Goal: Task Accomplishment & Management: Manage account settings

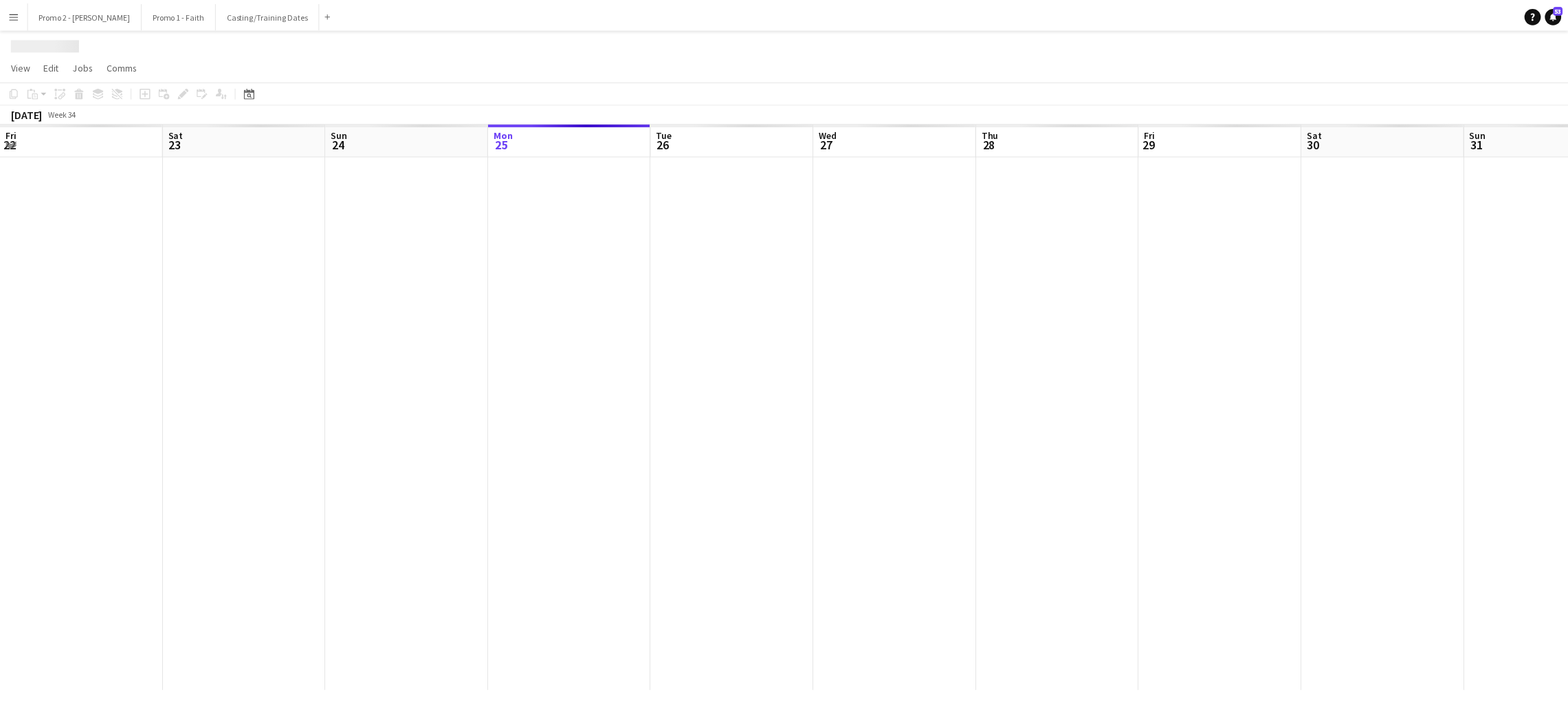
scroll to position [0, 328]
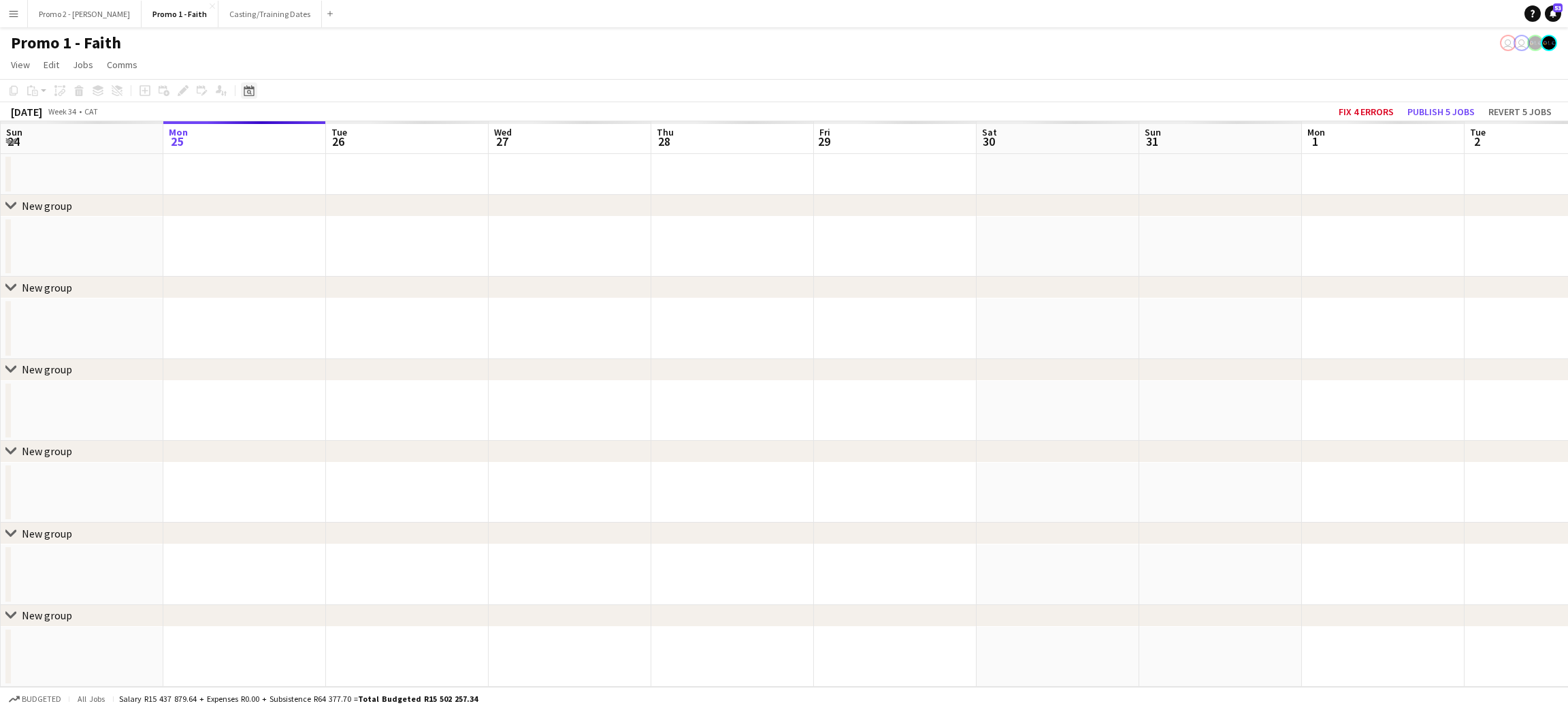
click at [245, 95] on icon at bounding box center [249, 91] width 11 height 11
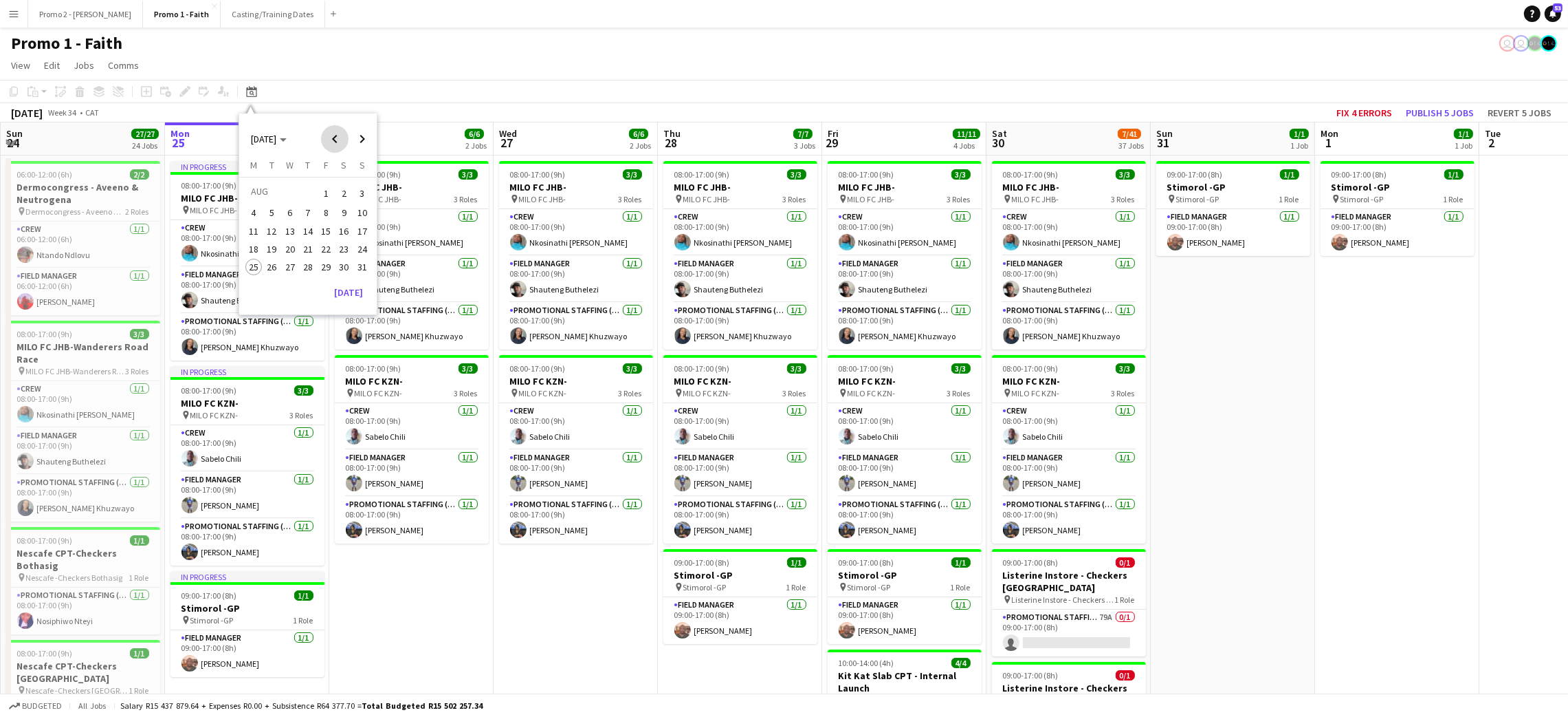
click at [333, 137] on span "Previous month" at bounding box center [335, 139] width 27 height 27
click at [321, 262] on span "25" at bounding box center [326, 264] width 17 height 17
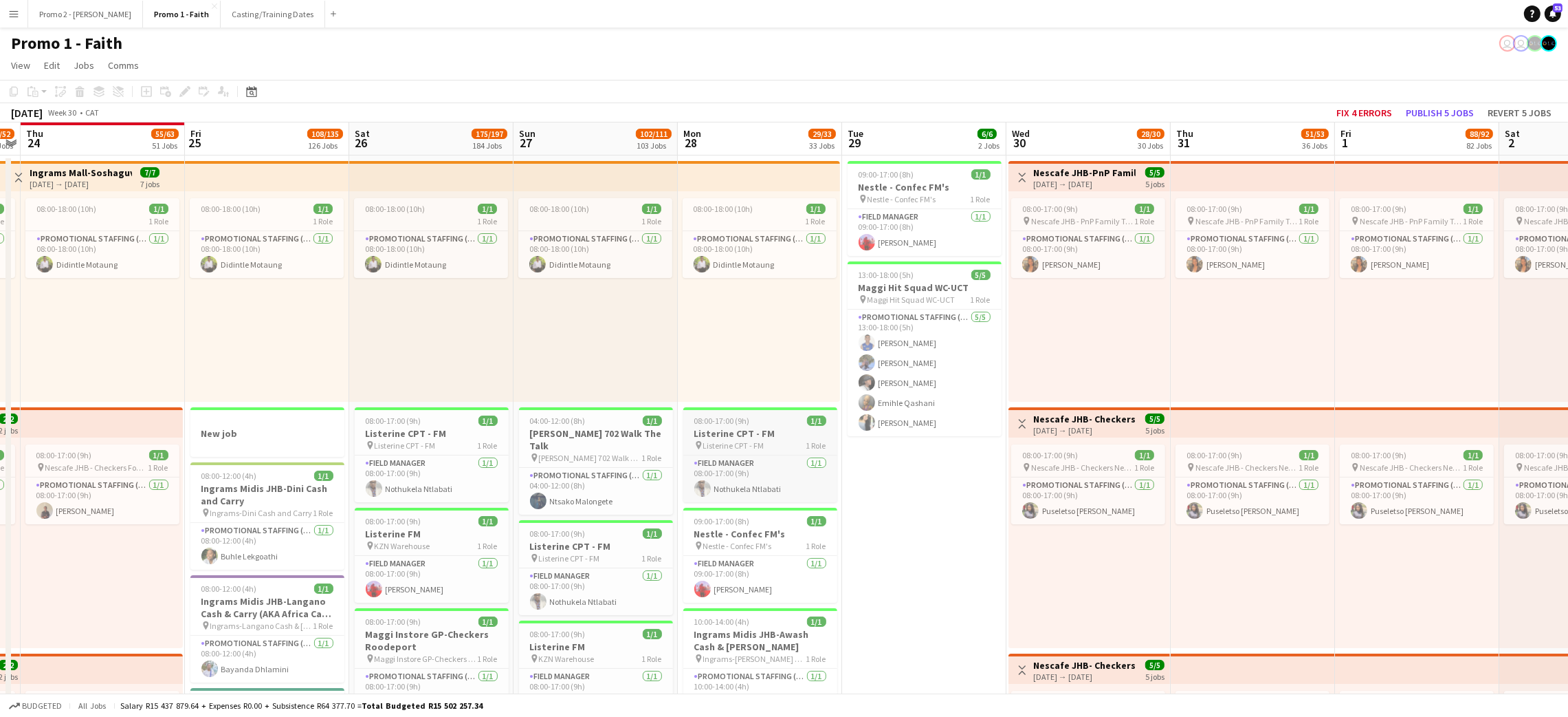
scroll to position [0, 350]
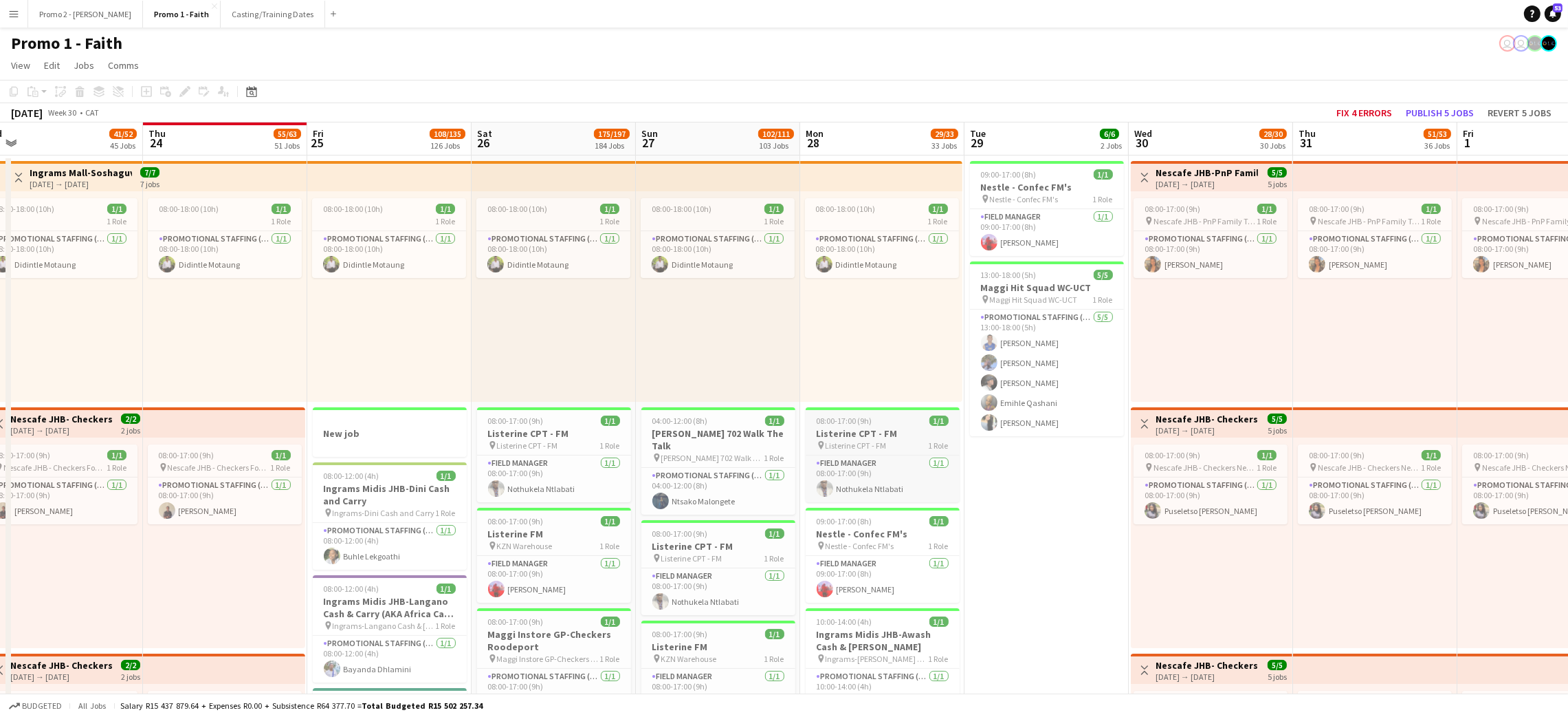
click at [870, 430] on h3 "Listerine CPT - FM" at bounding box center [883, 433] width 154 height 12
click at [15, 99] on div "Copy" at bounding box center [14, 92] width 17 height 17
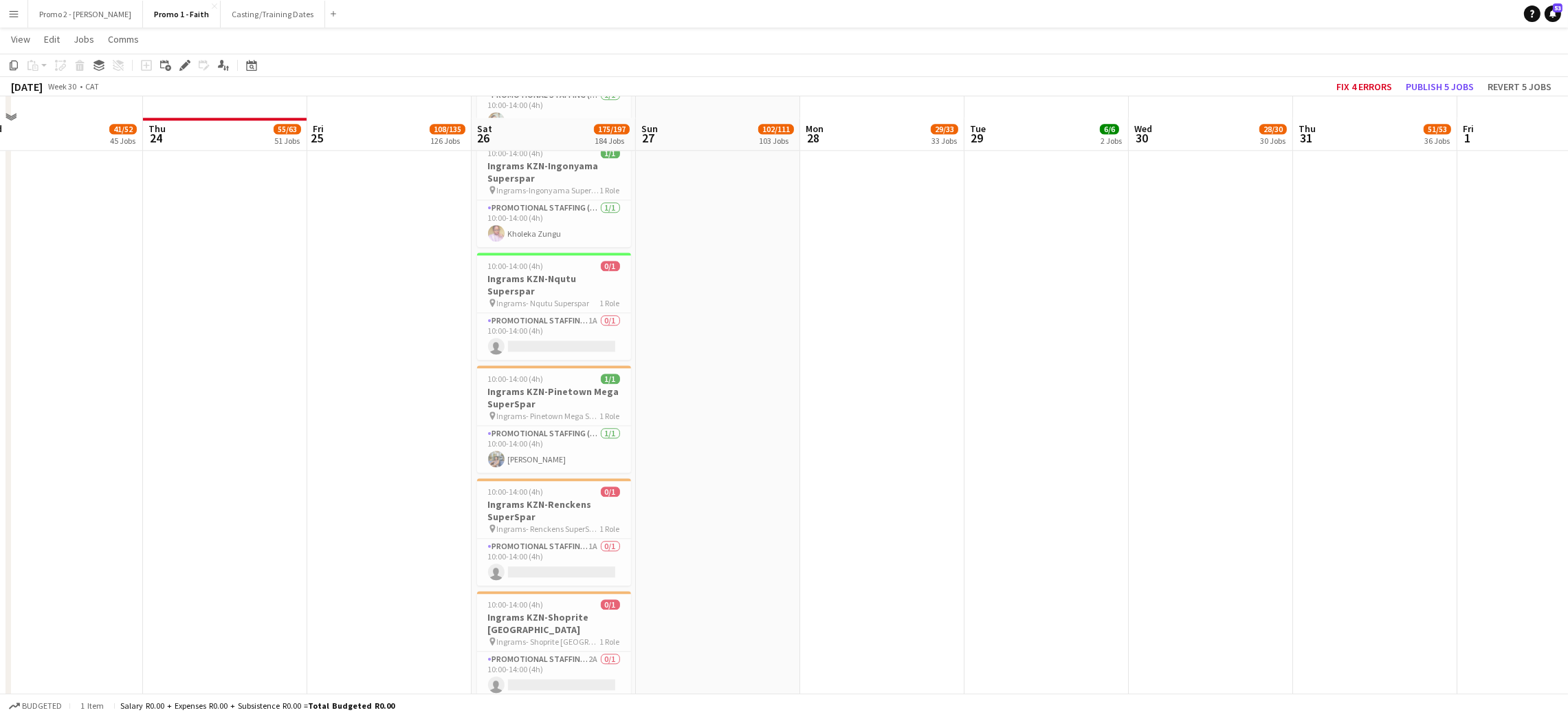
scroll to position [13618, 0]
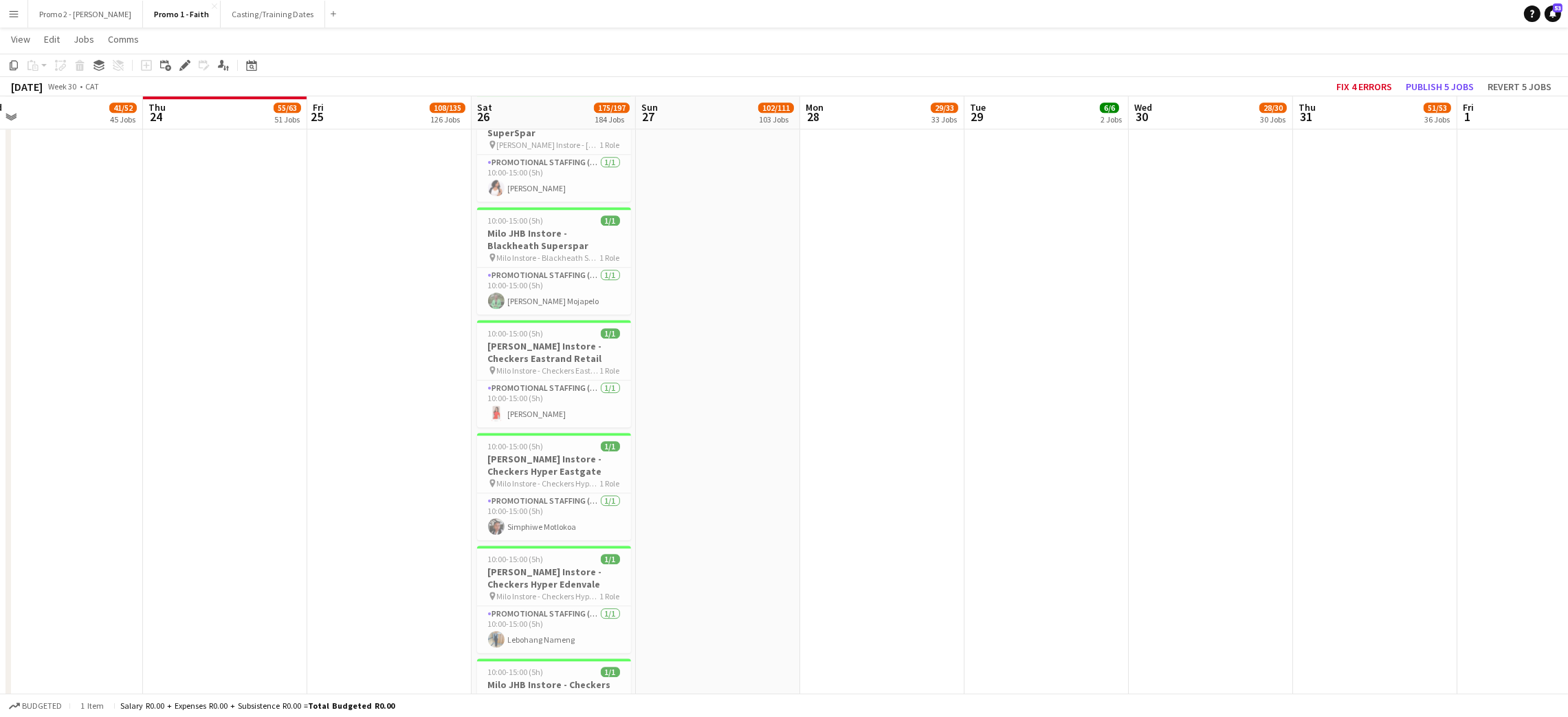
drag, startPoint x: 374, startPoint y: 375, endPoint x: 329, endPoint y: 266, distance: 117.9
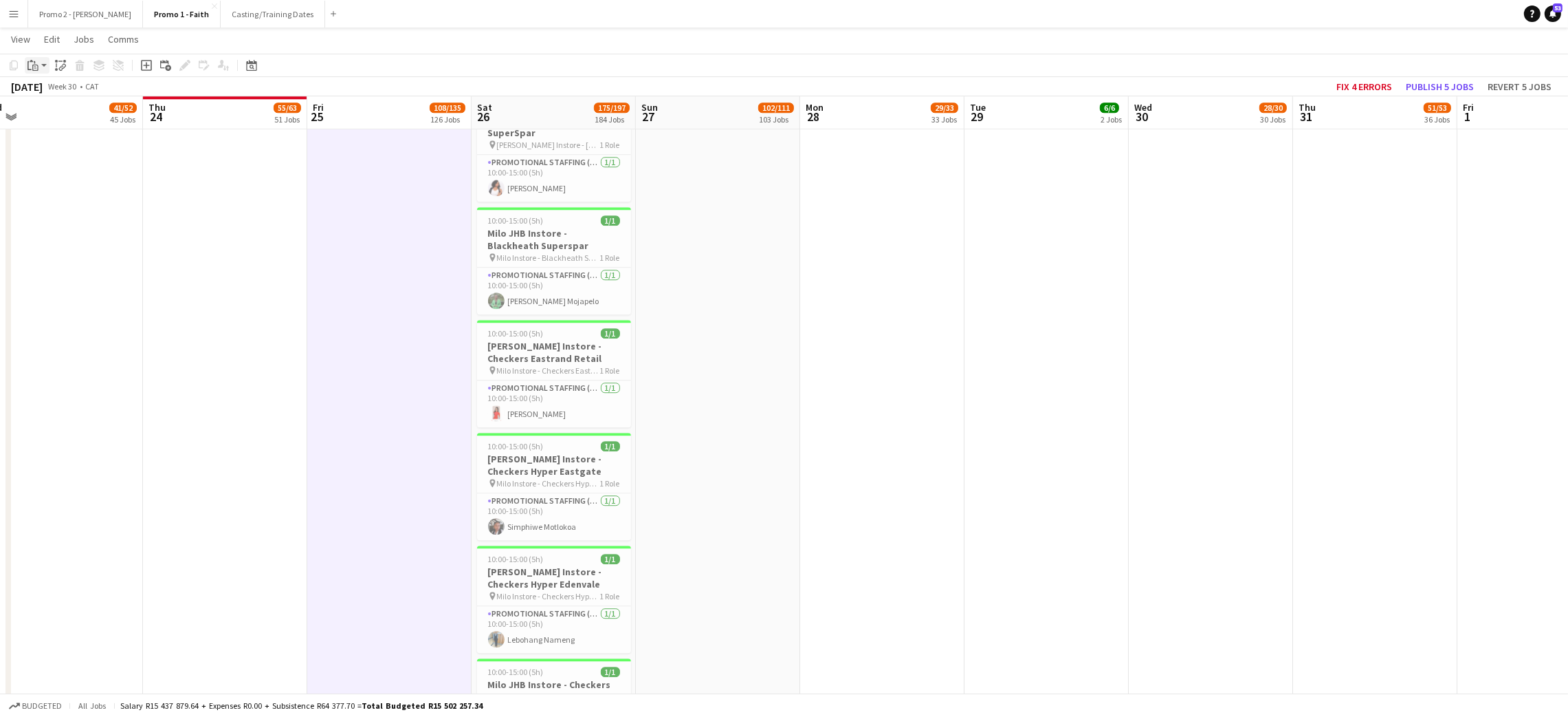
click at [35, 68] on g at bounding box center [33, 65] width 11 height 11
click at [55, 92] on link "Paste Ctrl+V" at bounding box center [101, 92] width 130 height 12
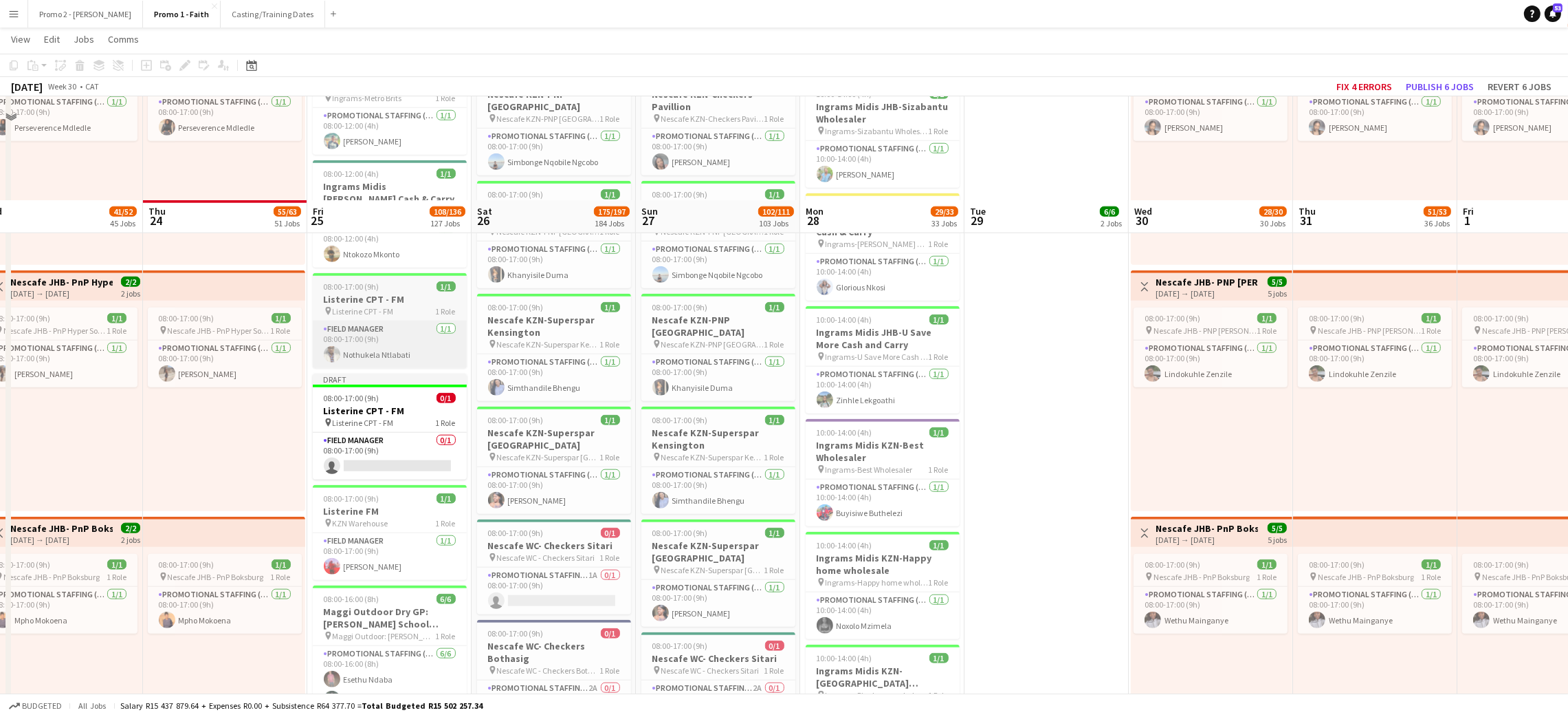
scroll to position [2269, 0]
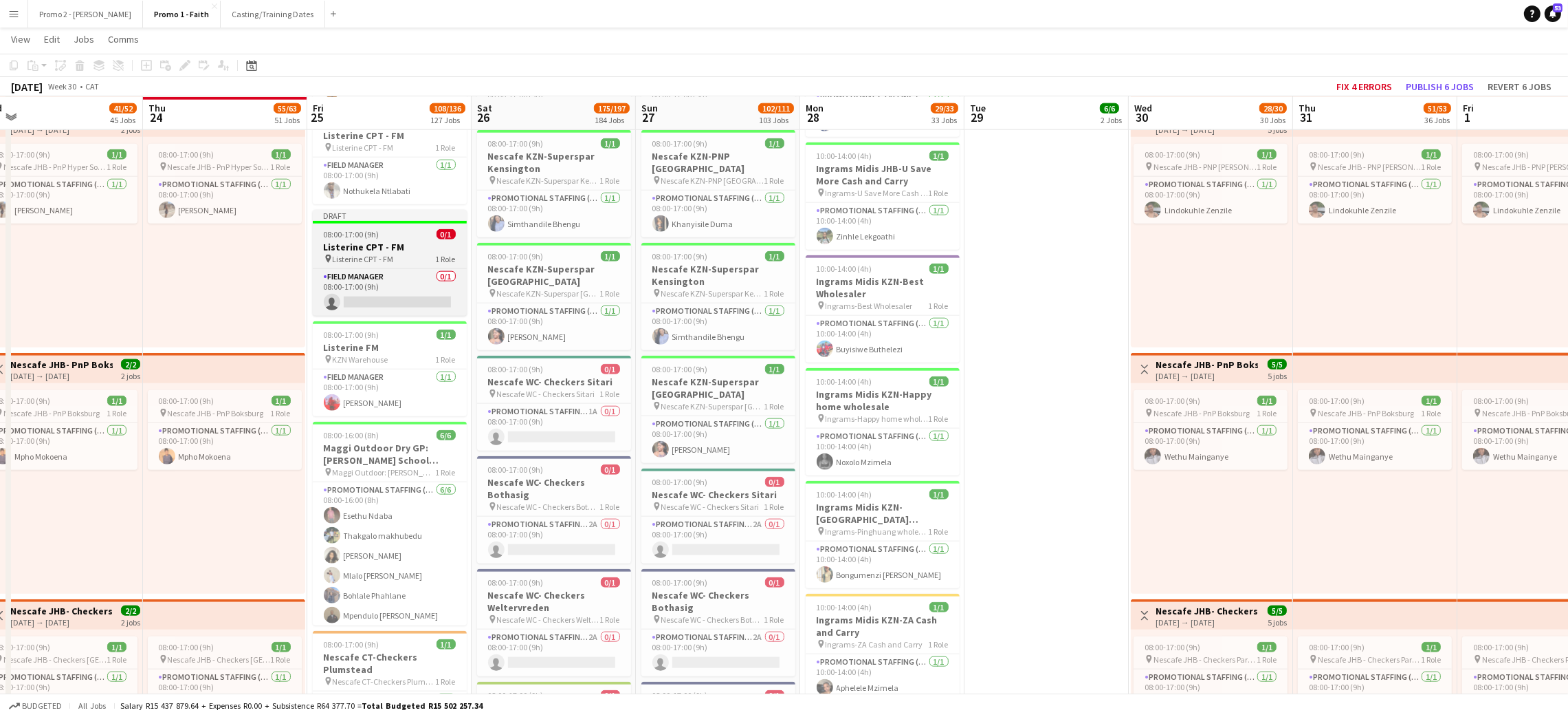
click at [383, 231] on div "08:00-17:00 (9h) 0/1" at bounding box center [390, 234] width 154 height 11
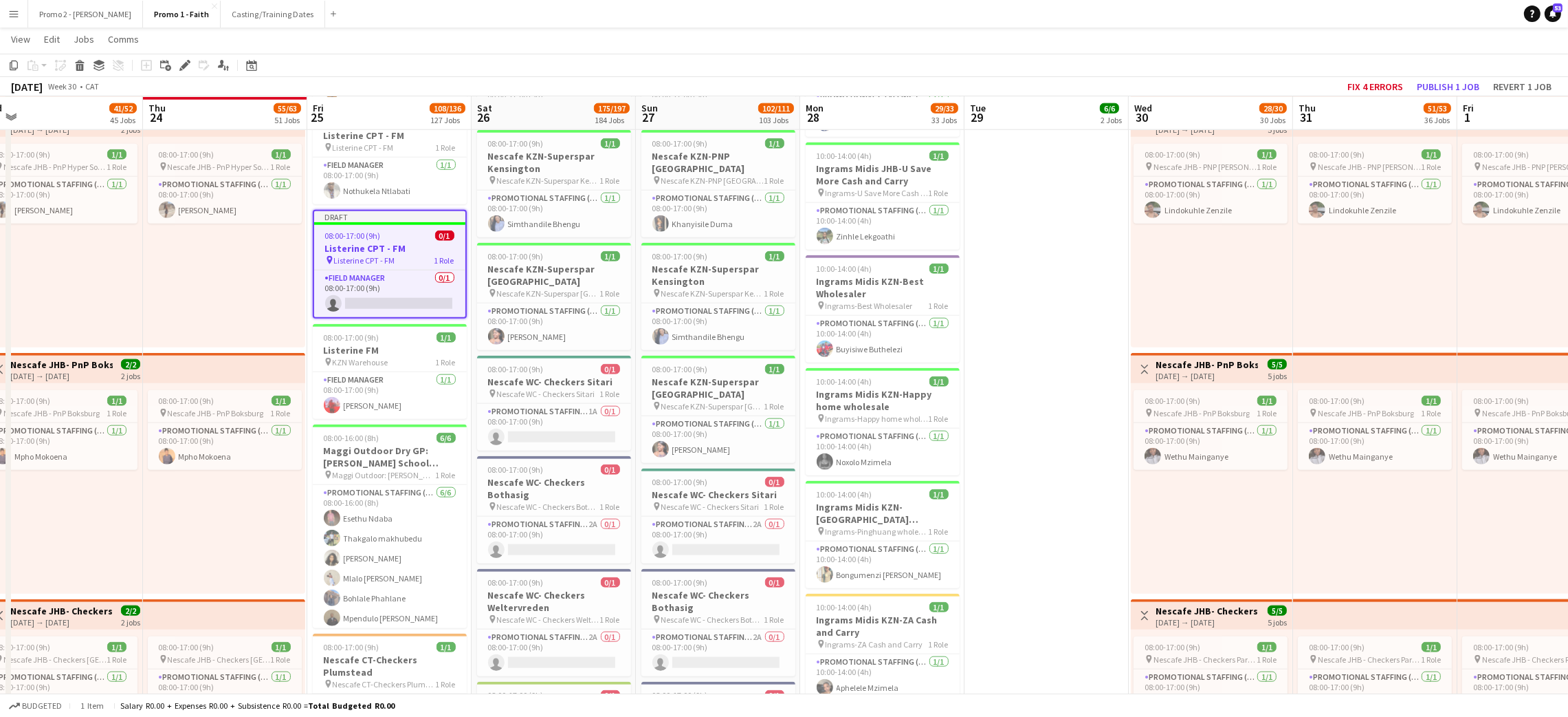
drag, startPoint x: 186, startPoint y: 67, endPoint x: 853, endPoint y: 90, distance: 667.4
click at [186, 68] on icon "Edit" at bounding box center [184, 65] width 11 height 11
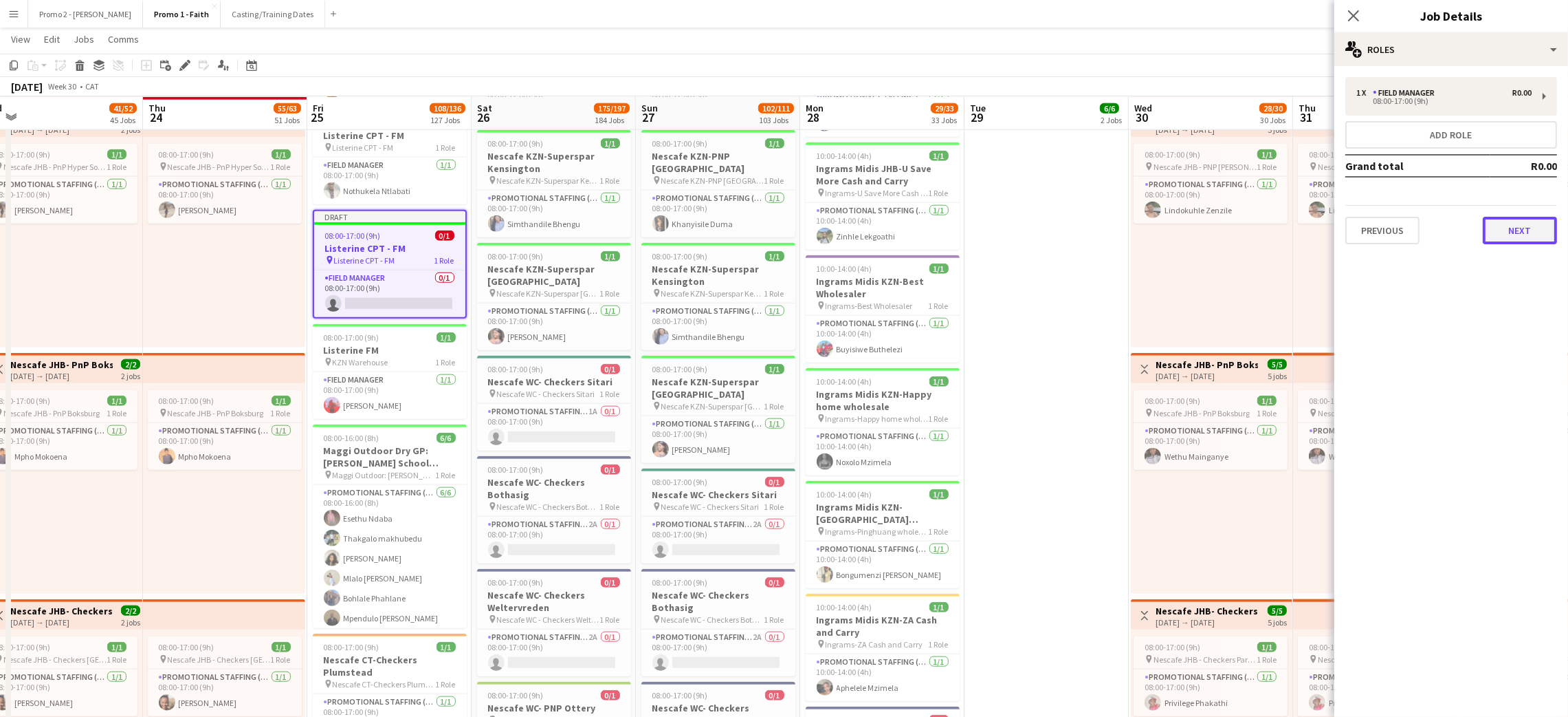
click at [1532, 233] on button "Next" at bounding box center [1519, 230] width 74 height 27
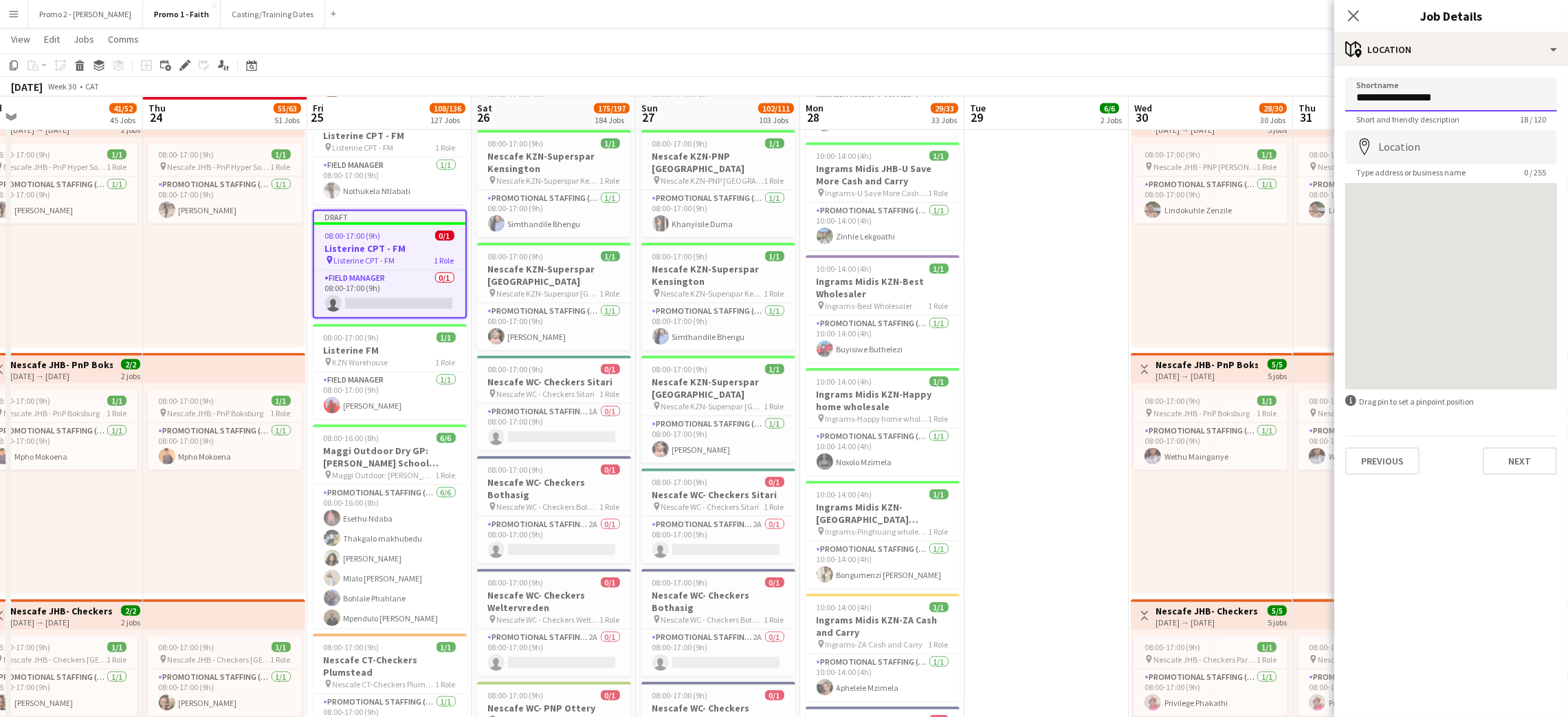
click at [1408, 98] on input "**********" at bounding box center [1451, 94] width 212 height 34
click at [1408, 97] on input "**********" at bounding box center [1451, 94] width 212 height 34
type input "**********"
click at [1383, 465] on button "Previous" at bounding box center [1382, 461] width 74 height 27
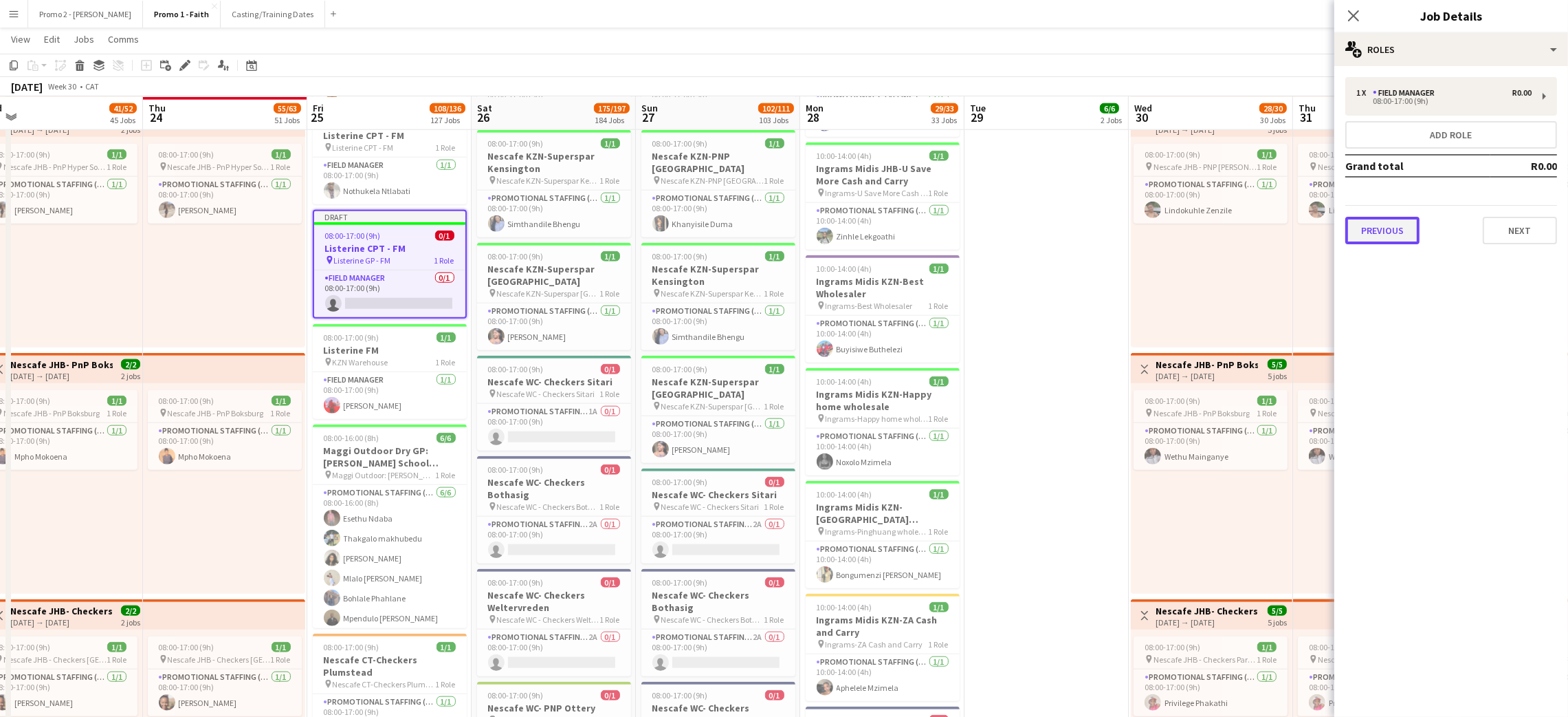
click at [1389, 233] on button "Previous" at bounding box center [1382, 230] width 74 height 27
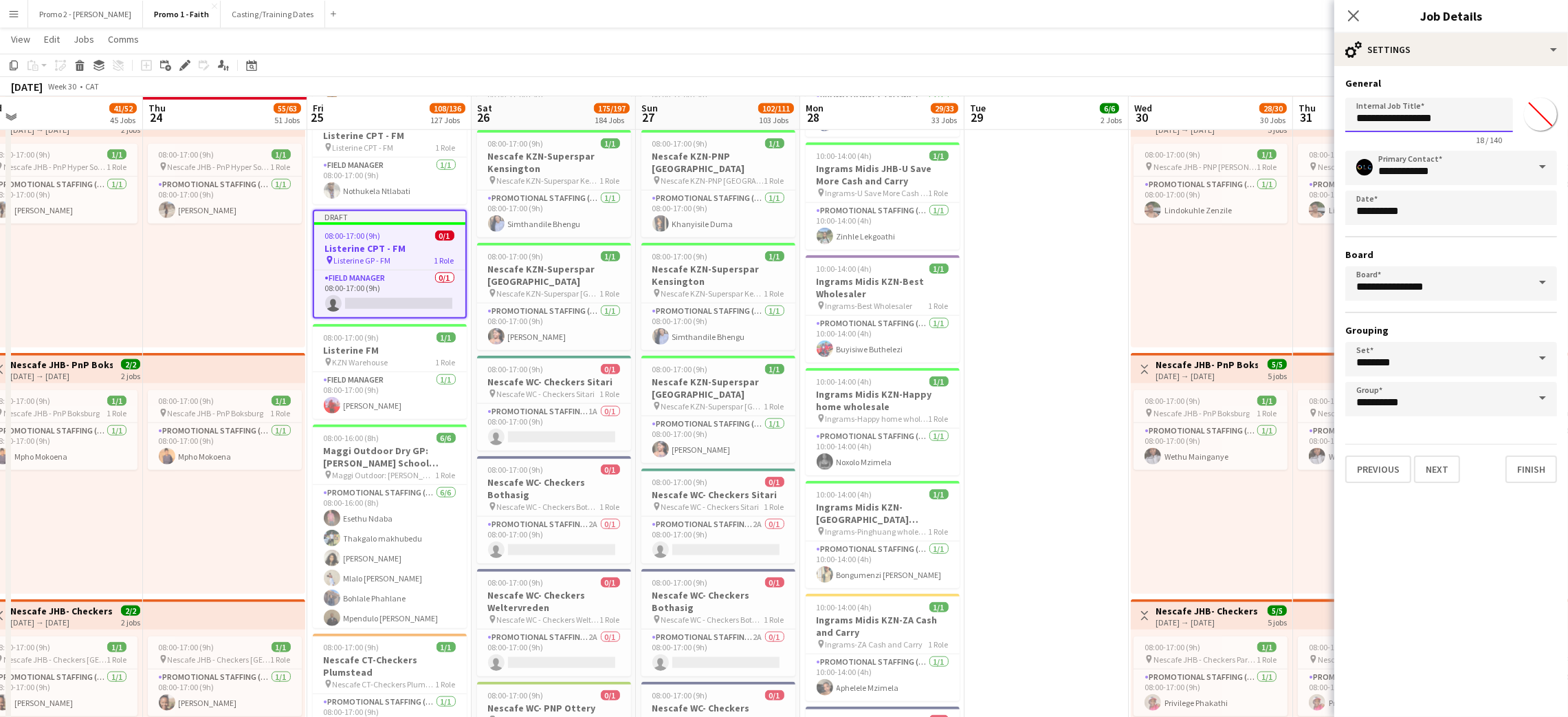
click at [1440, 114] on input "**********" at bounding box center [1429, 114] width 168 height 34
paste input "text"
type input "**********"
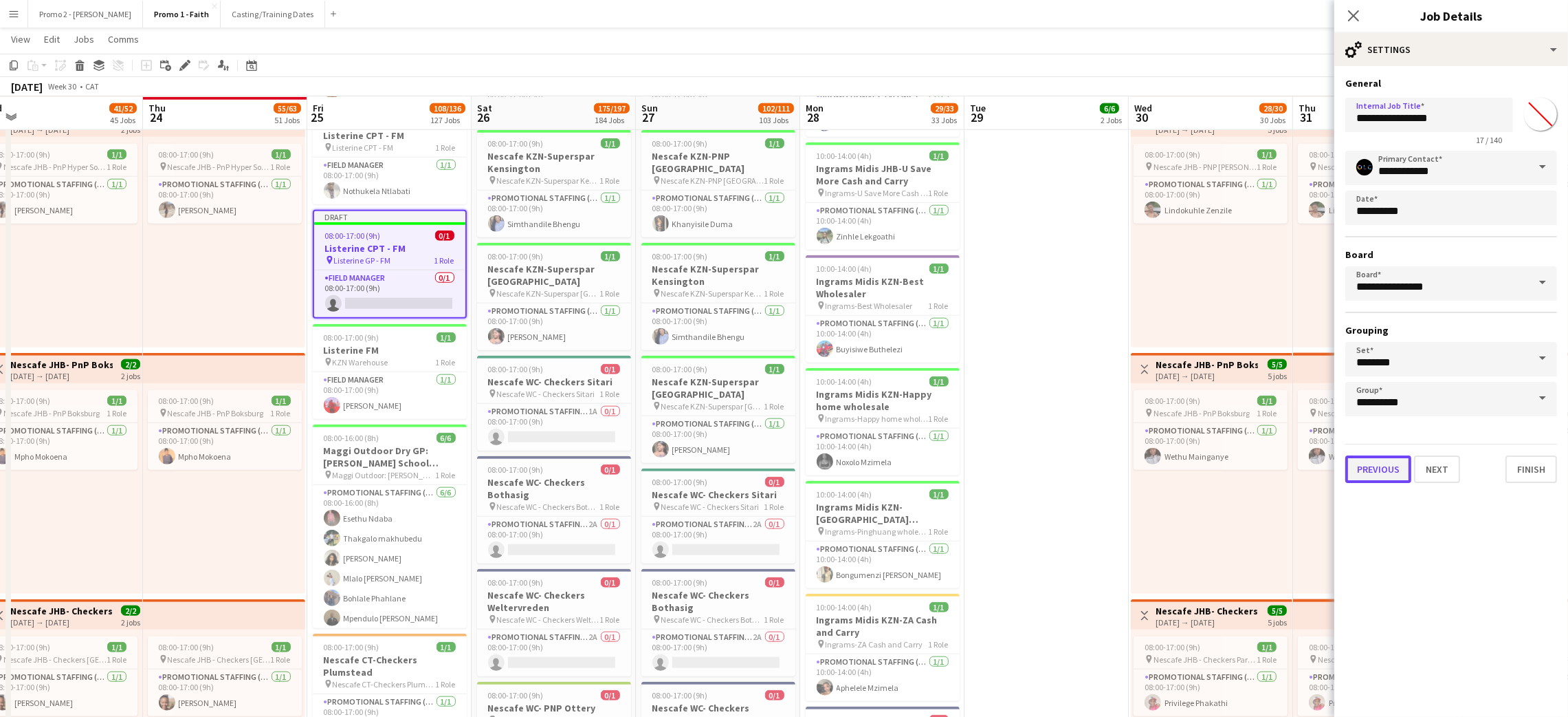
click at [1374, 458] on button "Previous" at bounding box center [1378, 469] width 66 height 27
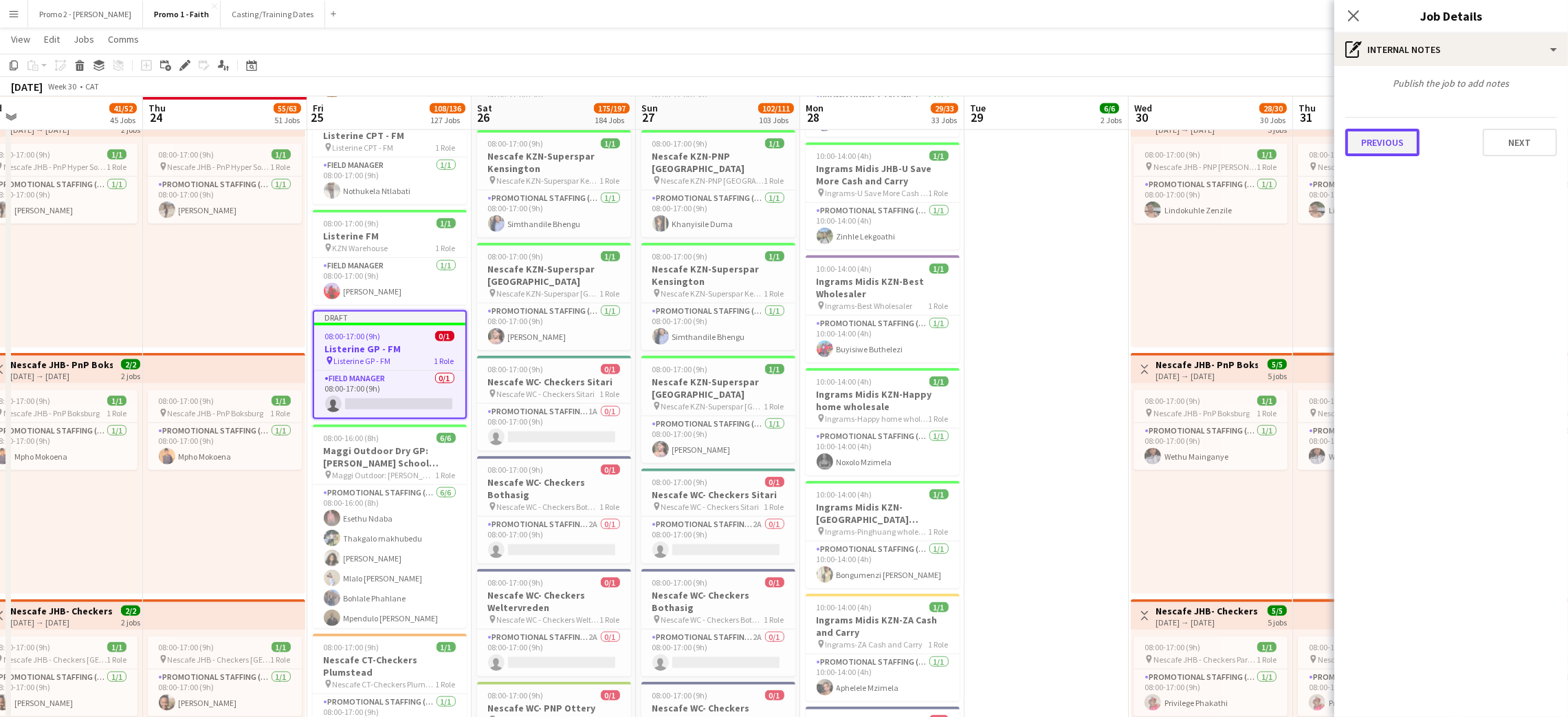
click at [1384, 146] on button "Previous" at bounding box center [1382, 143] width 74 height 27
click at [1414, 140] on icon "Remove tag" at bounding box center [1410, 140] width 10 height 10
type input "********"
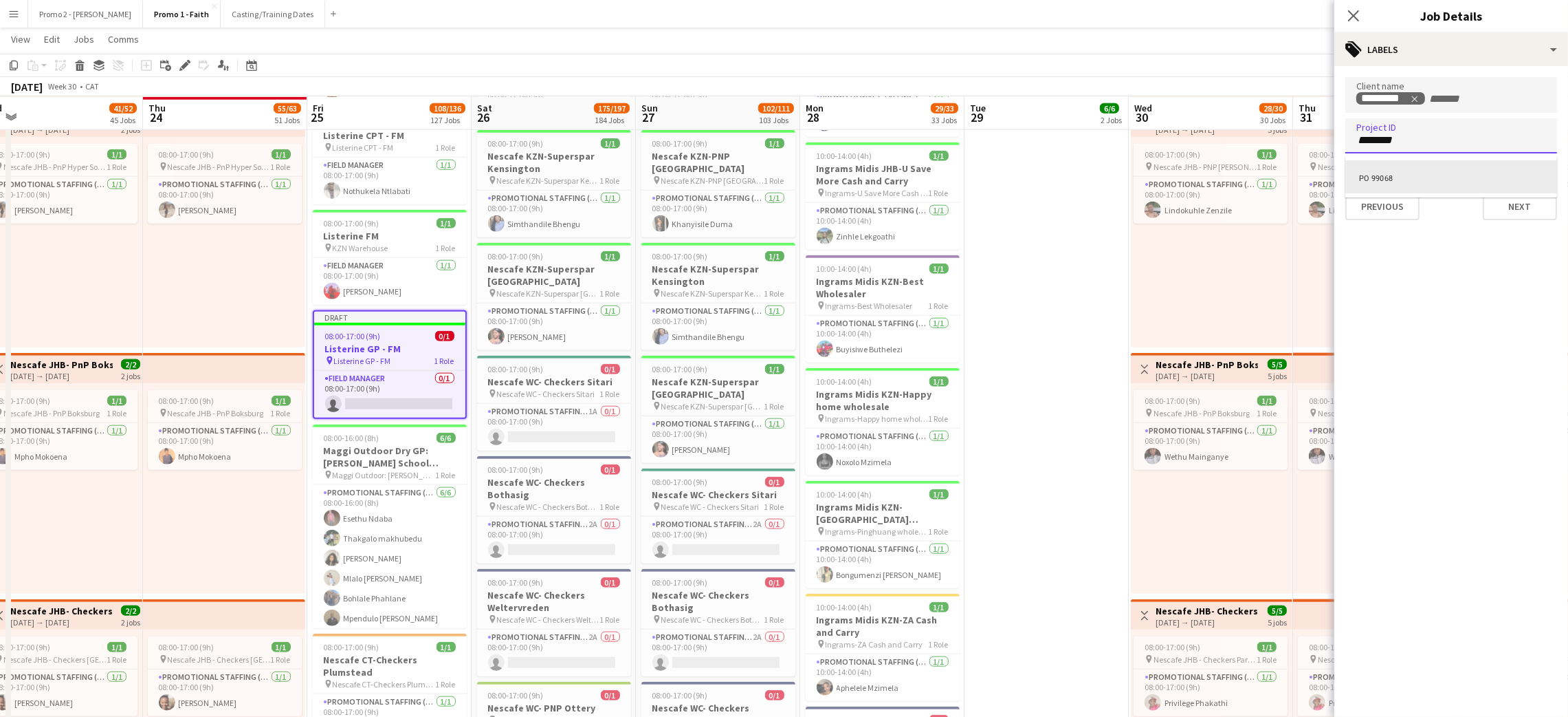
click at [1401, 178] on div "PO 99068" at bounding box center [1451, 176] width 212 height 33
click at [1382, 202] on button "Previous" at bounding box center [1382, 206] width 74 height 27
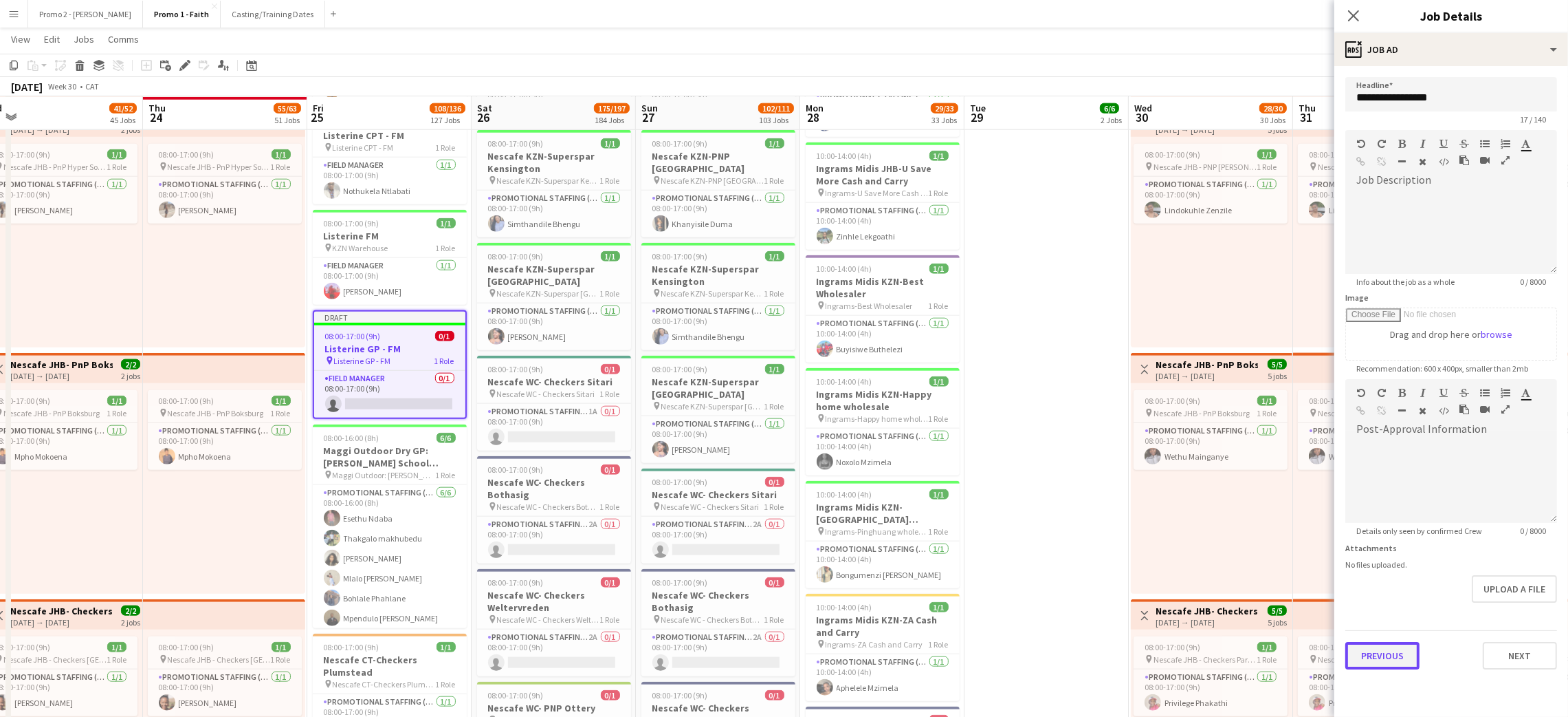
click at [1374, 654] on button "Previous" at bounding box center [1382, 655] width 74 height 27
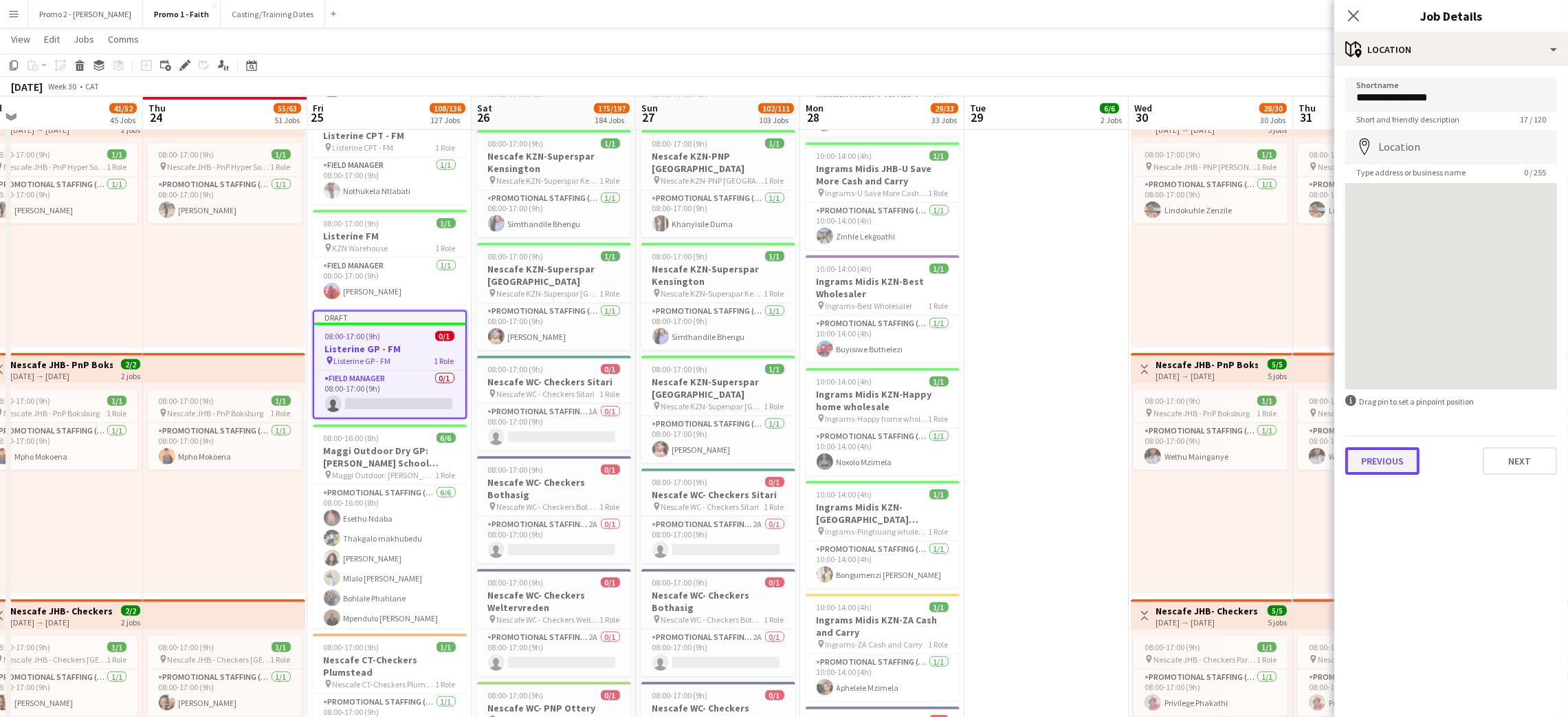
click at [1379, 462] on button "Previous" at bounding box center [1382, 461] width 74 height 27
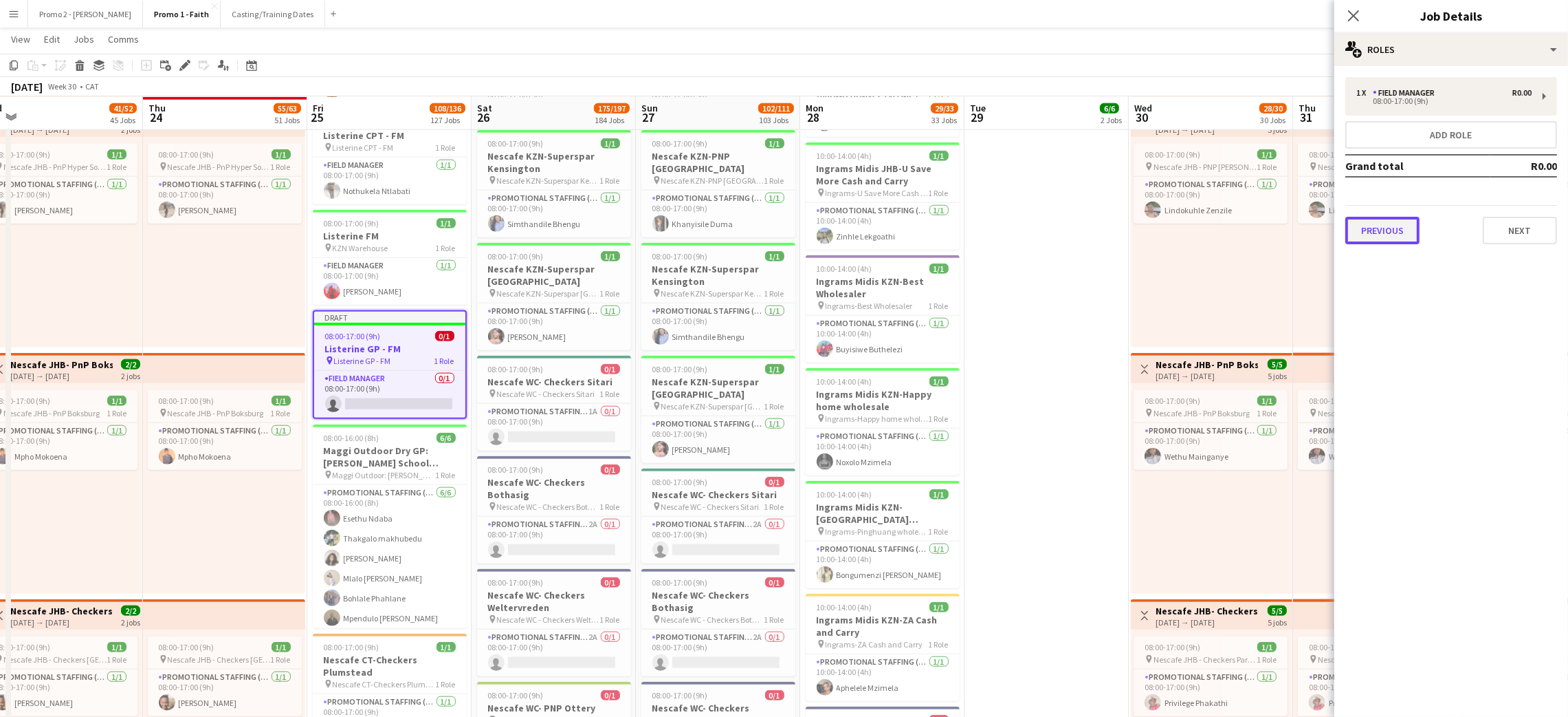
click at [1370, 219] on button "Previous" at bounding box center [1382, 230] width 74 height 27
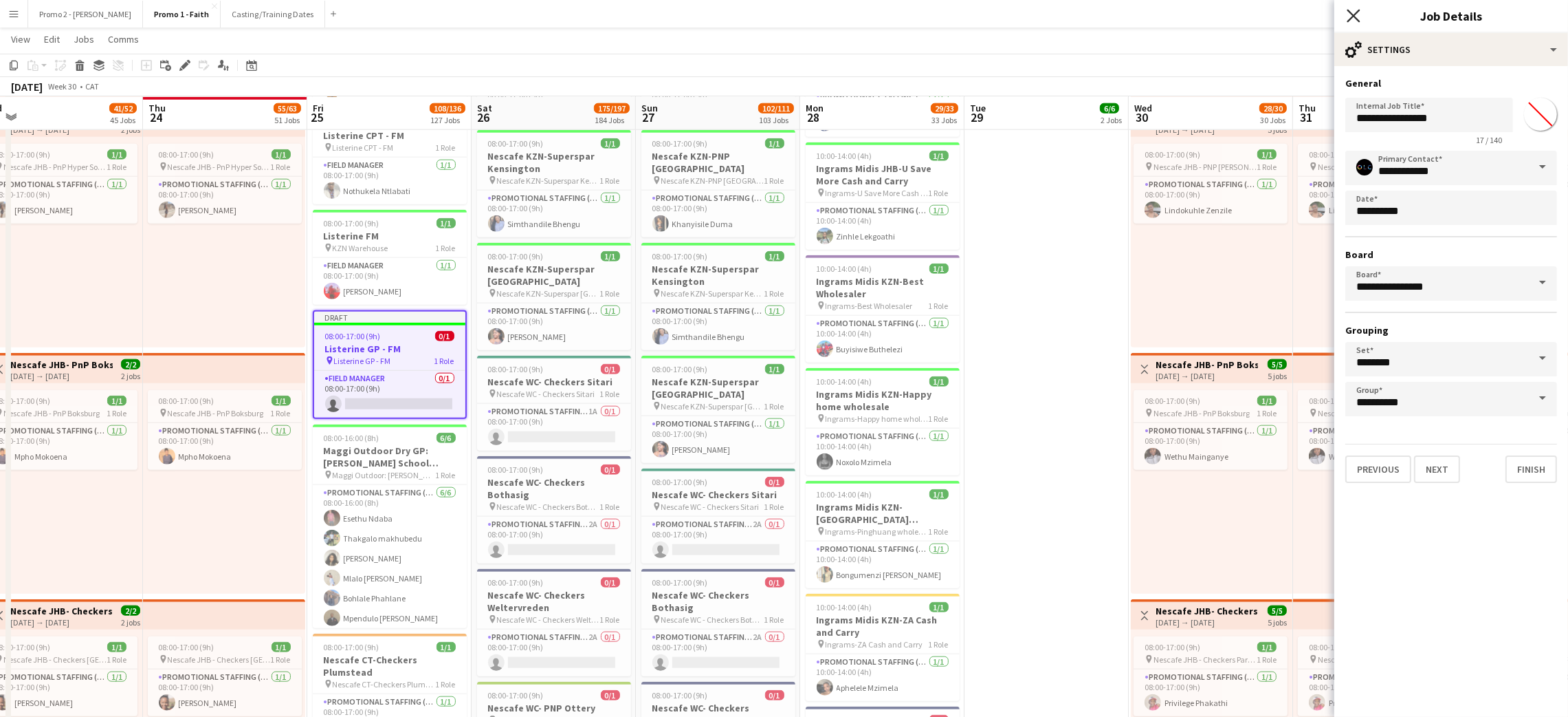
click at [1354, 11] on icon "Close pop-in" at bounding box center [1352, 15] width 13 height 13
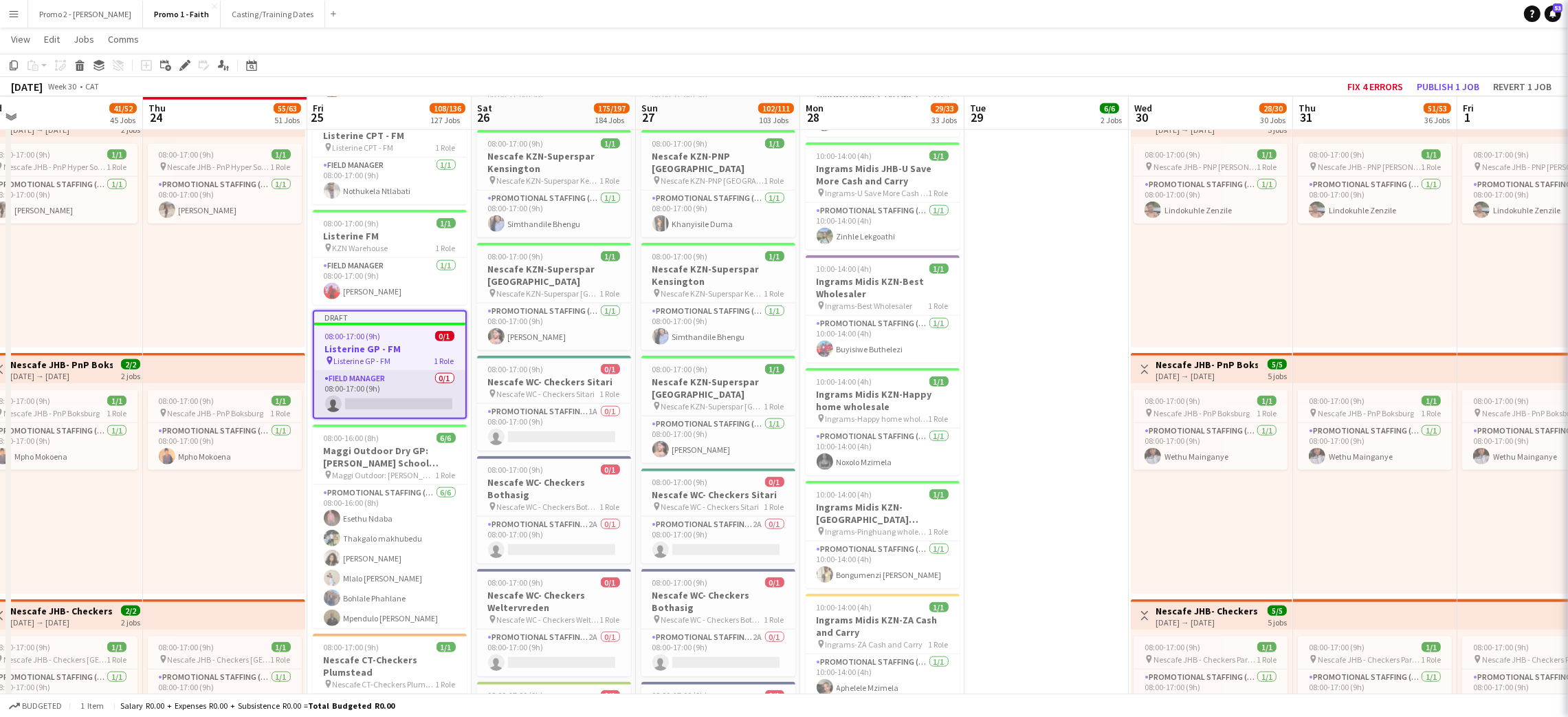
click at [402, 386] on app-card-role "Field Manager 0/1 08:00-17:00 (9h) single-neutral-actions" at bounding box center [390, 394] width 151 height 47
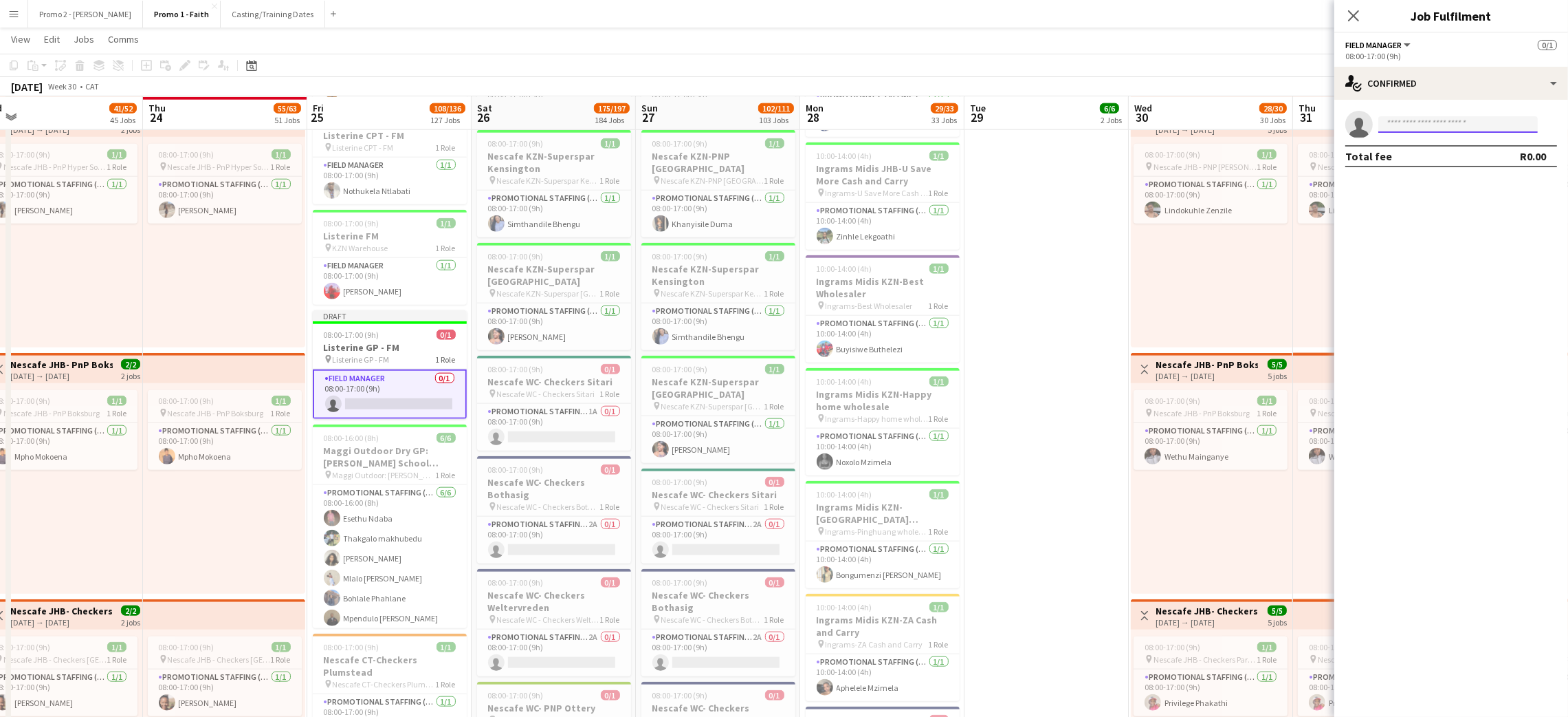
click at [1441, 124] on input at bounding box center [1457, 124] width 159 height 17
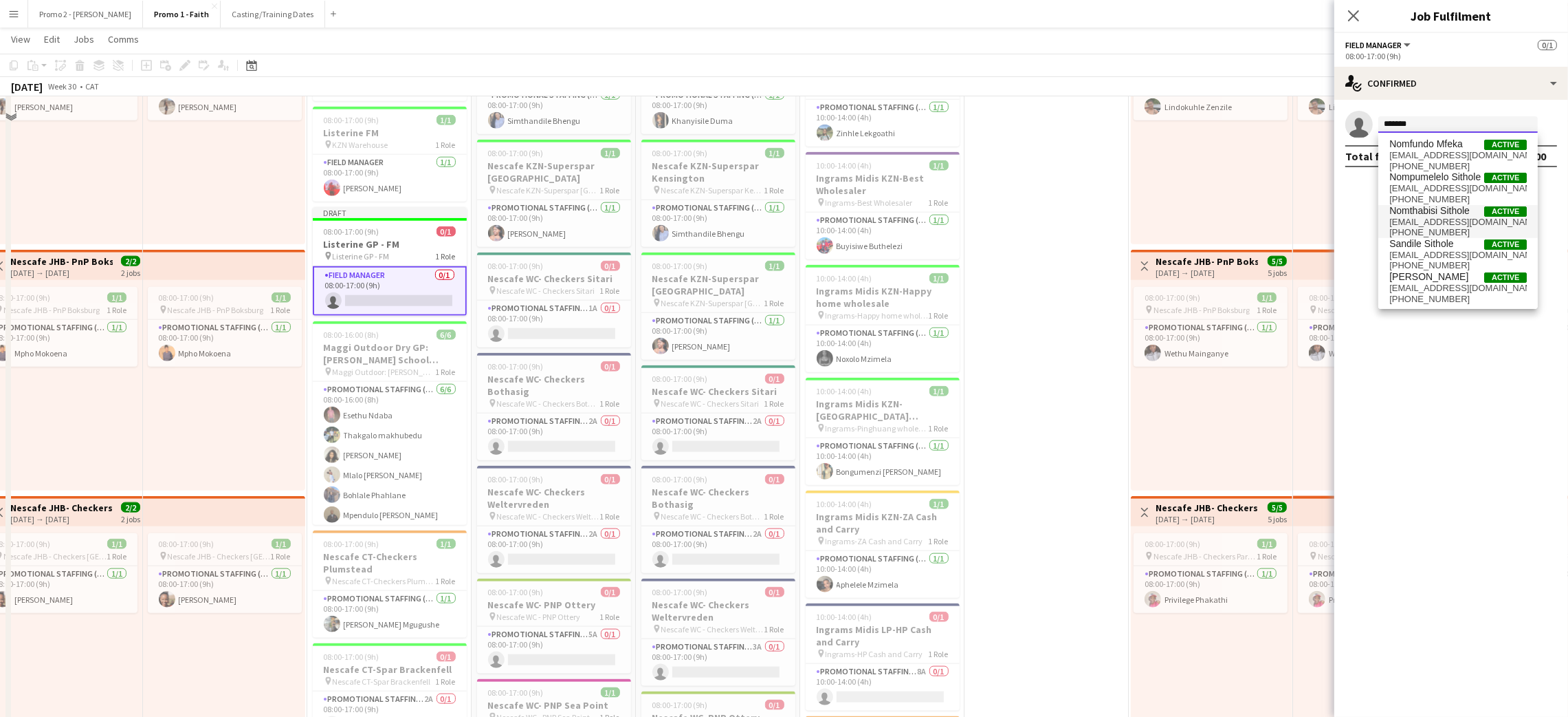
scroll to position [2269, 0]
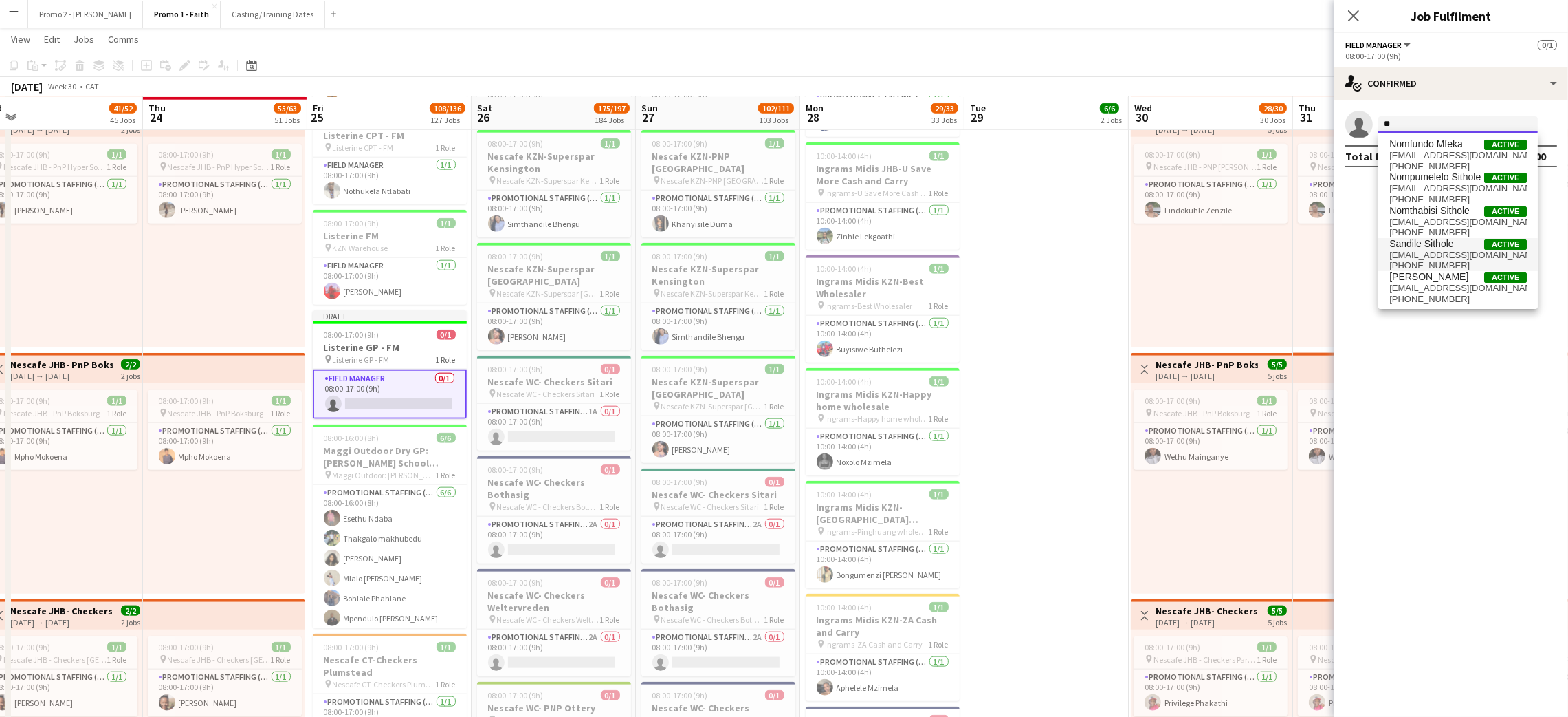
type input "*"
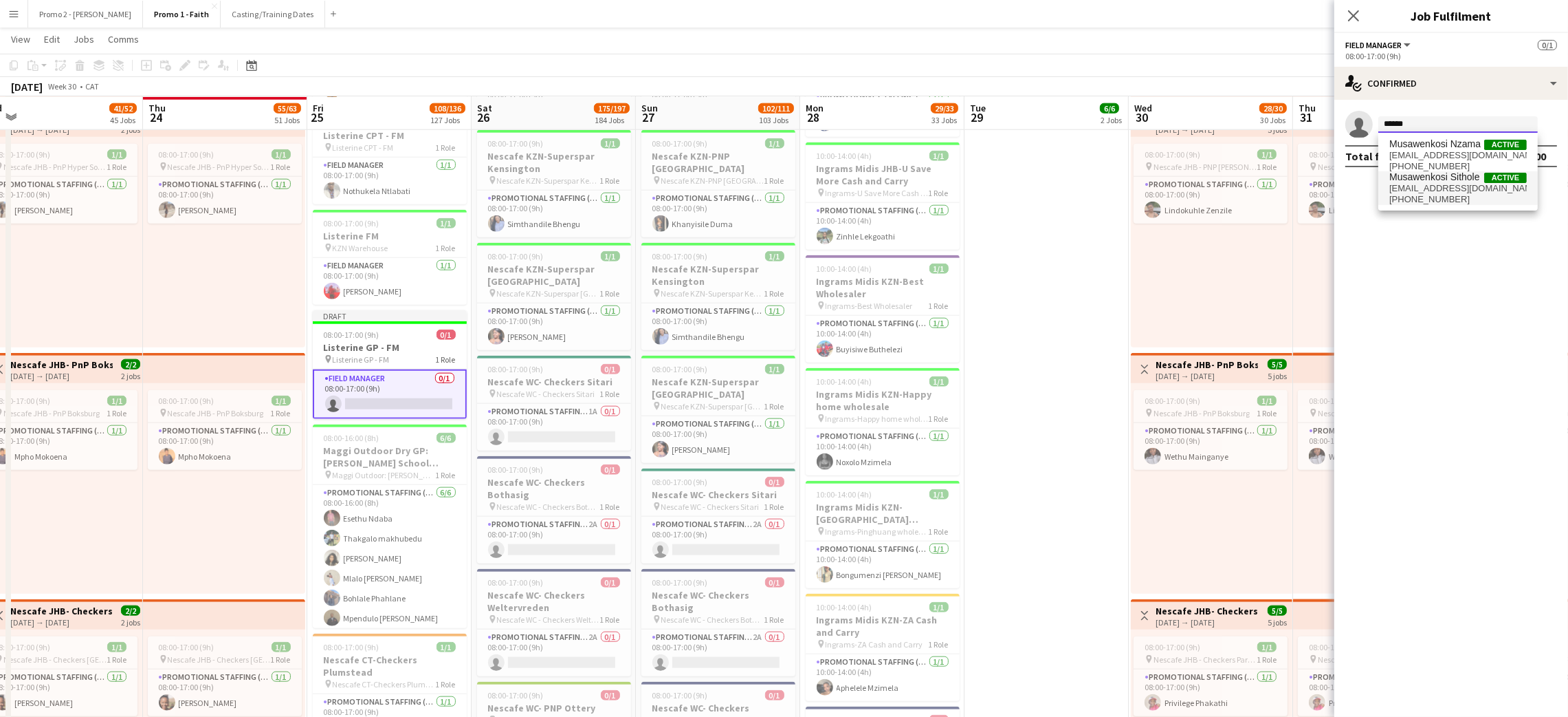
type input "******"
click at [1454, 187] on span "musawenkosisithole973@gmail.com" at bounding box center [1457, 188] width 137 height 11
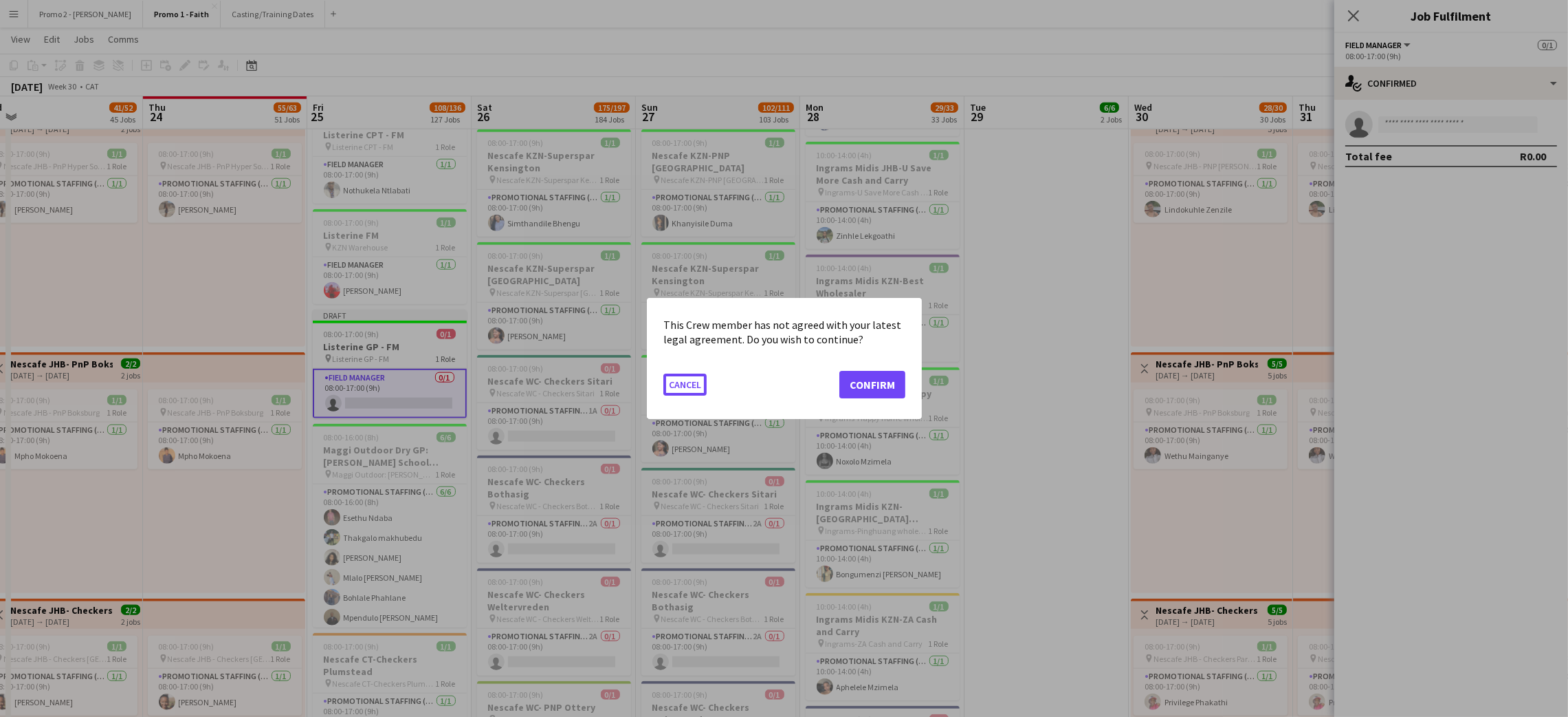
scroll to position [0, 0]
click at [864, 381] on button "Confirm" at bounding box center [872, 384] width 66 height 27
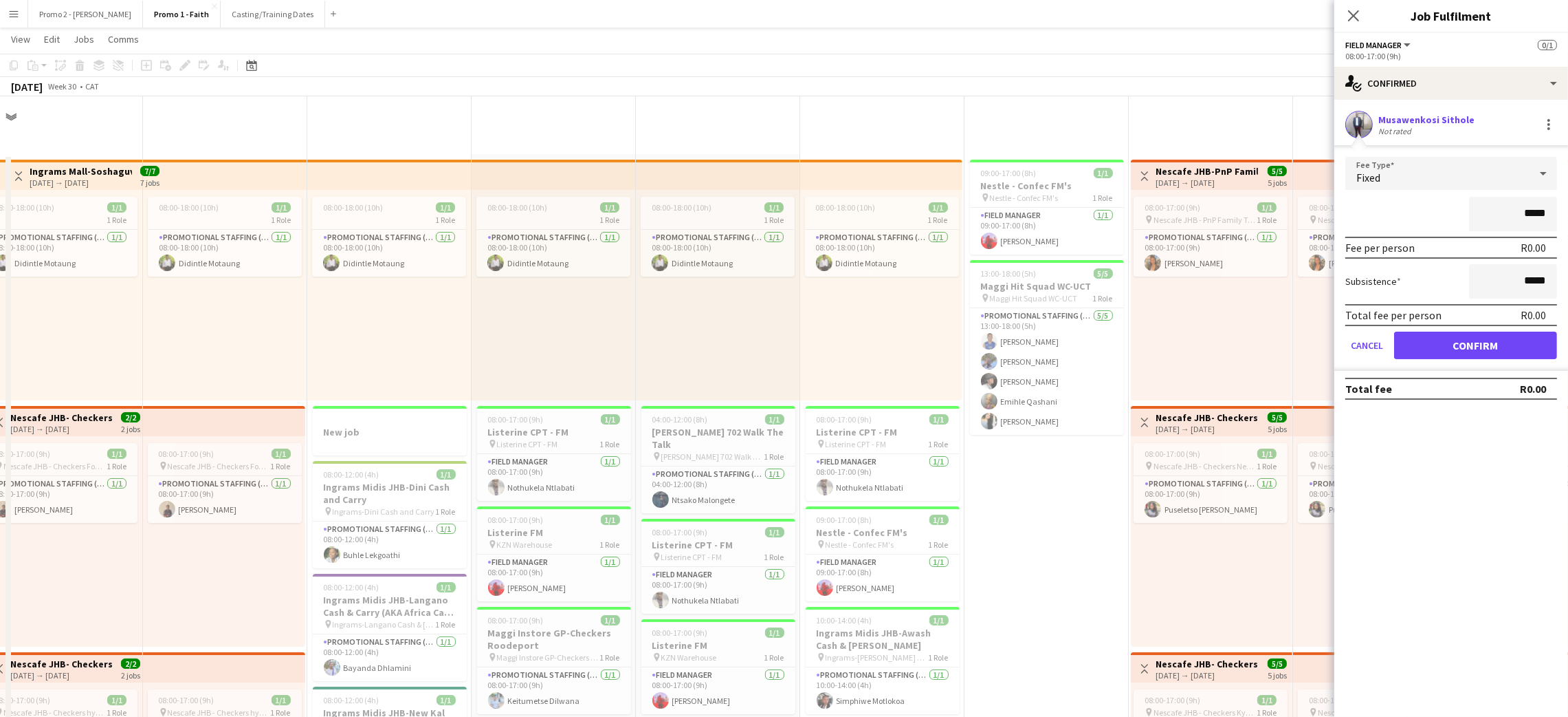
scroll to position [2269, 0]
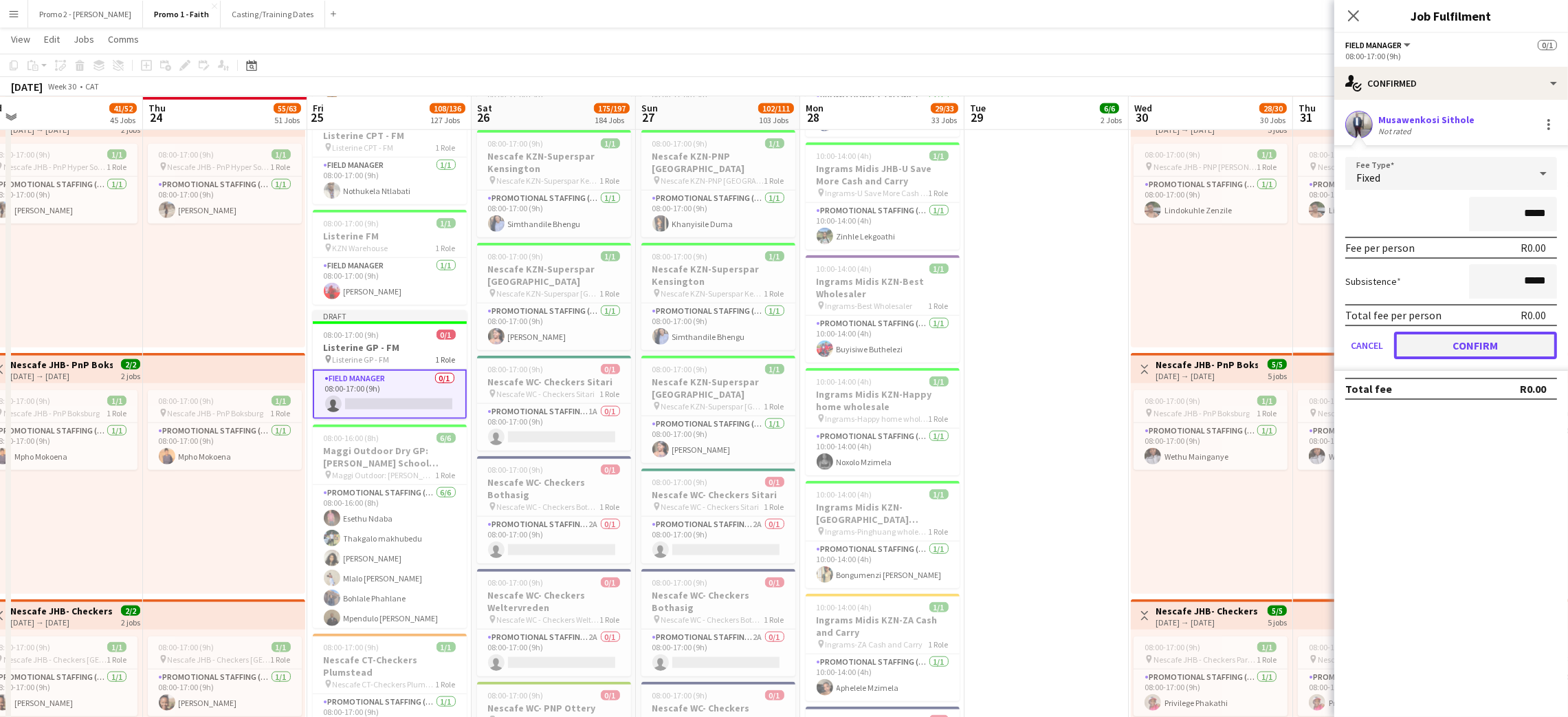
click at [1441, 340] on button "Confirm" at bounding box center [1476, 346] width 163 height 27
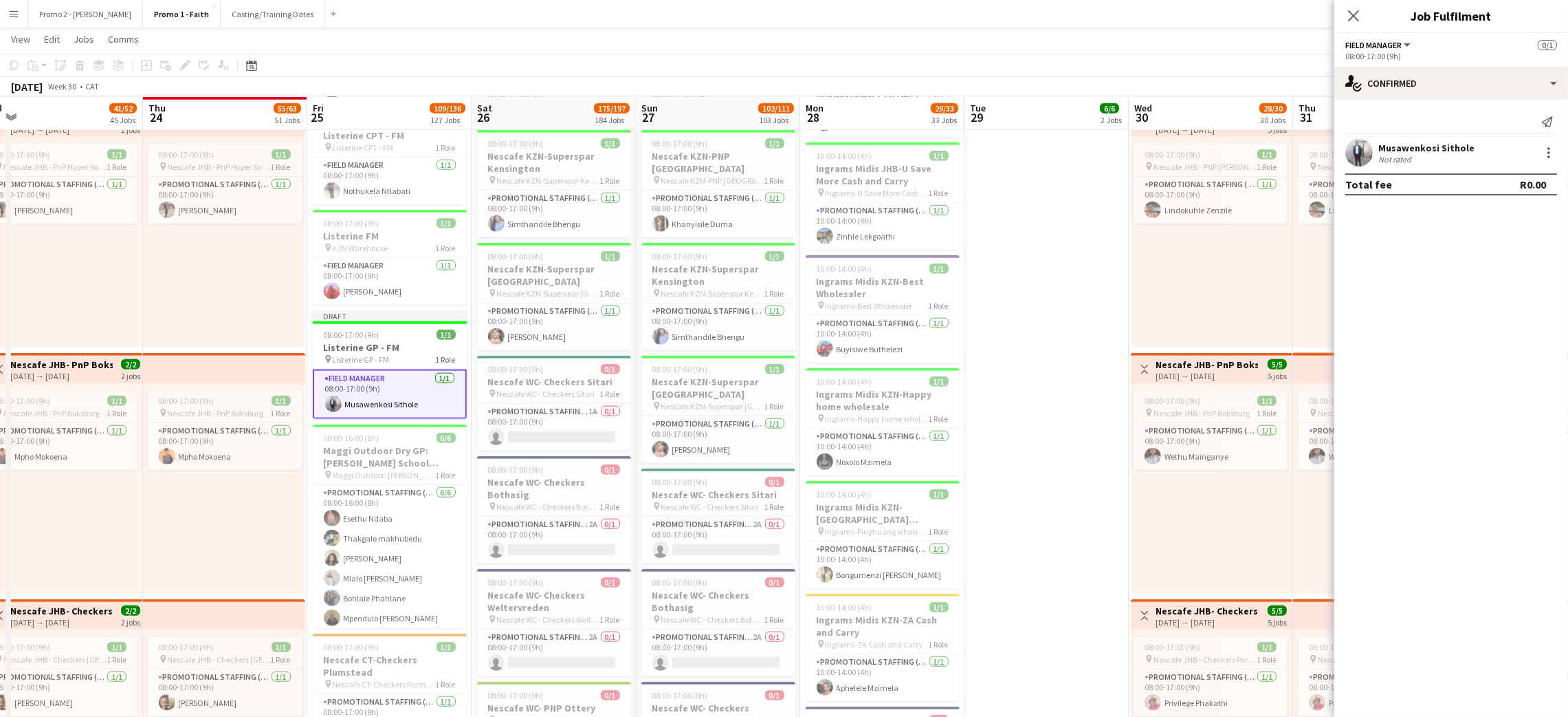
click at [1407, 143] on div "Musawenkosi Sithole" at bounding box center [1426, 148] width 96 height 12
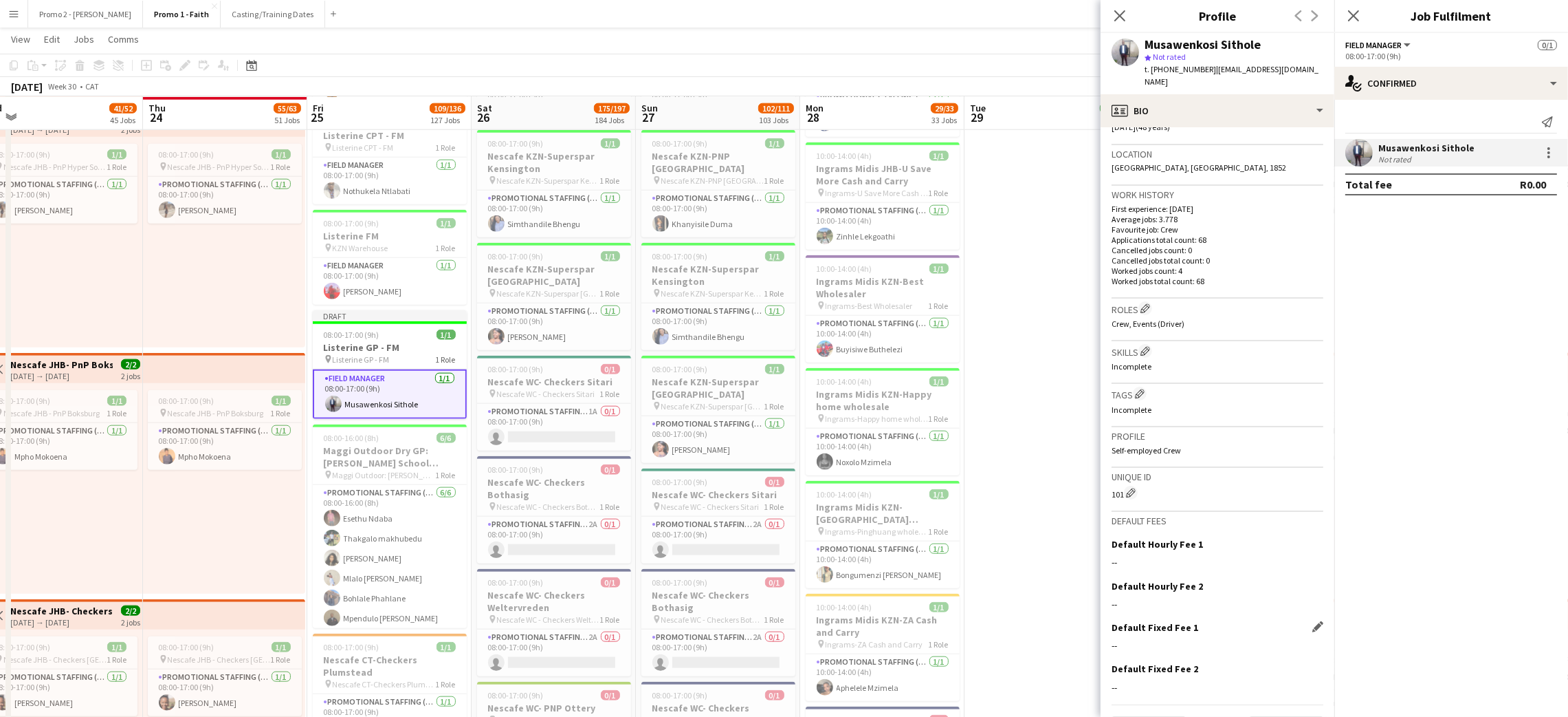
scroll to position [312, 0]
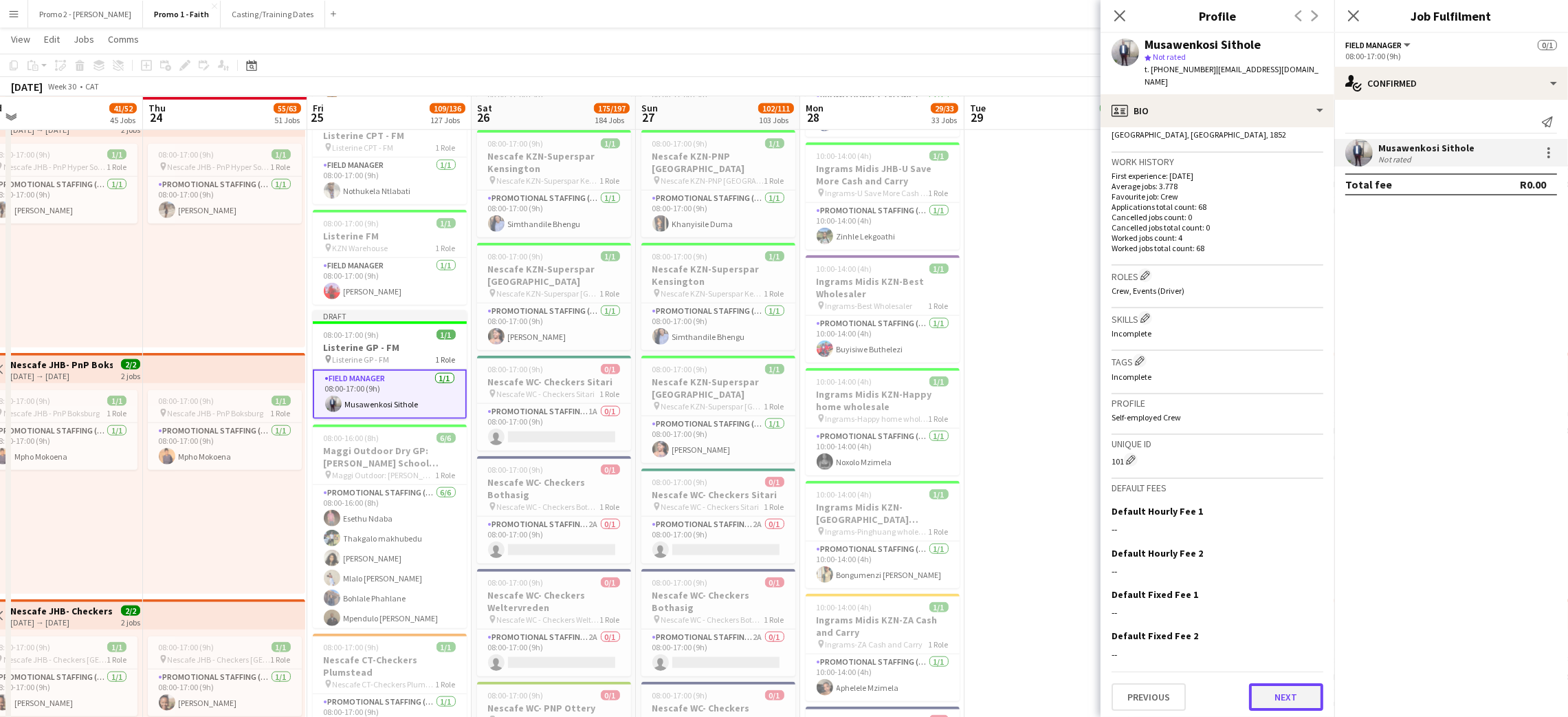
click at [1249, 686] on button "Next" at bounding box center [1285, 696] width 74 height 27
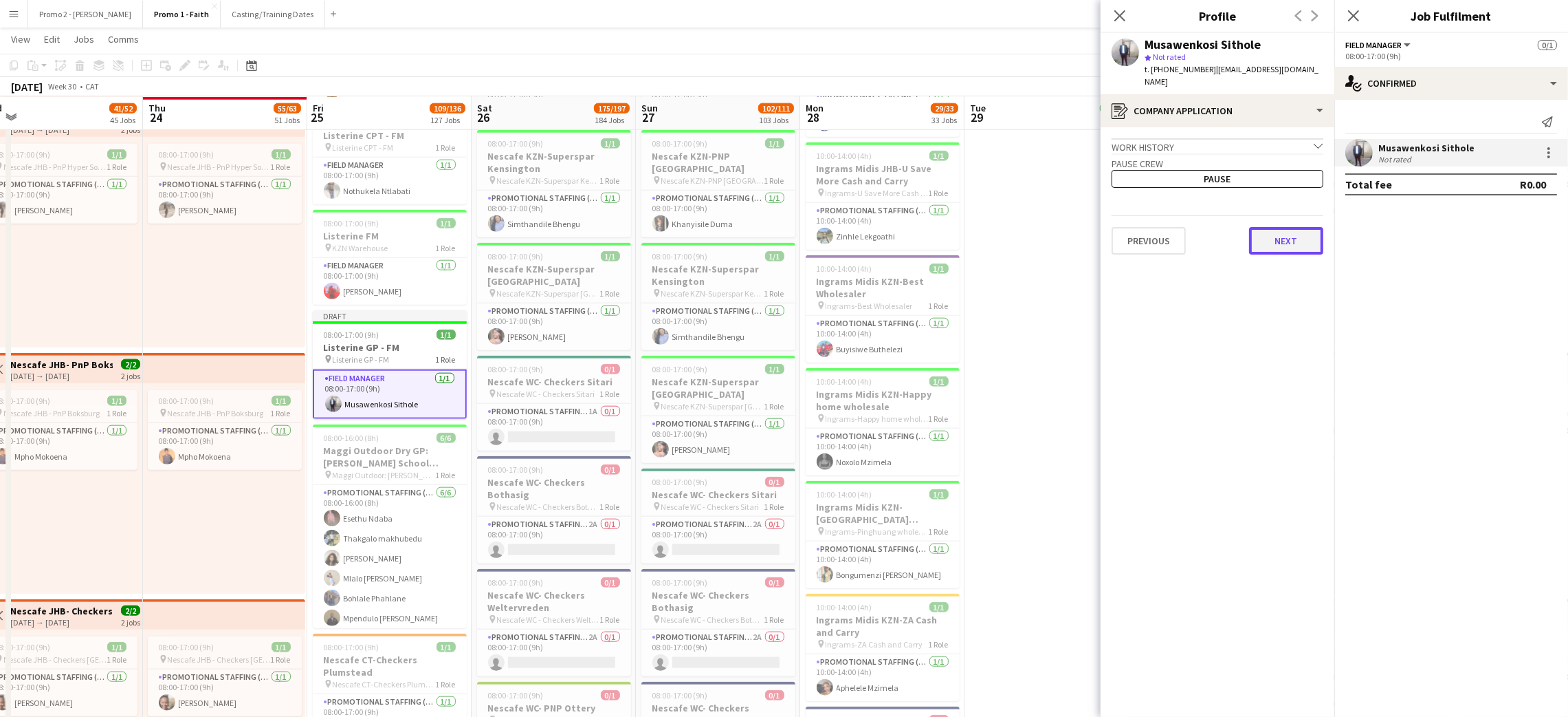
click at [1287, 238] on button "Next" at bounding box center [1285, 241] width 74 height 27
click at [1281, 230] on button "Next" at bounding box center [1285, 233] width 74 height 27
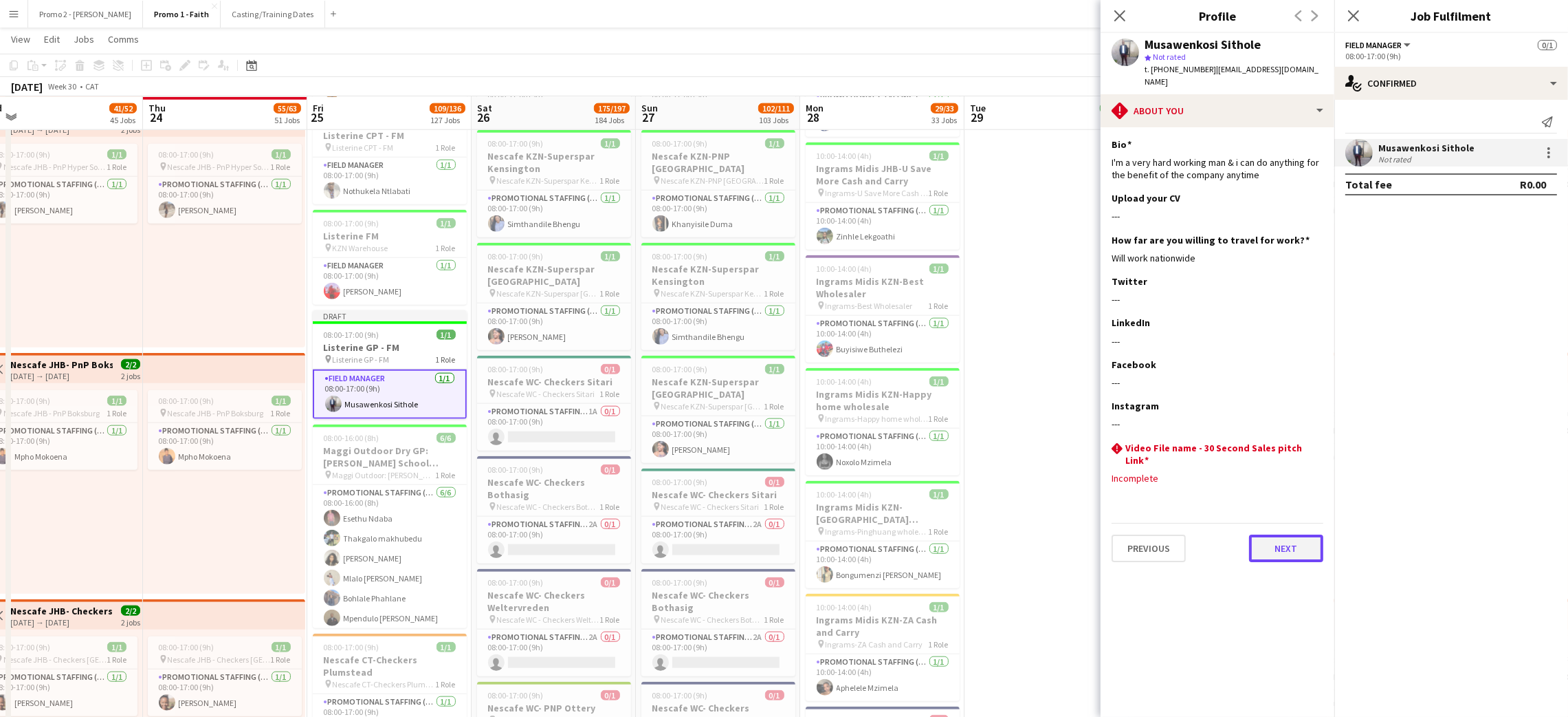
click at [1289, 535] on button "Next" at bounding box center [1285, 548] width 74 height 27
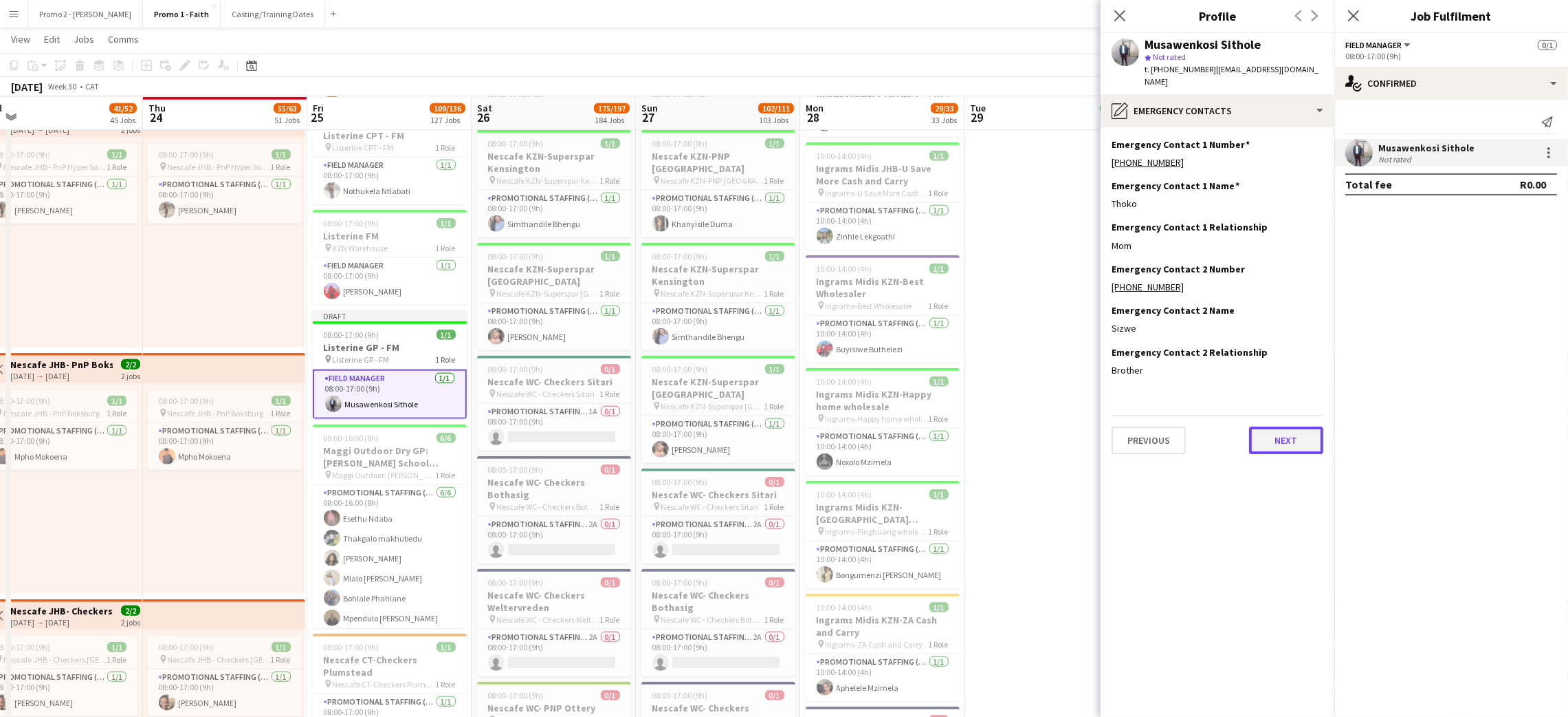
click at [1285, 433] on button "Next" at bounding box center [1285, 440] width 74 height 27
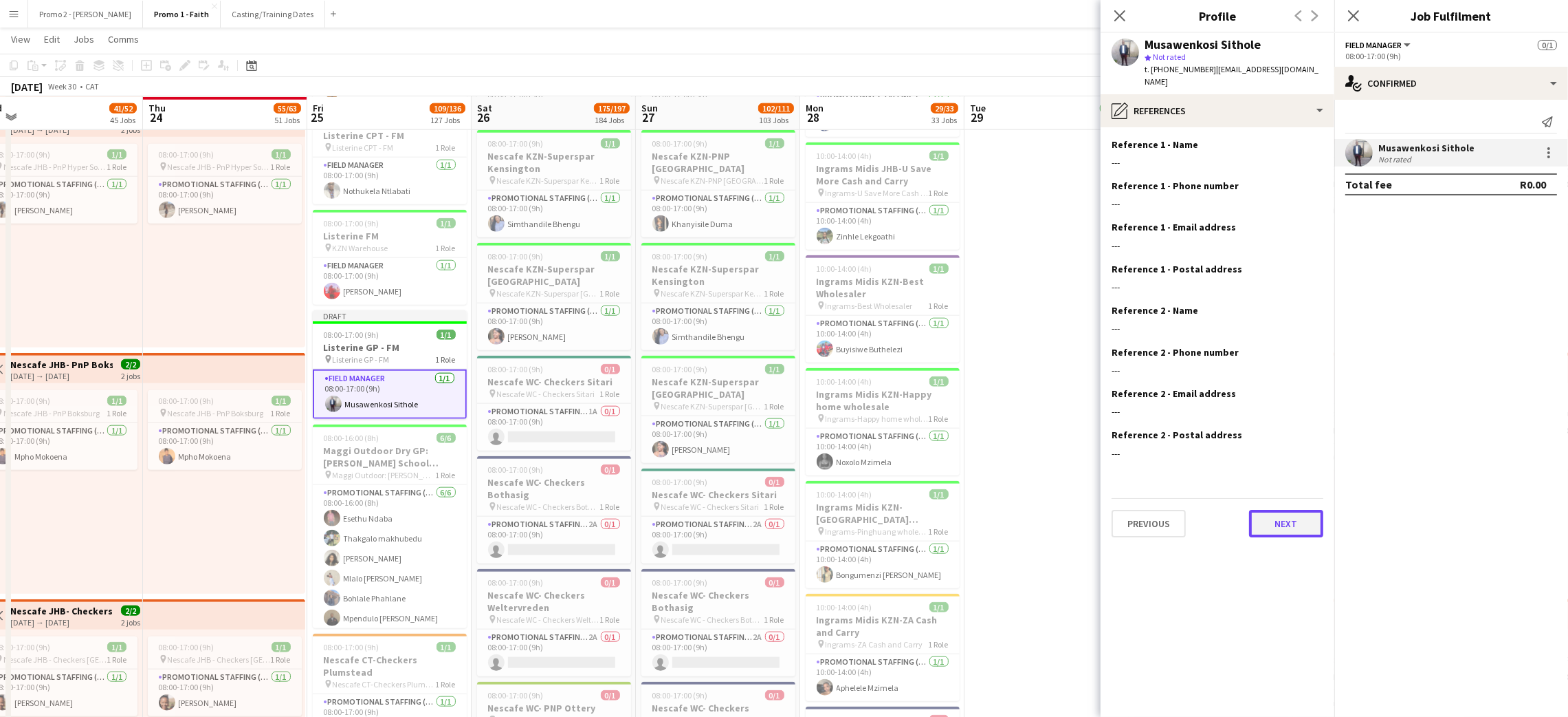
click at [1292, 522] on button "Next" at bounding box center [1285, 523] width 74 height 27
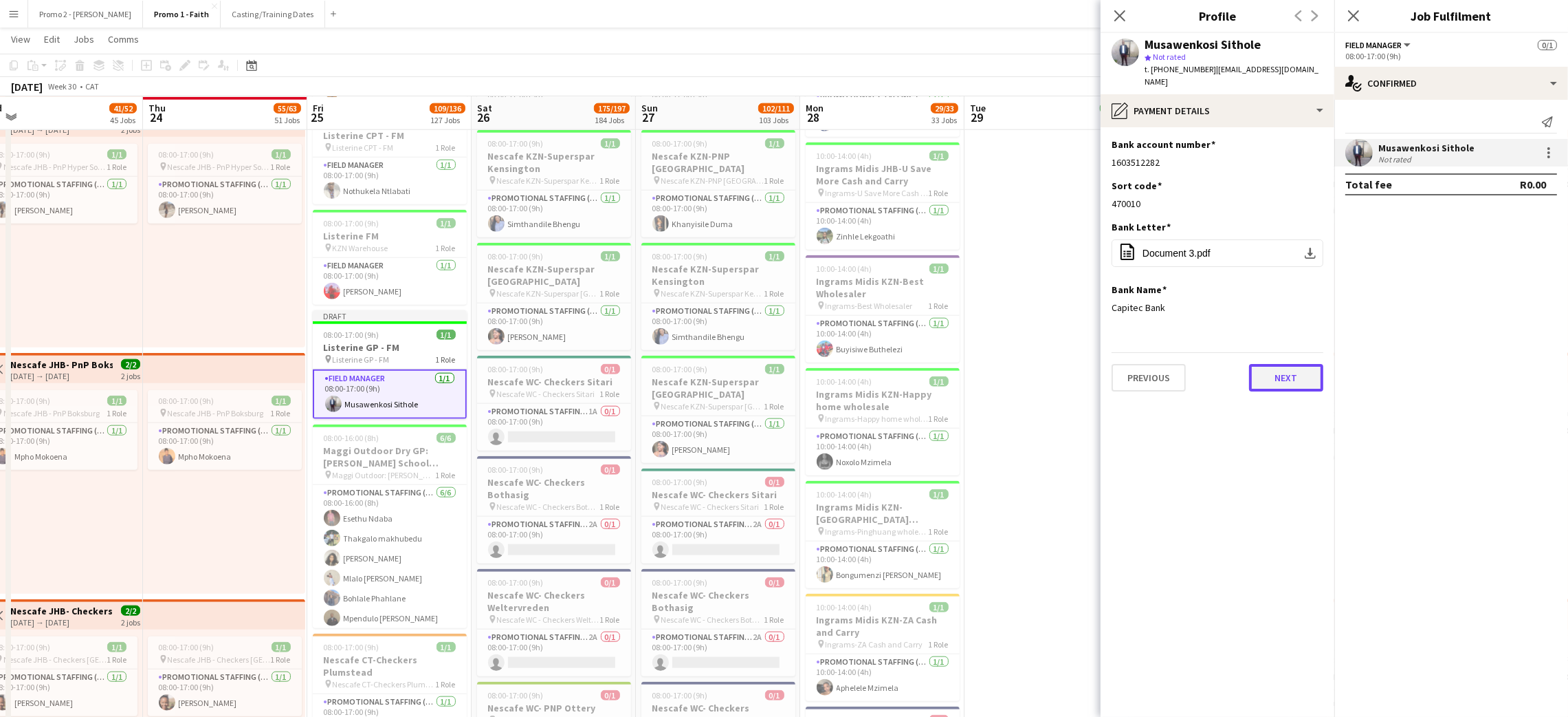
click at [1291, 378] on button "Next" at bounding box center [1285, 378] width 74 height 27
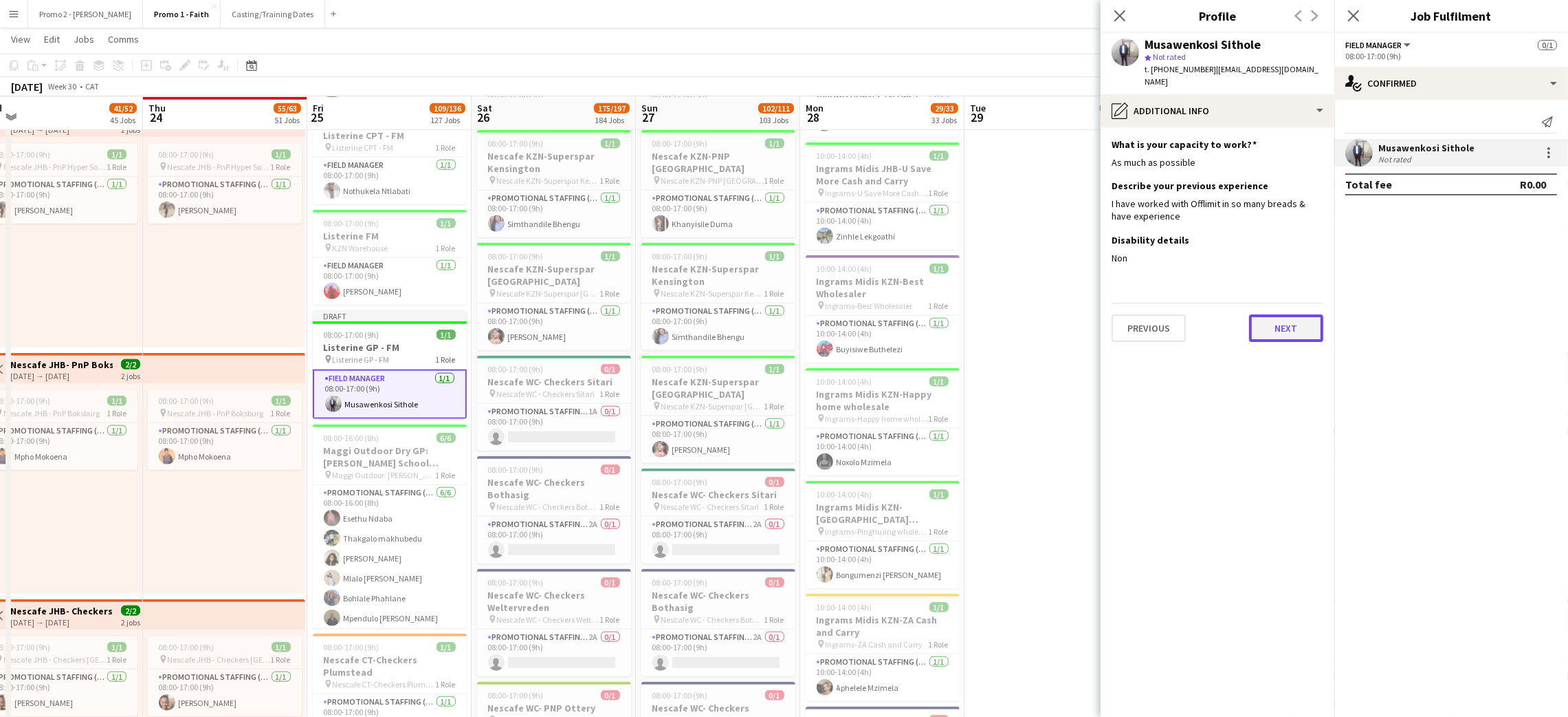
click at [1267, 326] on button "Next" at bounding box center [1285, 328] width 74 height 27
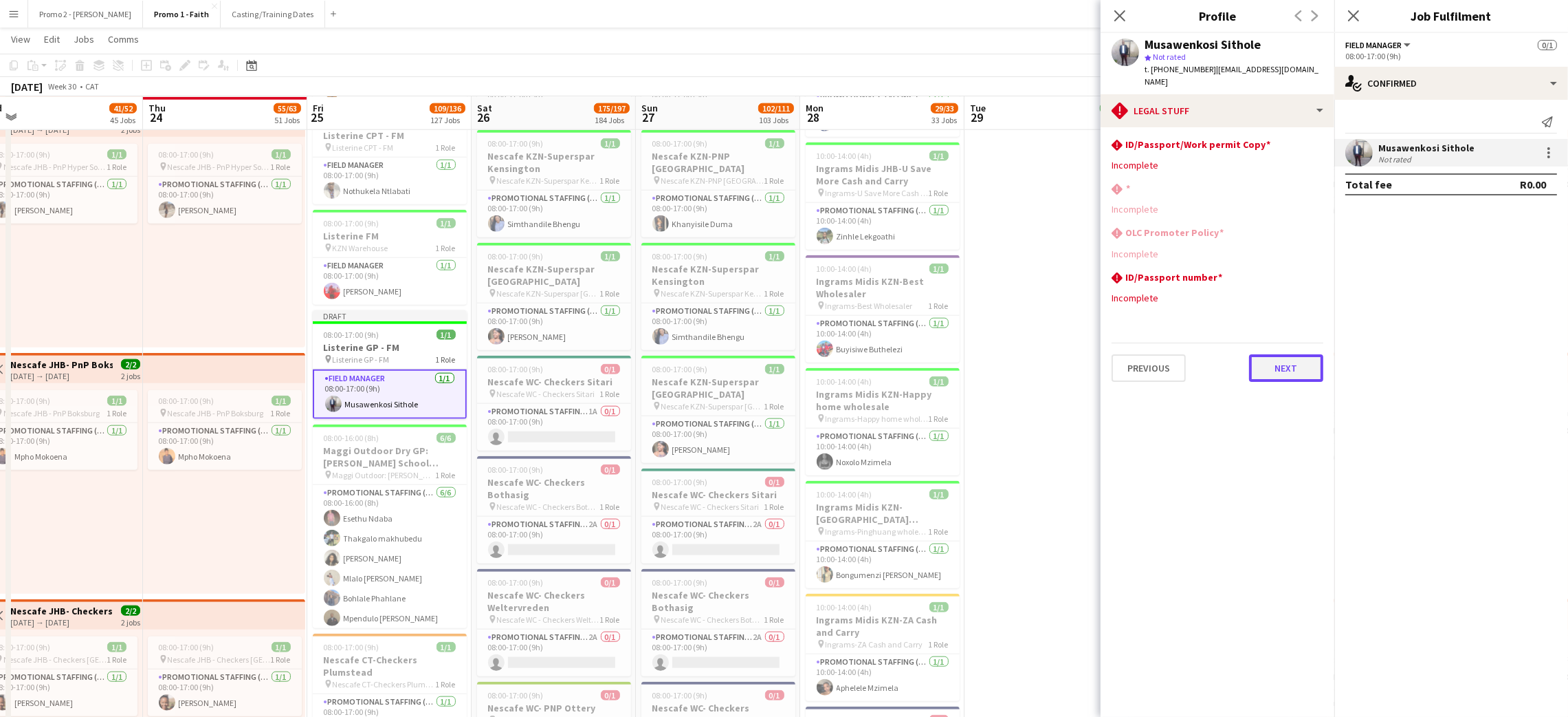
click at [1276, 359] on button "Next" at bounding box center [1285, 368] width 74 height 27
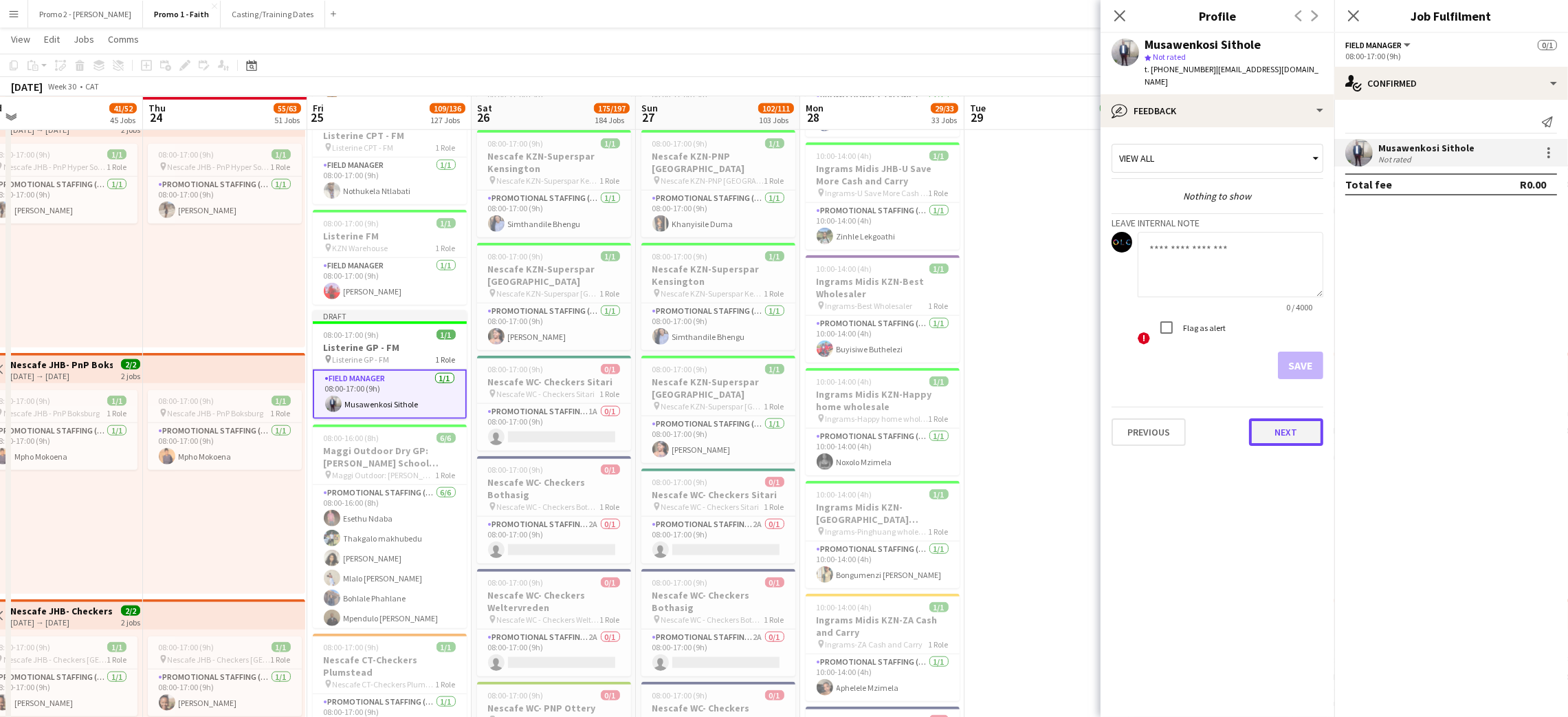
click at [1284, 432] on button "Next" at bounding box center [1285, 432] width 74 height 27
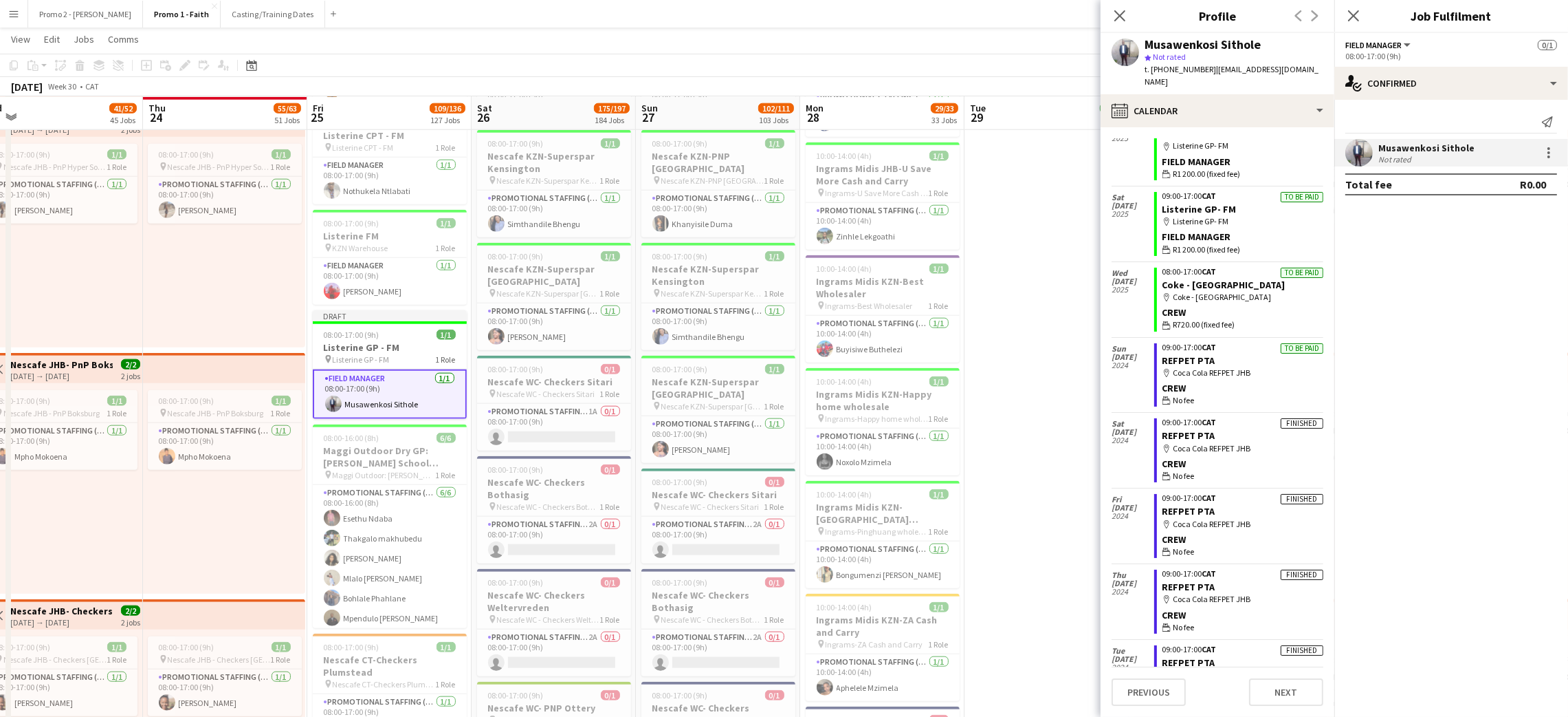
scroll to position [262, 0]
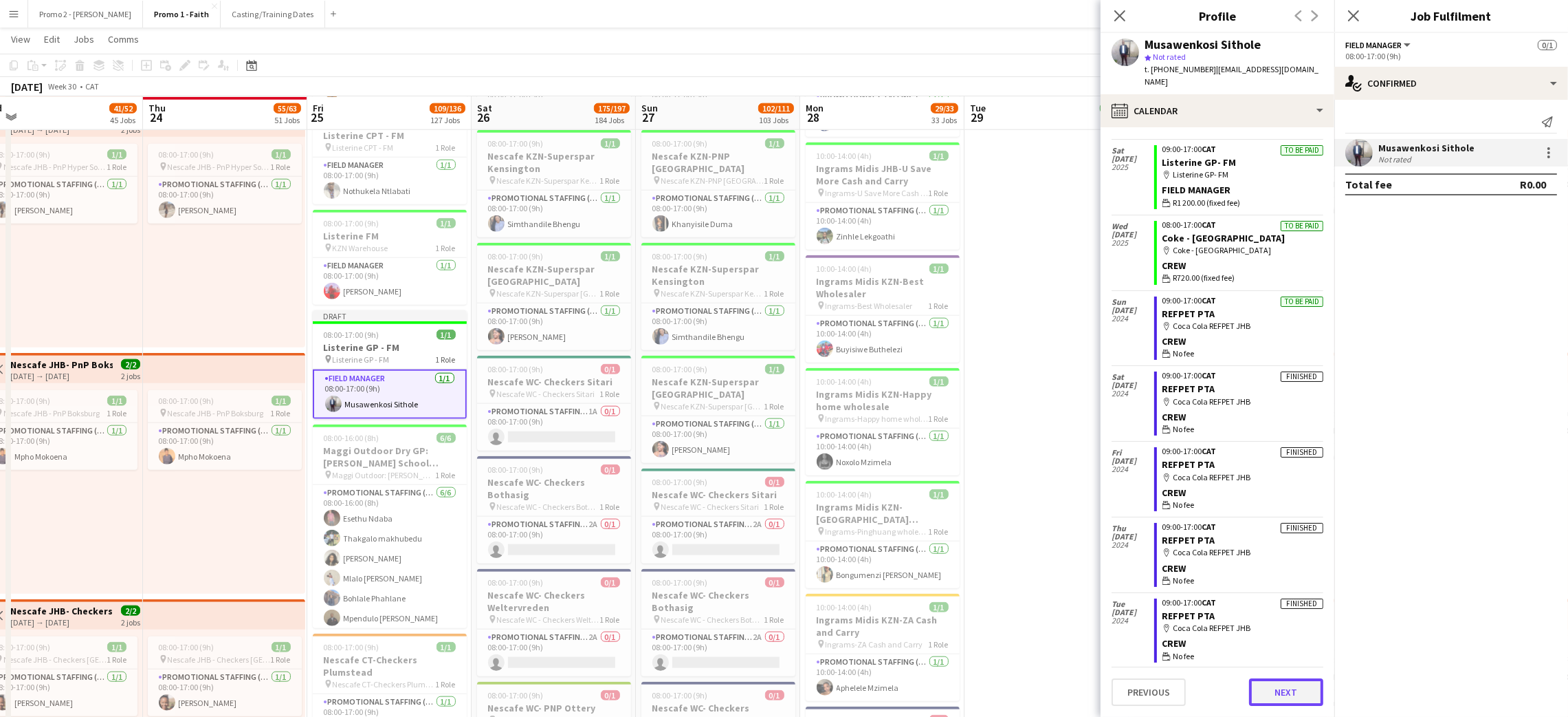
click at [1275, 683] on button "Next" at bounding box center [1285, 692] width 74 height 27
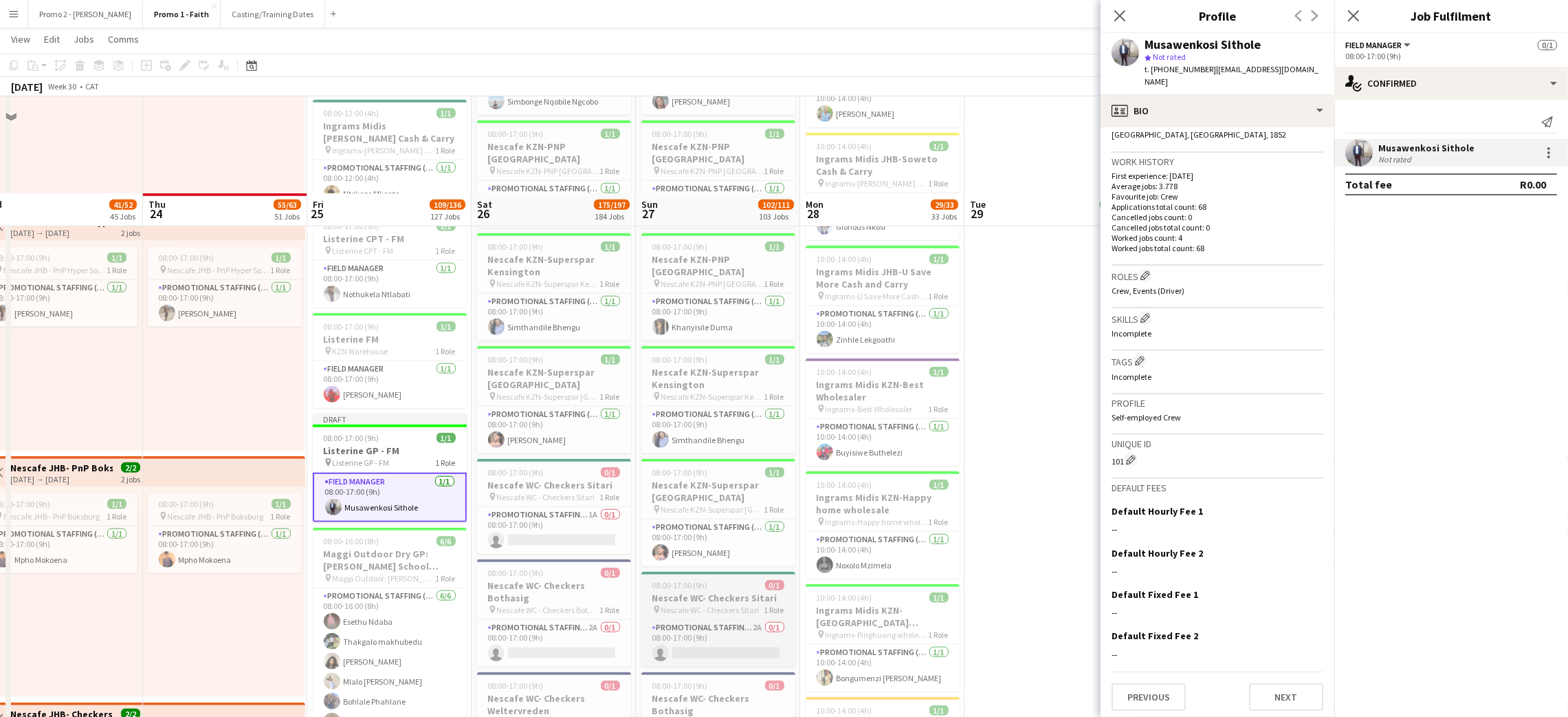
scroll to position [2372, 0]
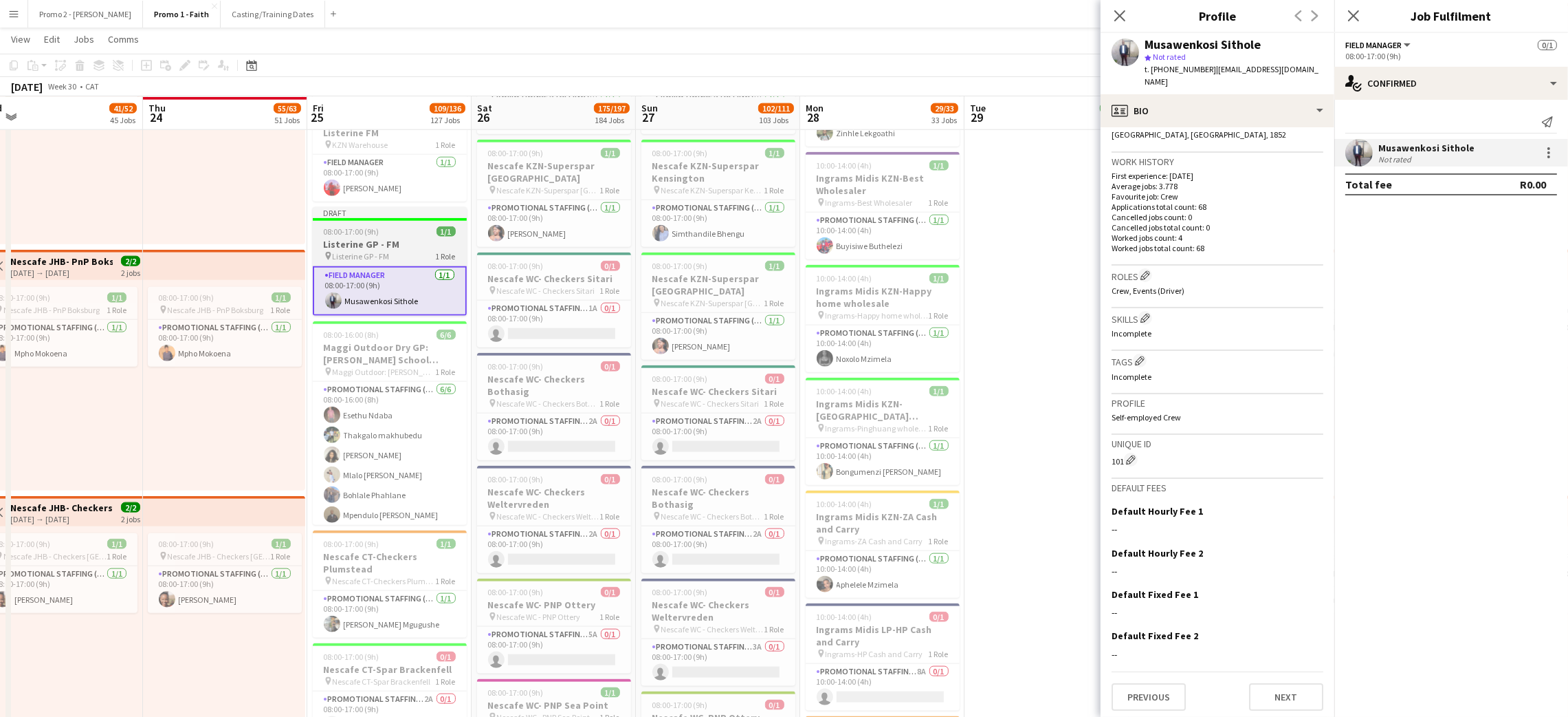
click at [407, 227] on div "08:00-17:00 (9h) 1/1" at bounding box center [390, 232] width 154 height 11
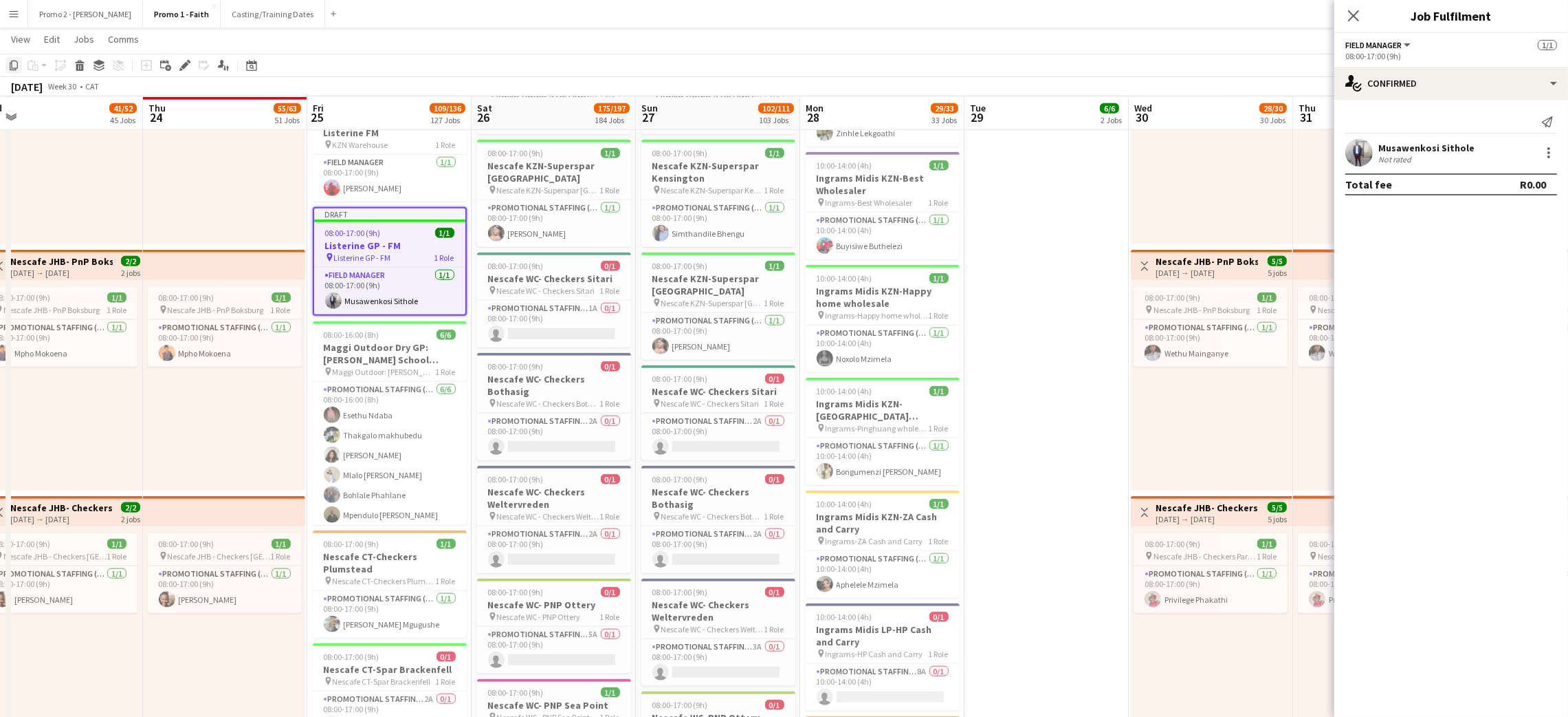
click at [13, 64] on icon "Copy" at bounding box center [14, 65] width 11 height 11
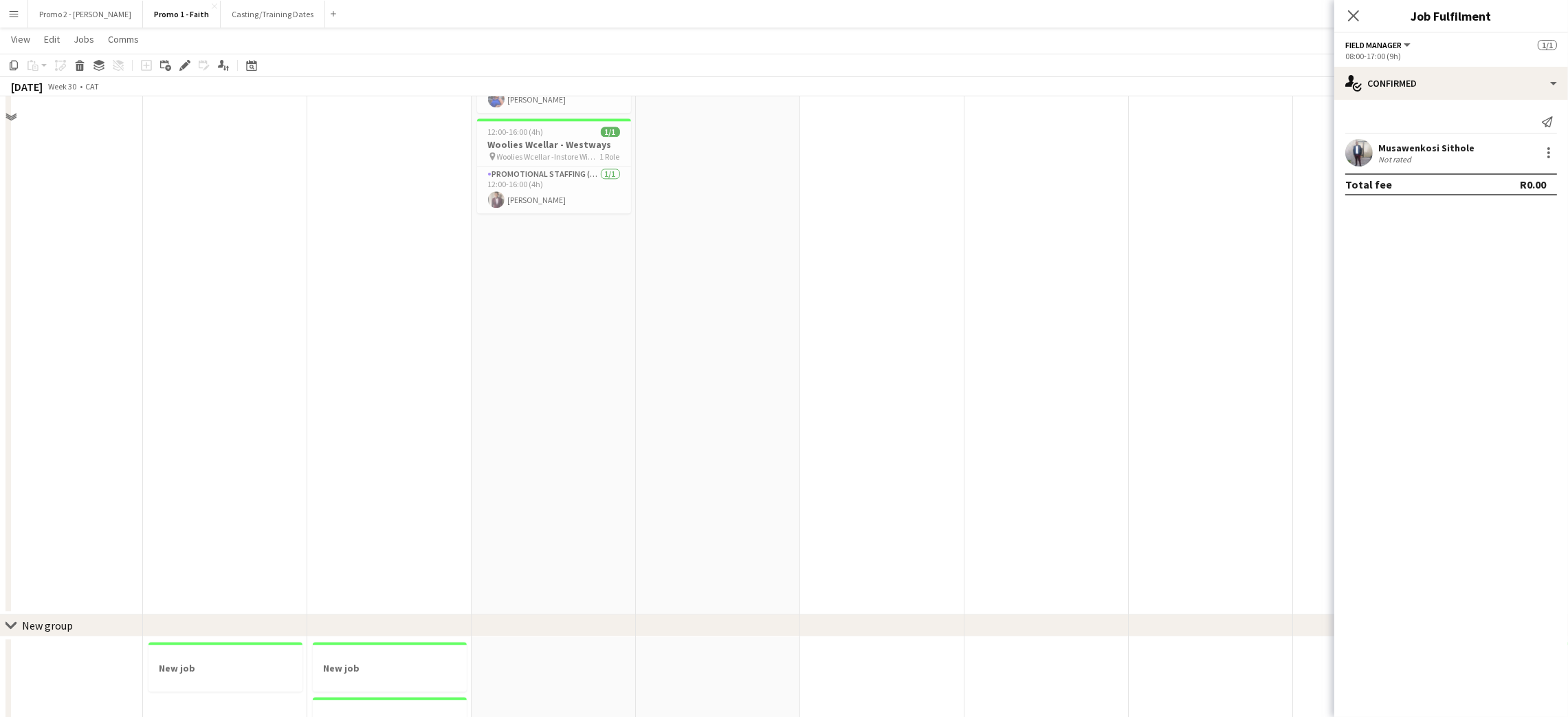
scroll to position [20528, 0]
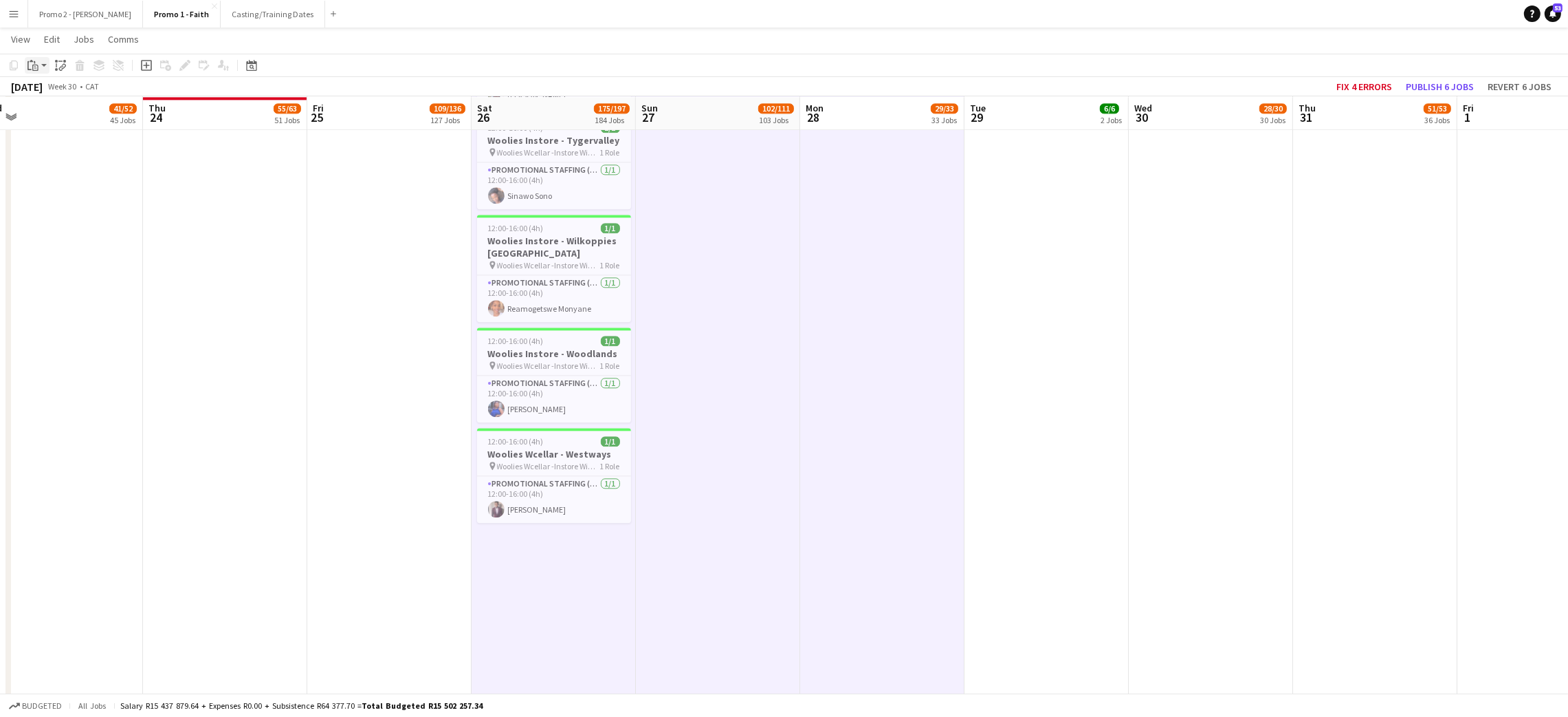
click at [36, 66] on icon "Paste" at bounding box center [33, 65] width 11 height 11
drag, startPoint x: 80, startPoint y: 118, endPoint x: 604, endPoint y: 101, distance: 524.3
click at [80, 117] on link "Paste with crew Ctrl+Shift+V" at bounding box center [101, 114] width 130 height 12
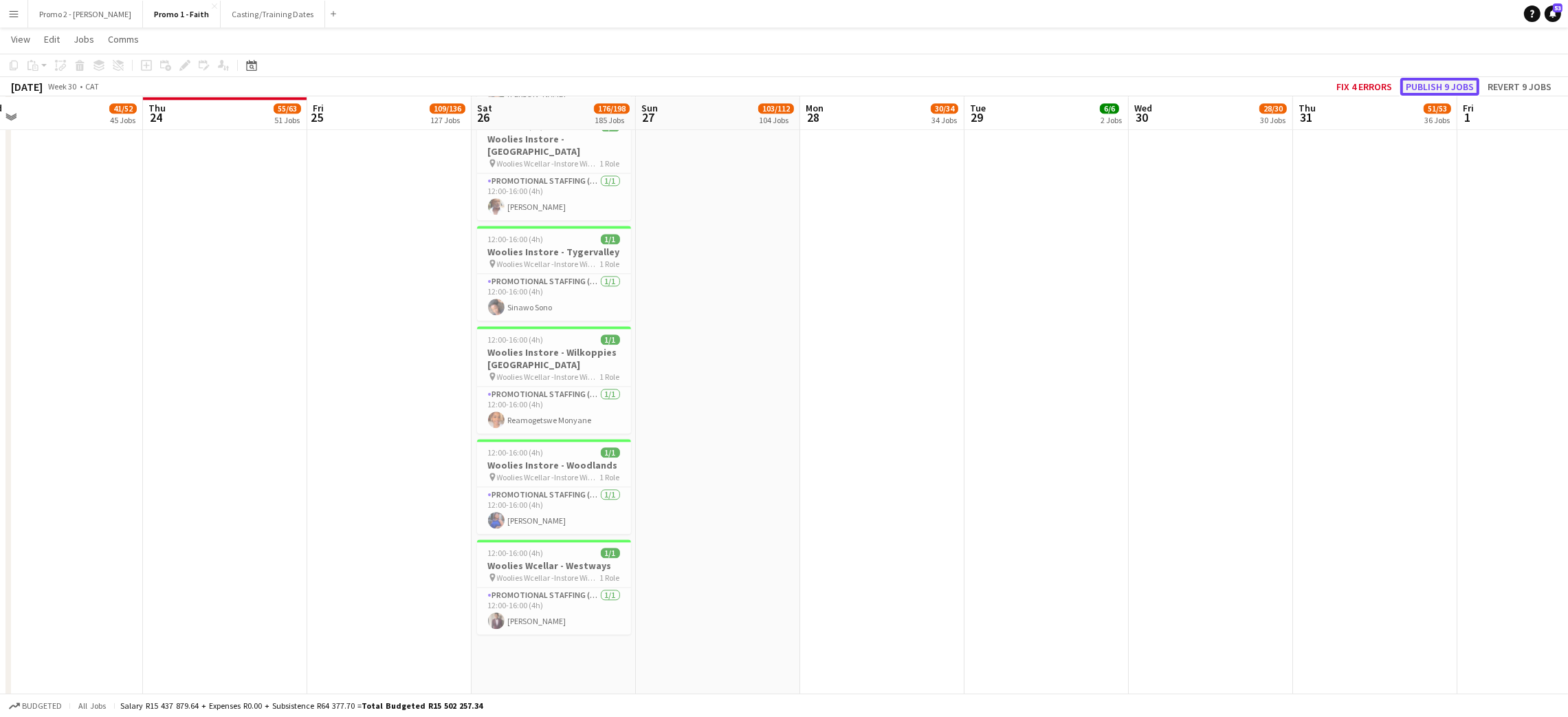
click at [1448, 82] on button "Publish 9 jobs" at bounding box center [1440, 86] width 79 height 18
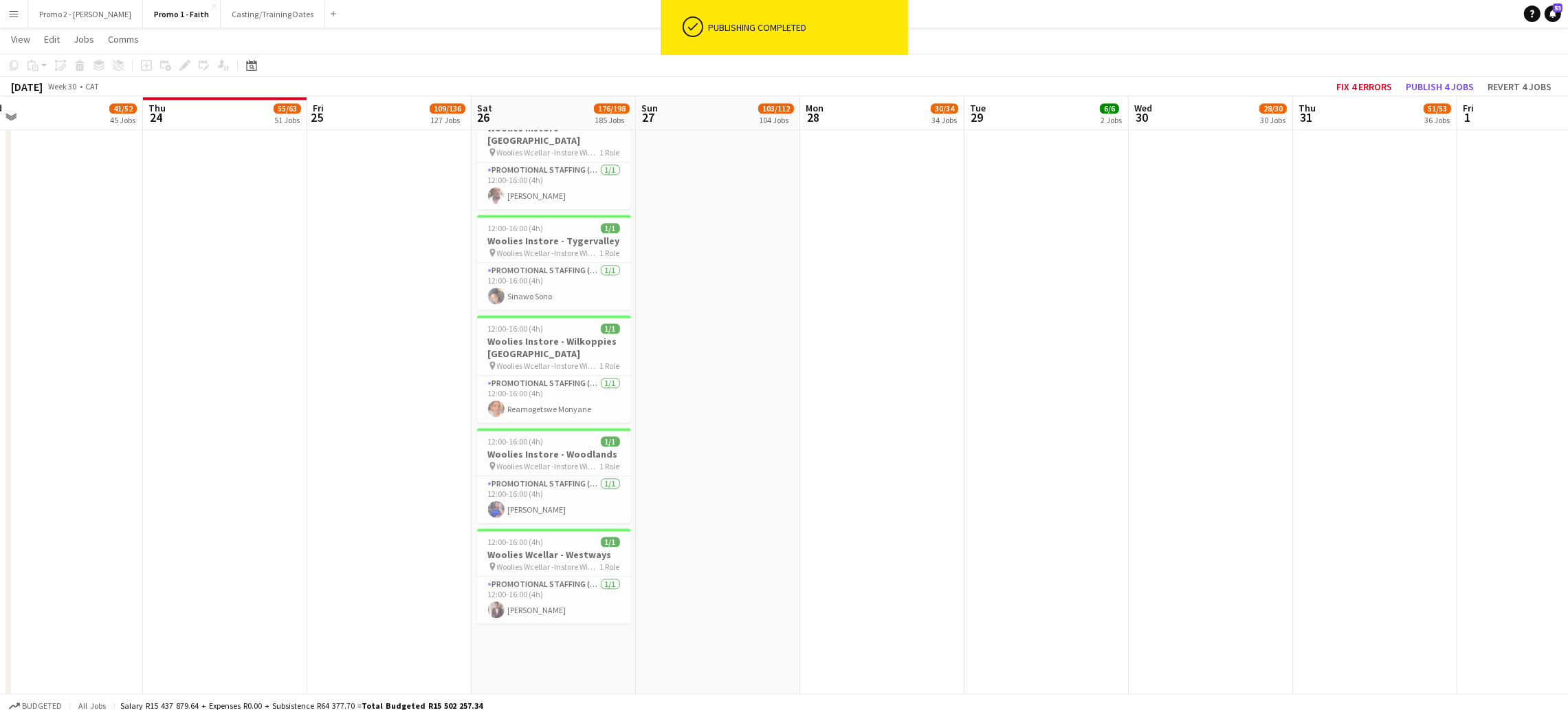
click at [14, 11] on app-icon "Menu" at bounding box center [14, 14] width 11 height 11
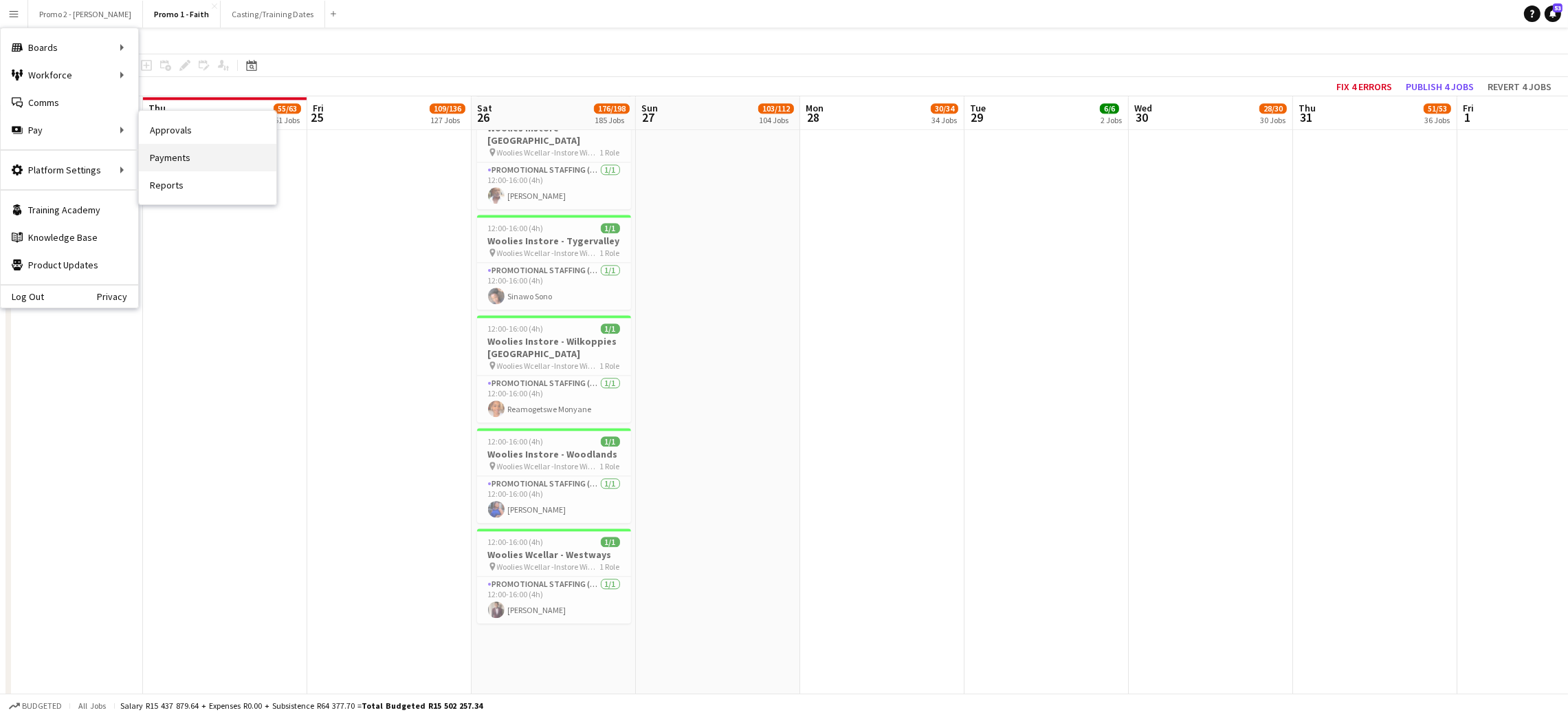
click at [203, 159] on link "Payments" at bounding box center [207, 157] width 137 height 27
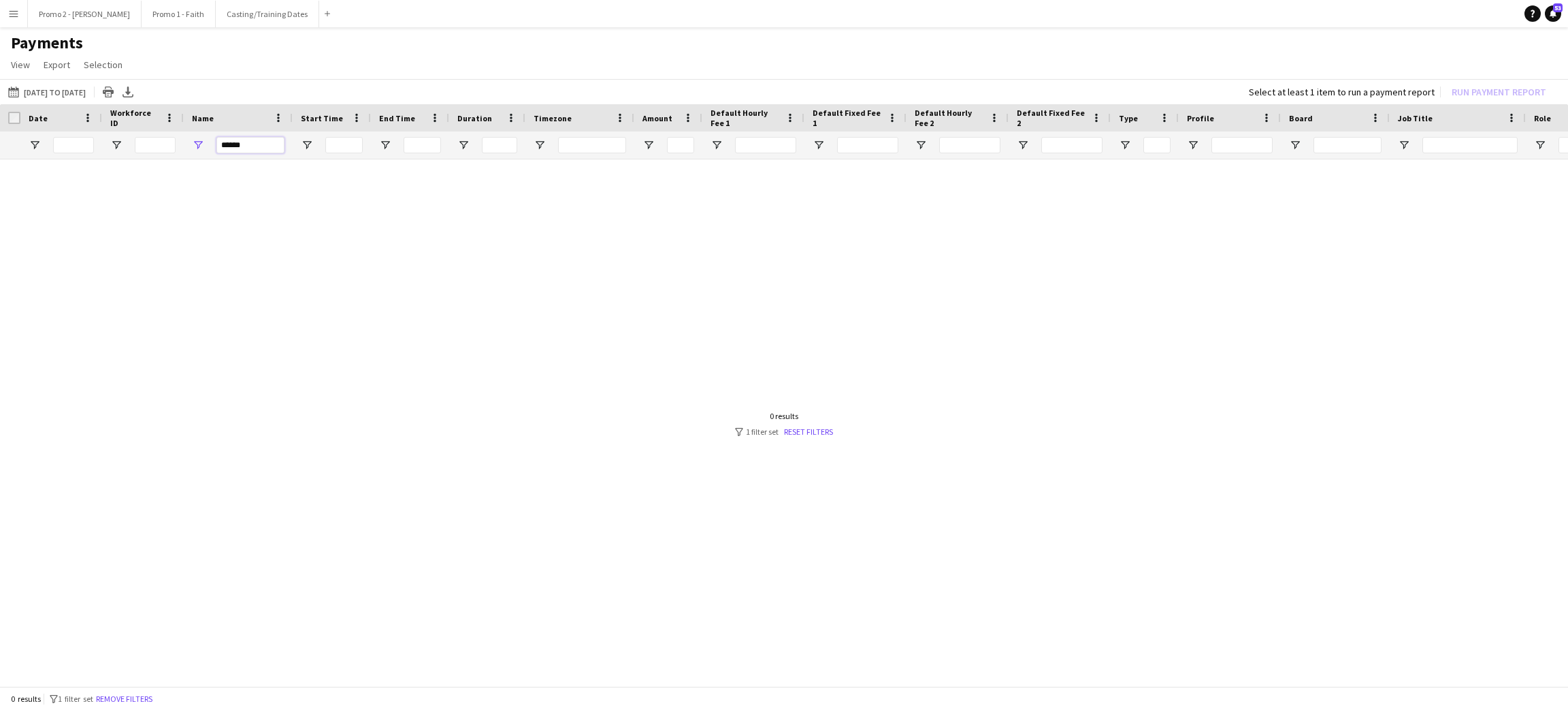
click at [251, 137] on input "******" at bounding box center [251, 145] width 68 height 17
click at [251, 135] on div "******" at bounding box center [251, 145] width 68 height 27
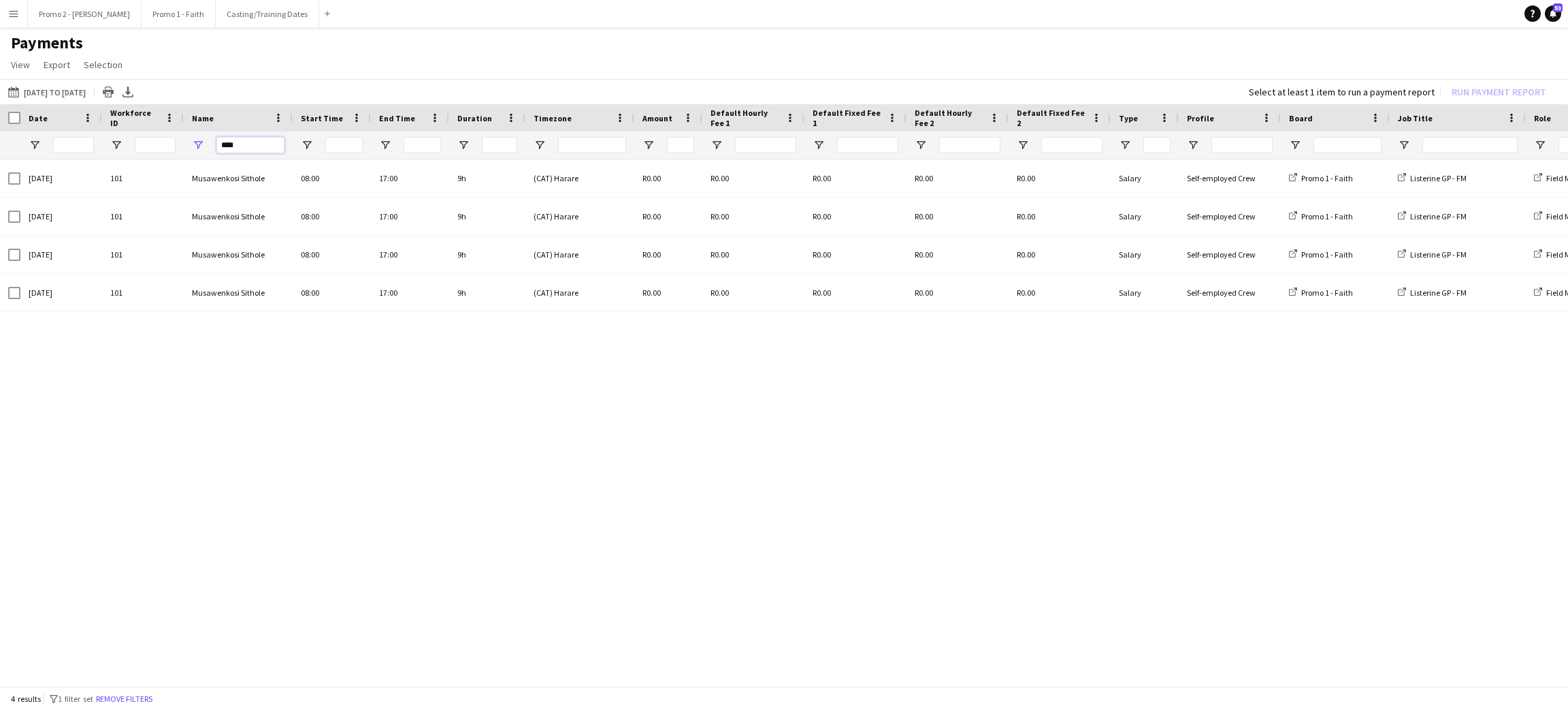
type input "****"
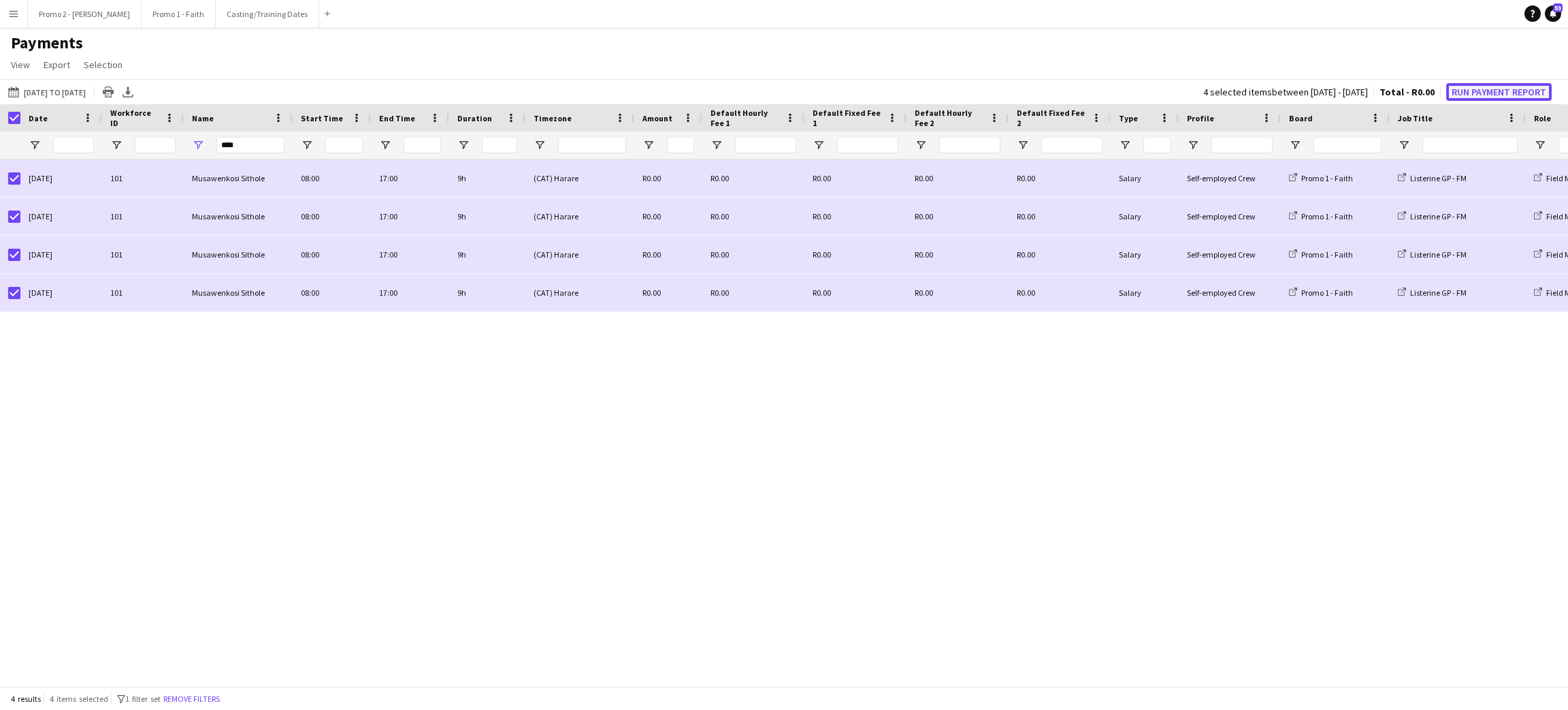
click at [1471, 87] on button "Run Payment Report" at bounding box center [1499, 91] width 106 height 17
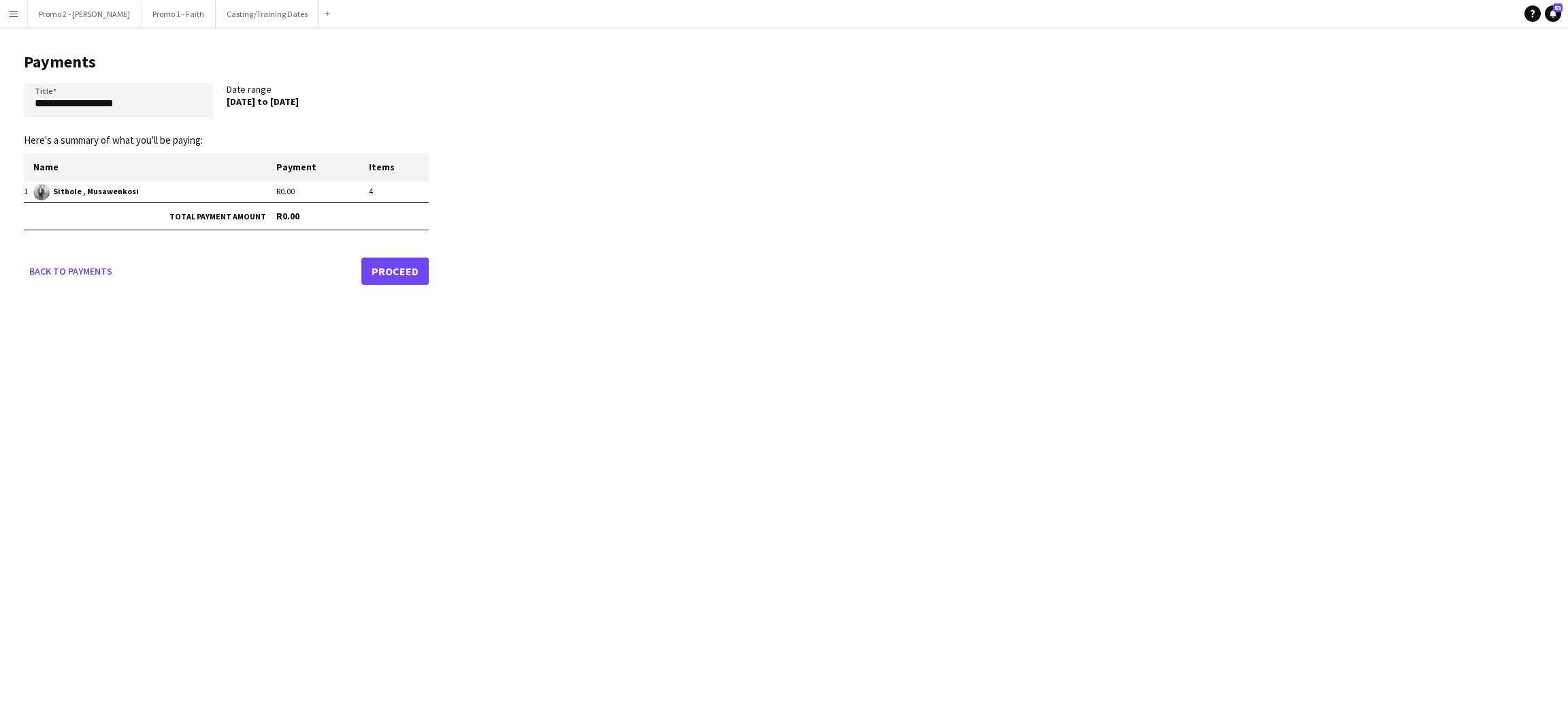
click at [403, 275] on link "Proceed" at bounding box center [395, 271] width 67 height 27
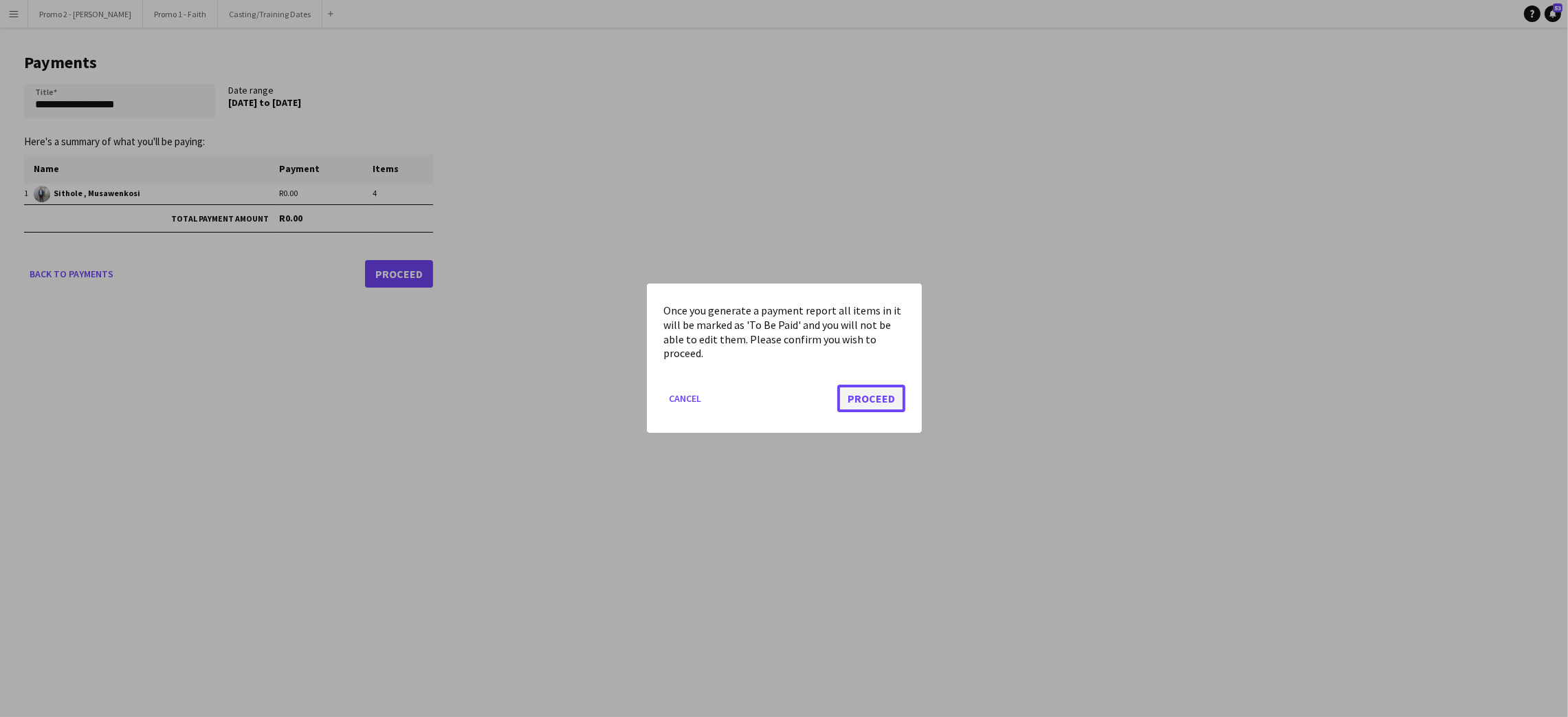
click at [868, 395] on button "Proceed" at bounding box center [871, 399] width 68 height 27
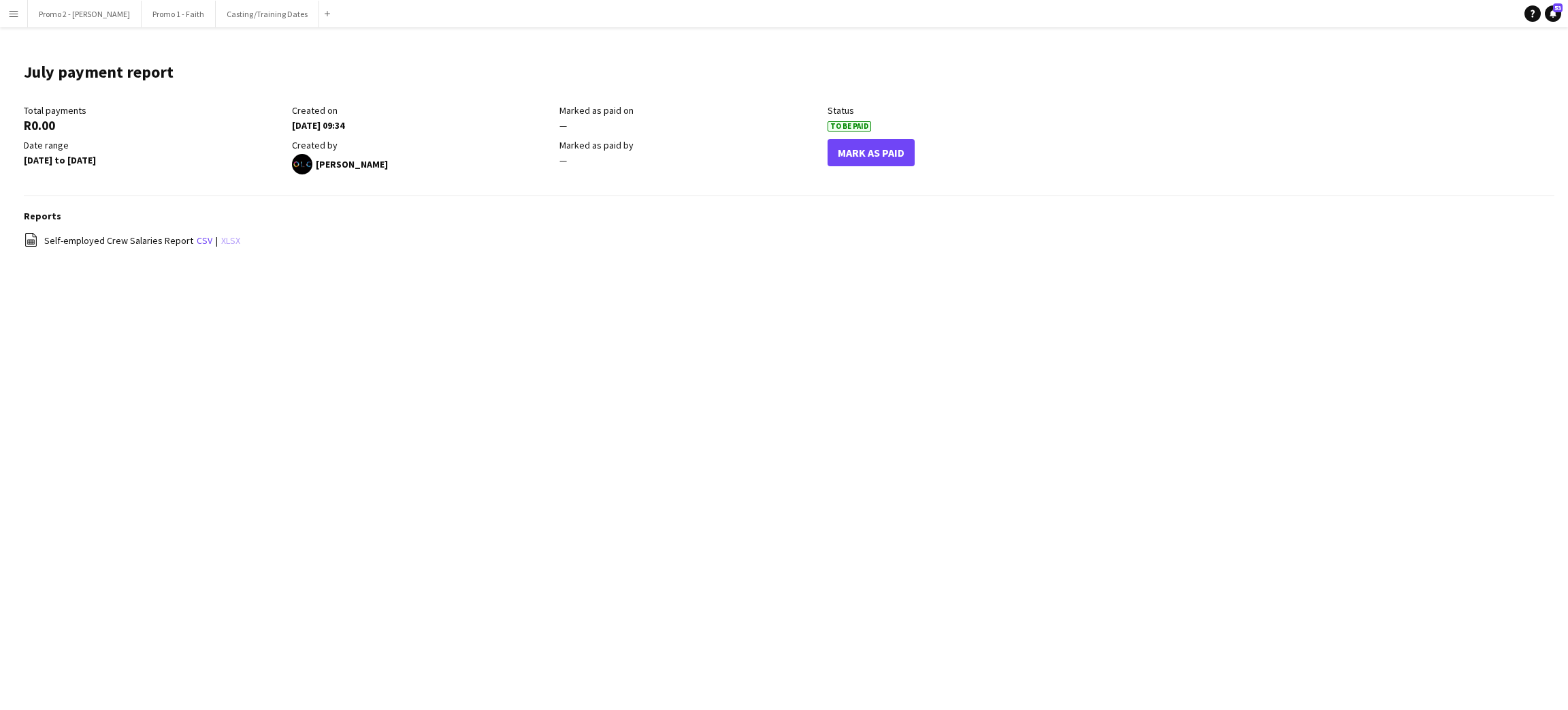
click at [221, 241] on link "xlsx" at bounding box center [230, 240] width 19 height 12
click at [407, 493] on div "Menu Boards Boards Boards All jobs Status Workforce Workforce My Workforce Recr…" at bounding box center [784, 355] width 1568 height 710
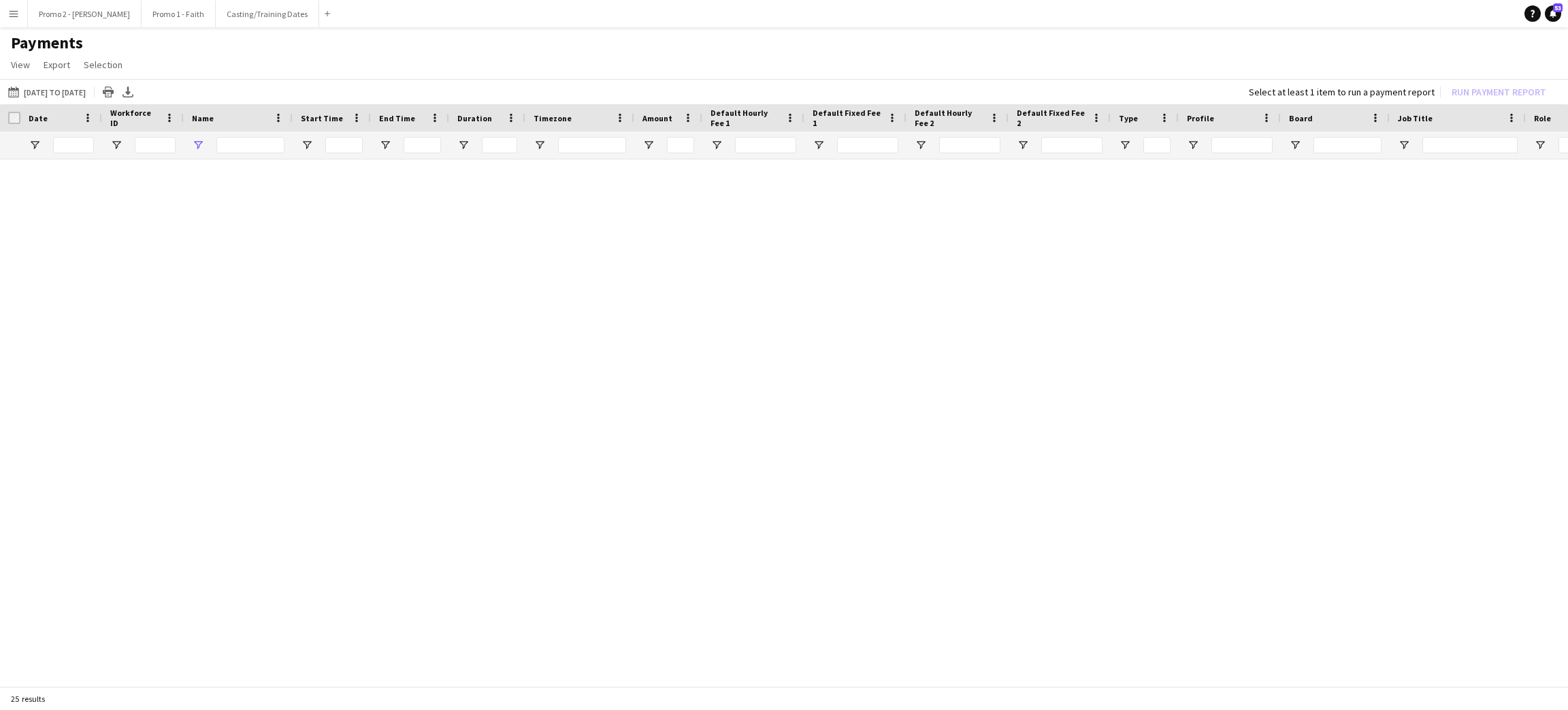
type input "****"
click at [263, 146] on input "****" at bounding box center [251, 145] width 68 height 17
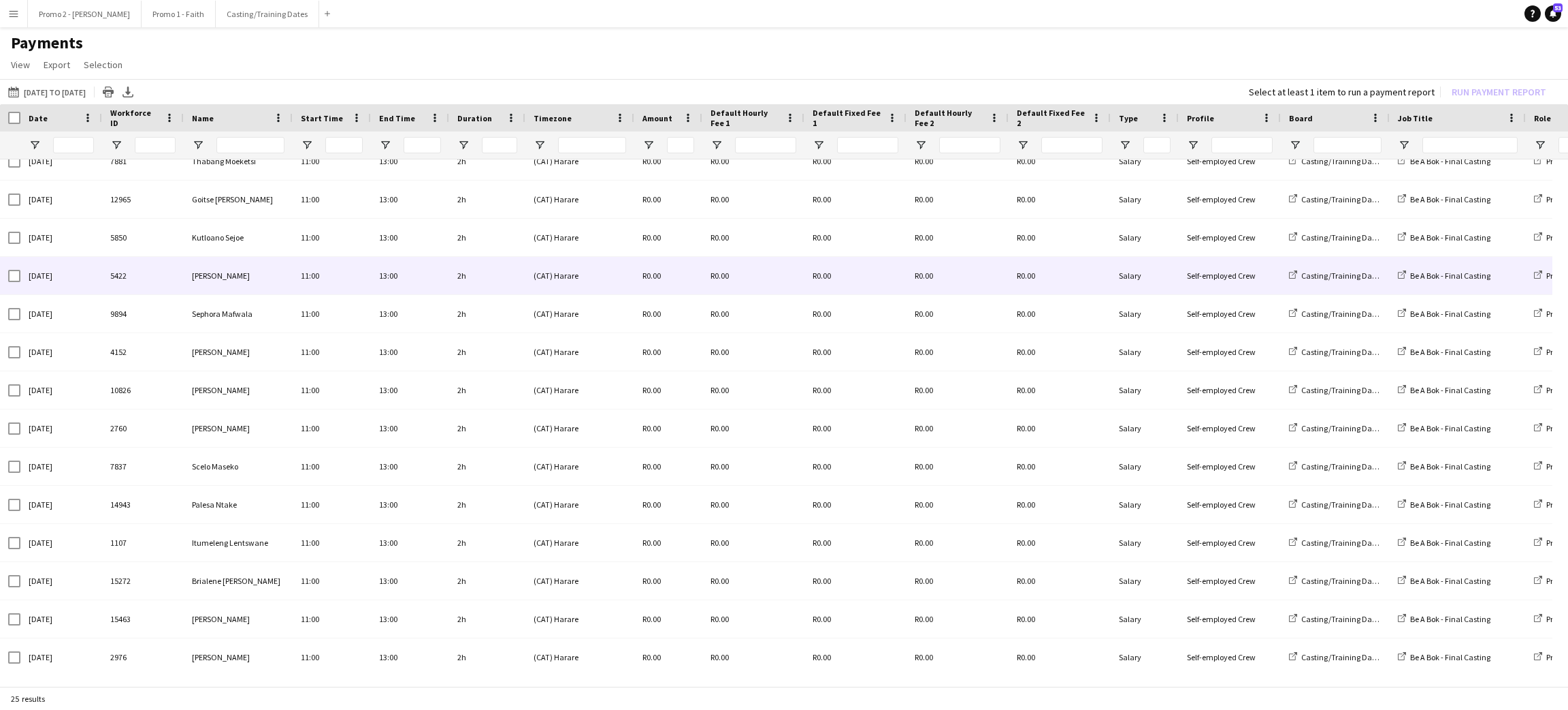
scroll to position [439, 0]
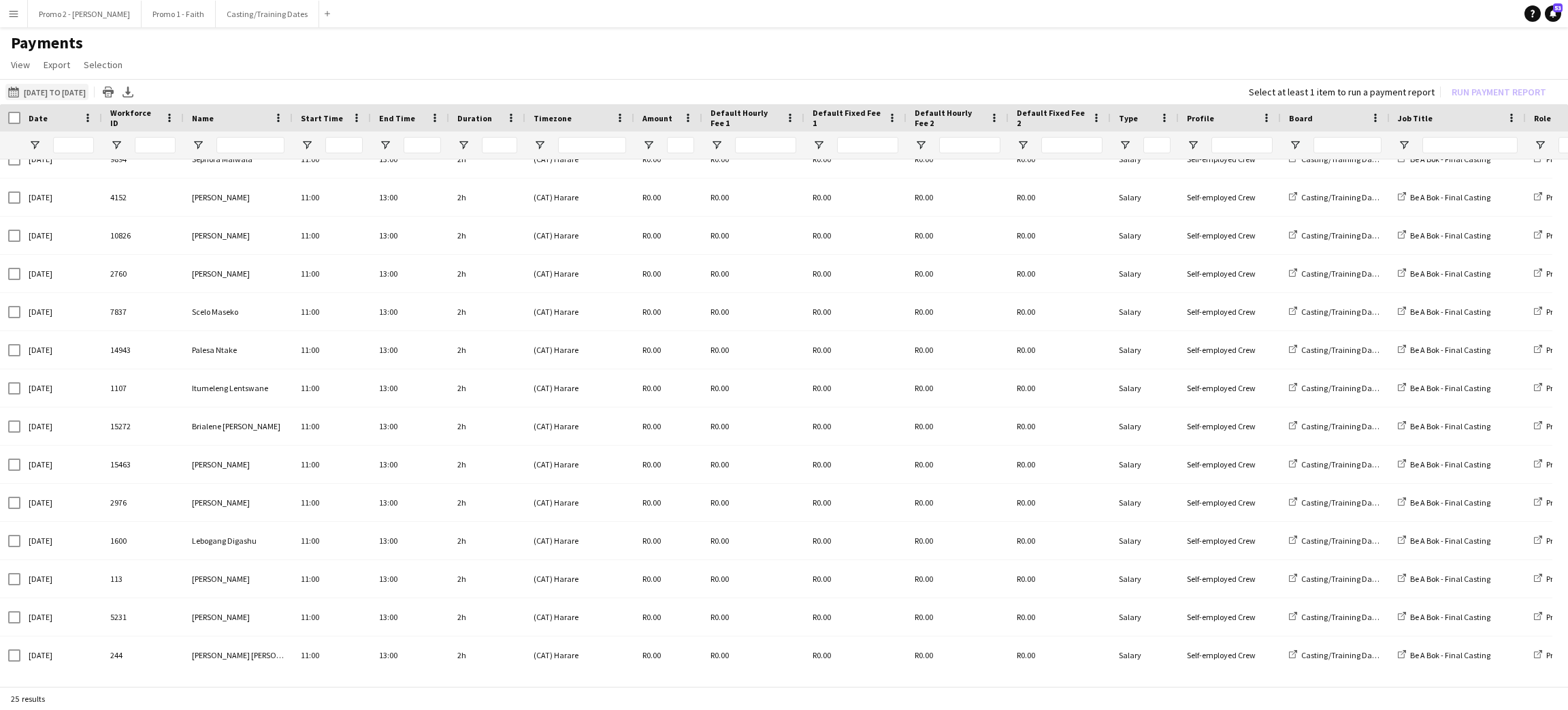
click at [62, 96] on button "25-07-2025 to 28-07-2025 25-07-2025 to 28-07-2025" at bounding box center [47, 92] width 83 height 17
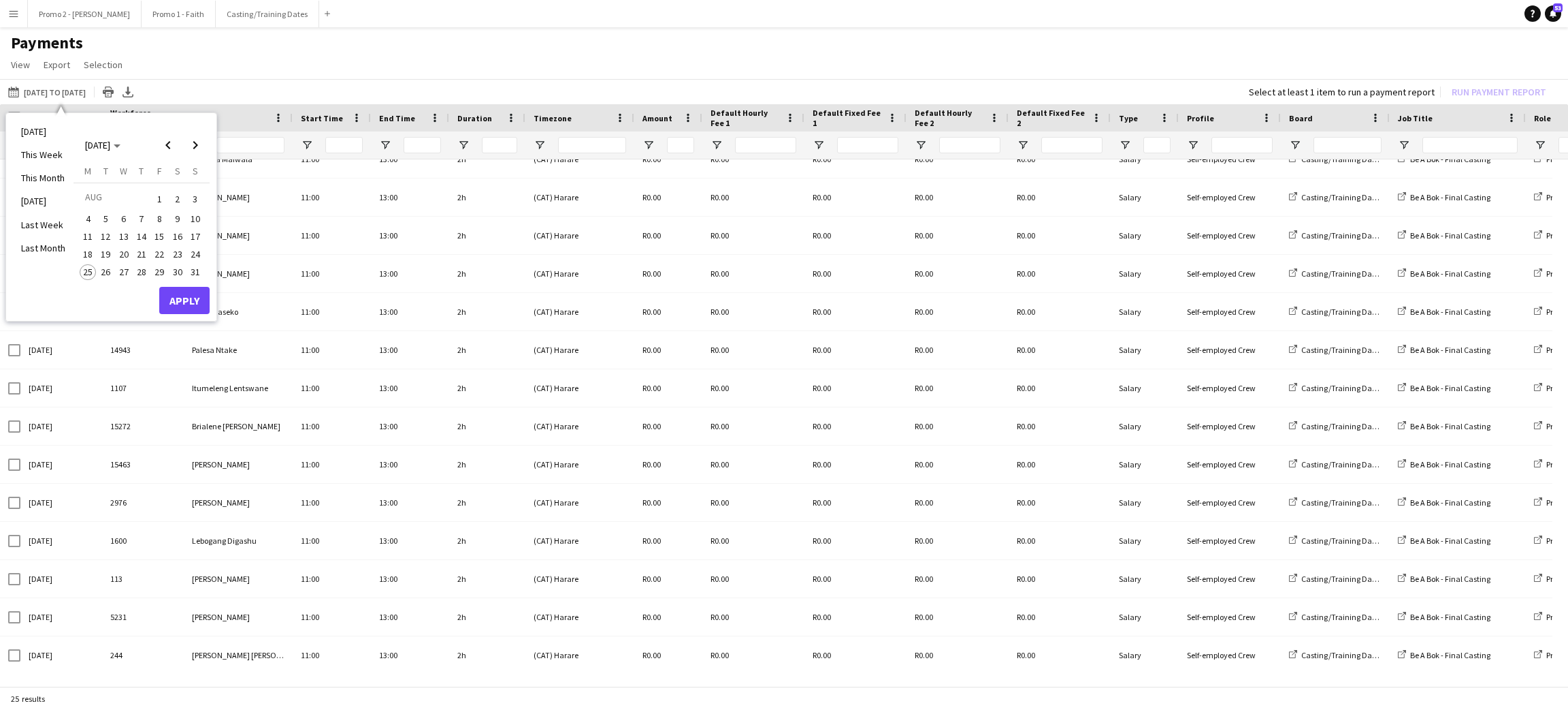
click at [17, 6] on button "Menu" at bounding box center [14, 14] width 27 height 27
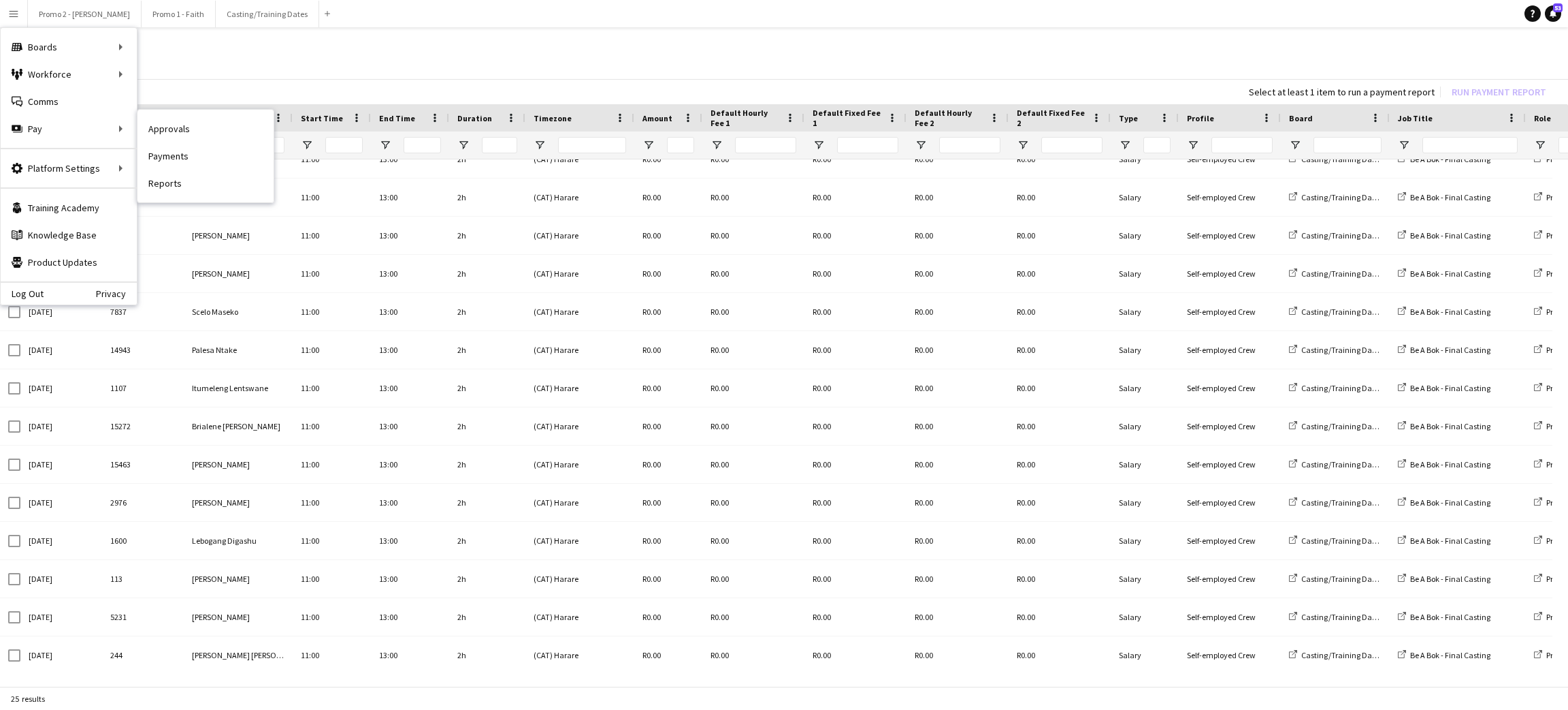
click at [180, 159] on link "Payments" at bounding box center [205, 156] width 136 height 27
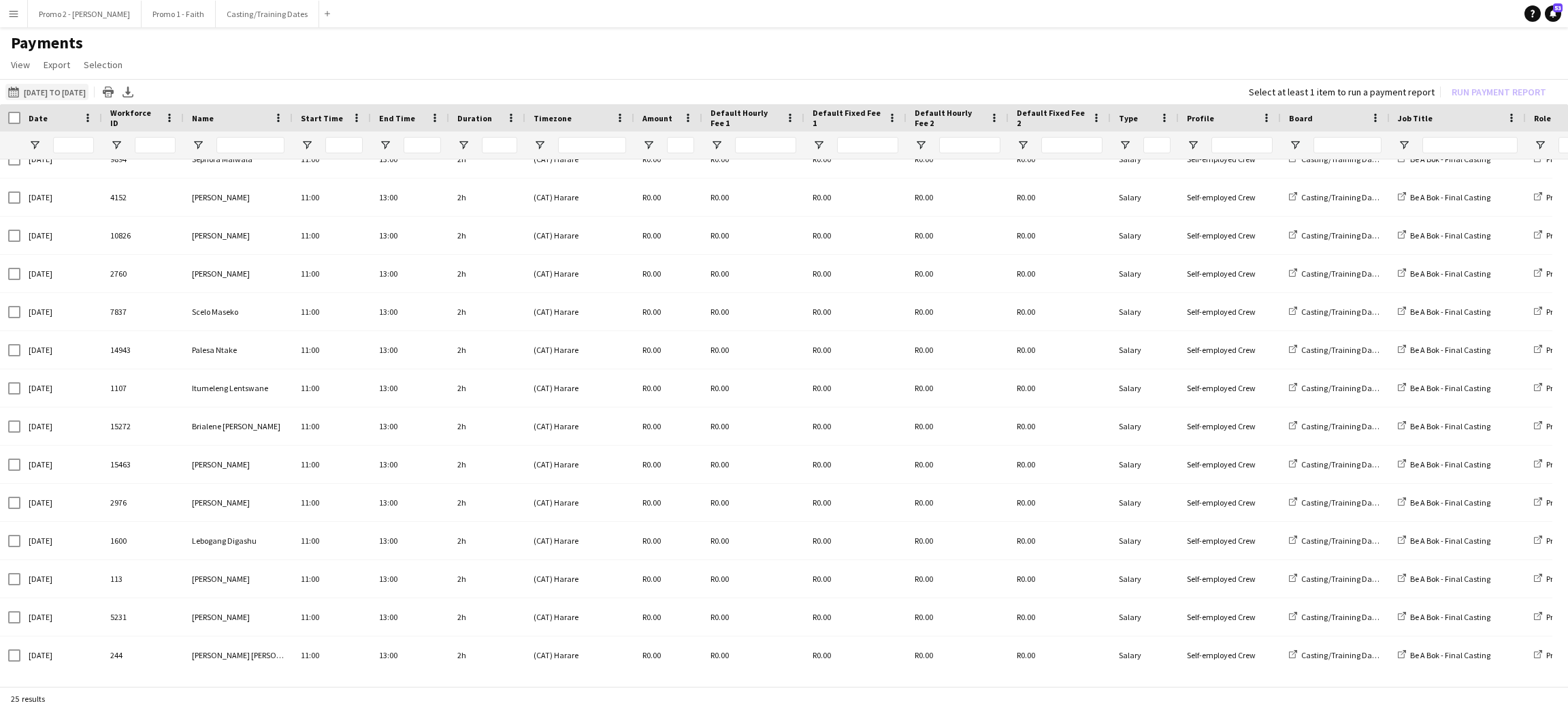
click at [40, 90] on button "25-07-2025 to 28-07-2025 25-07-2025 to 28-07-2025" at bounding box center [47, 92] width 83 height 17
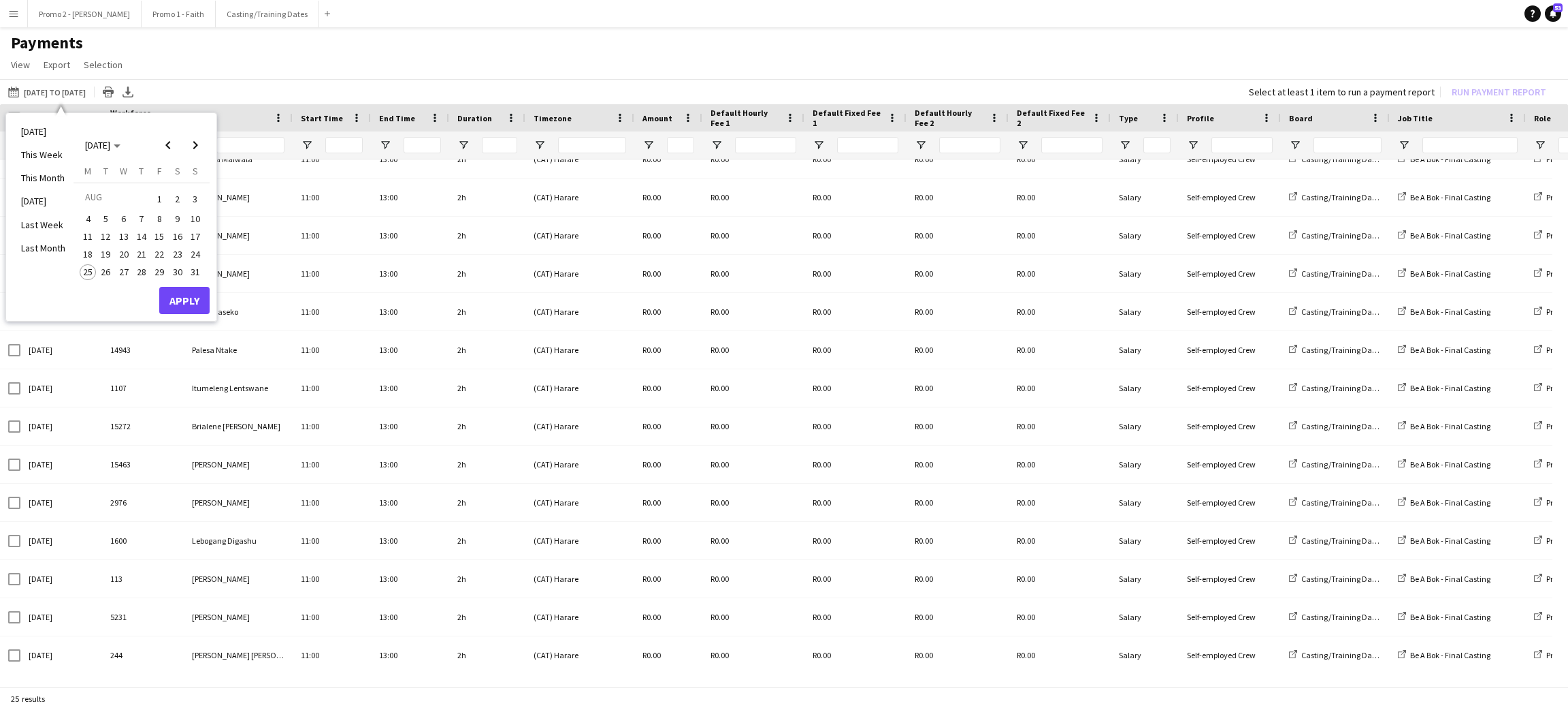
click at [156, 197] on span "1" at bounding box center [159, 199] width 17 height 19
click at [159, 191] on span "1" at bounding box center [159, 199] width 17 height 19
click at [159, 240] on span "15" at bounding box center [159, 236] width 17 height 17
click at [187, 298] on button "Apply" at bounding box center [184, 301] width 51 height 27
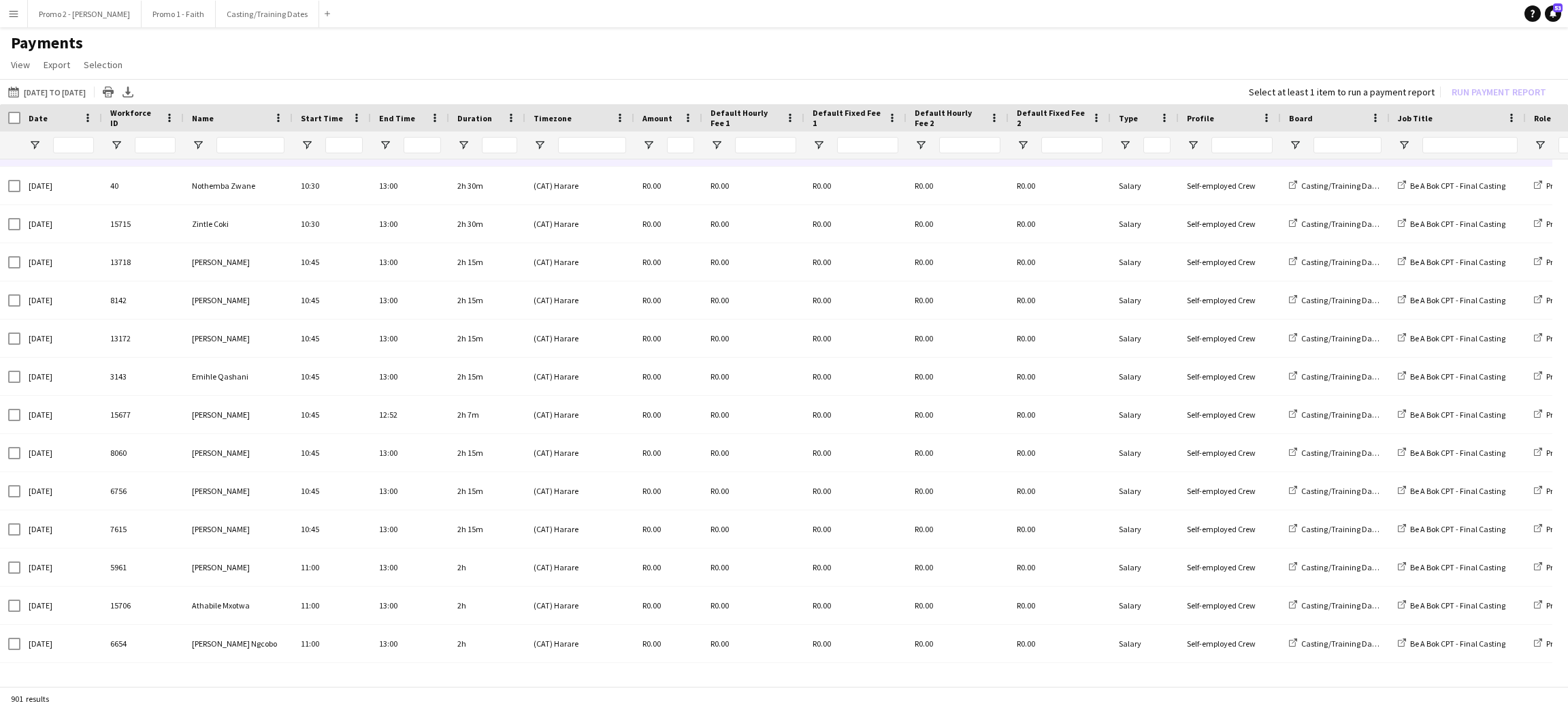
scroll to position [0, 0]
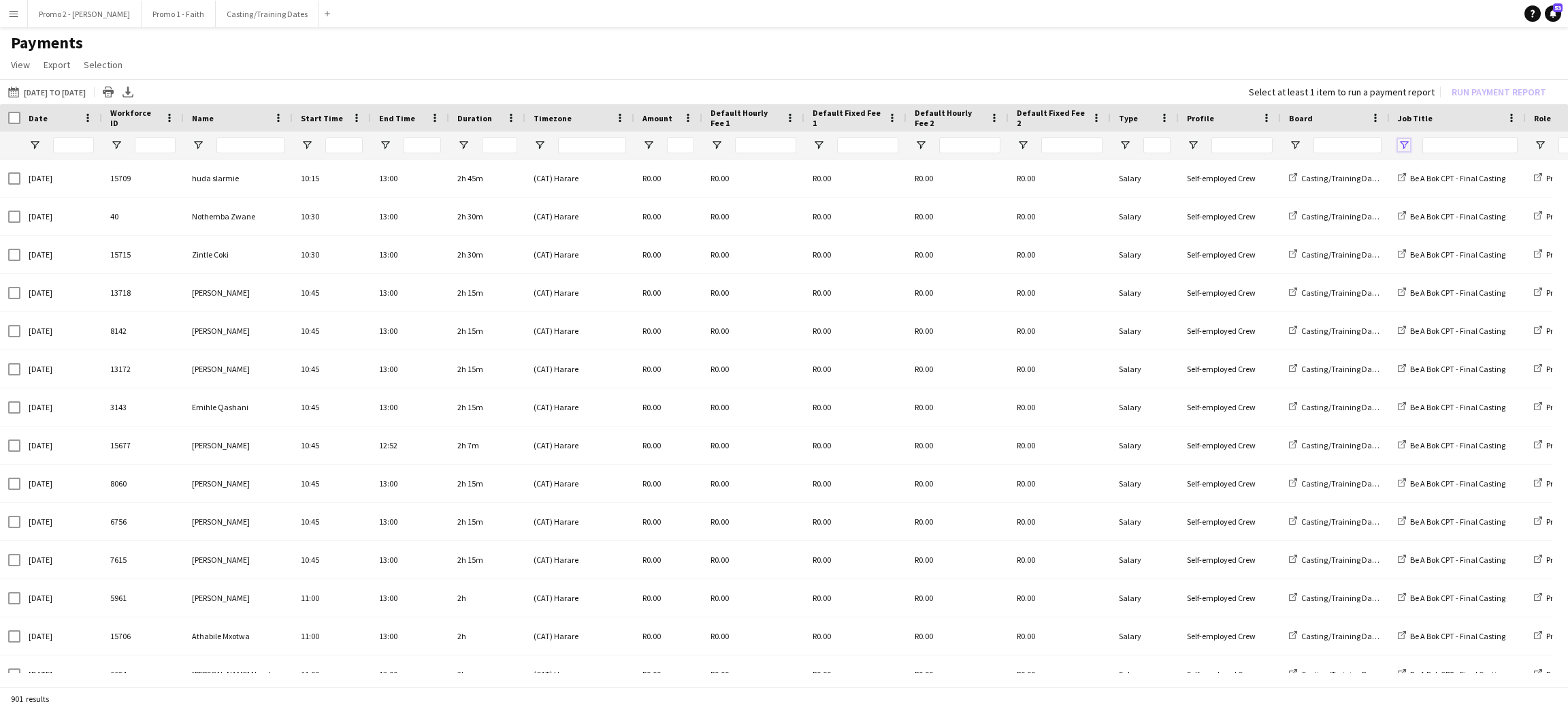
click at [1403, 147] on span "Open Filter Menu" at bounding box center [1404, 145] width 12 height 12
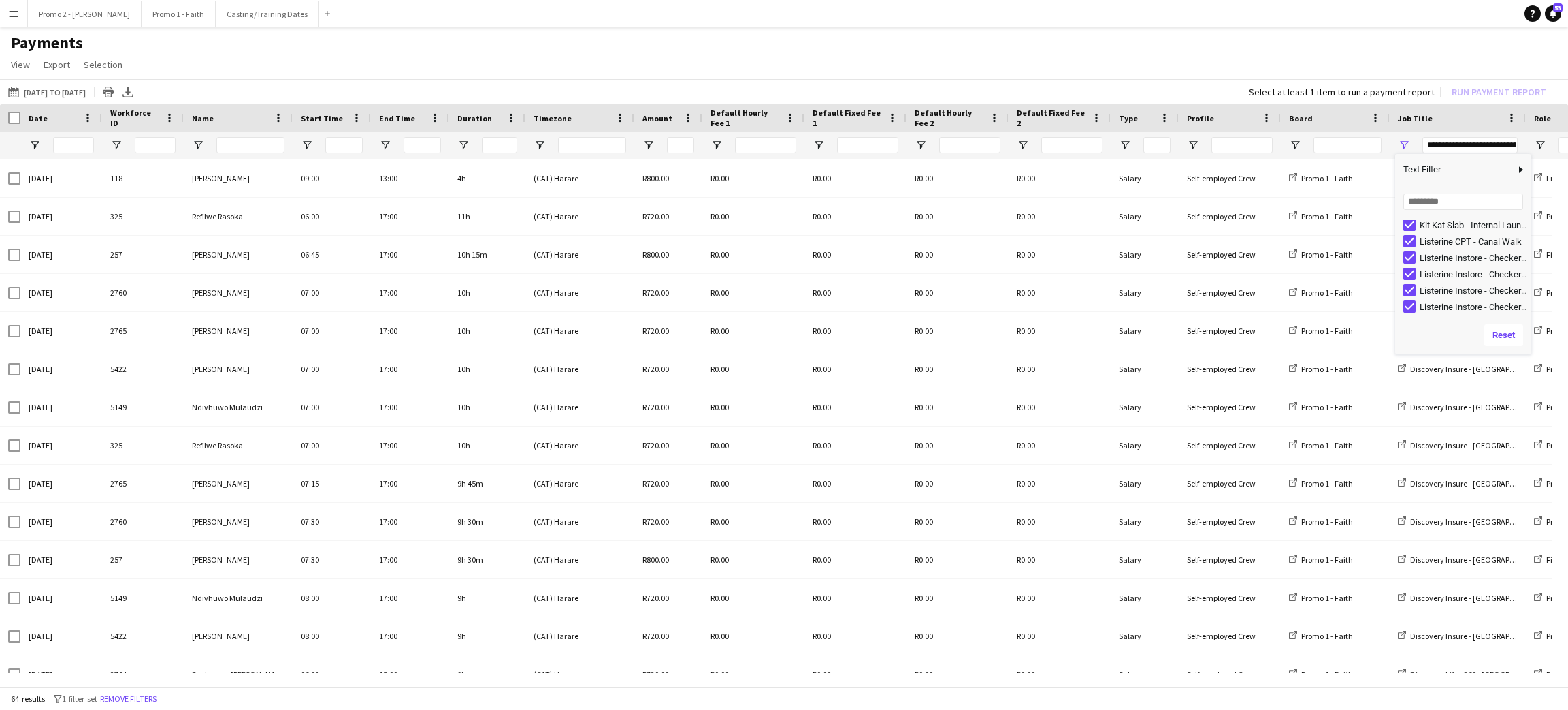
scroll to position [1156, 0]
click at [1422, 278] on div "Listerine Instore - Clicks Morning [PERSON_NAME][GEOGRAPHIC_DATA]" at bounding box center [1474, 282] width 107 height 11
click at [1416, 294] on div "Listerine Instore - PnP Hyper [PERSON_NAME]" at bounding box center [1468, 298] width 128 height 17
click at [1428, 298] on div "Listerine Instore - PnP Hyper [PERSON_NAME]" at bounding box center [1474, 299] width 107 height 11
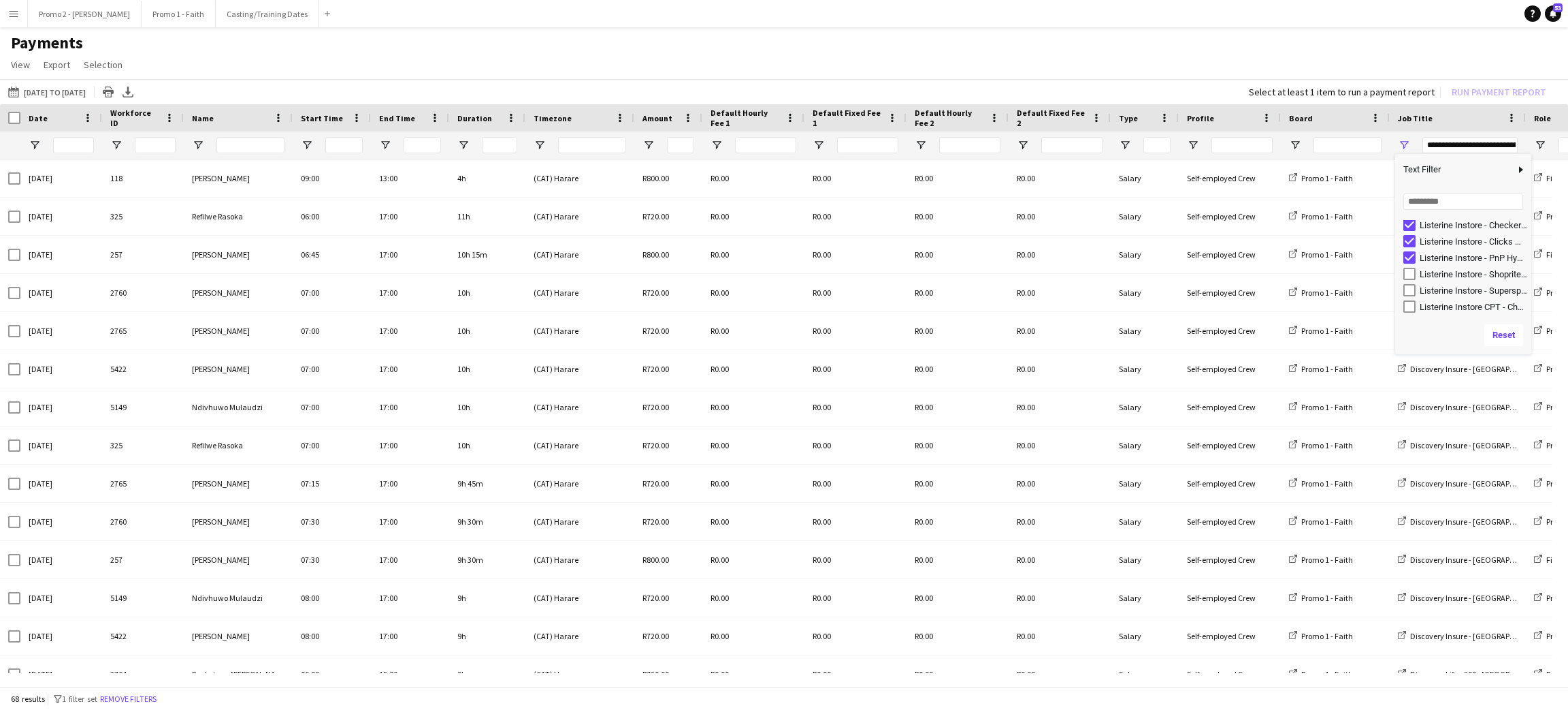
click at [1439, 273] on div "Listerine Instore - Shoprite [GEOGRAPHIC_DATA]" at bounding box center [1474, 274] width 107 height 11
click at [1430, 286] on div "Listerine Instore - Superspar Broadacres" at bounding box center [1474, 291] width 107 height 11
click at [1474, 301] on div "Listerine Instore CPT - Checkers [GEOGRAPHIC_DATA]" at bounding box center [1474, 307] width 107 height 11
click at [1427, 261] on div "Neutrogena - Clicks Blue Route" at bounding box center [1474, 266] width 107 height 11
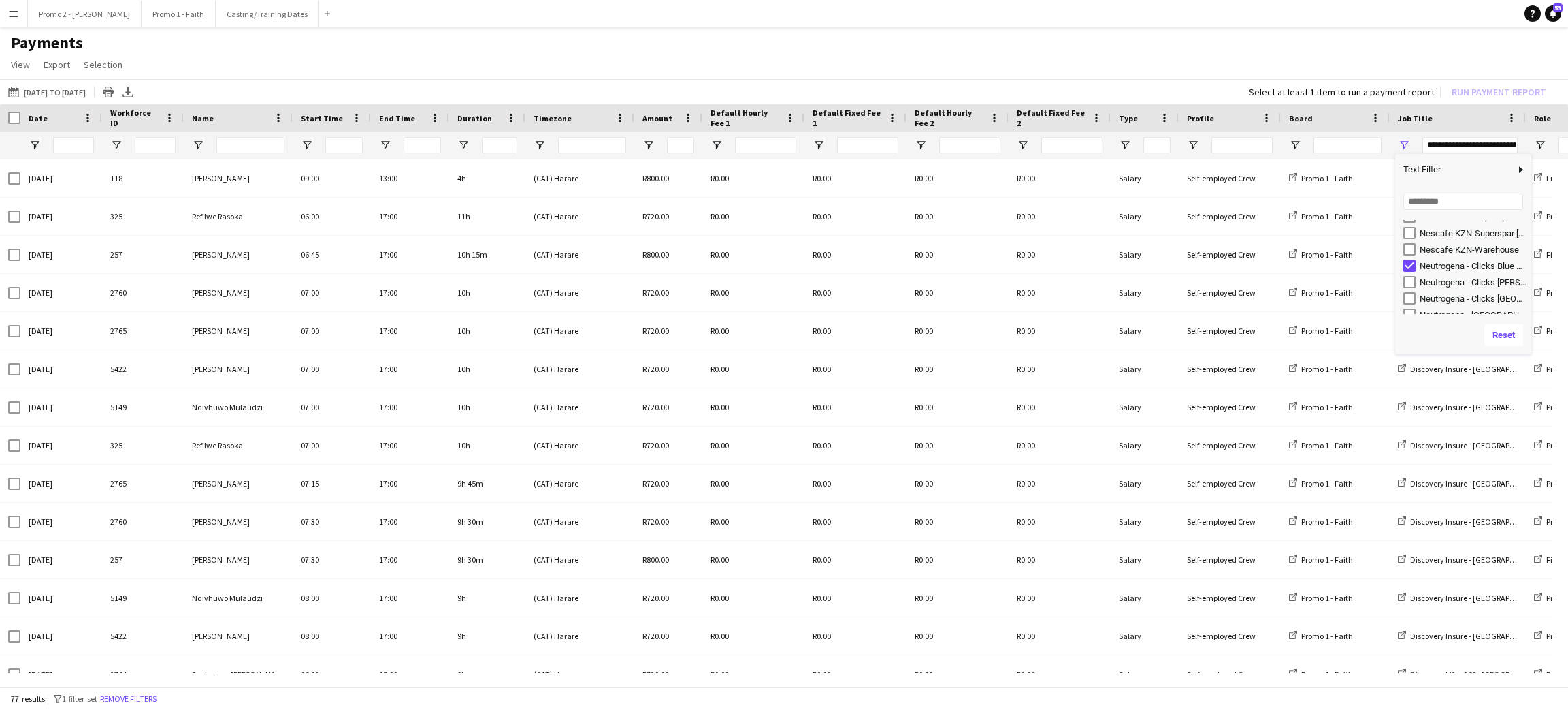
click at [1456, 284] on div "Neutrogena - Clicks [PERSON_NAME] Walk" at bounding box center [1474, 282] width 107 height 11
click at [1436, 294] on div "Neutrogena - Clicks [GEOGRAPHIC_DATA]" at bounding box center [1474, 299] width 107 height 11
click at [1436, 269] on div "Neutrogena - [GEOGRAPHIC_DATA]" at bounding box center [1474, 274] width 107 height 11
click at [1459, 292] on div "Neutrogena - Clicks Kenilworth" at bounding box center [1474, 291] width 107 height 11
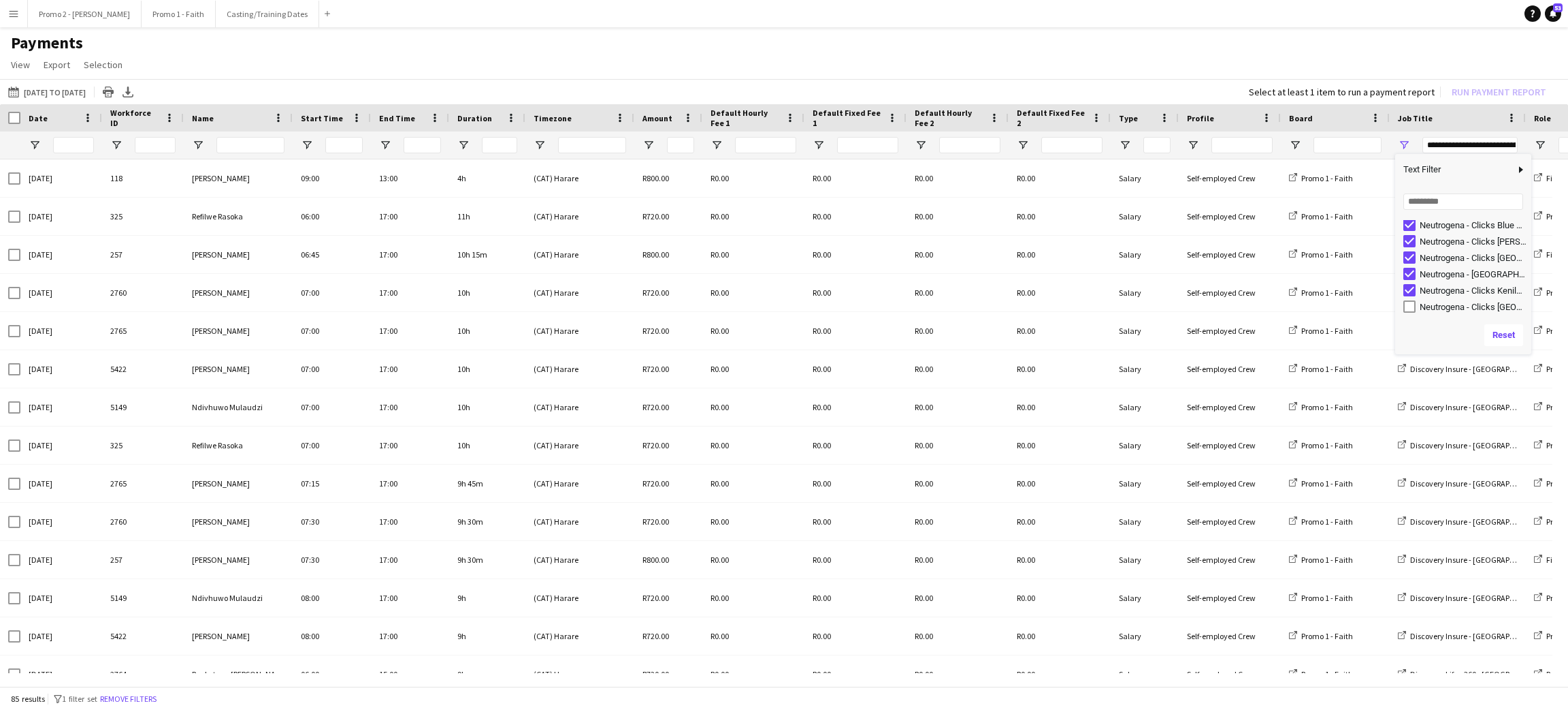
click at [1444, 304] on div "Neutrogena - Clicks [GEOGRAPHIC_DATA]" at bounding box center [1474, 307] width 107 height 11
click at [1437, 281] on div "Neutrogena - Clicks [GEOGRAPHIC_DATA]" at bounding box center [1474, 282] width 107 height 11
click at [1451, 295] on div "Neutrogena - Clicks Table Bay" at bounding box center [1474, 299] width 107 height 11
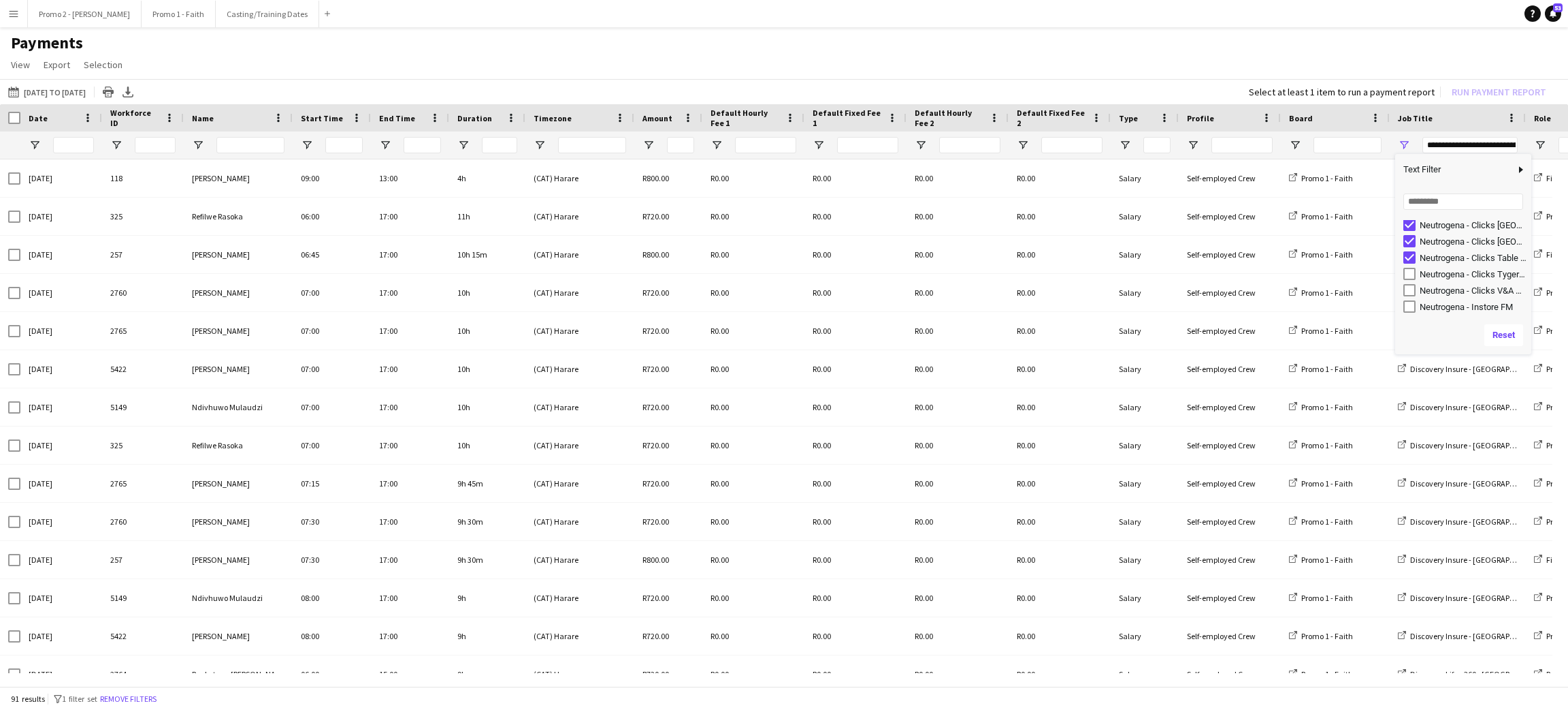
click at [1452, 286] on div "Neutrogena - Clicks V&A Waterfront" at bounding box center [1474, 291] width 107 height 11
click at [1443, 275] on div "Neutrogena - Clicks Tygervalley" at bounding box center [1474, 274] width 107 height 11
click at [1475, 304] on div "Neutrogena - Instore FM" at bounding box center [1474, 307] width 107 height 11
click at [1438, 280] on div "Neutrogena Stand CPT - Canal Walk" at bounding box center [1474, 282] width 107 height 11
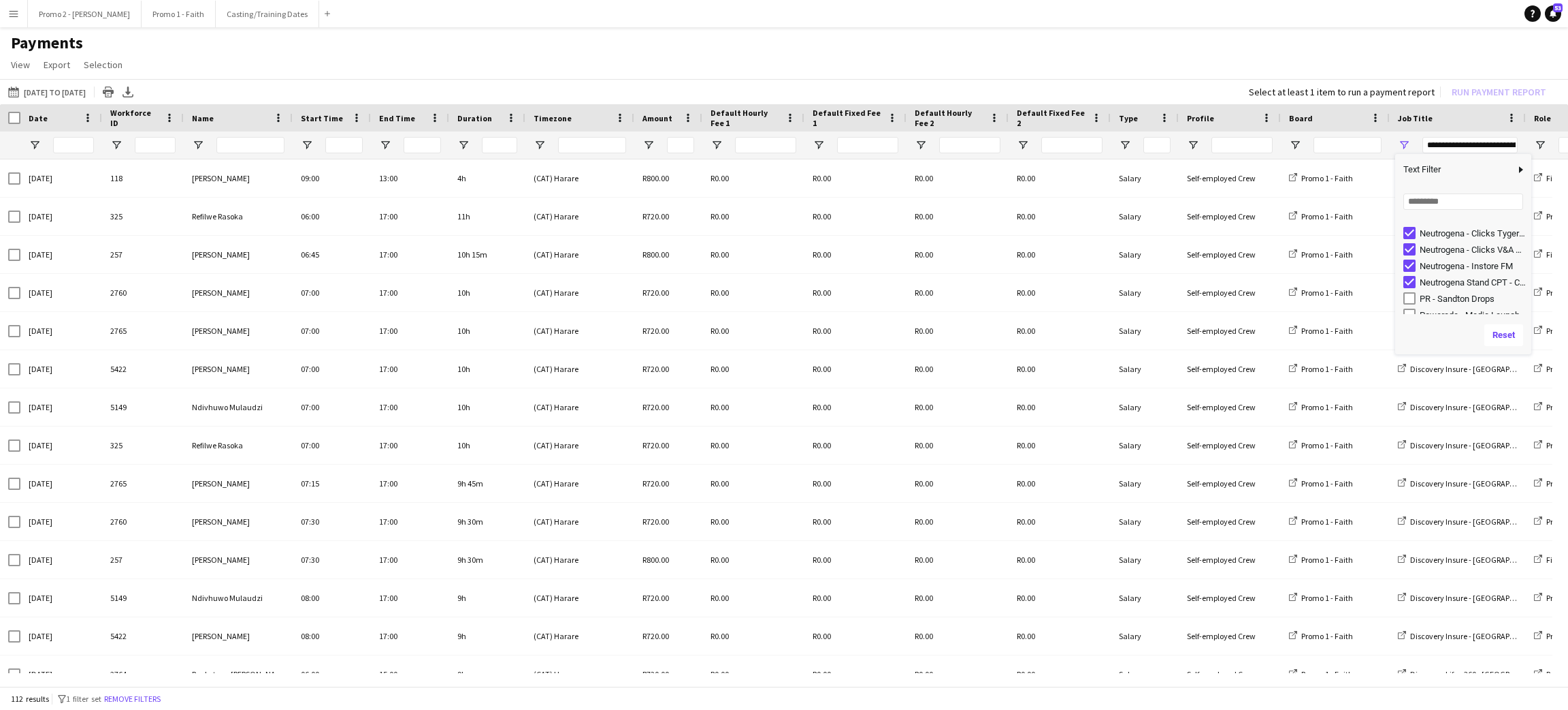
scroll to position [3894, 0]
click at [1433, 286] on div "The Ordinary - JHB Crew" at bounding box center [1474, 291] width 107 height 11
click at [1444, 304] on div "Visa - CPT Crew" at bounding box center [1474, 307] width 107 height 11
click at [1455, 239] on div "Powerade - Media Launch" at bounding box center [1474, 242] width 107 height 11
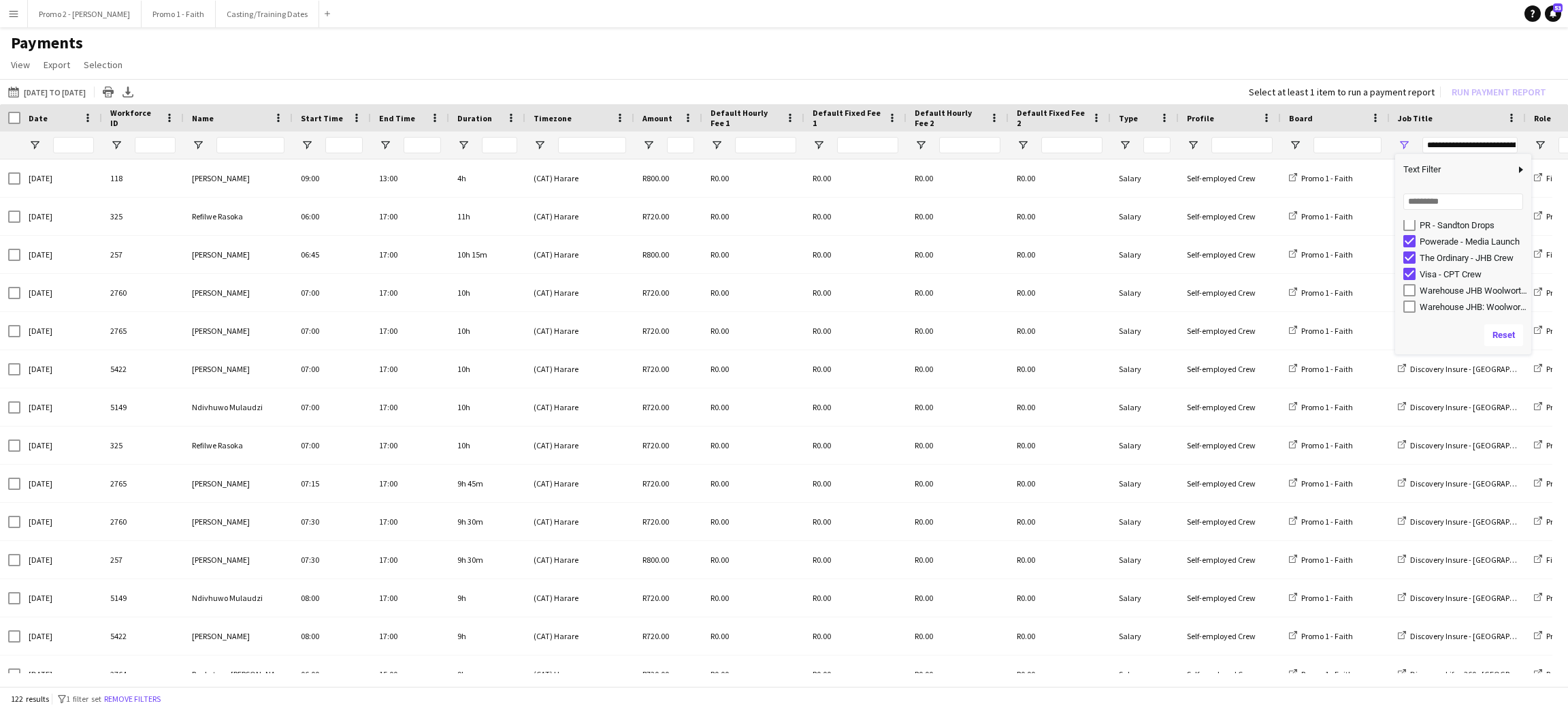
click at [1472, 224] on div "PR - Sandton Drops" at bounding box center [1474, 225] width 107 height 11
click at [1459, 265] on div "PR - Sandton Drops" at bounding box center [1474, 270] width 107 height 11
click at [1440, 281] on div "Powerade - Media Launch" at bounding box center [1474, 286] width 107 height 11
type input "**********"
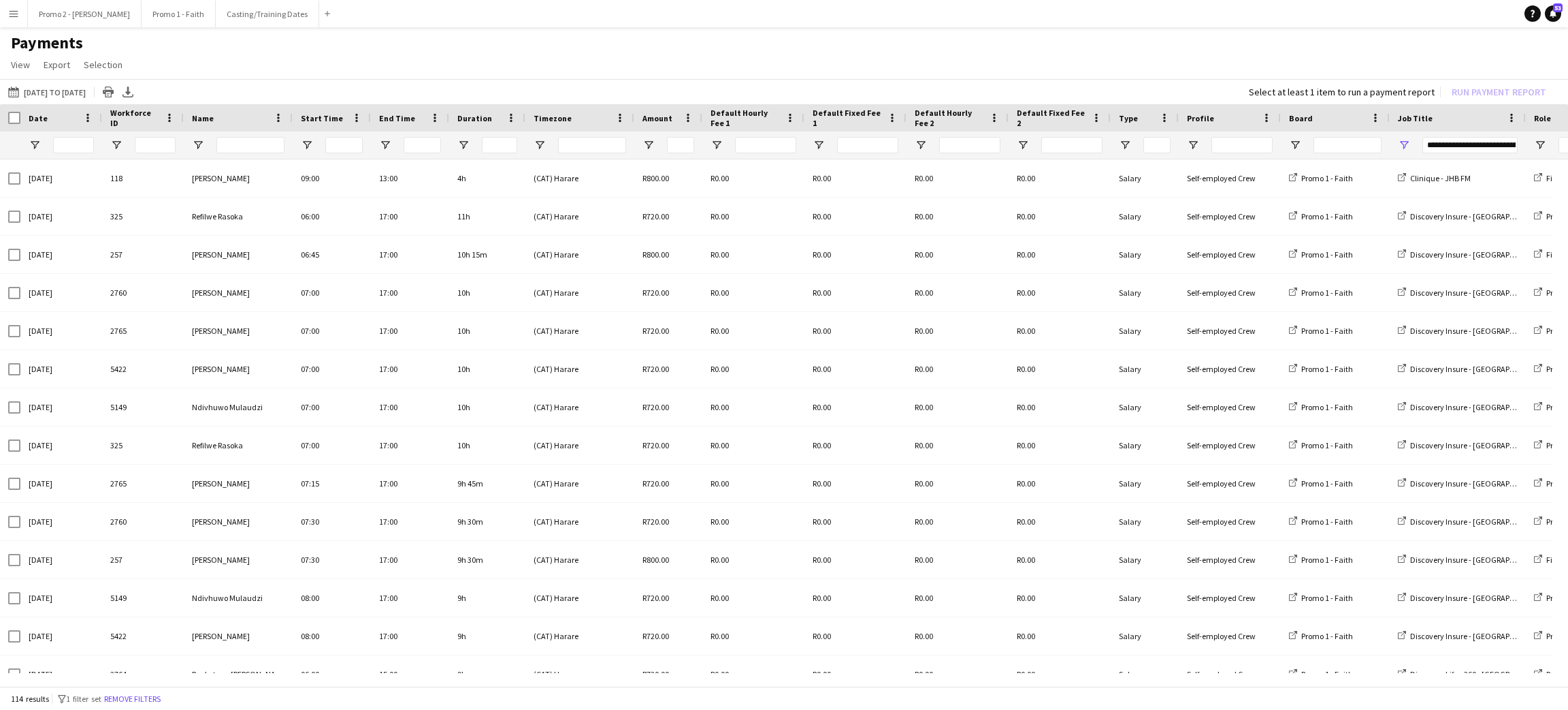
click at [1118, 59] on app-page-menu "View Customise view Customise filters Reset Filters Reset View Reset All Export…" at bounding box center [784, 66] width 1568 height 26
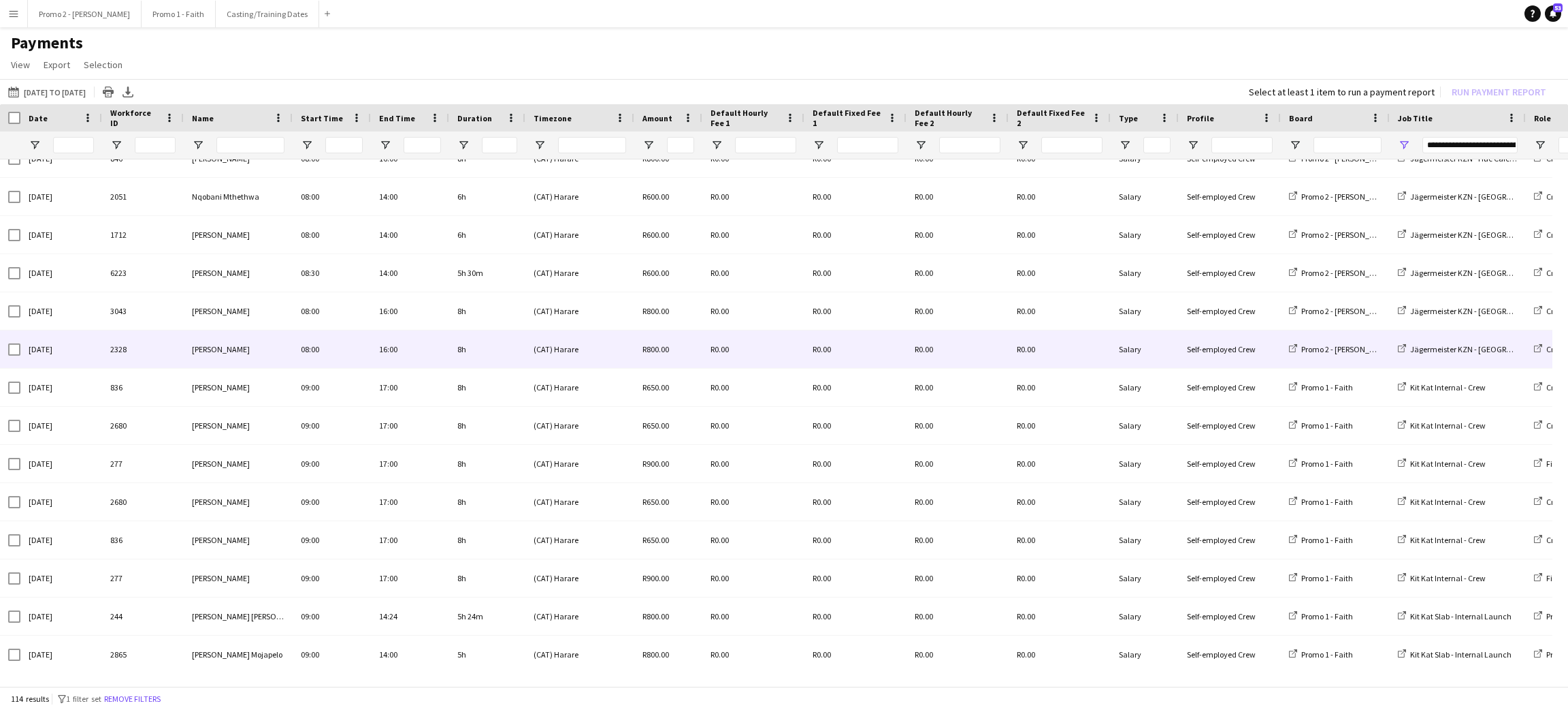
scroll to position [0, 0]
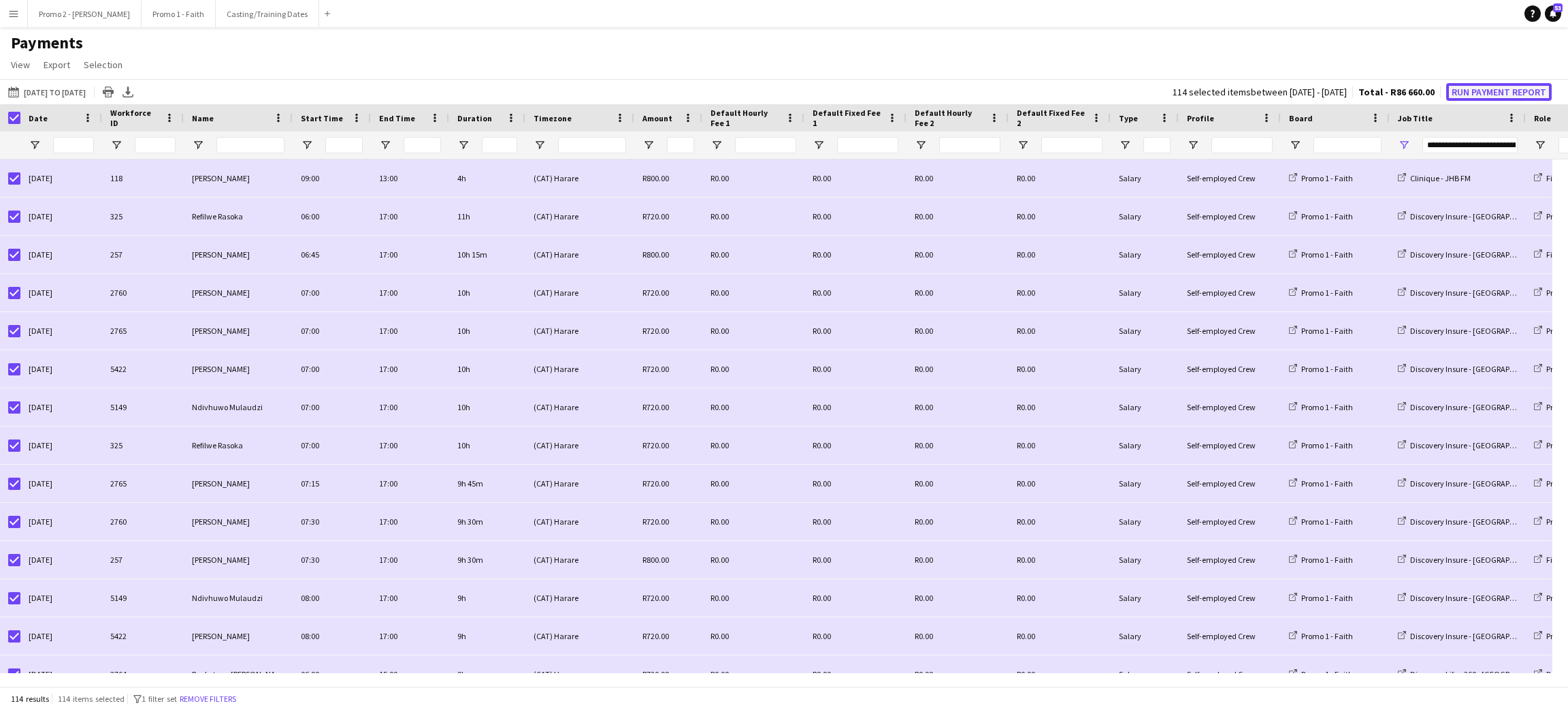
click at [1502, 92] on button "Run Payment Report" at bounding box center [1499, 91] width 106 height 17
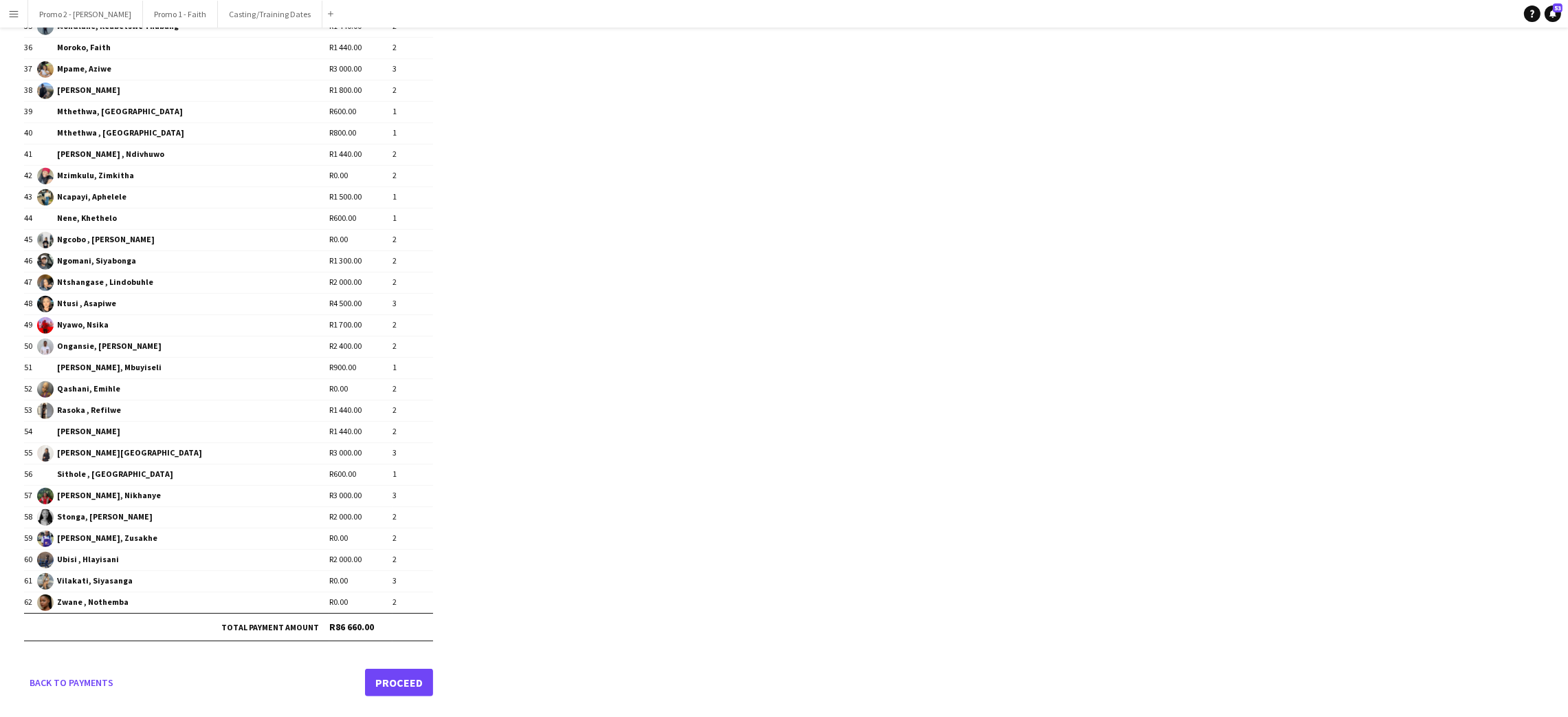
click at [408, 678] on link "Proceed" at bounding box center [399, 682] width 68 height 27
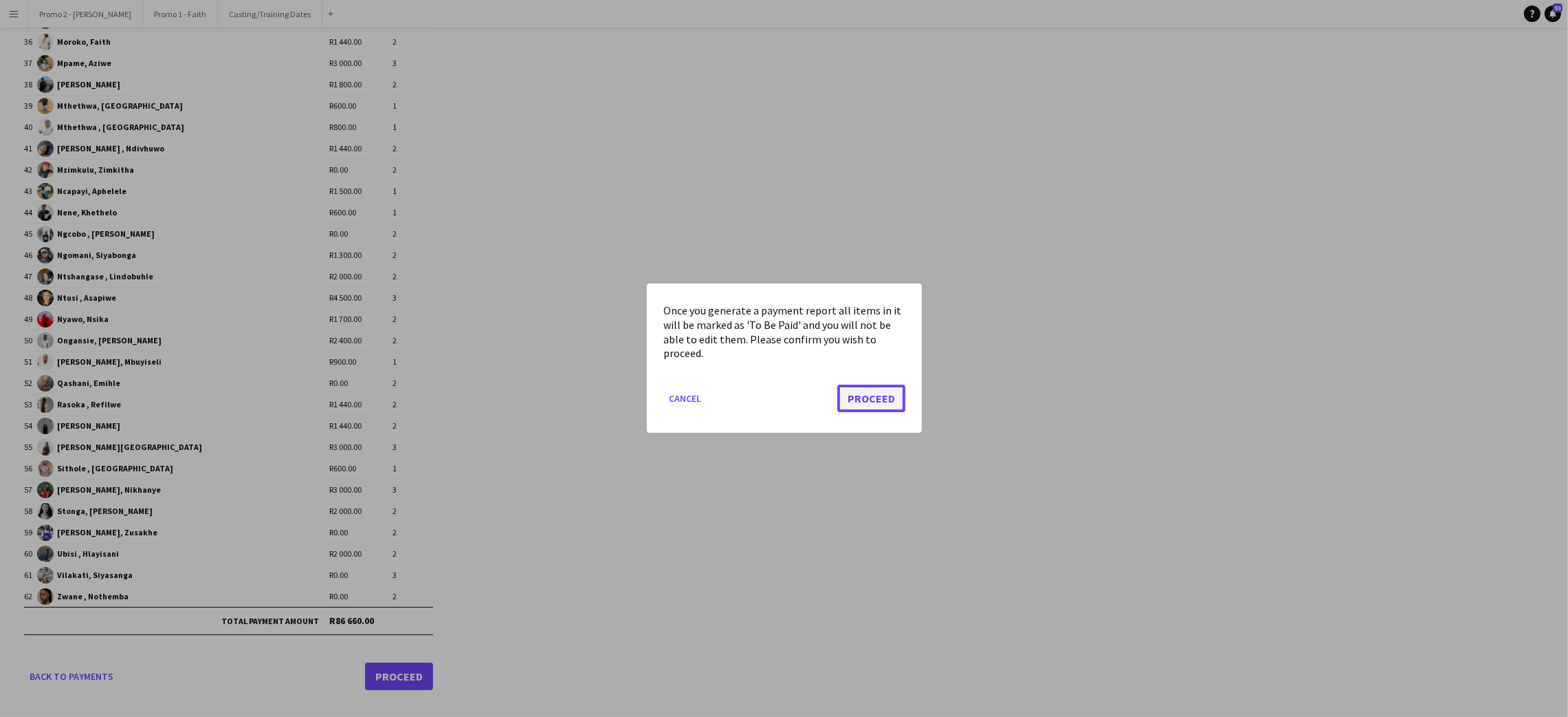
click at [886, 395] on button "Proceed" at bounding box center [871, 399] width 68 height 27
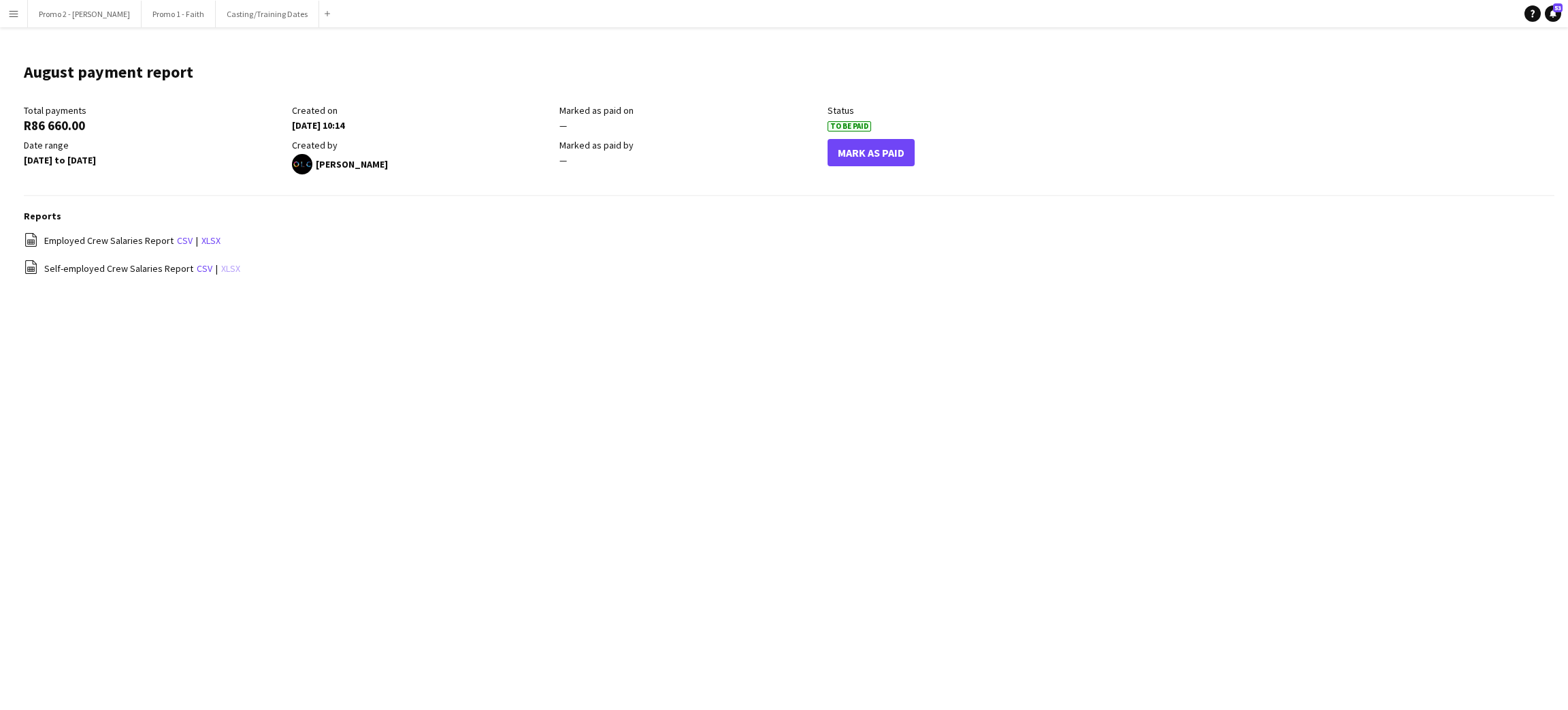
click at [227, 270] on link "xlsx" at bounding box center [230, 268] width 19 height 12
click at [202, 239] on link "xlsx" at bounding box center [211, 240] width 19 height 12
click at [142, 8] on button "Promo 1 - Faith Close" at bounding box center [179, 14] width 74 height 26
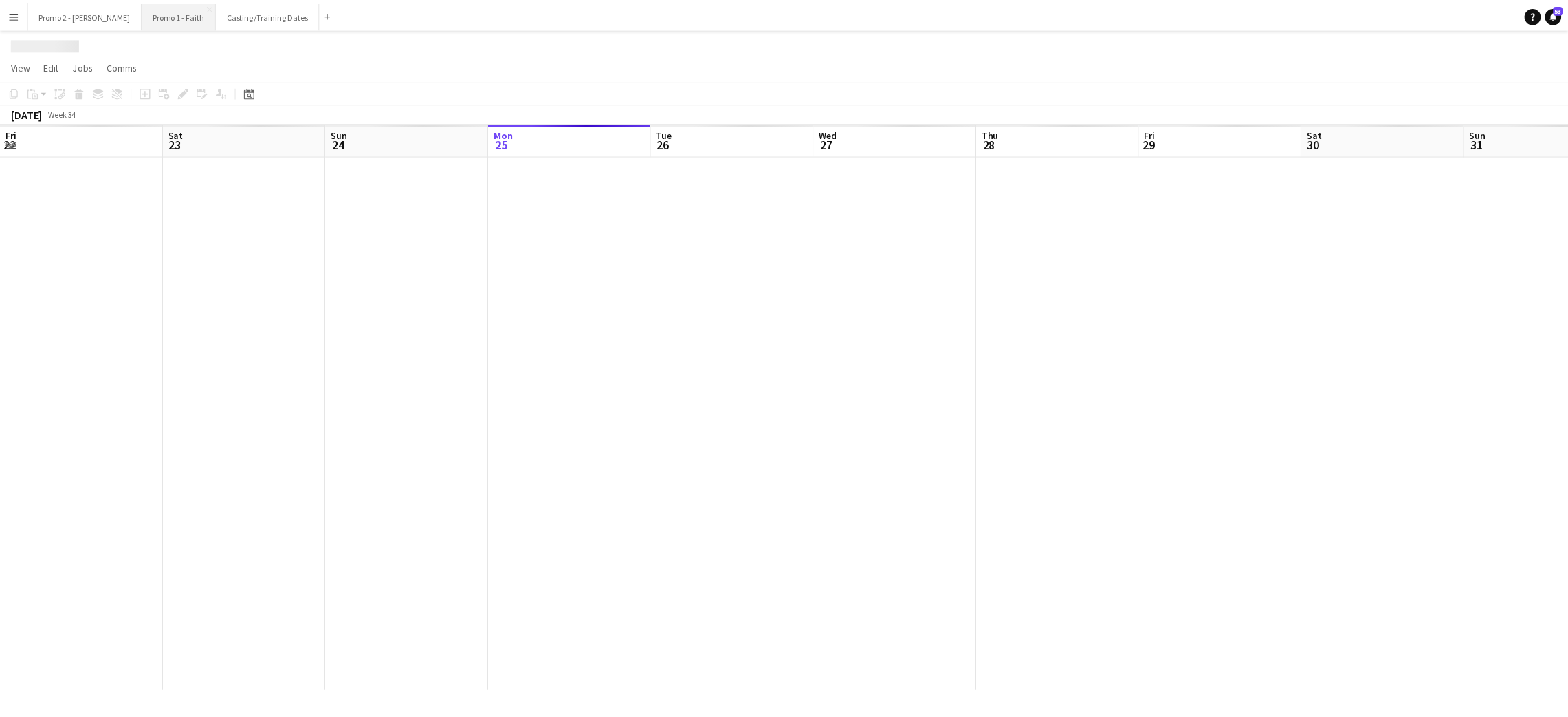
scroll to position [0, 328]
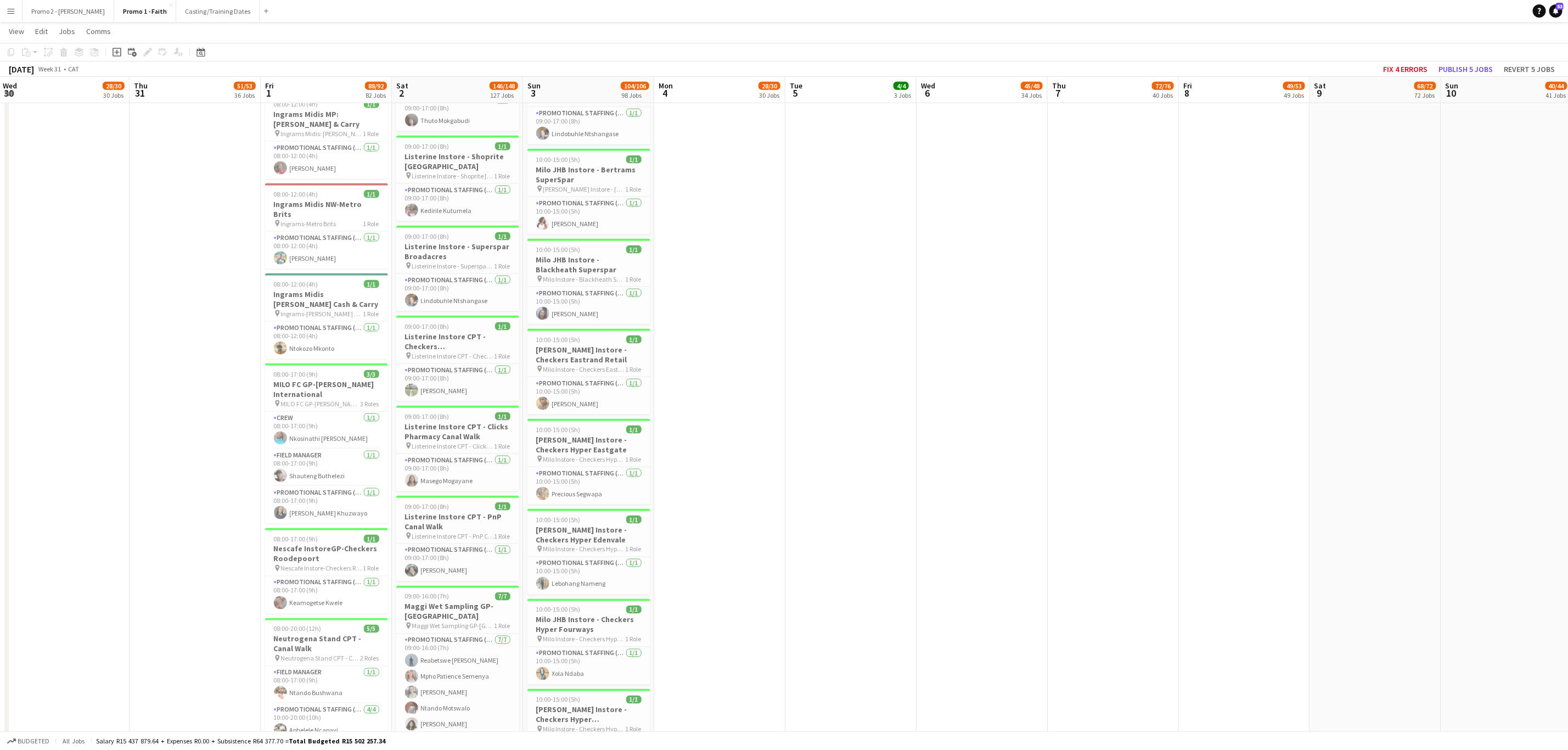
scroll to position [7328, 0]
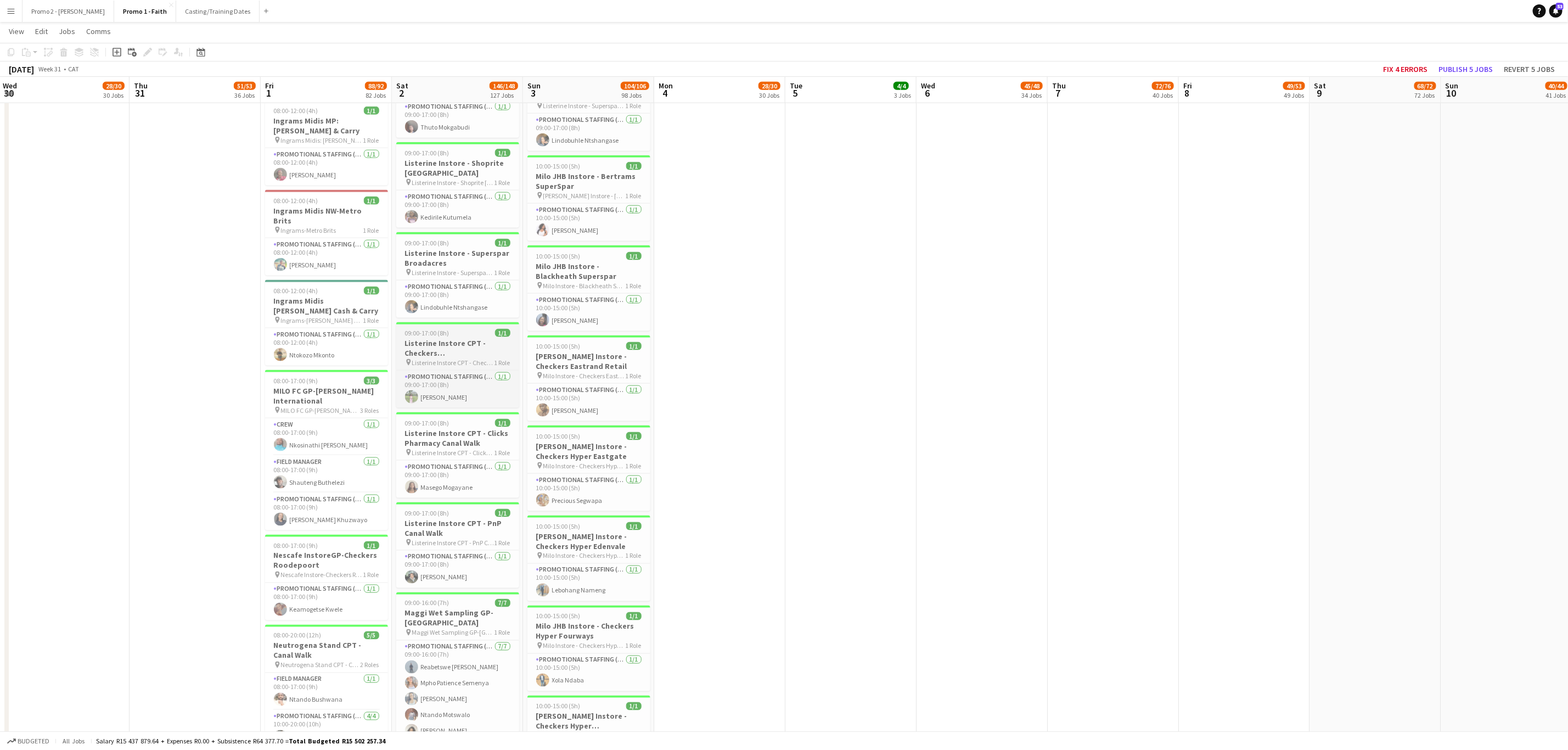
click at [437, 353] on h3 "Listerine Instore CPT - Checkers [GEOGRAPHIC_DATA]" at bounding box center [458, 348] width 123 height 19
click at [449, 536] on h3 "Listerine Instore CPT - PnP Canal Walk" at bounding box center [458, 530] width 123 height 19
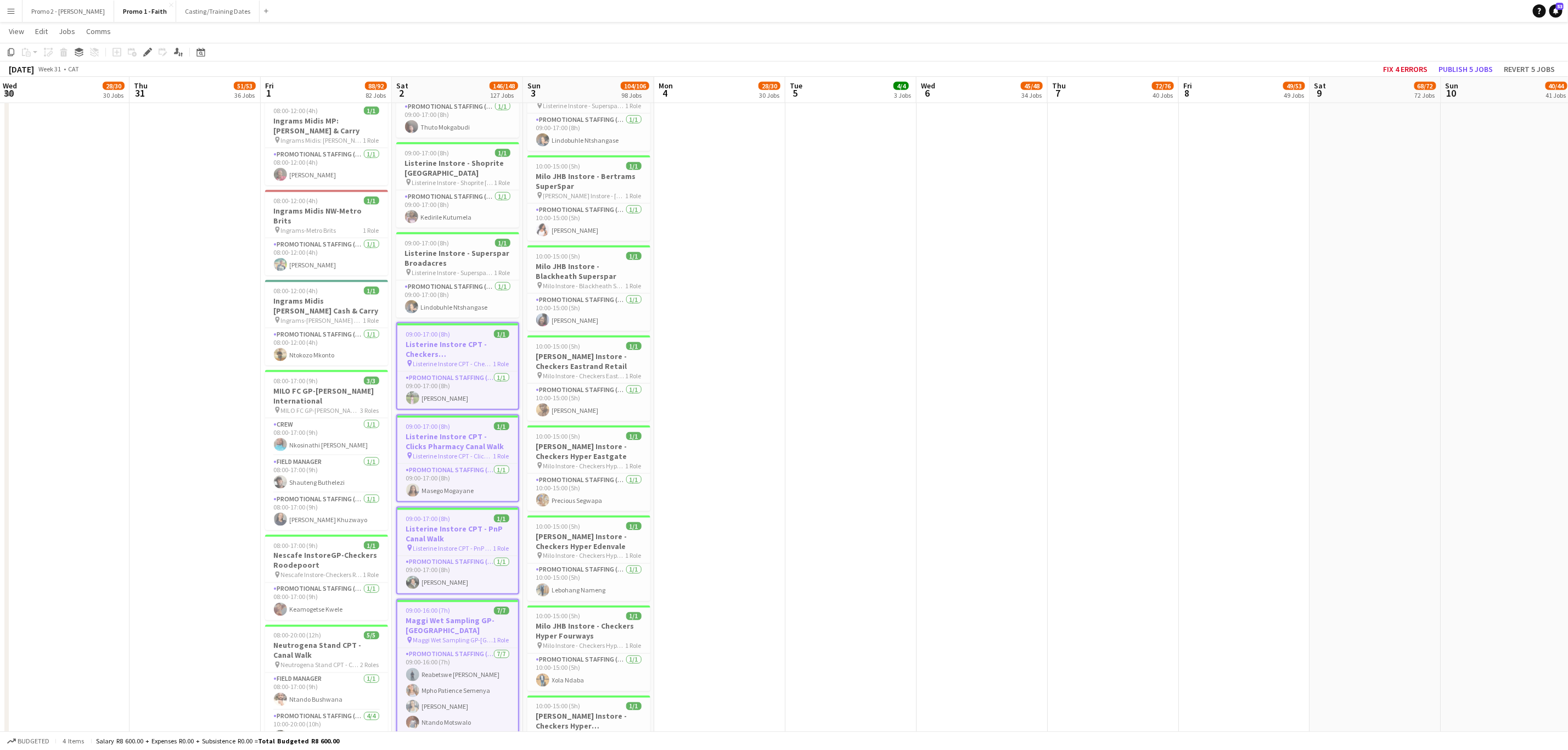
click at [435, 359] on h3 "Listerine Instore CPT - Checkers [GEOGRAPHIC_DATA]" at bounding box center [458, 349] width 121 height 19
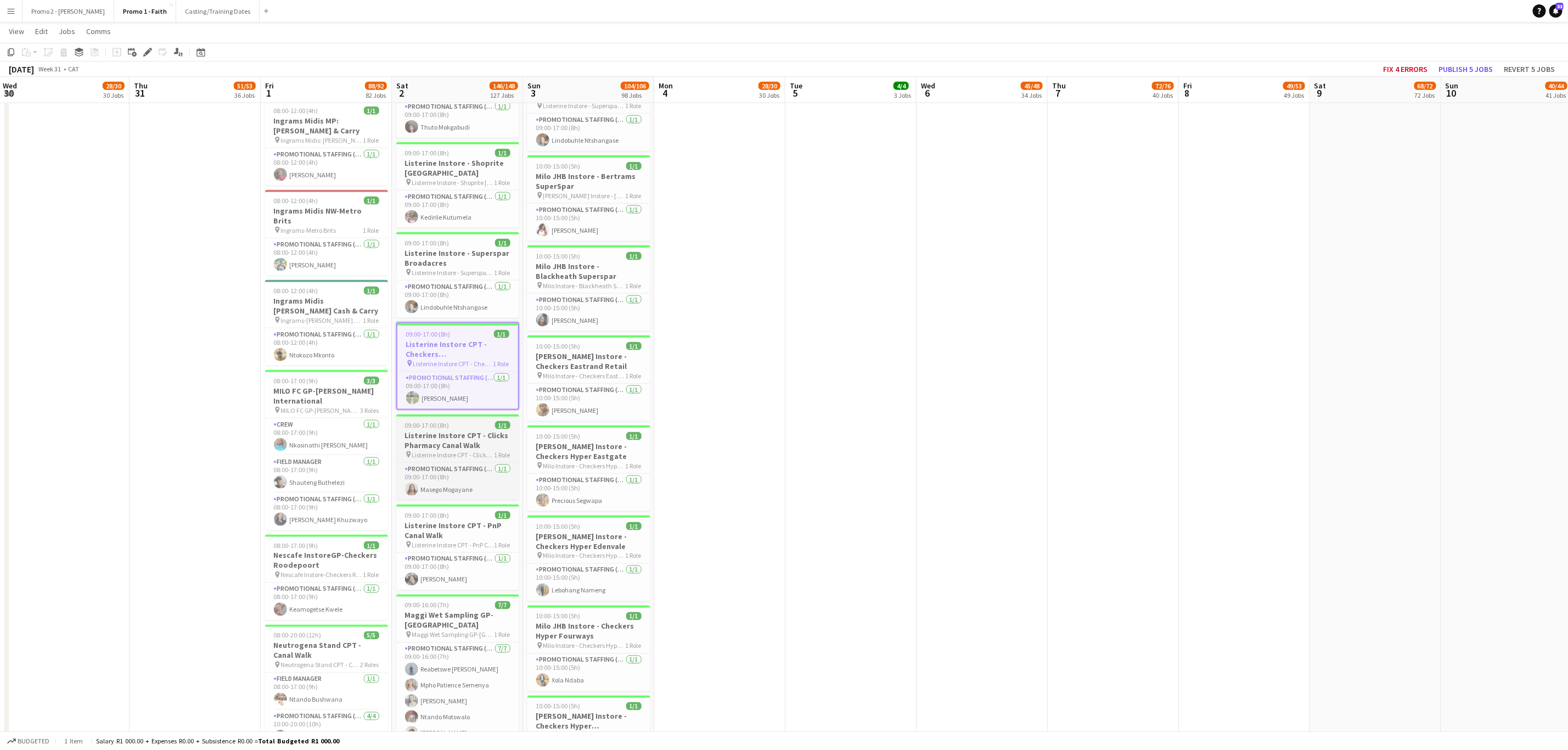
click at [443, 444] on h3 "Listerine Instore CPT - Clicks Pharmacy Canal Walk" at bounding box center [458, 440] width 123 height 19
click at [455, 533] on h3 "Listerine Instore CPT - PnP Canal Walk" at bounding box center [458, 532] width 123 height 19
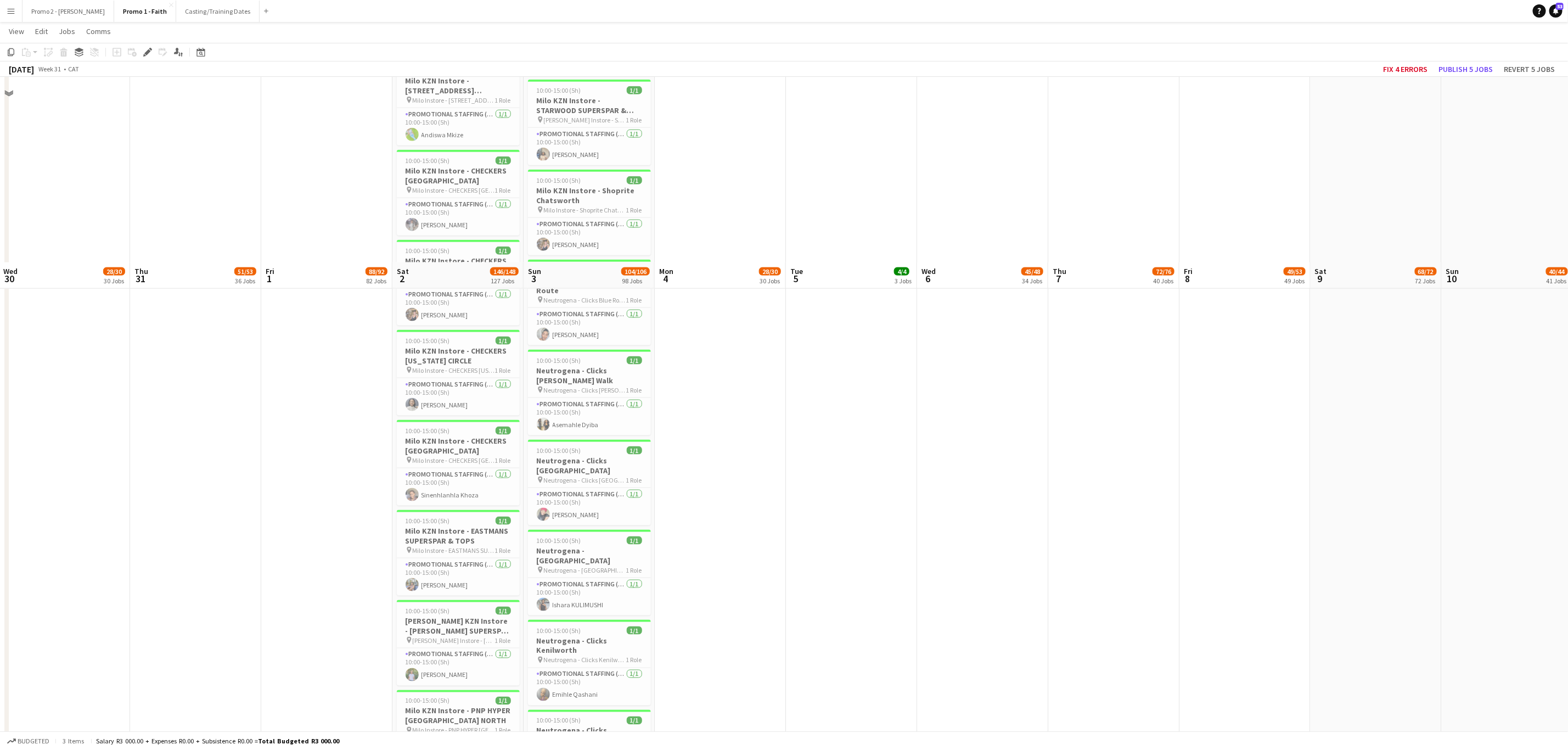
scroll to position [10703, 0]
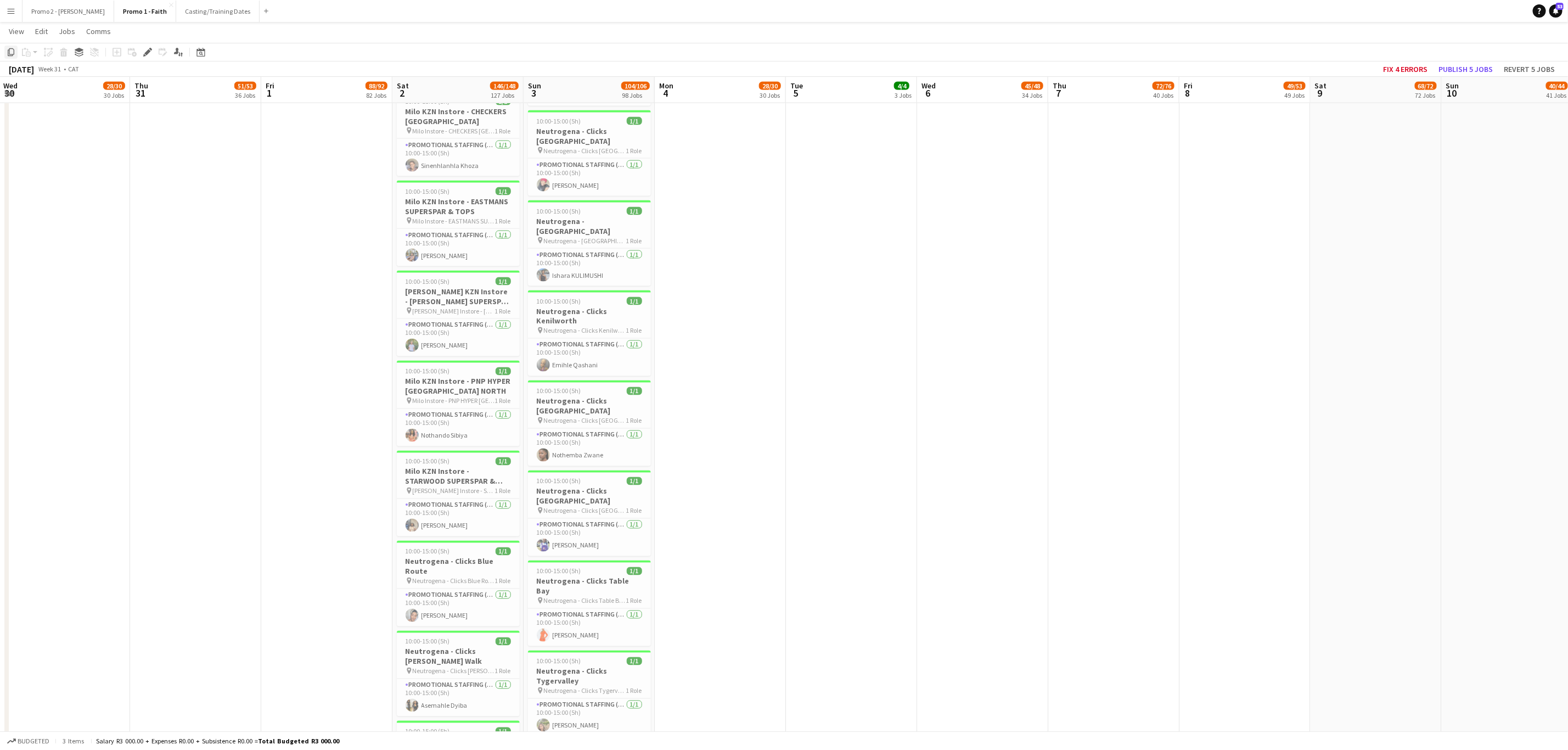
click at [7, 49] on icon "Copy" at bounding box center [11, 52] width 9 height 9
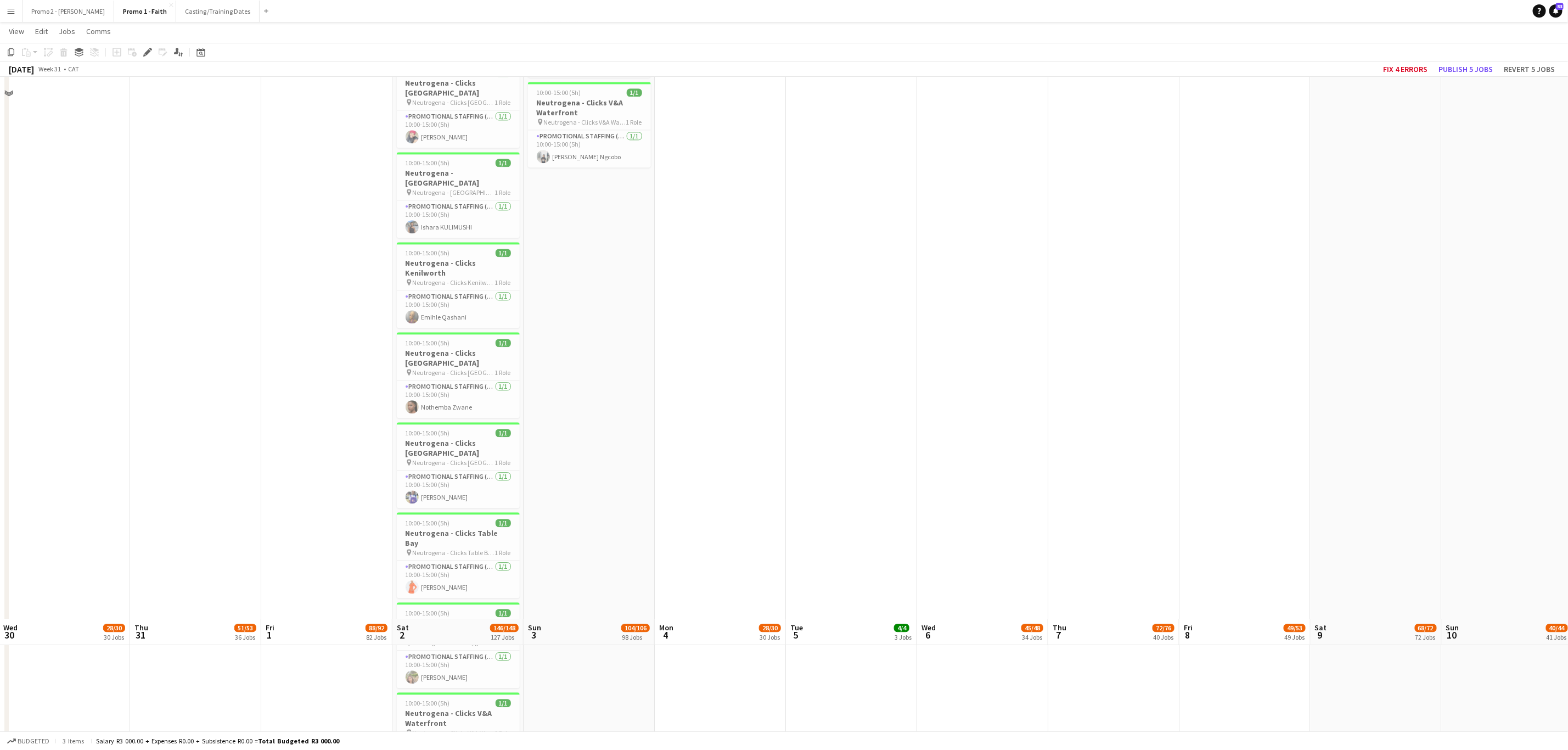
scroll to position [11939, 0]
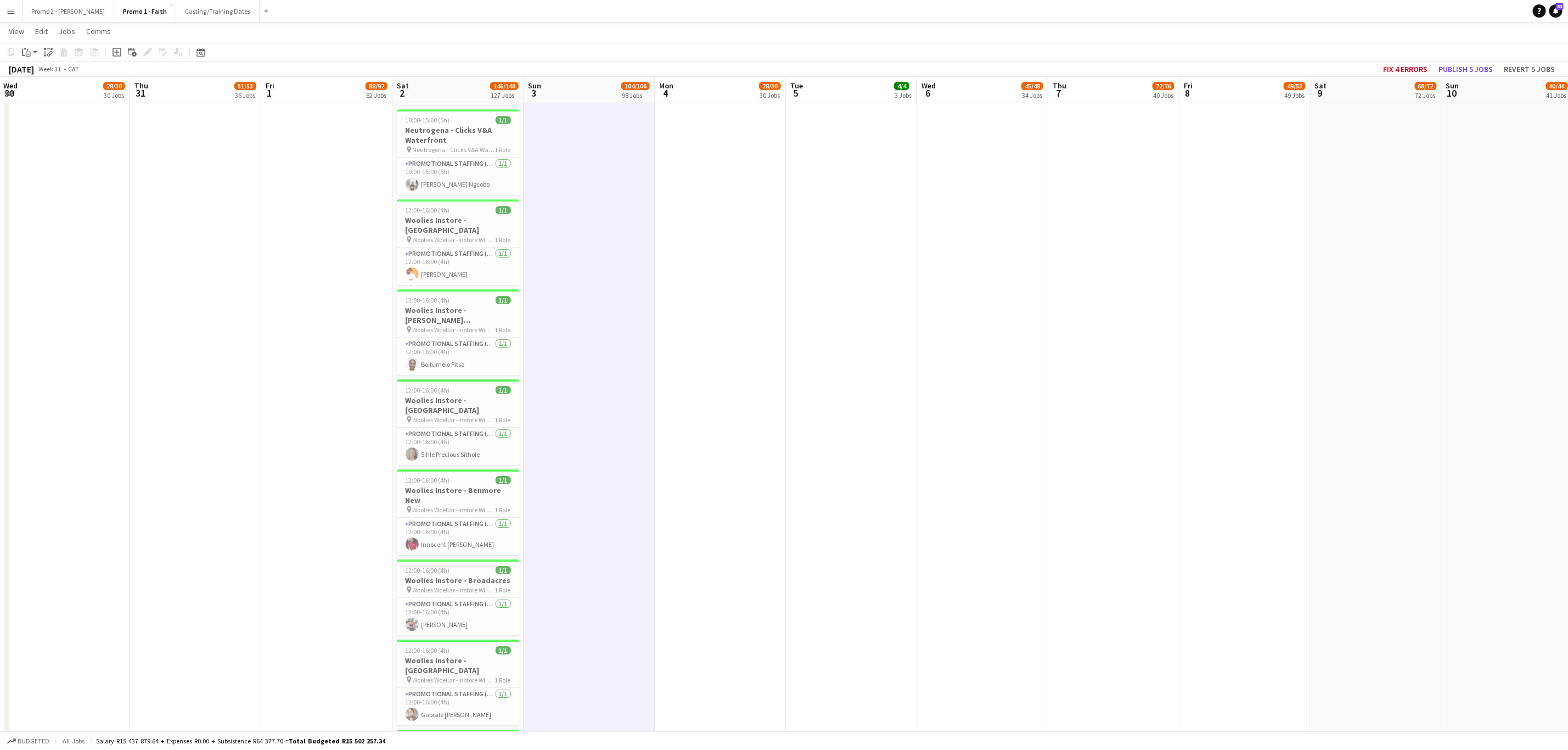
scroll to position [0, 264]
click at [25, 54] on icon "Paste" at bounding box center [26, 52] width 9 height 9
click at [58, 91] on link "Paste with crew Ctrl+Shift+V" at bounding box center [81, 91] width 103 height 10
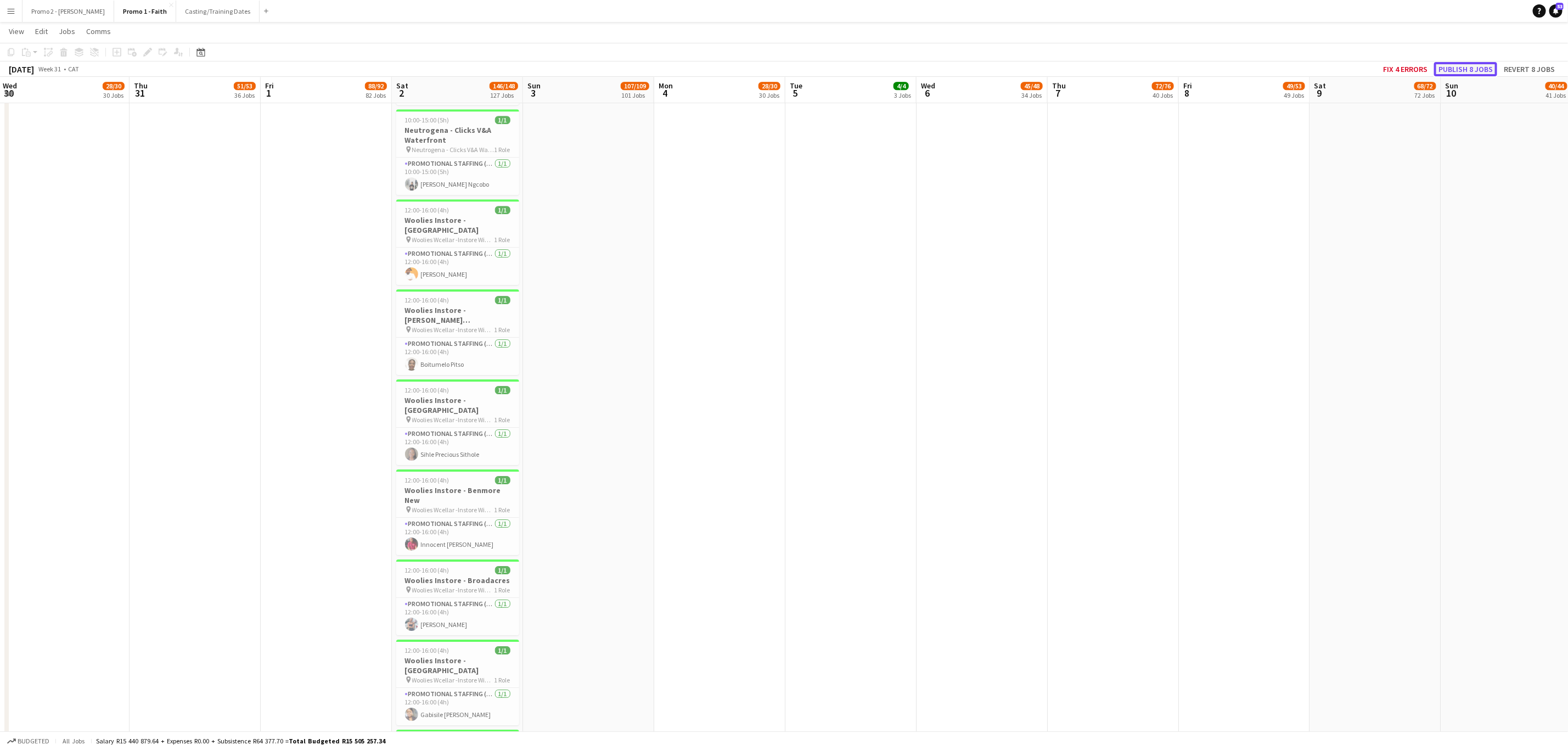
click at [1474, 66] on button "Publish 8 jobs" at bounding box center [1466, 69] width 63 height 14
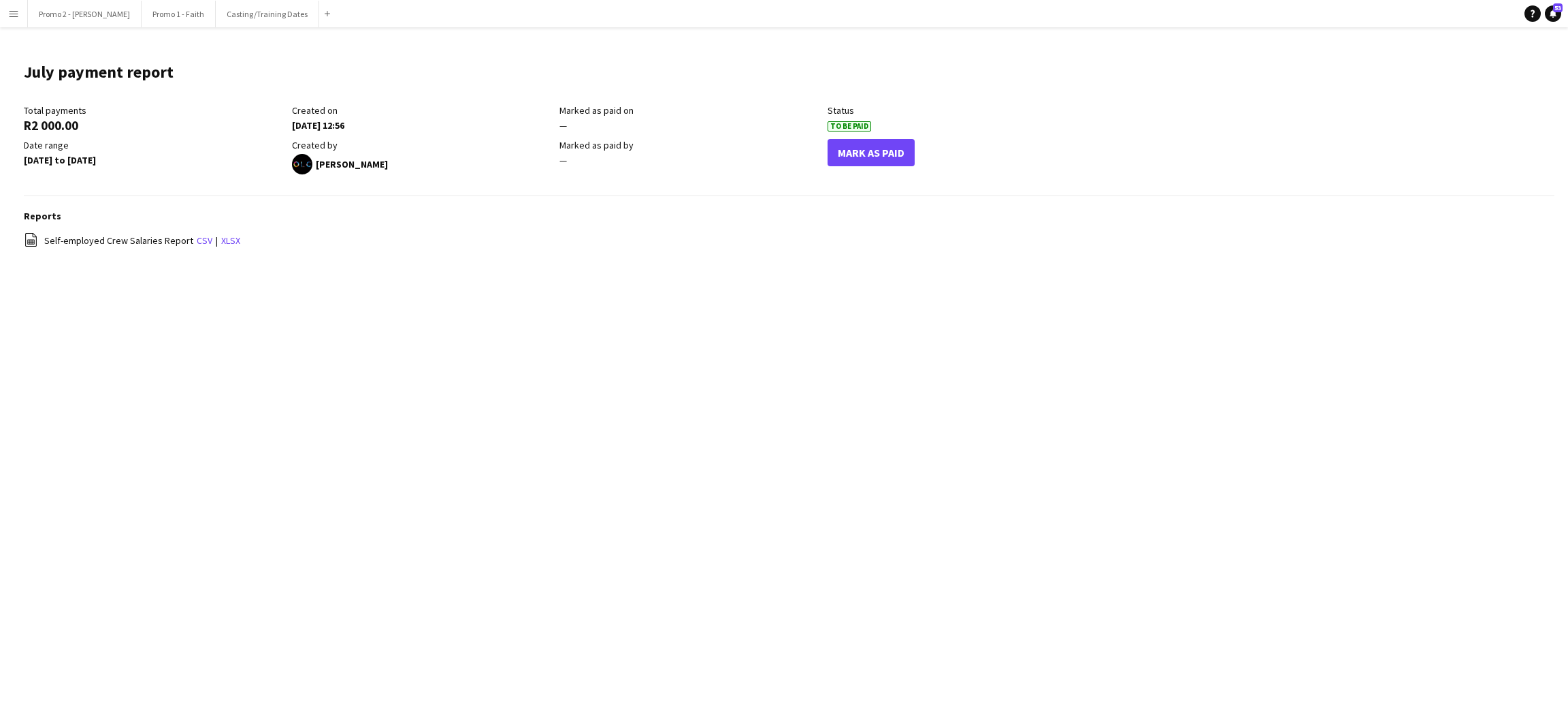
click at [366, 415] on div "Menu Boards Boards Boards All jobs Status Workforce Workforce My Workforce Recr…" at bounding box center [784, 355] width 1568 height 710
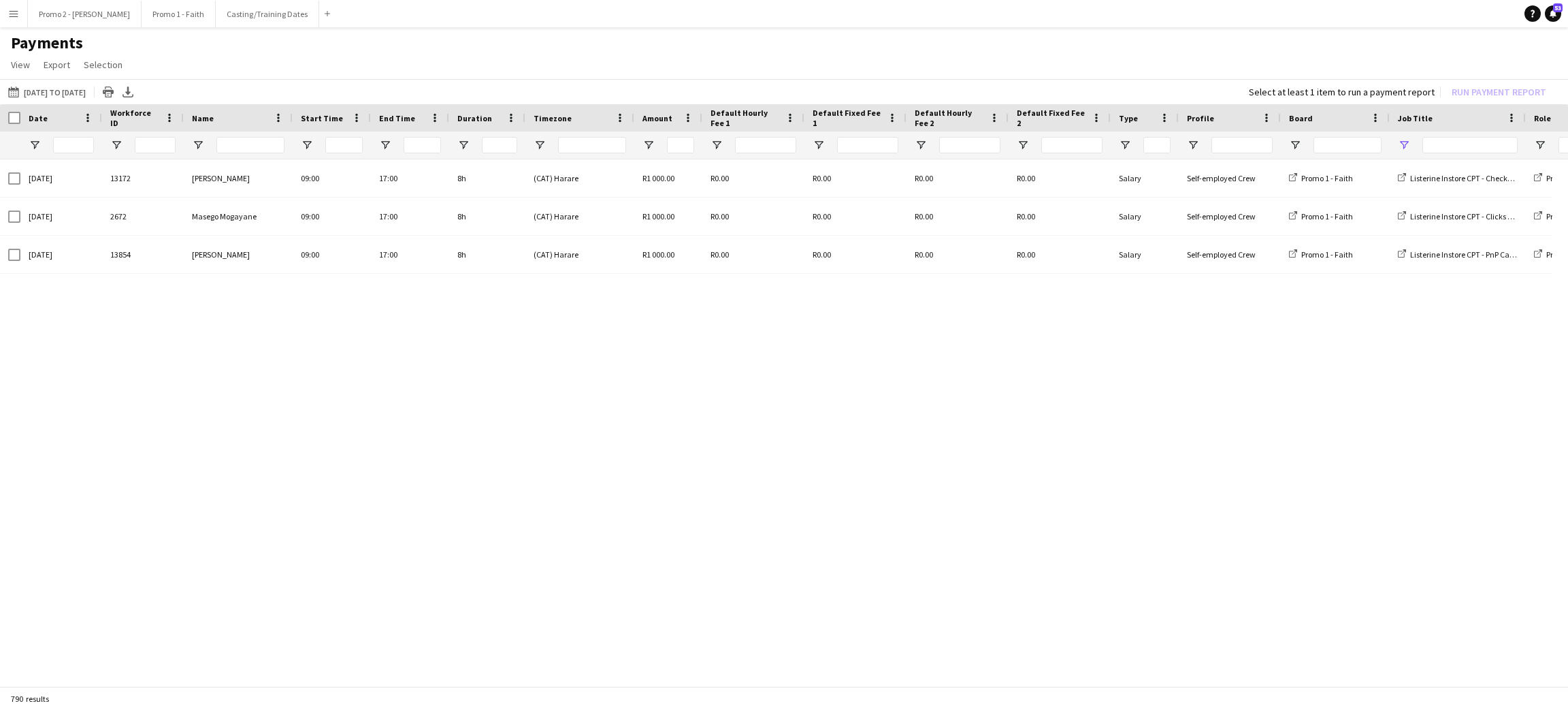
type input "**********"
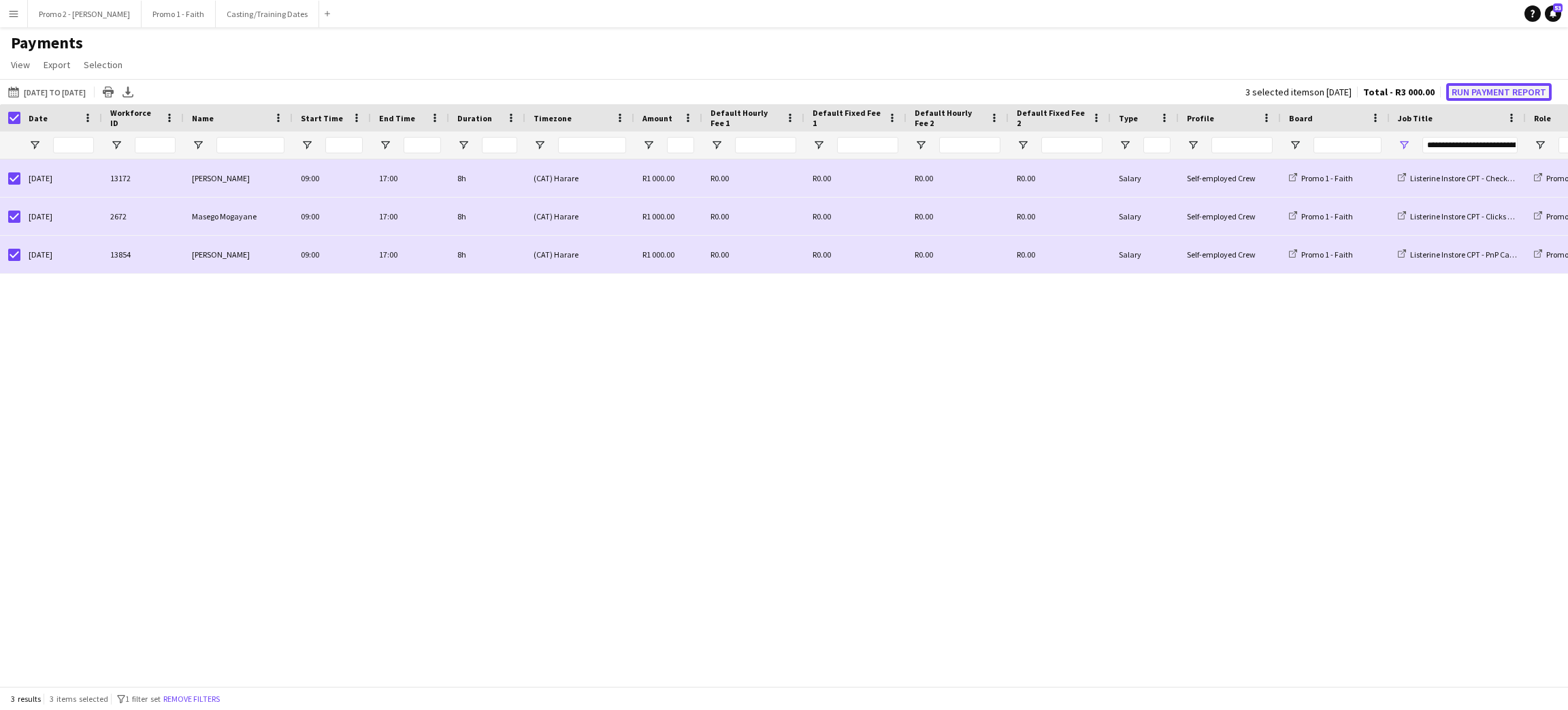
click at [1502, 88] on button "Run Payment Report" at bounding box center [1499, 91] width 106 height 17
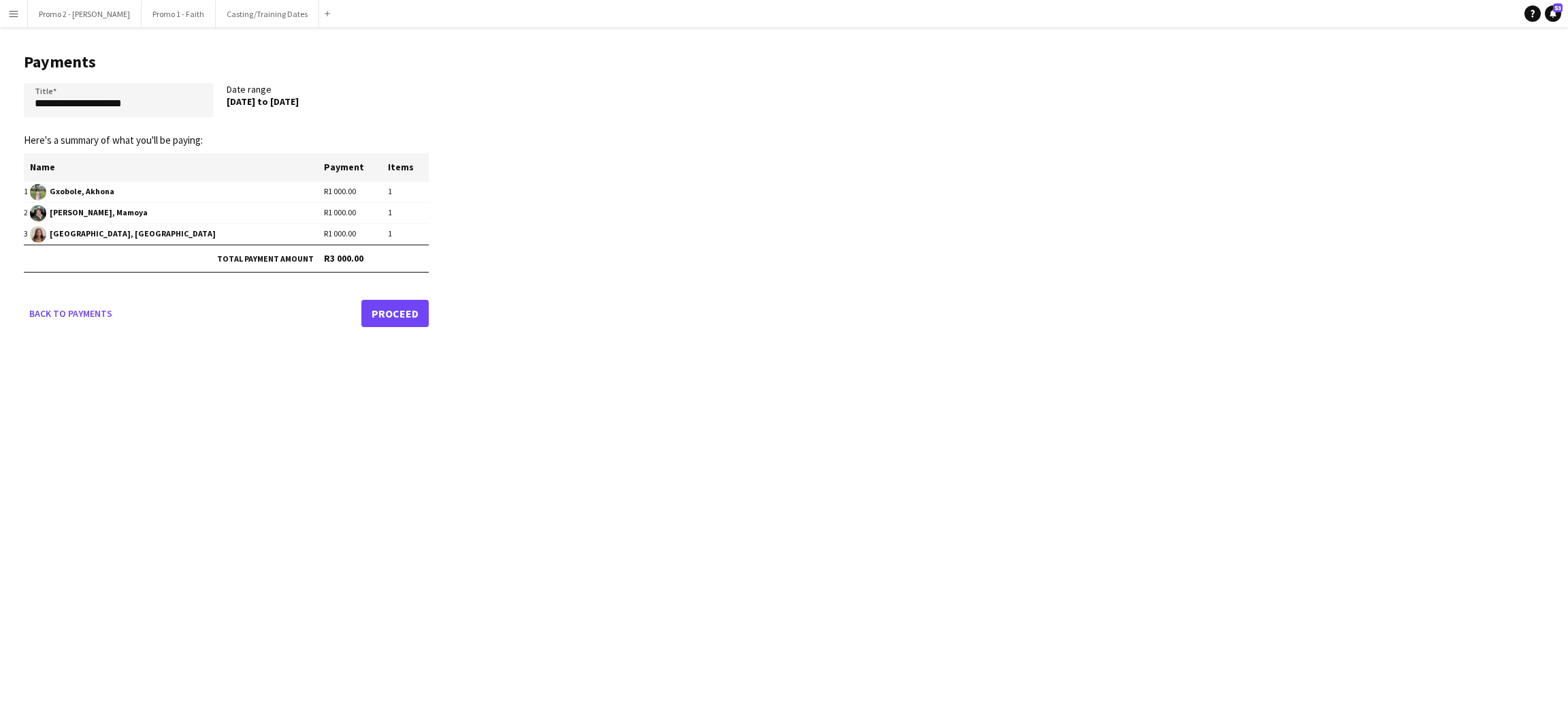
click at [398, 317] on link "Proceed" at bounding box center [395, 313] width 67 height 27
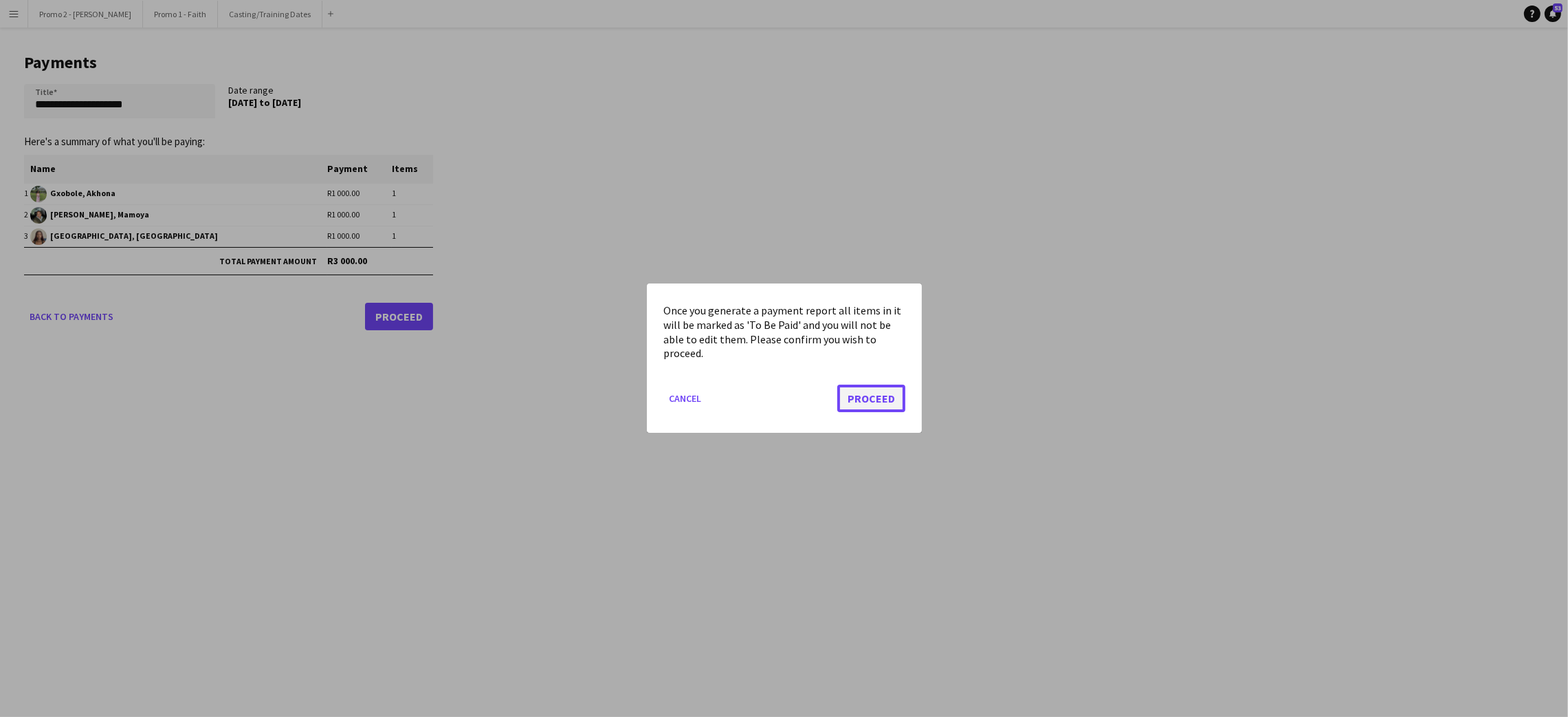
click at [884, 394] on button "Proceed" at bounding box center [871, 399] width 68 height 27
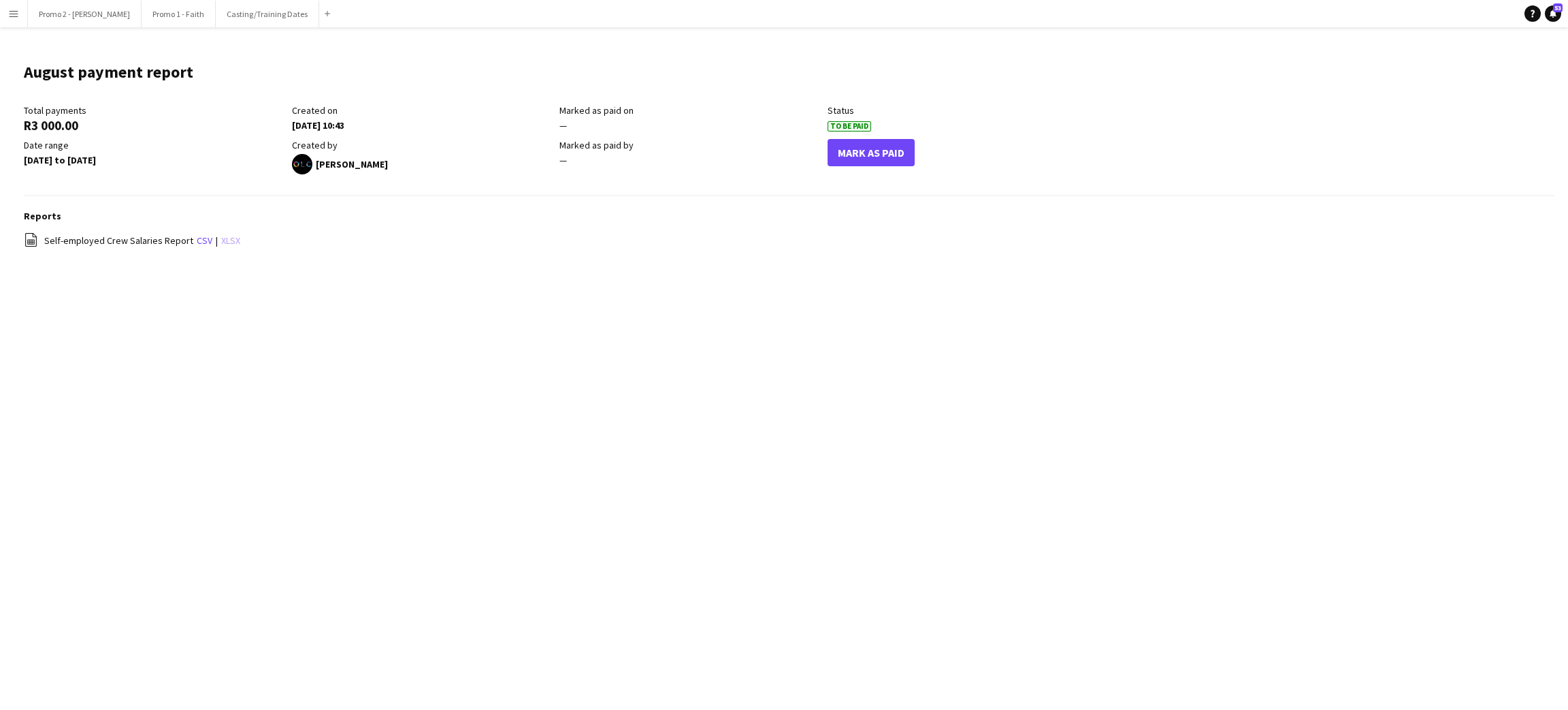
click at [222, 245] on link "xlsx" at bounding box center [230, 240] width 19 height 12
click at [664, 371] on div "Menu Boards Boards Boards All jobs Status Workforce Workforce My Workforce Recr…" at bounding box center [784, 355] width 1568 height 710
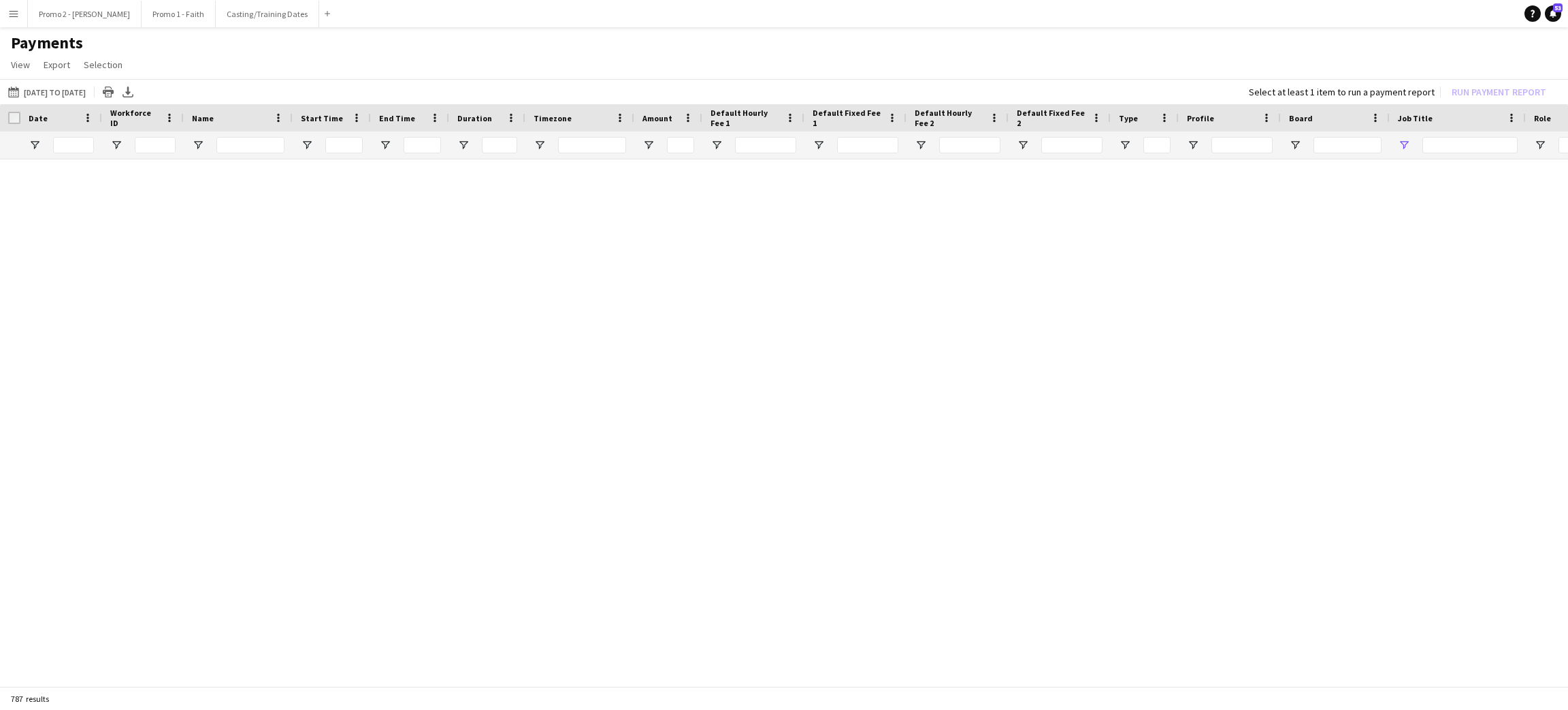
type input "***"
click at [142, 8] on button "Promo 1 - Faith Close" at bounding box center [179, 14] width 74 height 26
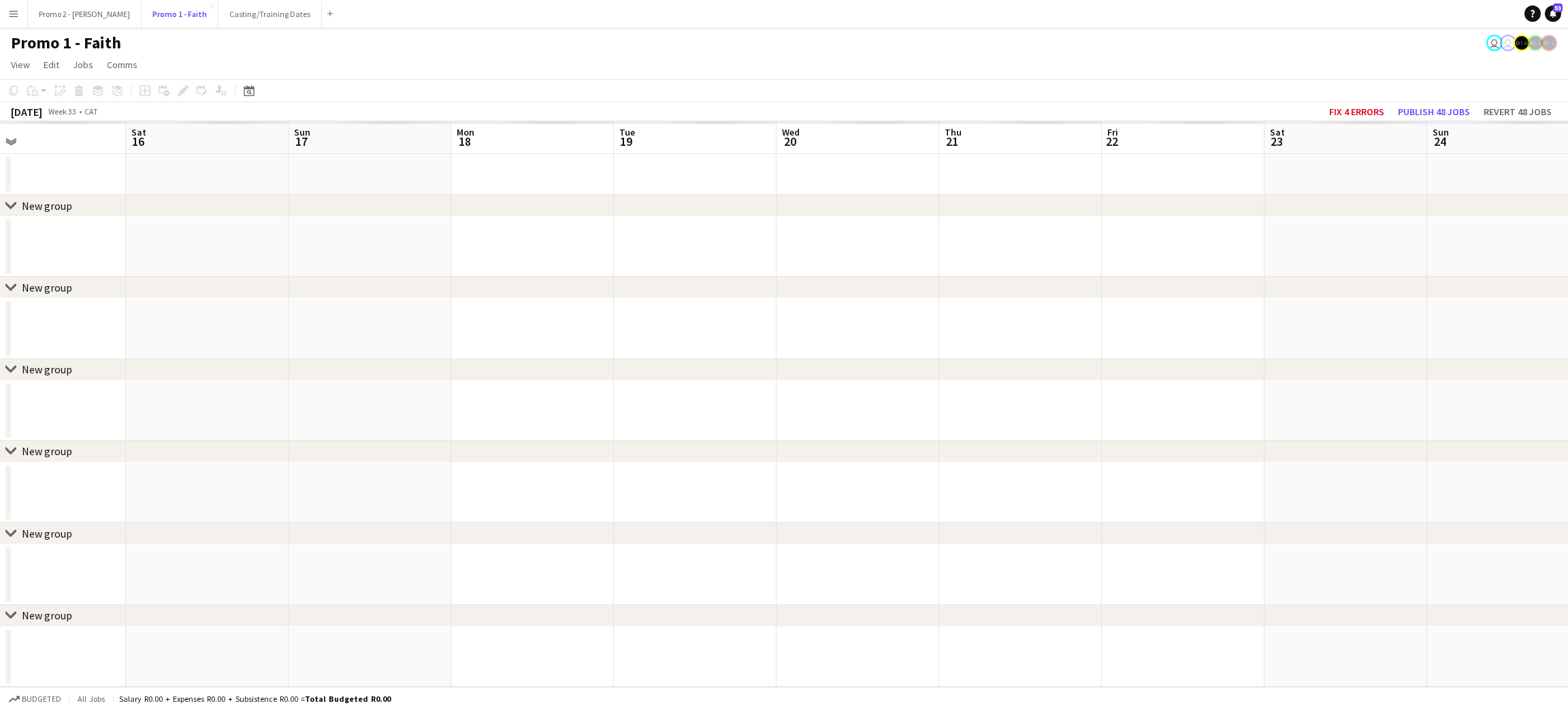
scroll to position [0, 338]
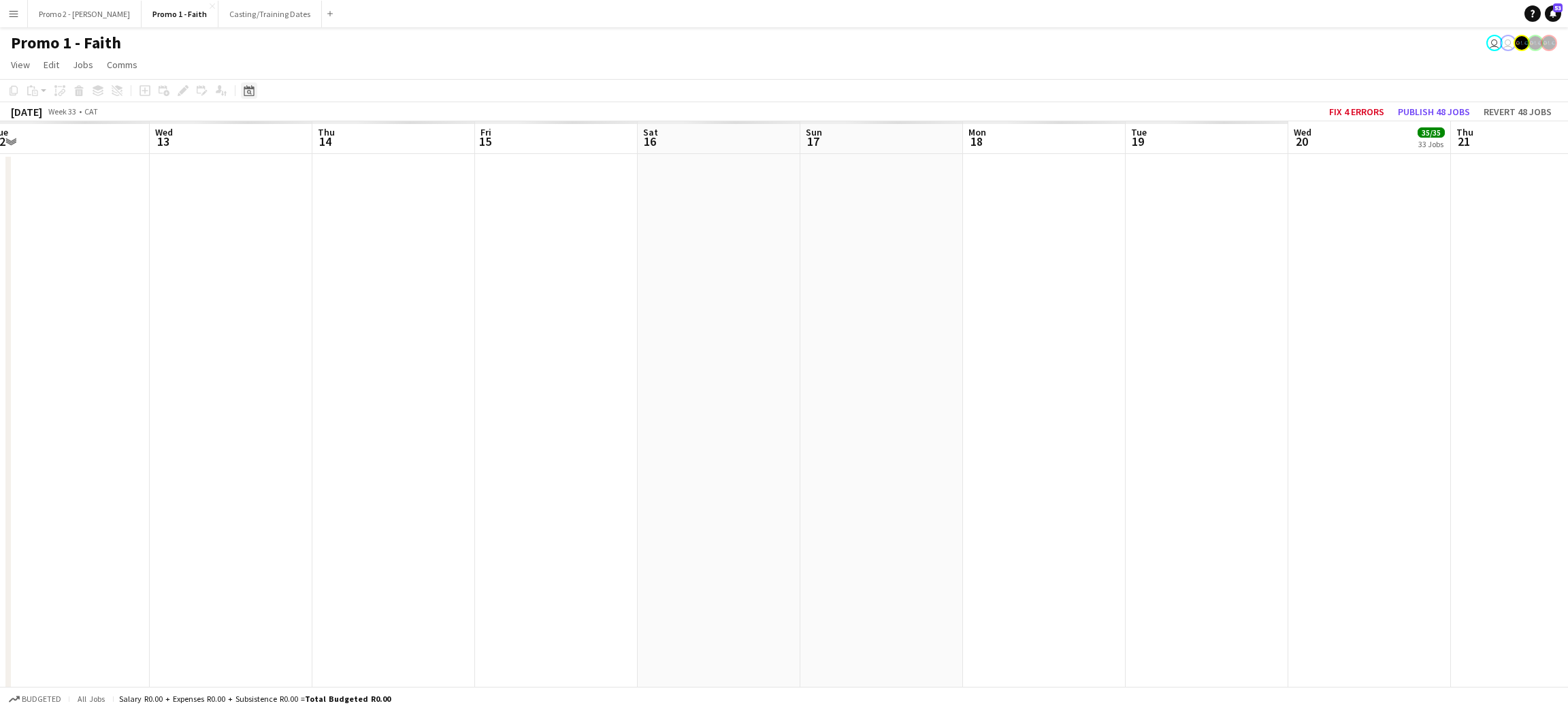
click at [247, 85] on icon "Date picker" at bounding box center [249, 91] width 11 height 11
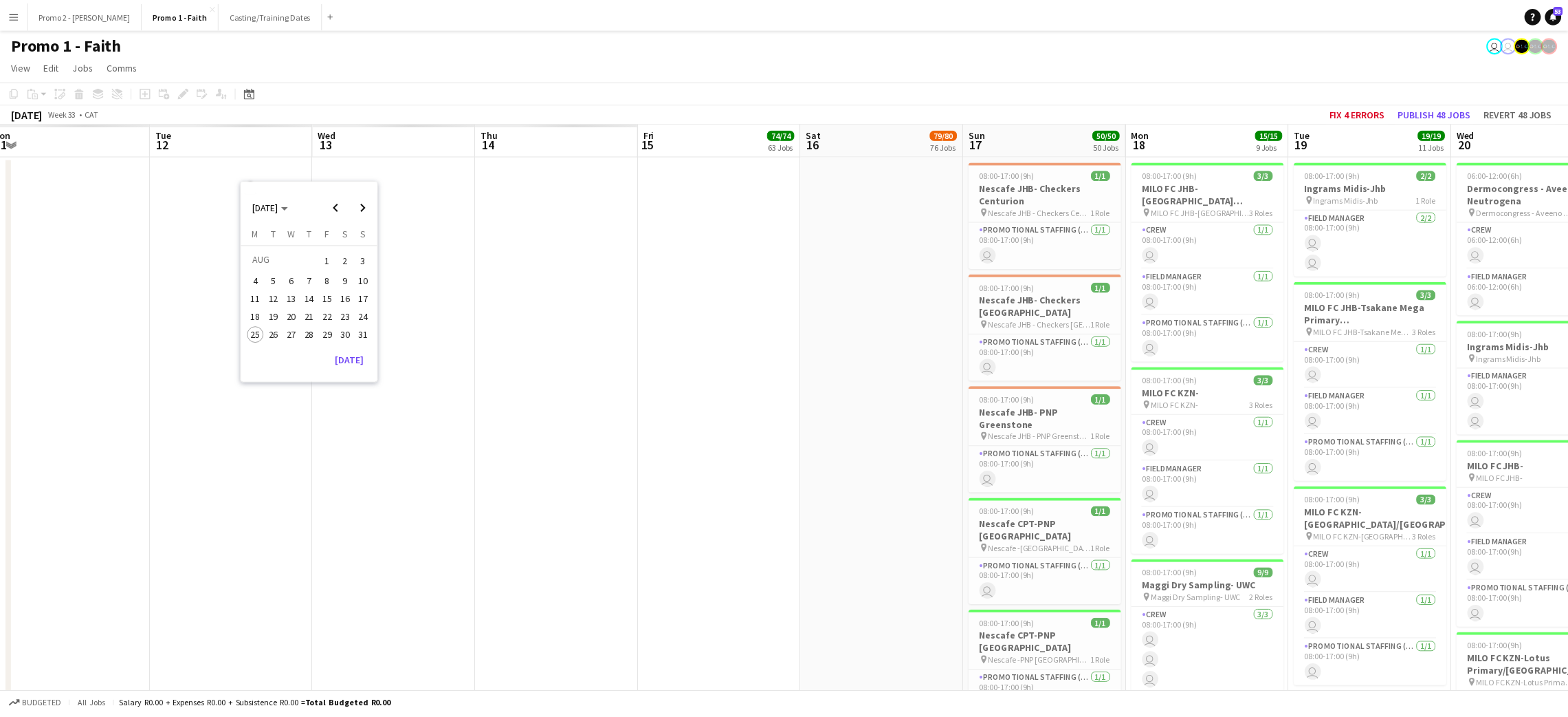
scroll to position [0, 400]
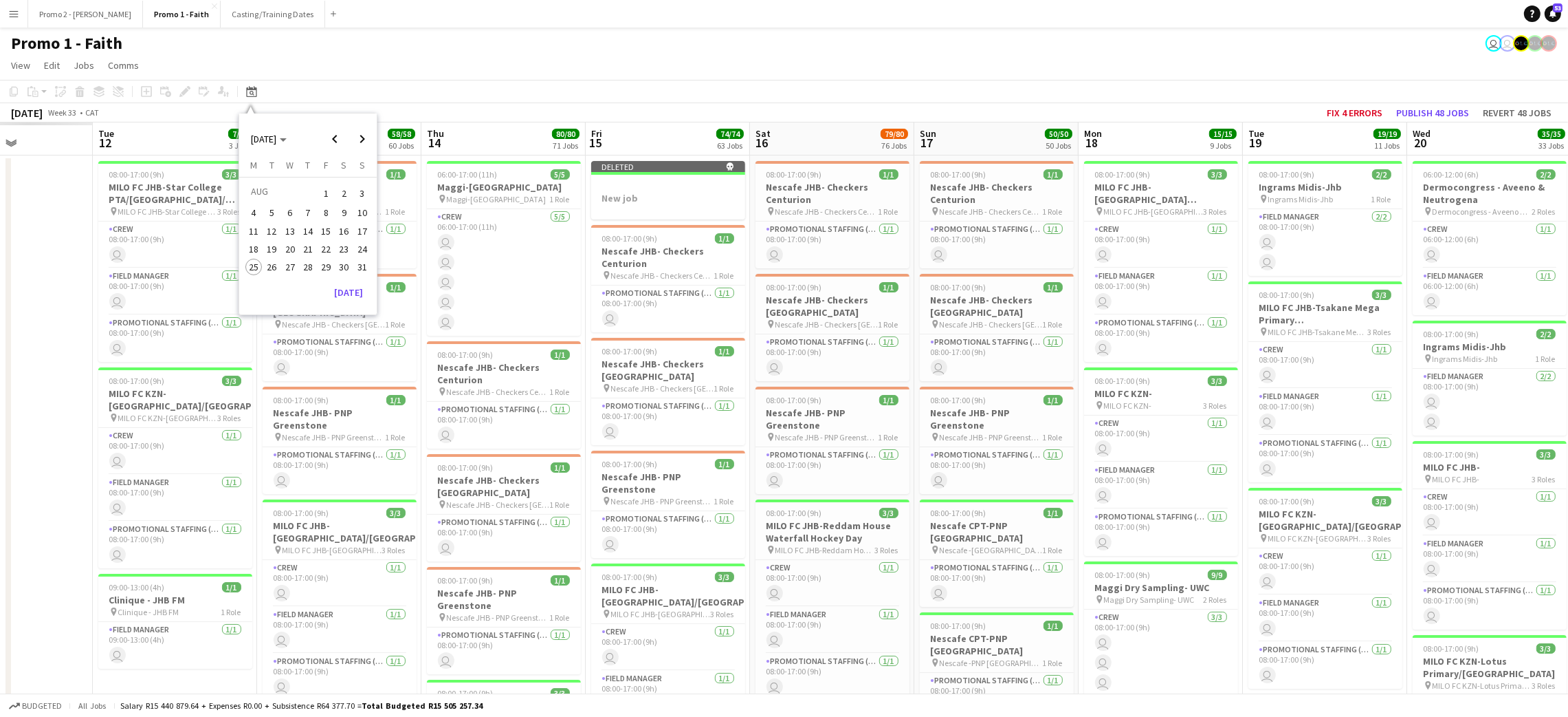
click at [323, 195] on span "1" at bounding box center [326, 193] width 17 height 19
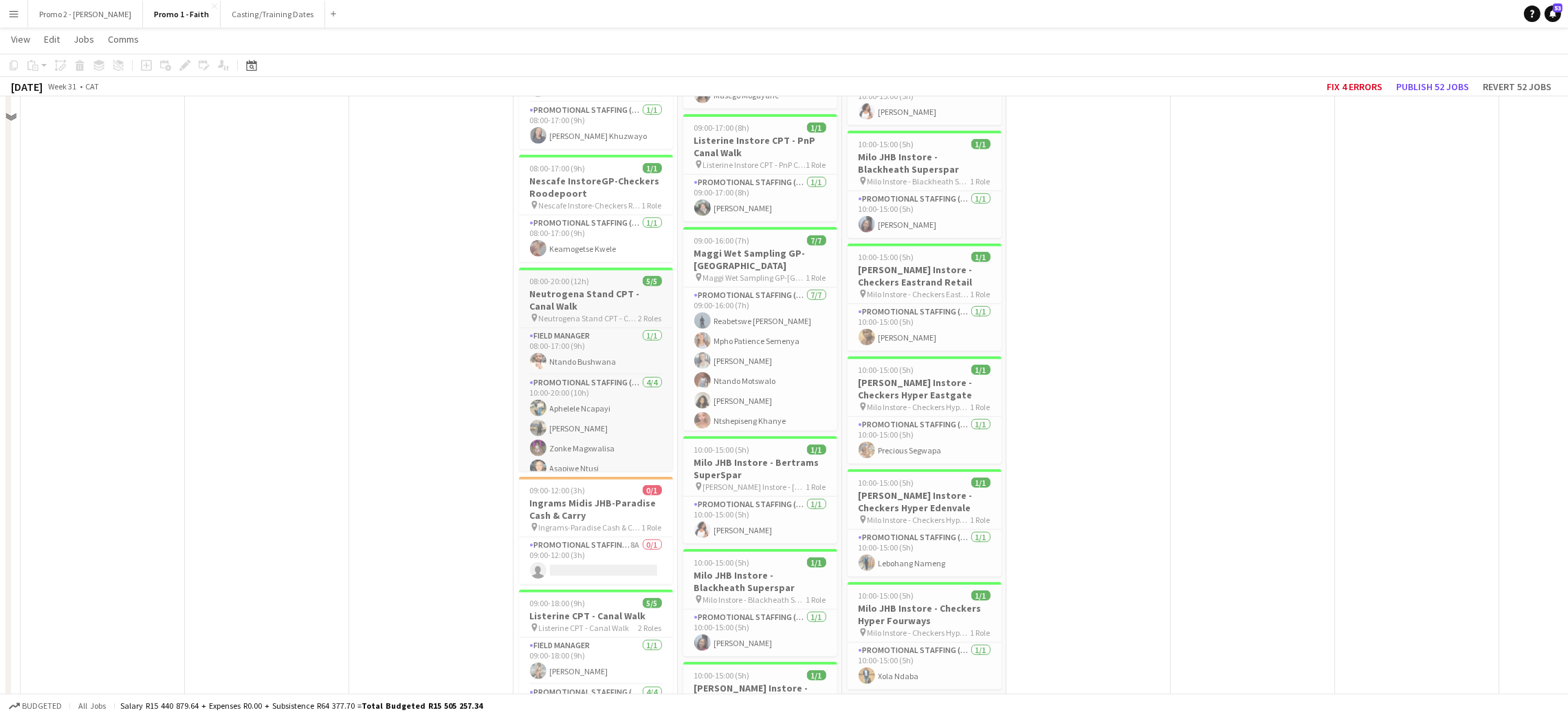
scroll to position [9593, 0]
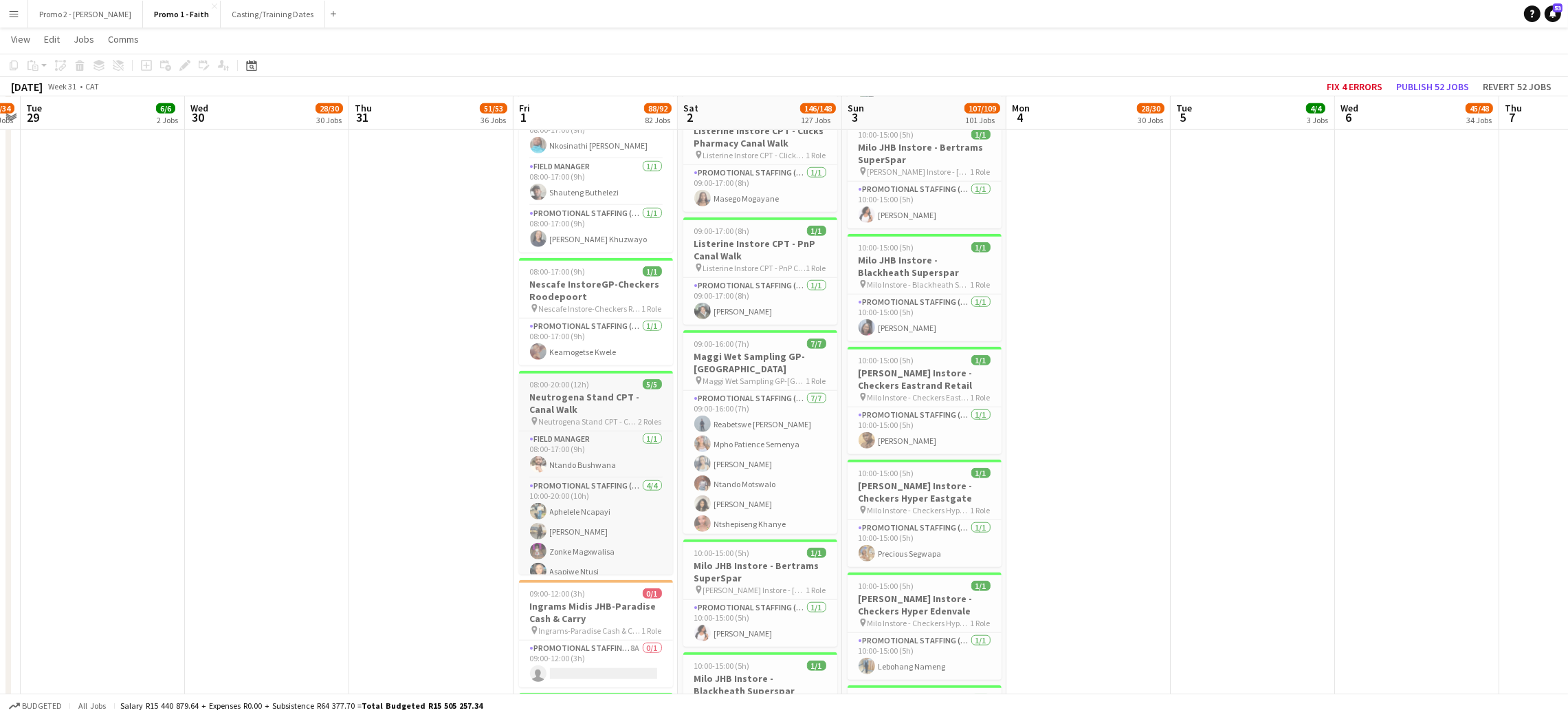
click at [569, 380] on span "08:00-20:00 (12h)" at bounding box center [560, 384] width 59 height 11
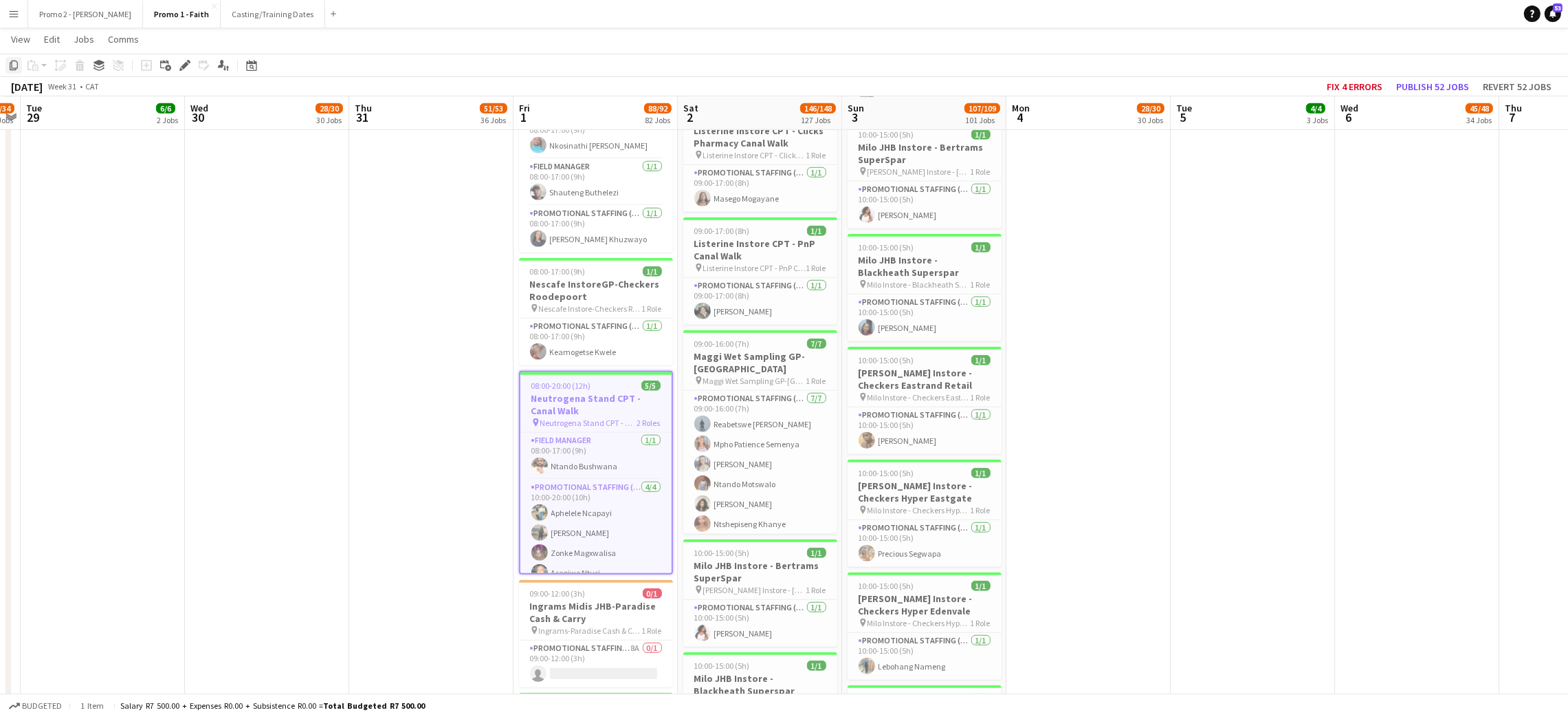
click at [11, 69] on icon "Copy" at bounding box center [14, 65] width 11 height 11
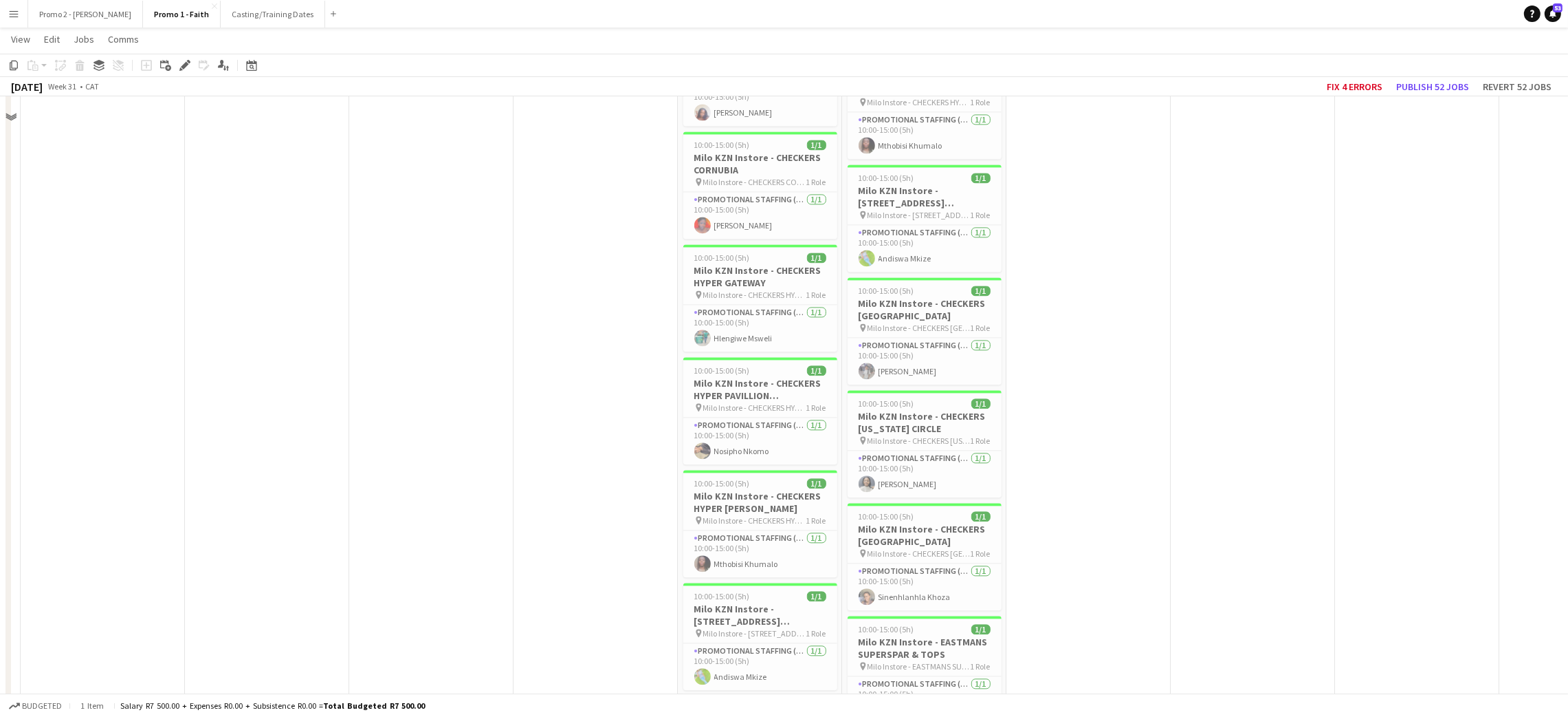
scroll to position [13308, 0]
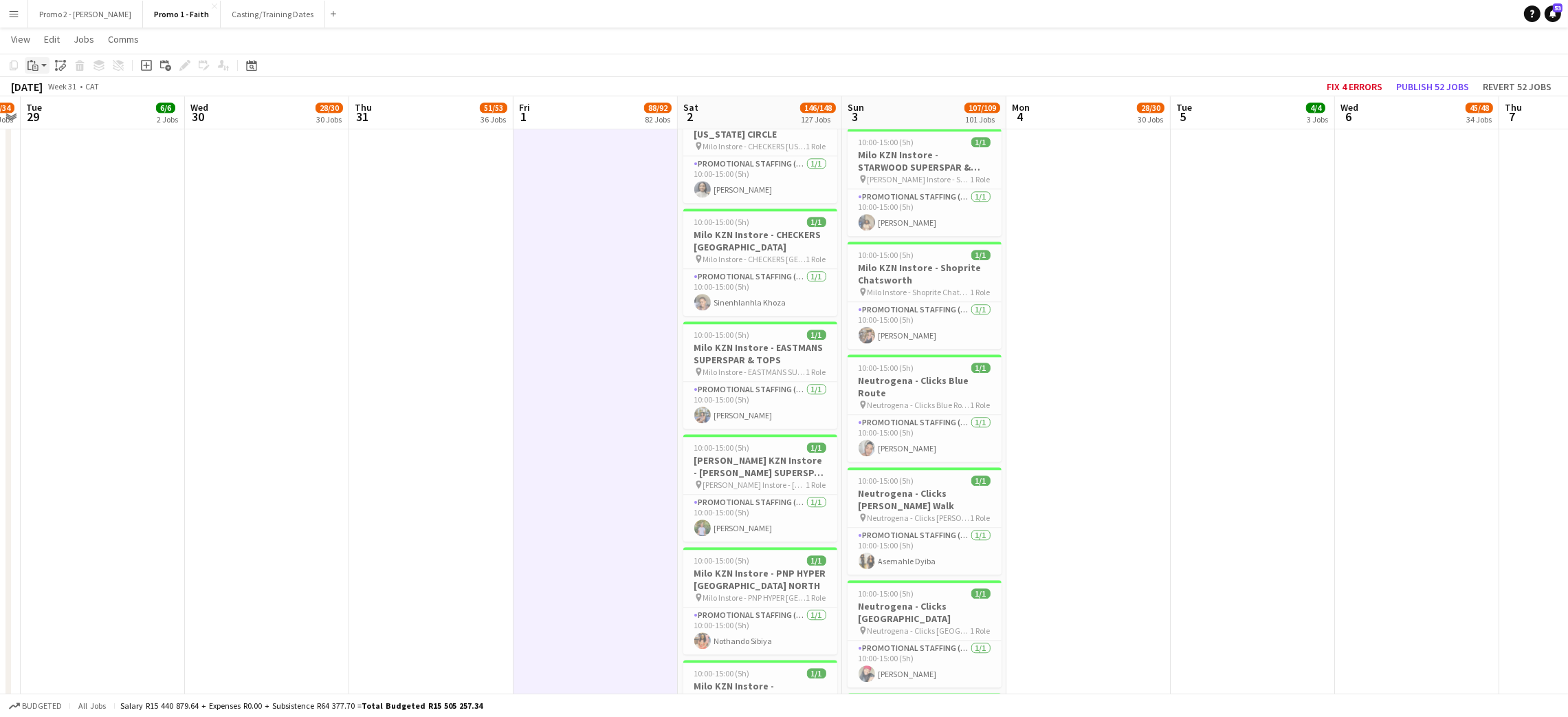
click at [27, 67] on icon at bounding box center [29, 66] width 4 height 9
click at [66, 90] on link "Paste Ctrl+V" at bounding box center [101, 92] width 130 height 12
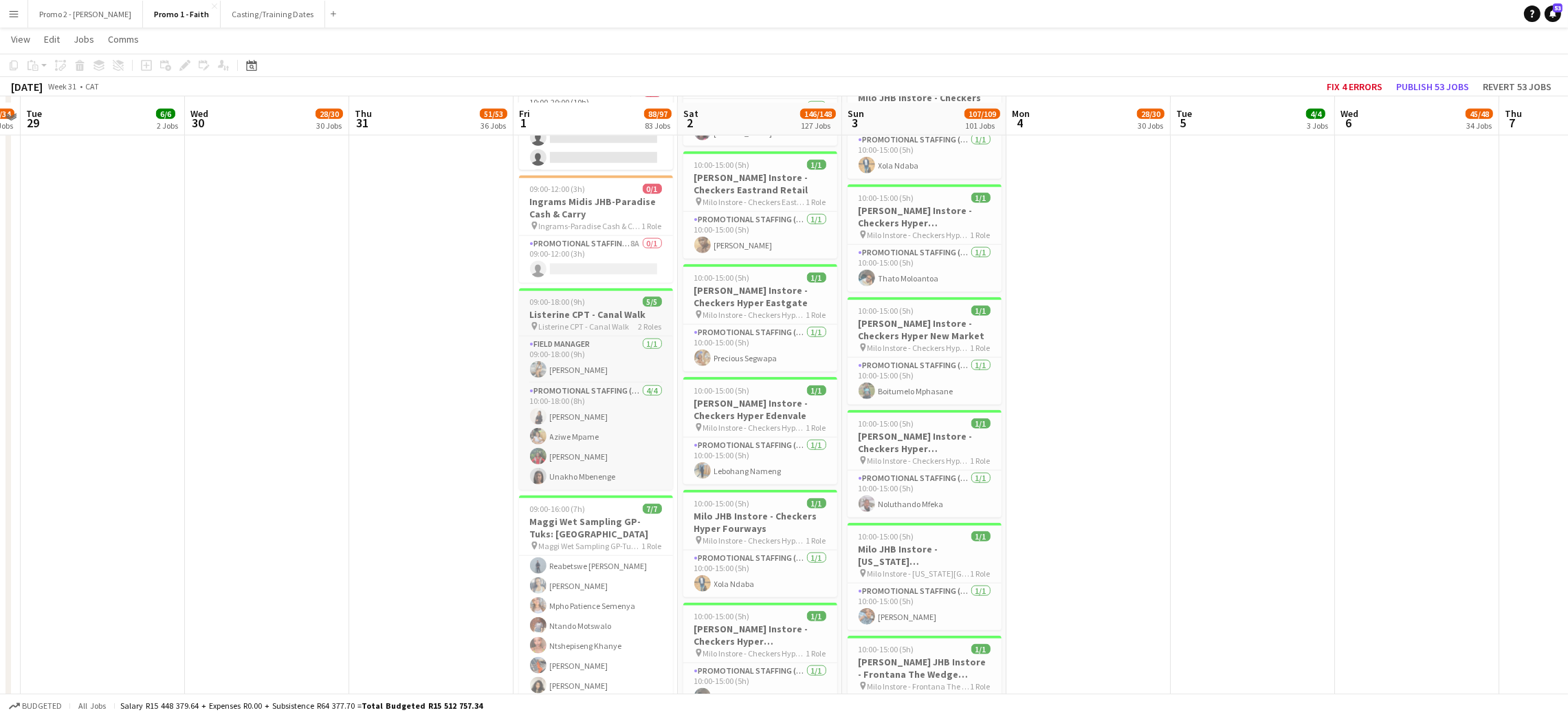
scroll to position [10006, 0]
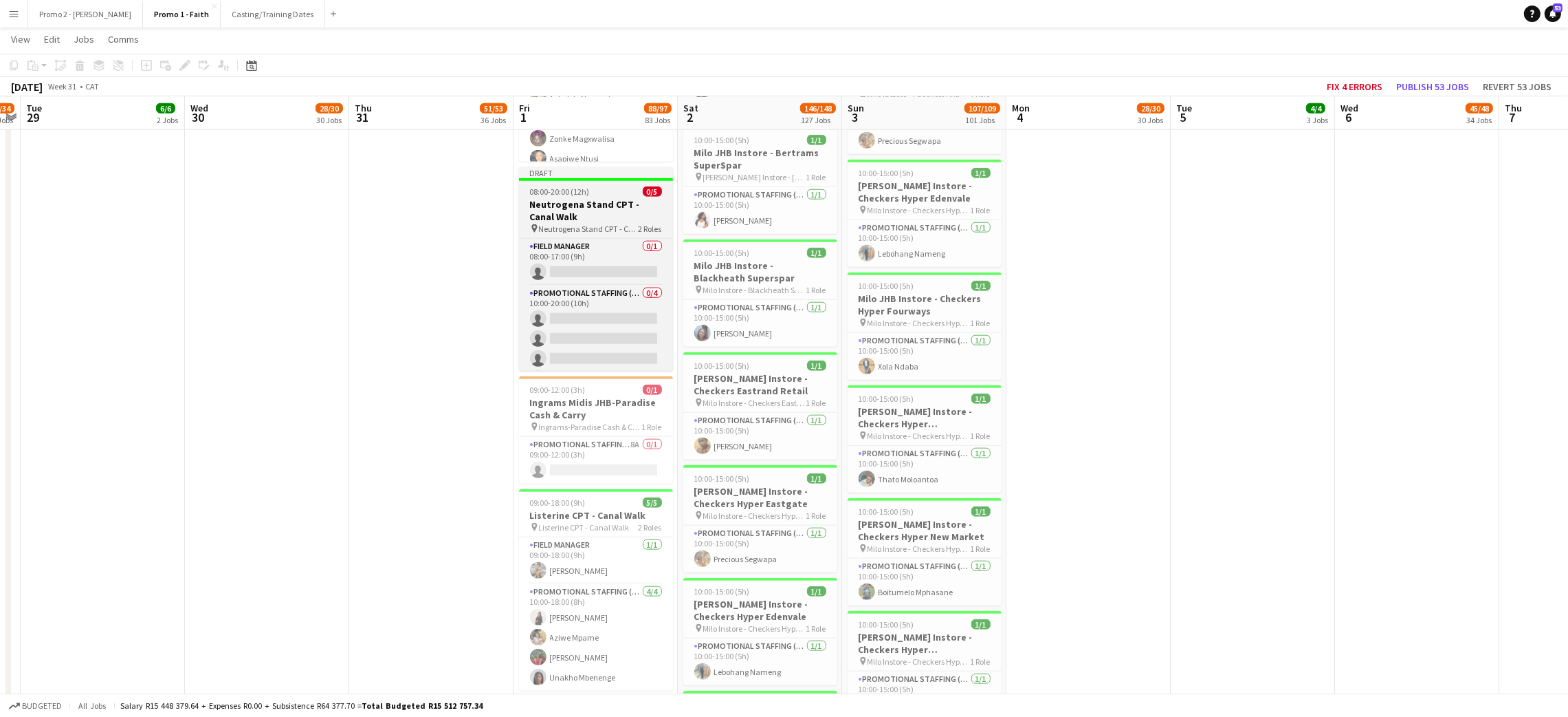
click at [558, 217] on h3 "Neutrogena Stand CPT - Canal Walk" at bounding box center [596, 211] width 154 height 24
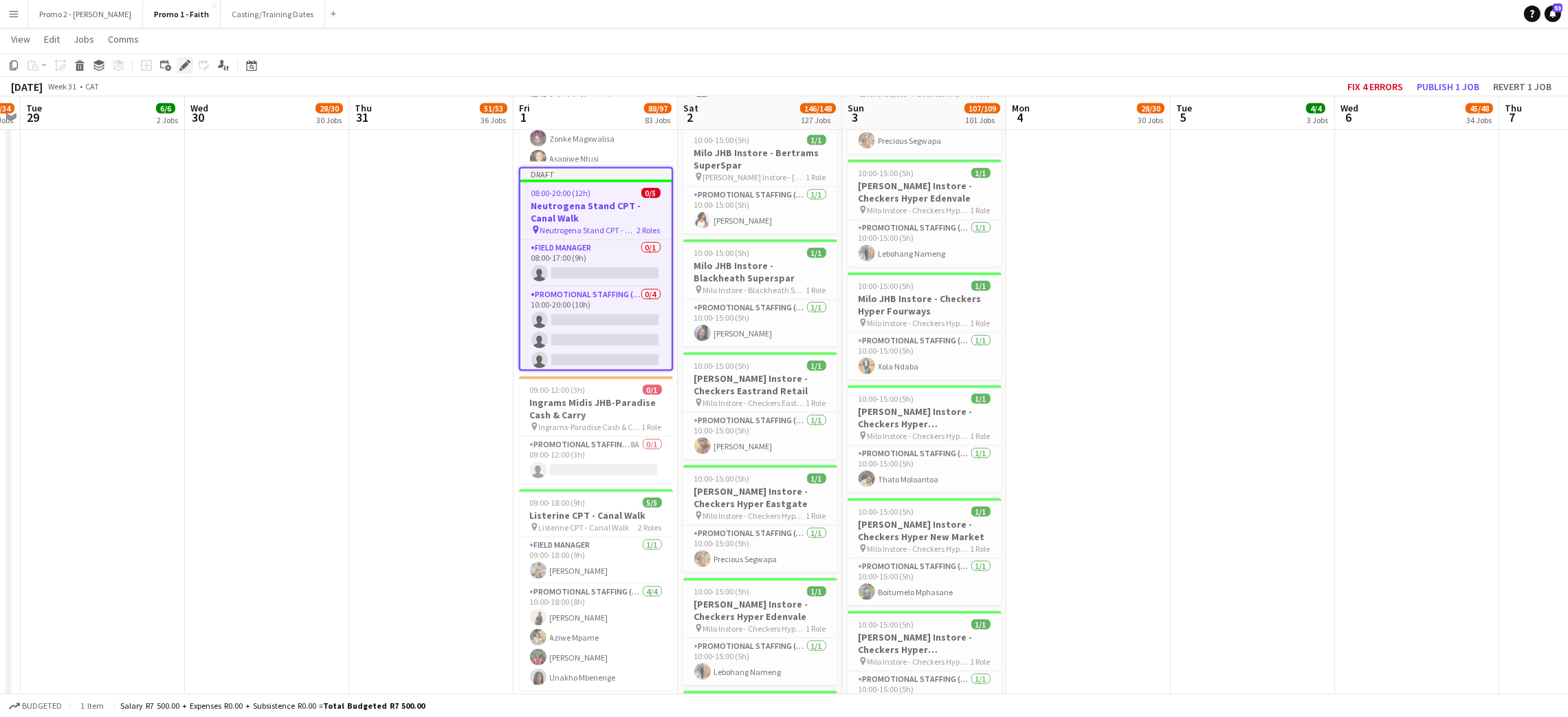
click at [185, 58] on div "Edit" at bounding box center [185, 66] width 17 height 17
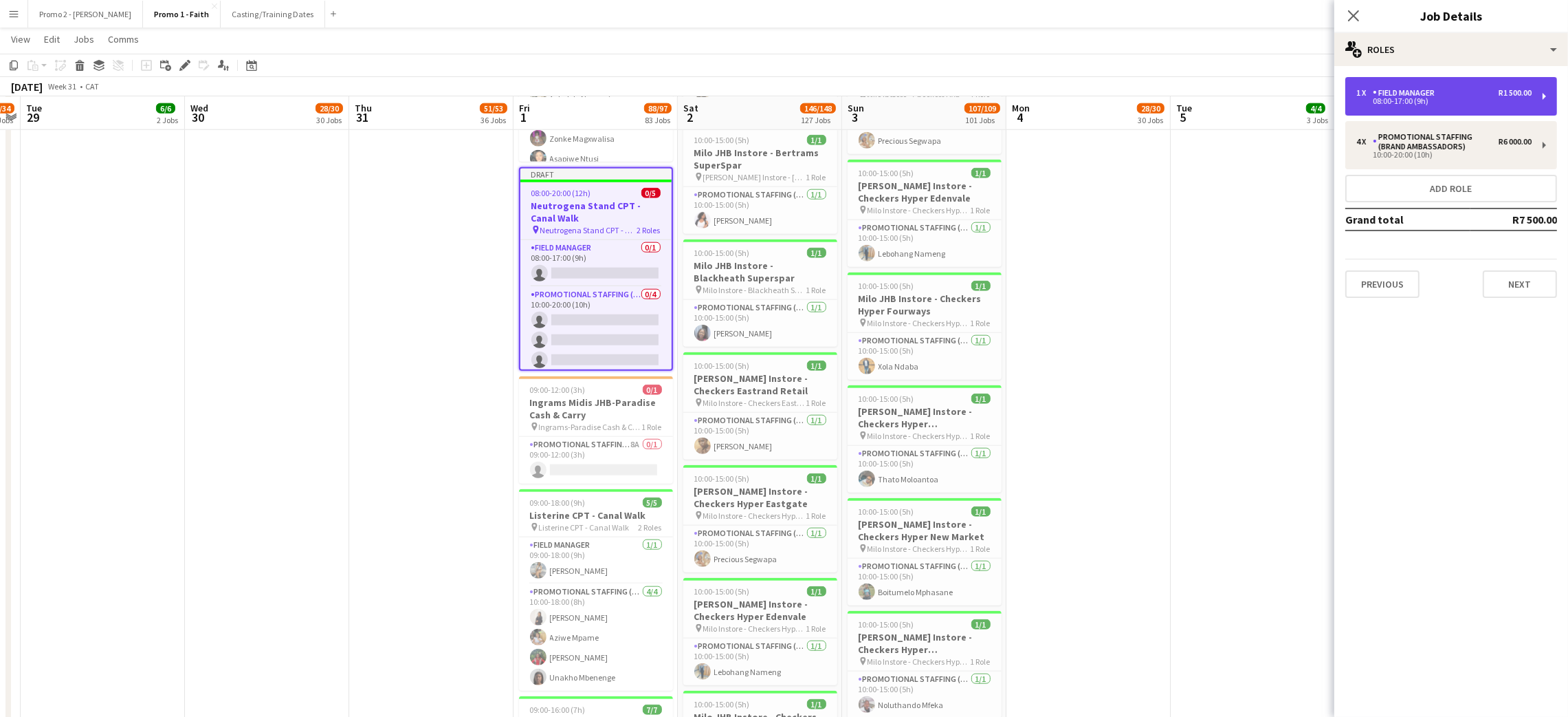
click at [1406, 92] on div "Field Manager" at bounding box center [1406, 92] width 67 height 10
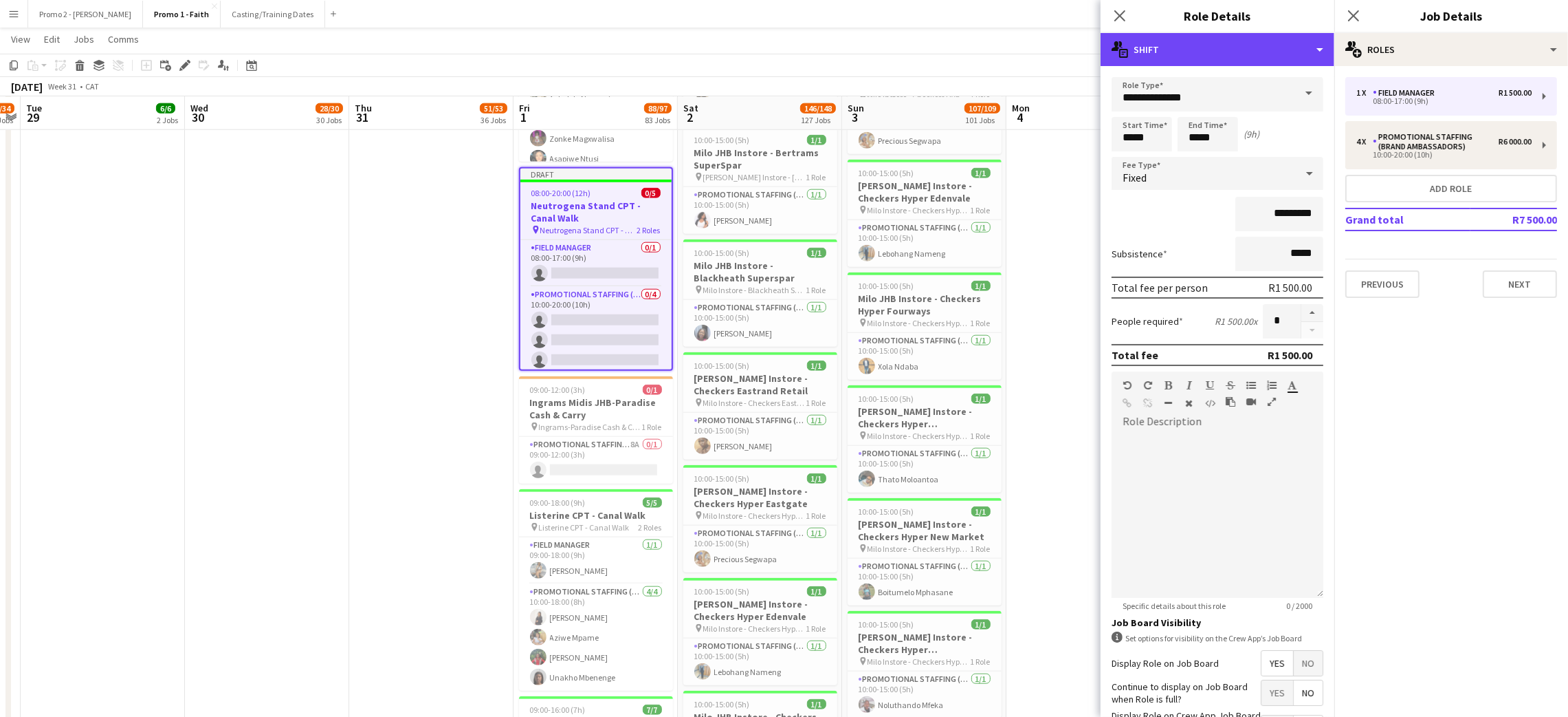
drag, startPoint x: 1176, startPoint y: 58, endPoint x: 1218, endPoint y: 98, distance: 58.0
click at [1175, 57] on div "multiple-actions-text Shift" at bounding box center [1217, 49] width 234 height 33
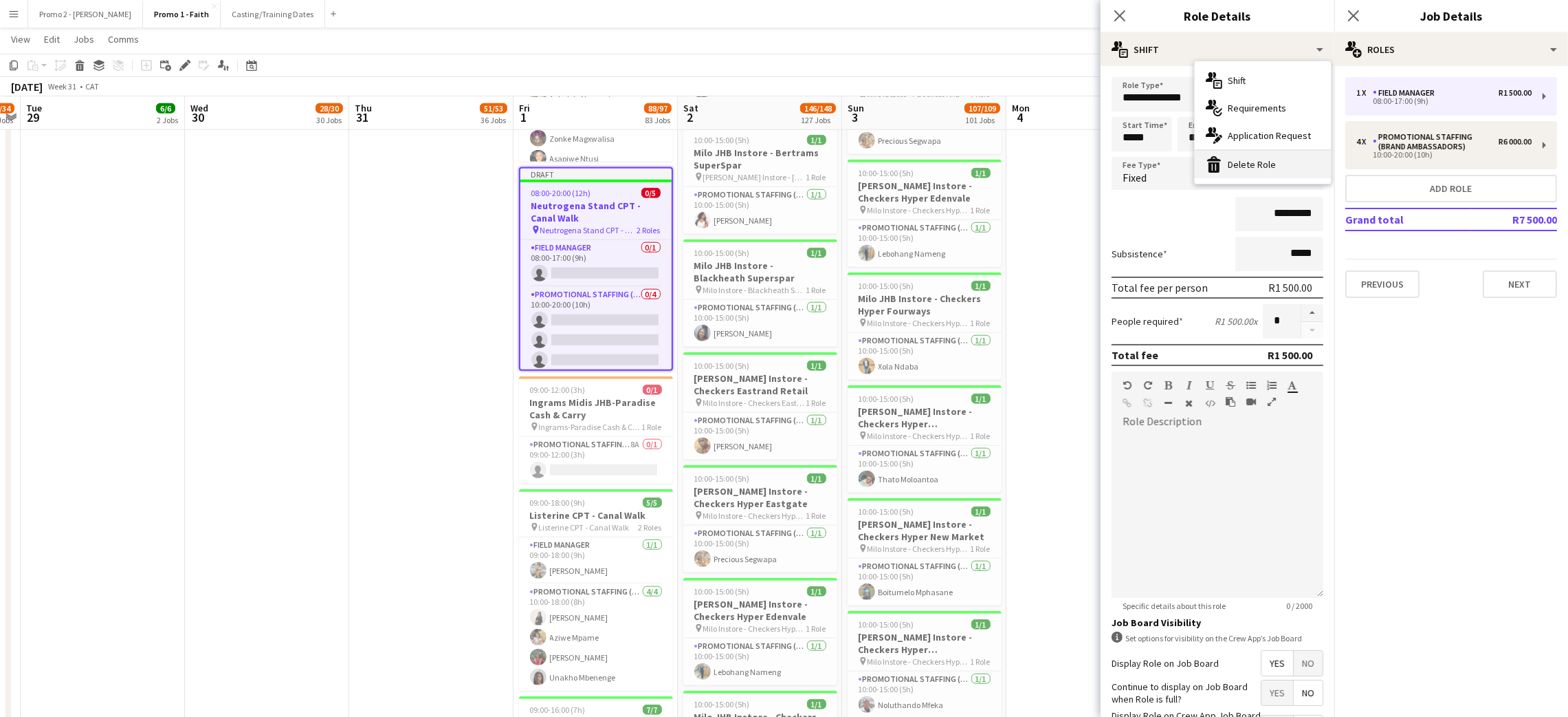
click at [1255, 159] on div "bin-2 Delete Role" at bounding box center [1262, 164] width 136 height 27
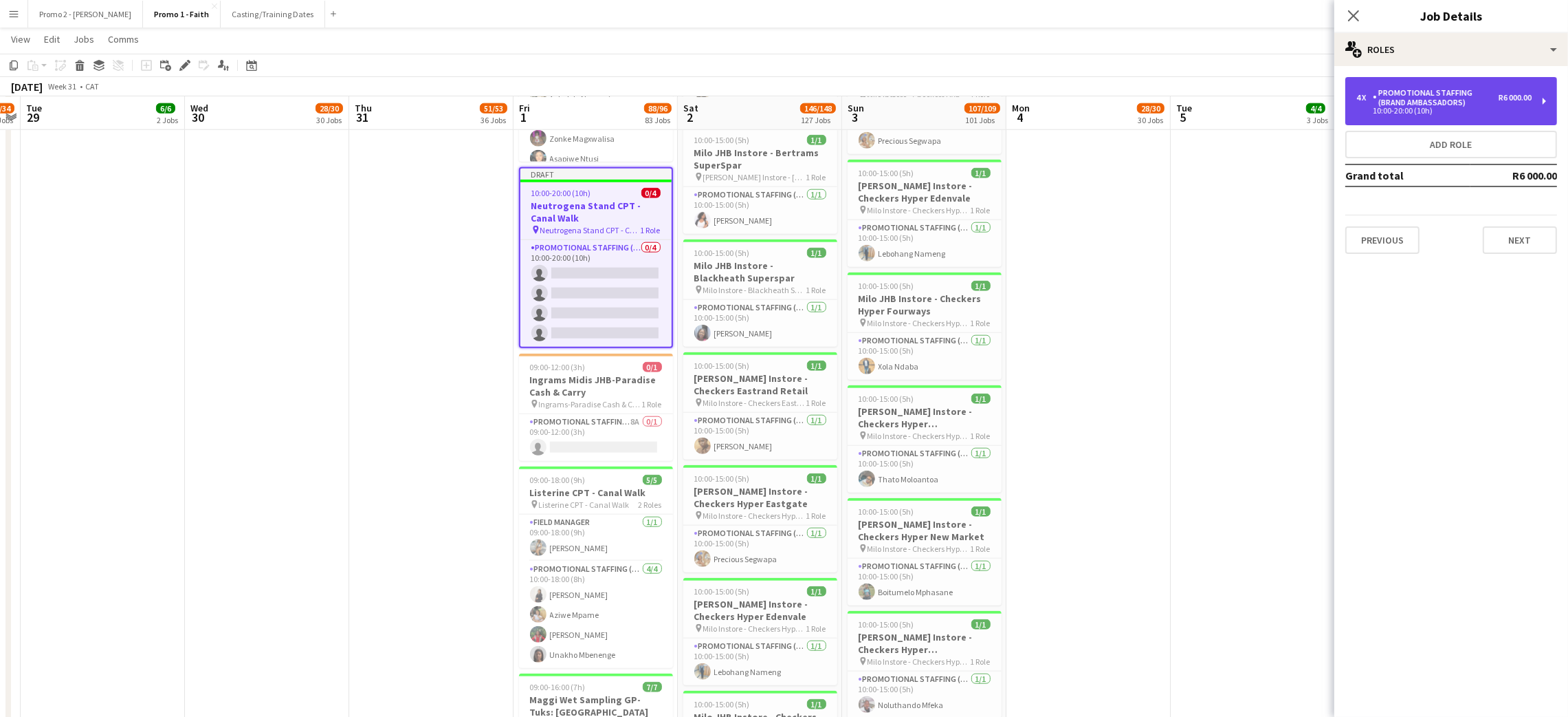
click at [1412, 97] on div "Promotional Staffing (Brand Ambassadors)" at bounding box center [1435, 97] width 126 height 19
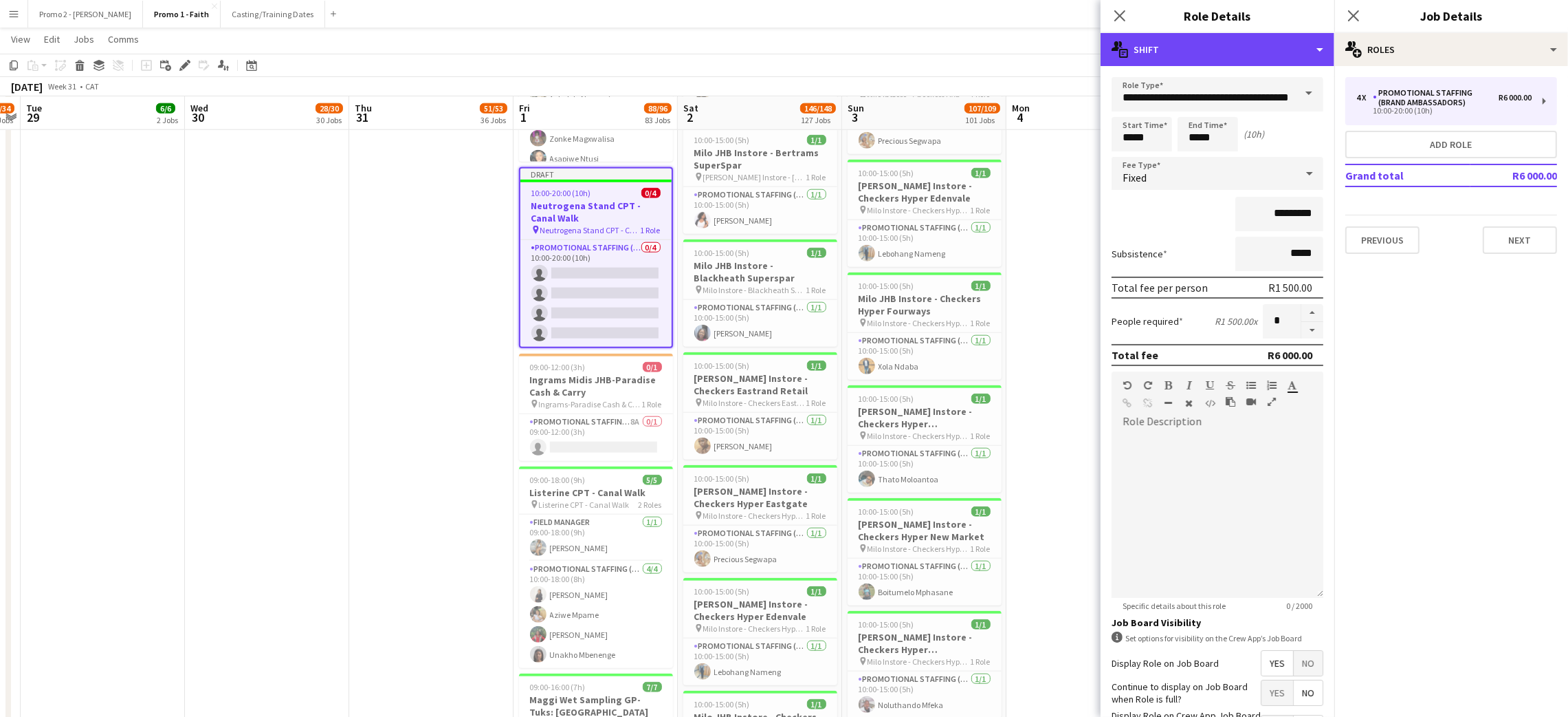
click at [1148, 48] on div "multiple-actions-text Shift" at bounding box center [1217, 49] width 234 height 33
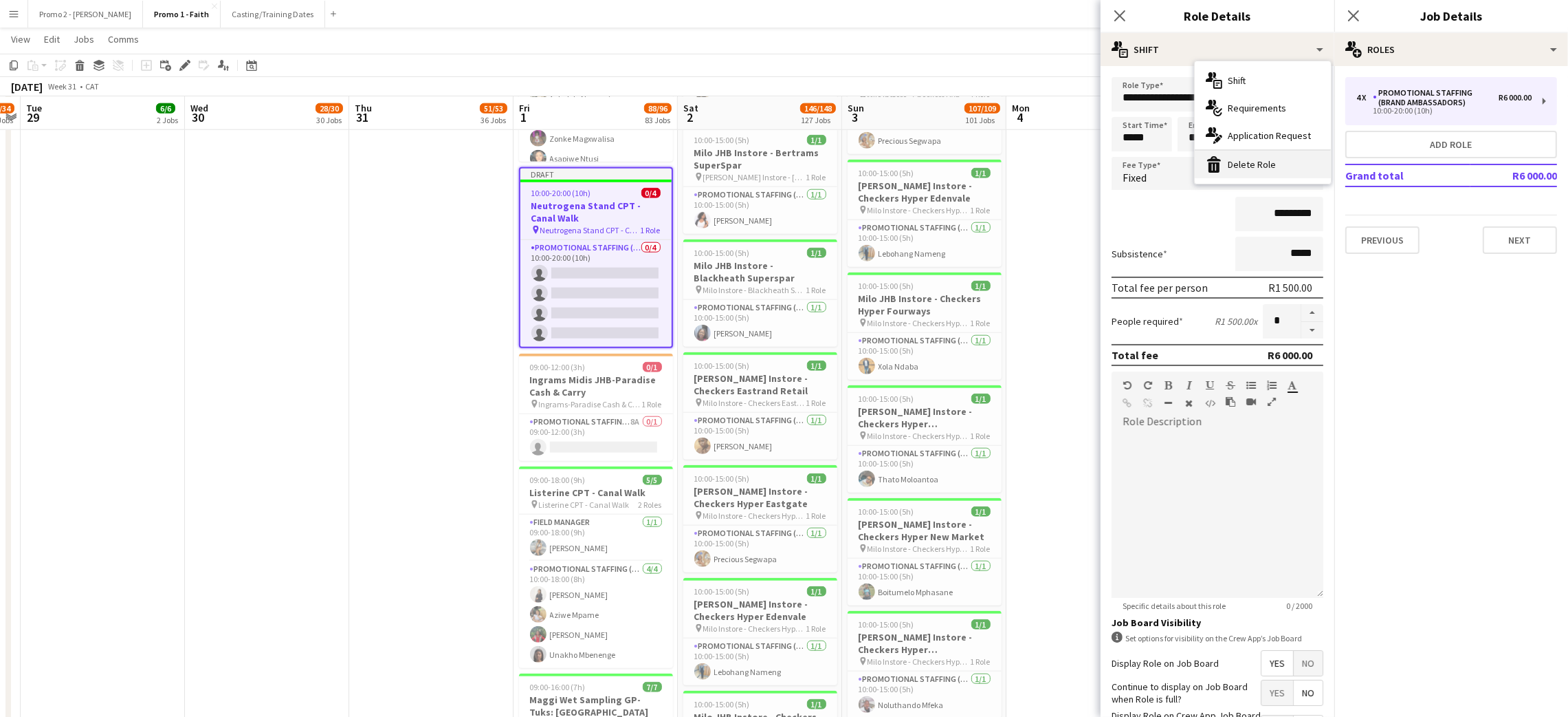
click at [1240, 164] on div "bin-2 Delete Role" at bounding box center [1262, 164] width 136 height 27
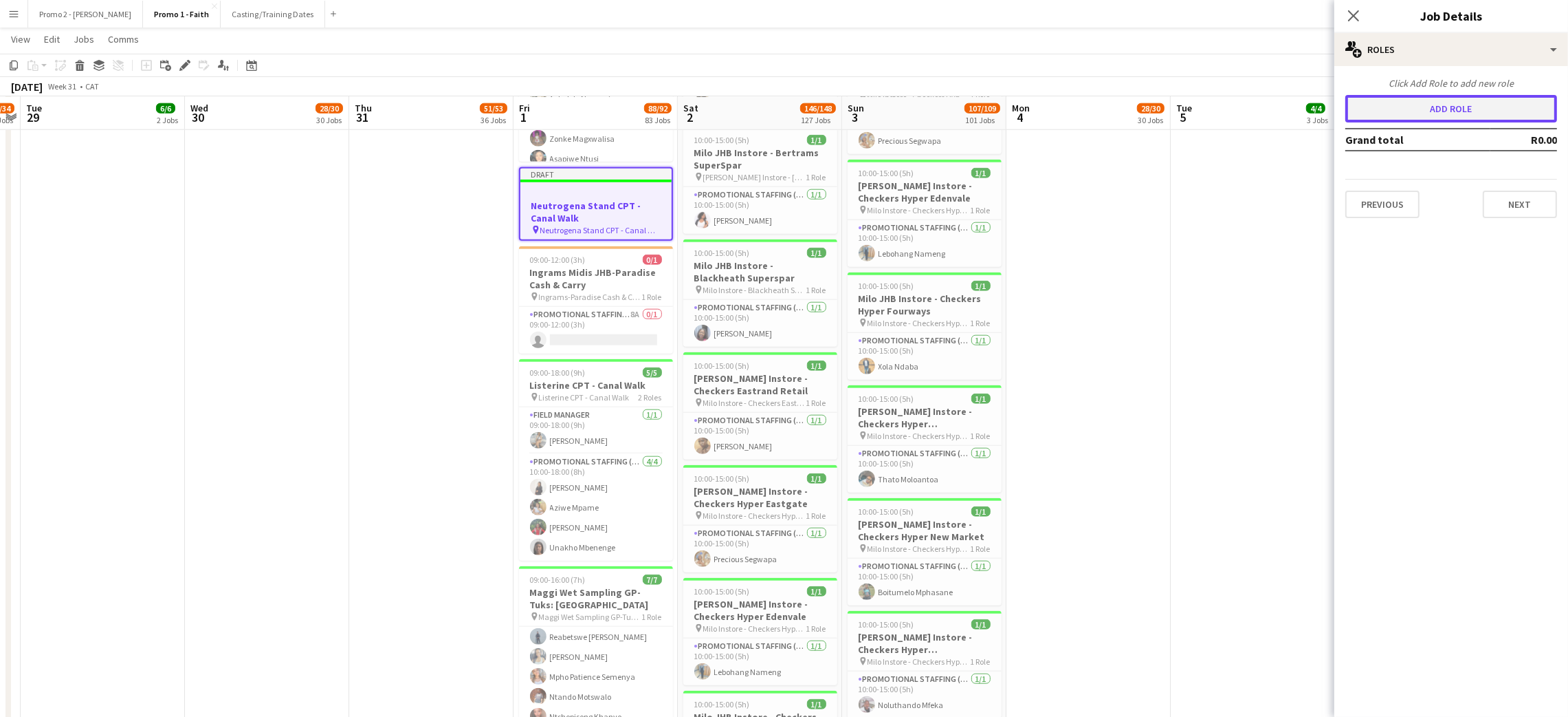
click at [1422, 99] on button "Add role" at bounding box center [1451, 108] width 212 height 27
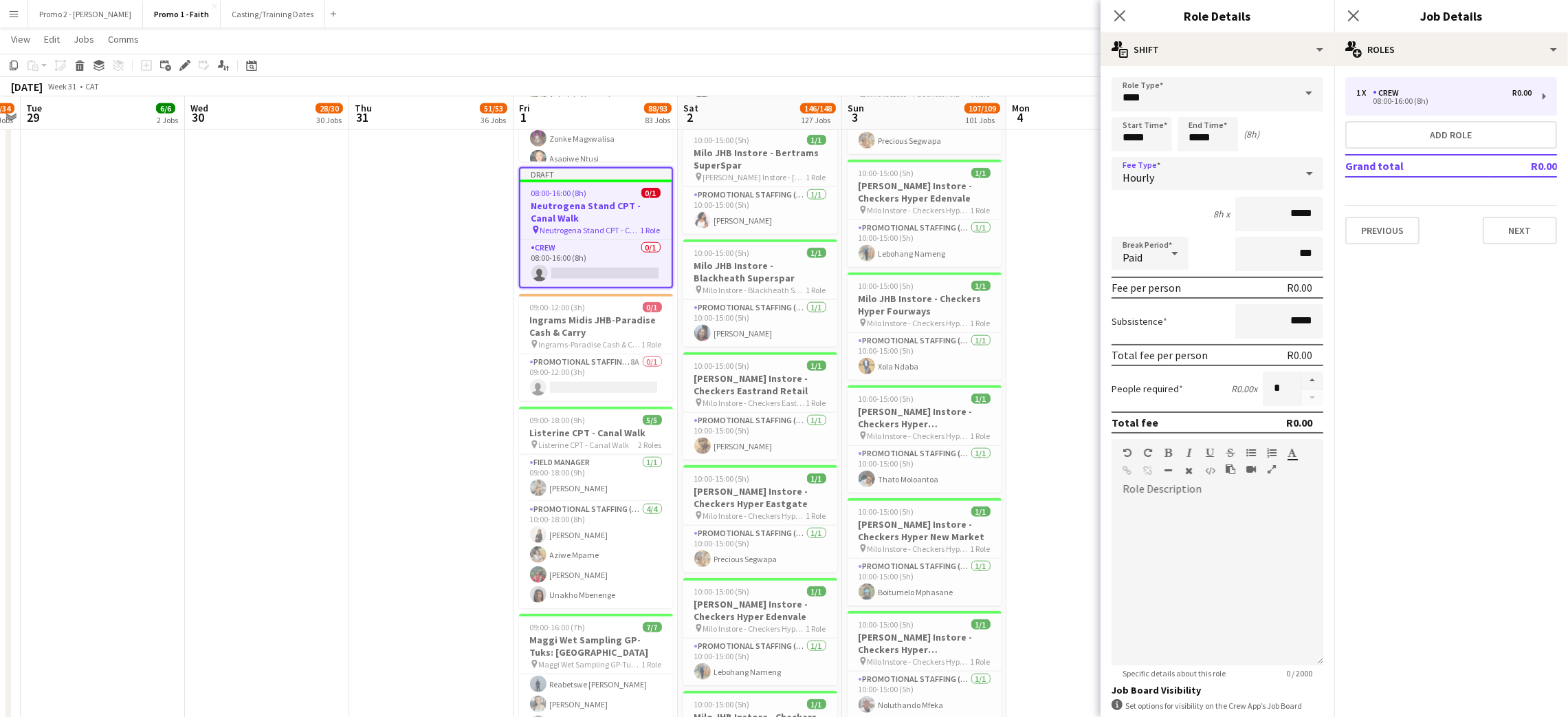
click at [1248, 176] on div "Hourly" at bounding box center [1204, 173] width 184 height 33
click at [1187, 249] on span "Fixed" at bounding box center [1209, 246] width 174 height 13
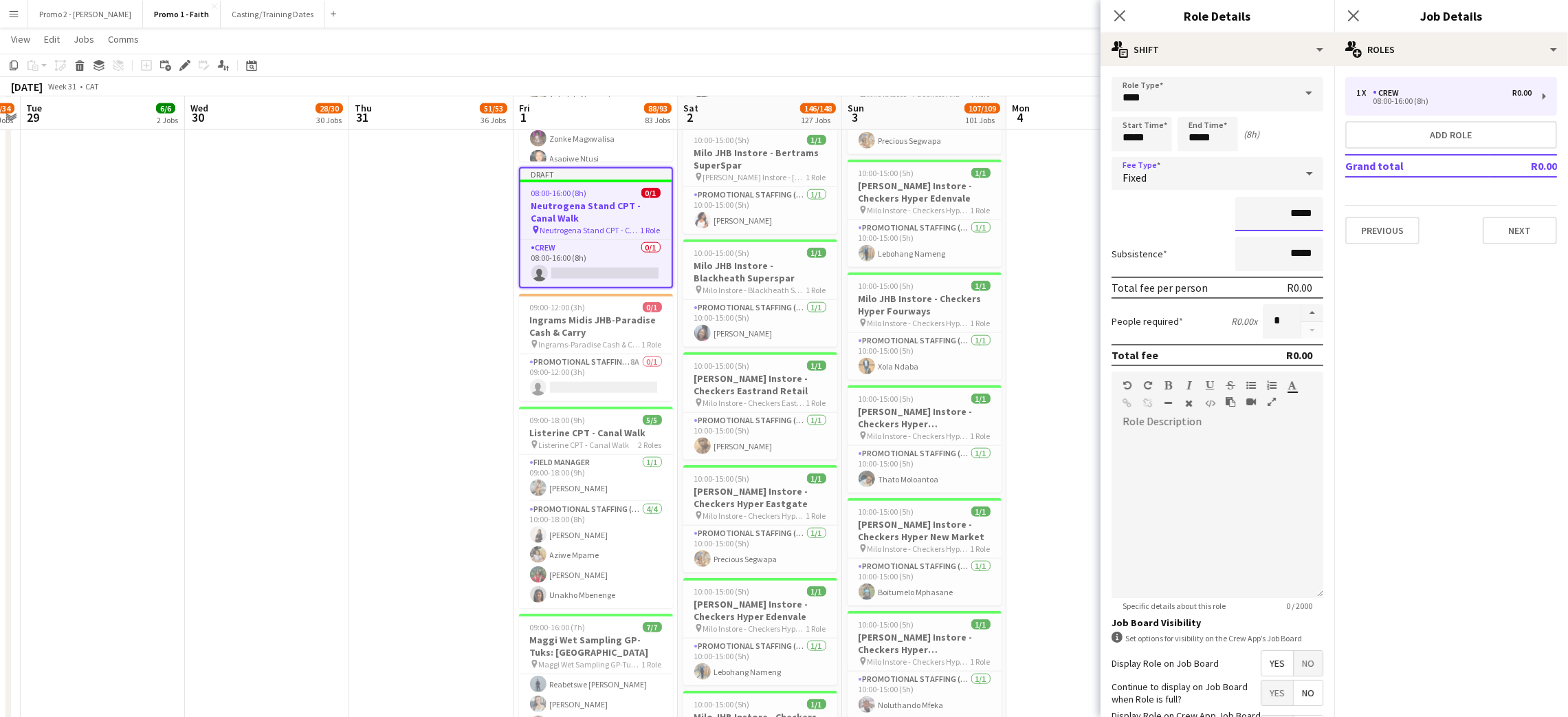
click at [1286, 220] on input "*****" at bounding box center [1278, 214] width 88 height 34
type input "*******"
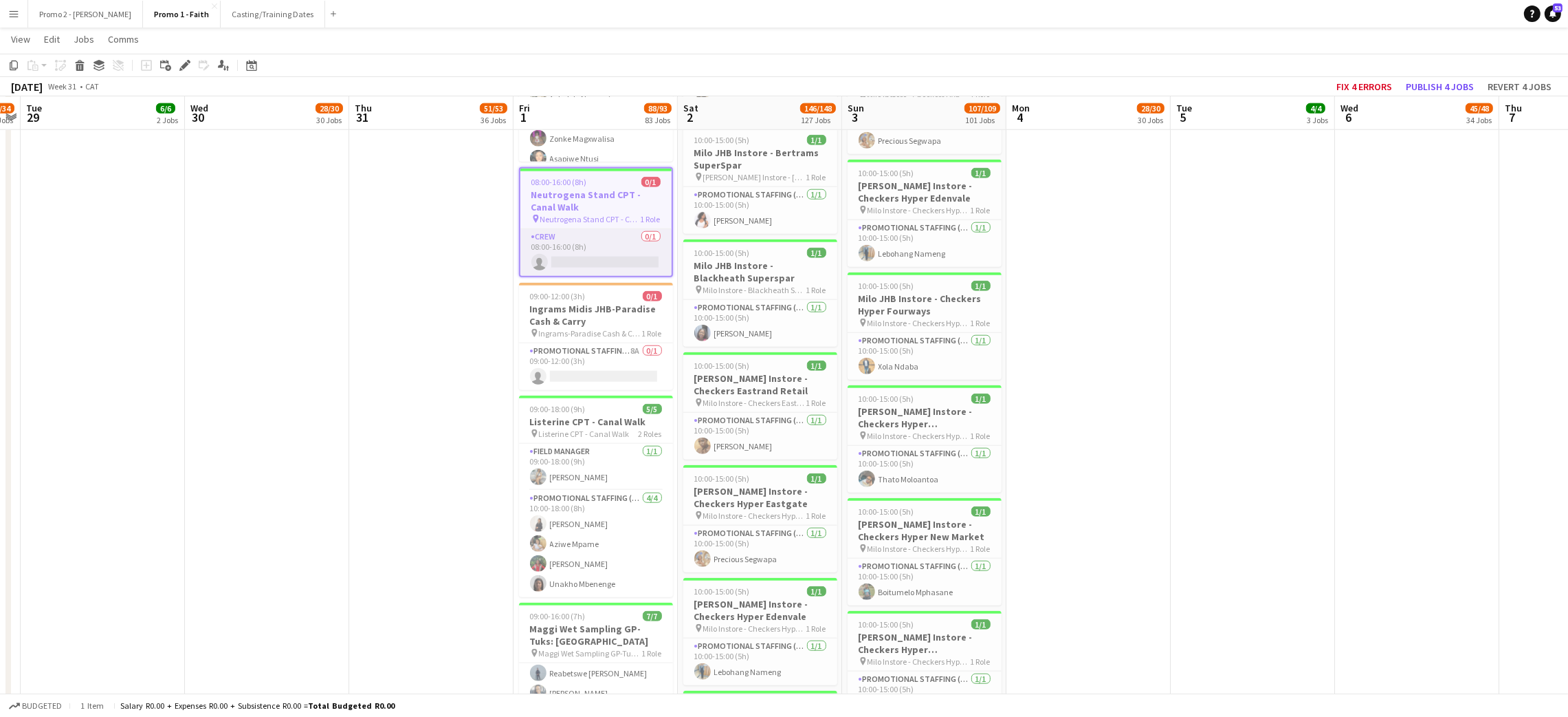
drag, startPoint x: 583, startPoint y: 257, endPoint x: 596, endPoint y: 252, distance: 13.9
click at [583, 256] on app-card-role "Crew 0/1 08:00-16:00 (8h) single-neutral-actions" at bounding box center [596, 252] width 151 height 47
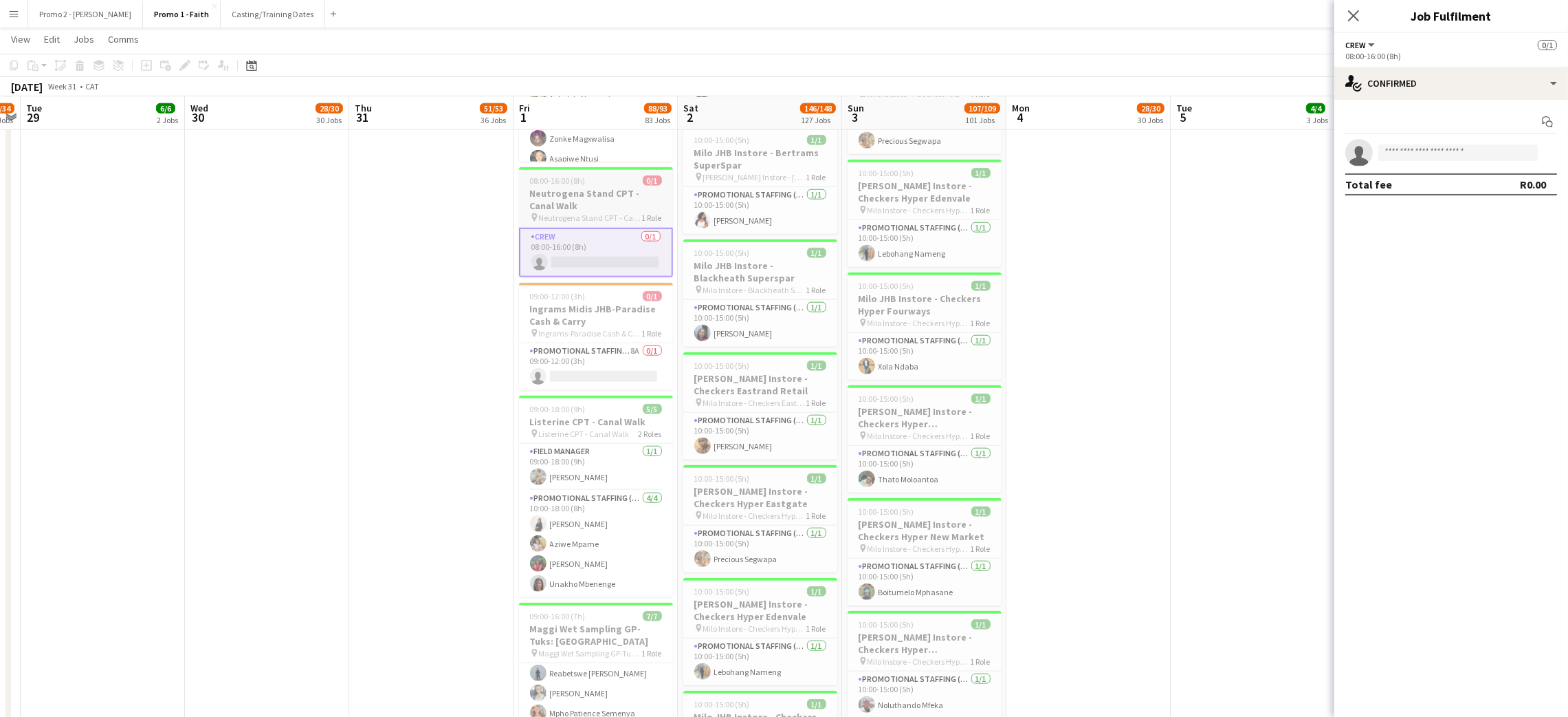
click at [601, 194] on h3 "Neutrogena Stand CPT - Canal Walk" at bounding box center [596, 199] width 154 height 24
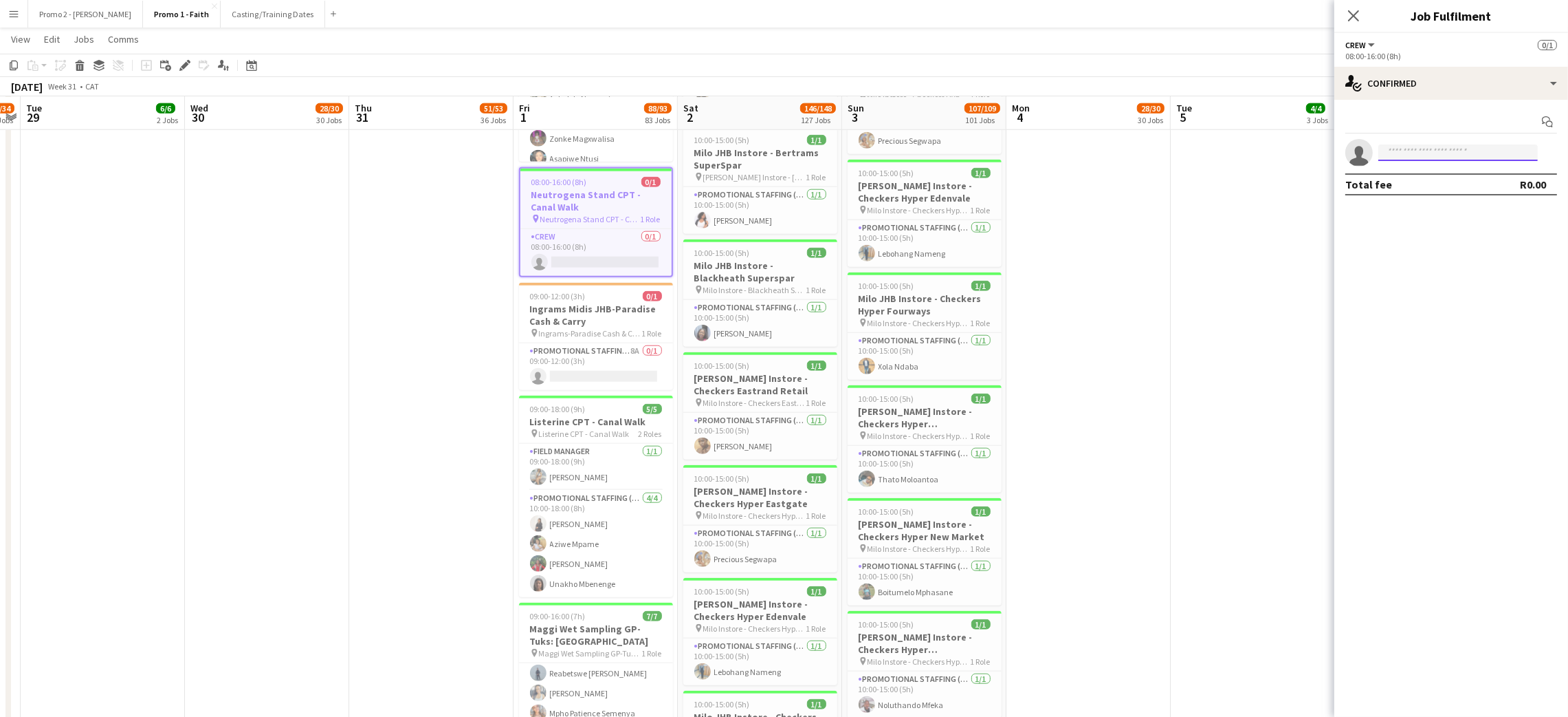
click at [1400, 150] on input at bounding box center [1457, 153] width 159 height 17
click at [1403, 150] on input "*****" at bounding box center [1457, 153] width 159 height 17
type input "******"
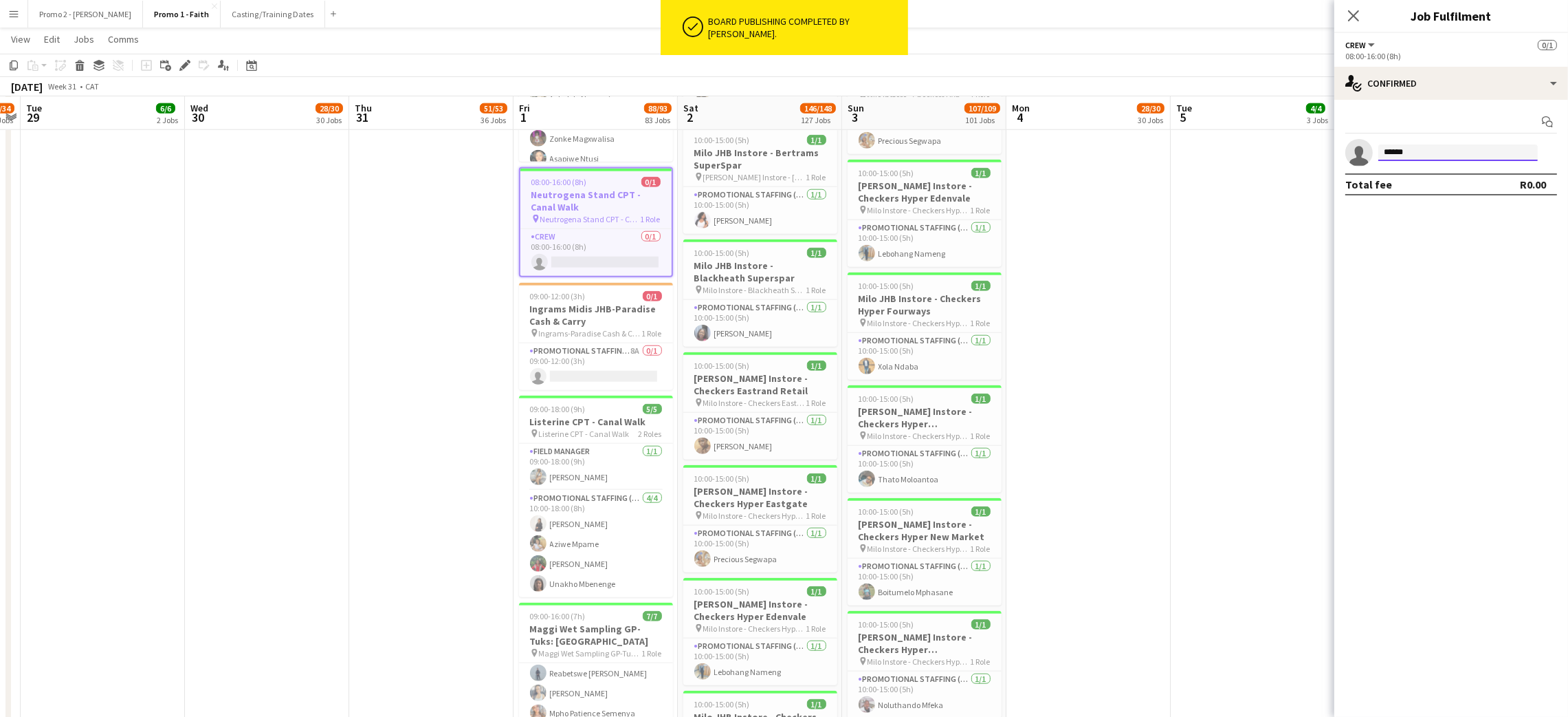
click at [1400, 155] on input "******" at bounding box center [1457, 153] width 159 height 17
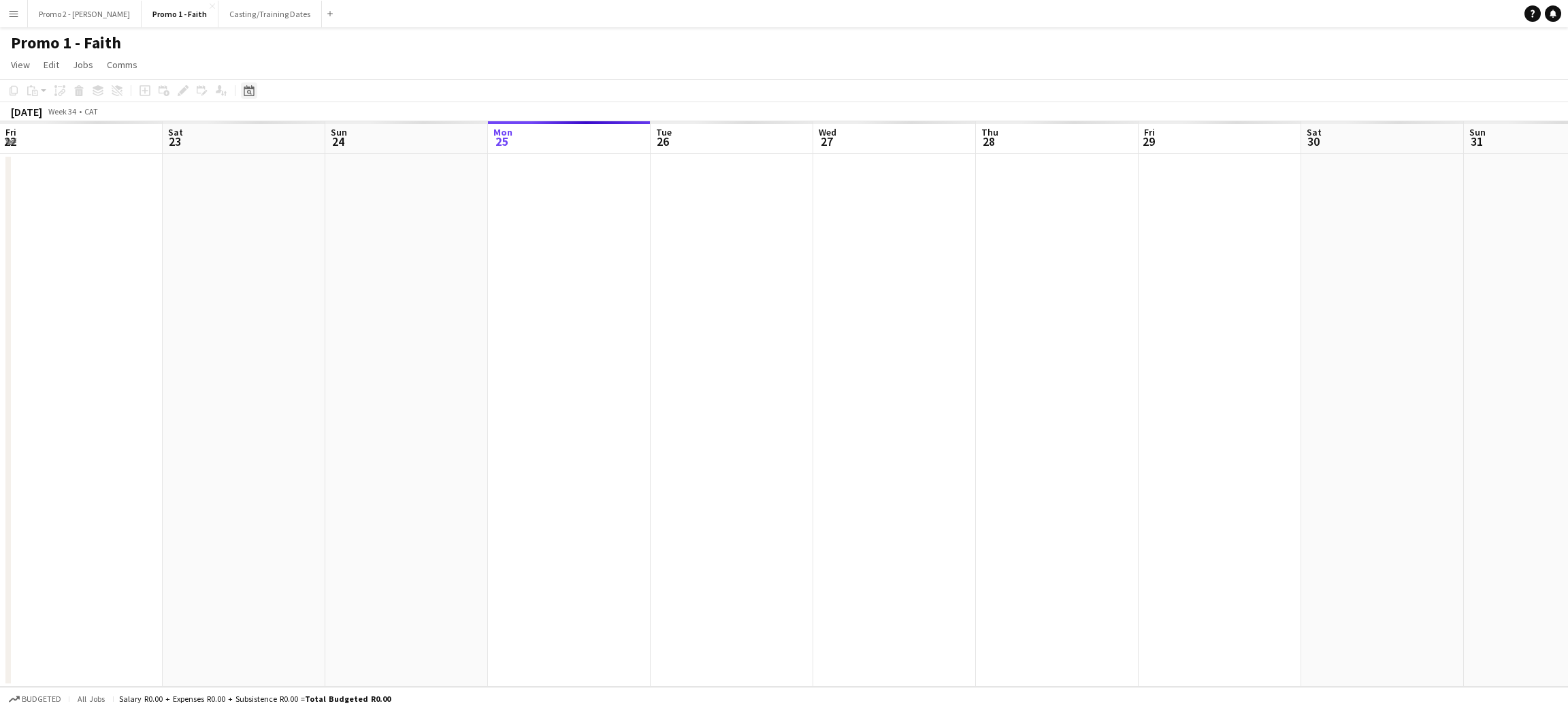
scroll to position [0, 325]
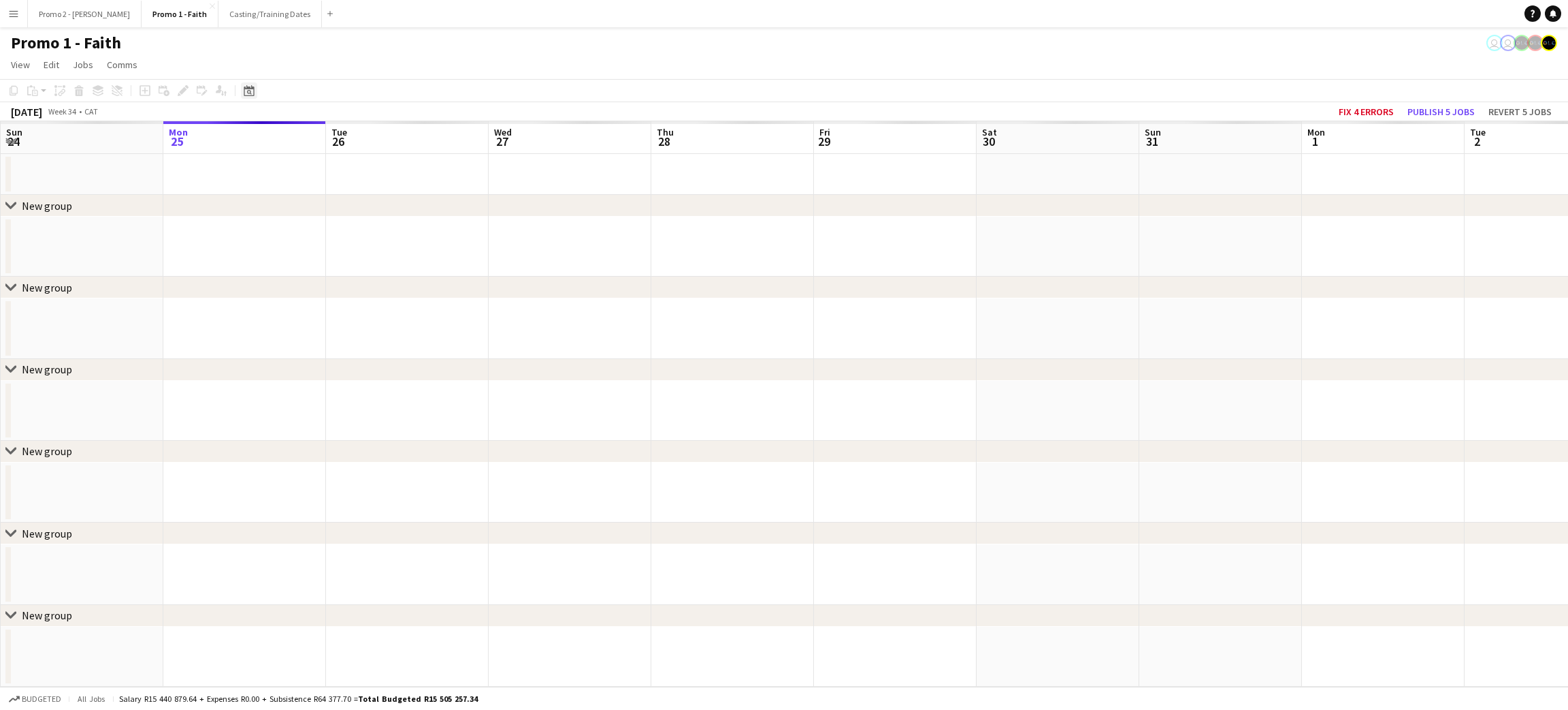
click at [251, 86] on icon "Date picker" at bounding box center [249, 91] width 11 height 11
click at [321, 186] on span "1" at bounding box center [323, 191] width 17 height 19
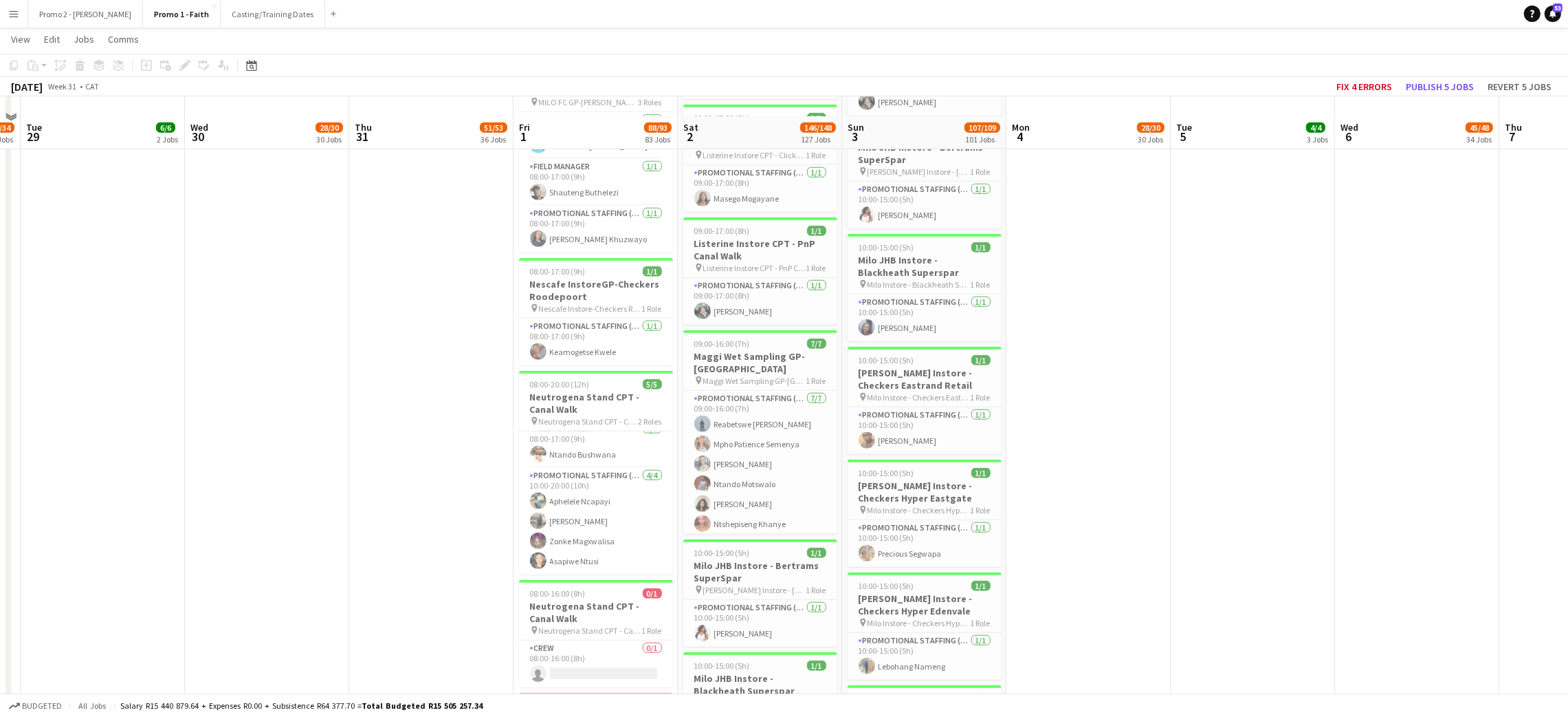
scroll to position [9696, 0]
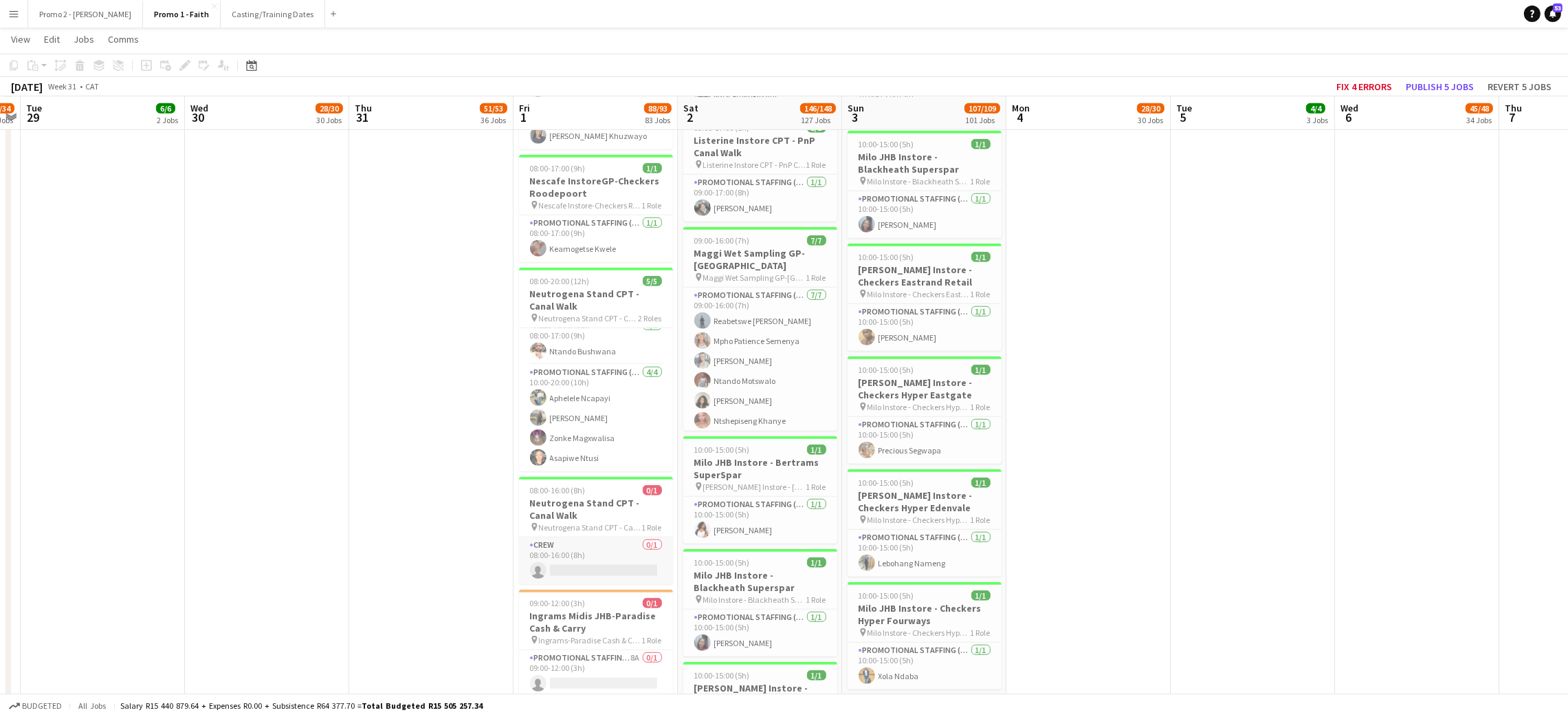
click at [600, 569] on app-card-role "Crew 0/1 08:00-16:00 (8h) single-neutral-actions" at bounding box center [596, 560] width 154 height 47
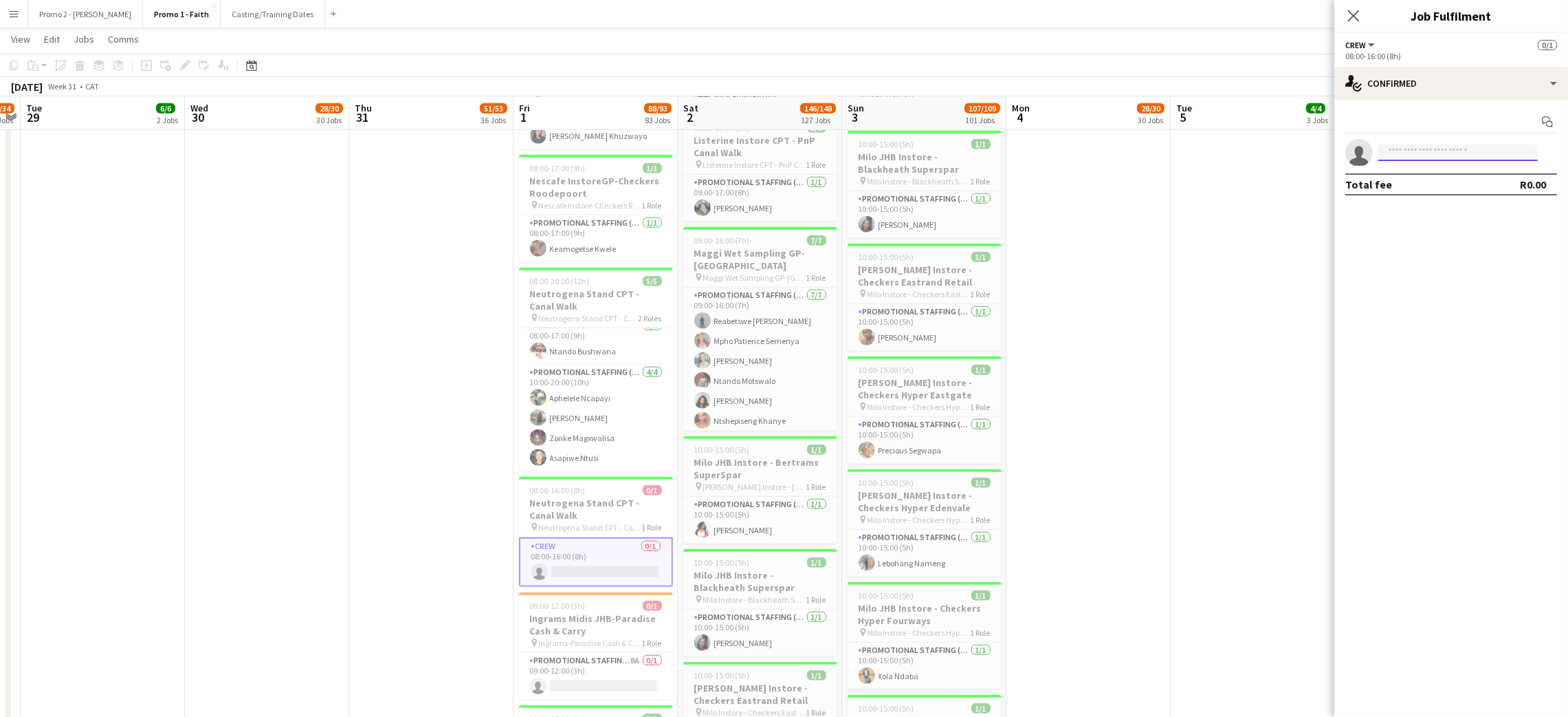
click at [1430, 153] on input at bounding box center [1457, 153] width 159 height 17
type input "*"
type input "*****"
click at [1441, 175] on span "[PERSON_NAME]" at bounding box center [1429, 172] width 79 height 11
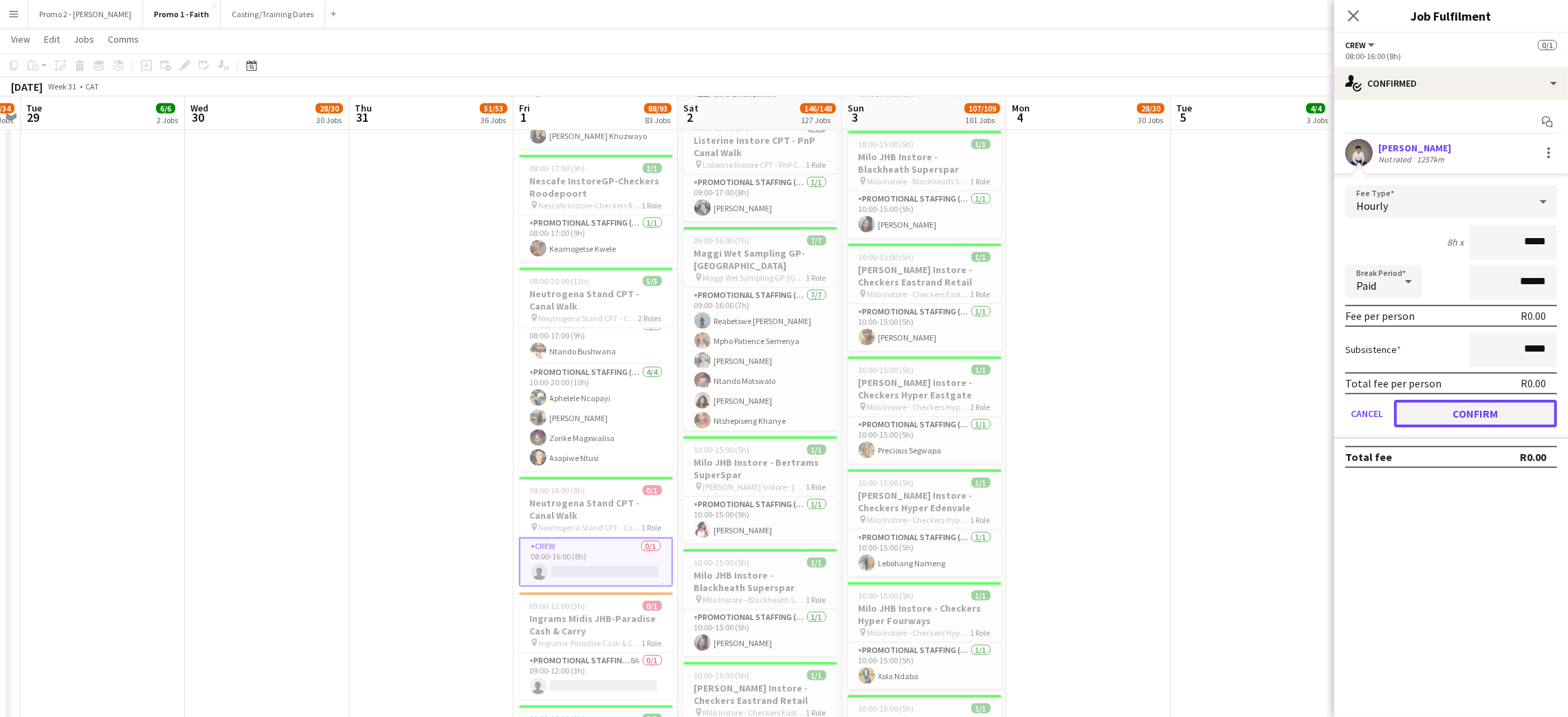
click at [1464, 409] on button "Confirm" at bounding box center [1476, 413] width 163 height 27
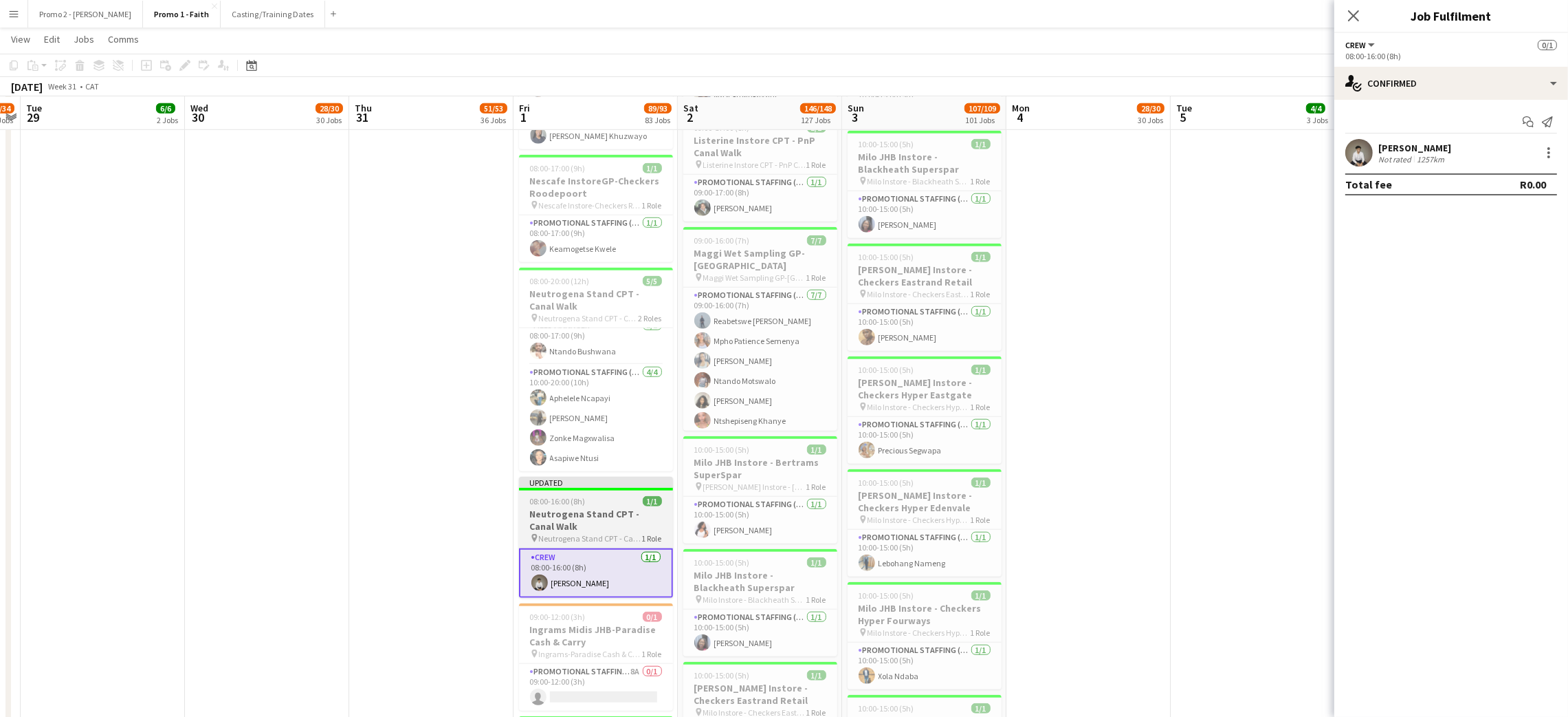
click at [571, 510] on h3 "Neutrogena Stand CPT - Canal Walk" at bounding box center [596, 519] width 154 height 24
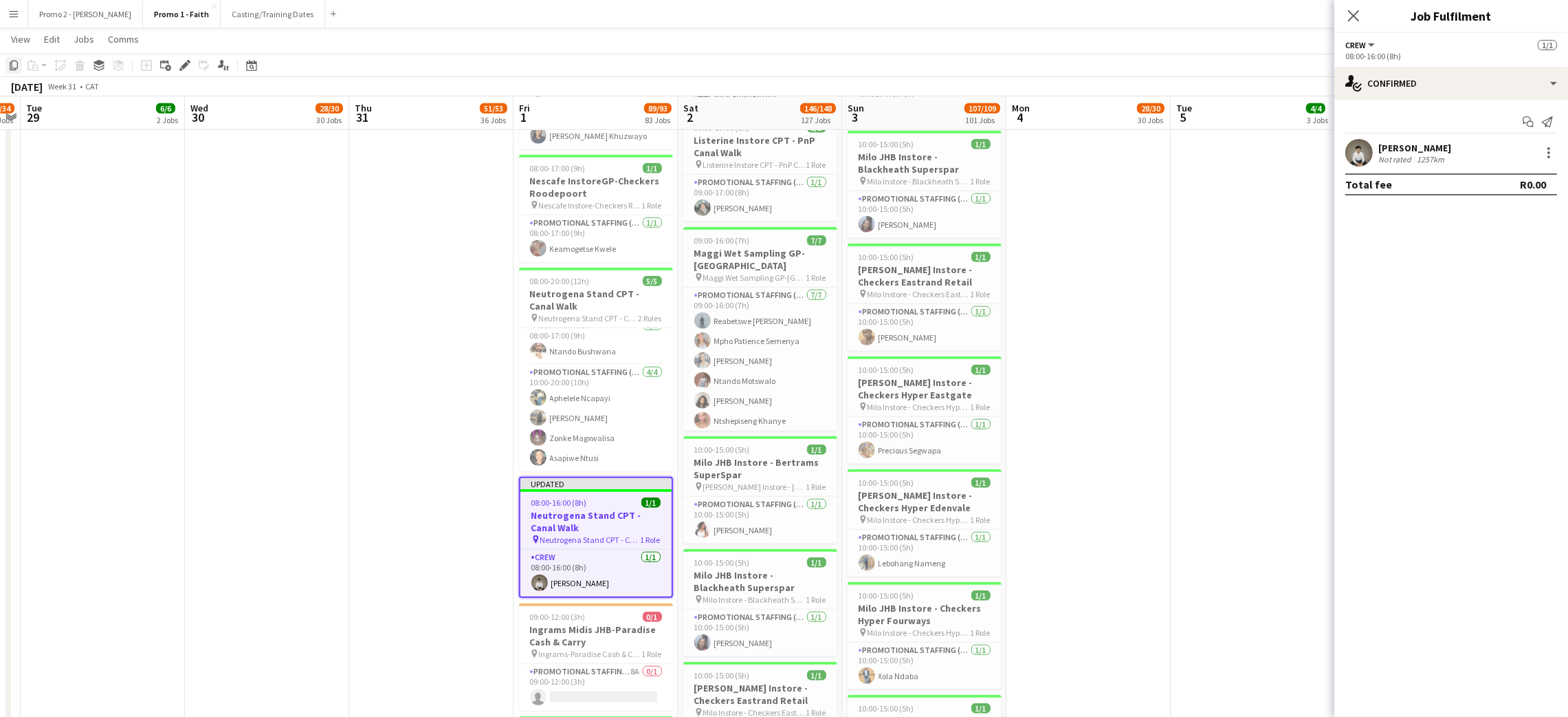
click at [11, 66] on icon "Copy" at bounding box center [14, 65] width 11 height 11
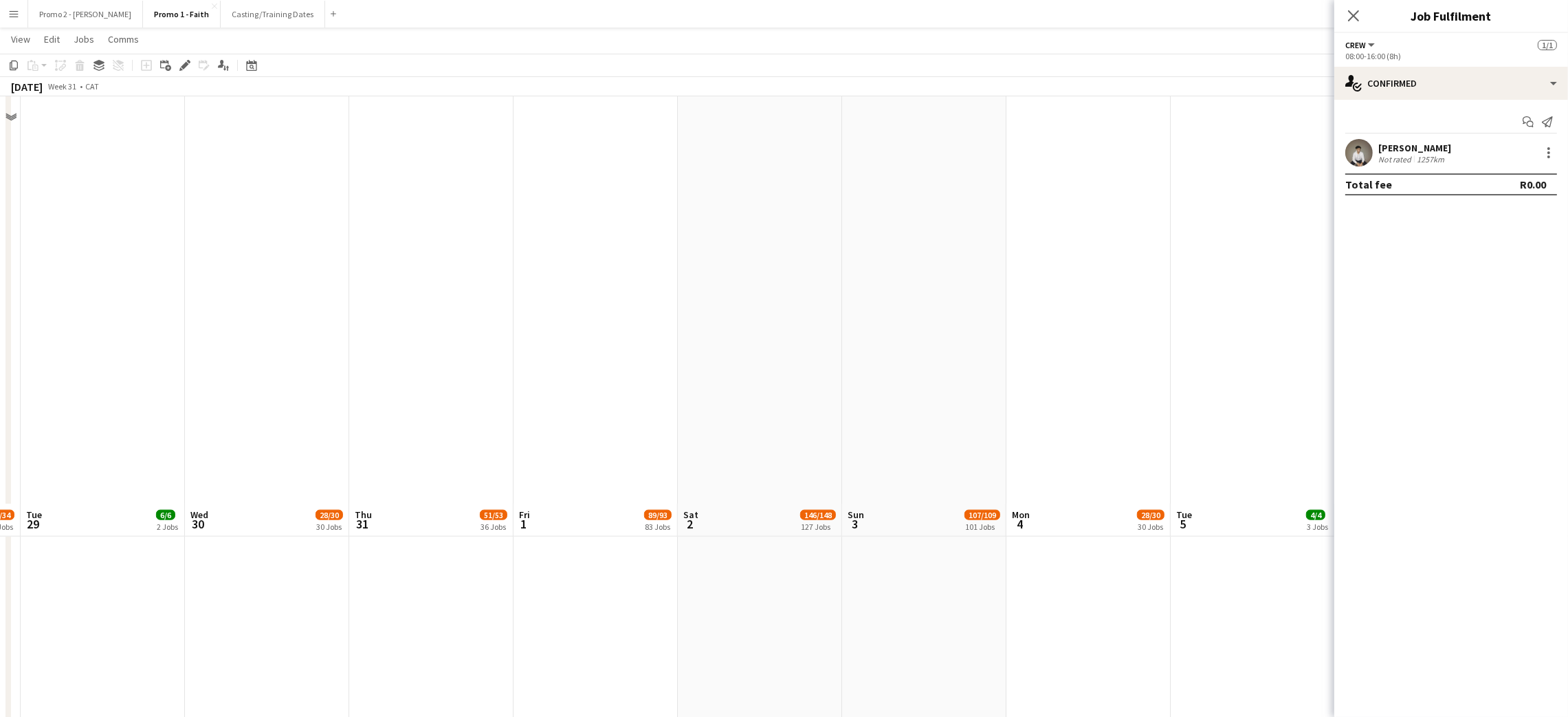
scroll to position [18465, 0]
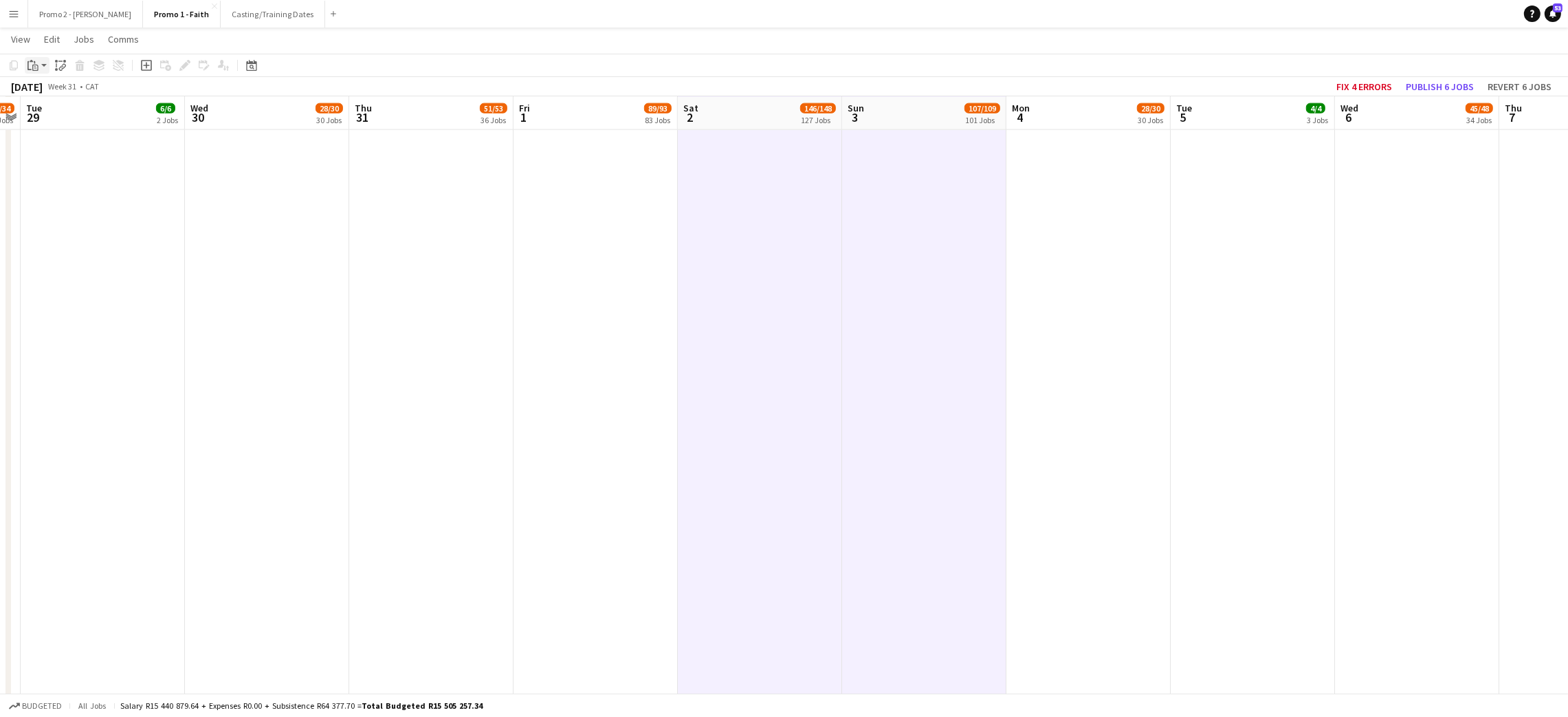
click at [39, 57] on div "Paste" at bounding box center [33, 66] width 17 height 17
click at [61, 110] on link "Paste with crew Ctrl+Shift+V" at bounding box center [101, 114] width 130 height 12
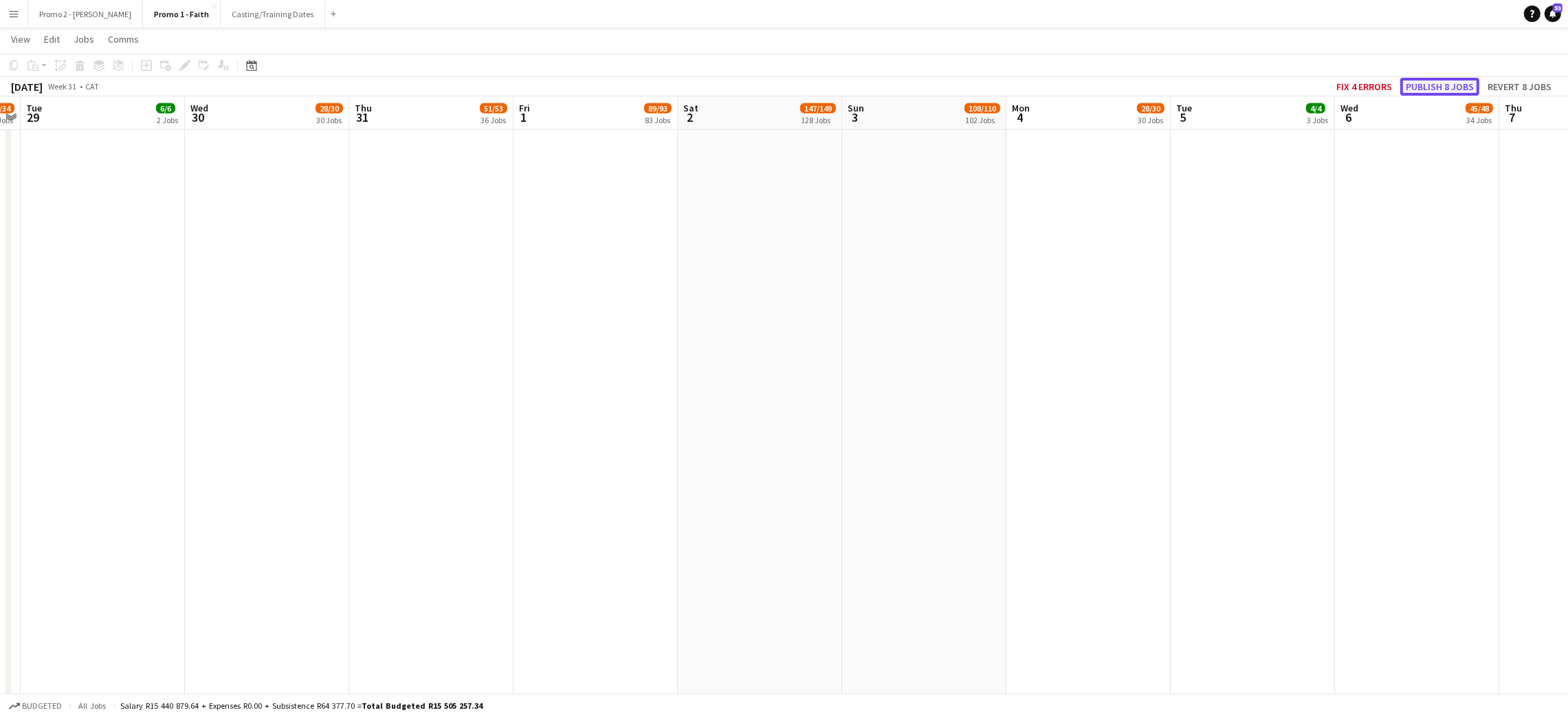
click at [1438, 88] on button "Publish 8 jobs" at bounding box center [1440, 86] width 79 height 18
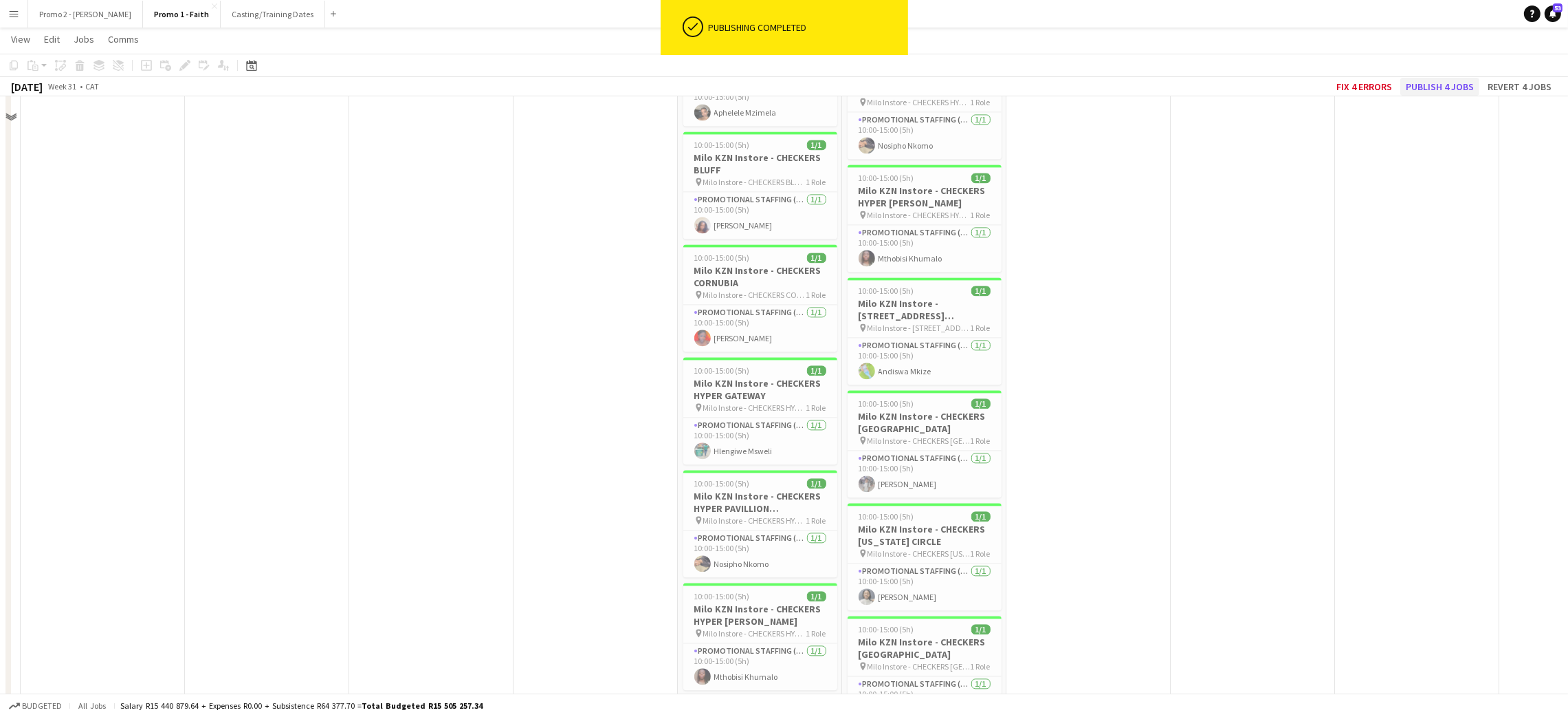
scroll to position [11657, 0]
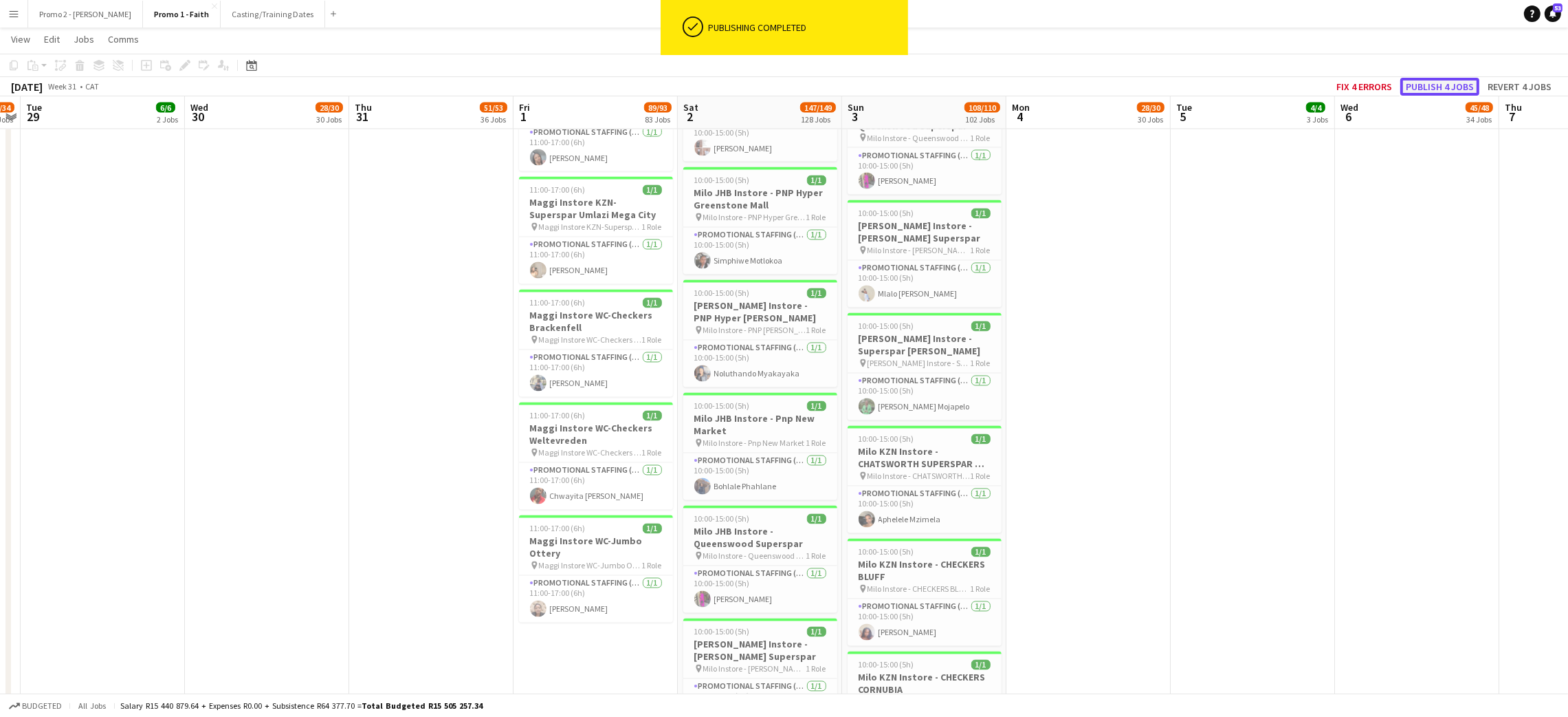
click at [1432, 80] on button "Publish 4 jobs" at bounding box center [1440, 86] width 79 height 18
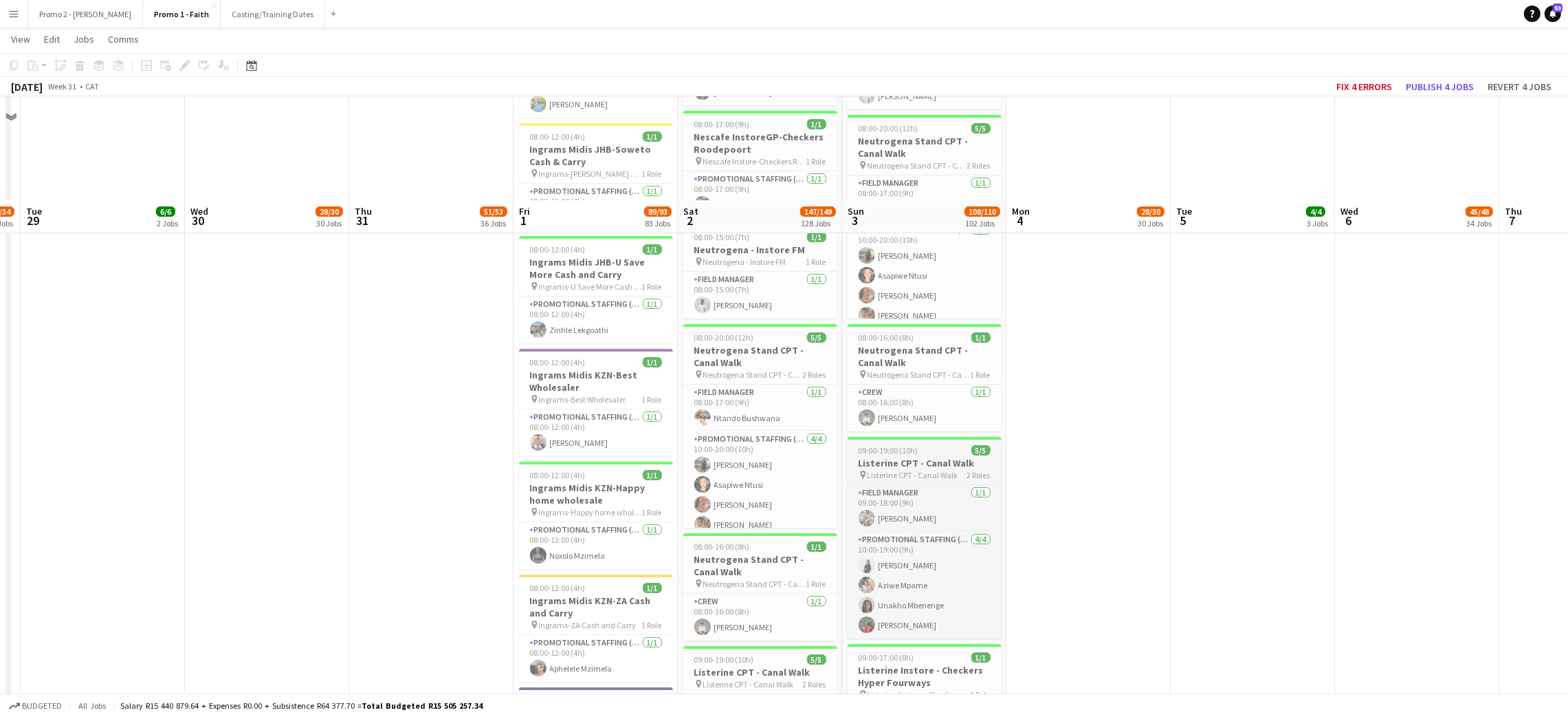
scroll to position [8046, 0]
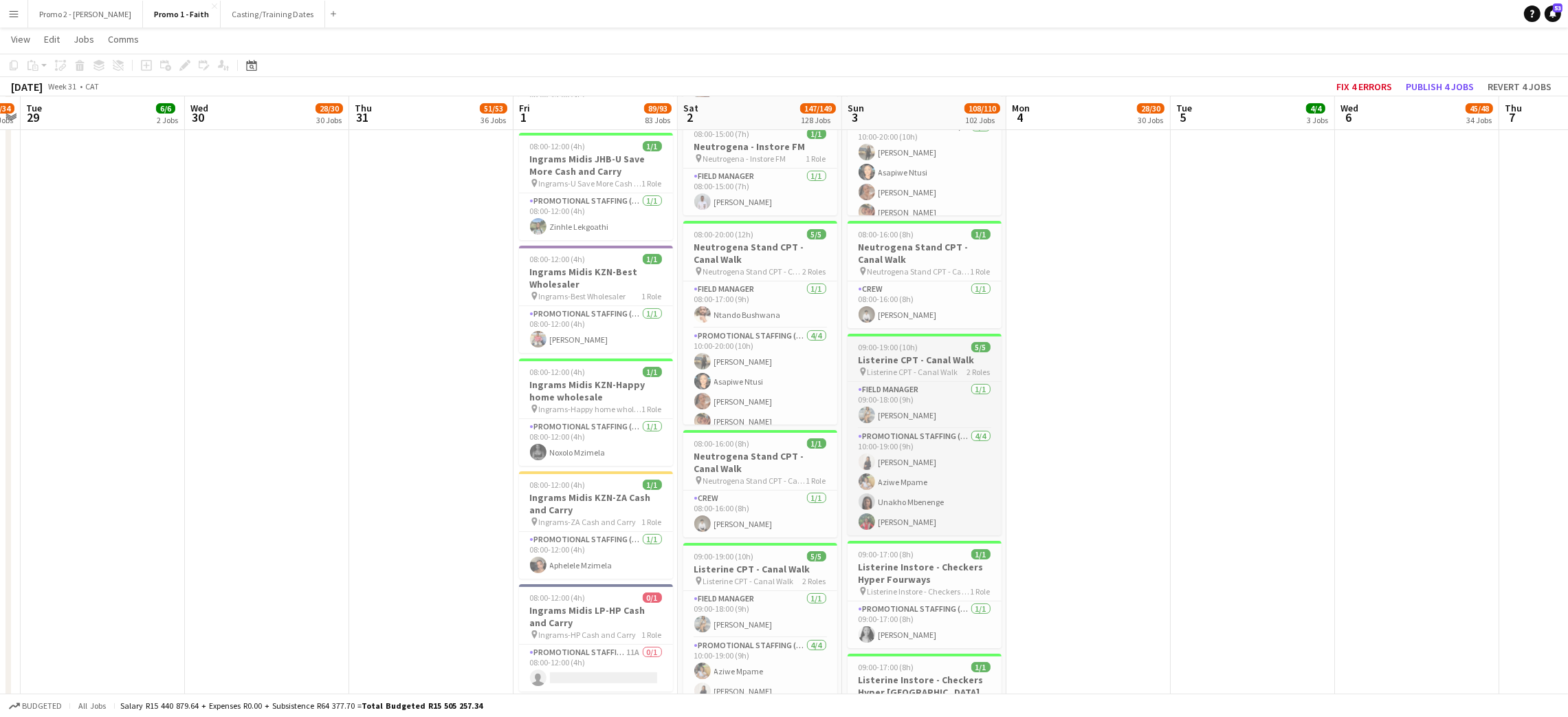
click at [893, 353] on h3 "Listerine CPT - Canal Walk" at bounding box center [925, 359] width 154 height 12
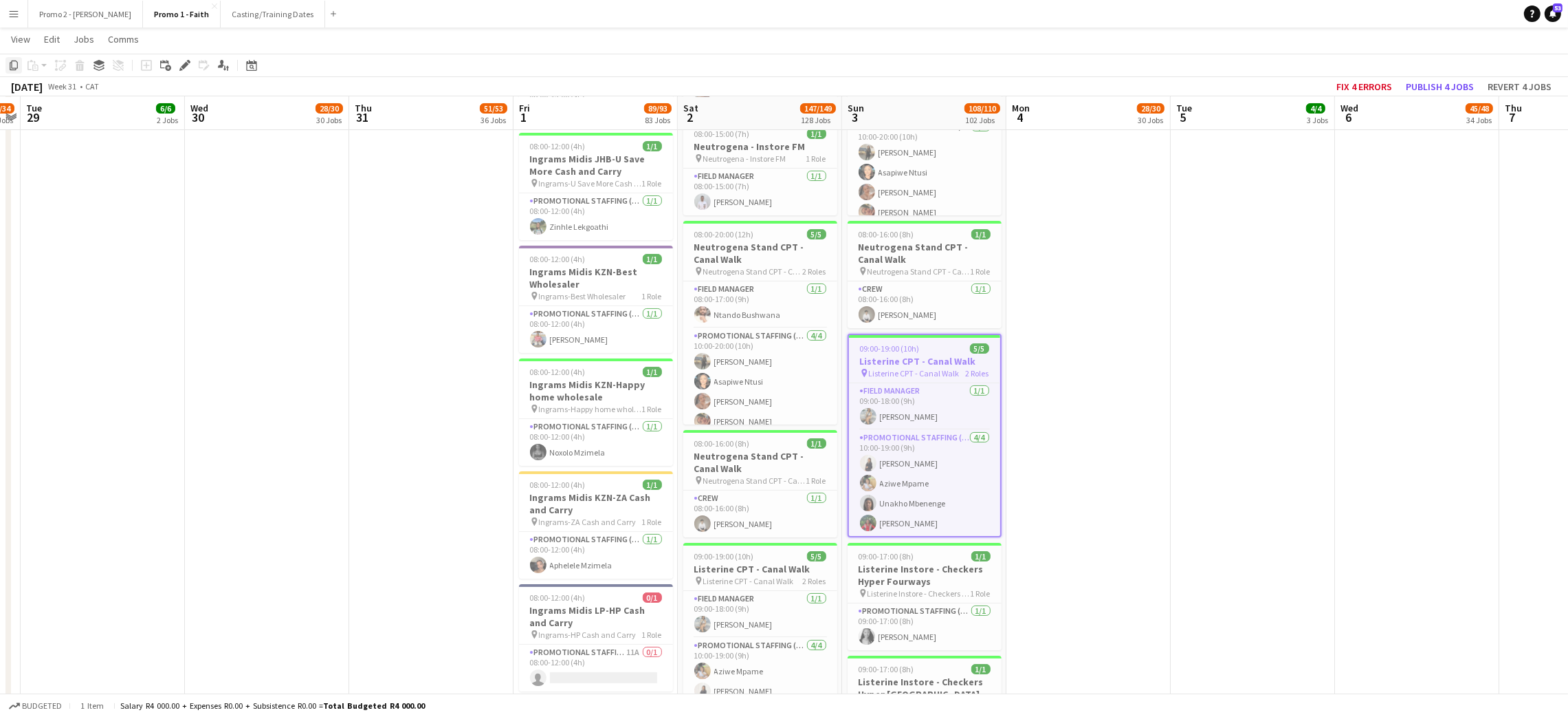
click at [11, 73] on app-toolbar "Copy Paste Paste Ctrl+V Paste with crew Ctrl+Shift+V Paste linked Job Delete Gr…" at bounding box center [784, 65] width 1568 height 24
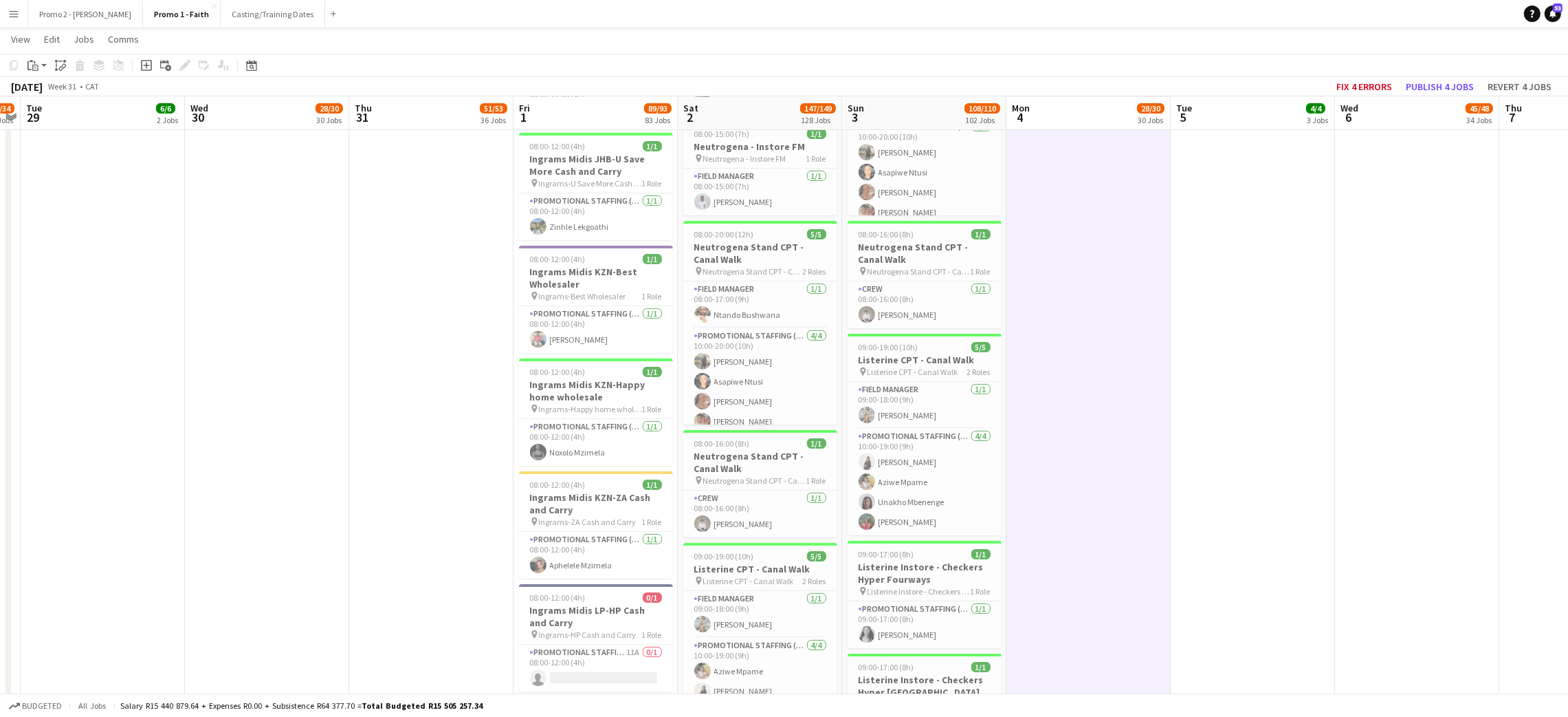
scroll to position [0, 471]
click at [40, 66] on app-action-btn "Paste" at bounding box center [37, 66] width 24 height 17
click at [53, 109] on link "Paste with crew Ctrl+Shift+V" at bounding box center [101, 114] width 130 height 12
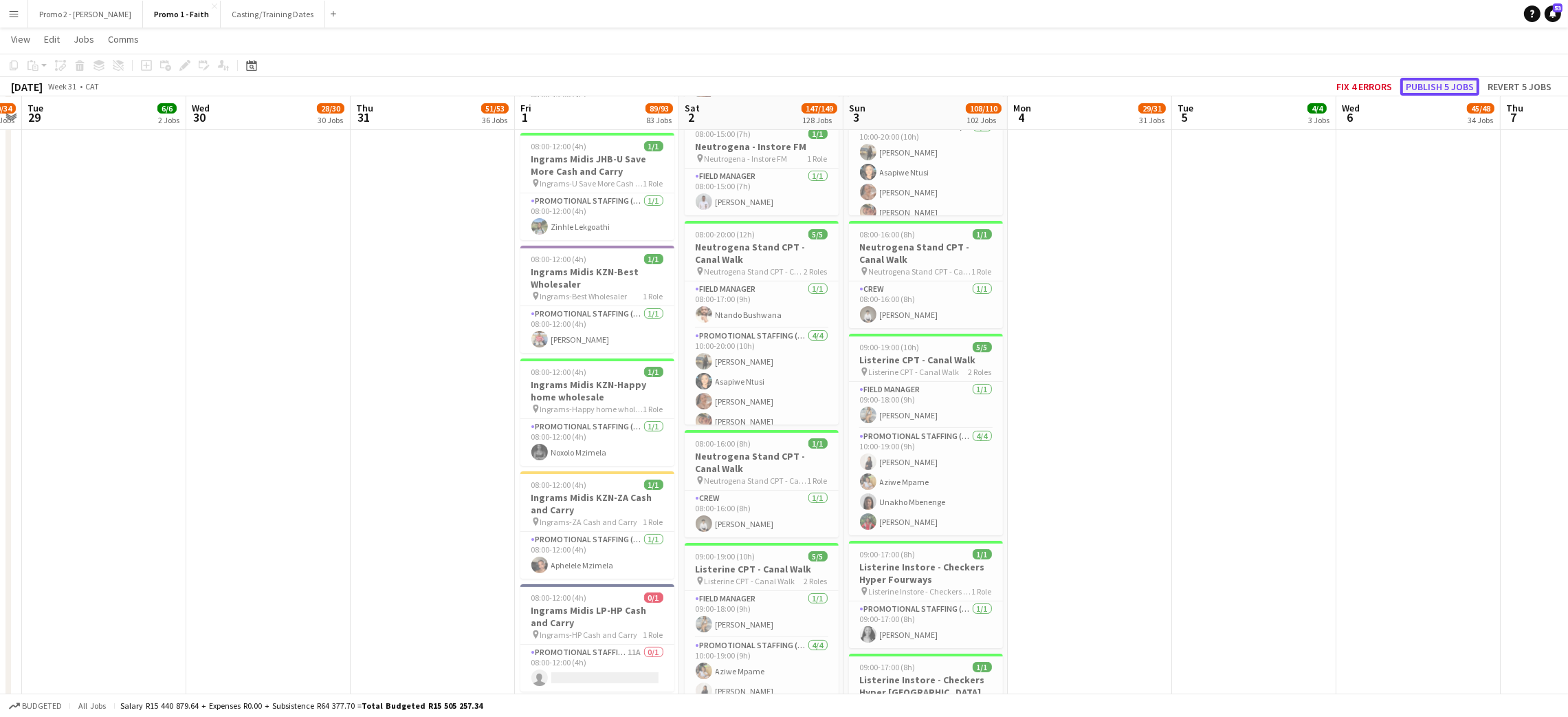
click at [1450, 79] on button "Publish 5 jobs" at bounding box center [1440, 86] width 79 height 18
click at [1445, 82] on button "Publish 4 jobs" at bounding box center [1440, 86] width 79 height 18
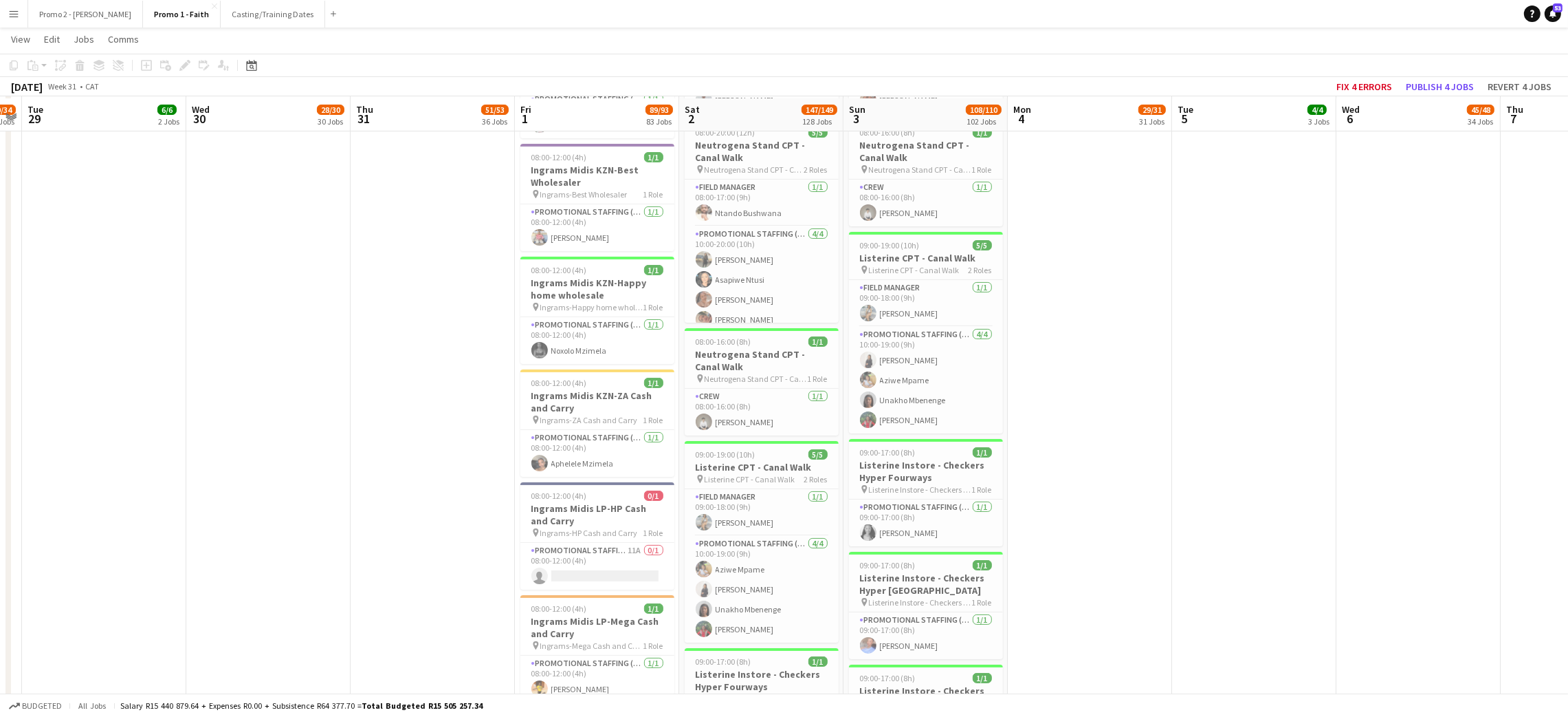
scroll to position [8149, 0]
click at [903, 263] on span "Listerine CPT - Canal Walk" at bounding box center [914, 268] width 91 height 11
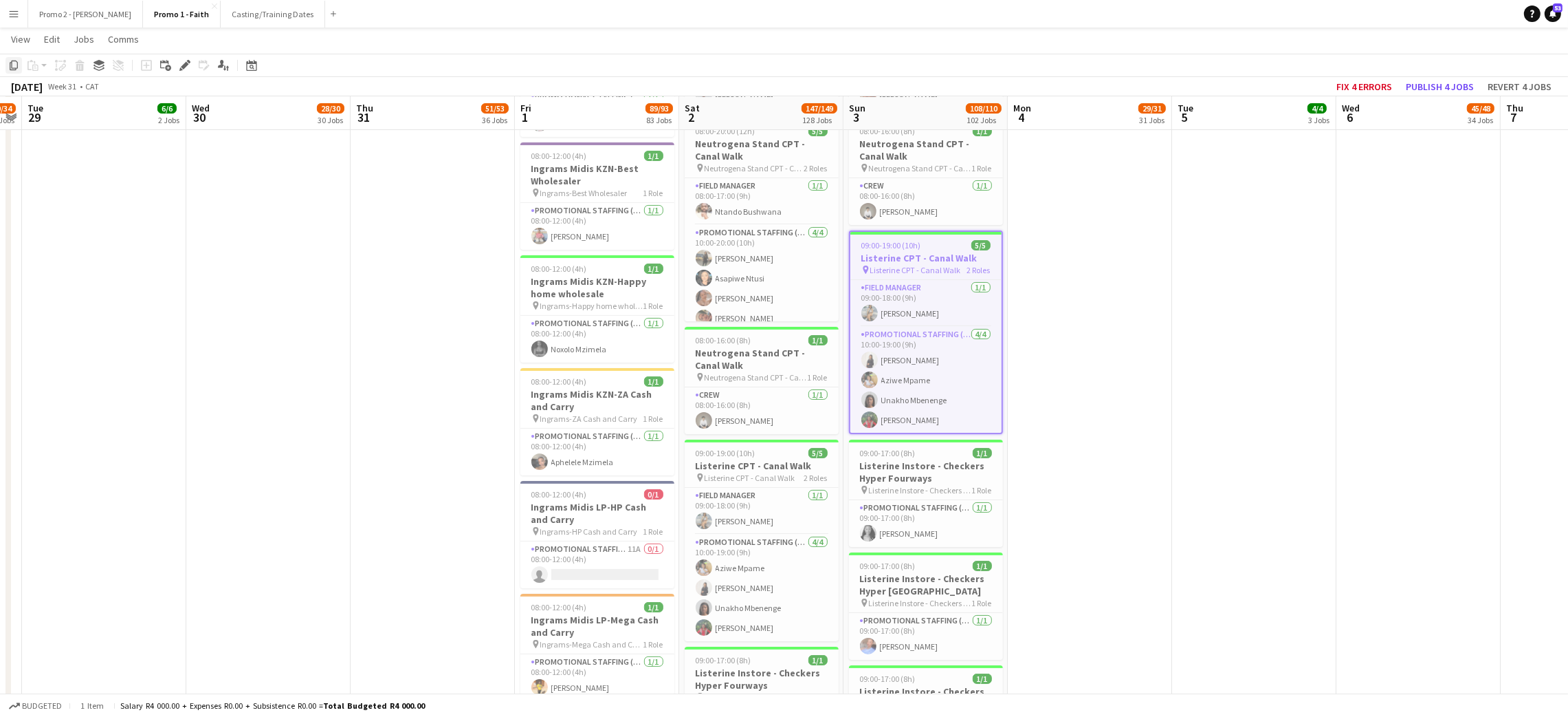
click at [16, 67] on icon "Copy" at bounding box center [14, 65] width 11 height 11
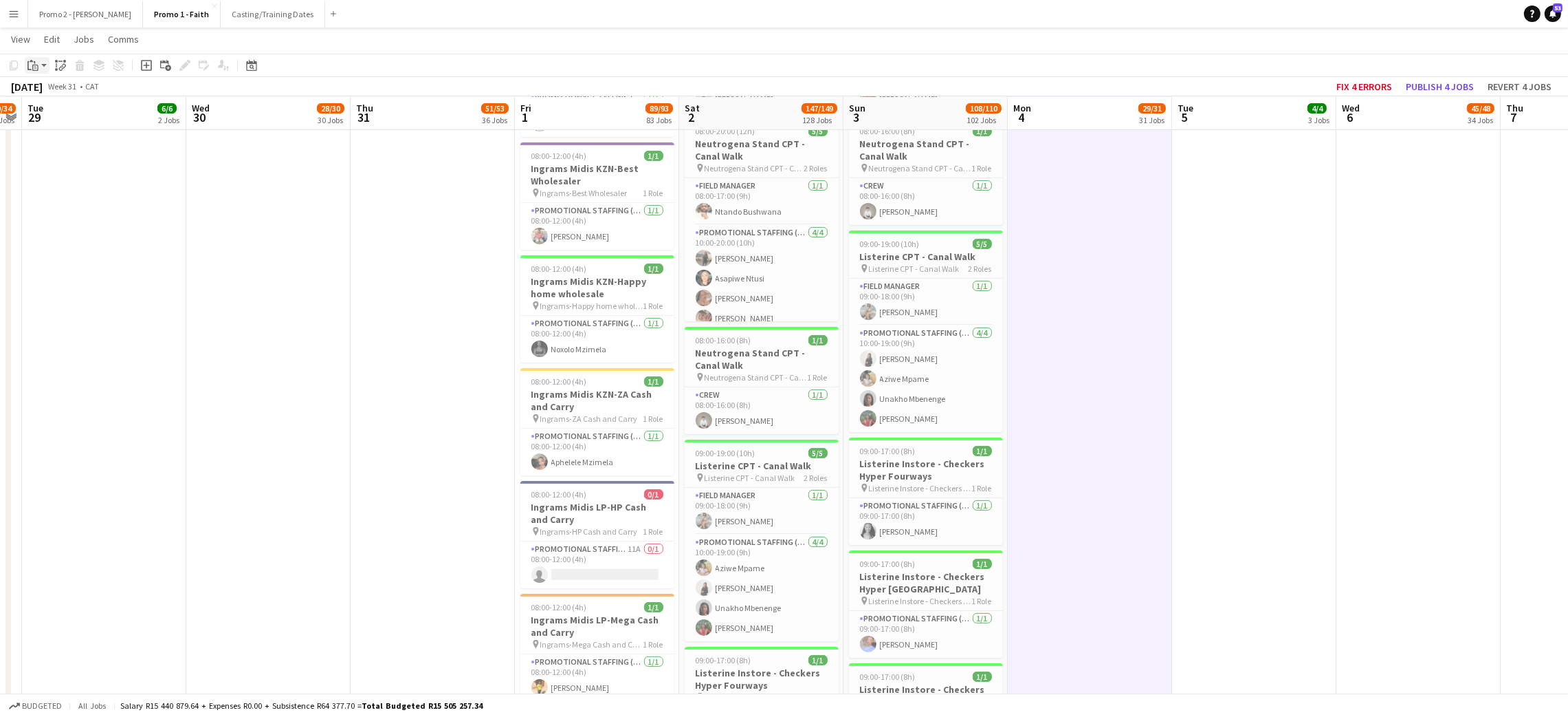
click at [34, 60] on icon "Paste" at bounding box center [33, 65] width 11 height 11
click at [54, 114] on link "Paste with crew Ctrl+Shift+V" at bounding box center [101, 114] width 130 height 12
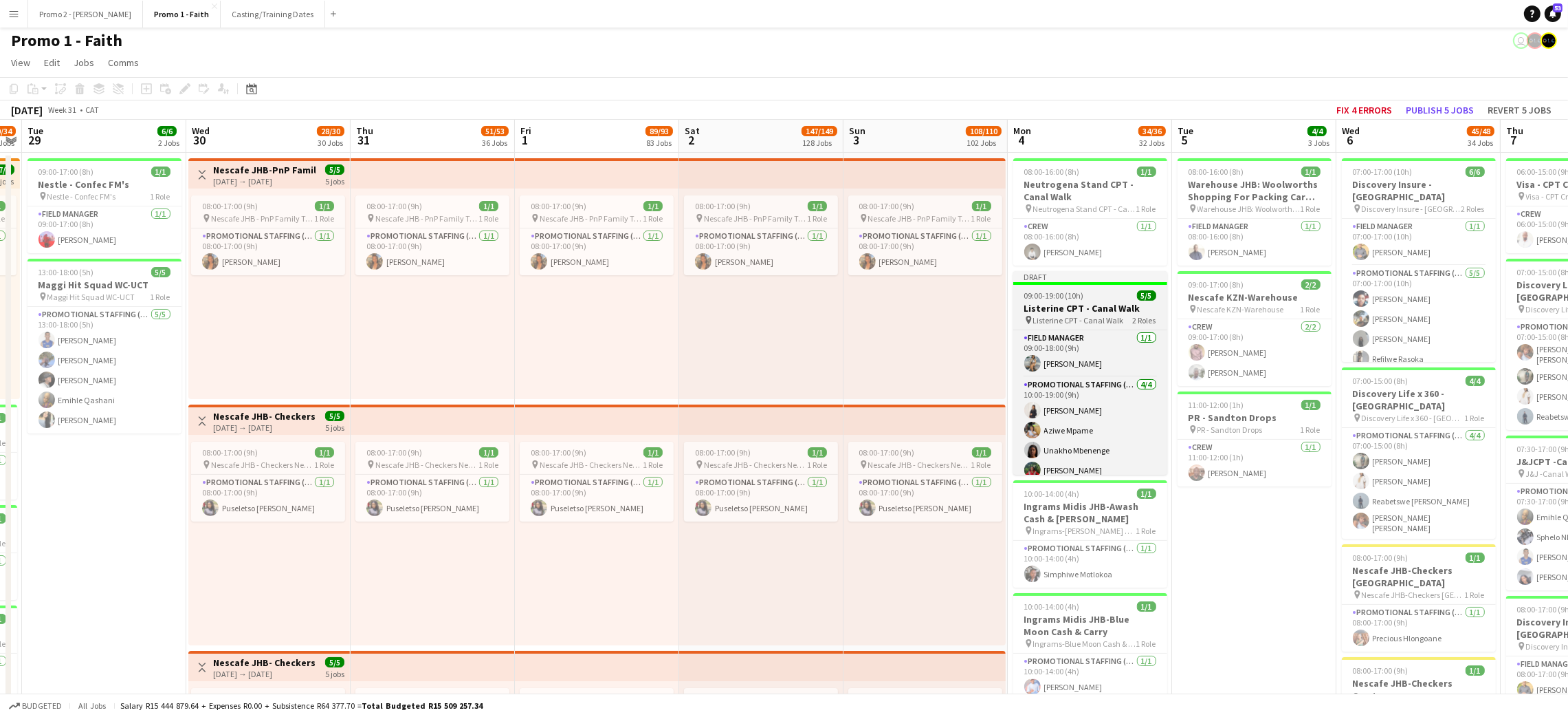
scroll to position [0, 0]
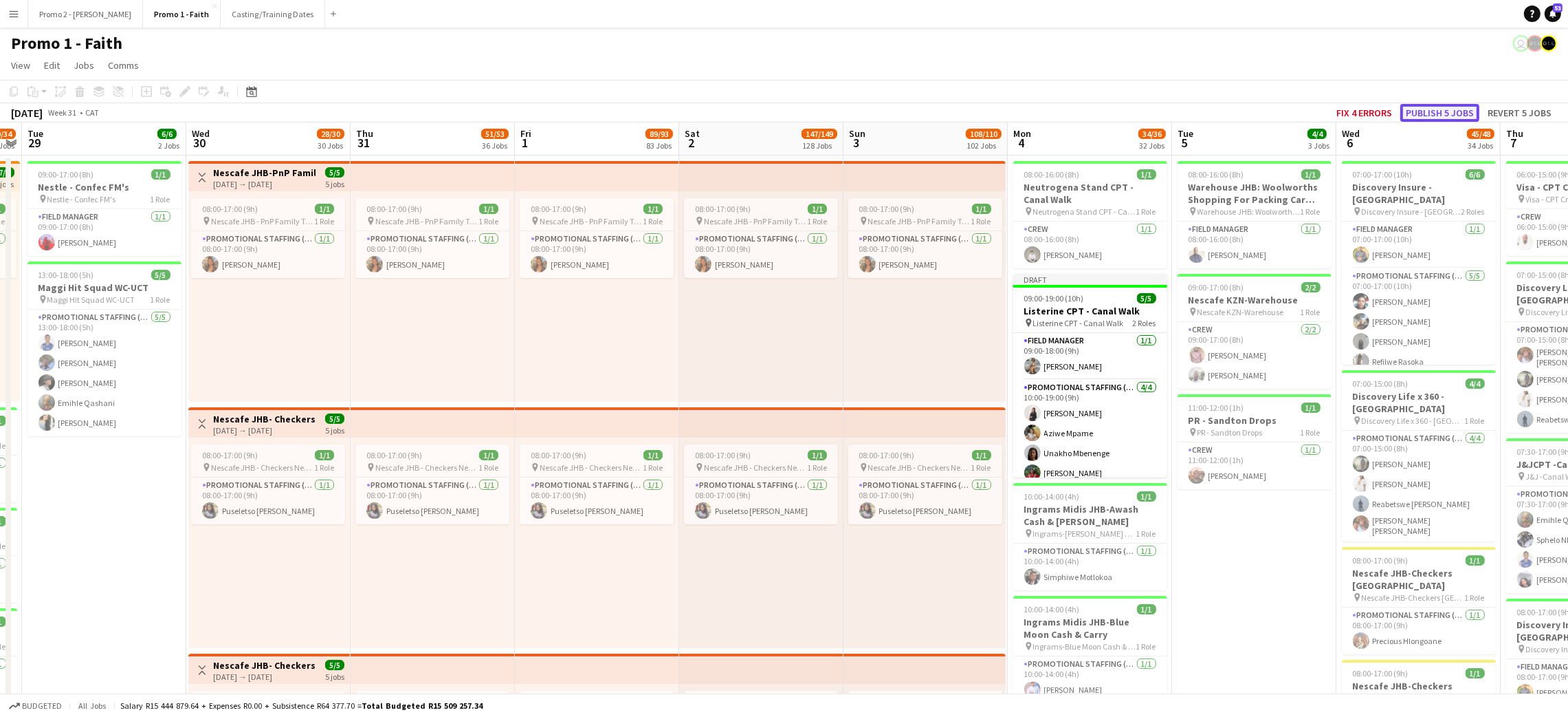
click at [1450, 110] on button "Publish 5 jobs" at bounding box center [1440, 112] width 79 height 18
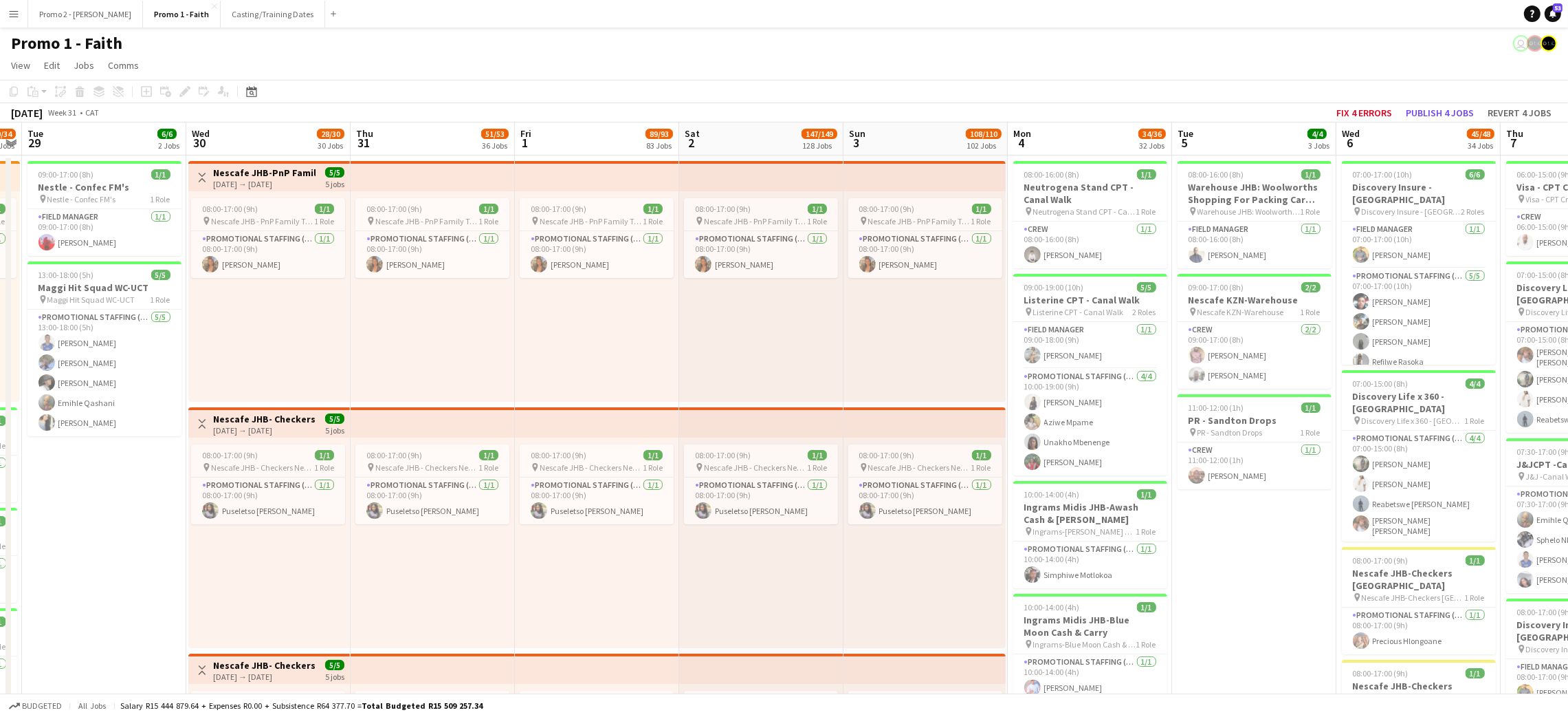
scroll to position [0, 574]
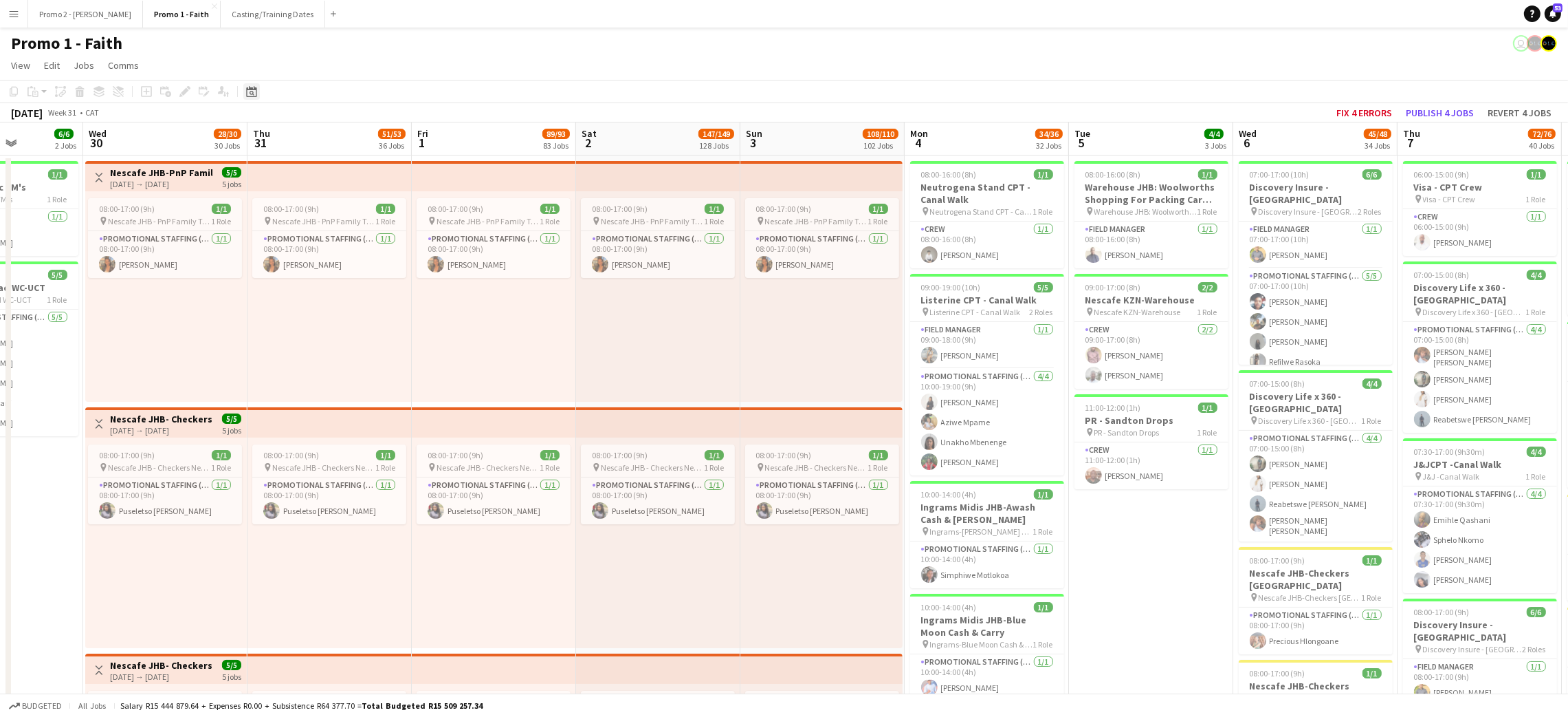
click at [255, 91] on icon at bounding box center [252, 92] width 11 height 11
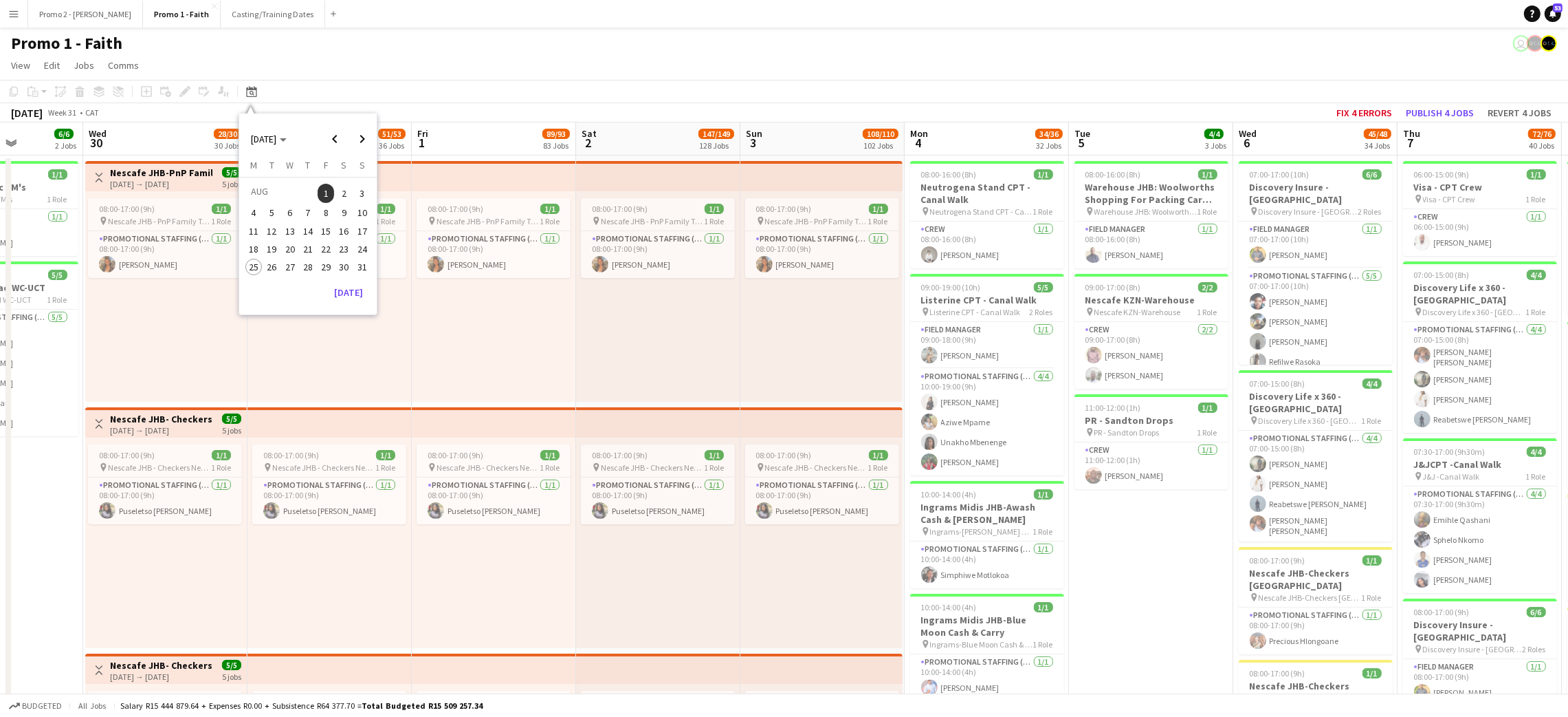
click at [343, 264] on span "30" at bounding box center [345, 267] width 17 height 17
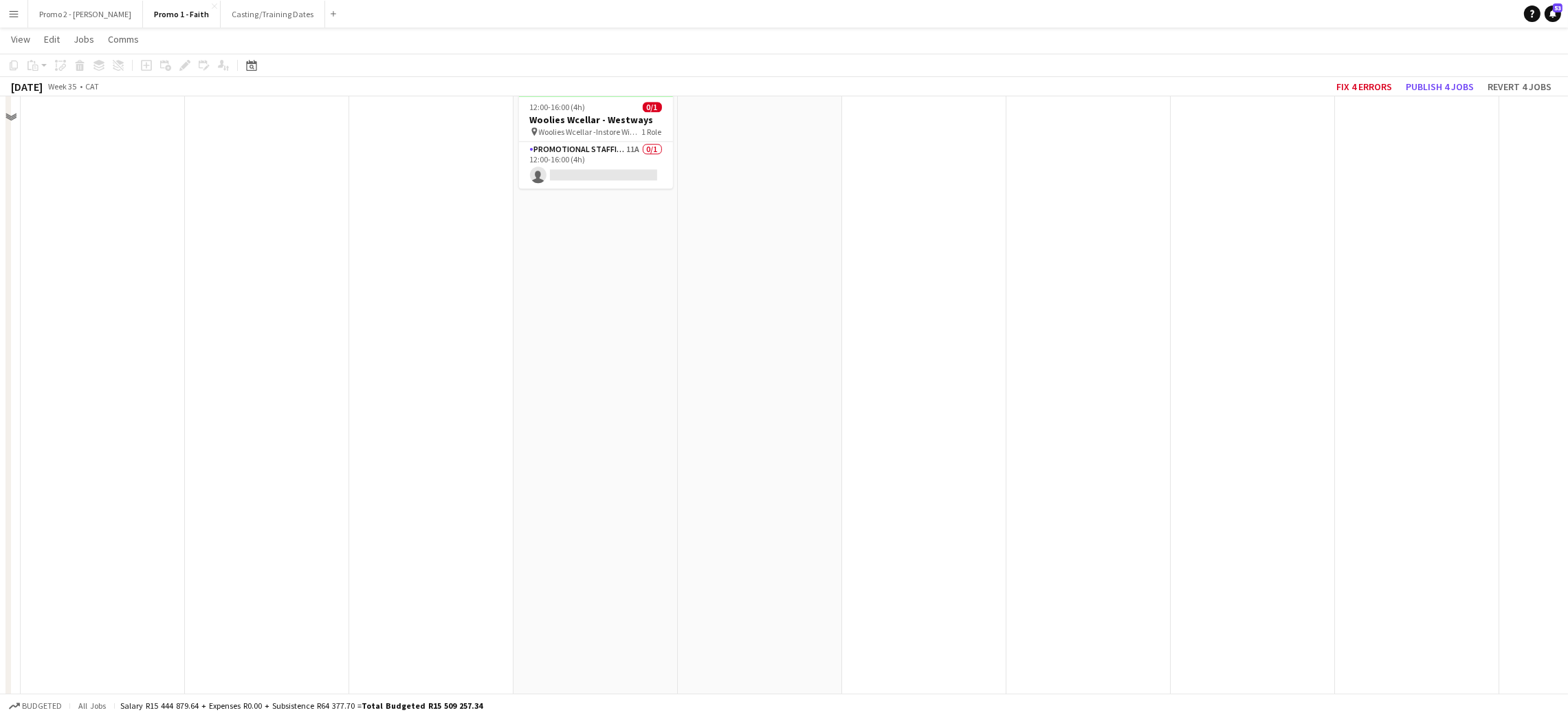
scroll to position [5570, 0]
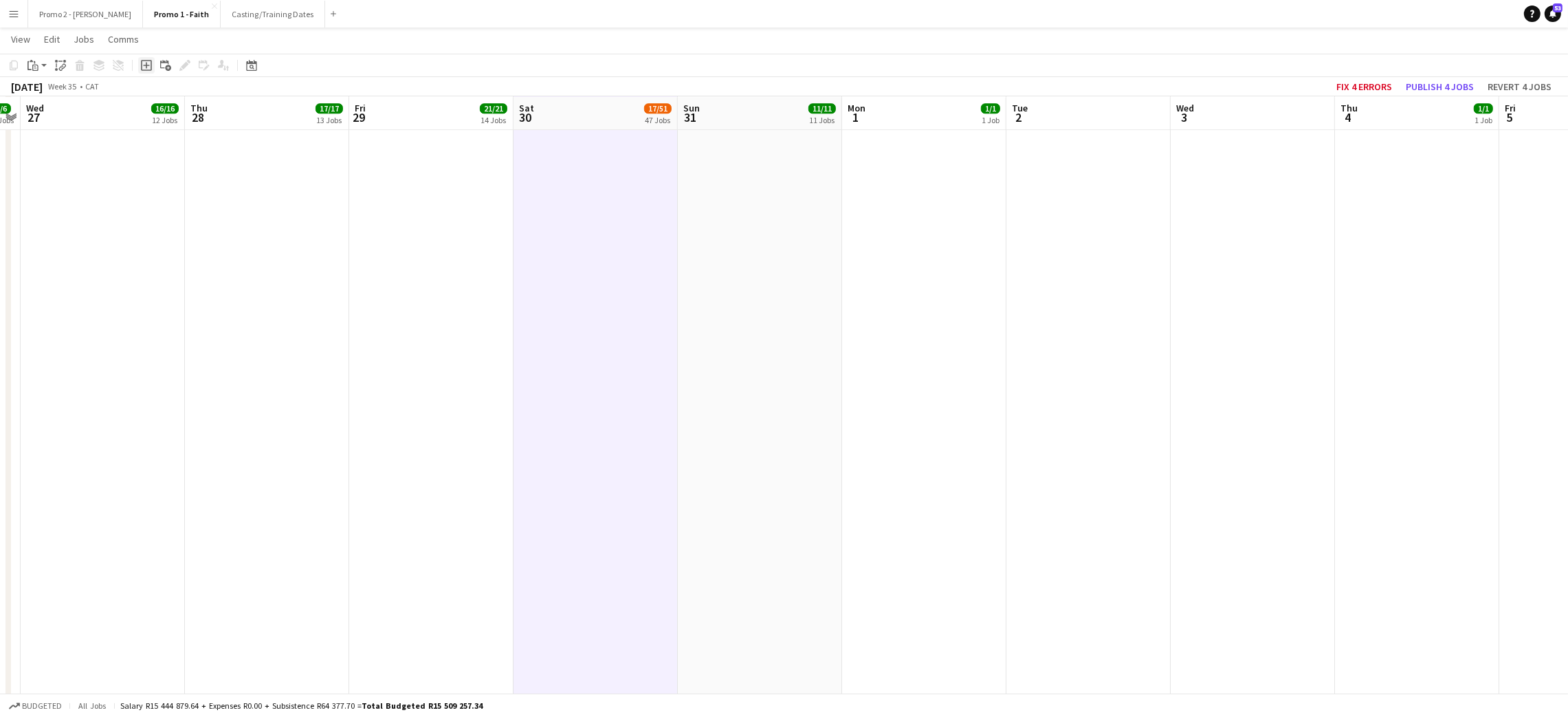
click at [146, 66] on icon at bounding box center [146, 65] width 6 height 6
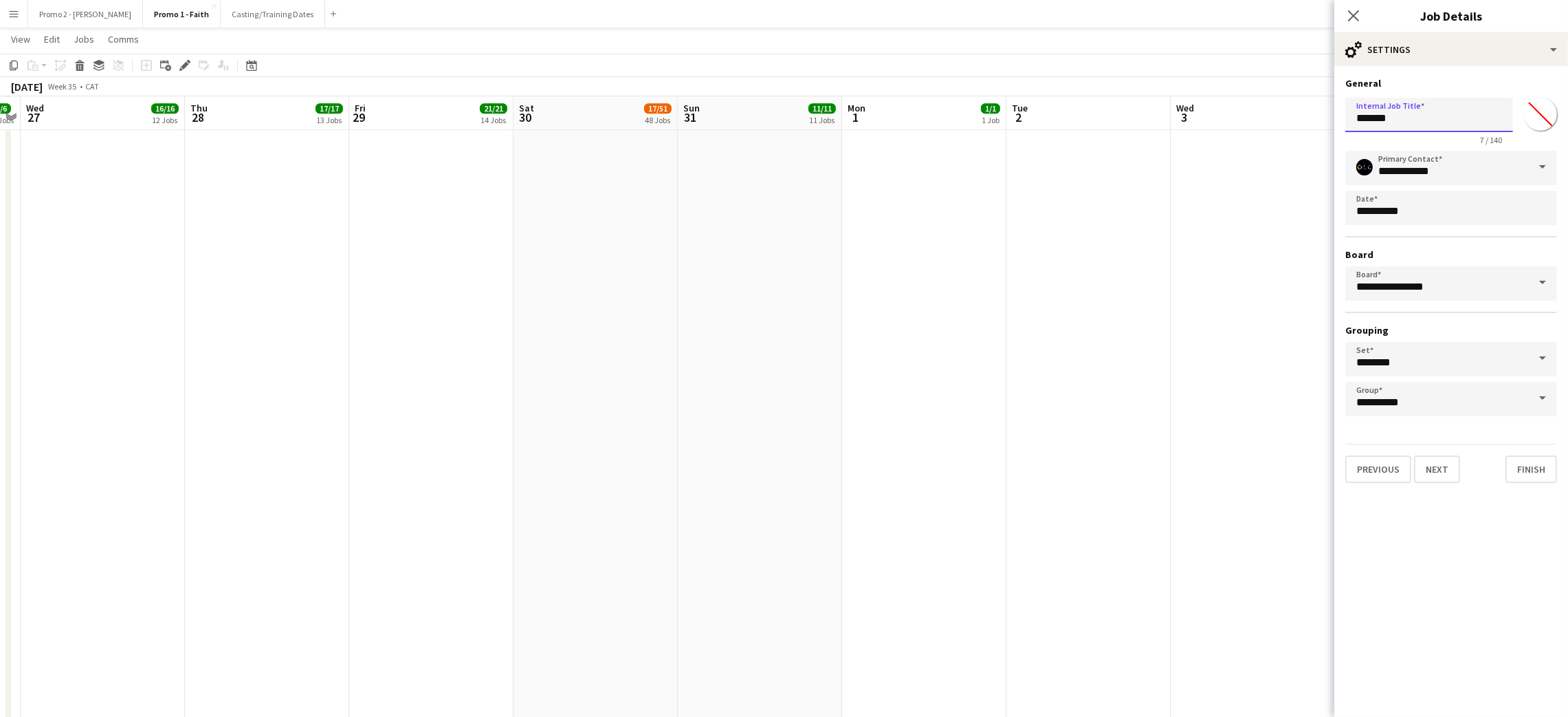
drag, startPoint x: 1413, startPoint y: 110, endPoint x: 1313, endPoint y: 121, distance: 100.6
type input "**********"
click at [1432, 469] on button "Next" at bounding box center [1437, 469] width 46 height 27
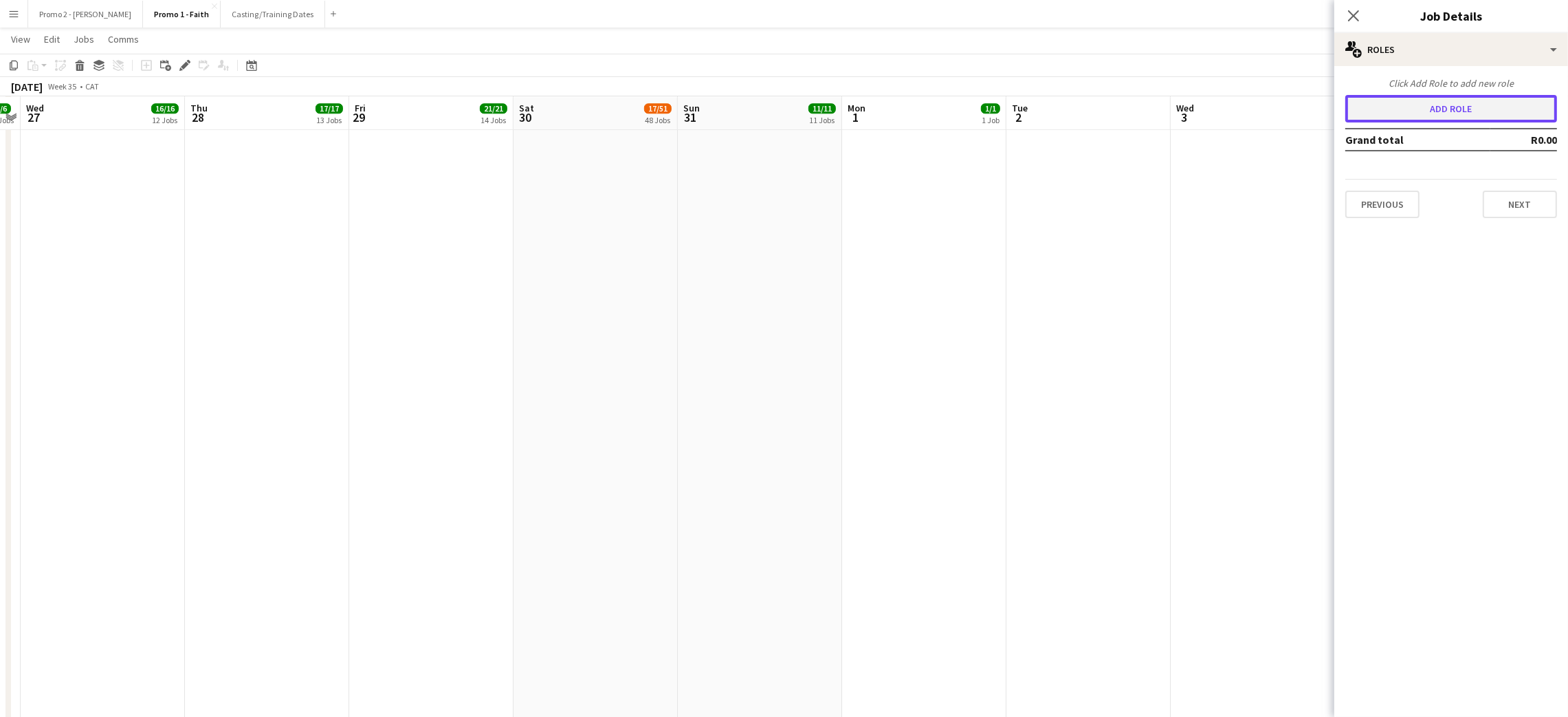
click at [1403, 115] on button "Add role" at bounding box center [1451, 108] width 212 height 27
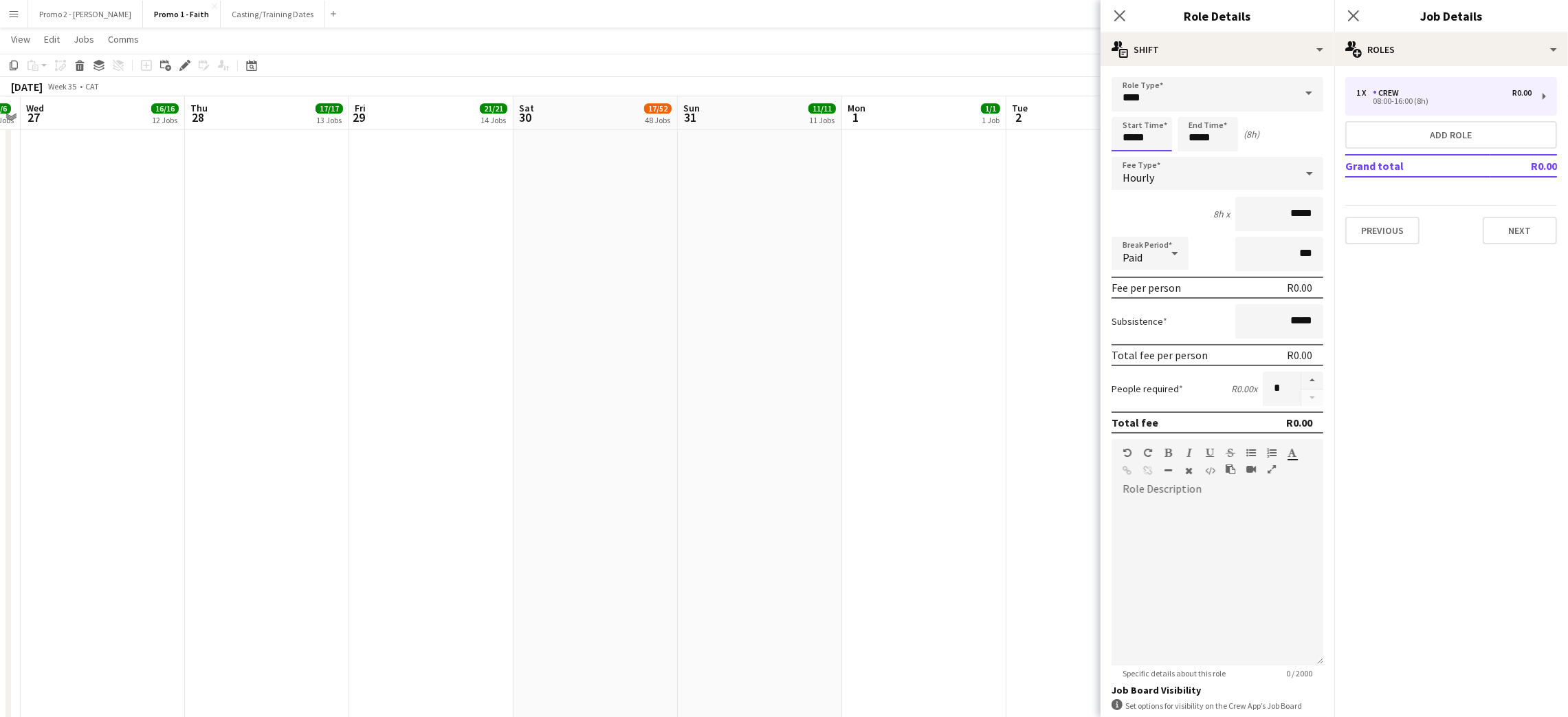
click at [1144, 140] on input "*****" at bounding box center [1141, 133] width 60 height 34
type input "*****"
click at [1129, 107] on div at bounding box center [1128, 110] width 27 height 14
click at [1216, 132] on input "*****" at bounding box center [1207, 133] width 60 height 34
type input "*****"
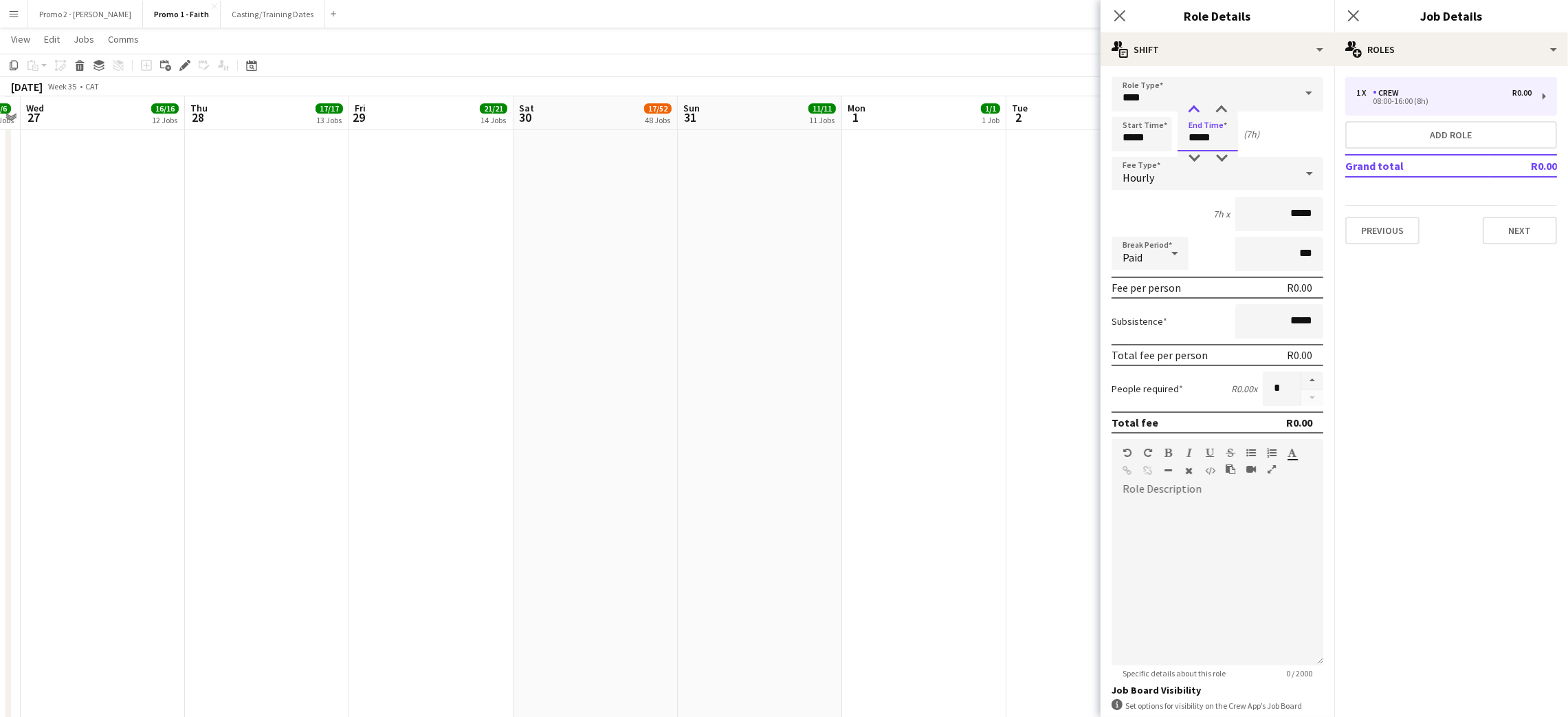
click at [1186, 110] on div at bounding box center [1194, 110] width 27 height 14
click at [1153, 171] on span "Hourly" at bounding box center [1137, 178] width 31 height 14
click at [1150, 247] on span "Fixed" at bounding box center [1209, 246] width 174 height 13
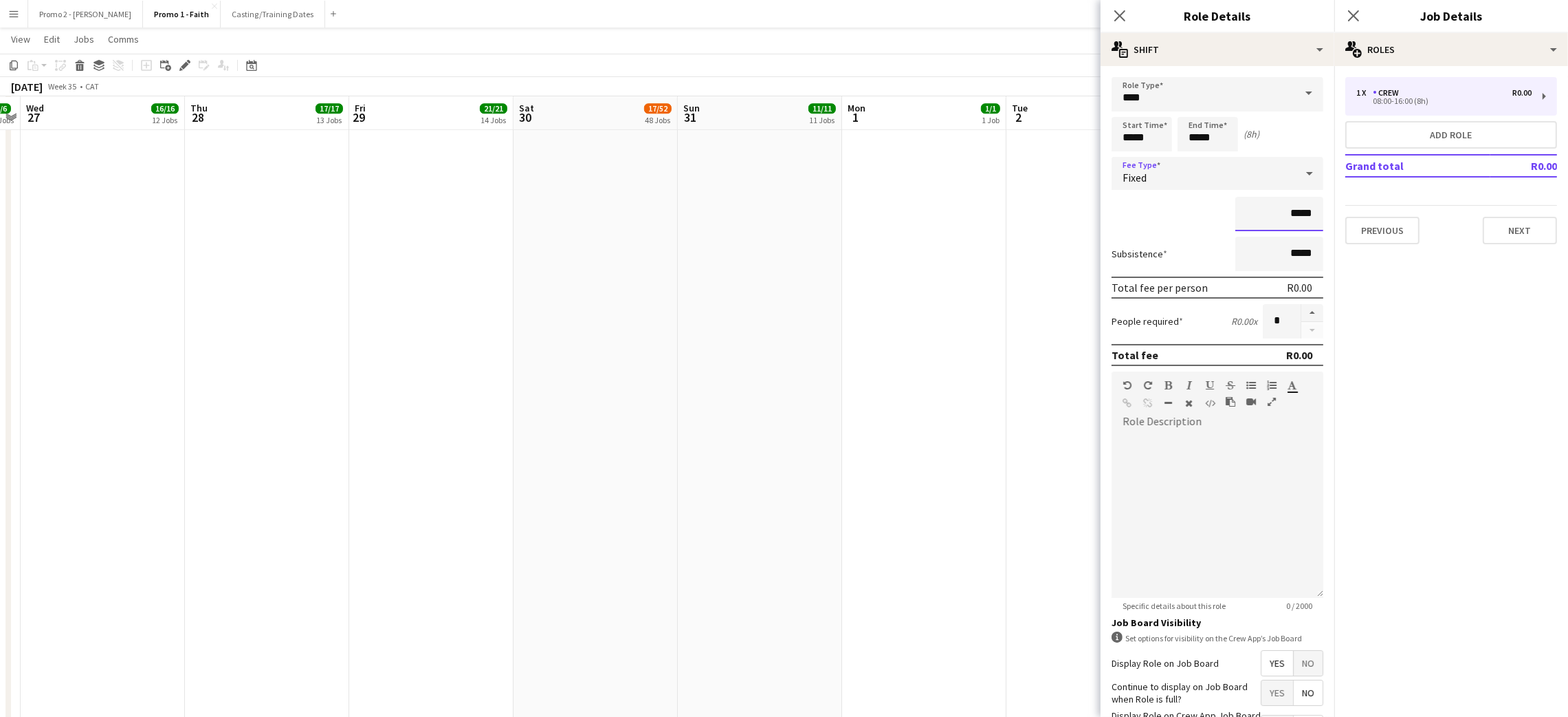
click at [1284, 210] on input "*****" at bounding box center [1278, 214] width 88 height 34
type input "*********"
click at [1301, 307] on button "button" at bounding box center [1312, 313] width 22 height 18
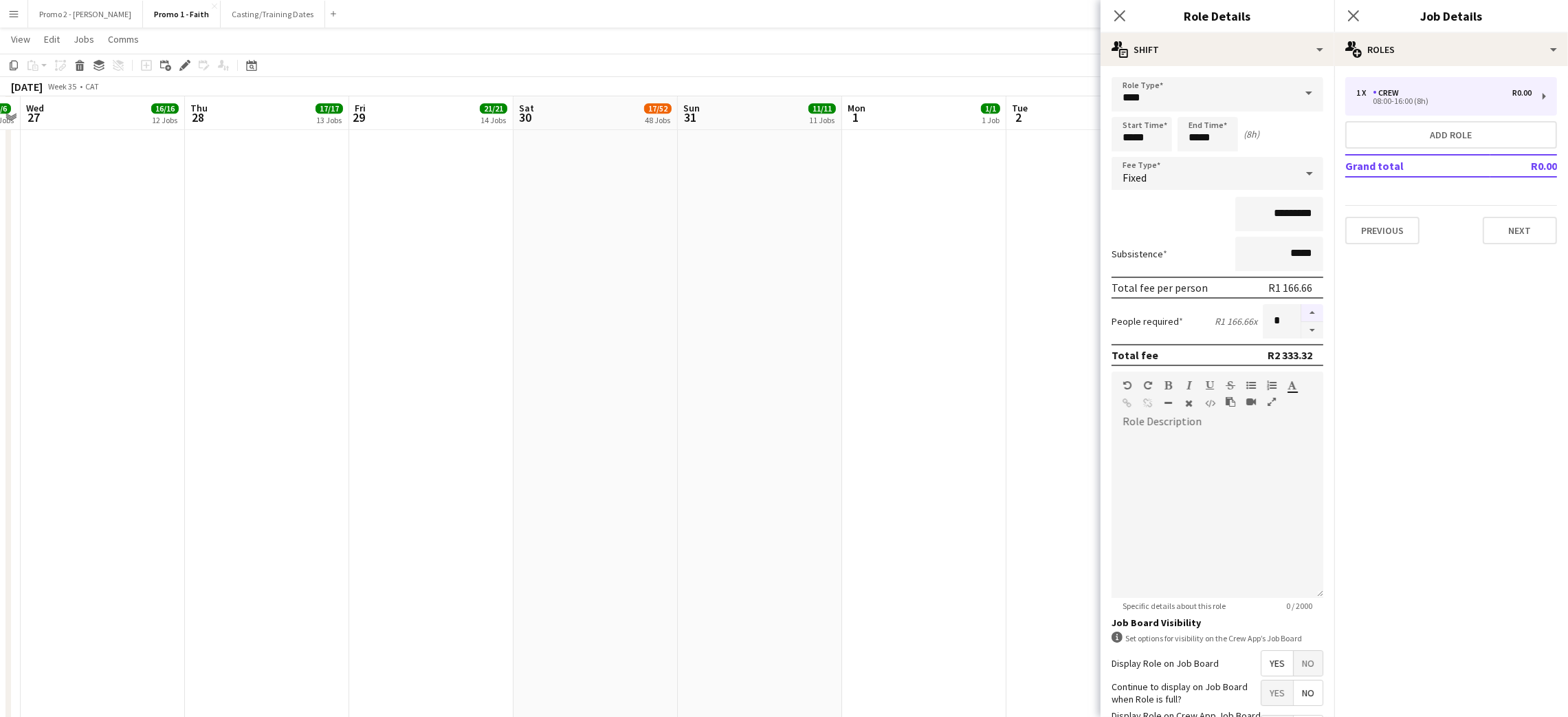
type input "*"
click at [1503, 227] on button "Next" at bounding box center [1519, 230] width 74 height 27
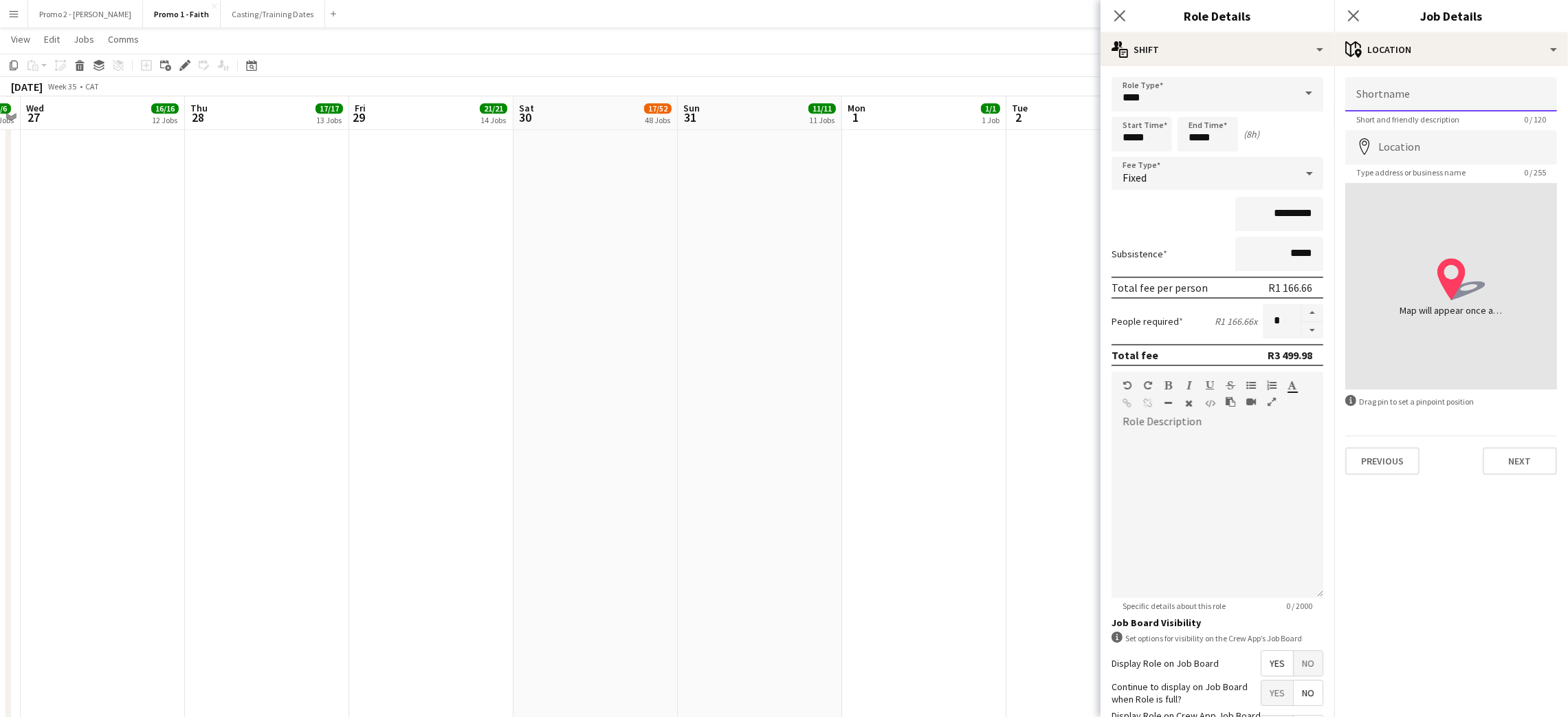
click at [1400, 98] on input "Shortname" at bounding box center [1451, 94] width 212 height 34
paste input "**********"
type input "**********"
click at [1527, 456] on button "Next" at bounding box center [1519, 461] width 74 height 27
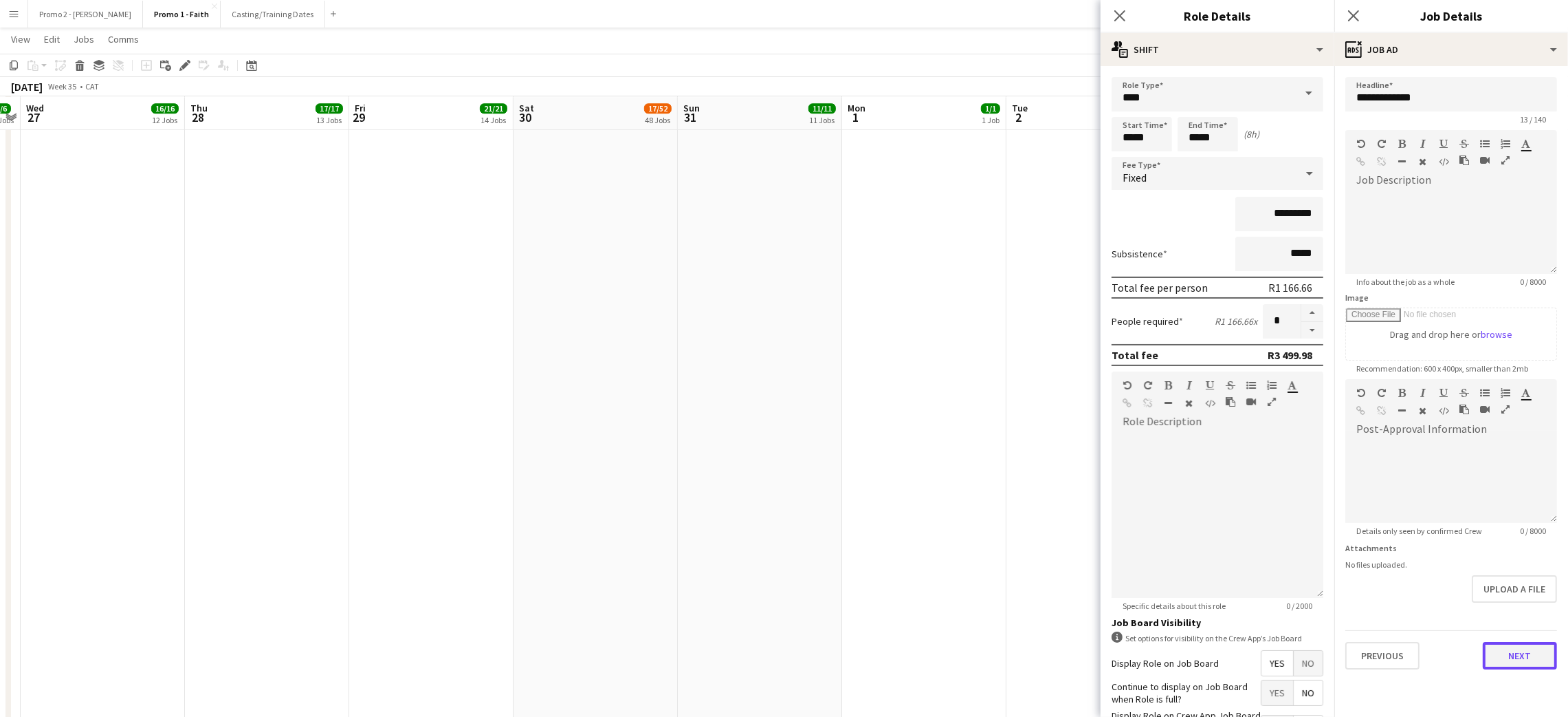
scroll to position [0, 0]
click at [1506, 645] on button "Next" at bounding box center [1519, 655] width 74 height 27
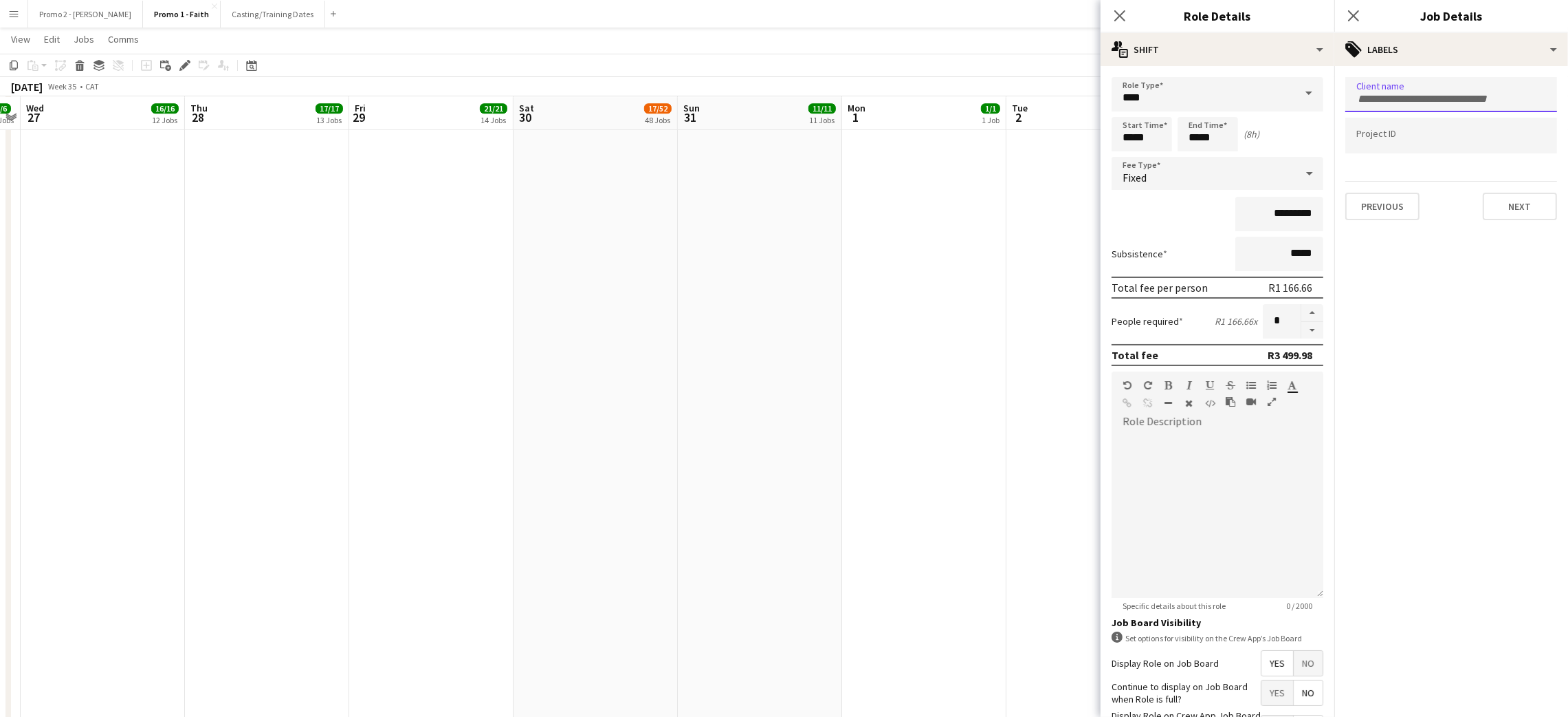
click at [1400, 80] on div at bounding box center [1451, 95] width 212 height 35
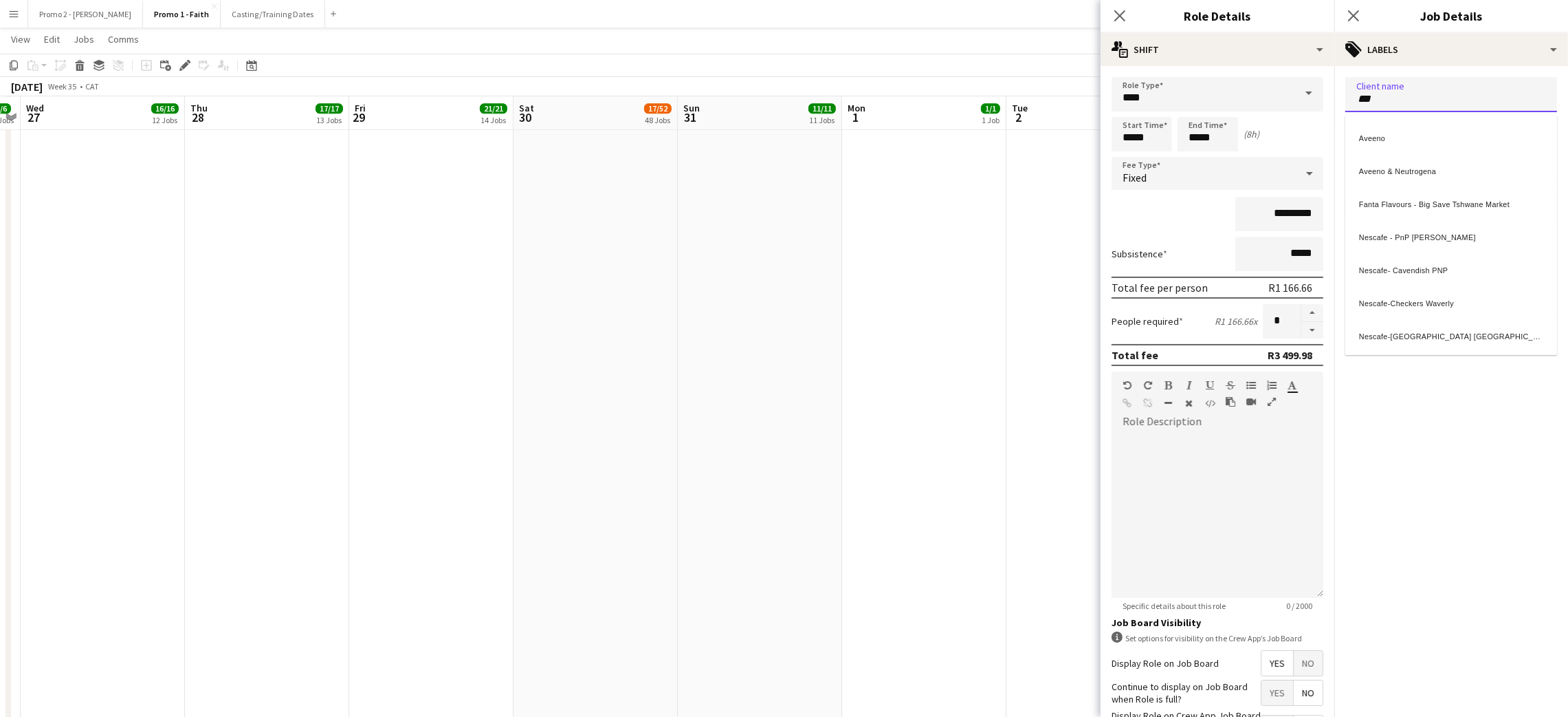
type input "***"
click at [1404, 139] on div "Aveeno" at bounding box center [1451, 136] width 212 height 33
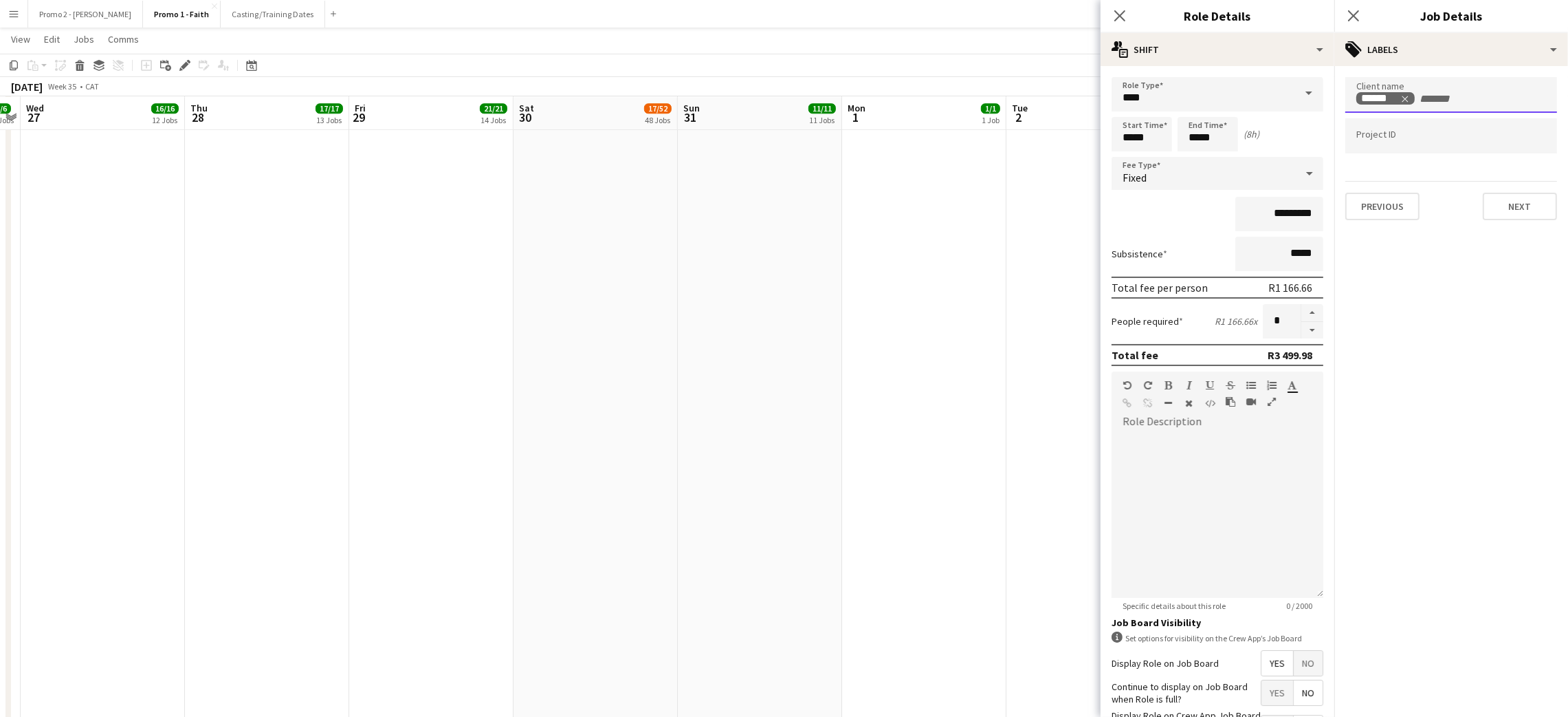
click at [1429, 136] on input "Type to search project ID labels..." at bounding box center [1451, 136] width 190 height 12
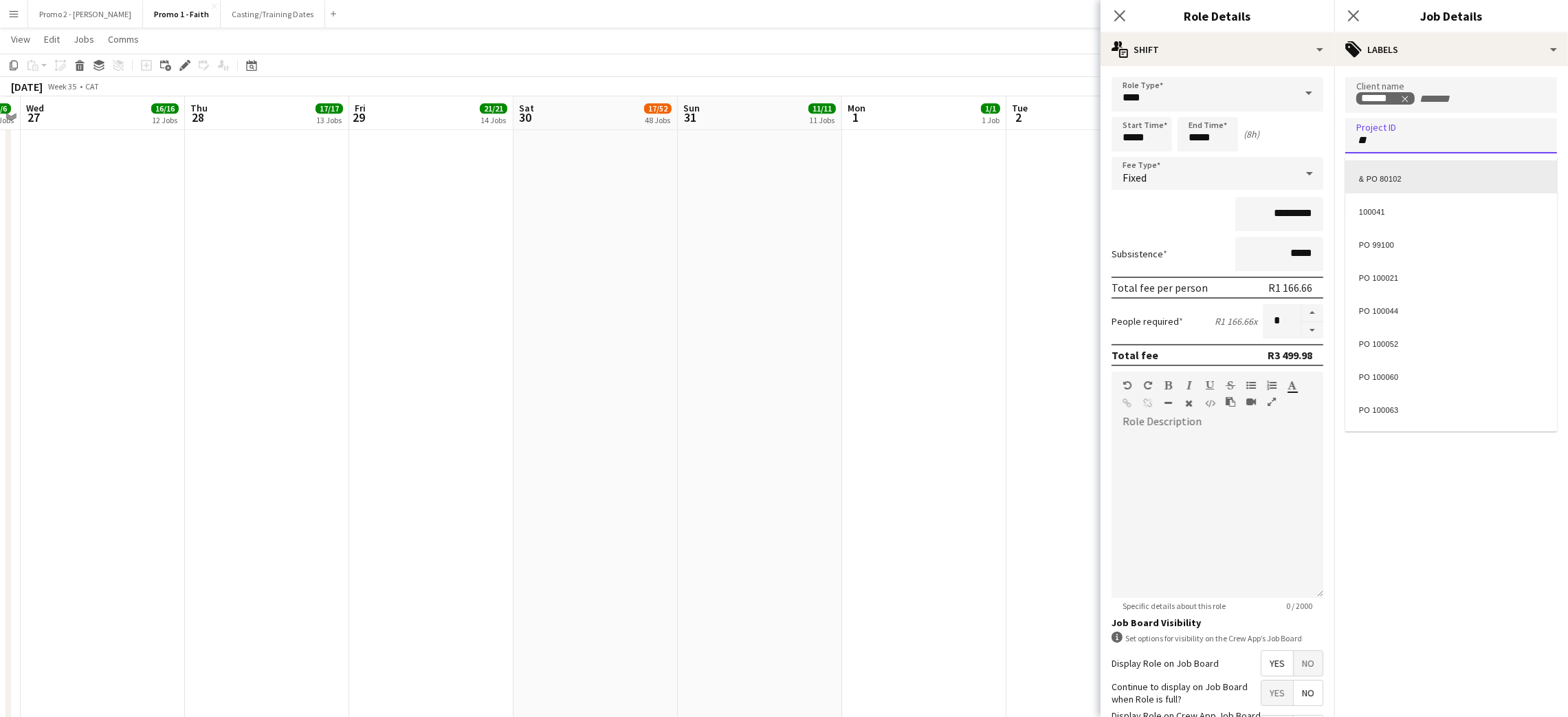
scroll to position [4, 0]
click at [1384, 143] on div at bounding box center [1451, 358] width 234 height 717
click at [1380, 139] on input "**" at bounding box center [1451, 140] width 190 height 12
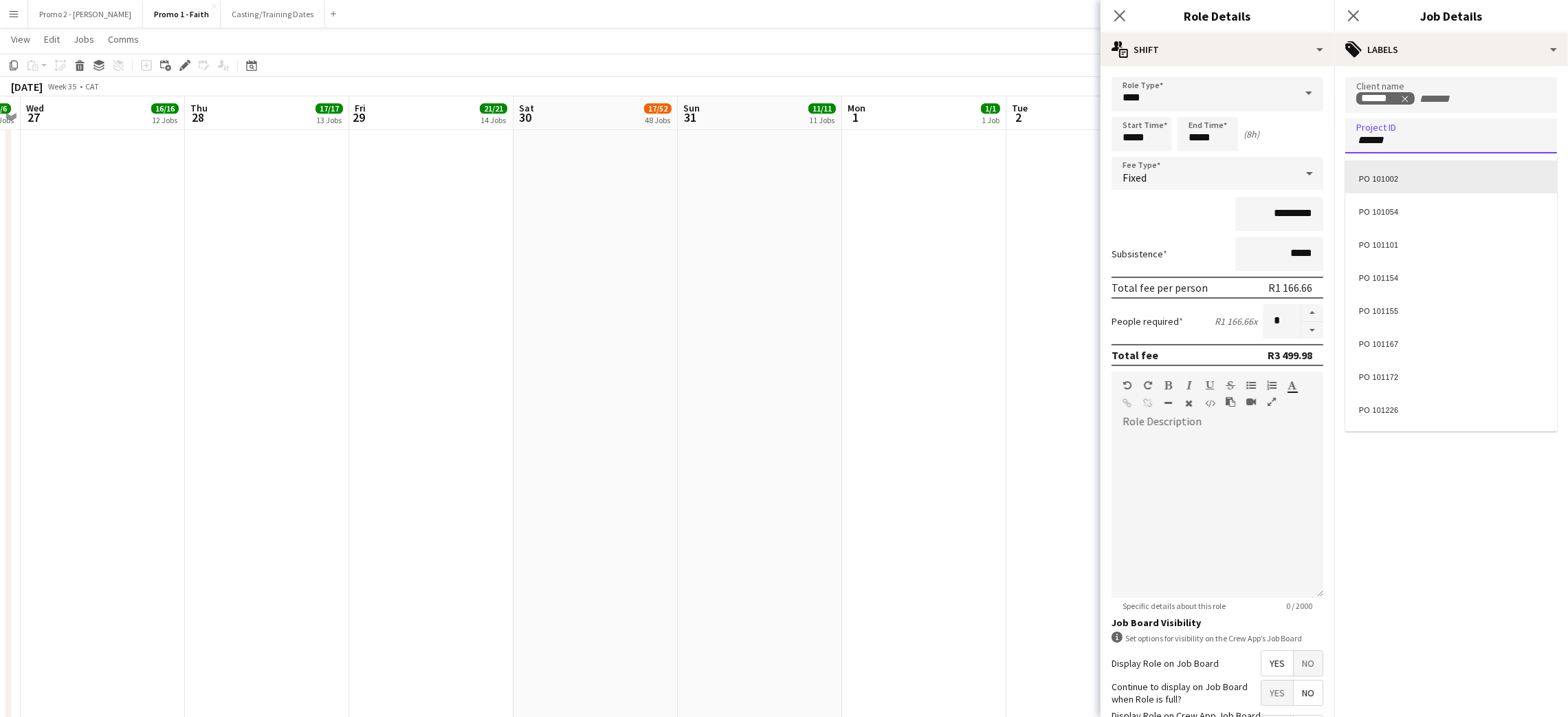
scroll to position [4, 0]
click at [1400, 139] on div at bounding box center [1451, 358] width 234 height 717
click at [1400, 139] on input "******" at bounding box center [1451, 140] width 190 height 12
click at [1400, 140] on input "******" at bounding box center [1451, 140] width 190 height 12
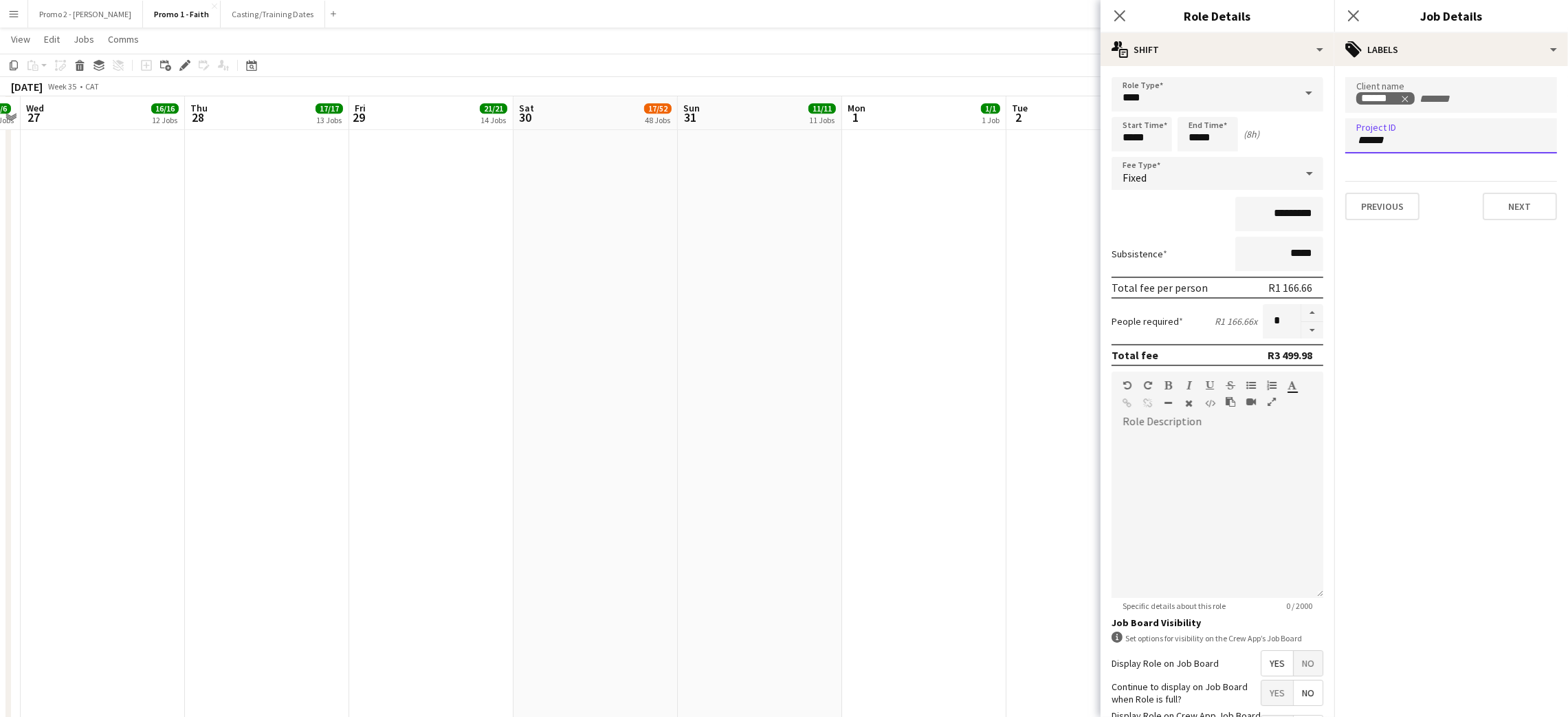
click at [1399, 144] on div "******" at bounding box center [1451, 136] width 212 height 35
click at [1419, 127] on div at bounding box center [1451, 358] width 234 height 717
click at [1395, 142] on input "******" at bounding box center [1451, 140] width 190 height 12
click at [1415, 130] on div at bounding box center [1451, 358] width 234 height 717
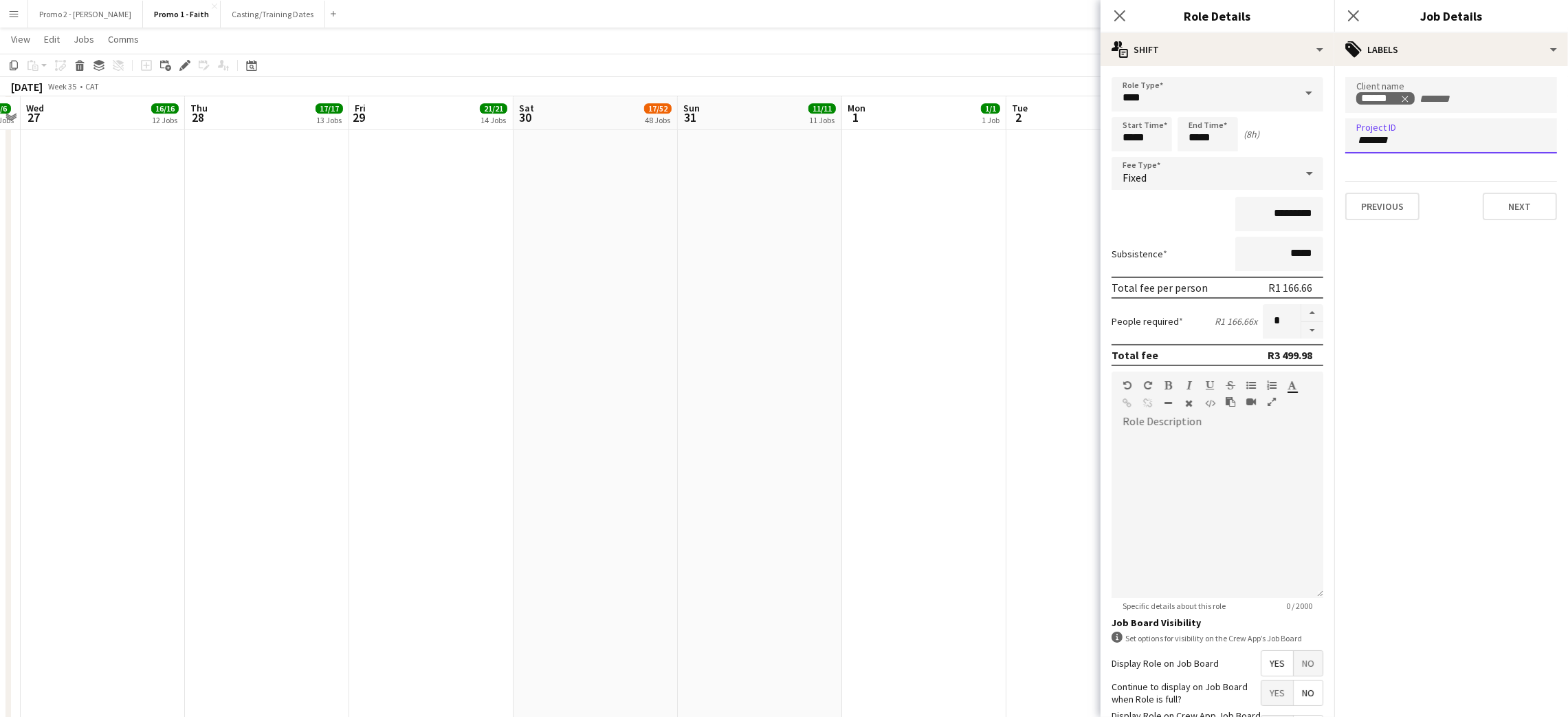
drag, startPoint x: 1406, startPoint y: 140, endPoint x: 1303, endPoint y: 151, distance: 103.6
type input "**********"
click at [1505, 206] on button "Next" at bounding box center [1519, 206] width 74 height 27
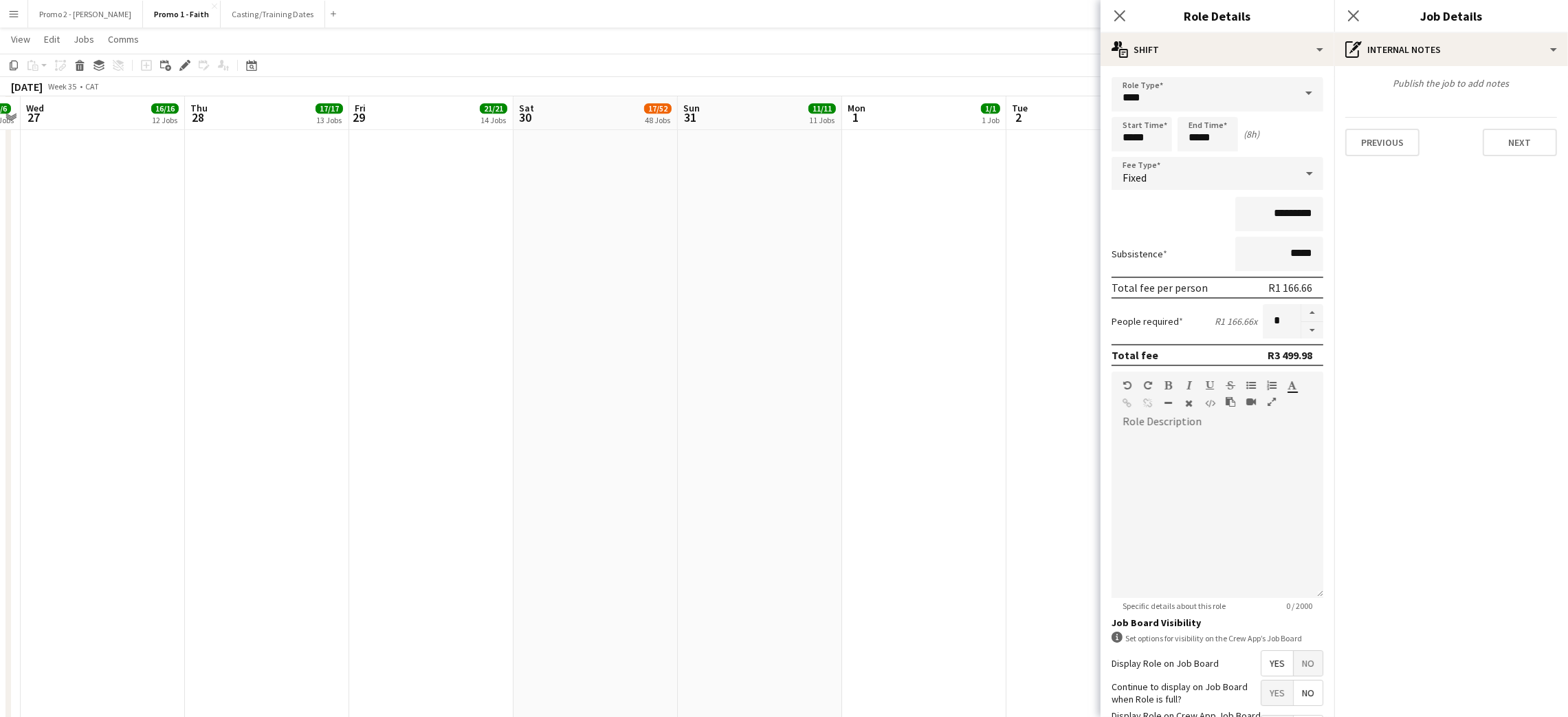
type input "*******"
click at [1506, 137] on button "Next" at bounding box center [1519, 143] width 74 height 27
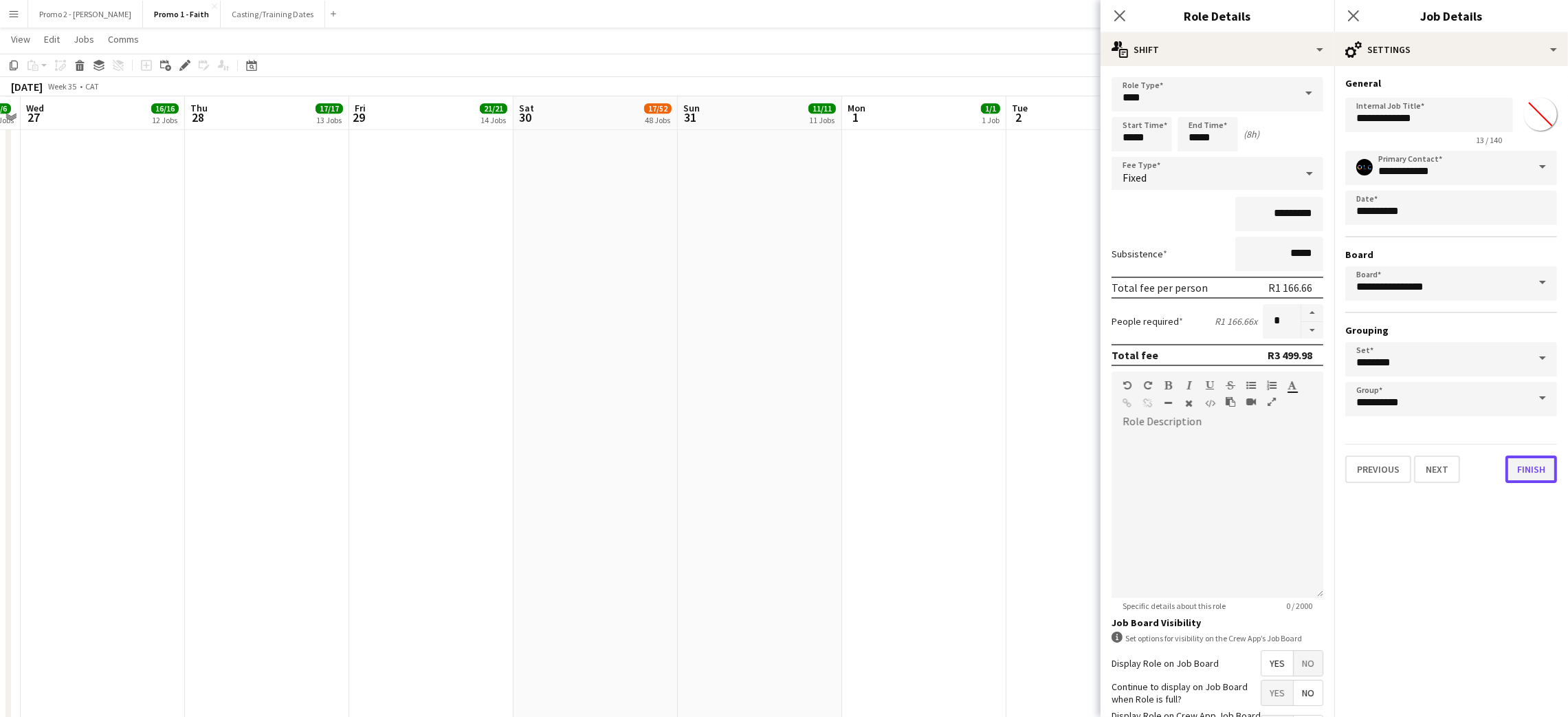
click at [1525, 461] on button "Finish" at bounding box center [1531, 469] width 52 height 27
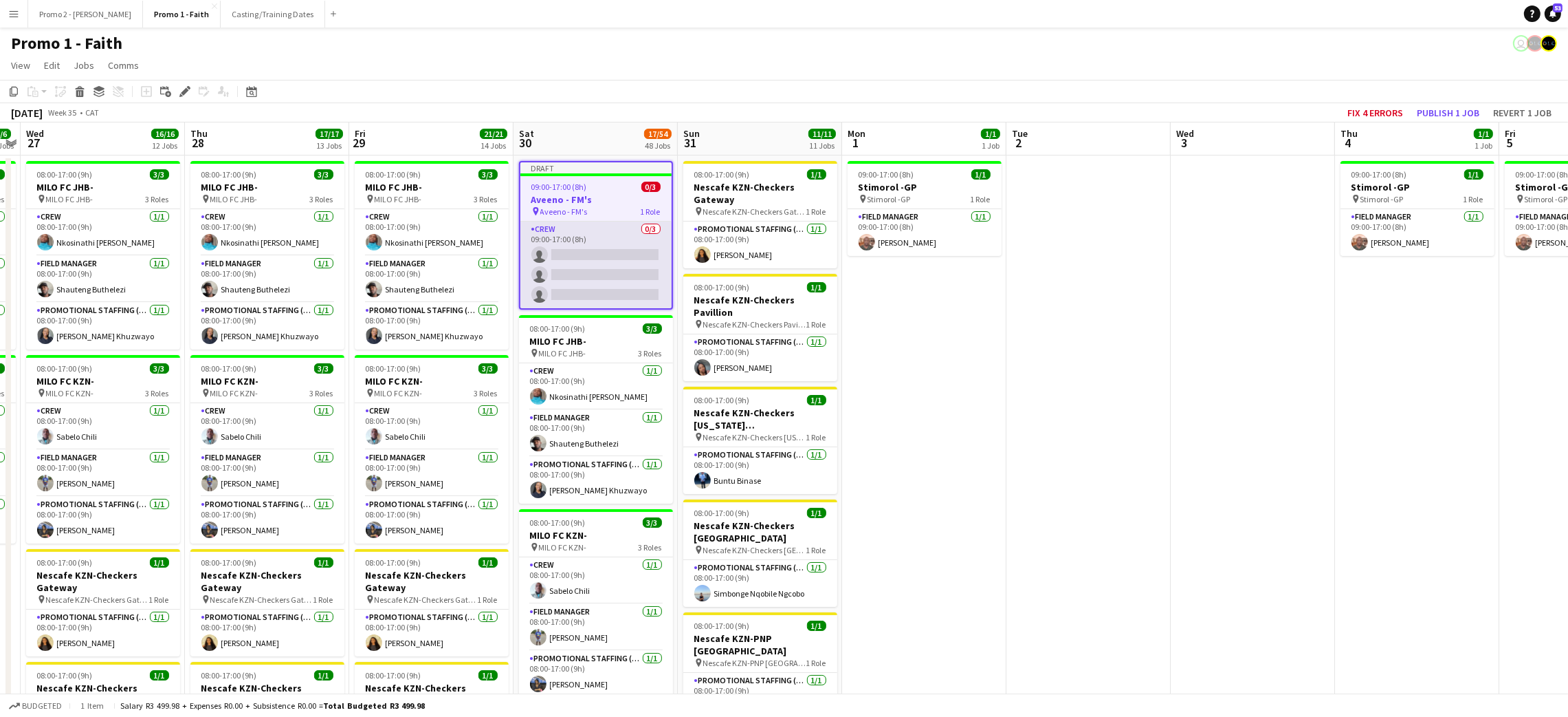
click at [607, 254] on app-card-role "Crew 0/3 09:00-17:00 (8h) single-neutral-actions single-neutral-actions single-…" at bounding box center [596, 265] width 151 height 87
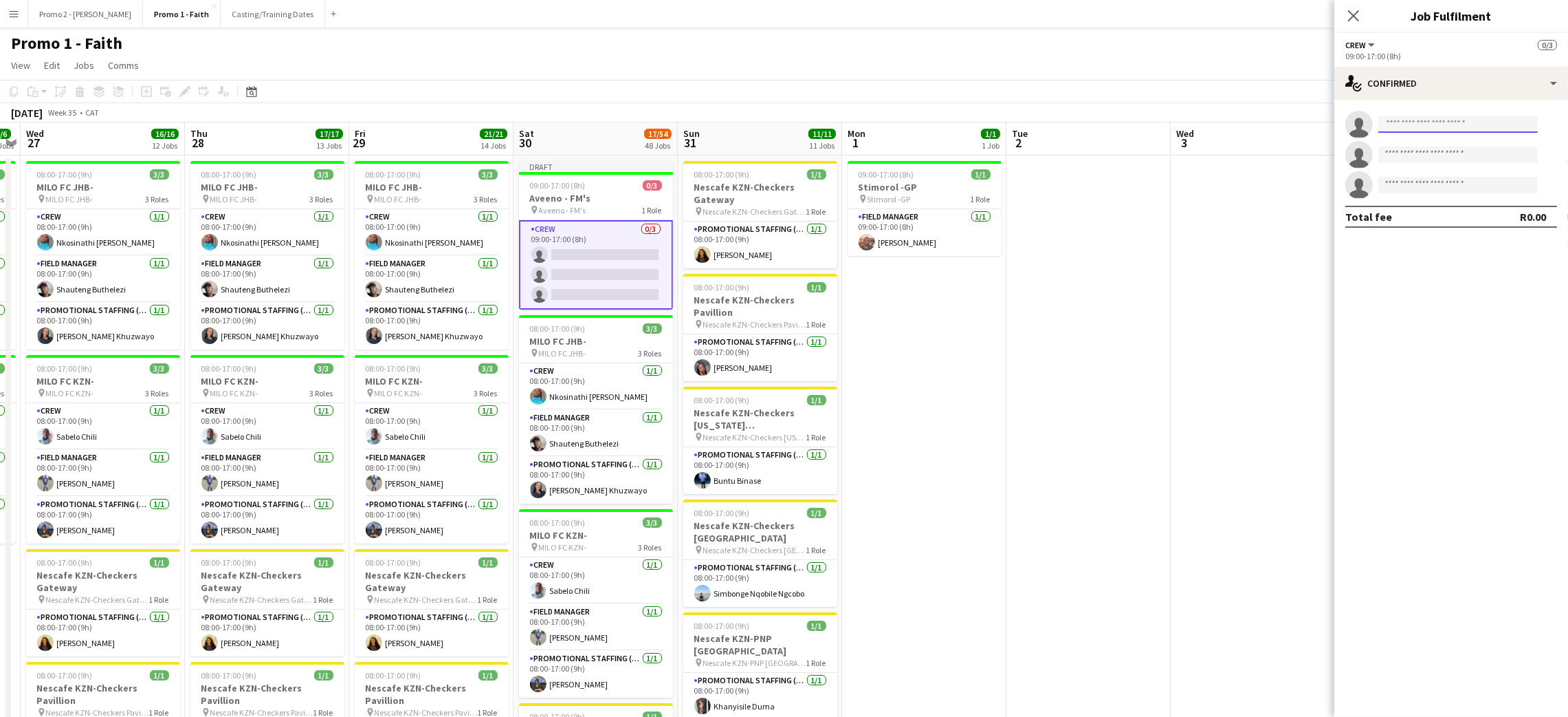
click at [1424, 123] on input at bounding box center [1457, 124] width 159 height 17
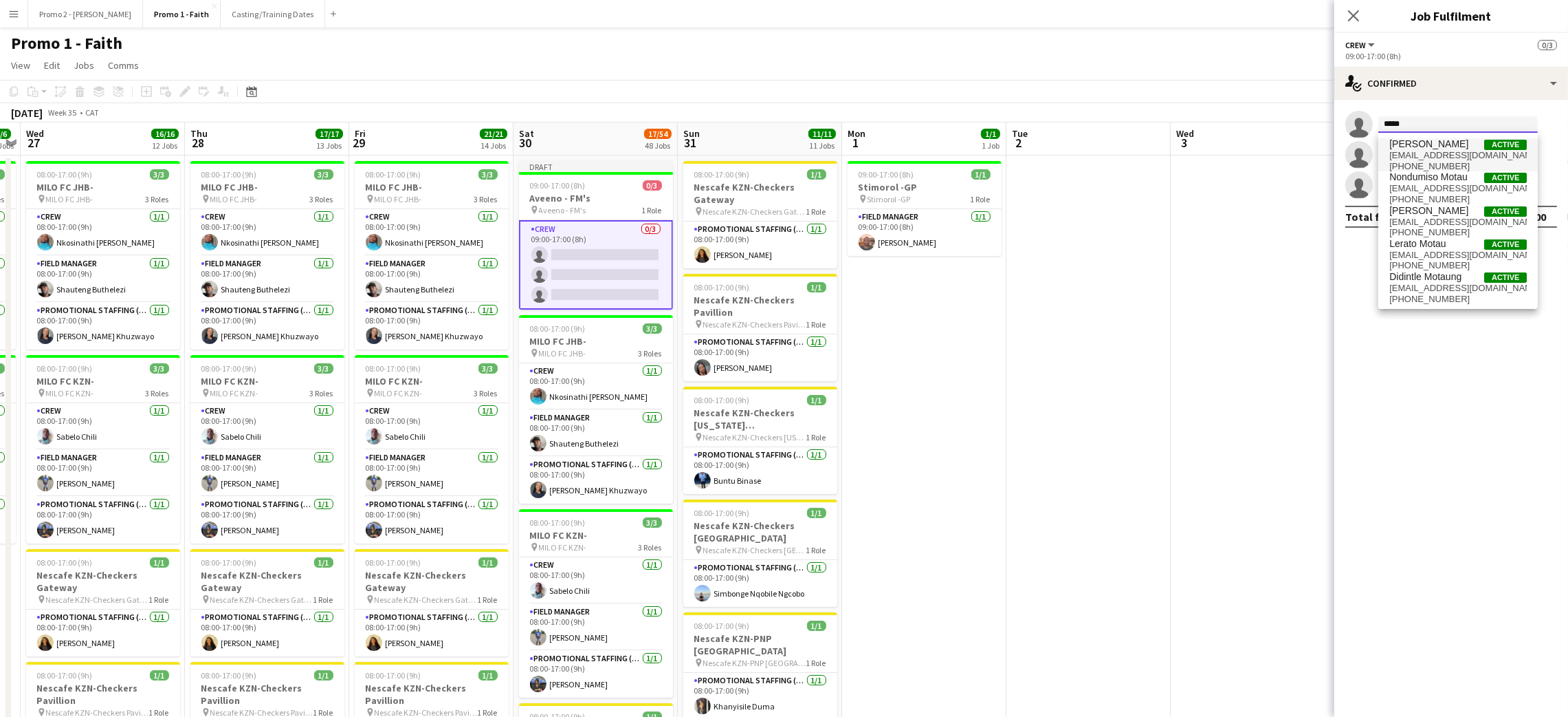
type input "*****"
click at [1422, 159] on span "dee.motau@gmail.com" at bounding box center [1457, 156] width 137 height 11
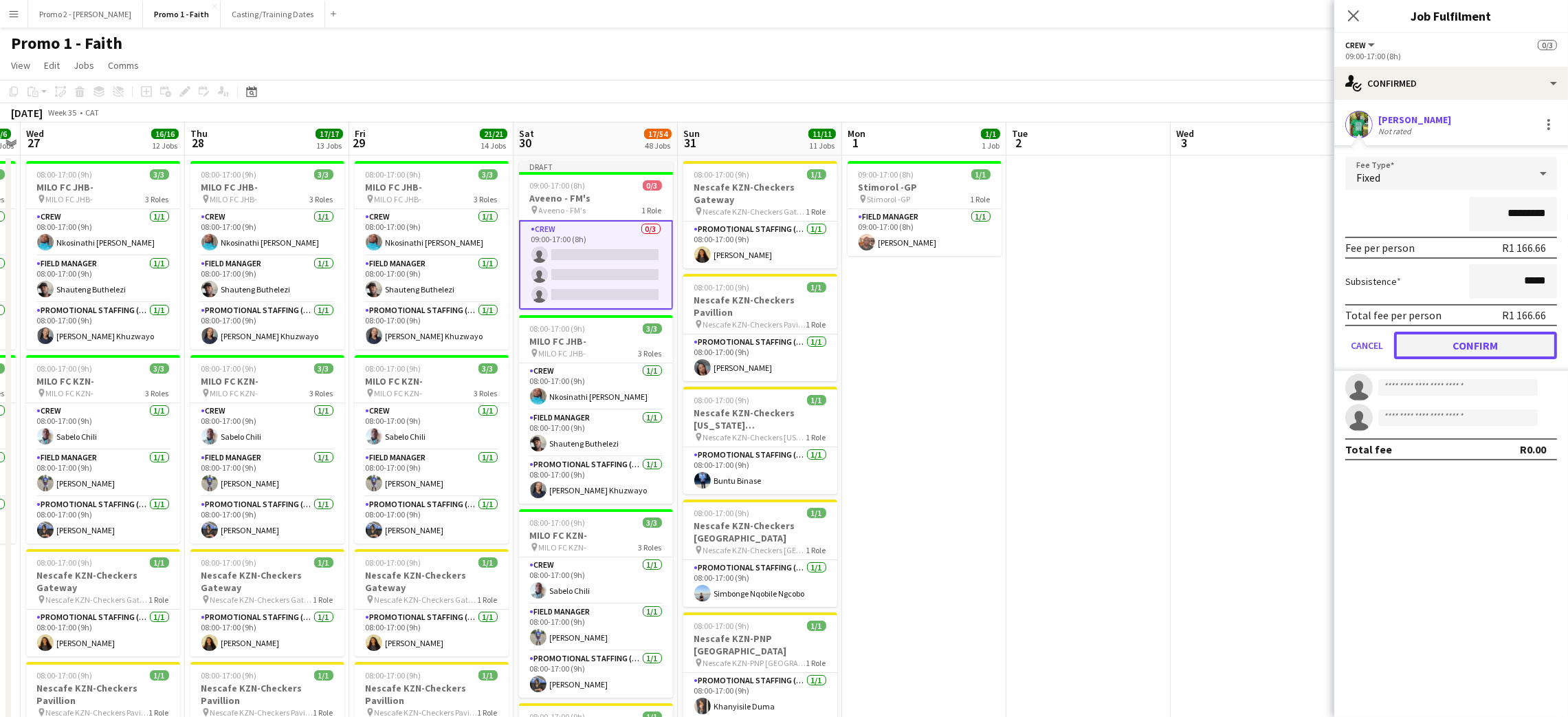
click at [1467, 341] on button "Confirm" at bounding box center [1476, 346] width 163 height 27
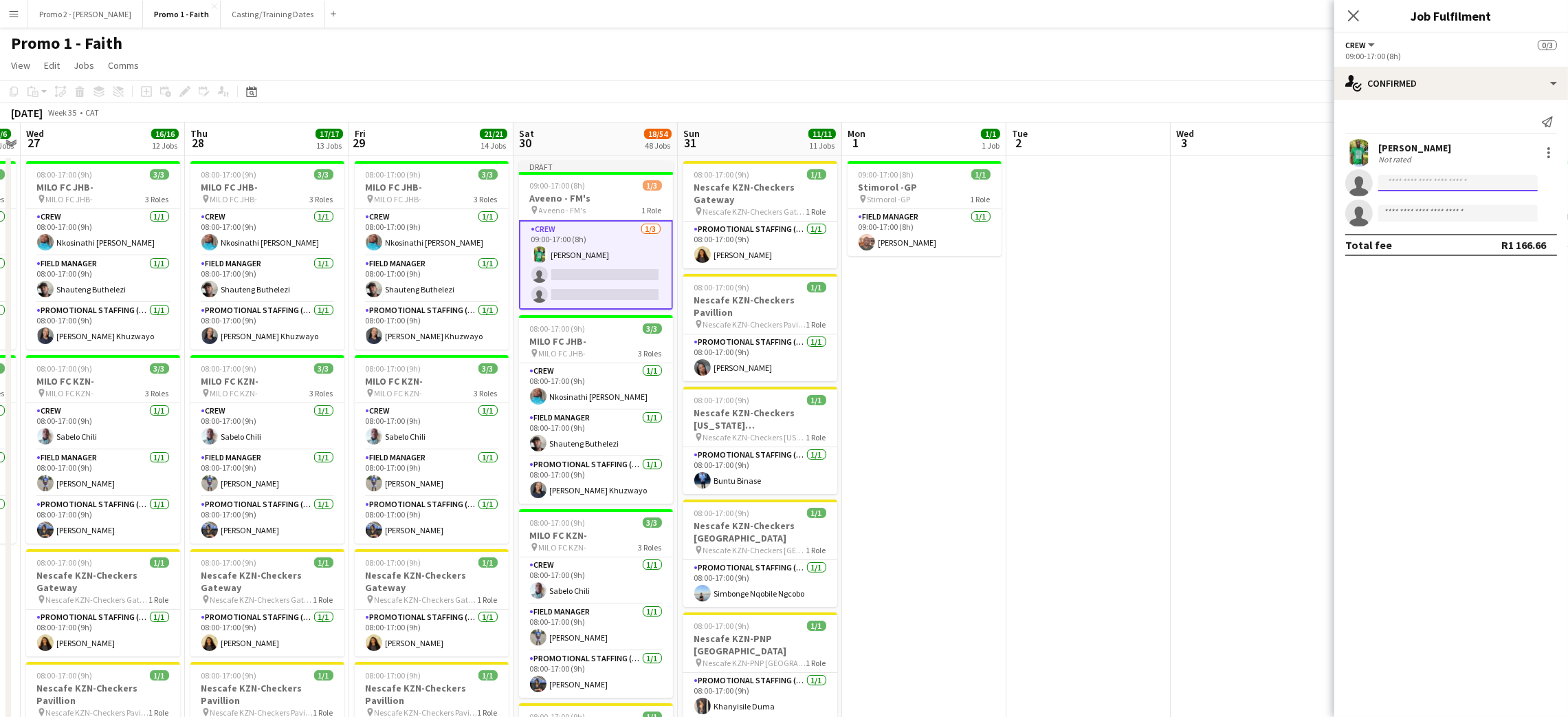
click at [1429, 185] on input at bounding box center [1457, 183] width 159 height 17
type input "*"
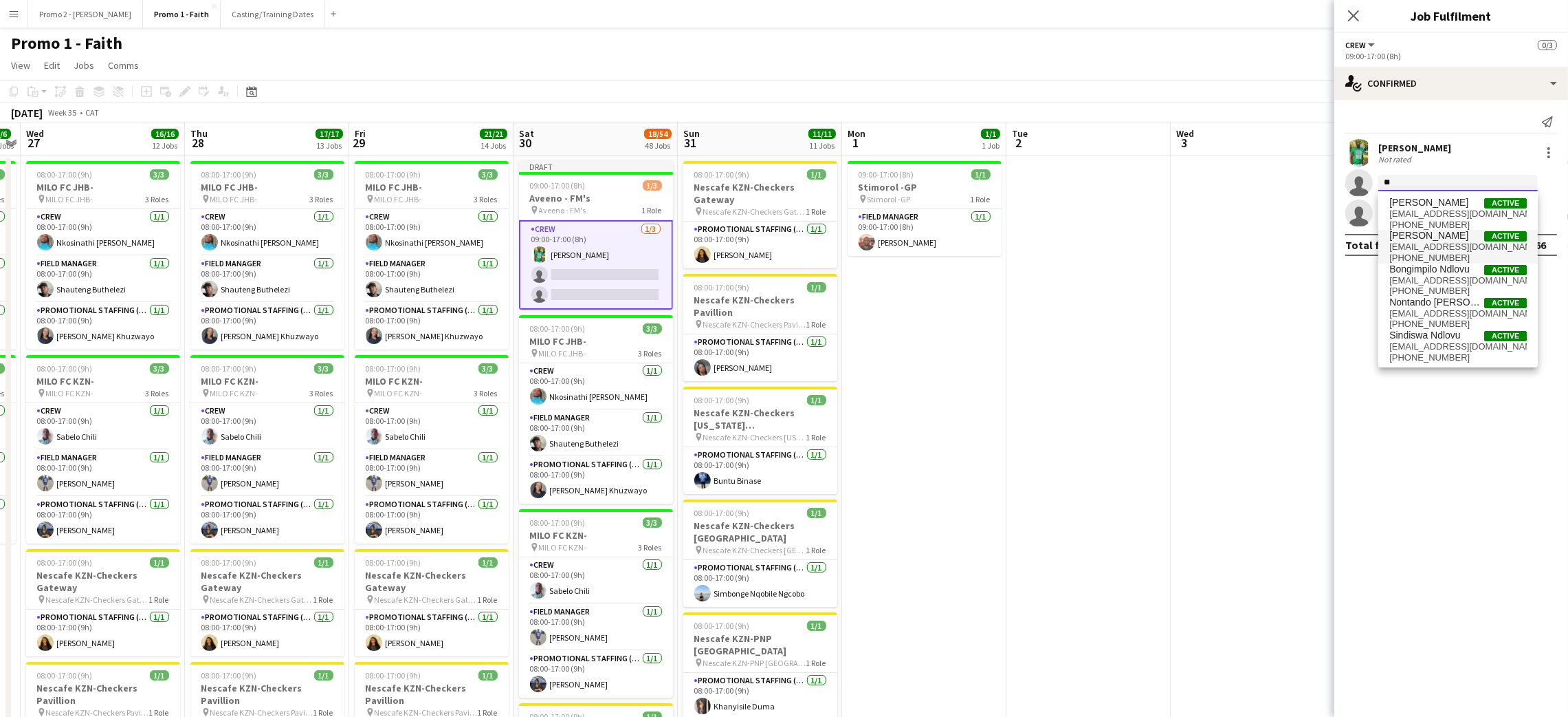
type input "*"
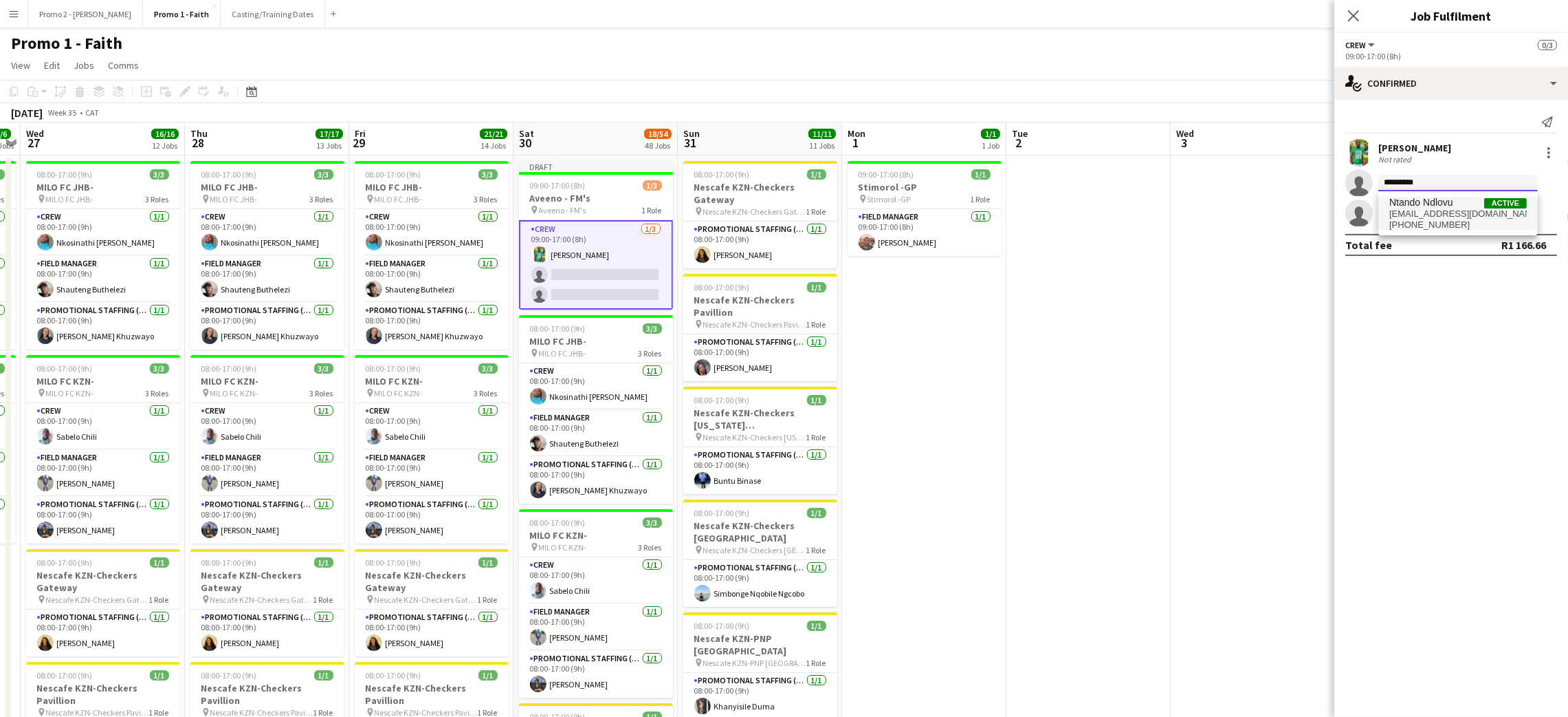
type input "*********"
click at [1444, 202] on span "Ntando Ndlovu" at bounding box center [1421, 202] width 64 height 11
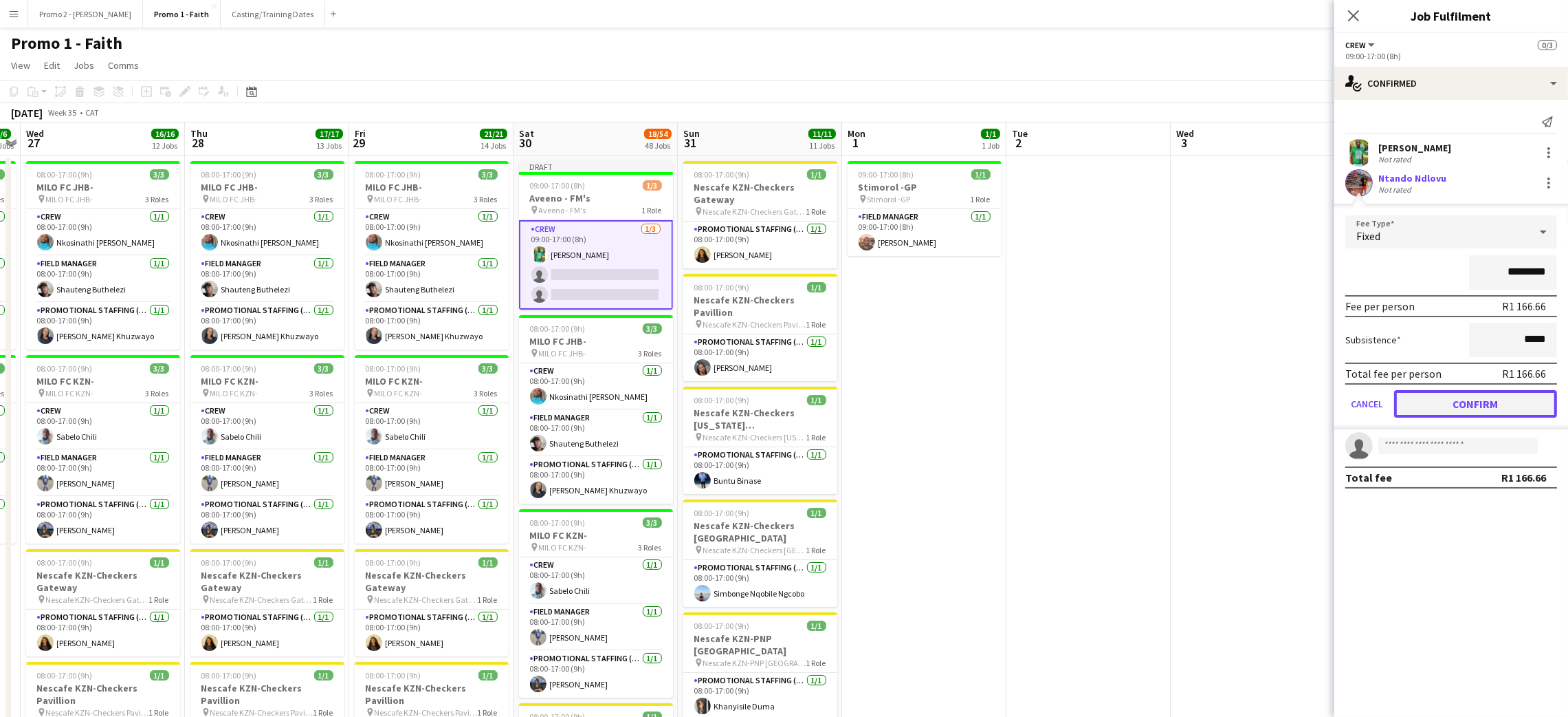
click at [1483, 399] on button "Confirm" at bounding box center [1476, 404] width 163 height 27
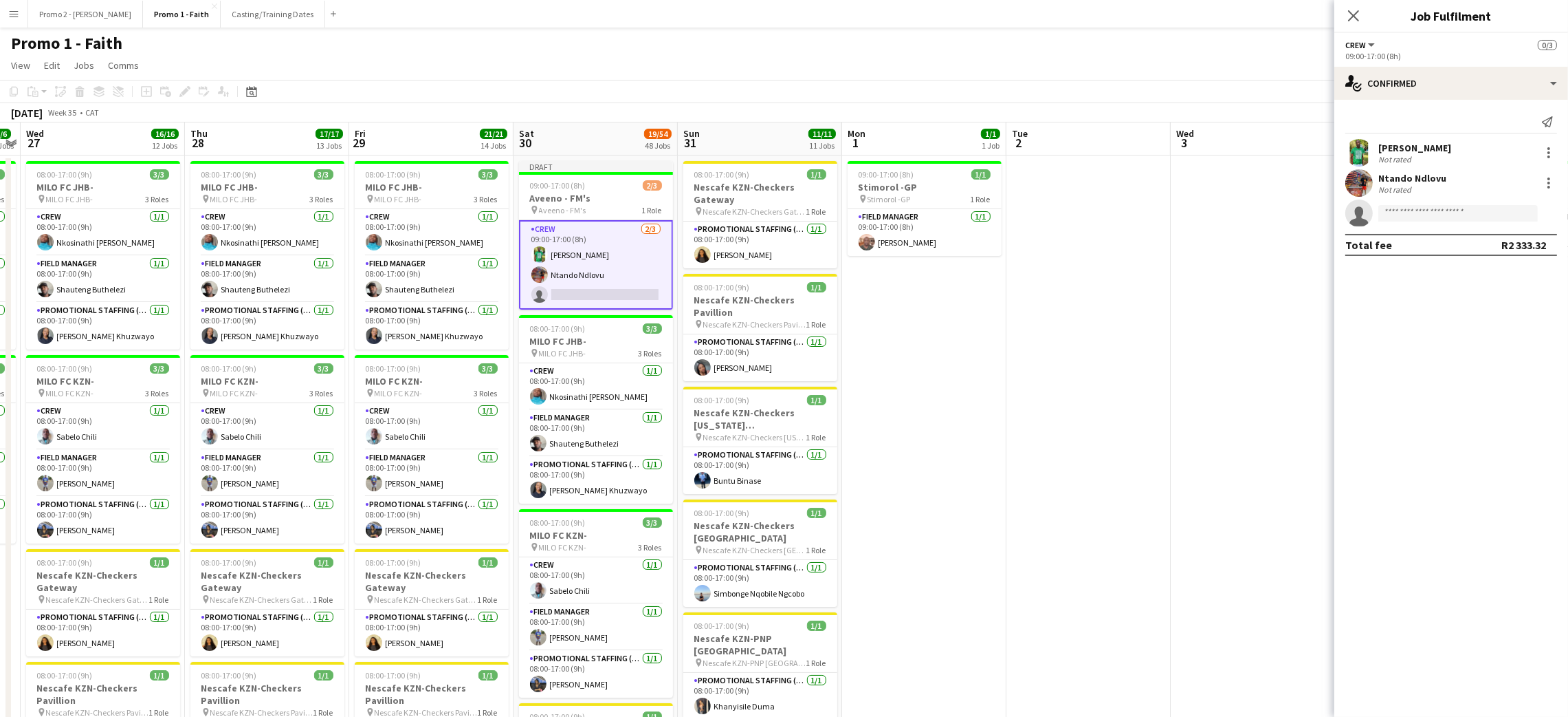
click at [1396, 202] on app-invite-slot "single-neutral-actions" at bounding box center [1451, 213] width 234 height 27
click at [1403, 207] on input at bounding box center [1457, 214] width 159 height 17
type input "*********"
drag, startPoint x: 1436, startPoint y: 217, endPoint x: 1371, endPoint y: 227, distance: 65.8
click at [1371, 227] on app-invite-slot "single-neutral-actions *********" at bounding box center [1451, 213] width 234 height 27
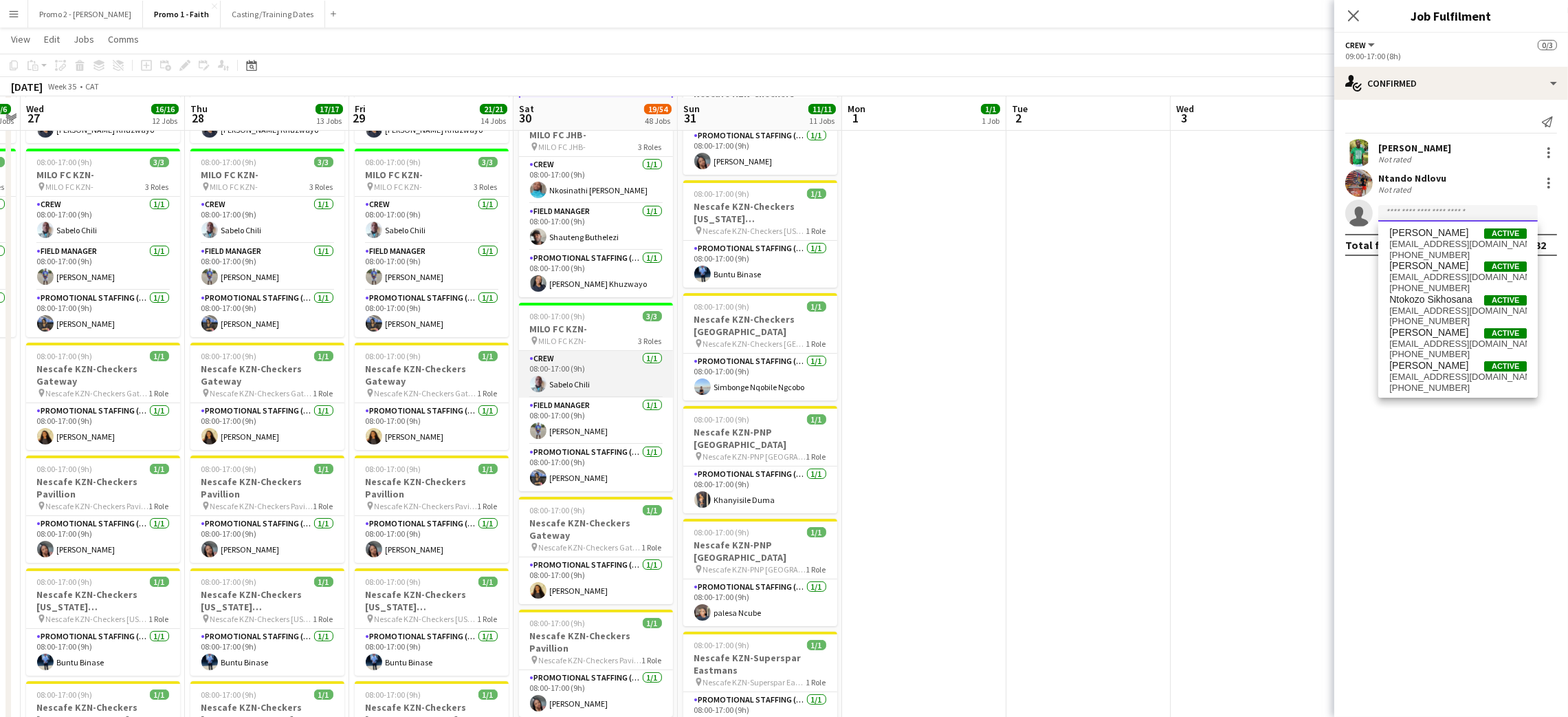
scroll to position [206, 0]
click at [251, 66] on icon "Date picker" at bounding box center [252, 65] width 11 height 11
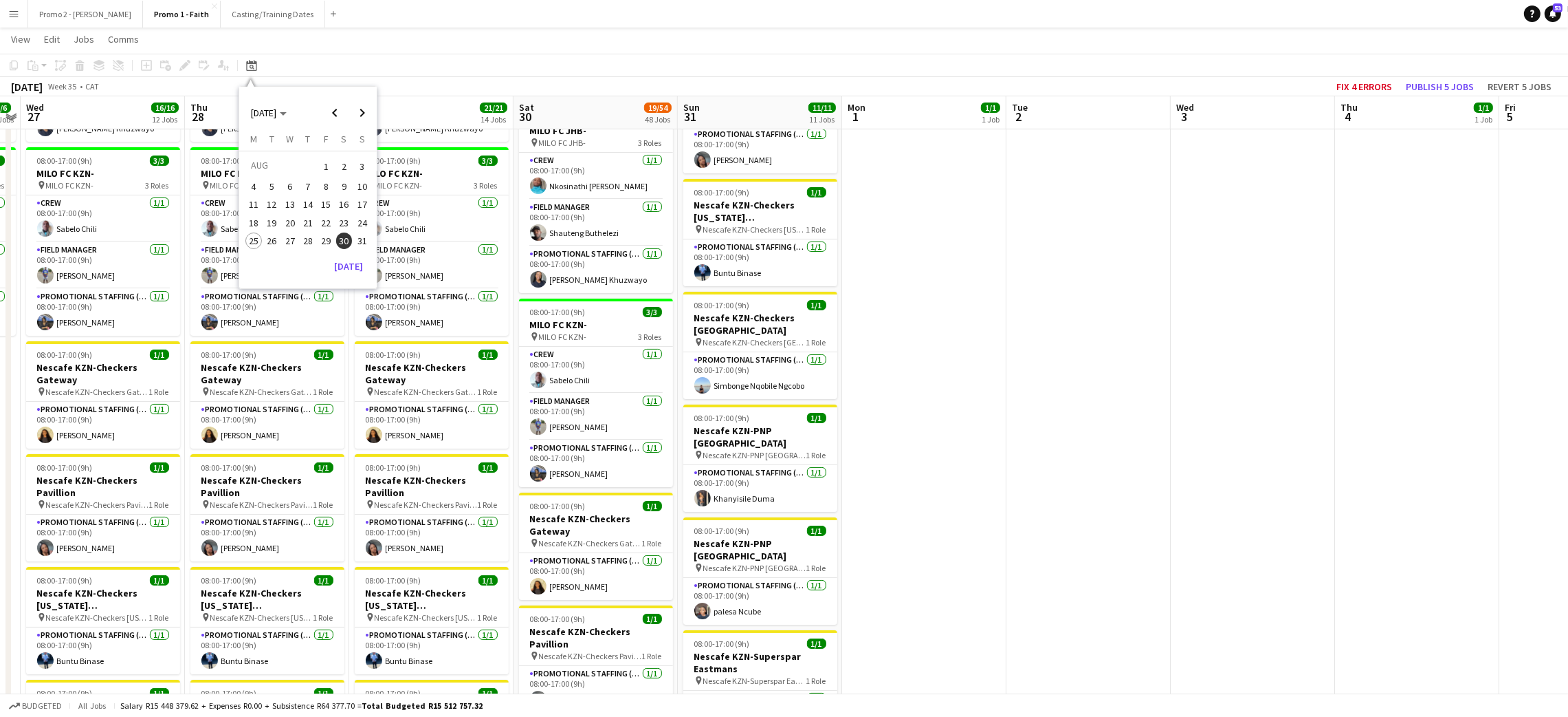
click at [331, 162] on span "1" at bounding box center [326, 166] width 17 height 19
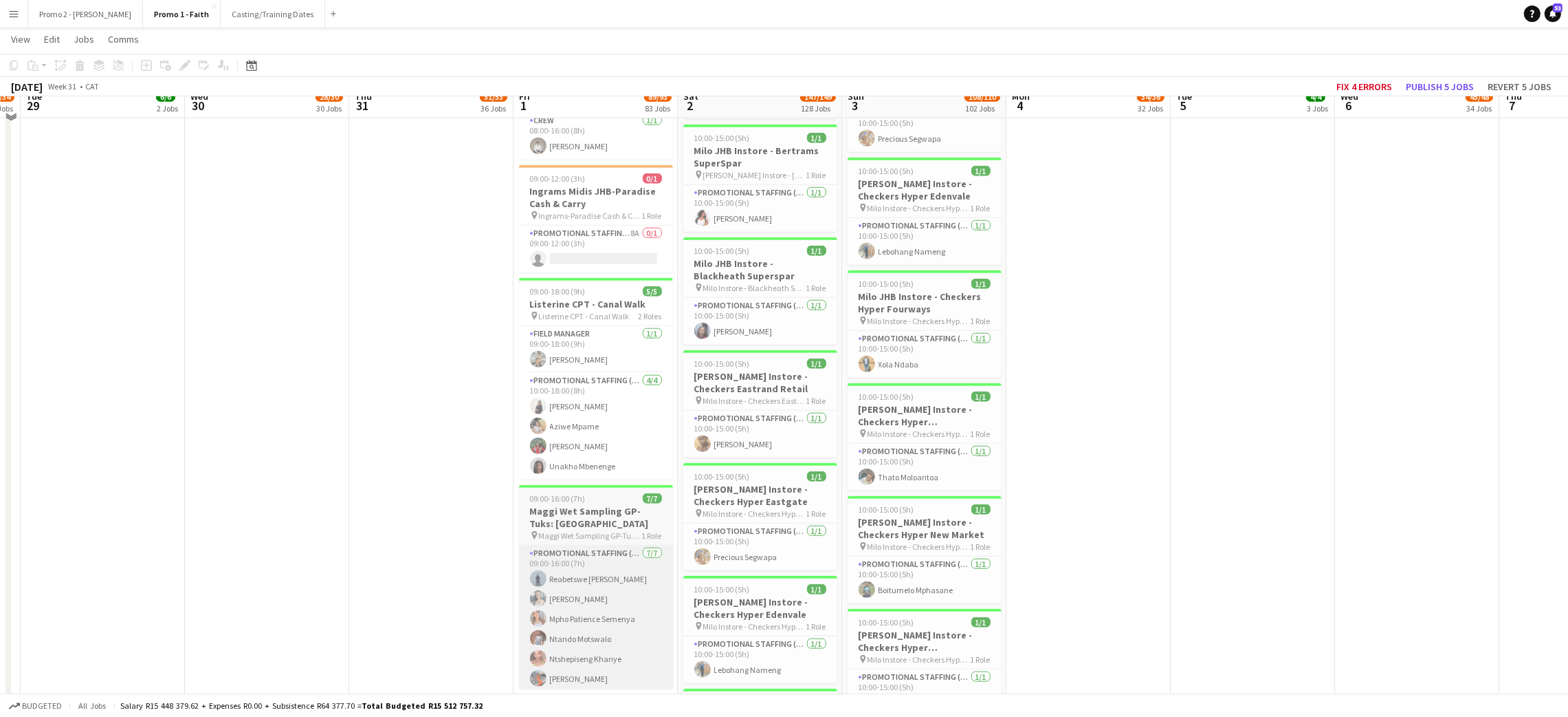
scroll to position [10109, 0]
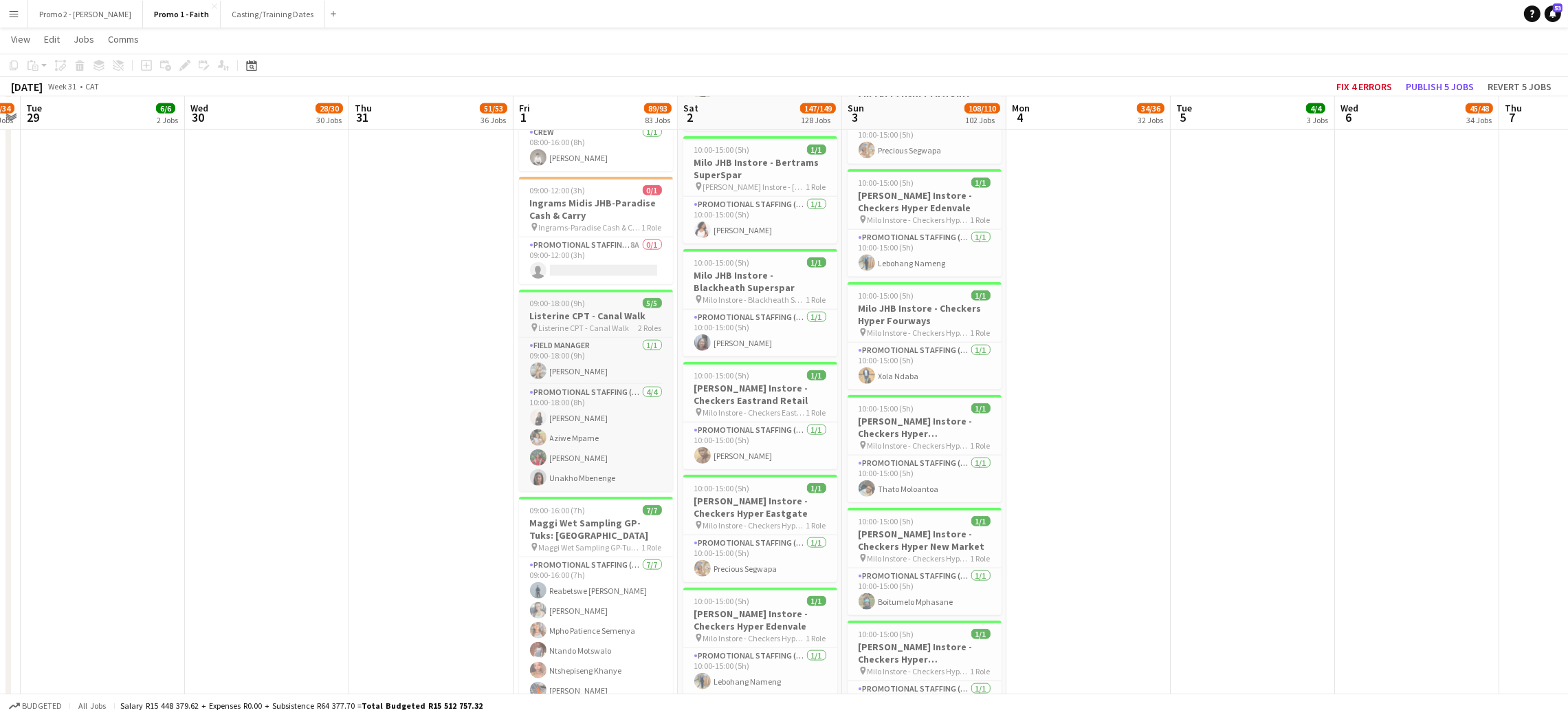
click at [595, 304] on div "09:00-18:00 (9h) 5/5" at bounding box center [596, 303] width 154 height 11
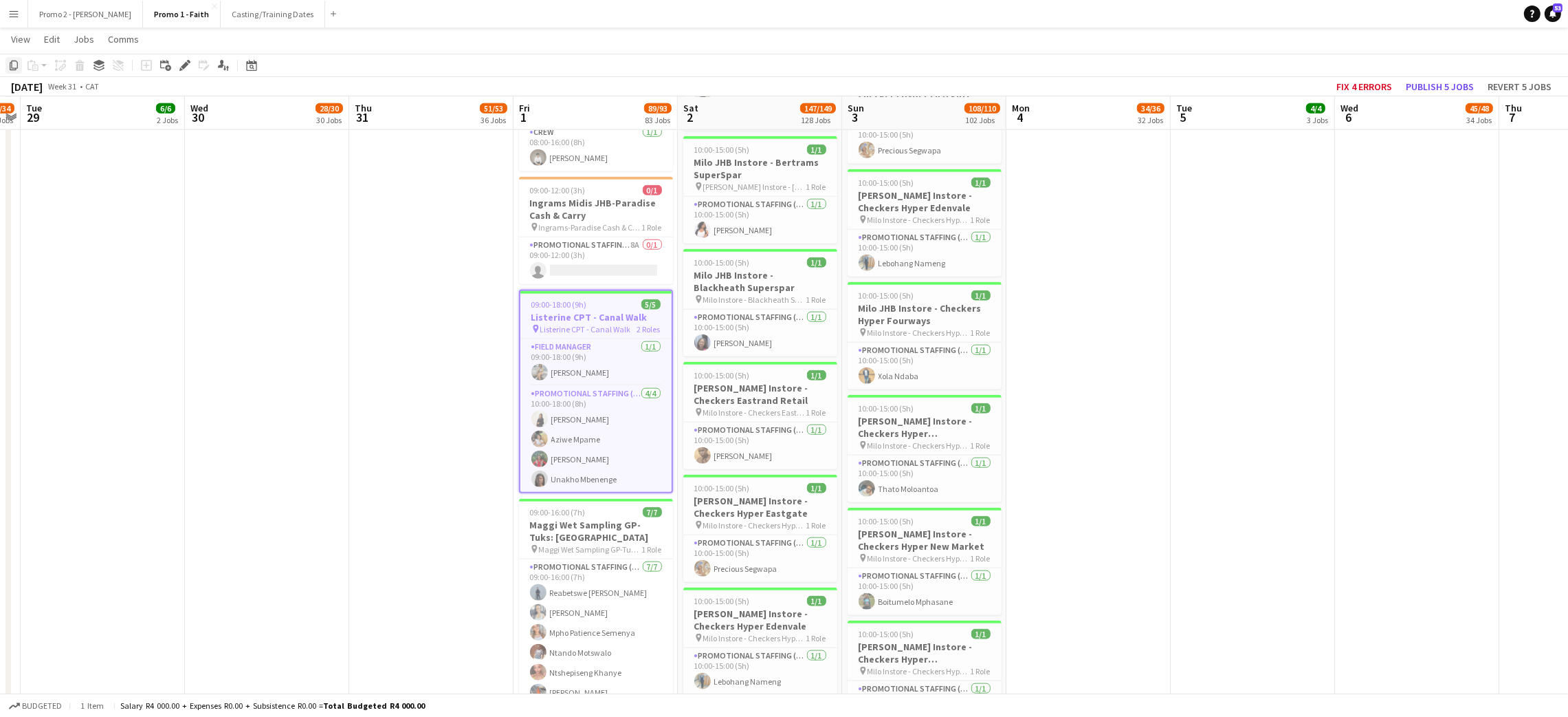
click at [18, 68] on icon "Copy" at bounding box center [14, 65] width 11 height 11
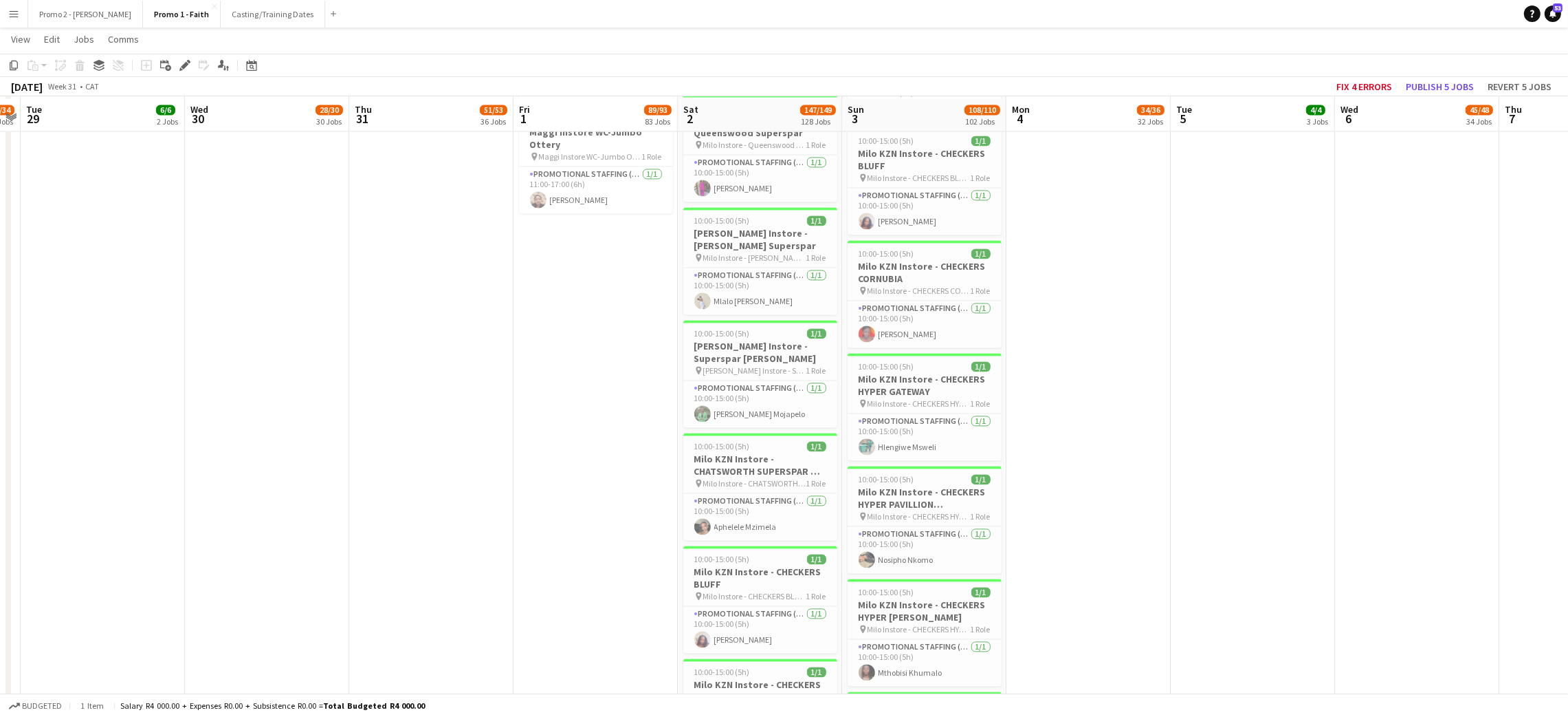
scroll to position [12791, 0]
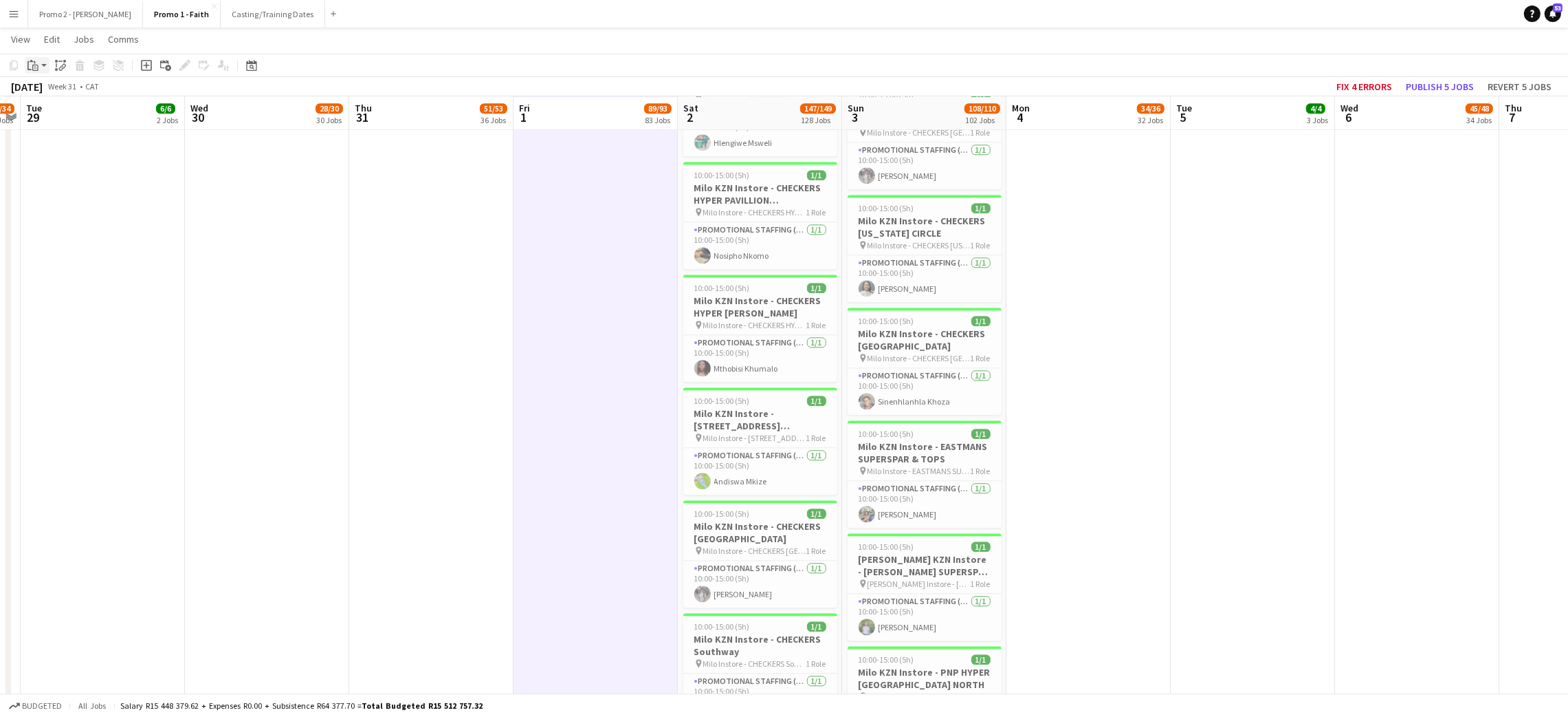
click at [30, 61] on icon at bounding box center [31, 60] width 4 height 2
click at [56, 89] on link "Paste Ctrl+V" at bounding box center [101, 92] width 130 height 12
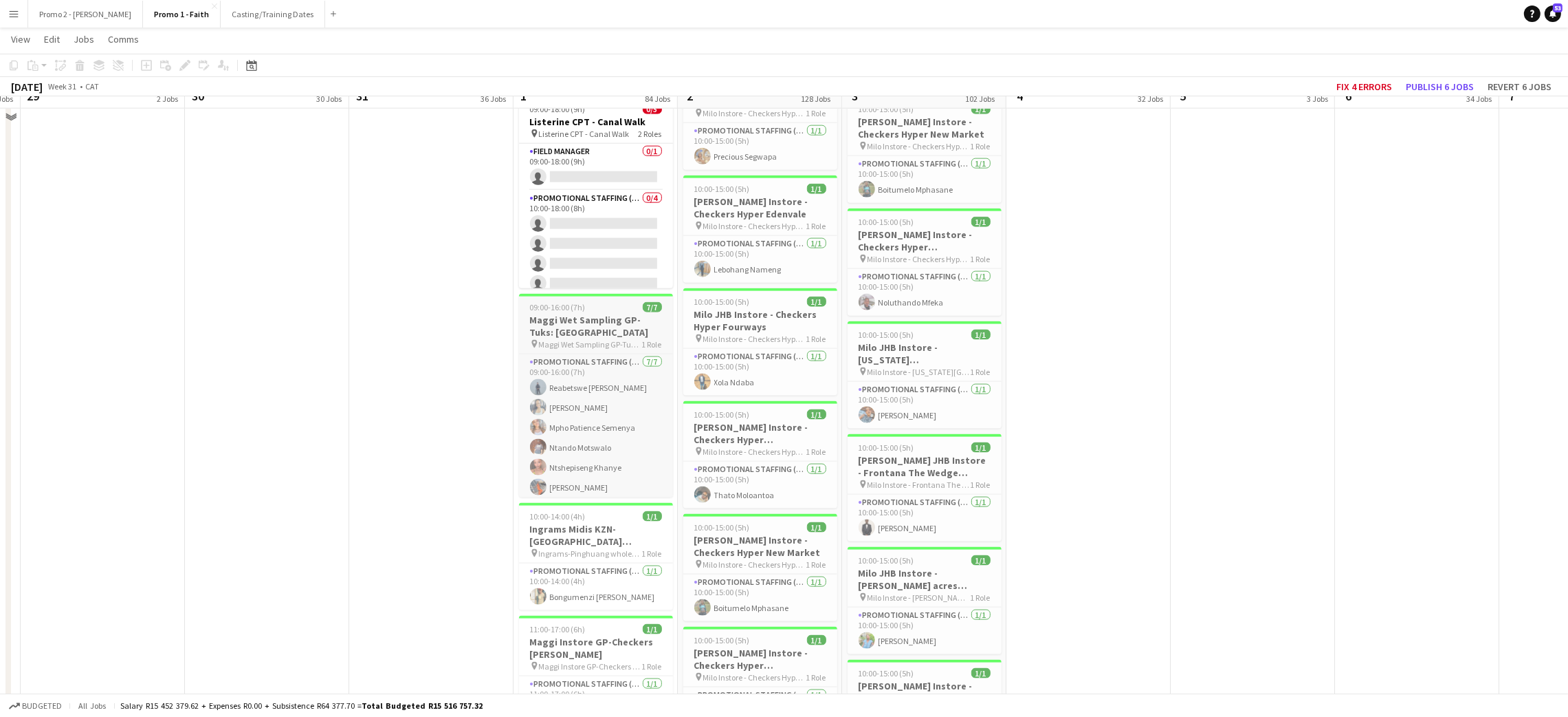
scroll to position [10418, 0]
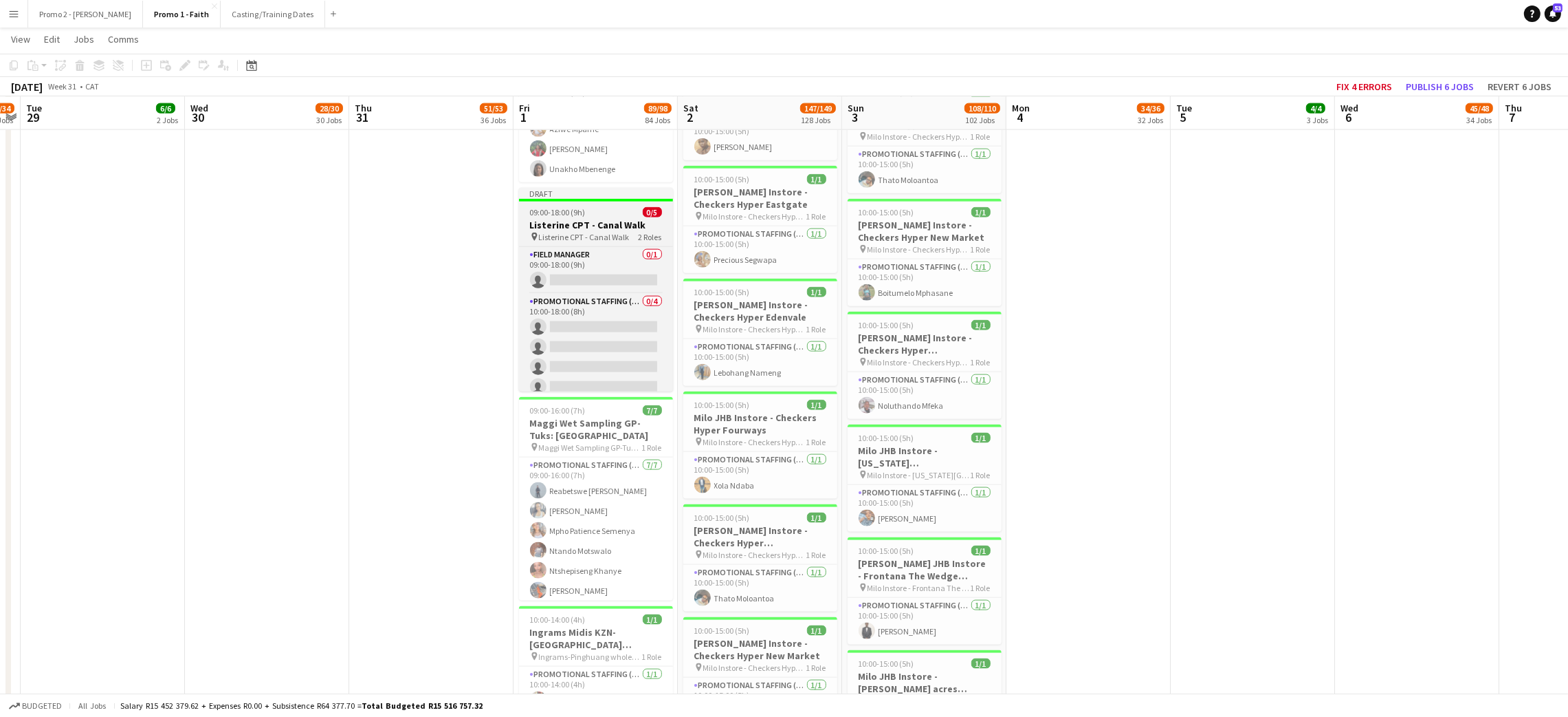
click at [556, 216] on span "09:00-18:00 (9h)" at bounding box center [557, 212] width 56 height 11
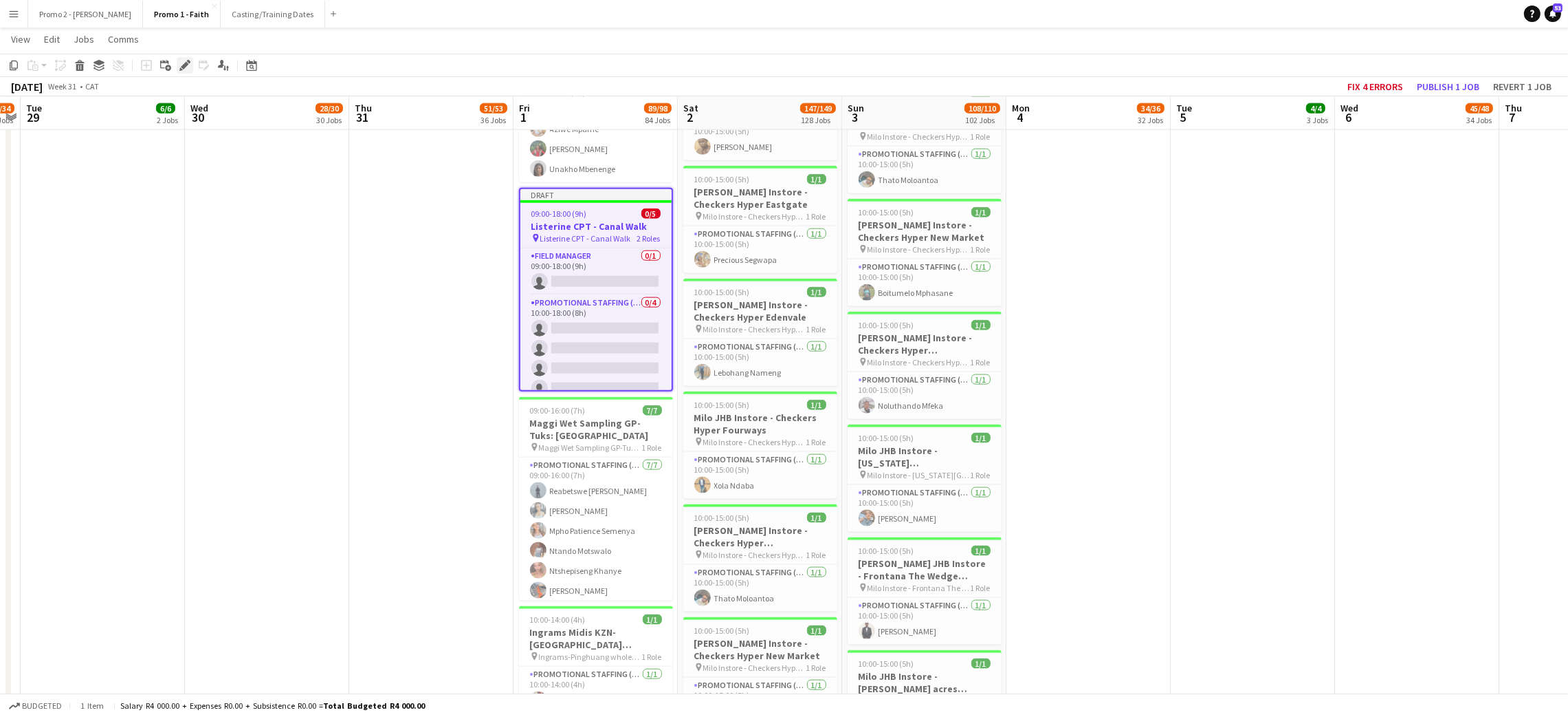
click at [184, 64] on icon at bounding box center [184, 66] width 8 height 8
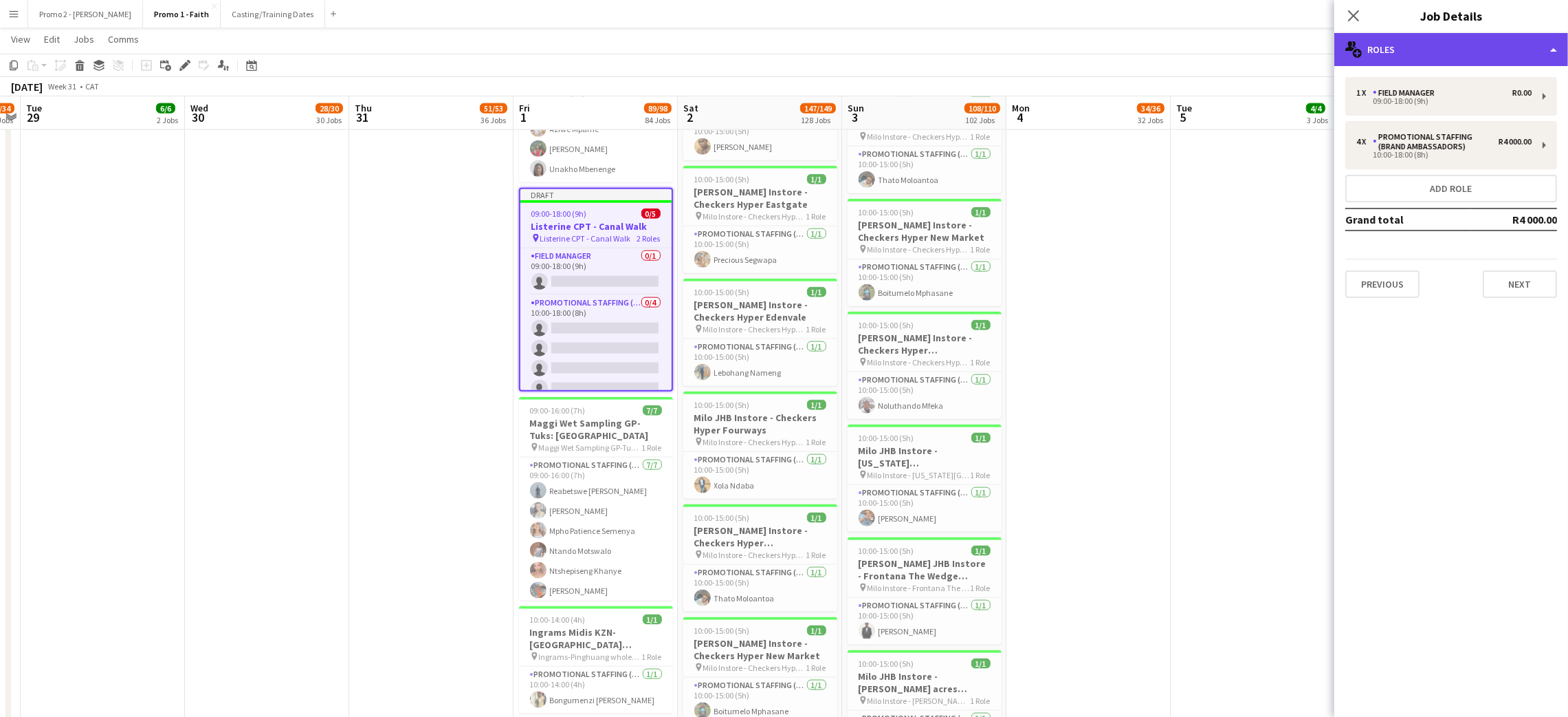
click at [1383, 45] on div "multiple-users-add Roles" at bounding box center [1451, 49] width 234 height 33
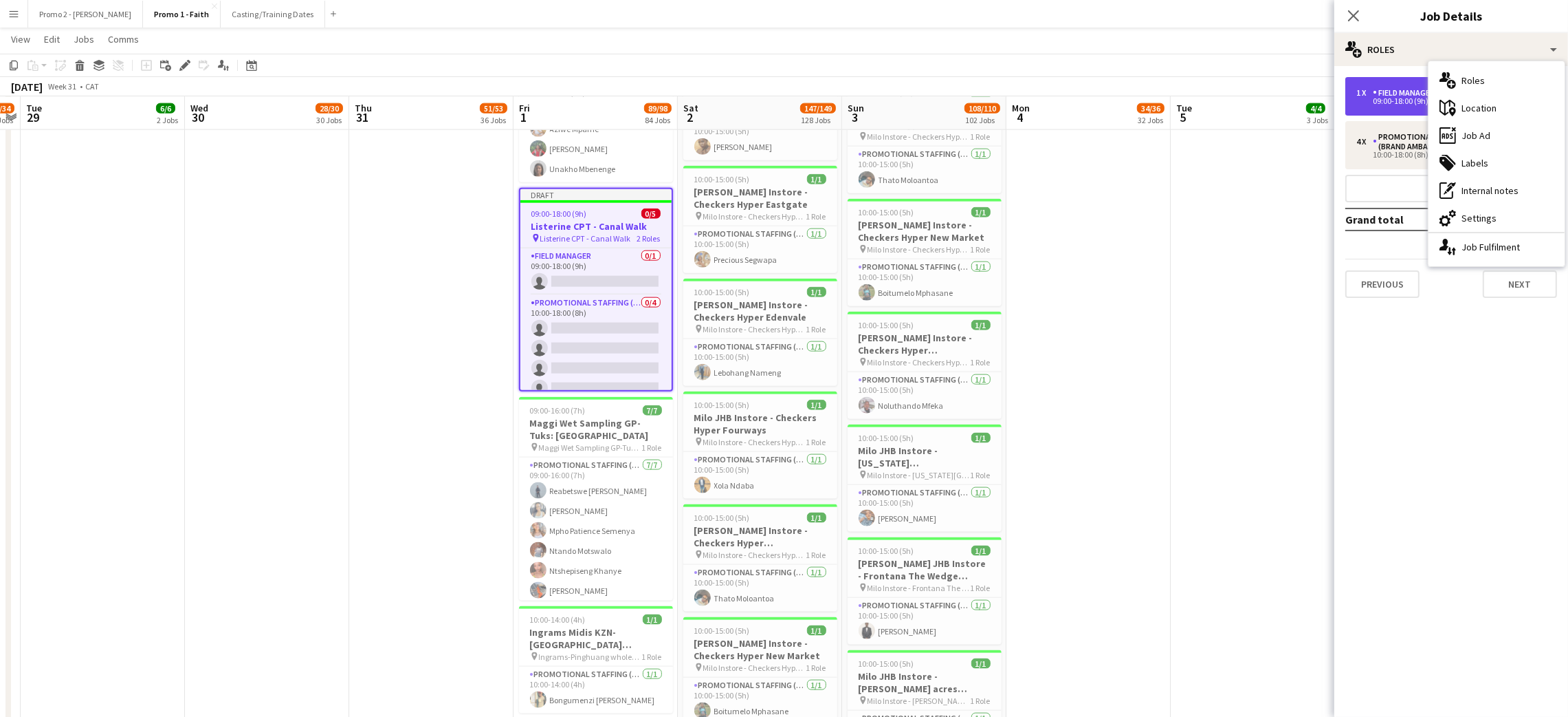
click at [1378, 115] on div "1 x Field Manager R0.00 09:00-18:00 (9h)" at bounding box center [1451, 96] width 212 height 38
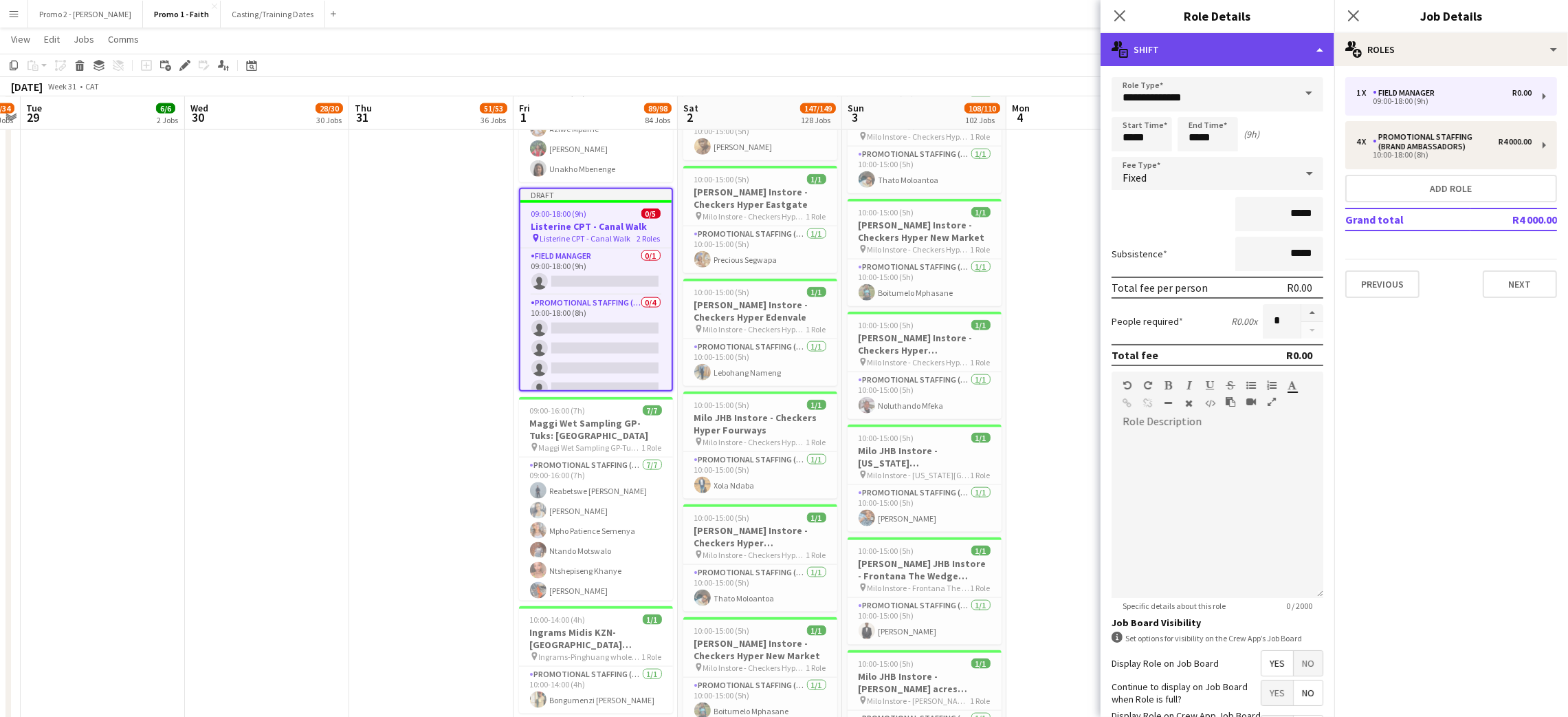
click at [1228, 59] on div "multiple-actions-text Shift" at bounding box center [1217, 49] width 234 height 33
click at [1313, 47] on div "multiple-actions-text Shift" at bounding box center [1217, 49] width 234 height 33
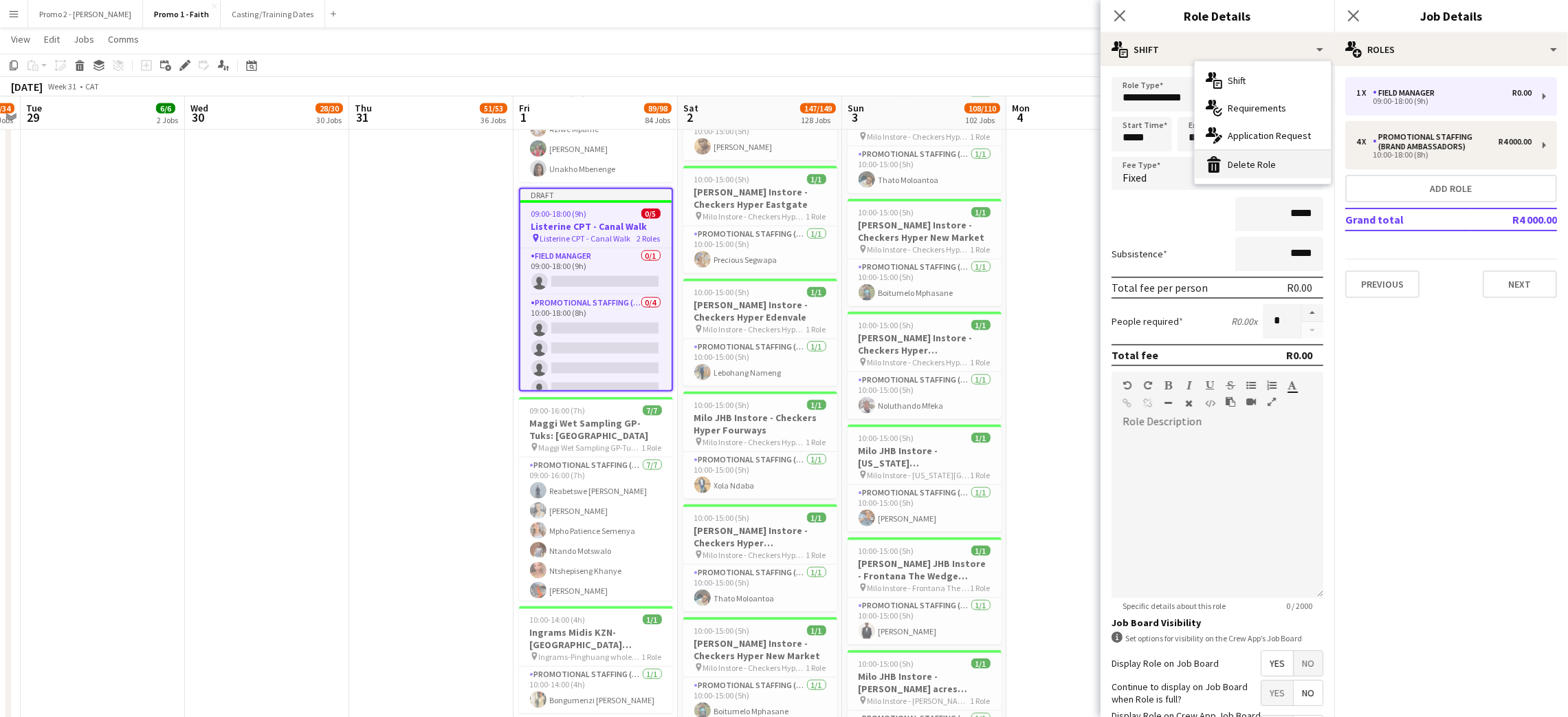
click at [1259, 163] on div "bin-2 Delete Role" at bounding box center [1262, 164] width 136 height 27
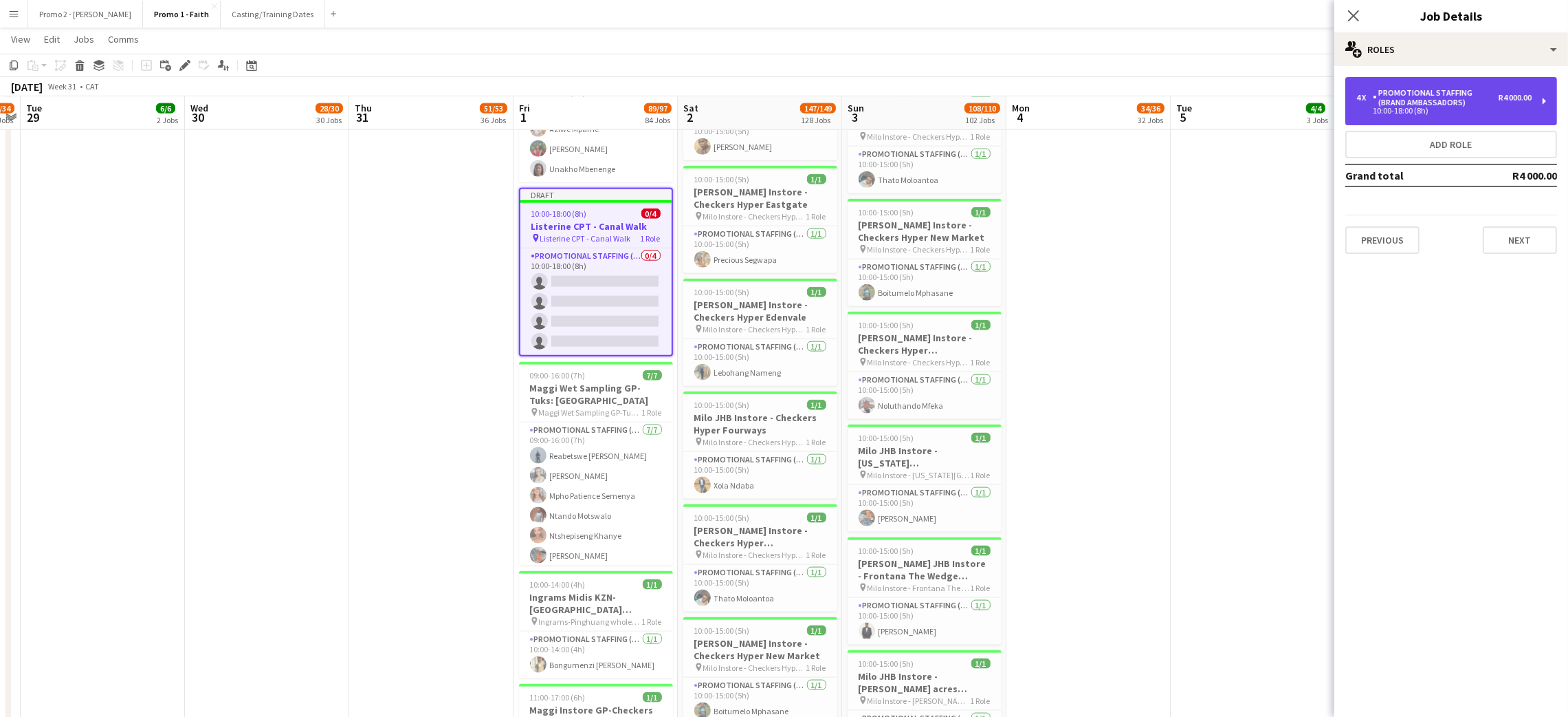
click at [1435, 94] on div "Promotional Staffing (Brand Ambassadors)" at bounding box center [1435, 97] width 126 height 19
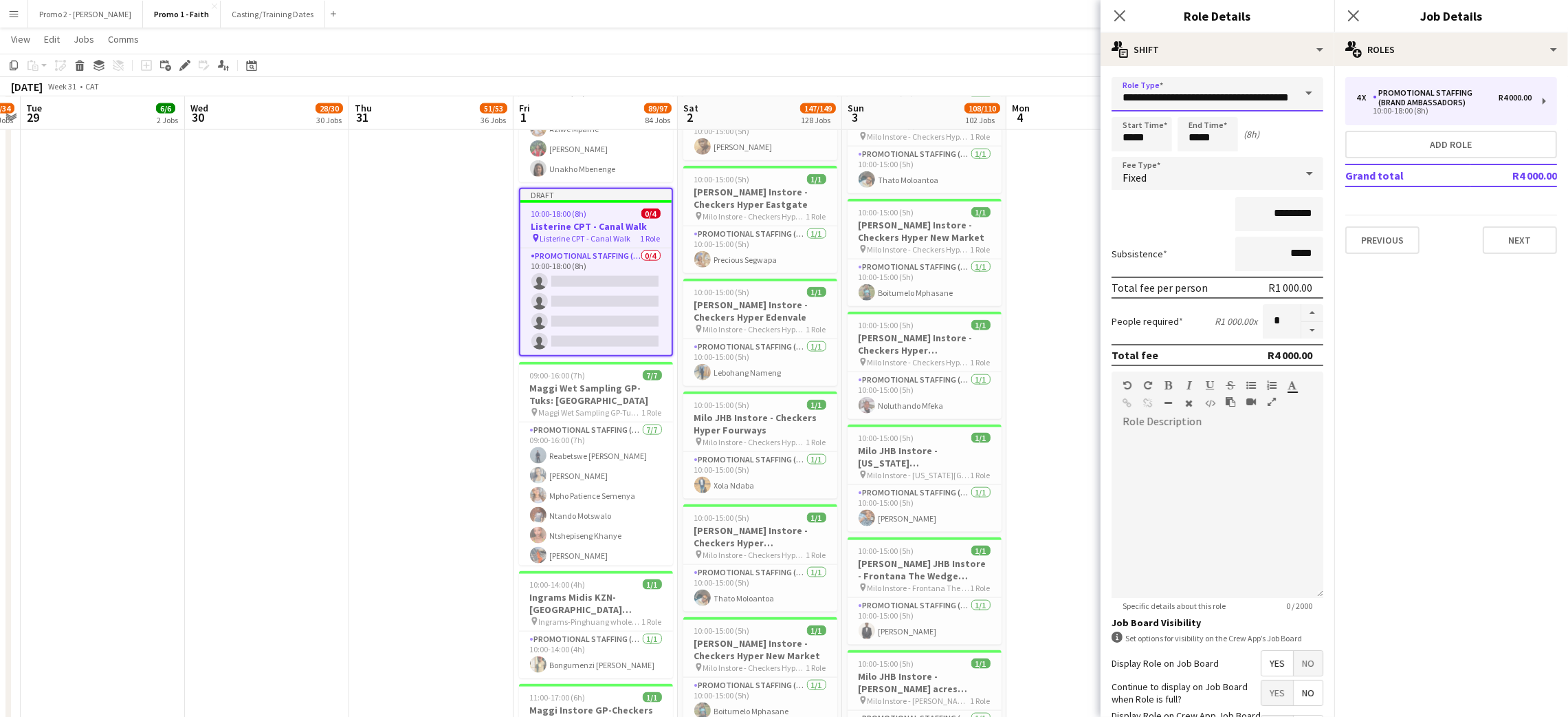
click at [1247, 101] on input "**********" at bounding box center [1217, 94] width 212 height 34
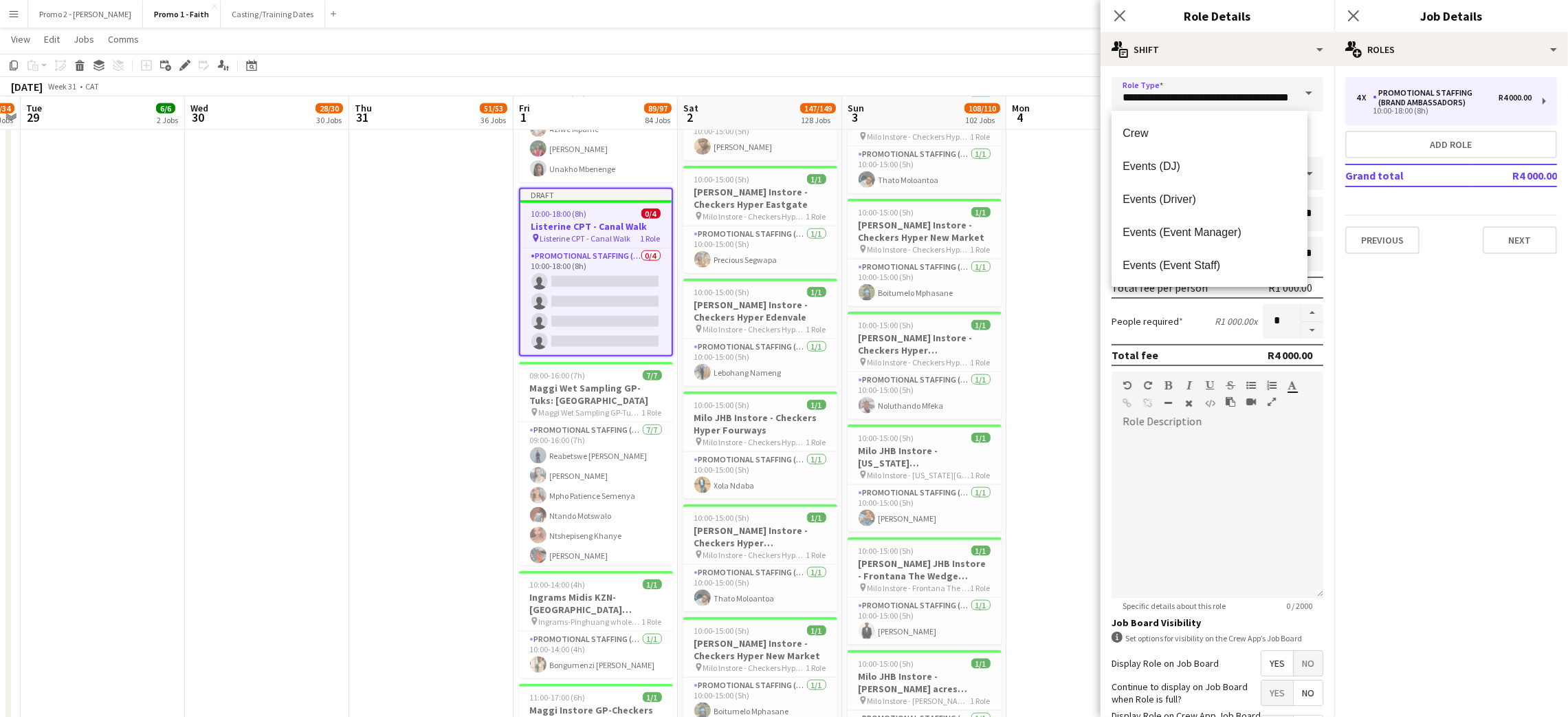
click at [1294, 94] on span at bounding box center [1309, 93] width 29 height 33
click at [1140, 125] on mat-option "Crew" at bounding box center [1209, 132] width 196 height 33
type input "****"
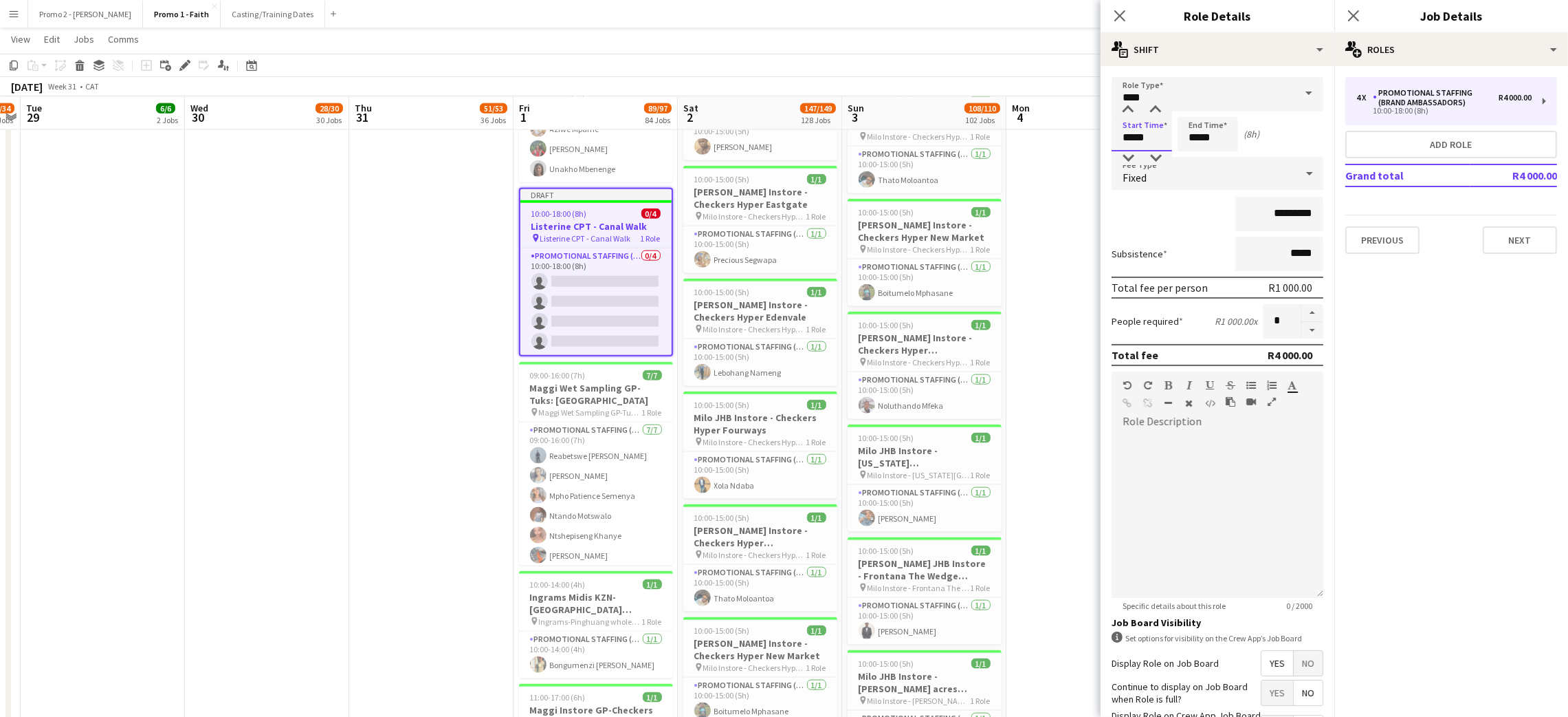
click at [1142, 135] on input "*****" at bounding box center [1141, 133] width 60 height 34
type input "*****"
click at [1207, 127] on input "*****" at bounding box center [1207, 133] width 60 height 34
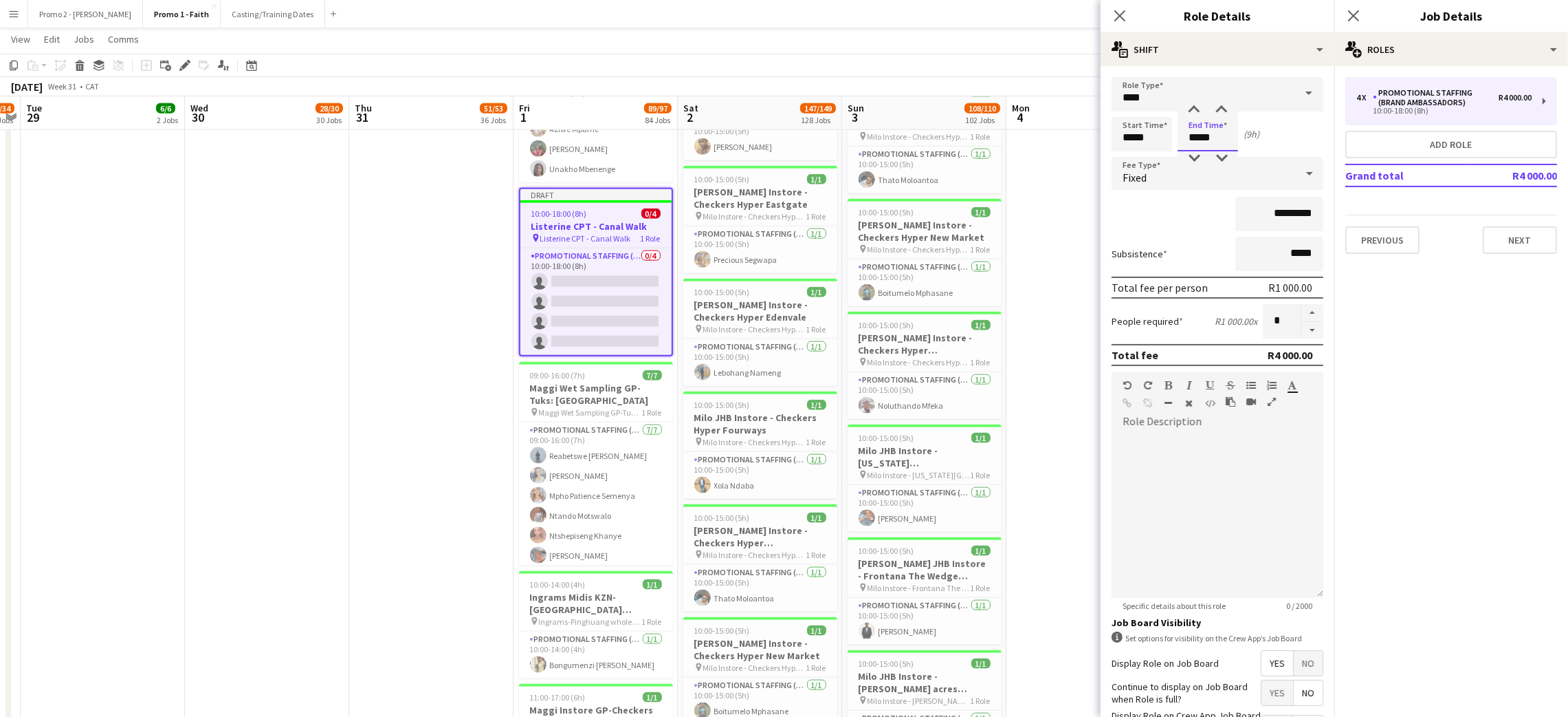
click at [1207, 127] on input "*****" at bounding box center [1207, 133] width 60 height 34
type input "*****"
click at [1275, 198] on input "*********" at bounding box center [1278, 214] width 88 height 34
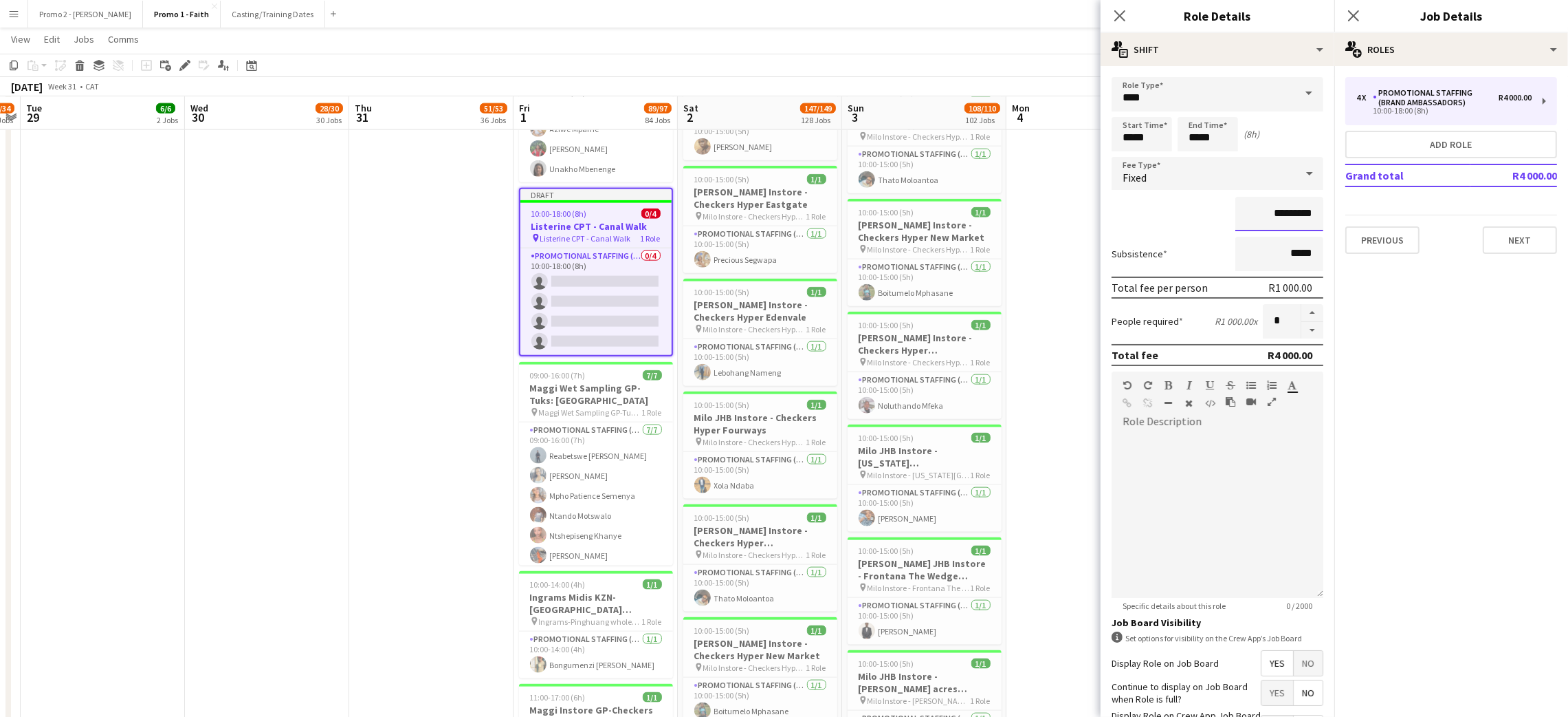
type input "**"
type input "*******"
click at [1301, 326] on button "button" at bounding box center [1312, 330] width 22 height 18
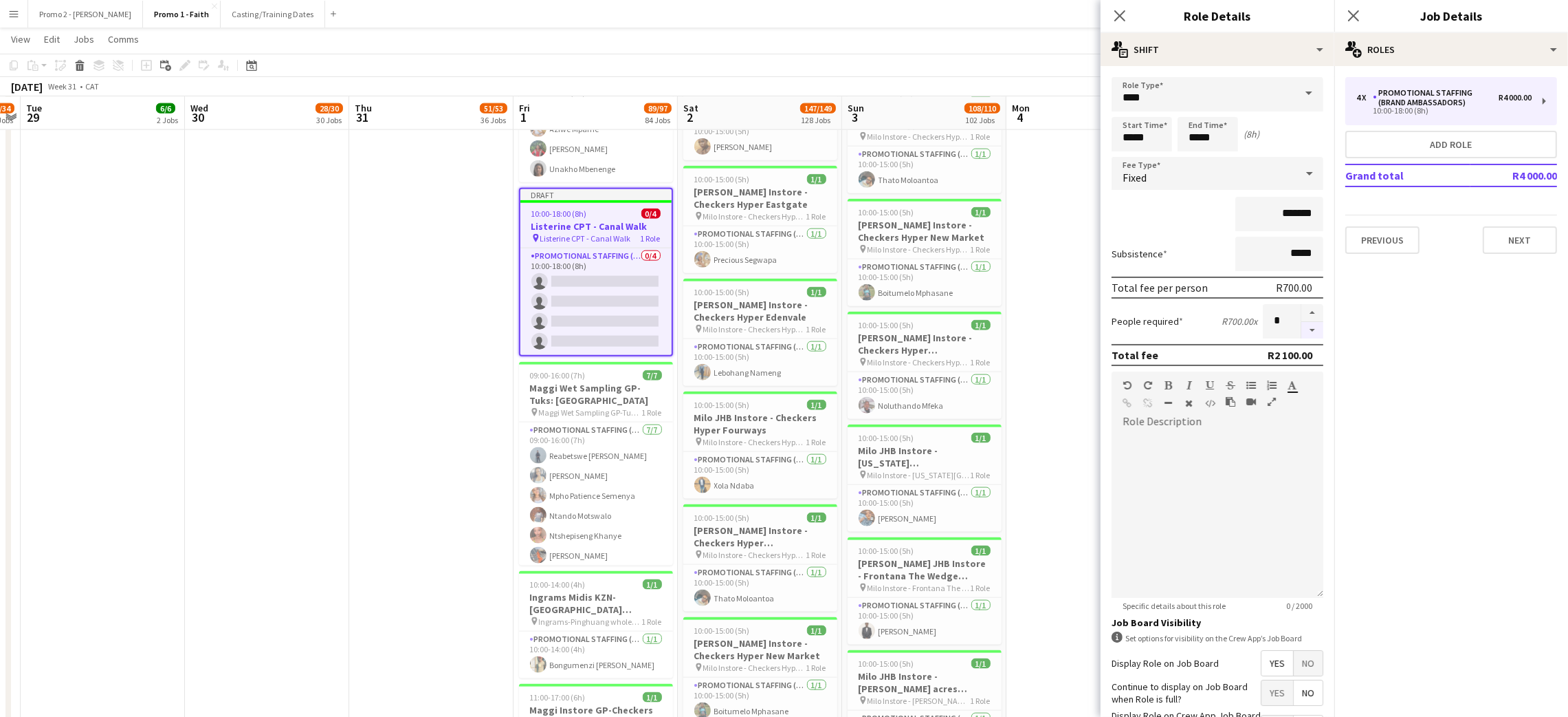
type input "*"
click at [1300, 326] on div at bounding box center [1312, 321] width 23 height 34
click at [1119, 18] on icon at bounding box center [1119, 15] width 13 height 13
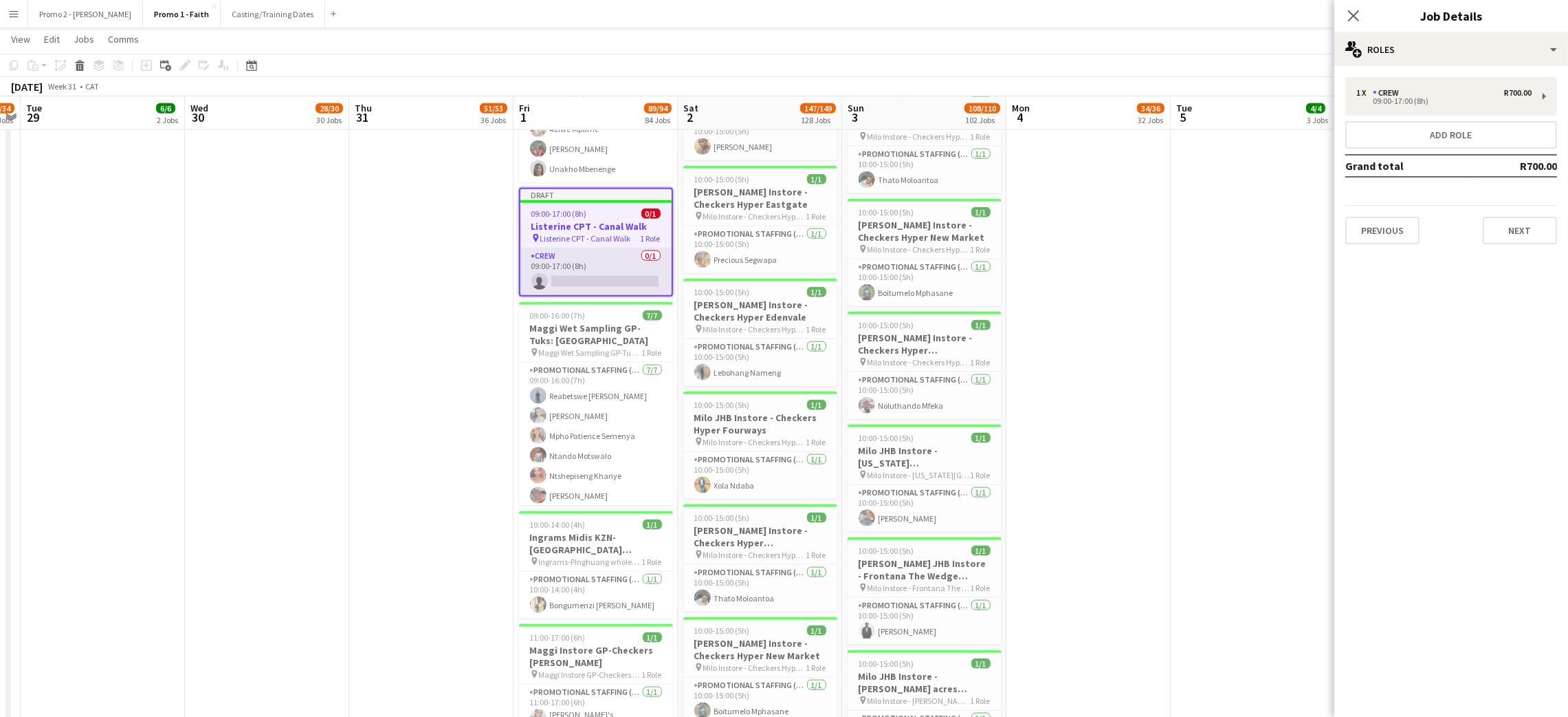
click at [599, 272] on app-card-role "Crew 0/1 09:00-17:00 (8h) single-neutral-actions" at bounding box center [596, 271] width 151 height 47
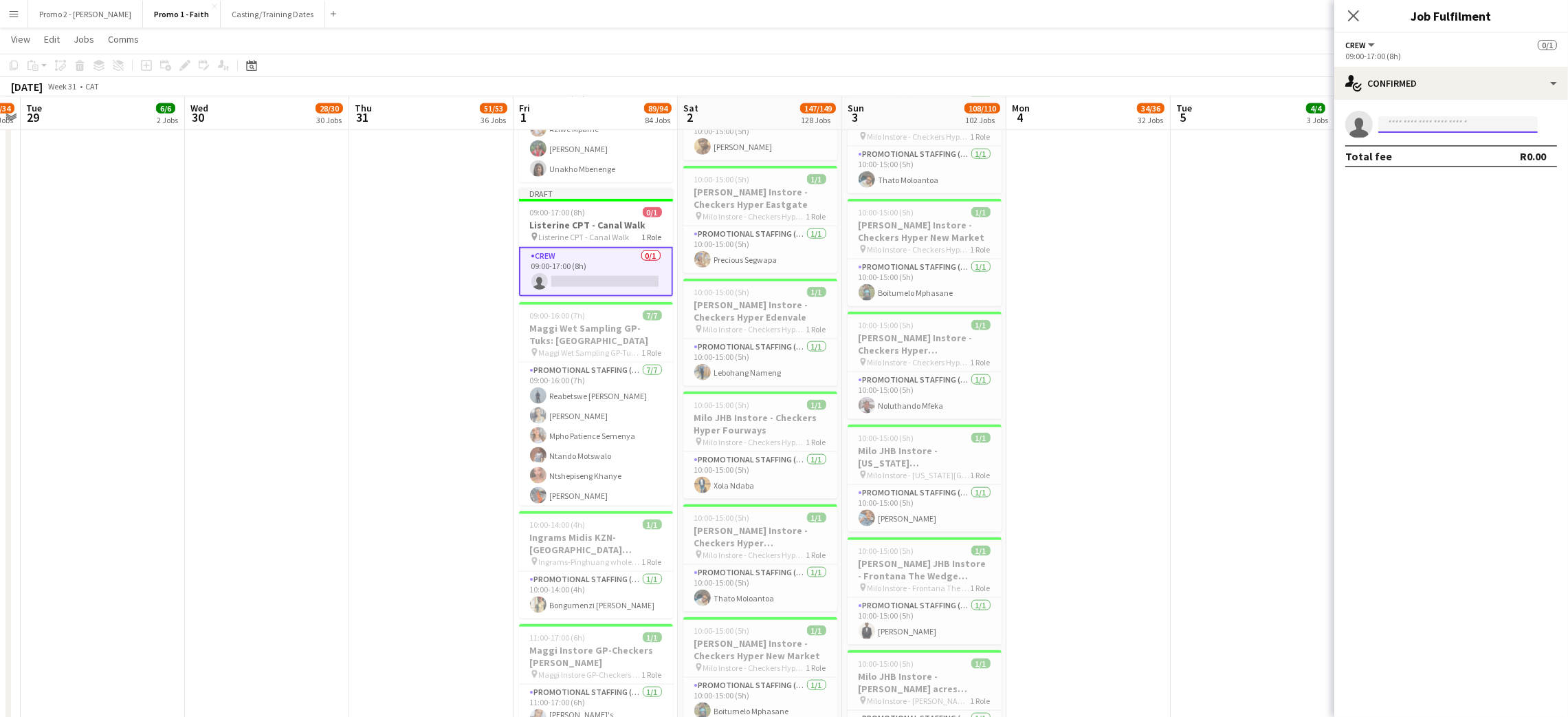
click at [1421, 120] on input at bounding box center [1457, 124] width 159 height 17
type input "****"
click at [1455, 172] on span "Mauro Ribeiro Active" at bounding box center [1457, 177] width 137 height 11
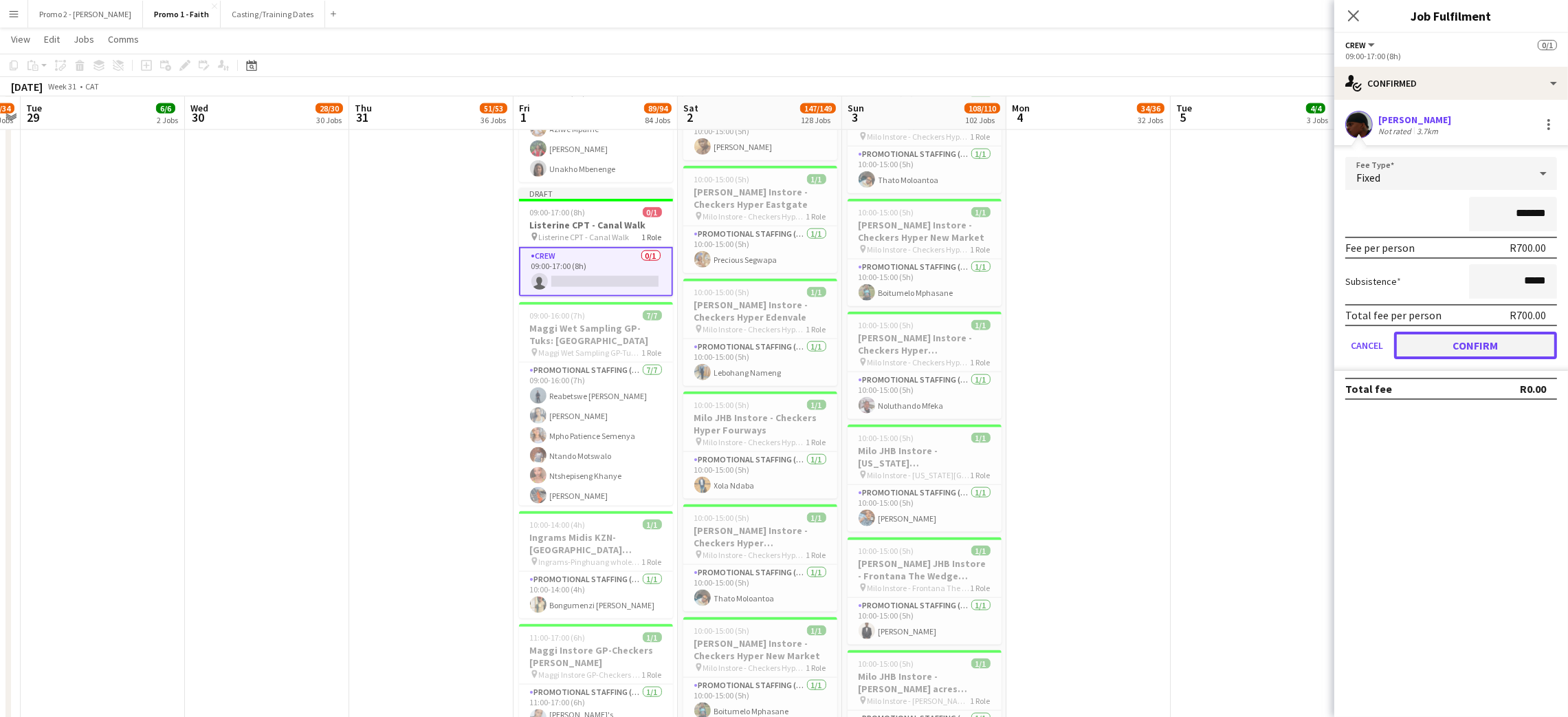
click at [1459, 349] on button "Confirm" at bounding box center [1476, 346] width 163 height 27
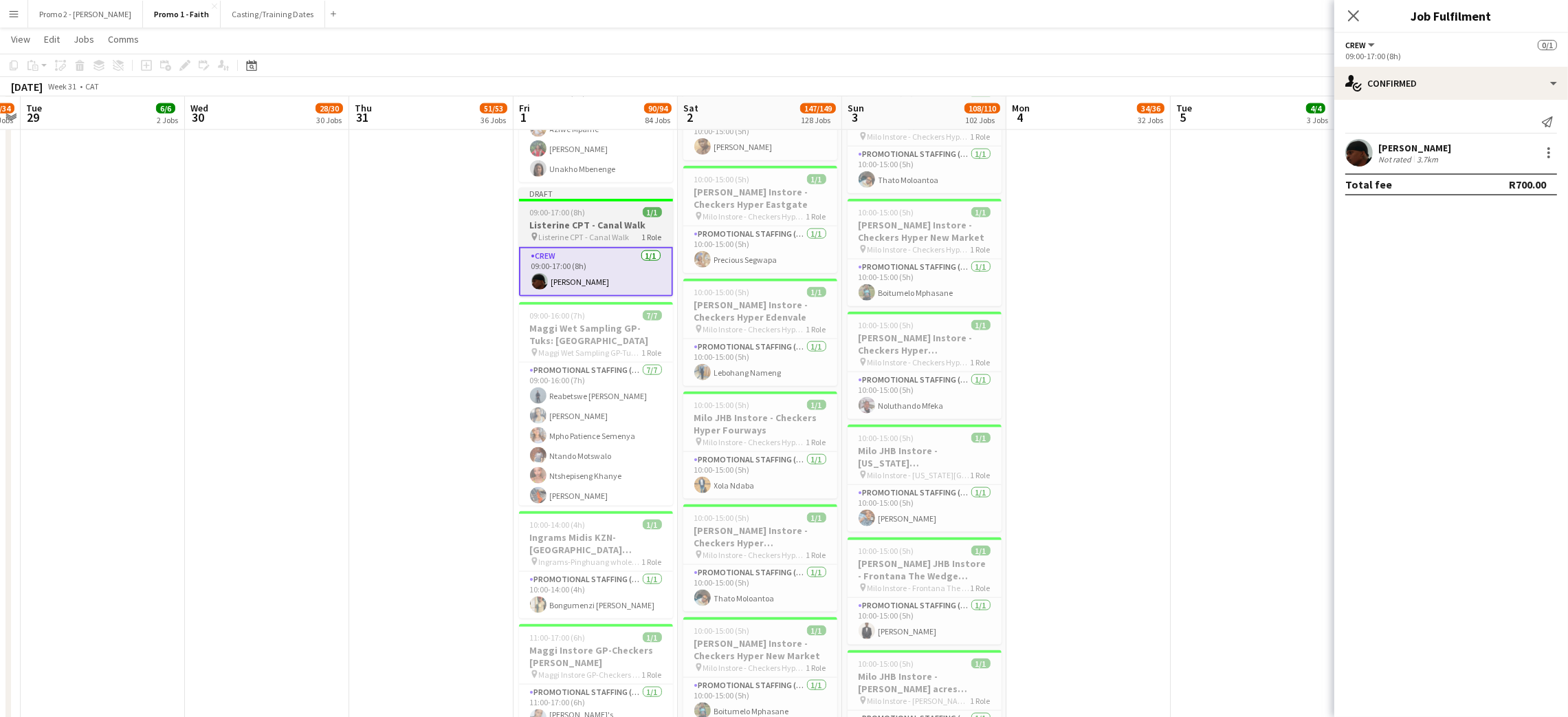
click at [599, 221] on h3 "Listerine CPT - Canal Walk" at bounding box center [596, 225] width 154 height 12
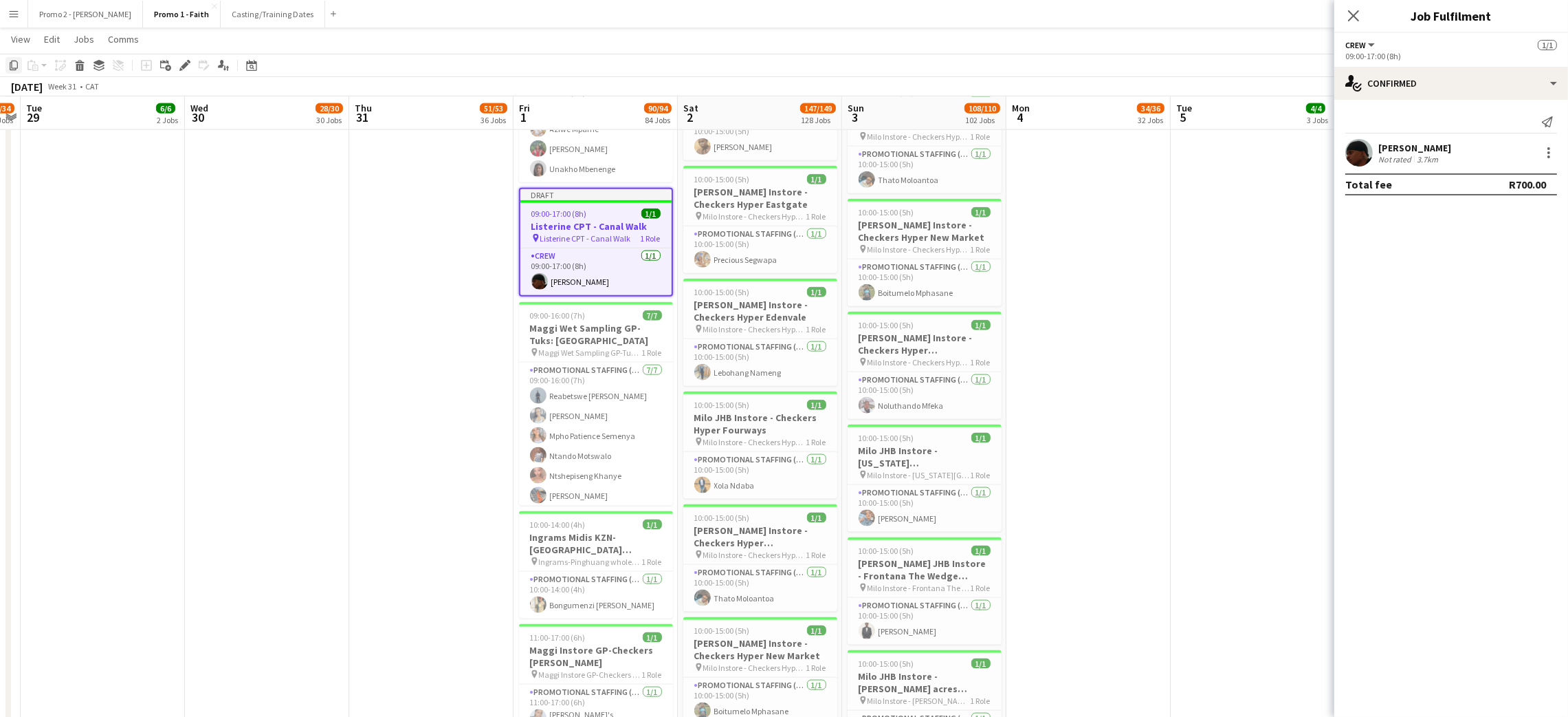
click at [11, 63] on icon "Copy" at bounding box center [14, 65] width 11 height 11
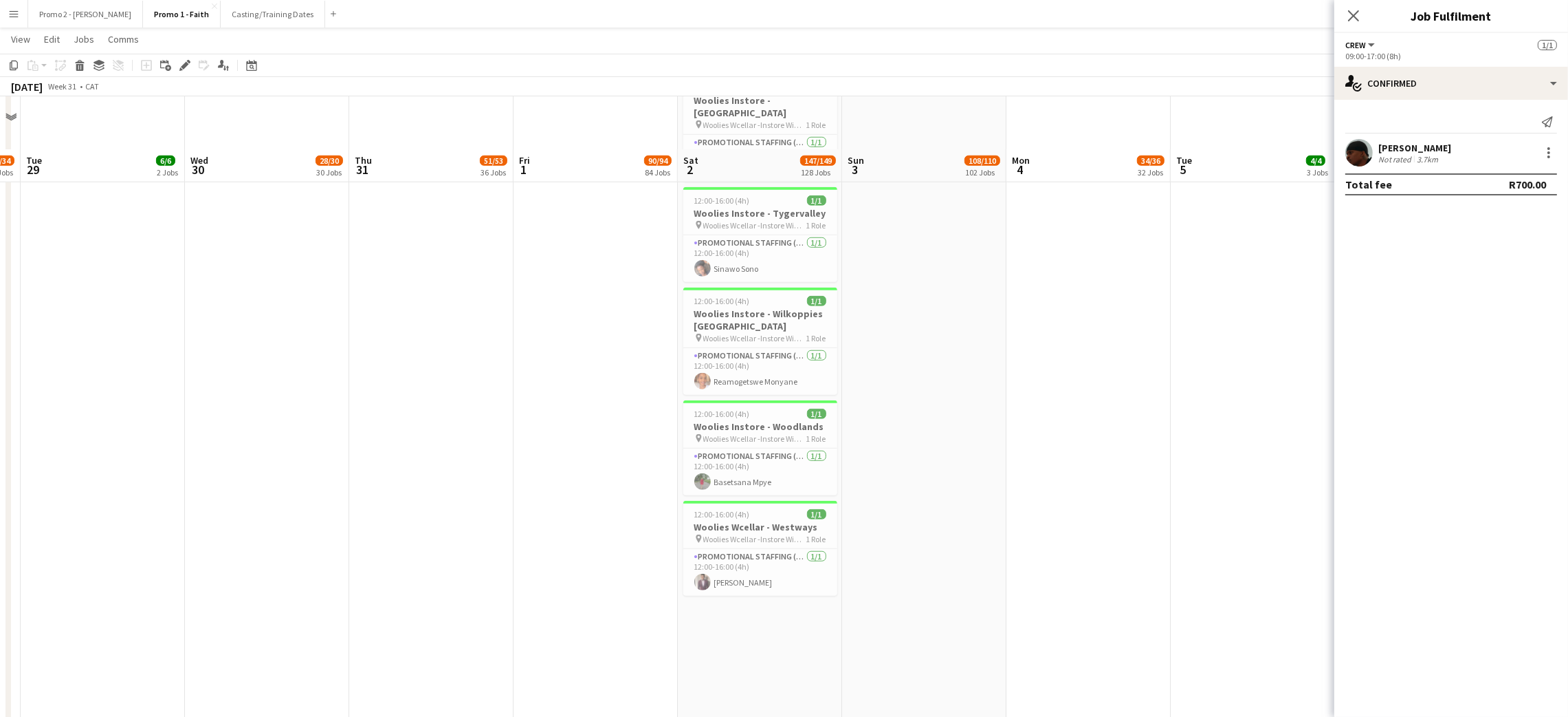
scroll to position [17843, 0]
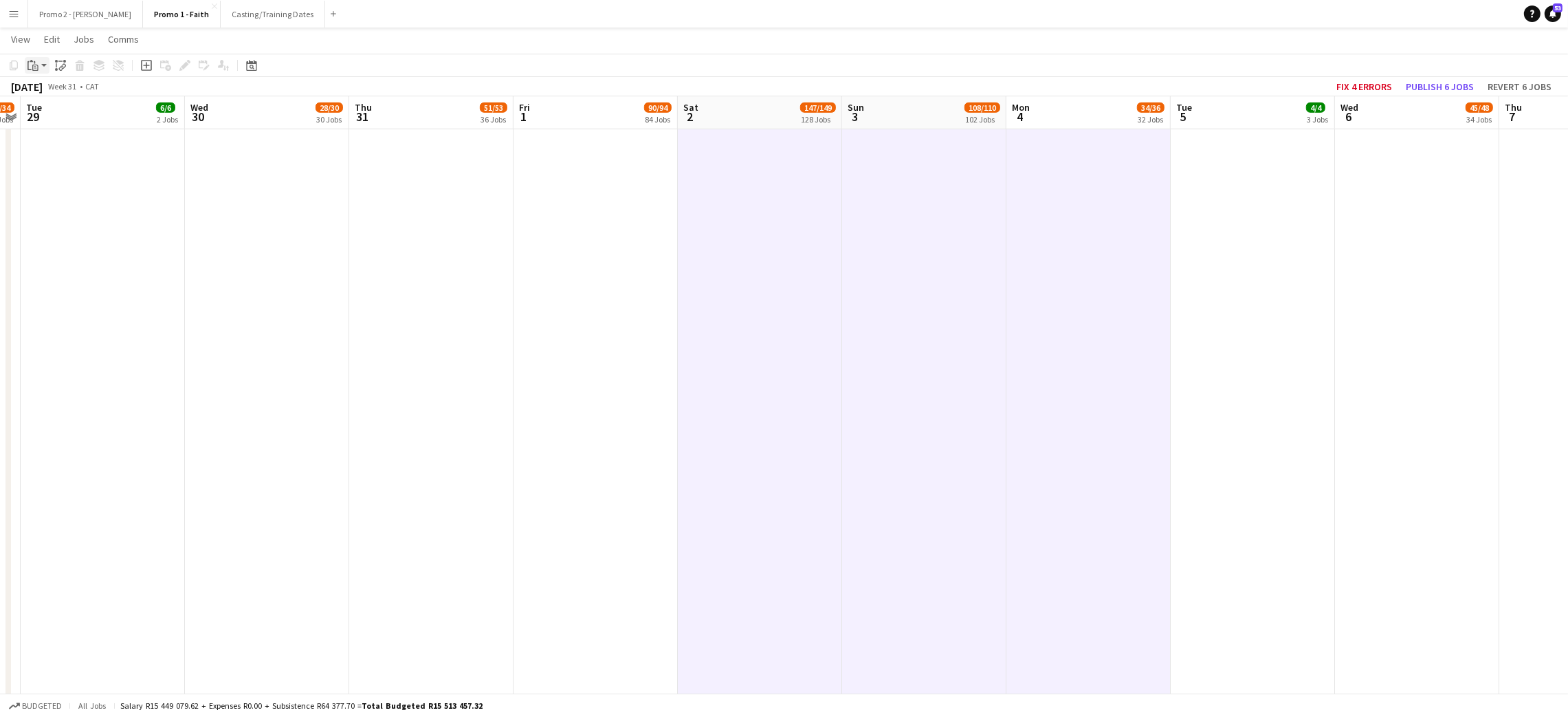
click at [40, 66] on app-action-btn "Paste" at bounding box center [37, 66] width 24 height 17
click at [75, 114] on link "Paste with crew Ctrl+Shift+V" at bounding box center [101, 114] width 130 height 12
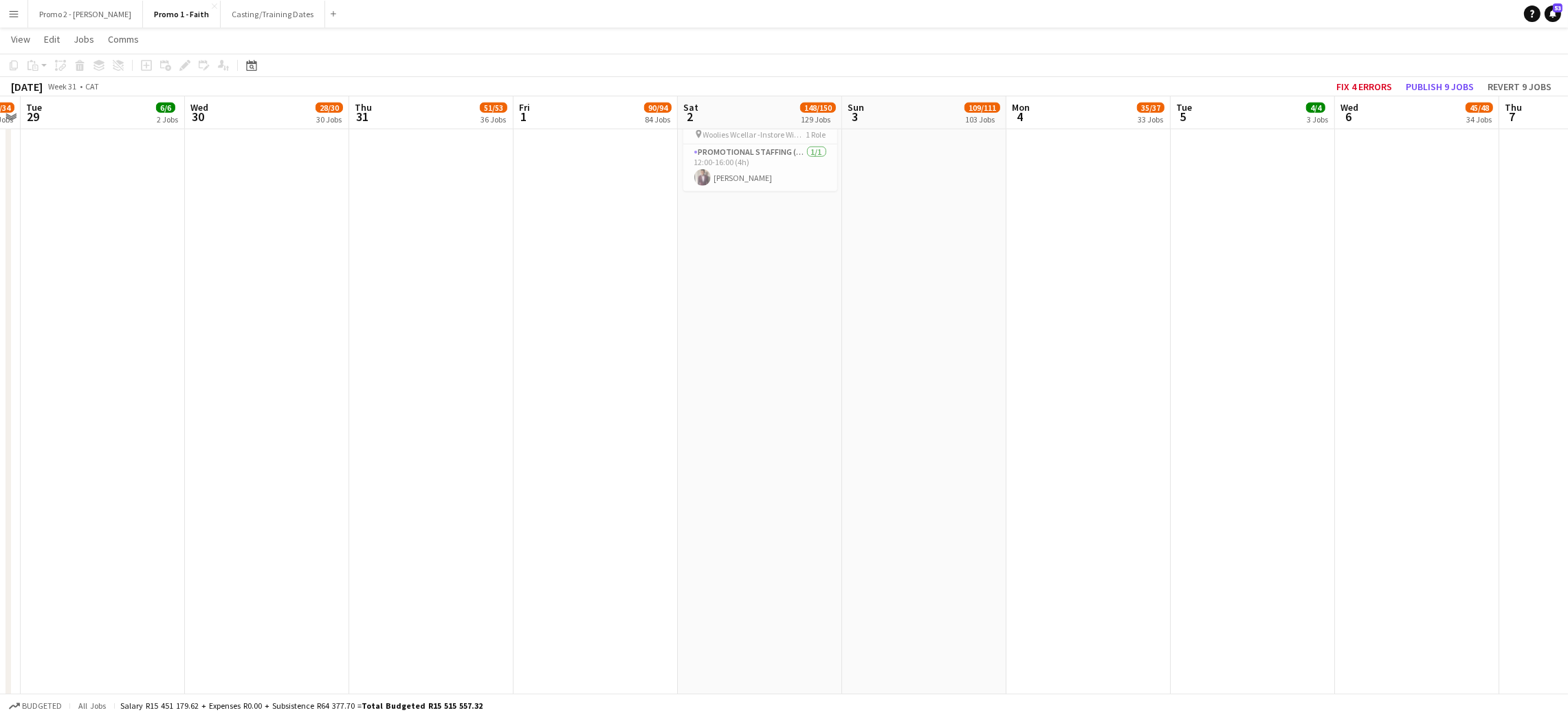
drag, startPoint x: 1454, startPoint y: 282, endPoint x: 1448, endPoint y: 265, distance: 18.0
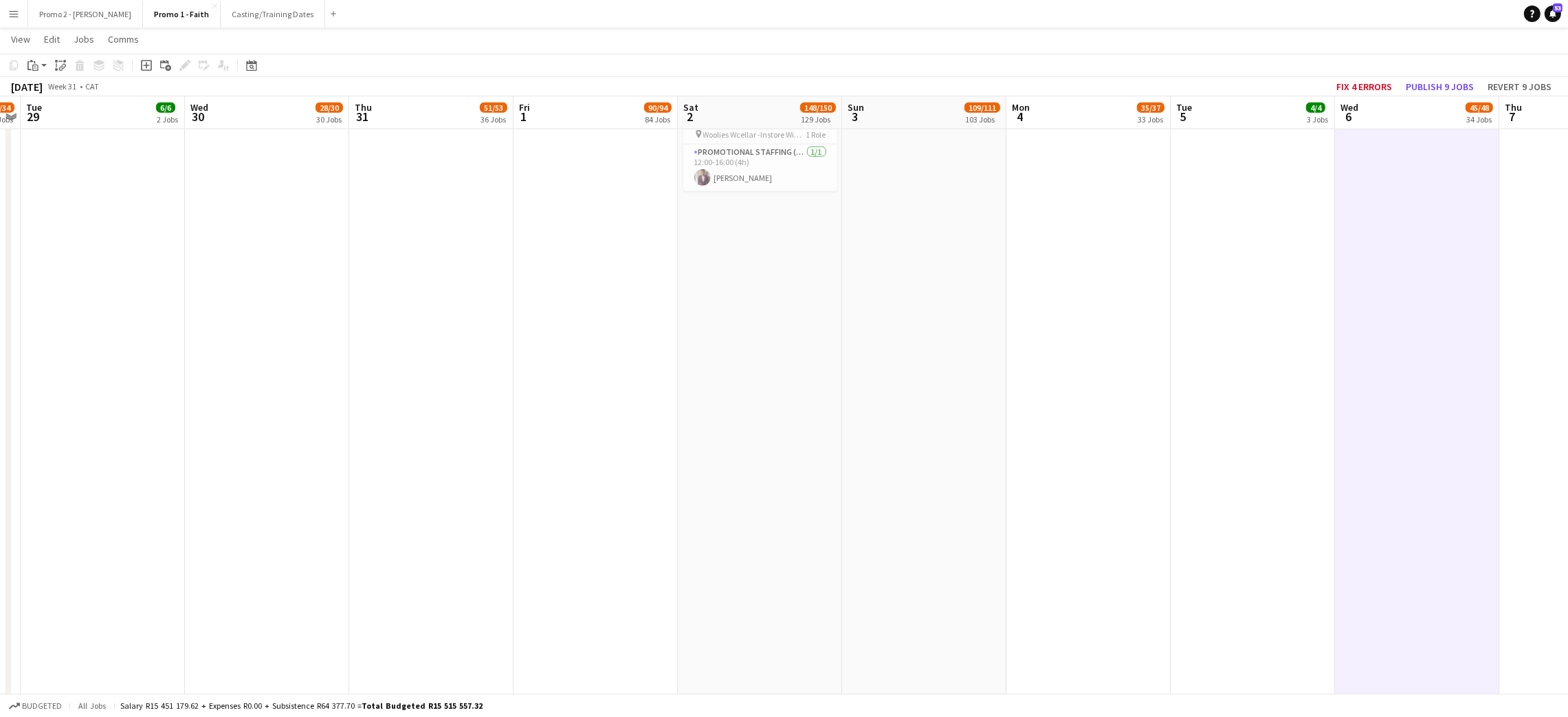
scroll to position [0, 473]
click at [1430, 82] on button "Publish 9 jobs" at bounding box center [1440, 86] width 79 height 18
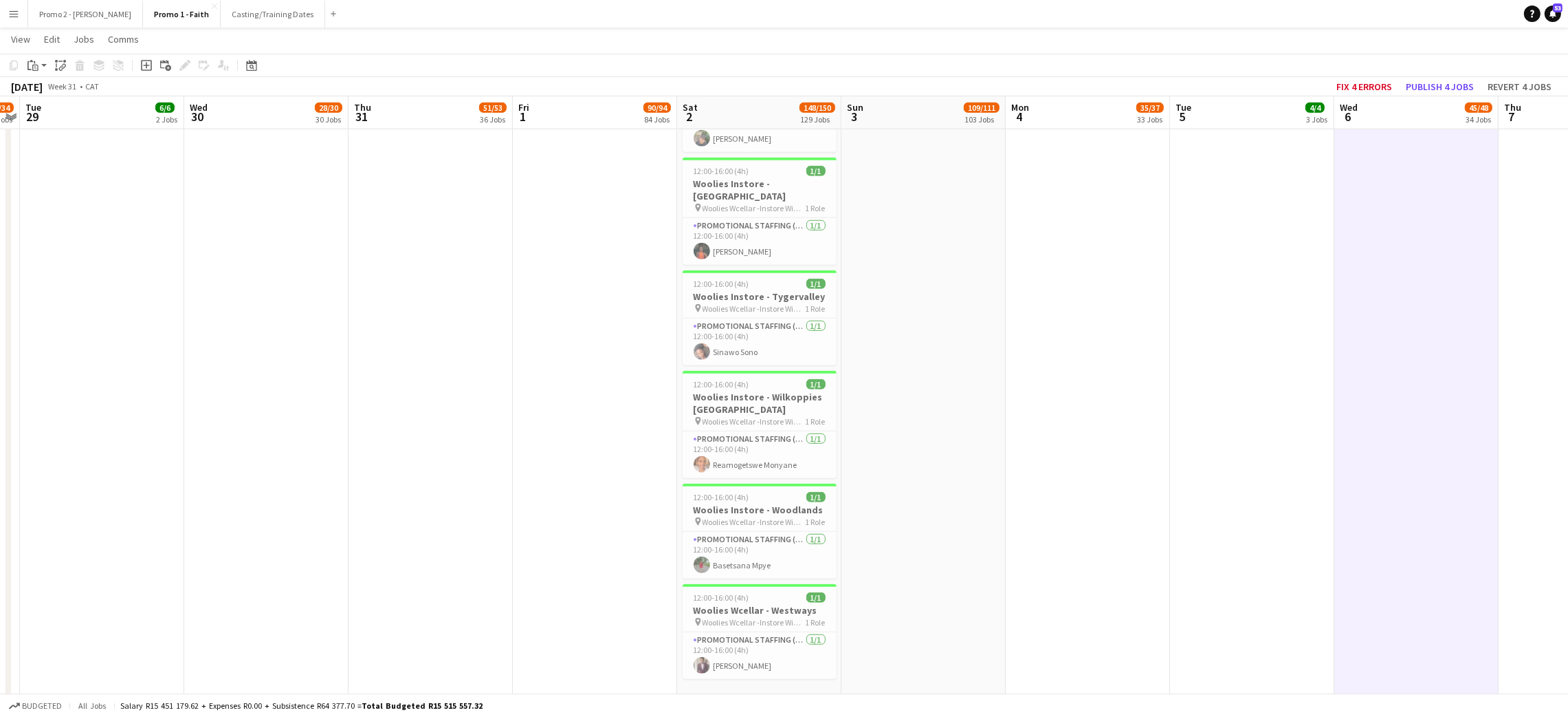
scroll to position [17328, 0]
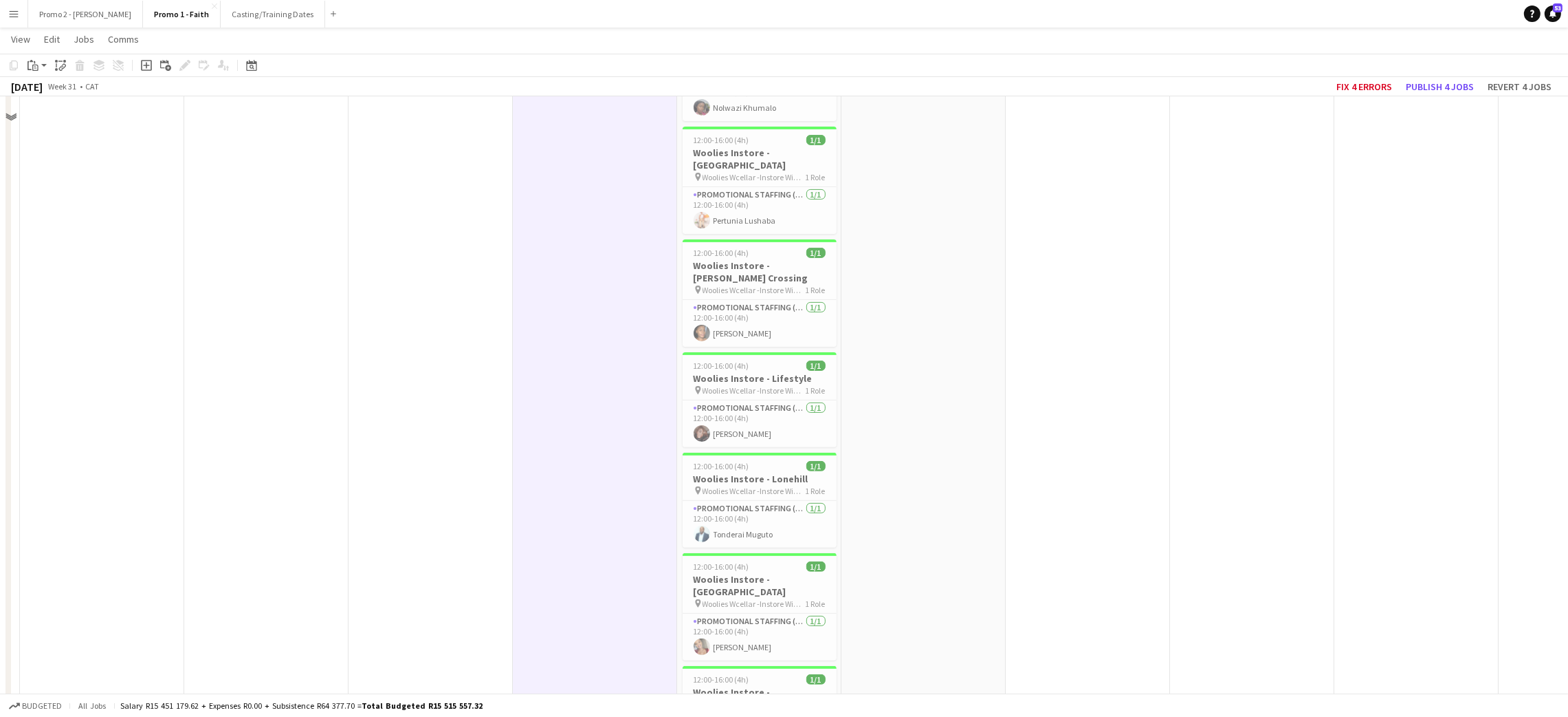
scroll to position [15987, 0]
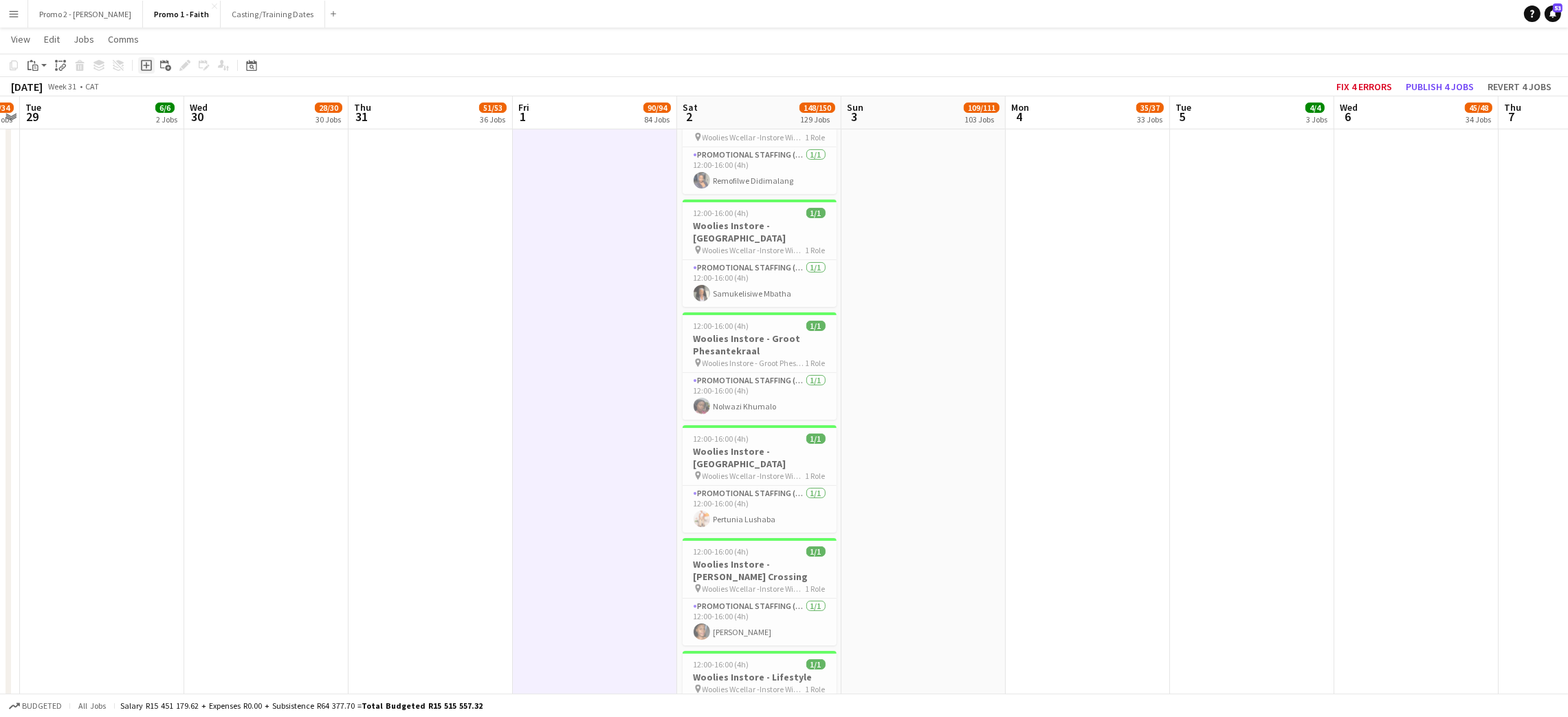
click at [142, 61] on icon "Add job" at bounding box center [146, 65] width 11 height 11
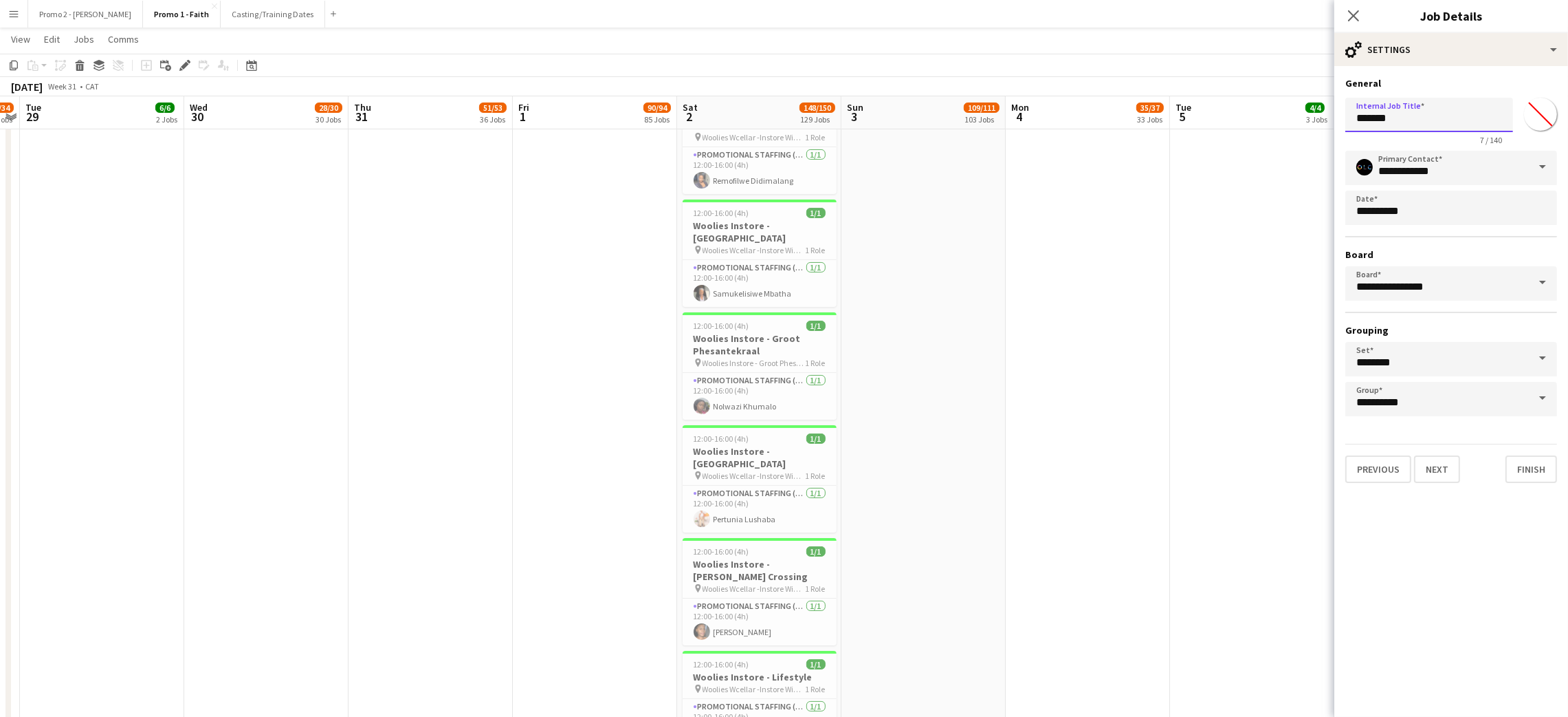
click at [1406, 114] on input "*******" at bounding box center [1429, 114] width 168 height 34
type input "**********"
click at [1392, 468] on button "Previous" at bounding box center [1378, 469] width 66 height 27
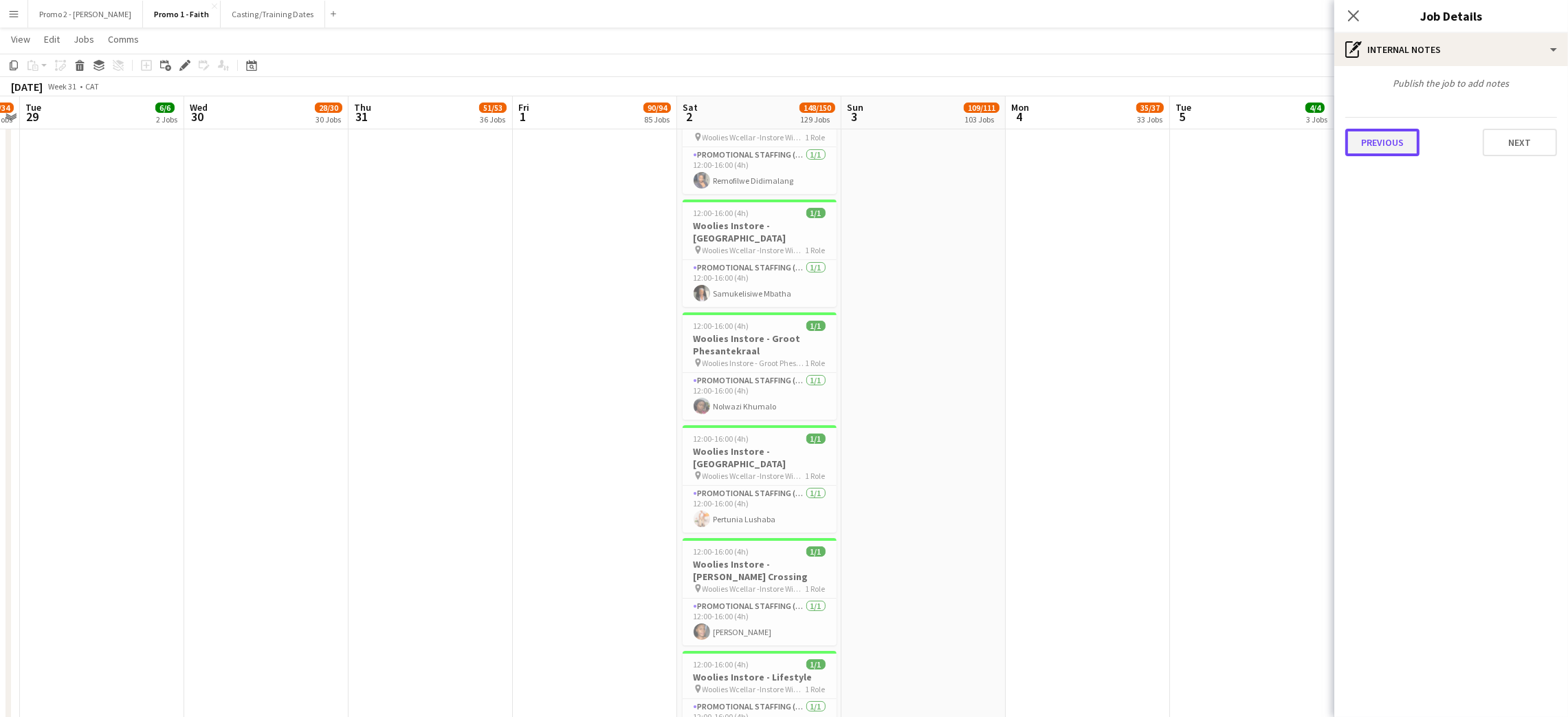
click at [1383, 146] on button "Previous" at bounding box center [1382, 143] width 74 height 27
click at [1393, 97] on input "Type to search client labels..." at bounding box center [1451, 95] width 190 height 12
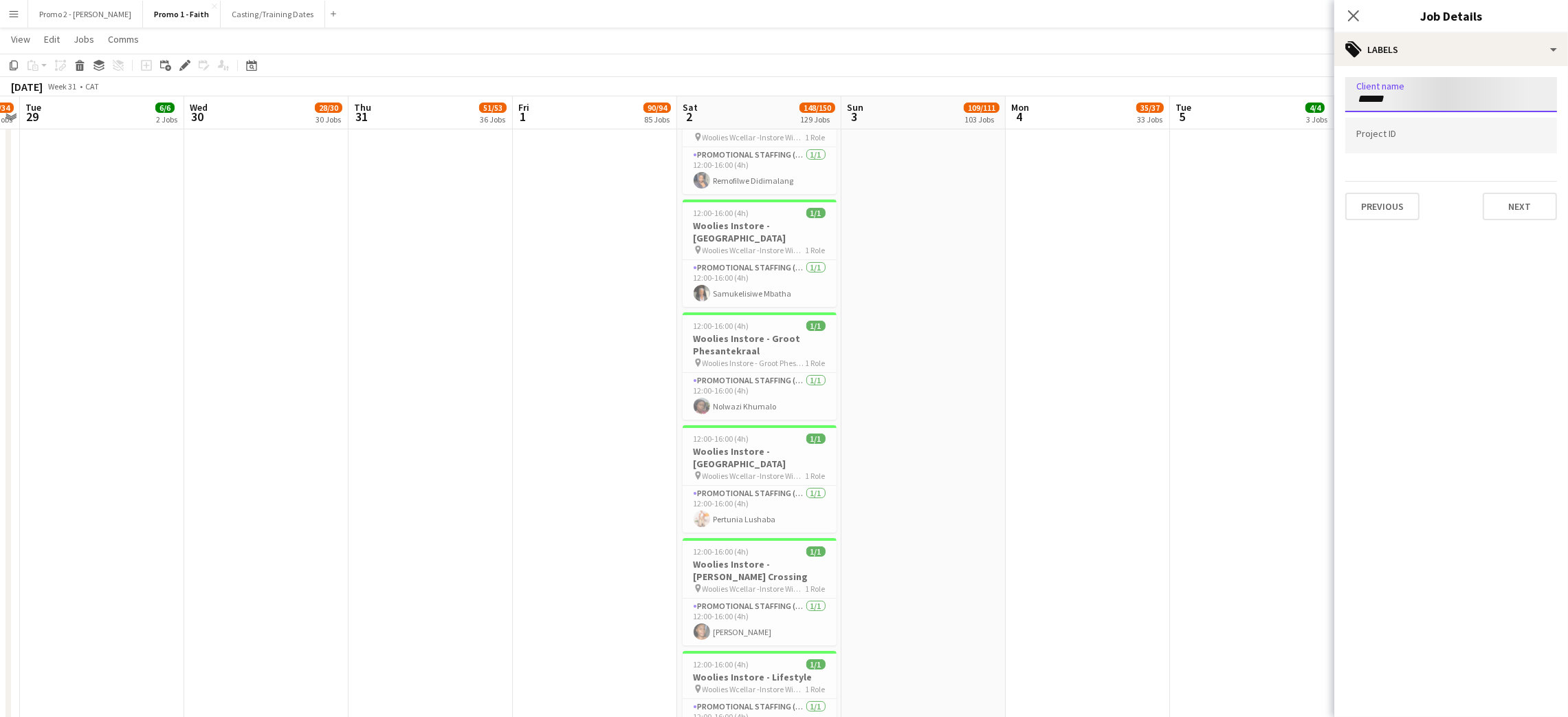
type input "******"
click at [1396, 137] on div "Listerine" at bounding box center [1451, 136] width 212 height 33
click at [1400, 134] on input "Type to search project ID labels..." at bounding box center [1451, 140] width 190 height 12
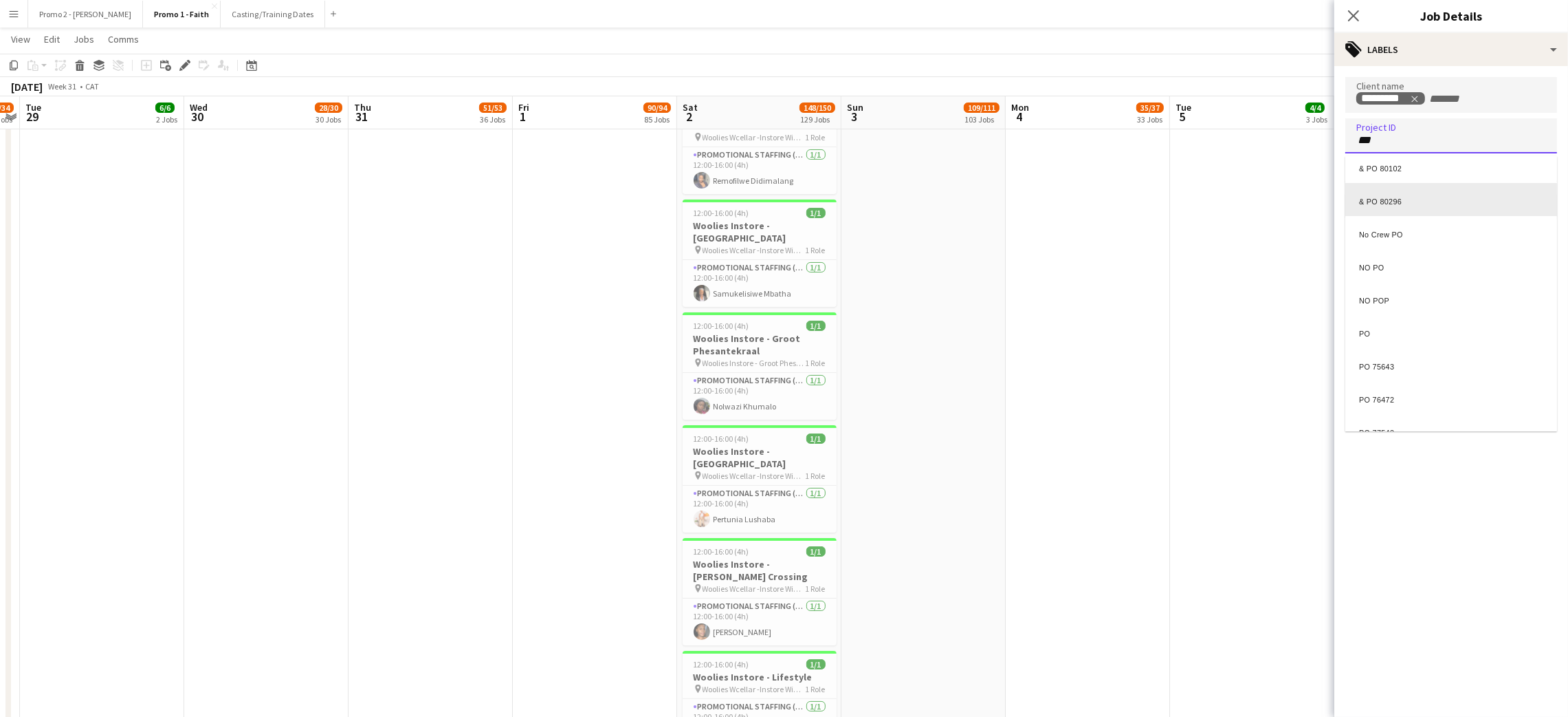
scroll to position [4, 0]
click at [1390, 137] on div at bounding box center [1451, 358] width 234 height 717
click at [1390, 137] on input "**" at bounding box center [1451, 140] width 190 height 12
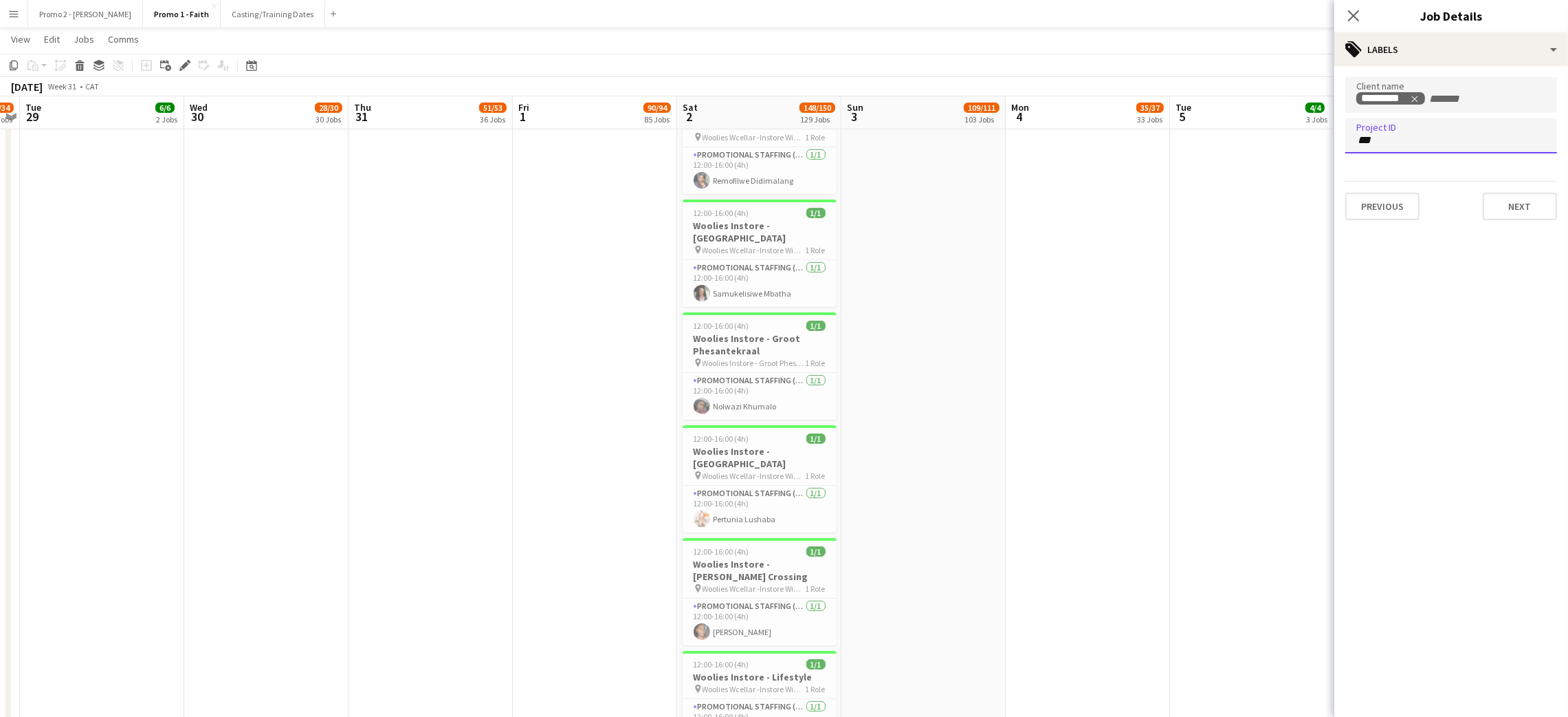
click at [1390, 137] on input "**" at bounding box center [1451, 140] width 190 height 12
type input "********"
click at [1403, 180] on div "PO 99068" at bounding box center [1451, 176] width 212 height 33
type input "********"
drag, startPoint x: 1387, startPoint y: 214, endPoint x: 1397, endPoint y: 217, distance: 10.4
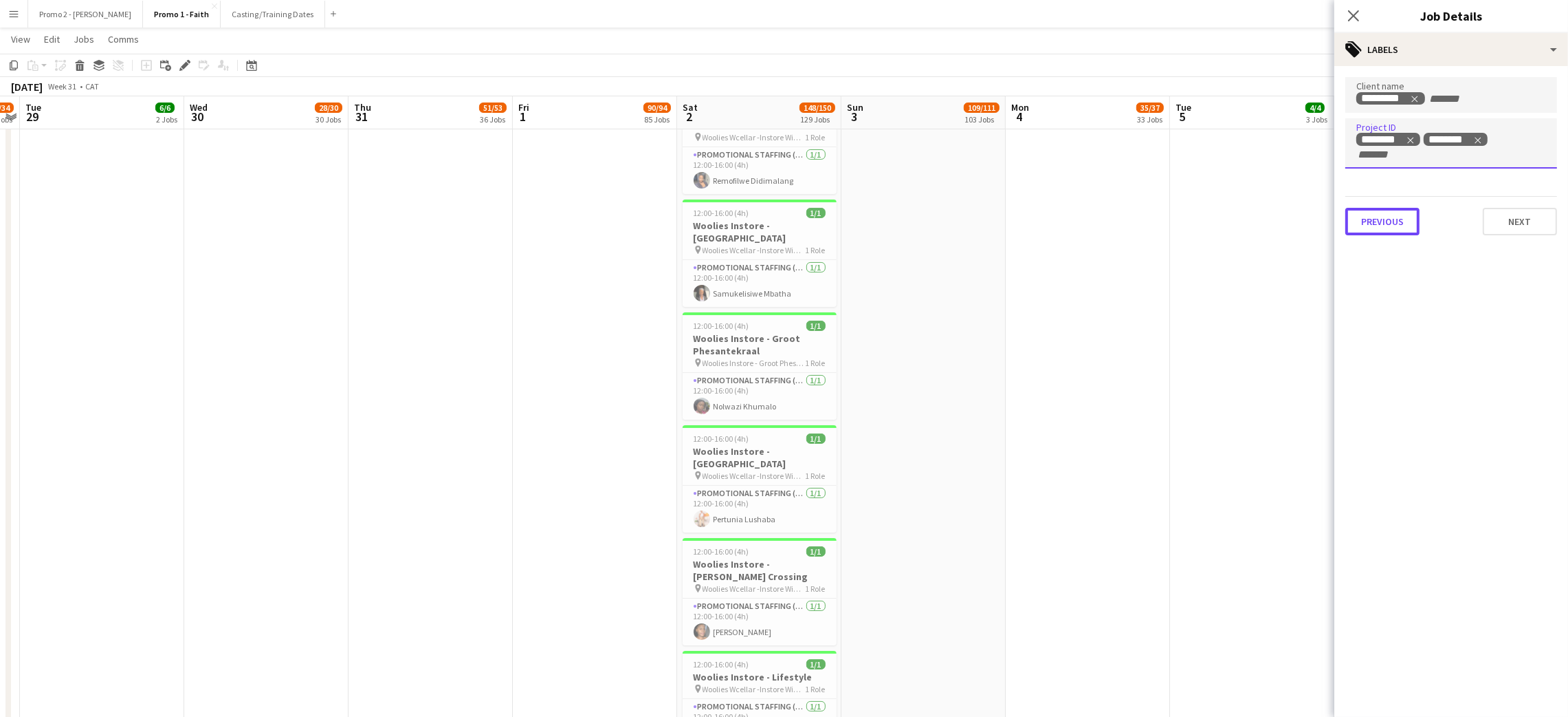
click at [1387, 214] on button "Previous" at bounding box center [1382, 221] width 74 height 27
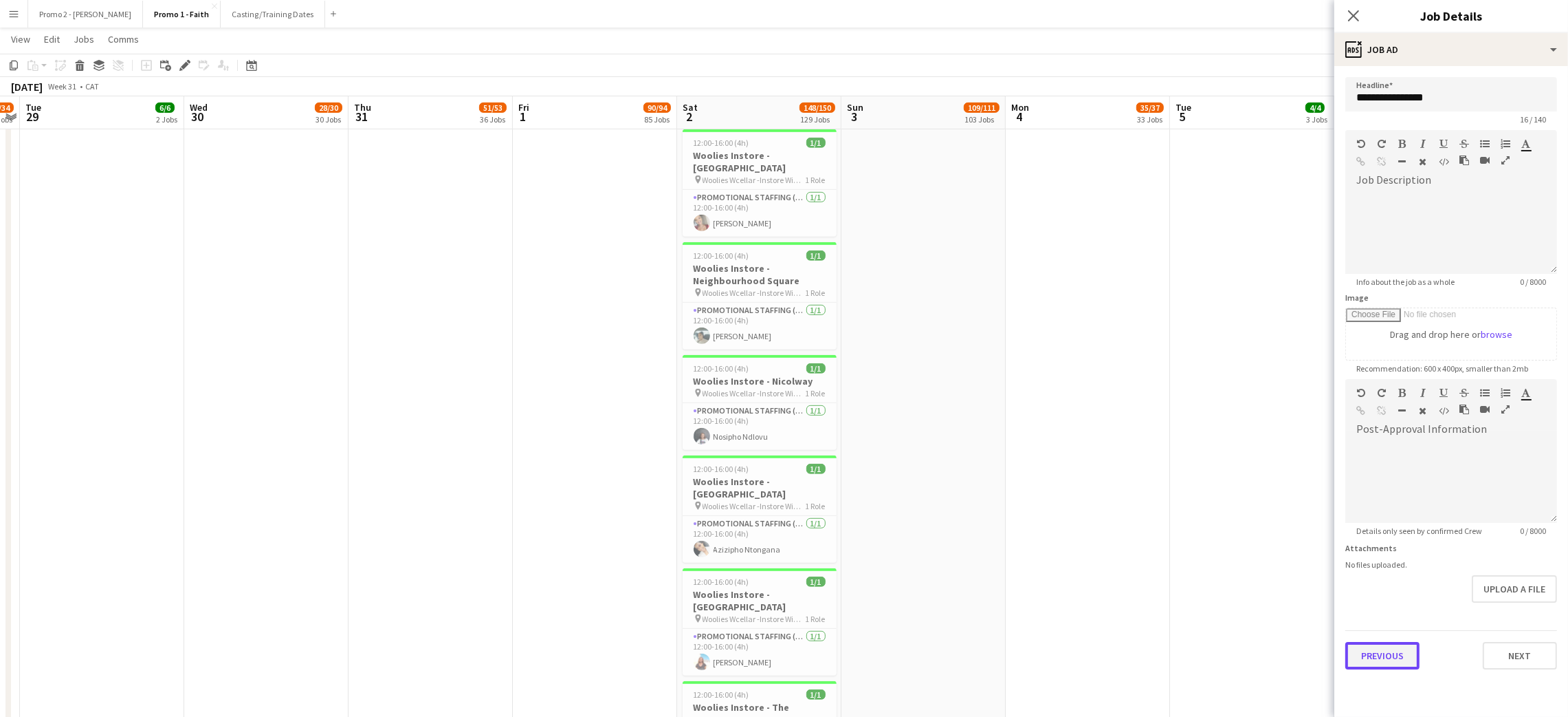
click at [1384, 647] on button "Previous" at bounding box center [1382, 655] width 74 height 27
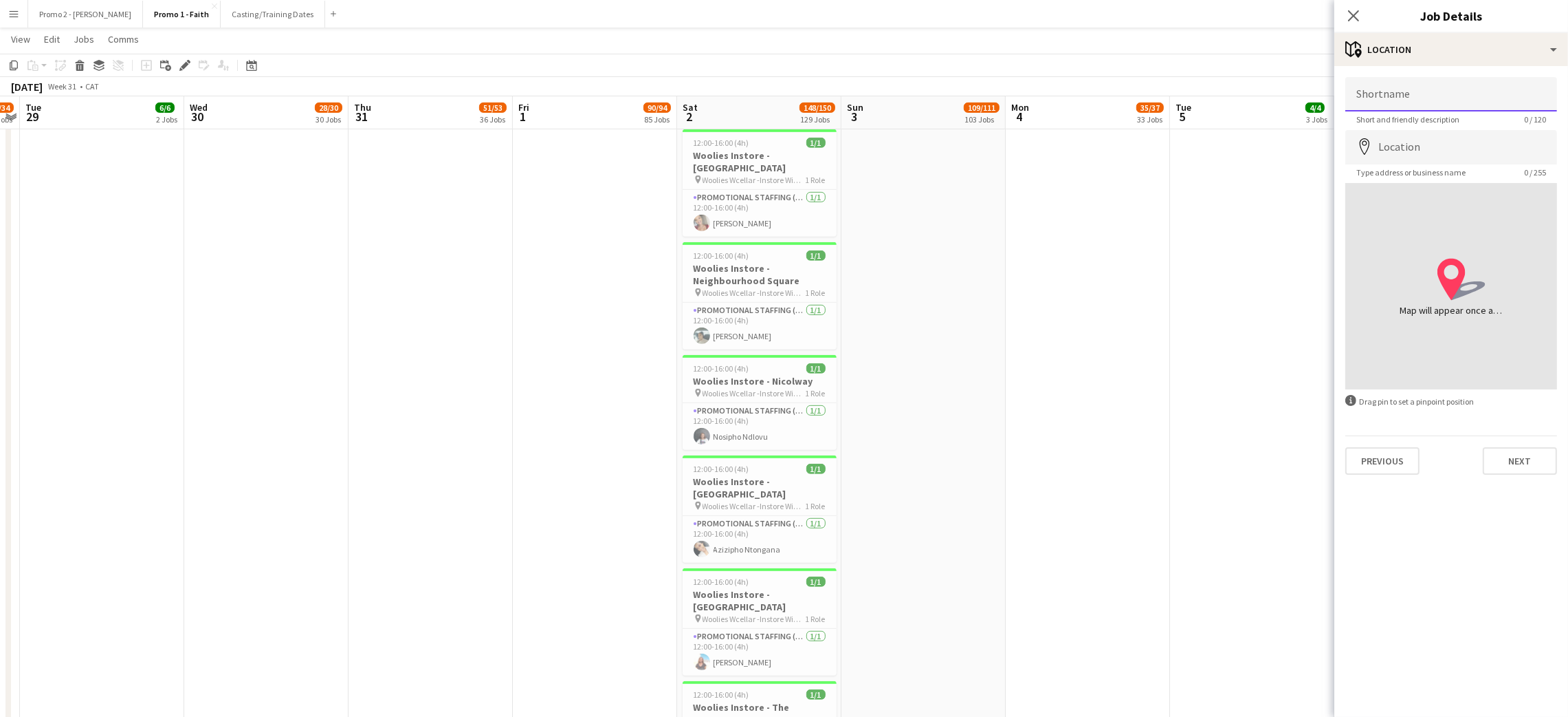
click at [1409, 96] on input "Shortname" at bounding box center [1451, 94] width 212 height 34
paste input "**********"
type input "**********"
click at [1395, 457] on button "Previous" at bounding box center [1382, 461] width 74 height 27
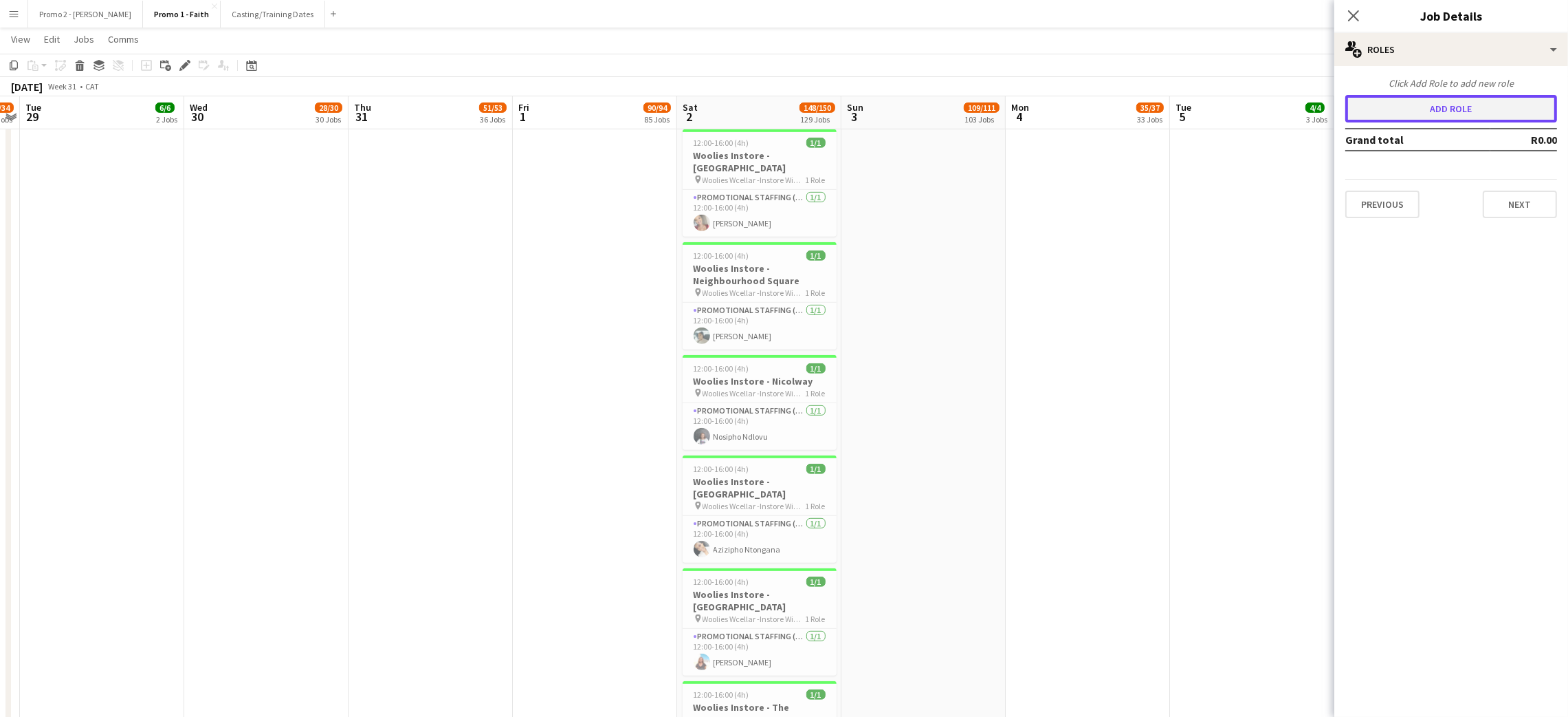
click at [1415, 98] on button "Add role" at bounding box center [1451, 108] width 212 height 27
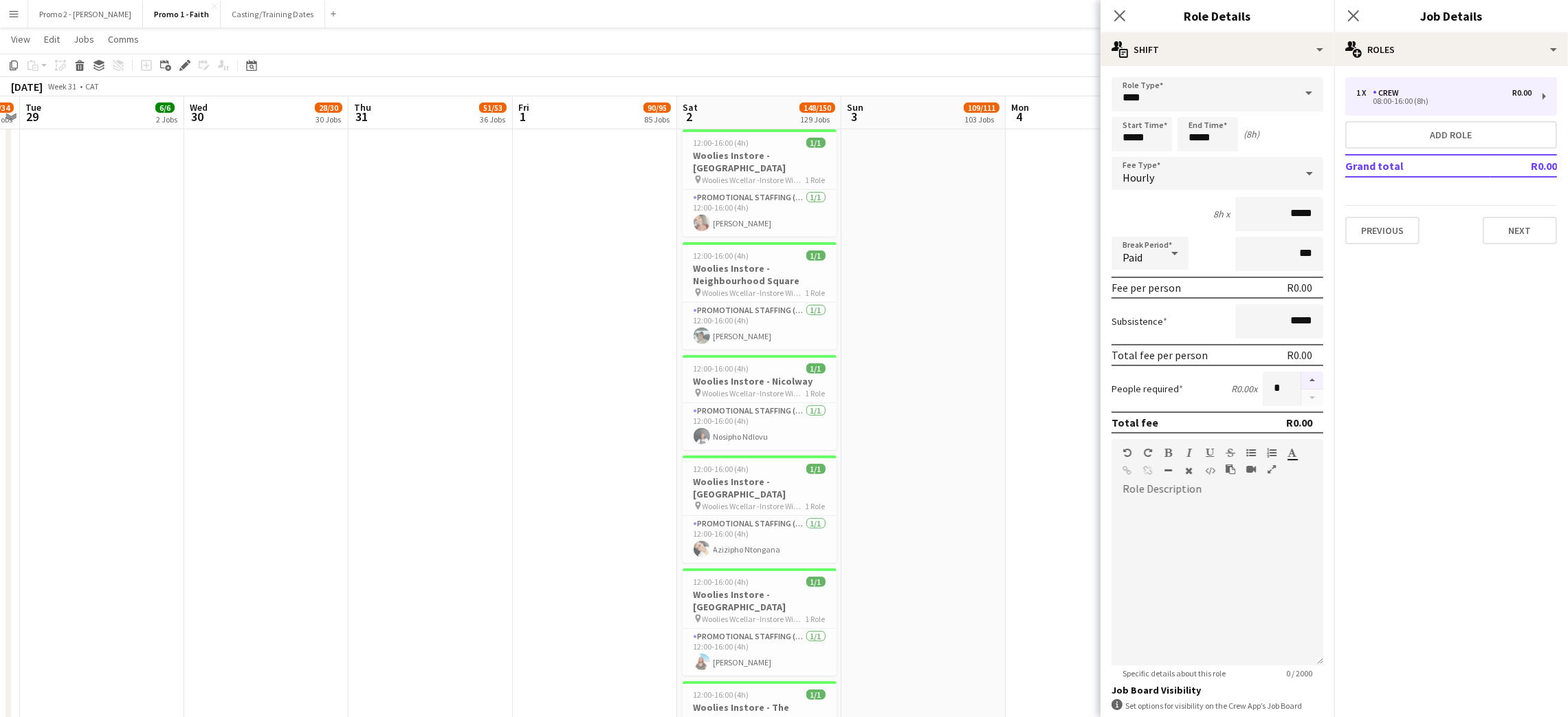
click at [1301, 374] on button "button" at bounding box center [1312, 380] width 22 height 18
type input "*"
click at [1301, 168] on icon at bounding box center [1310, 173] width 17 height 27
click at [1174, 247] on span "Fixed" at bounding box center [1209, 246] width 174 height 13
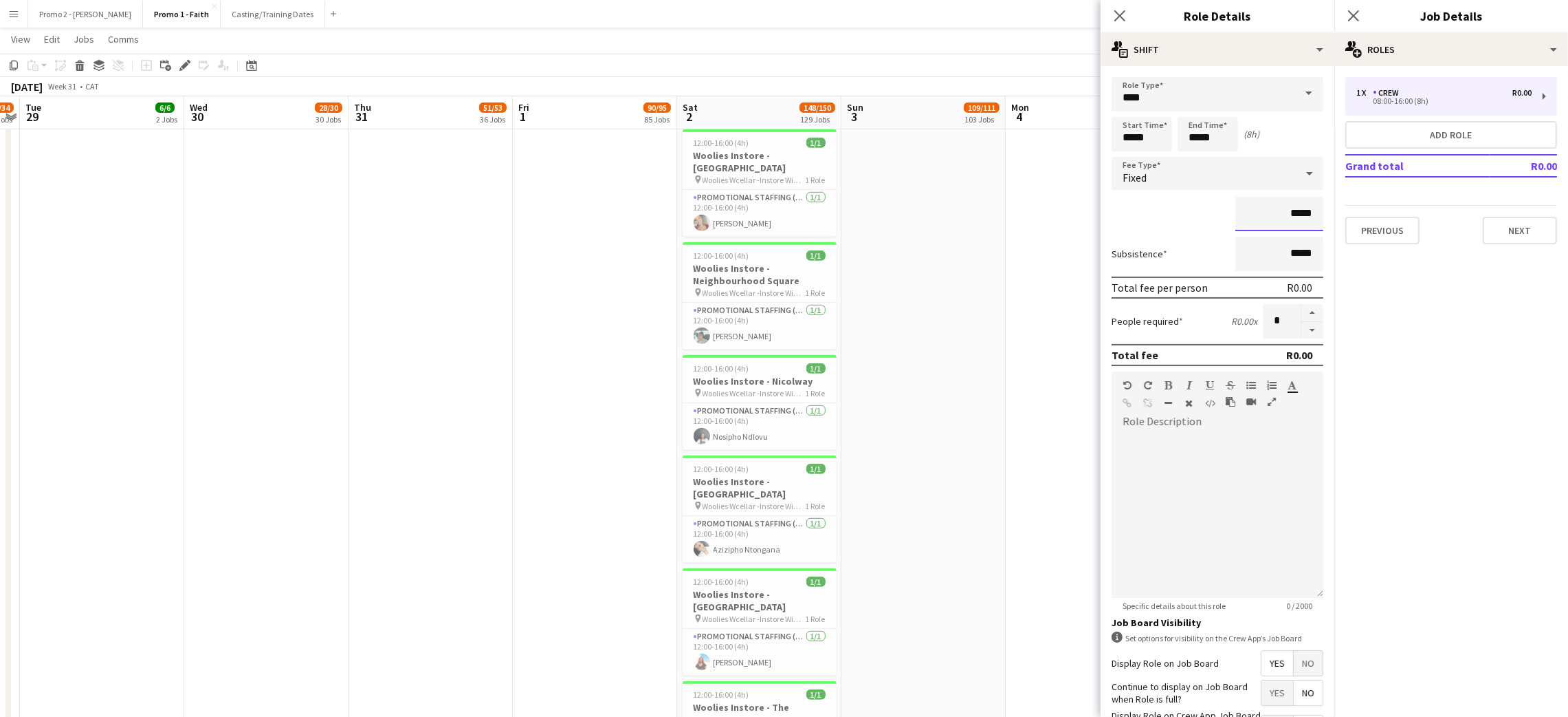
click at [1286, 212] on input "*****" at bounding box center [1278, 214] width 88 height 34
type input "*********"
click at [1121, 18] on icon at bounding box center [1119, 15] width 13 height 13
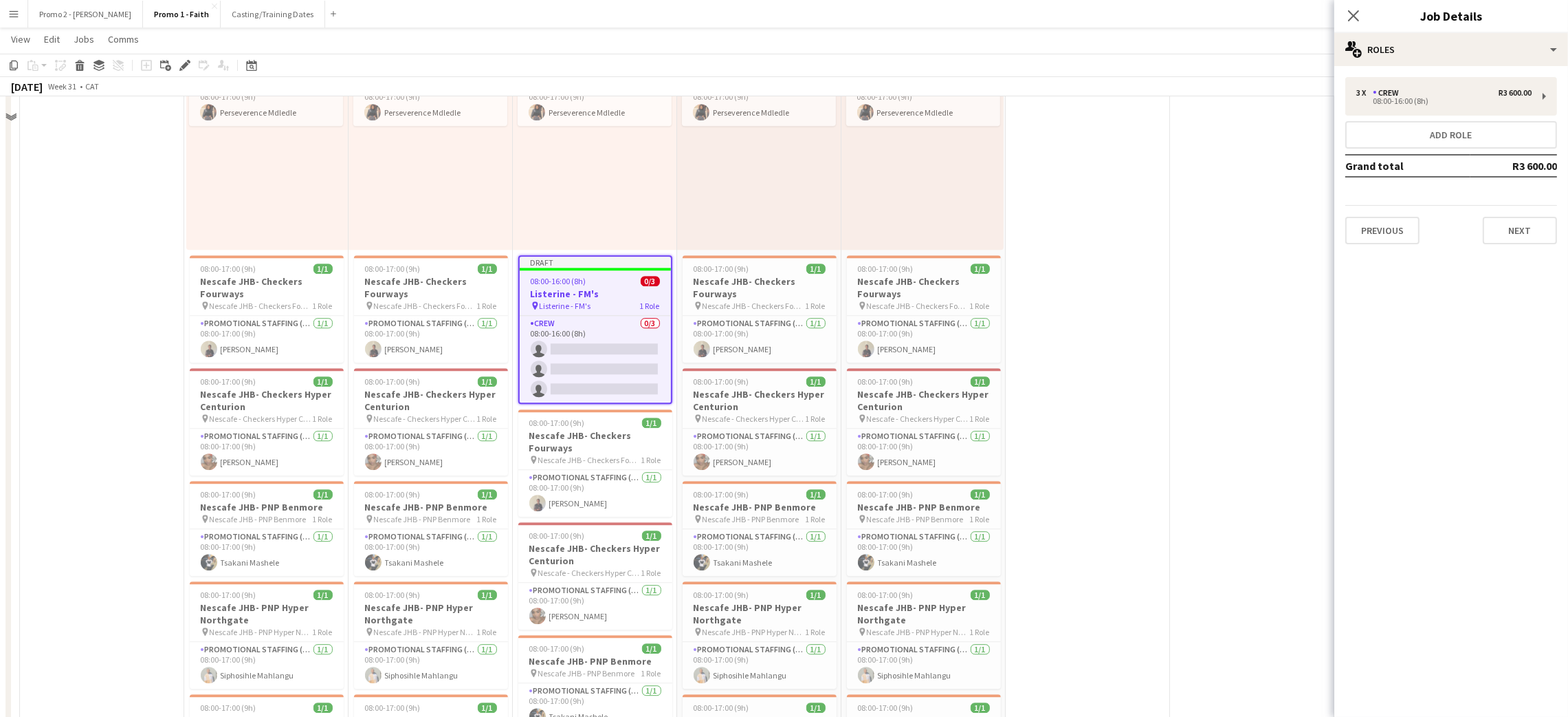
scroll to position [5464, 0]
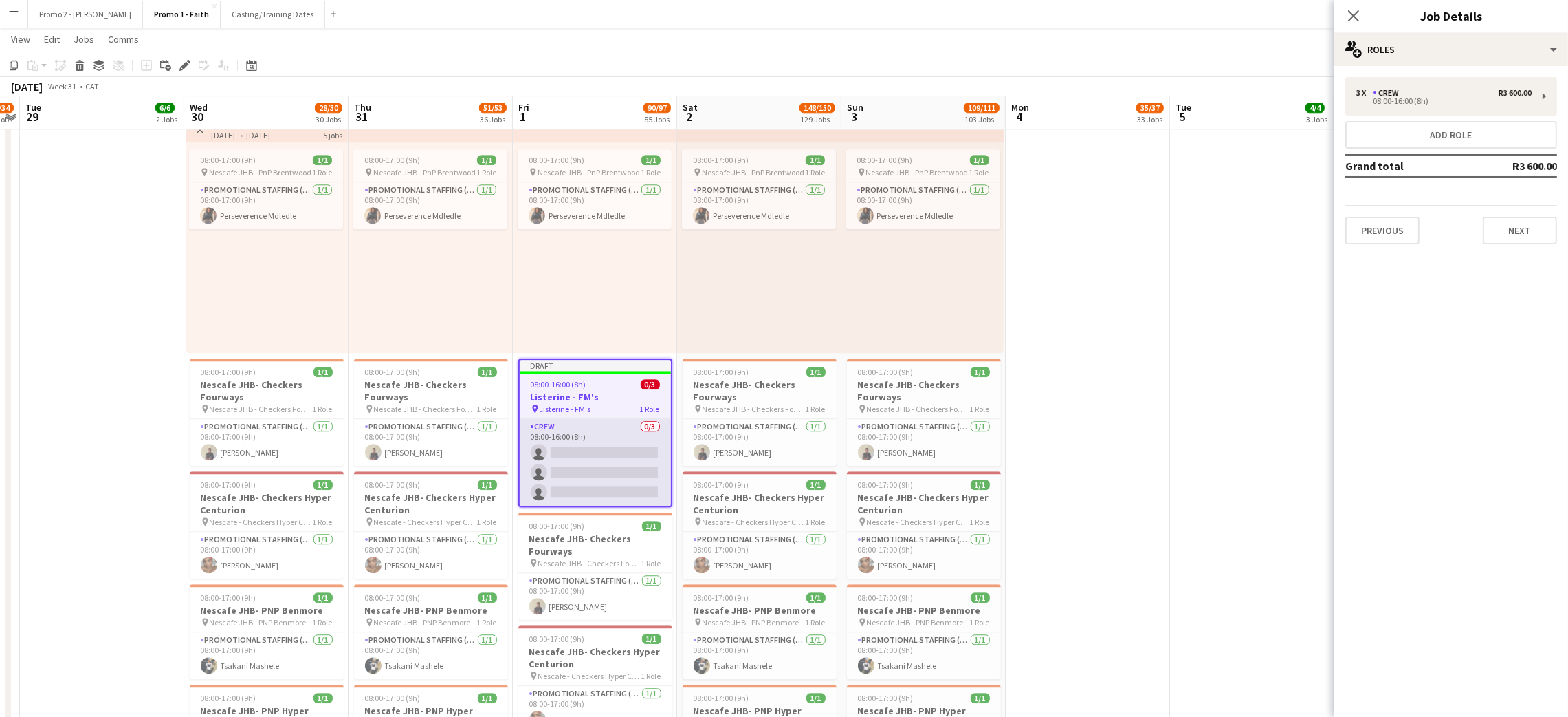
click at [591, 448] on app-card-role "Crew 0/3 08:00-16:00 (8h) single-neutral-actions single-neutral-actions single-…" at bounding box center [595, 462] width 151 height 87
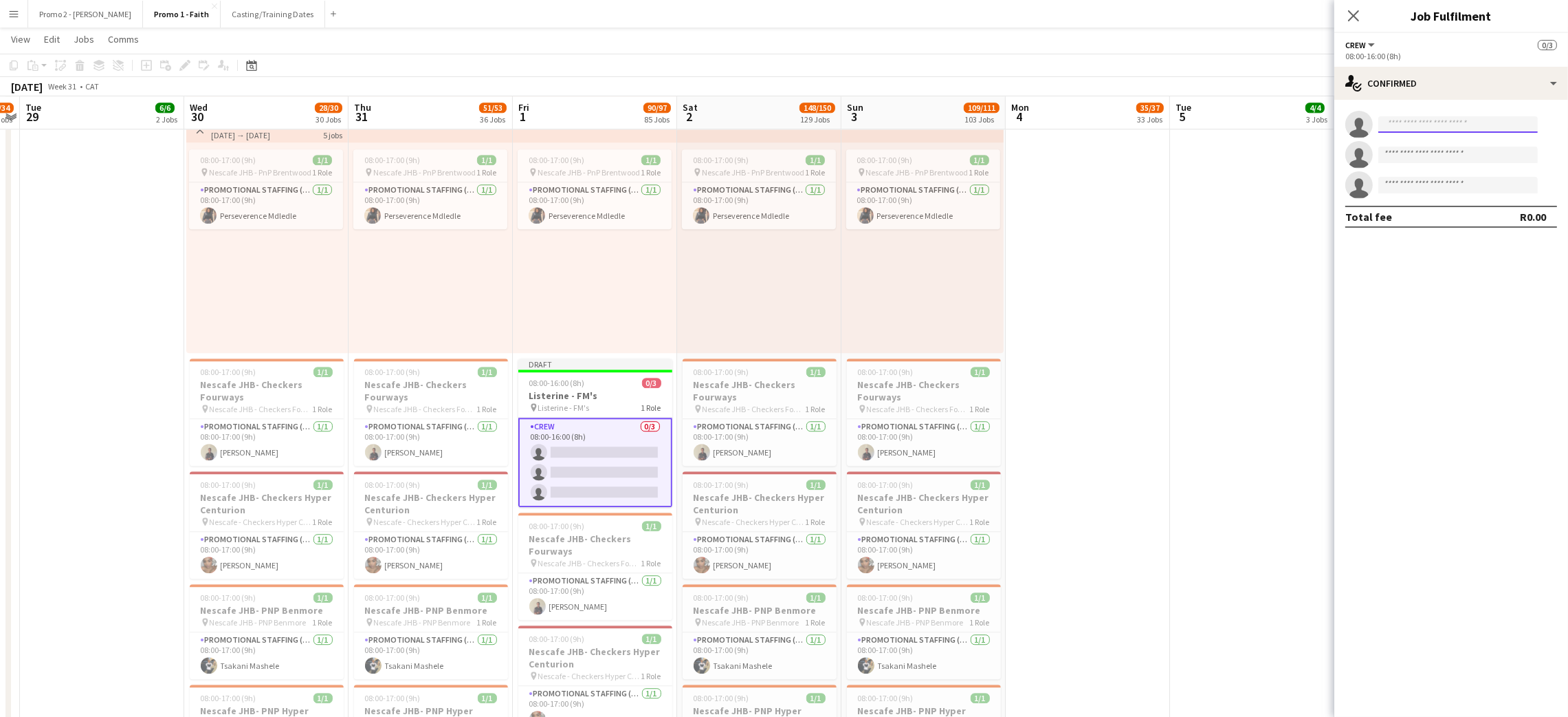
click at [1417, 126] on input at bounding box center [1457, 124] width 159 height 17
type input "*******"
click at [1438, 190] on span "tsotetsichristina9@gmail.com" at bounding box center [1457, 188] width 137 height 11
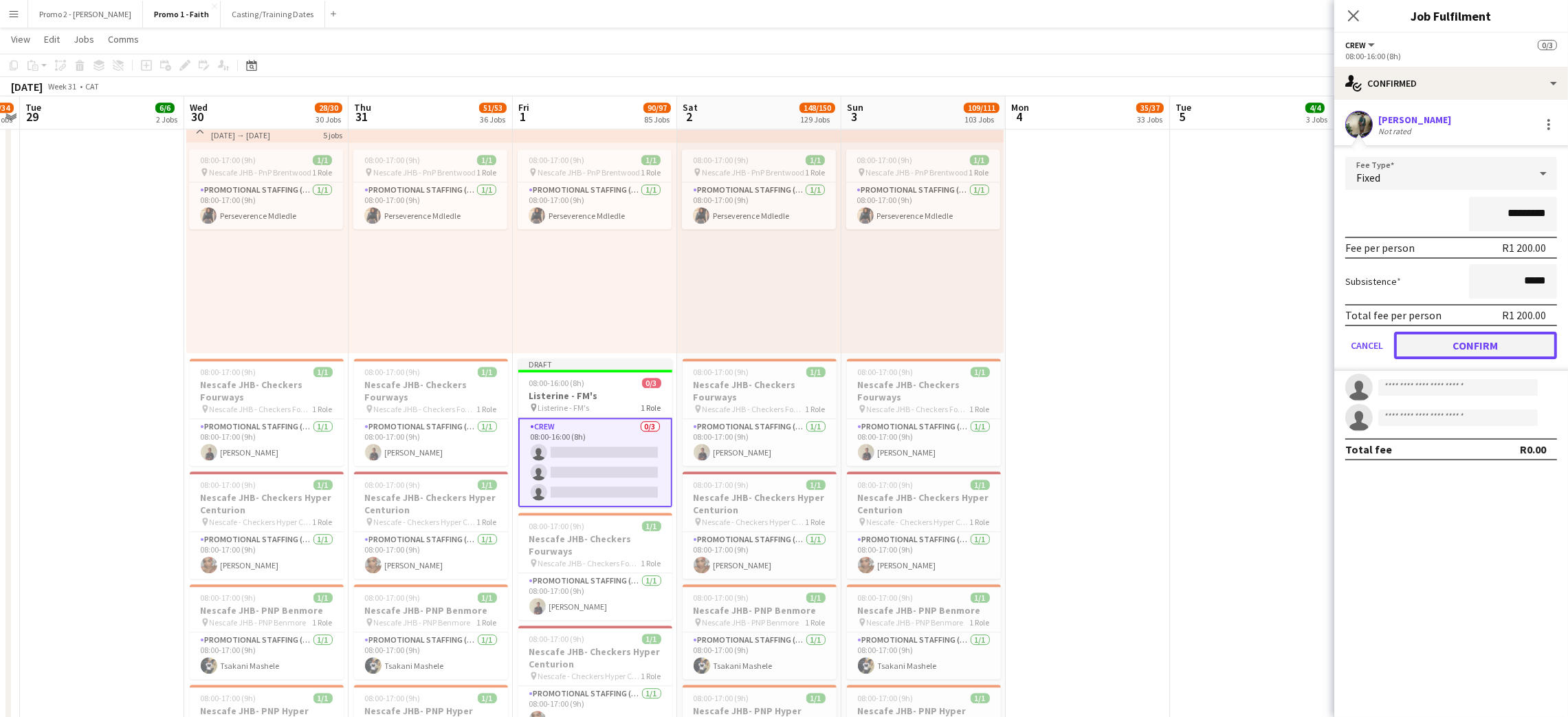
click at [1499, 342] on button "Confirm" at bounding box center [1476, 346] width 163 height 27
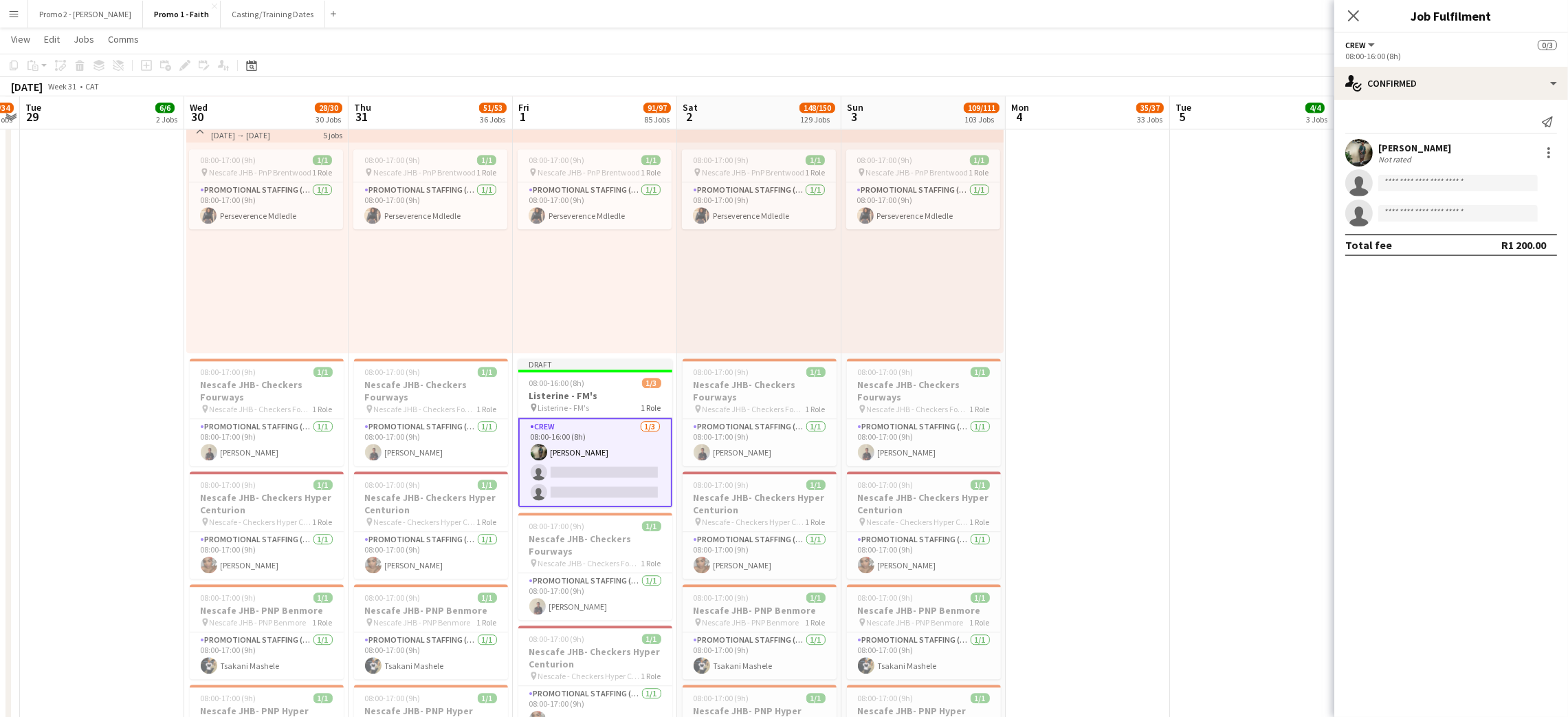
click at [1432, 176] on app-invite-slot "single-neutral-actions" at bounding box center [1451, 183] width 234 height 27
click at [1429, 179] on input at bounding box center [1457, 183] width 159 height 17
type input "**********"
click at [1432, 246] on span "musawenkosisithole973@gmail.com" at bounding box center [1457, 246] width 137 height 11
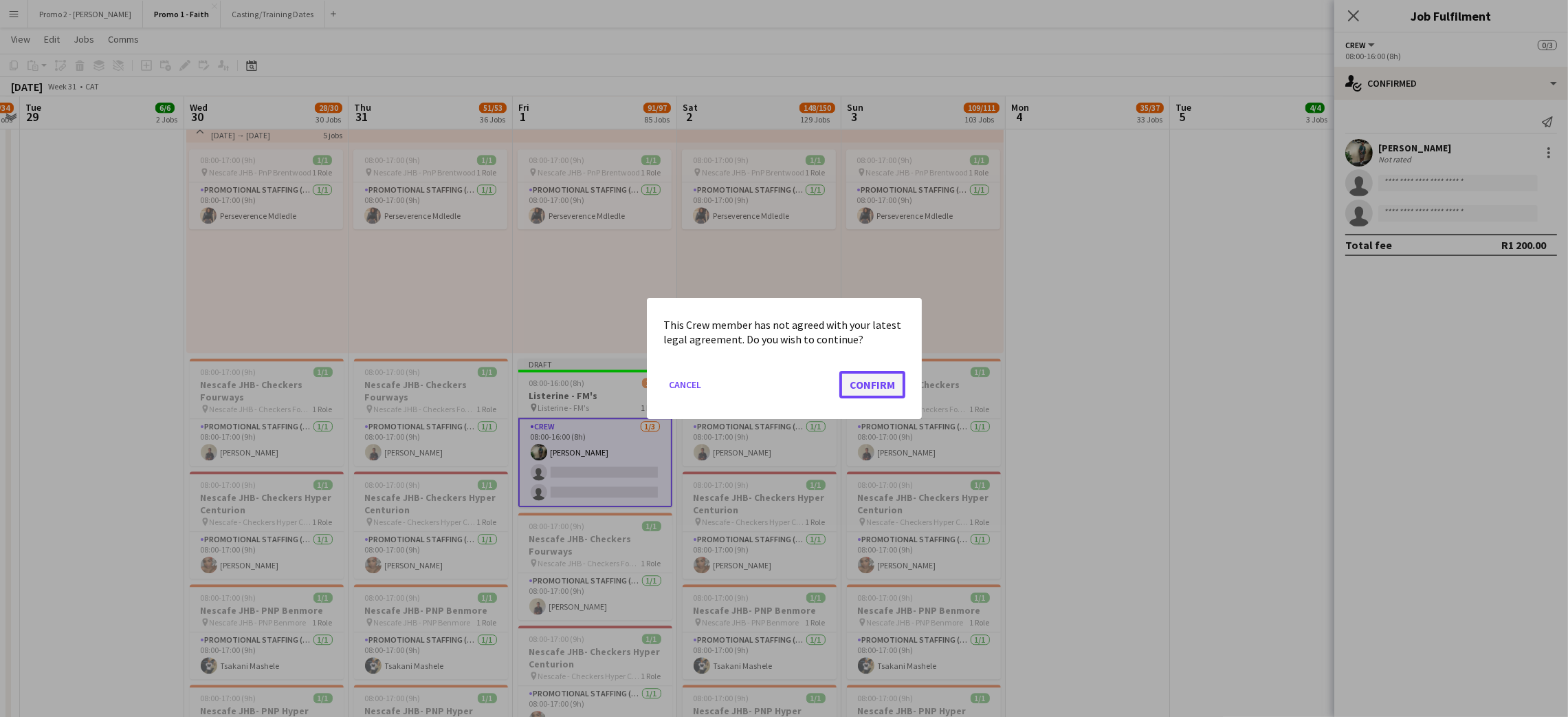
click at [861, 384] on button "Confirm" at bounding box center [872, 384] width 66 height 27
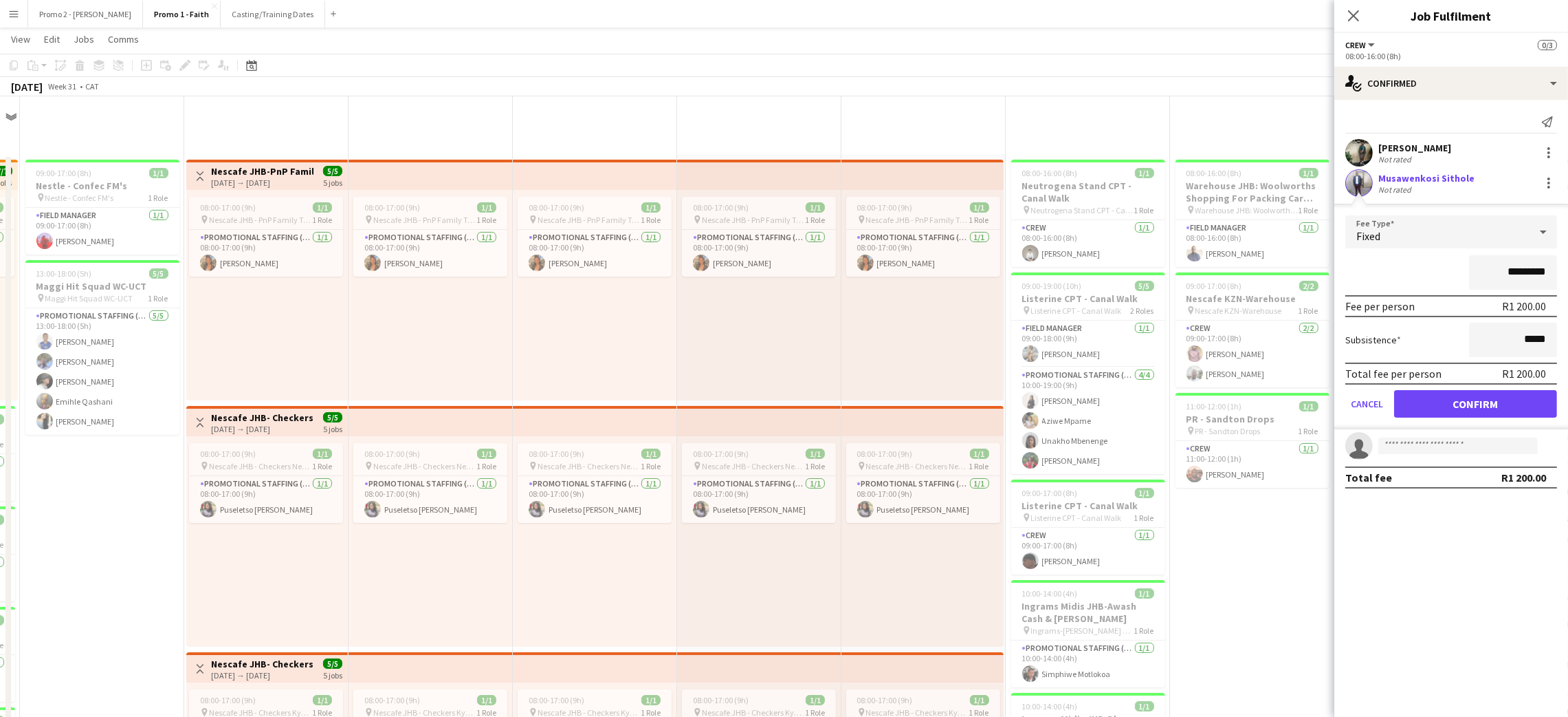
scroll to position [5464, 0]
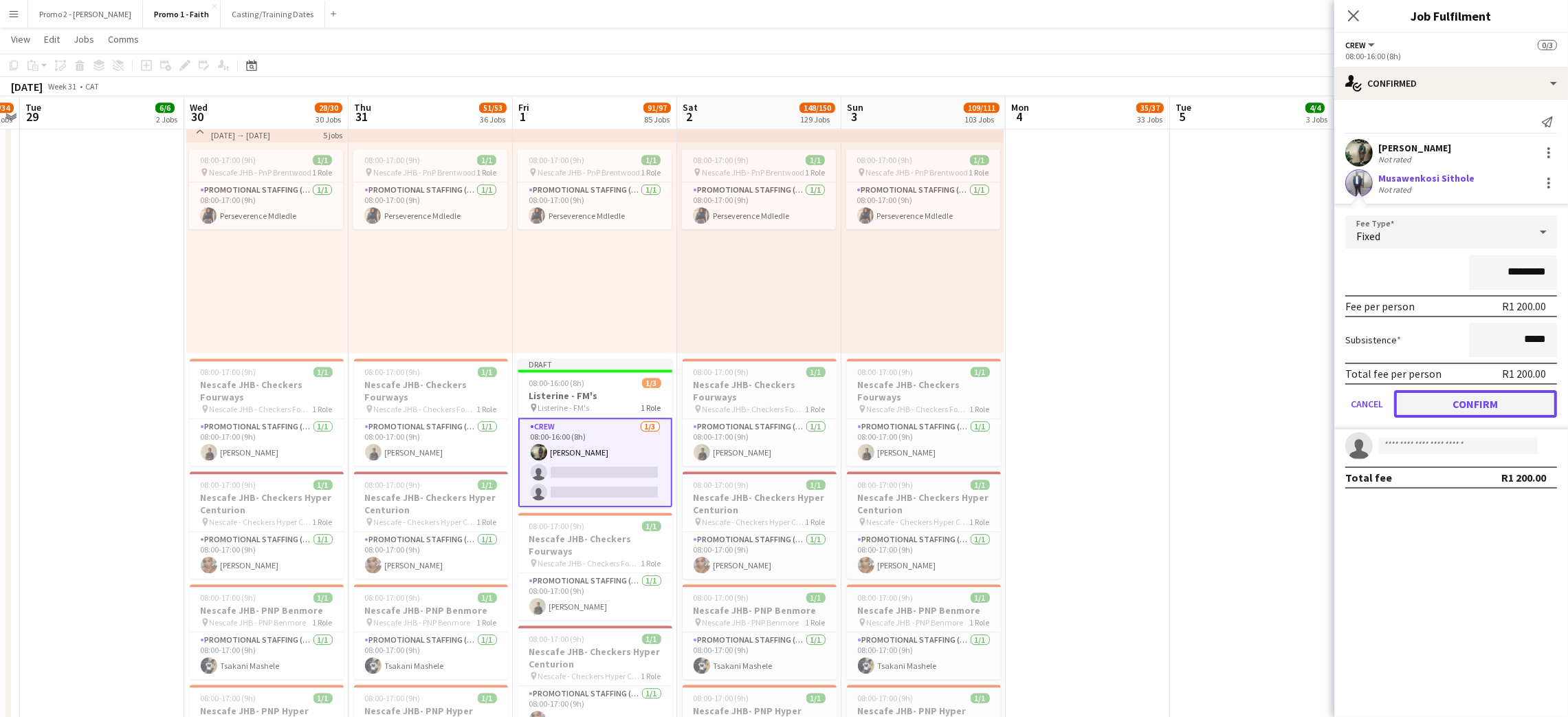
click at [1454, 400] on button "Confirm" at bounding box center [1476, 404] width 163 height 27
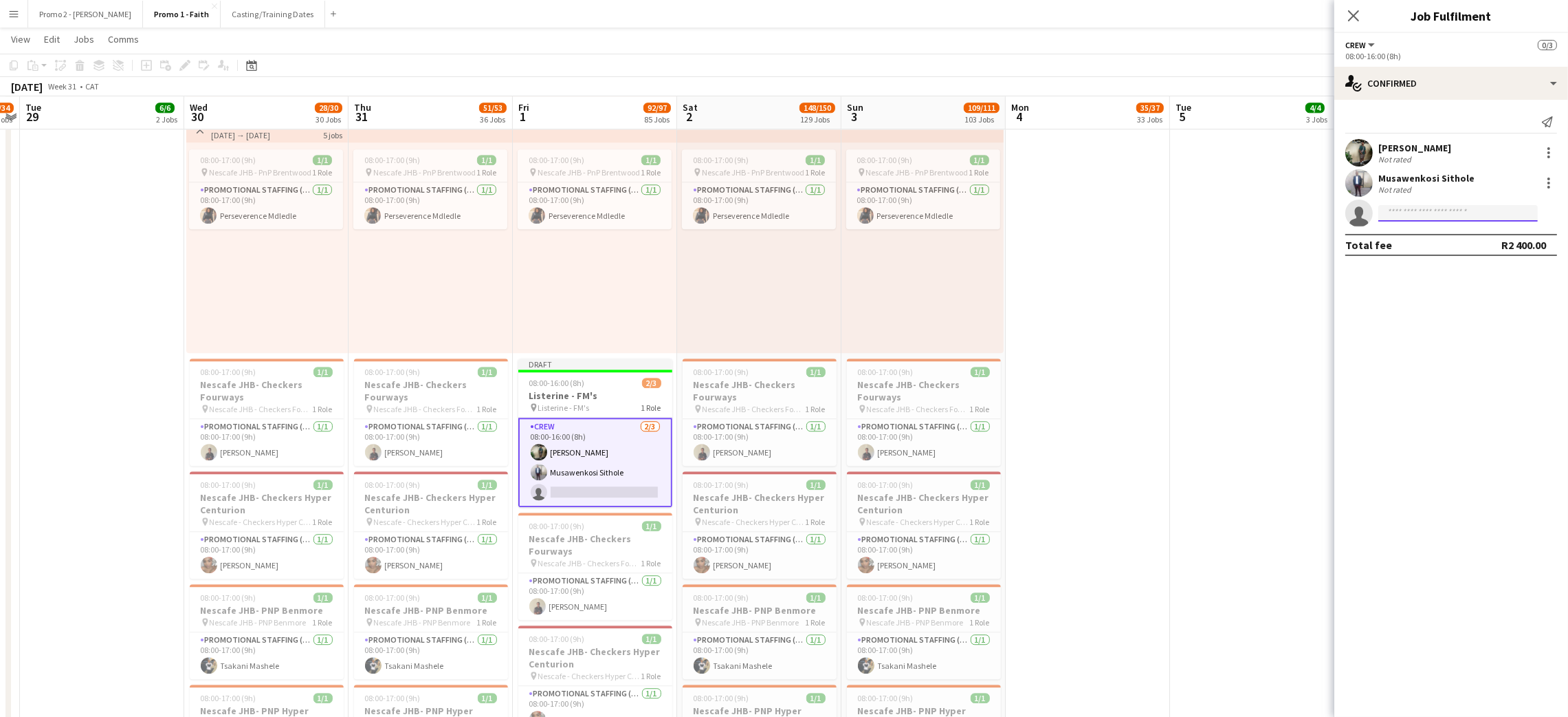
click at [1436, 214] on input at bounding box center [1457, 214] width 159 height 17
type input "*********"
click at [1457, 235] on span "Nothukela Ntlabati" at bounding box center [1428, 233] width 79 height 11
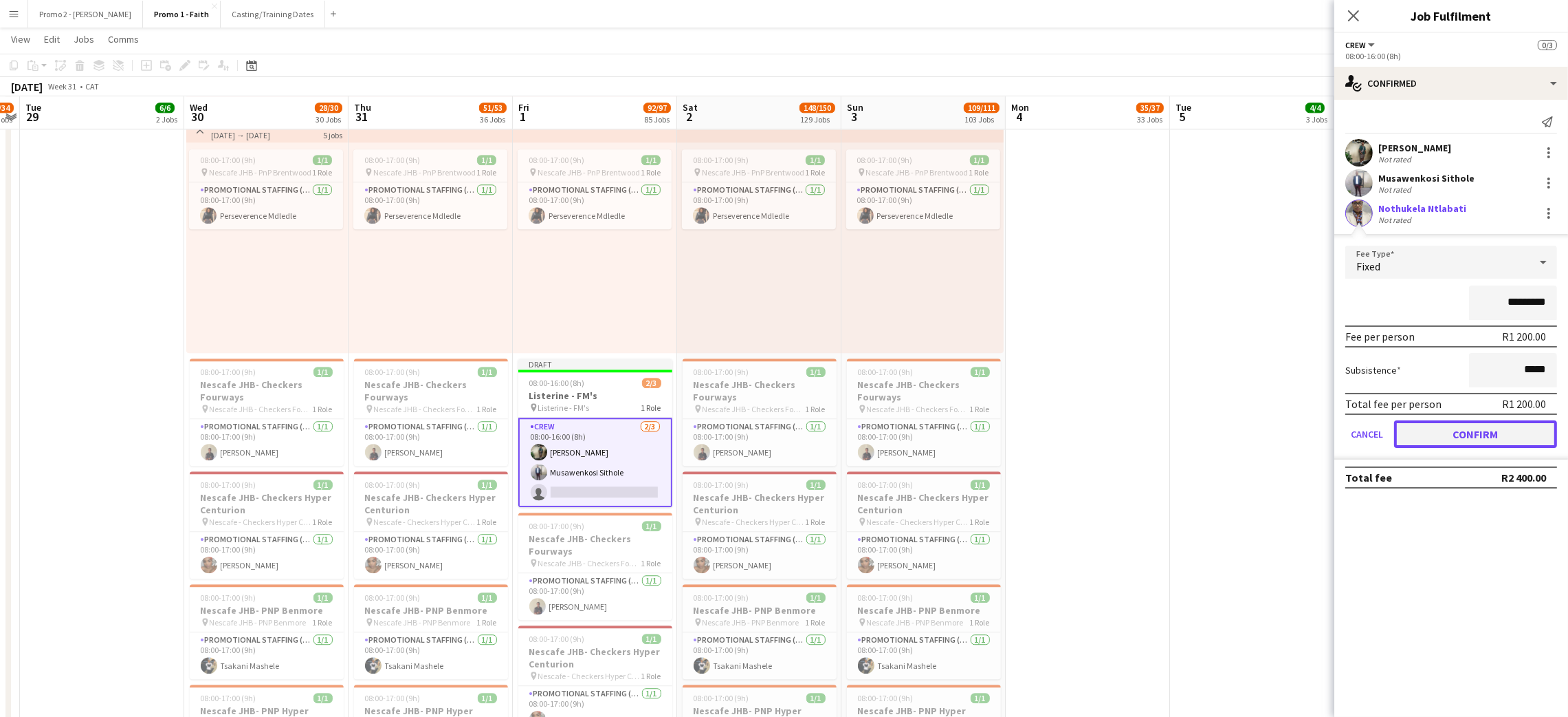
click at [1466, 435] on button "Confirm" at bounding box center [1476, 434] width 163 height 27
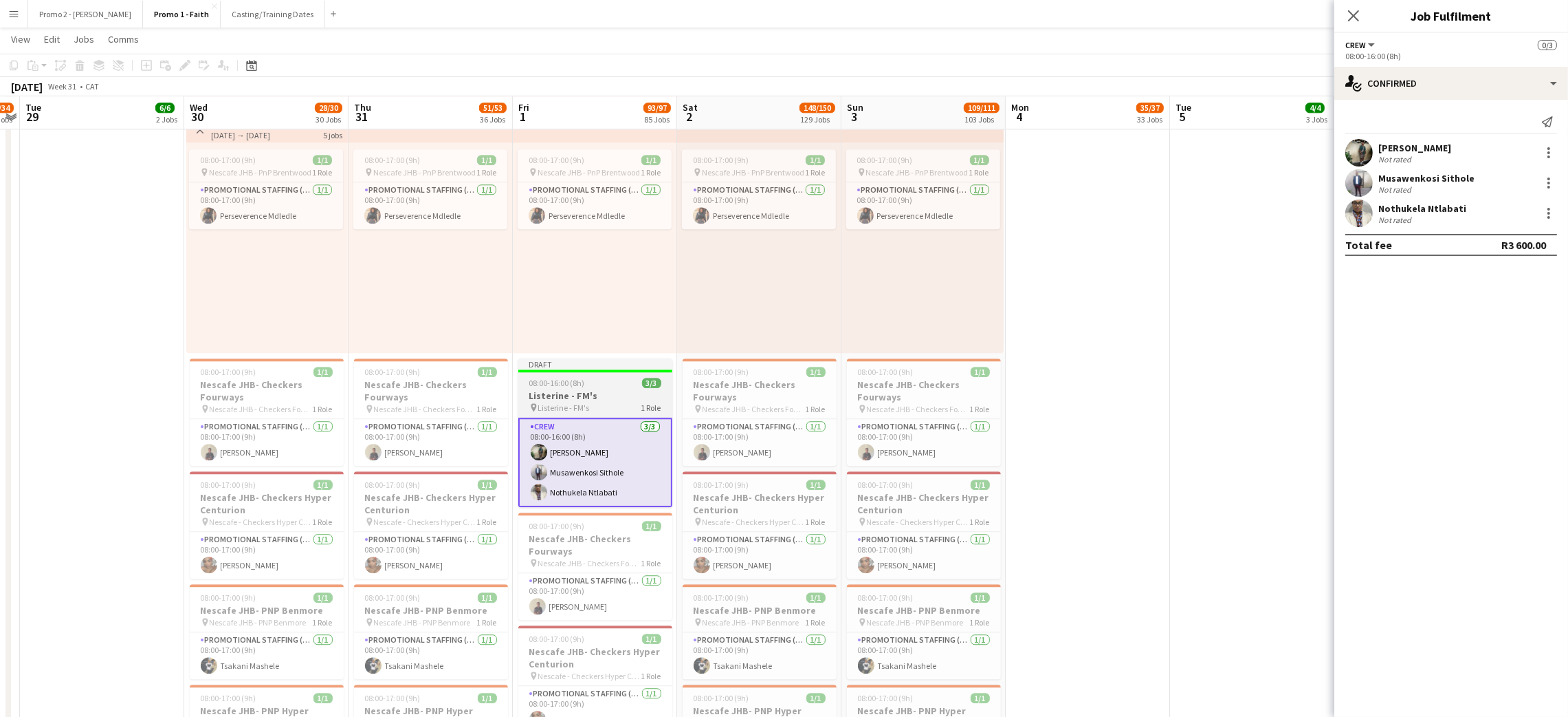
click at [578, 392] on h3 "Listerine - FM's" at bounding box center [595, 395] width 154 height 12
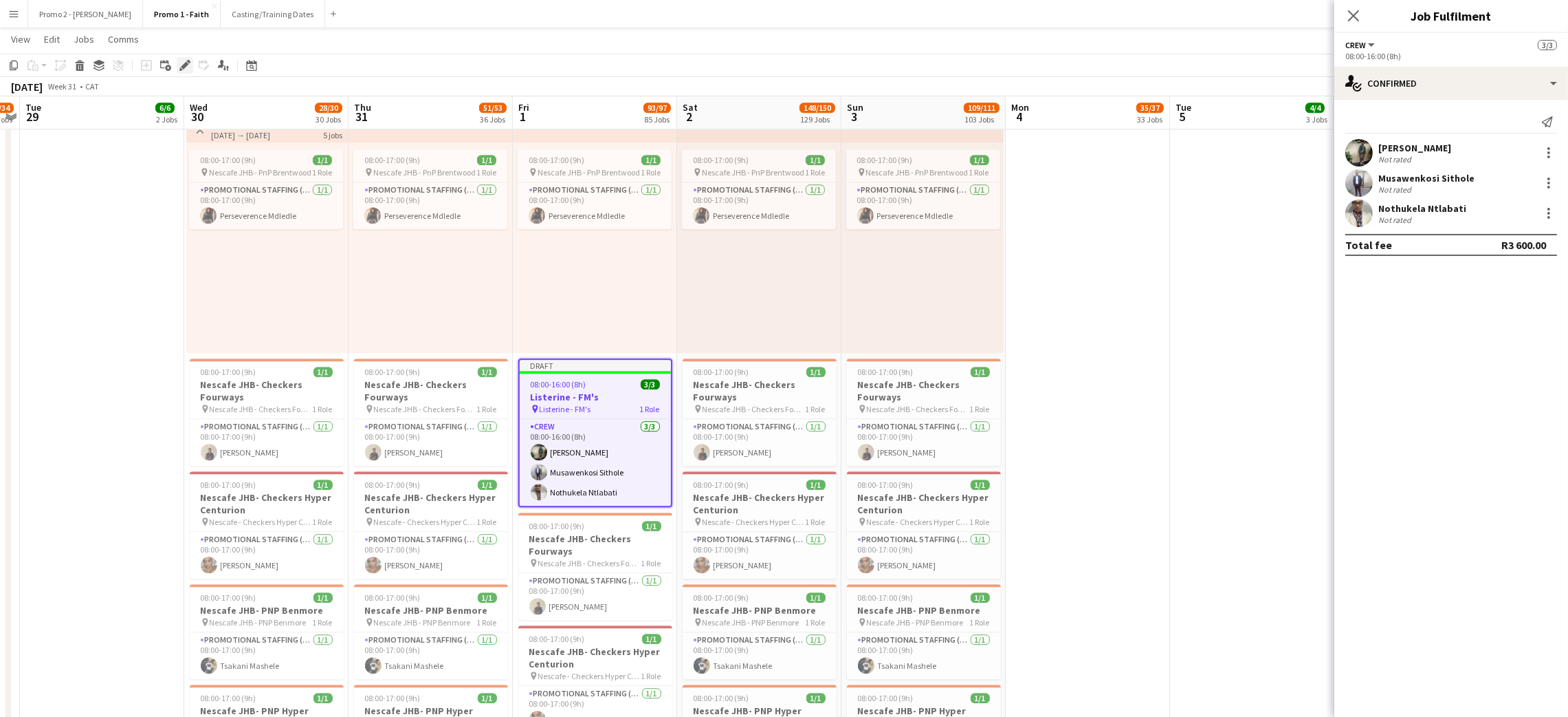
click at [182, 64] on icon "Edit" at bounding box center [184, 65] width 11 height 11
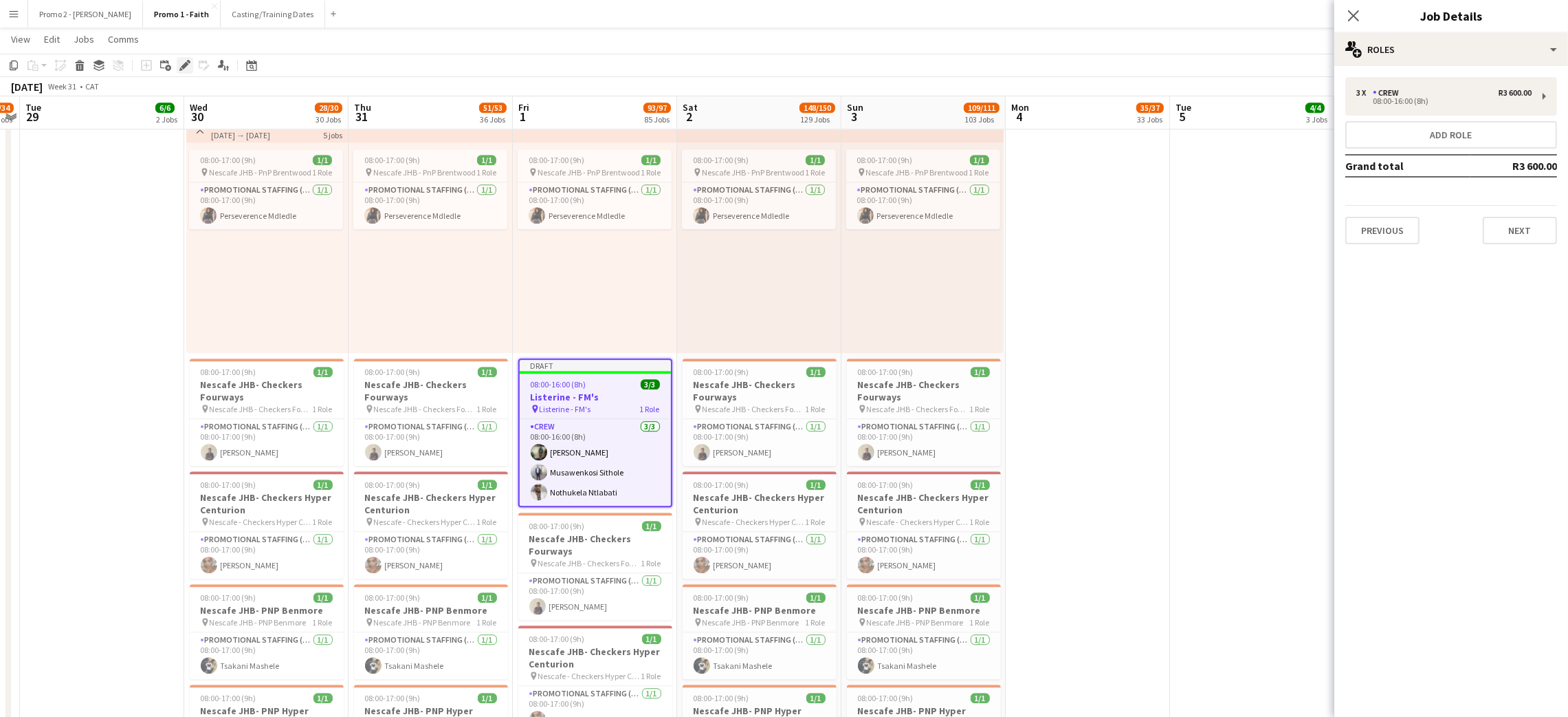
click at [184, 64] on icon at bounding box center [184, 66] width 8 height 8
click at [1467, 98] on div "08:00-16:00 (8h)" at bounding box center [1444, 101] width 175 height 7
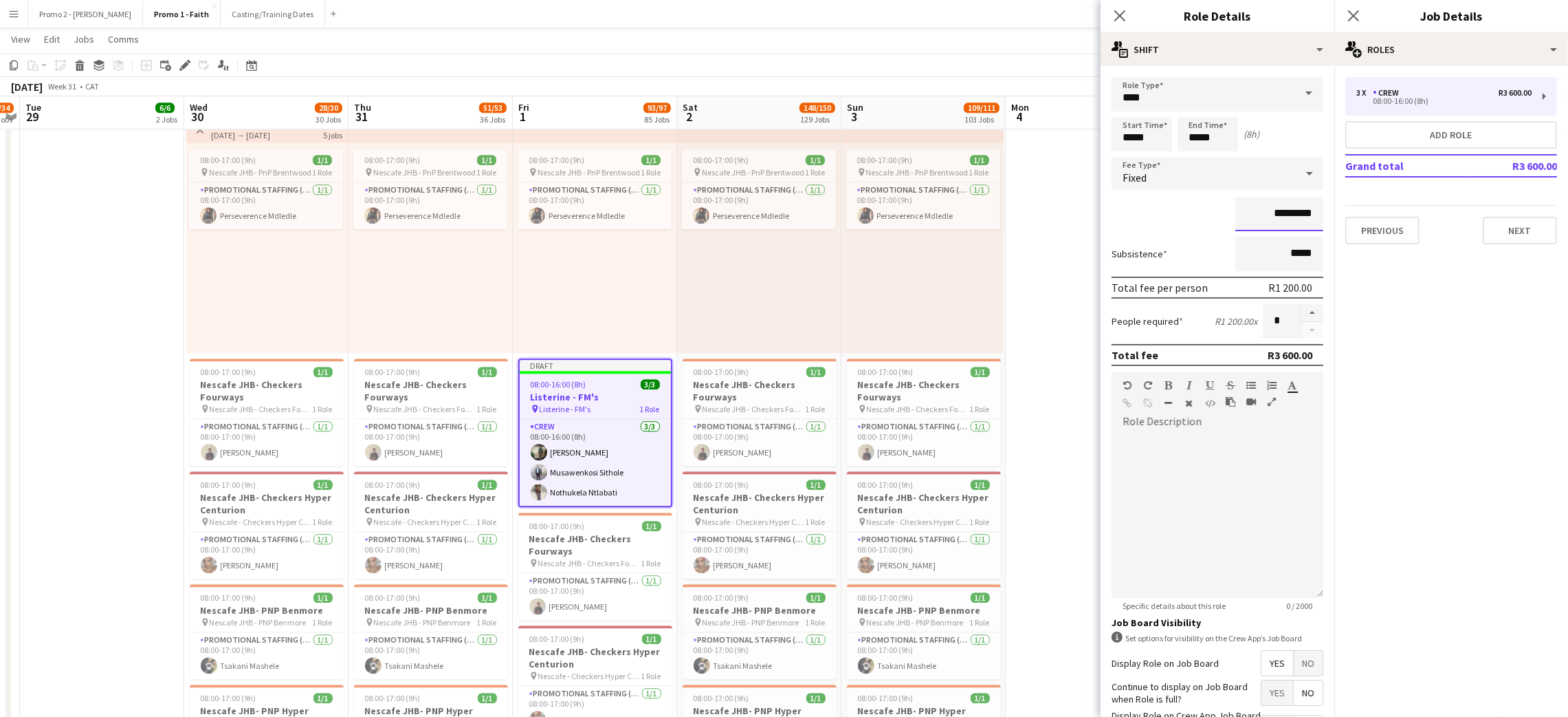
click at [1279, 206] on input "*********" at bounding box center [1278, 214] width 88 height 34
type input "*****"
click at [1114, 14] on icon "Close pop-in" at bounding box center [1119, 15] width 13 height 13
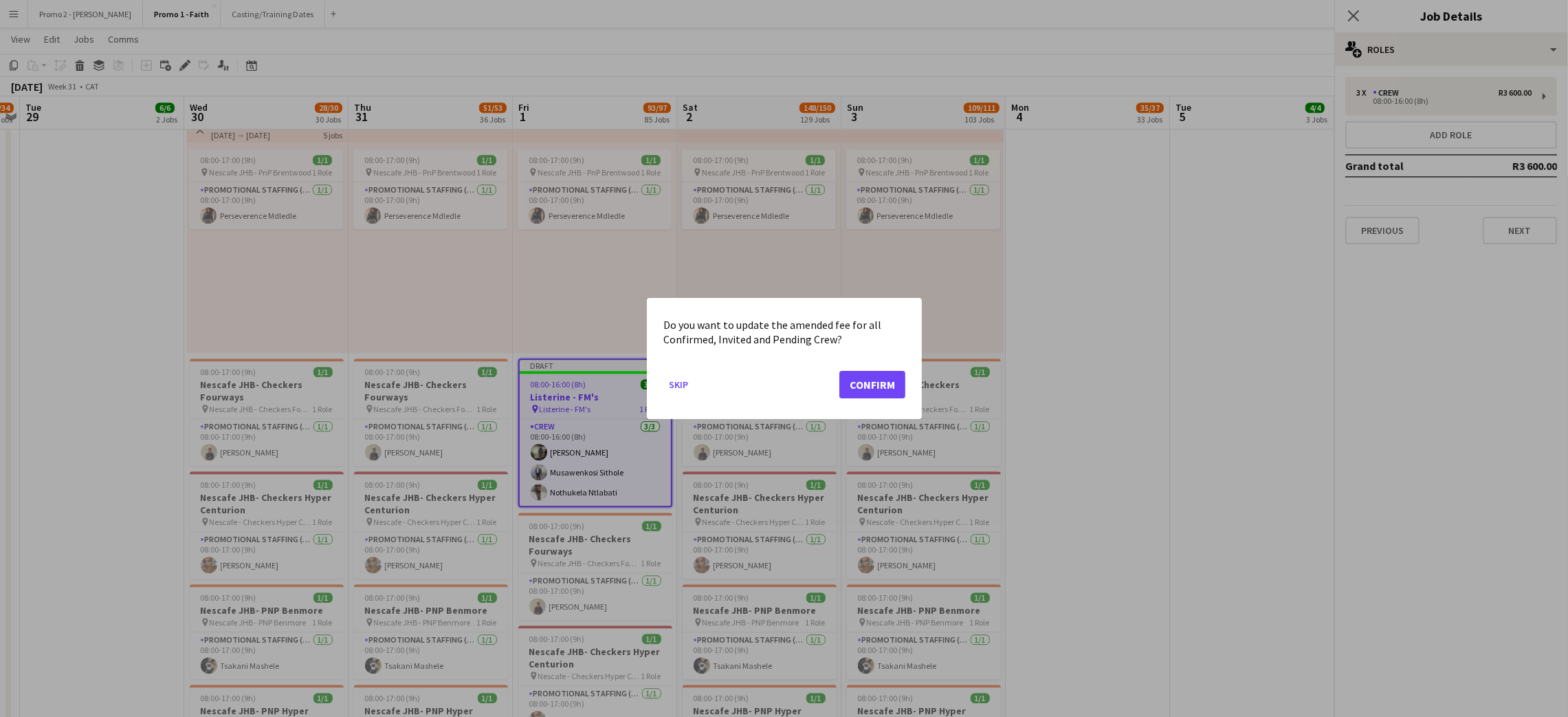
scroll to position [0, 0]
click at [868, 379] on button "Confirm" at bounding box center [872, 384] width 66 height 27
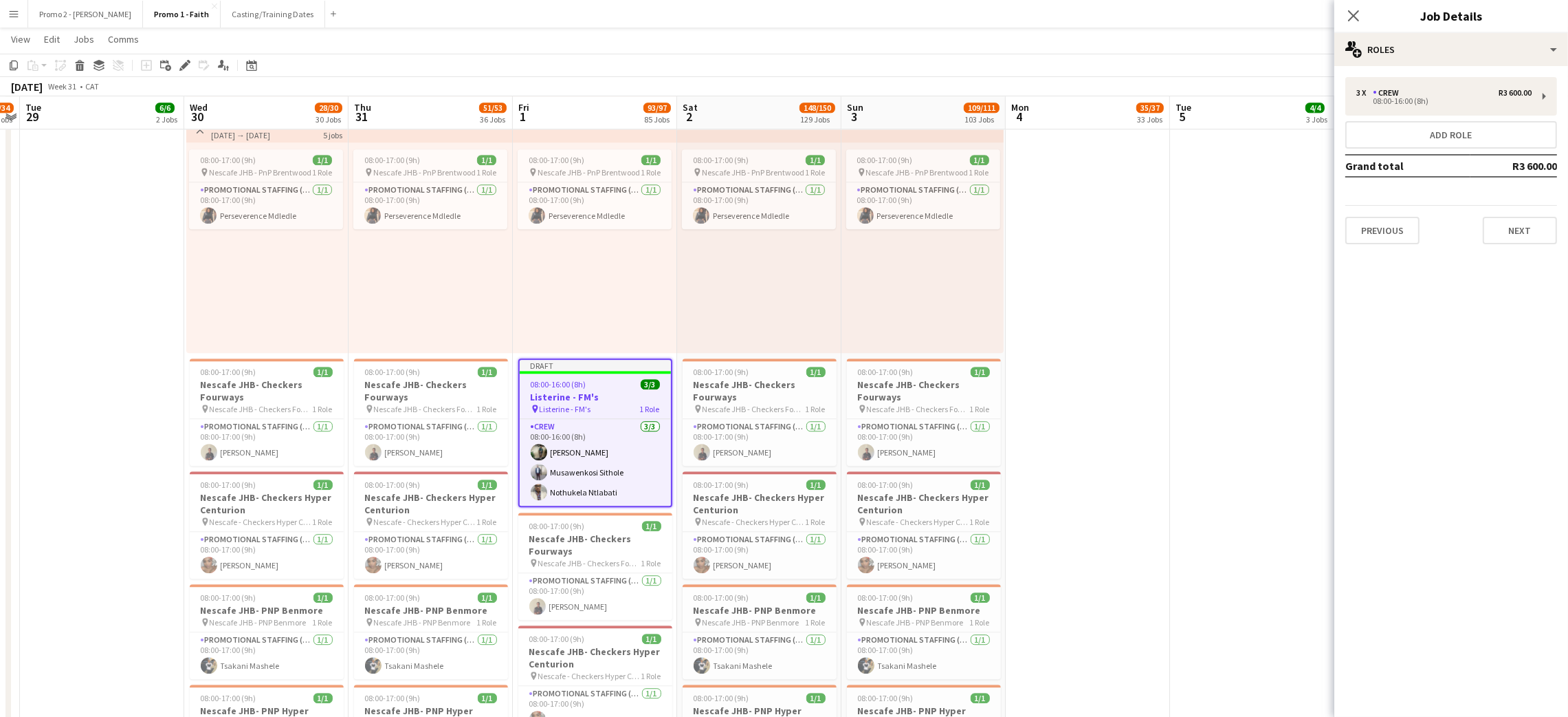
click at [595, 385] on div "08:00-16:00 (8h) 3/3" at bounding box center [595, 384] width 151 height 11
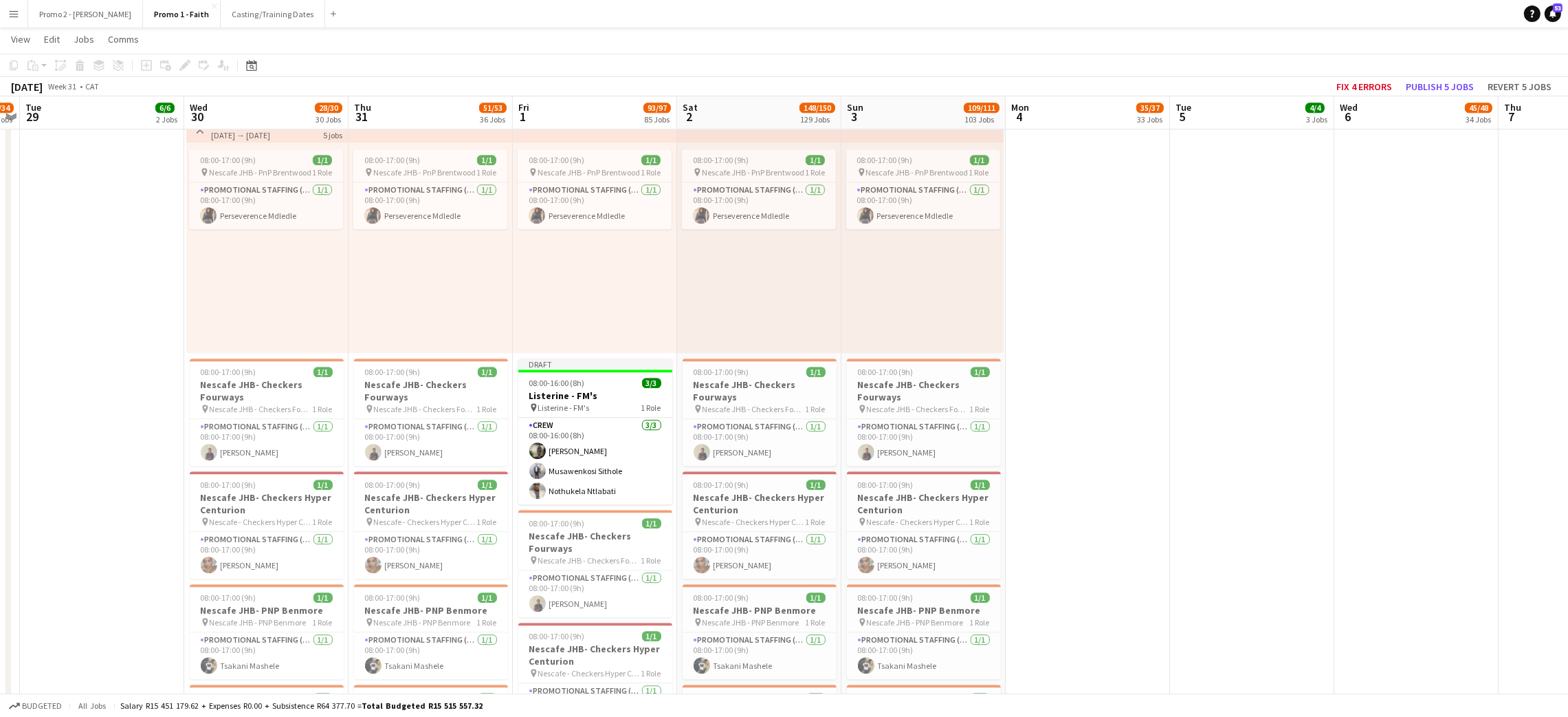
click at [586, 395] on h3 "Listerine - FM's" at bounding box center [595, 395] width 154 height 12
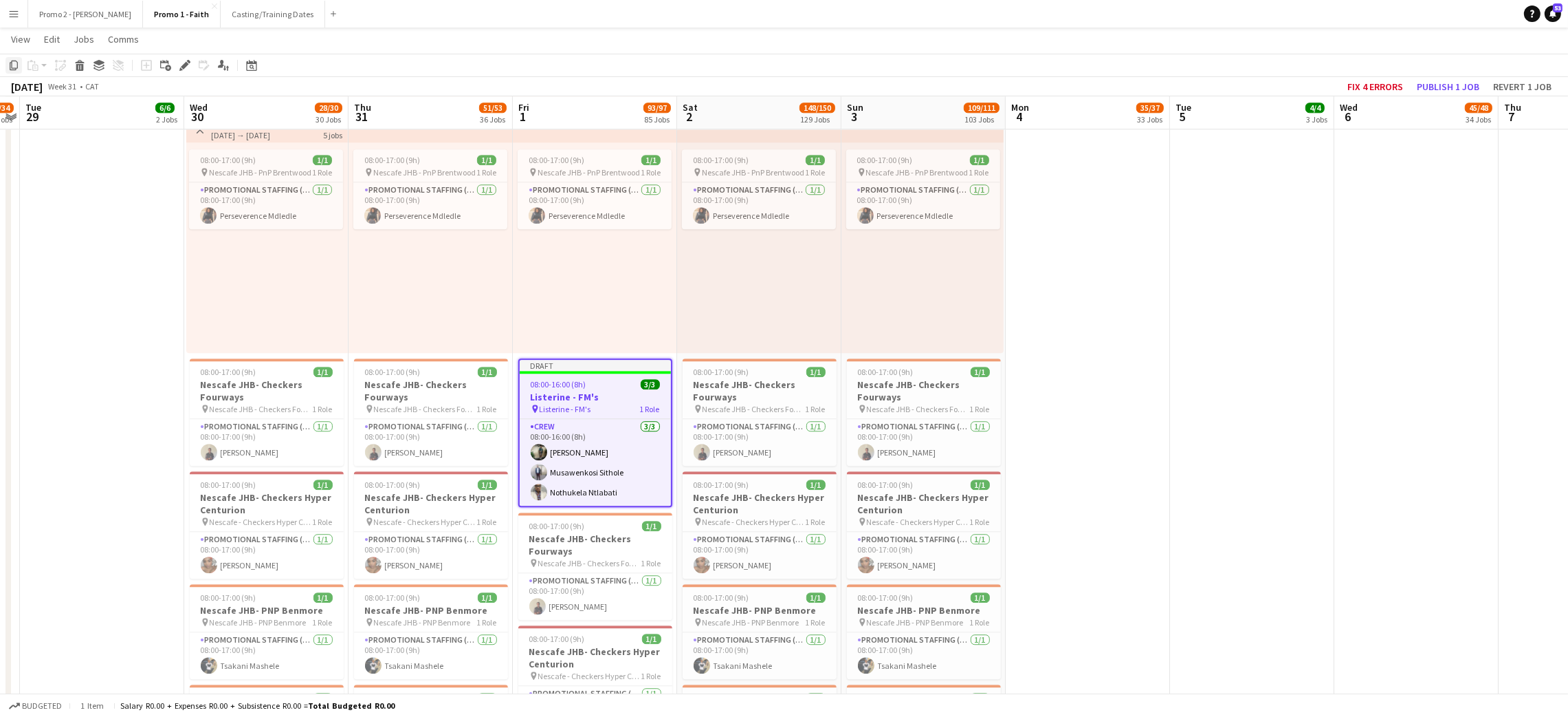
click at [13, 66] on icon "Copy" at bounding box center [14, 65] width 11 height 11
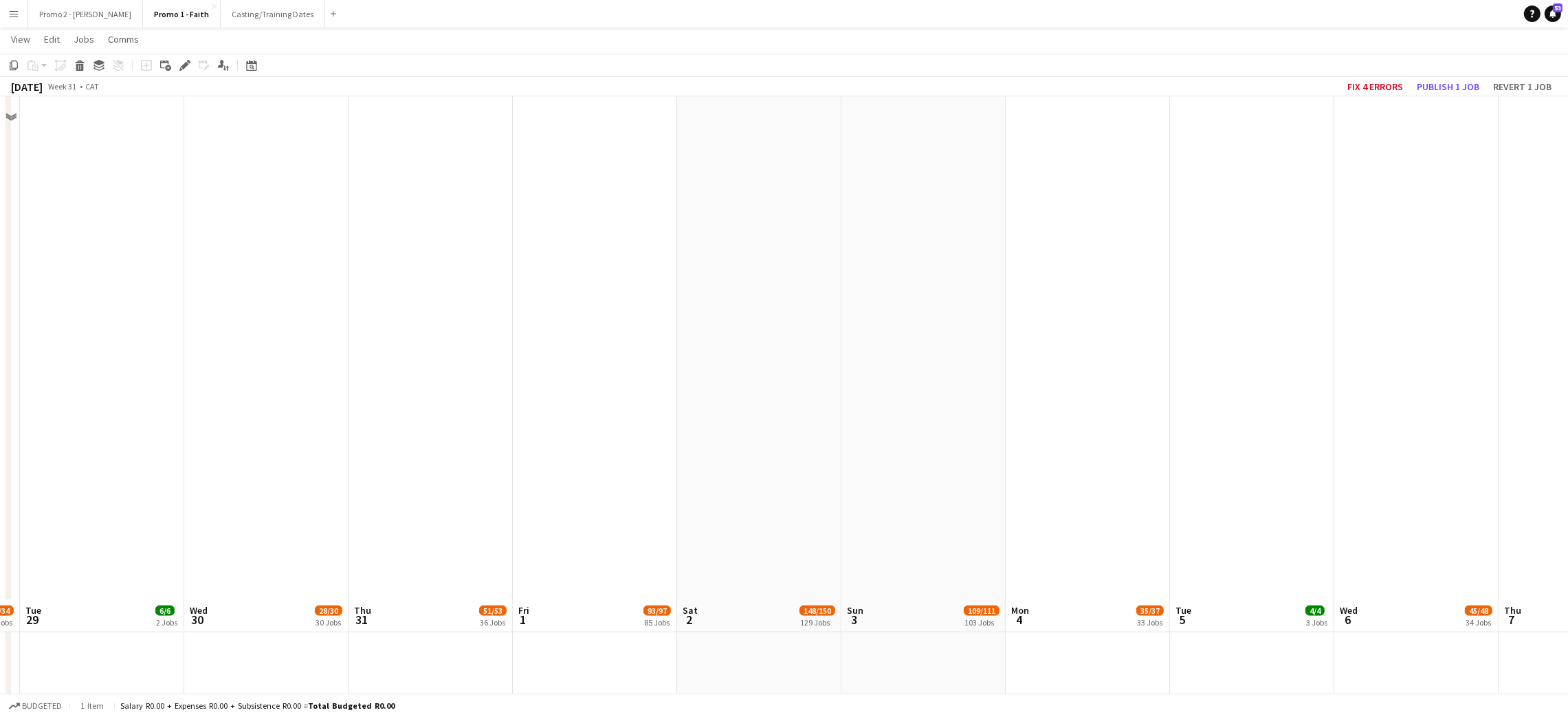
scroll to position [18566, 0]
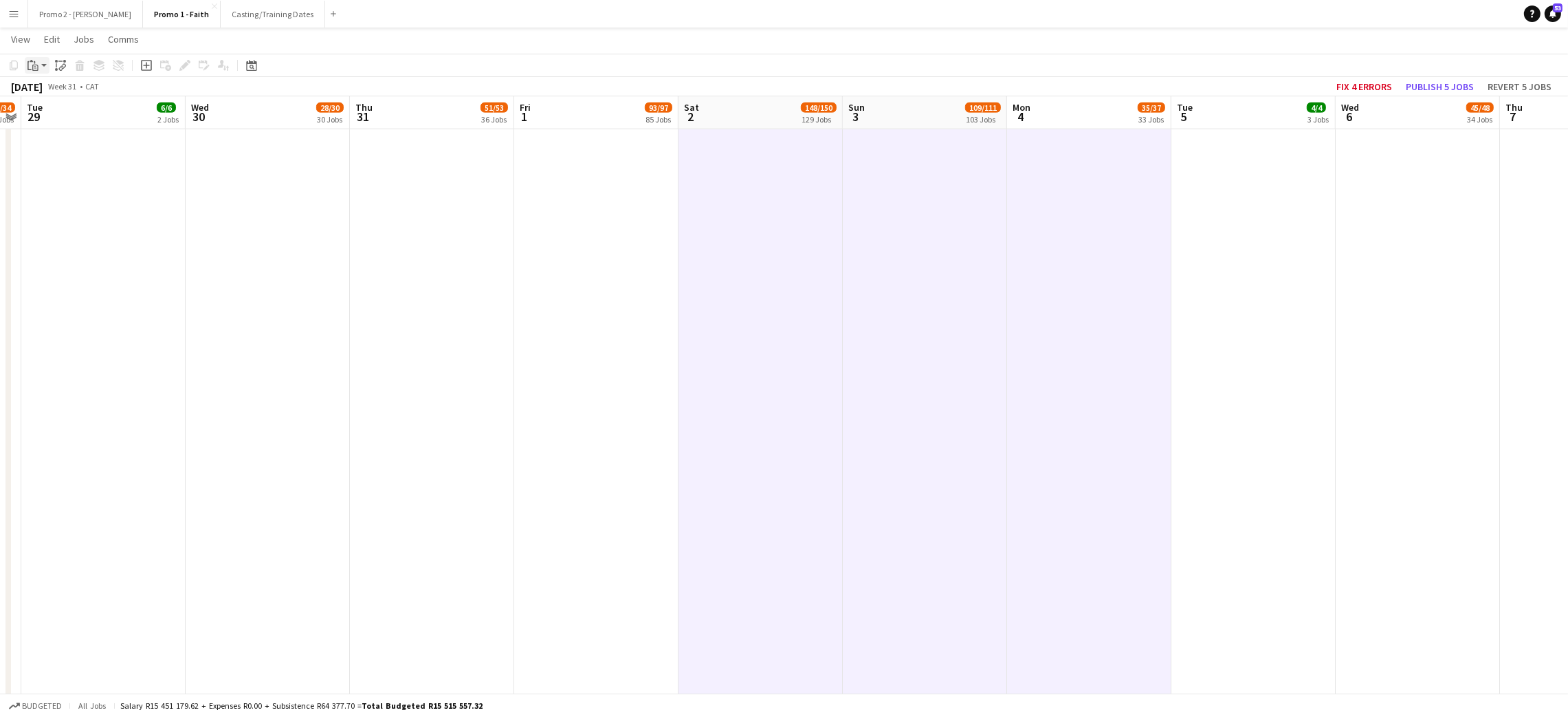
click at [34, 63] on icon "Paste" at bounding box center [33, 65] width 11 height 11
drag, startPoint x: 59, startPoint y: 117, endPoint x: 691, endPoint y: 98, distance: 632.3
click at [59, 115] on link "Paste with crew Ctrl+Shift+V" at bounding box center [101, 114] width 130 height 12
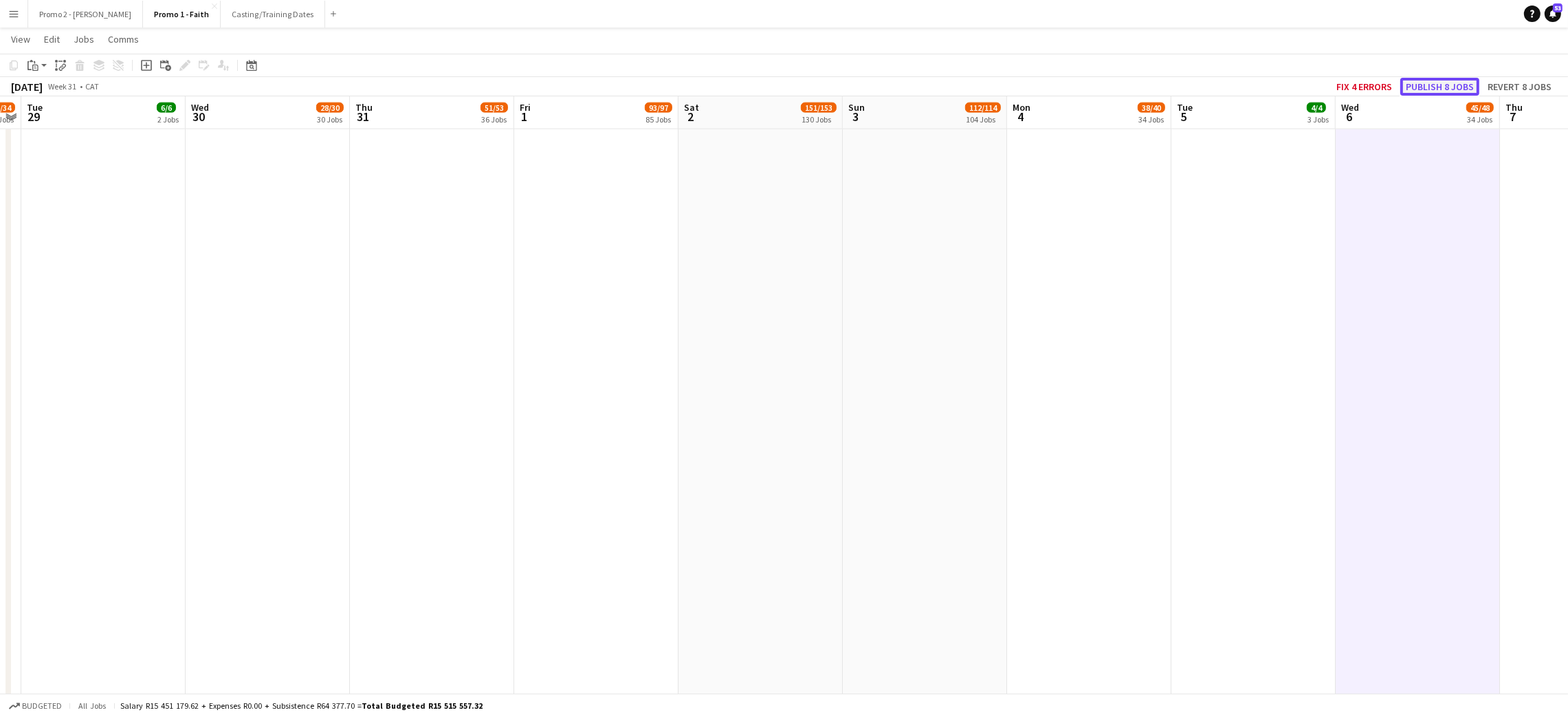
click at [1446, 87] on button "Publish 8 jobs" at bounding box center [1440, 86] width 79 height 18
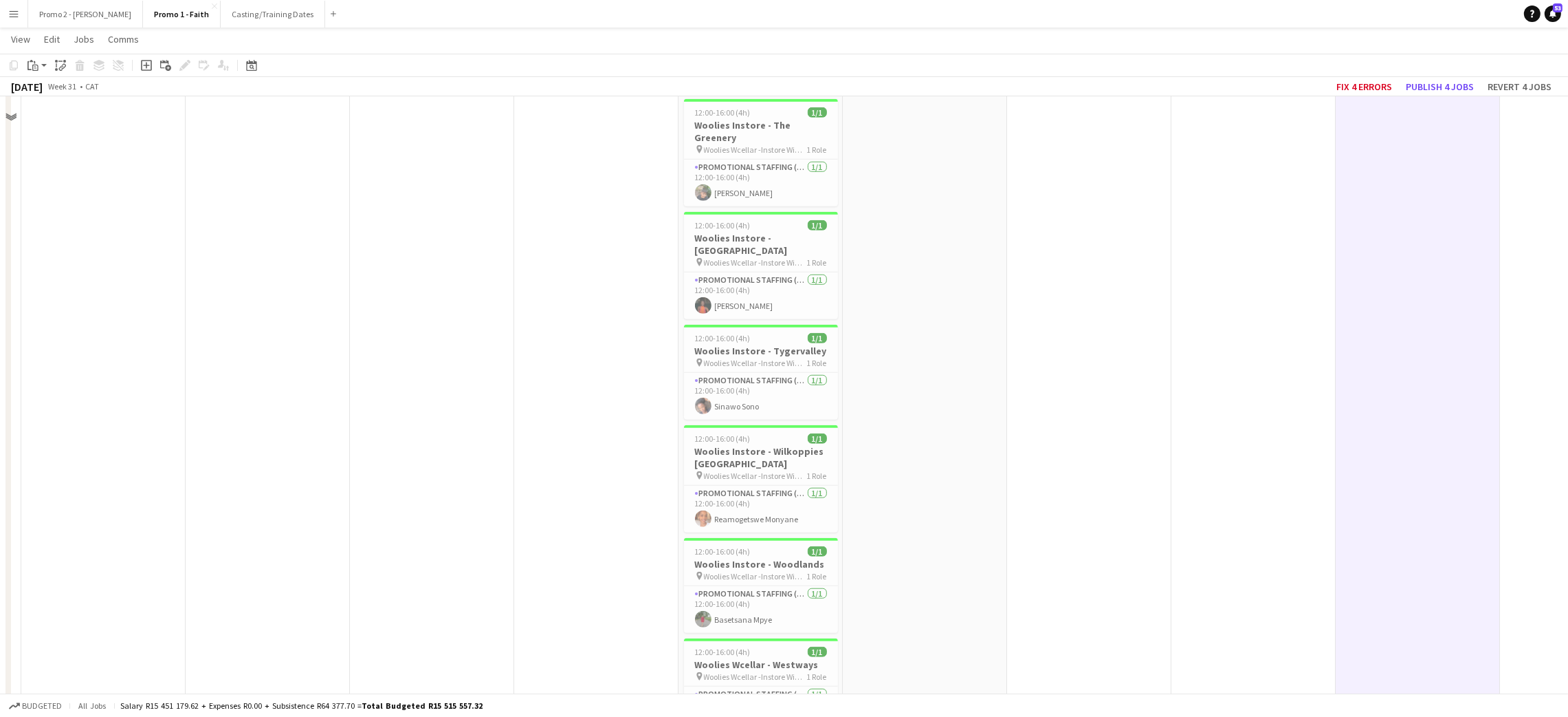
scroll to position [18566, 0]
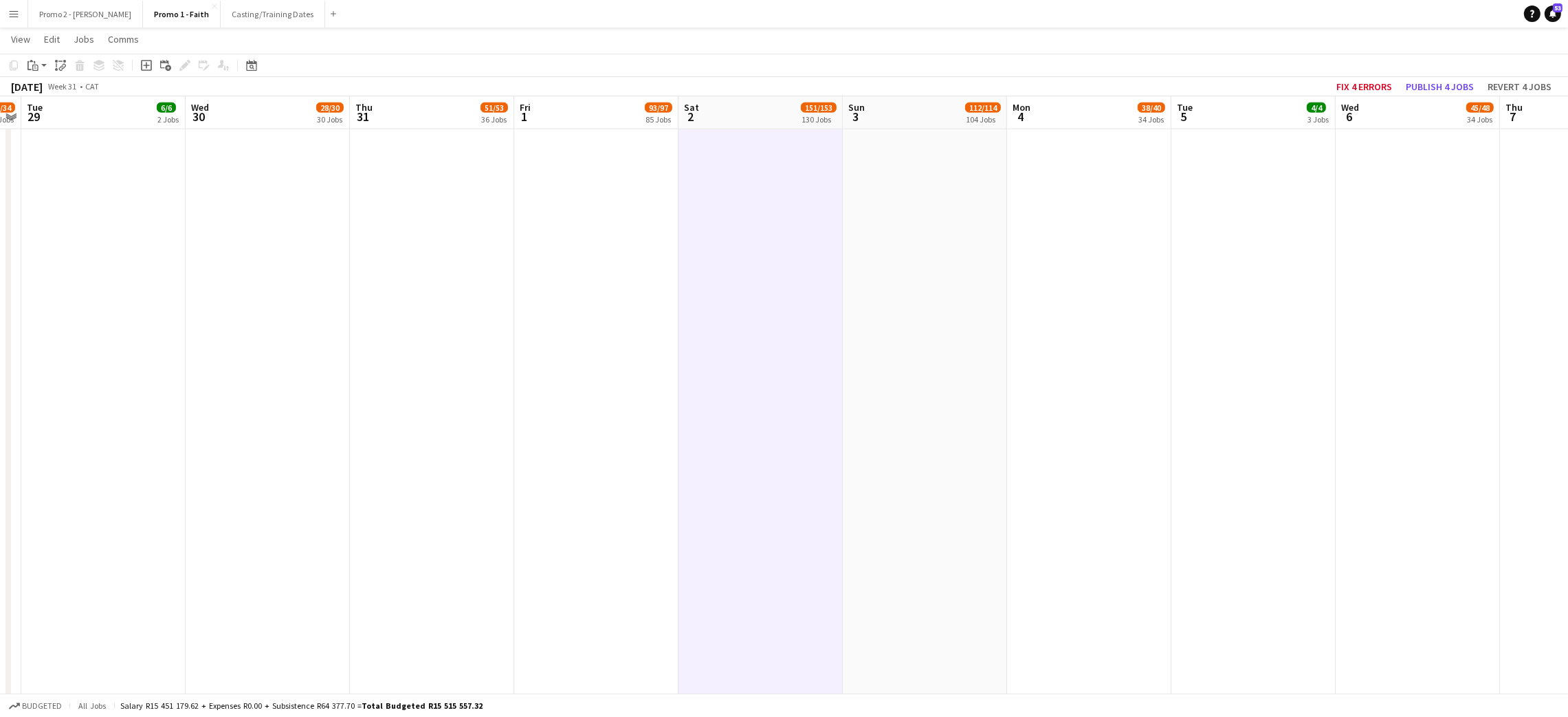
drag, startPoint x: 147, startPoint y: 62, endPoint x: 765, endPoint y: 76, distance: 618.2
click at [148, 62] on icon "Add job" at bounding box center [146, 65] width 11 height 11
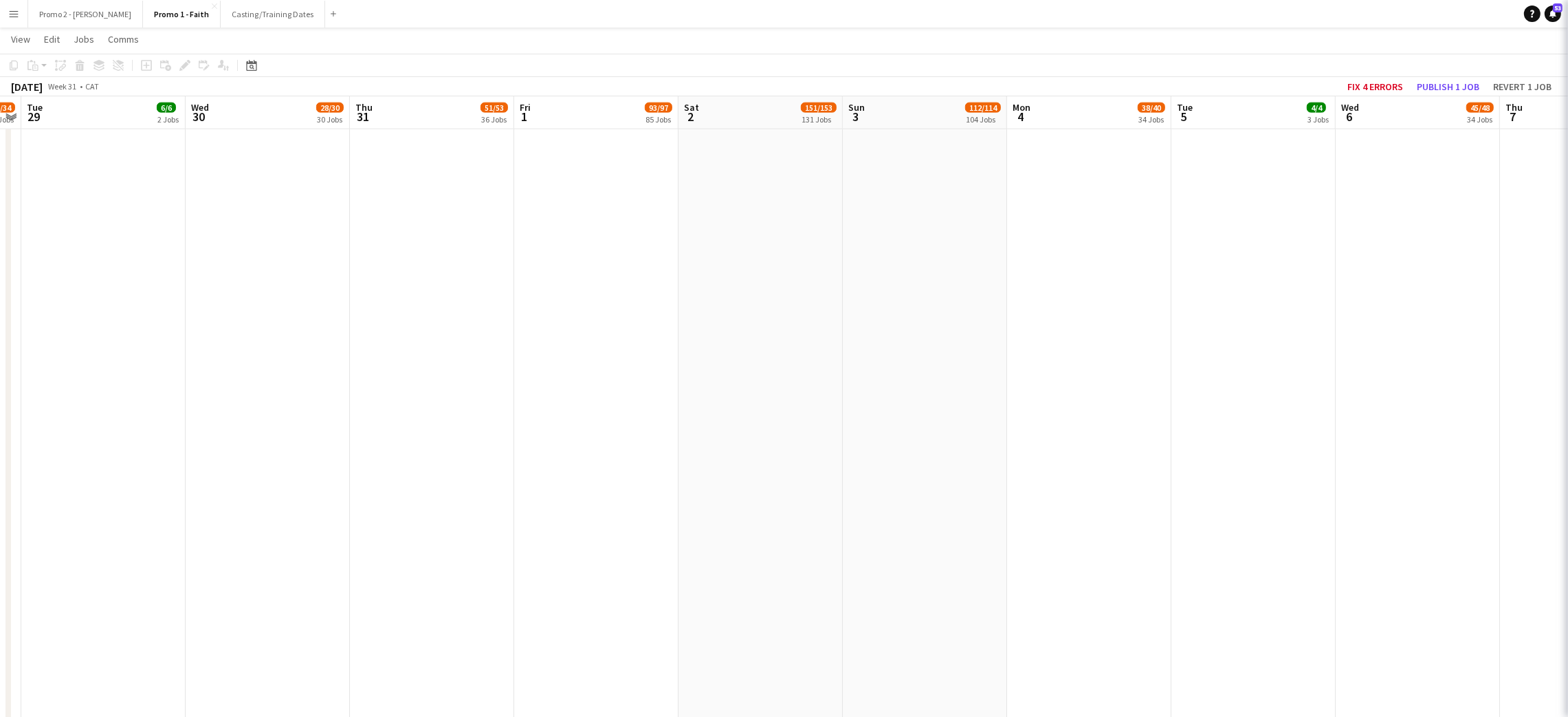
click at [1399, 115] on app-board-header-date "Wed 6 45/48 34 Jobs" at bounding box center [1417, 112] width 164 height 33
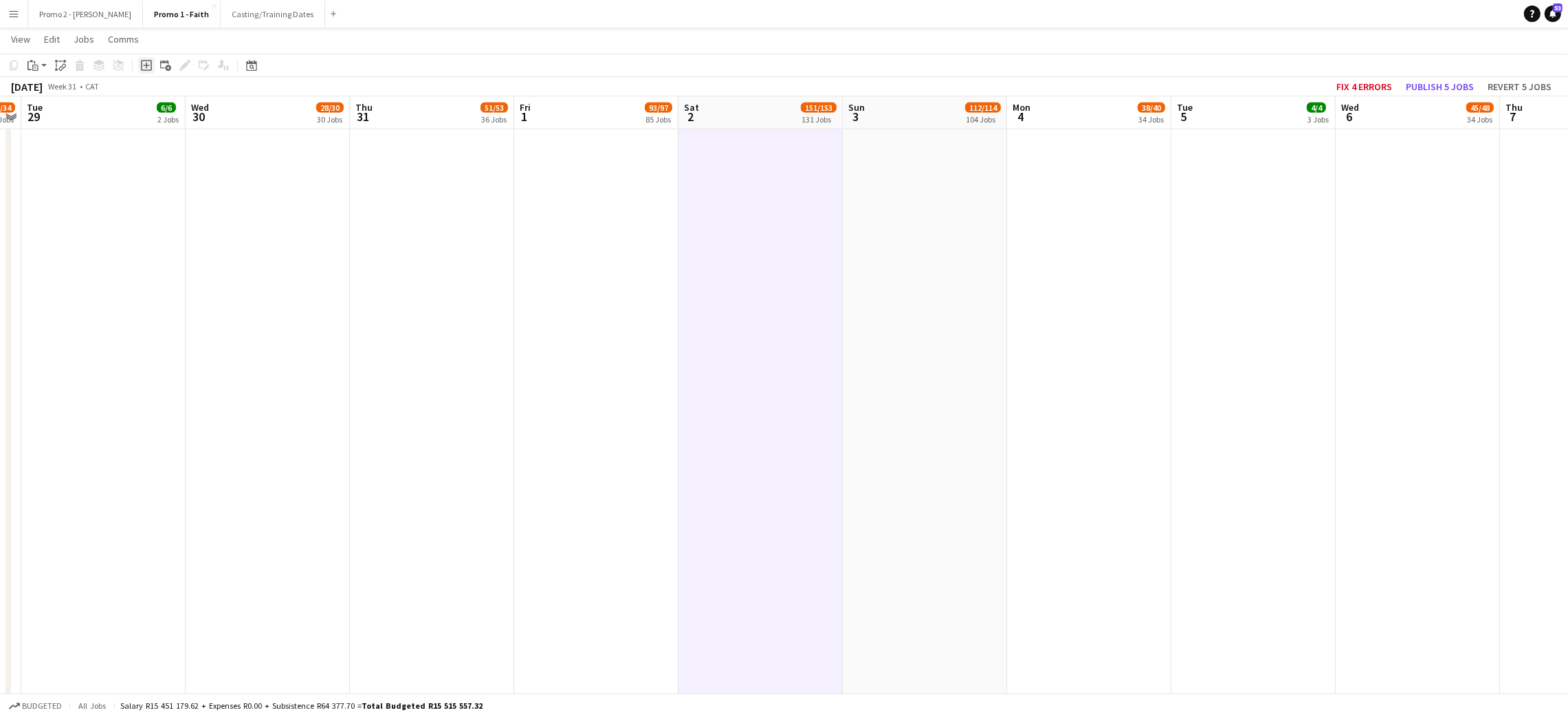
click at [142, 69] on icon "Add job" at bounding box center [146, 65] width 11 height 11
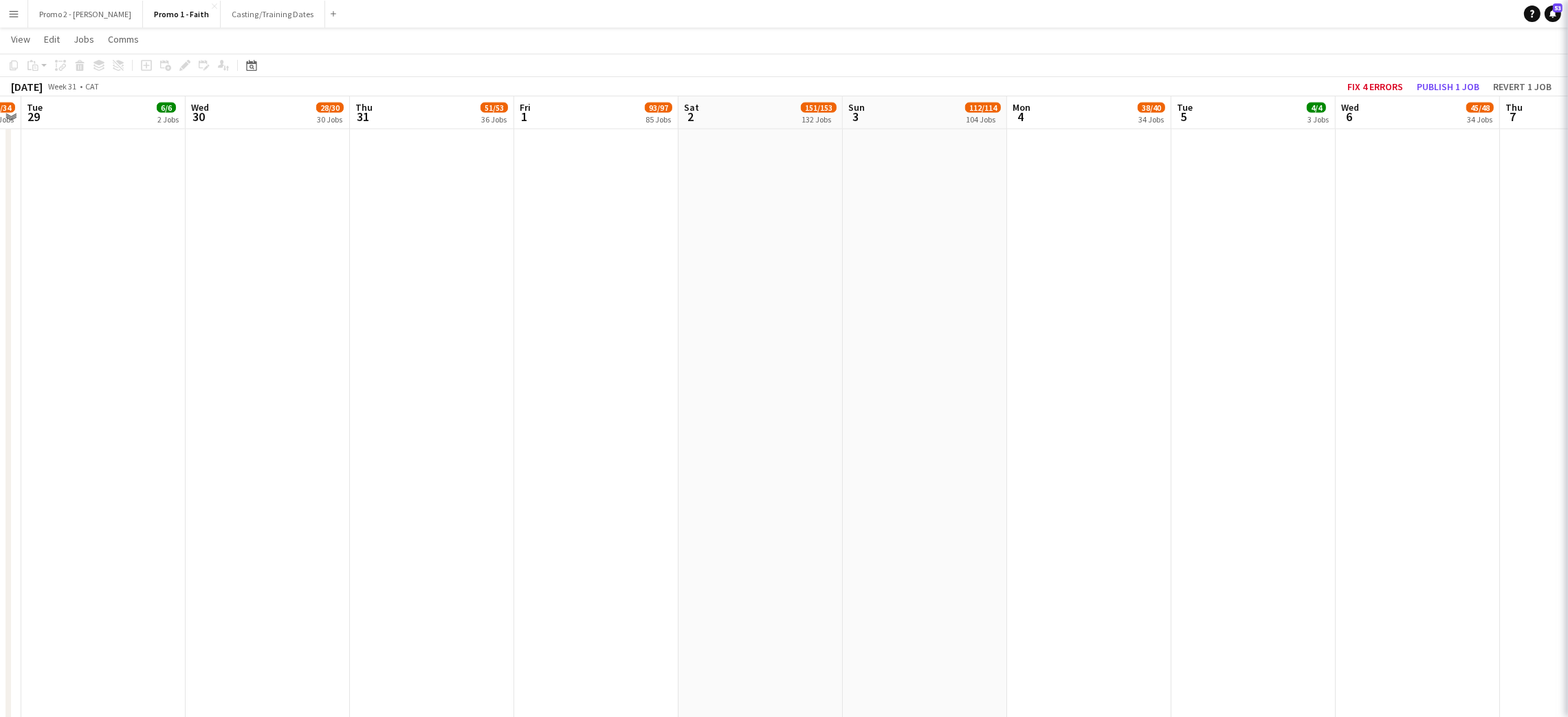
click at [1429, 115] on app-board-header-date "Wed 6 45/48 34 Jobs" at bounding box center [1417, 112] width 164 height 33
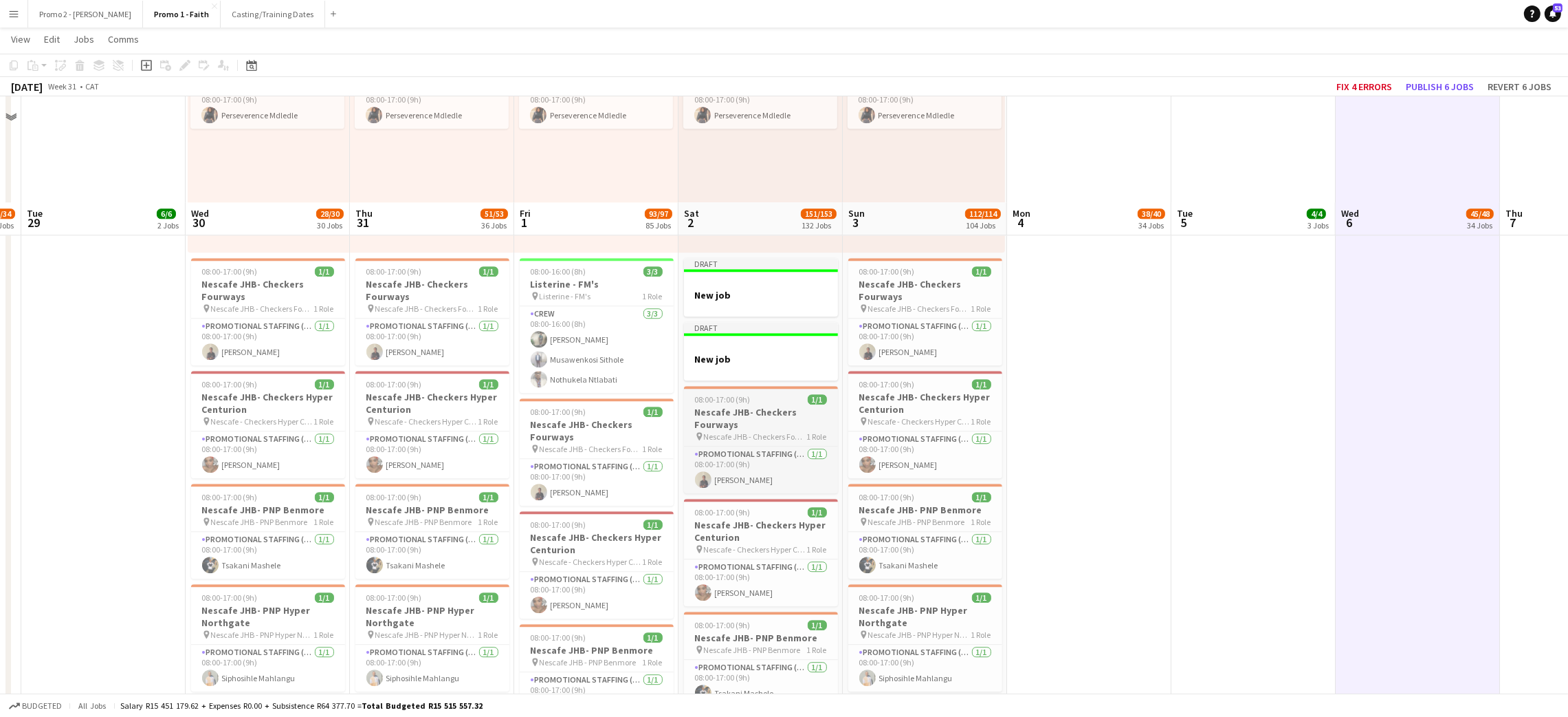
scroll to position [5670, 0]
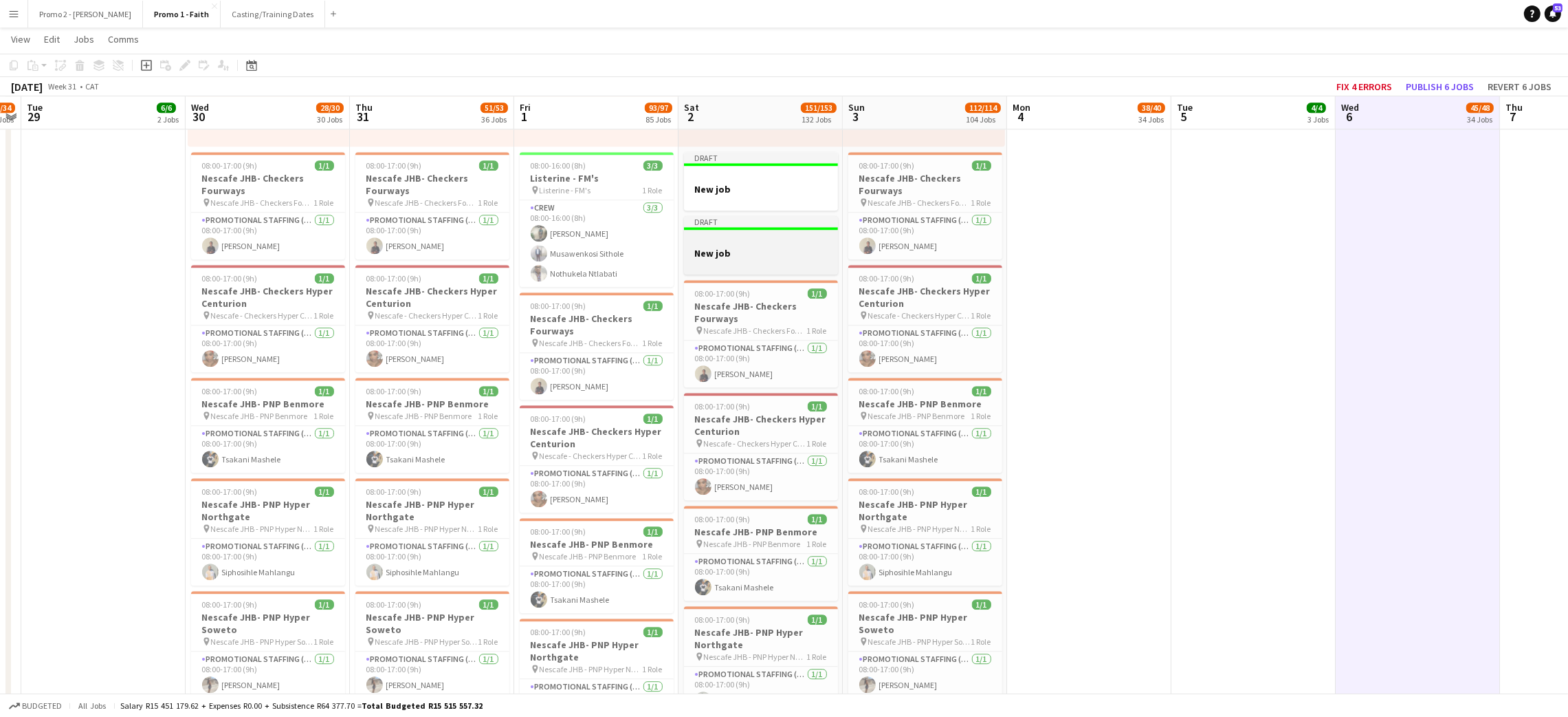
click at [731, 255] on h3 "New job" at bounding box center [761, 253] width 154 height 12
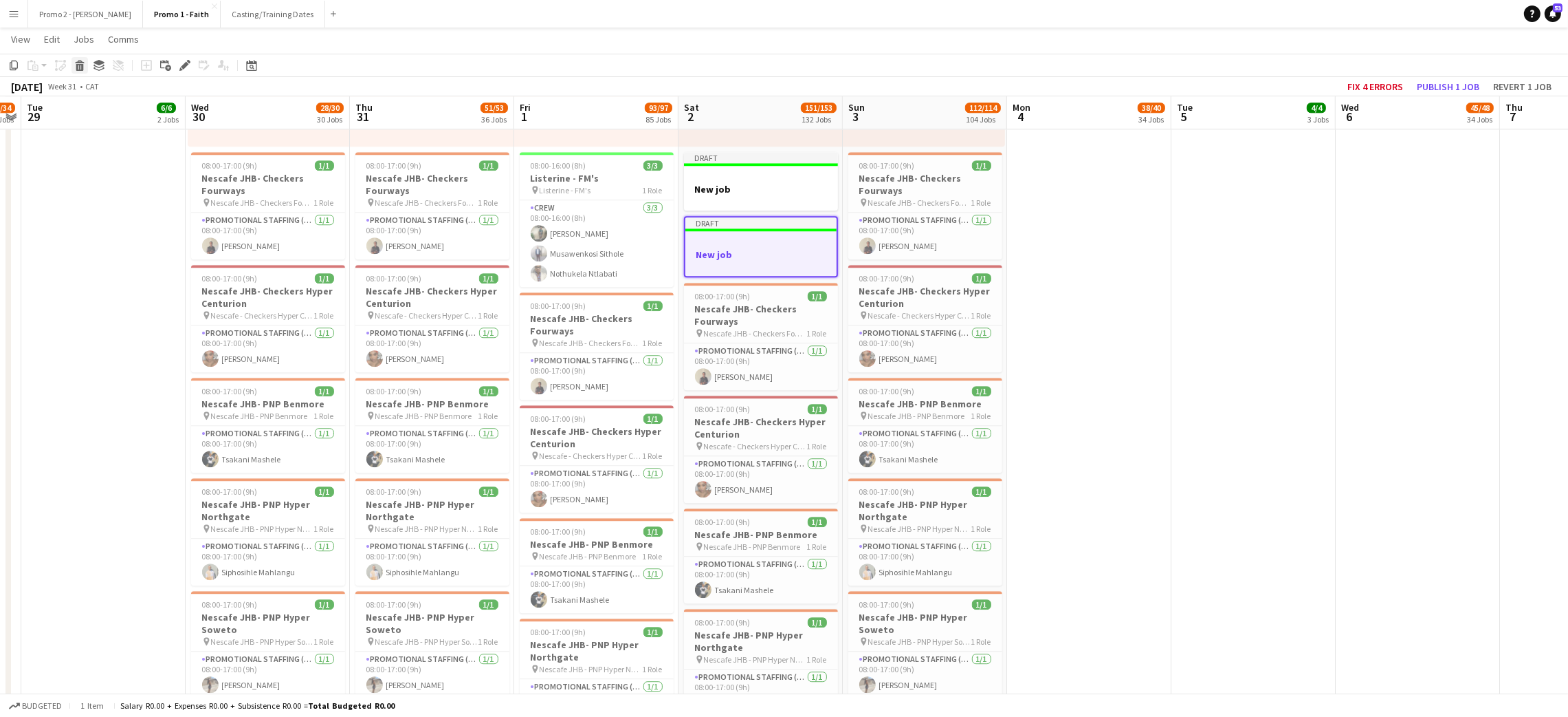
click at [76, 66] on icon at bounding box center [80, 67] width 8 height 7
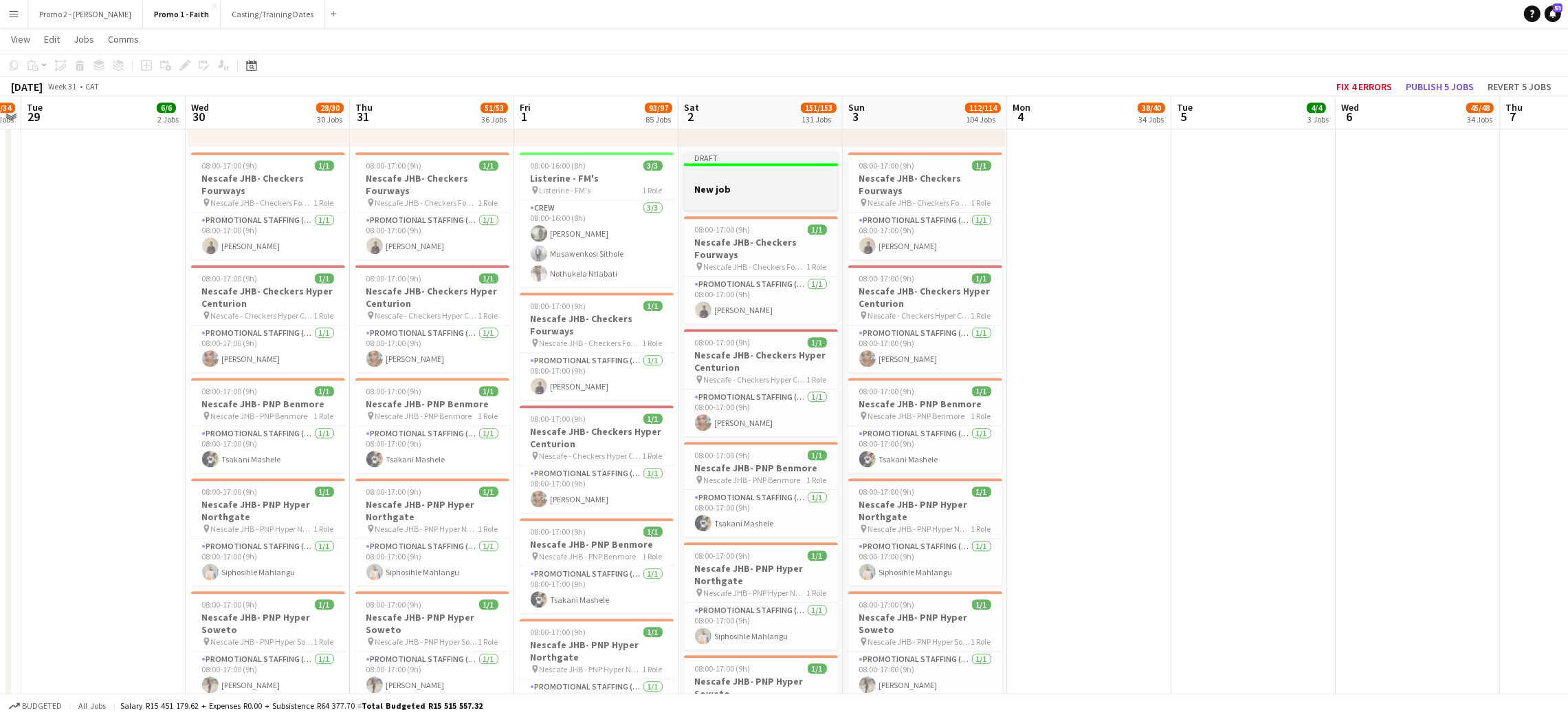
click at [754, 188] on h3 "New job" at bounding box center [761, 189] width 154 height 12
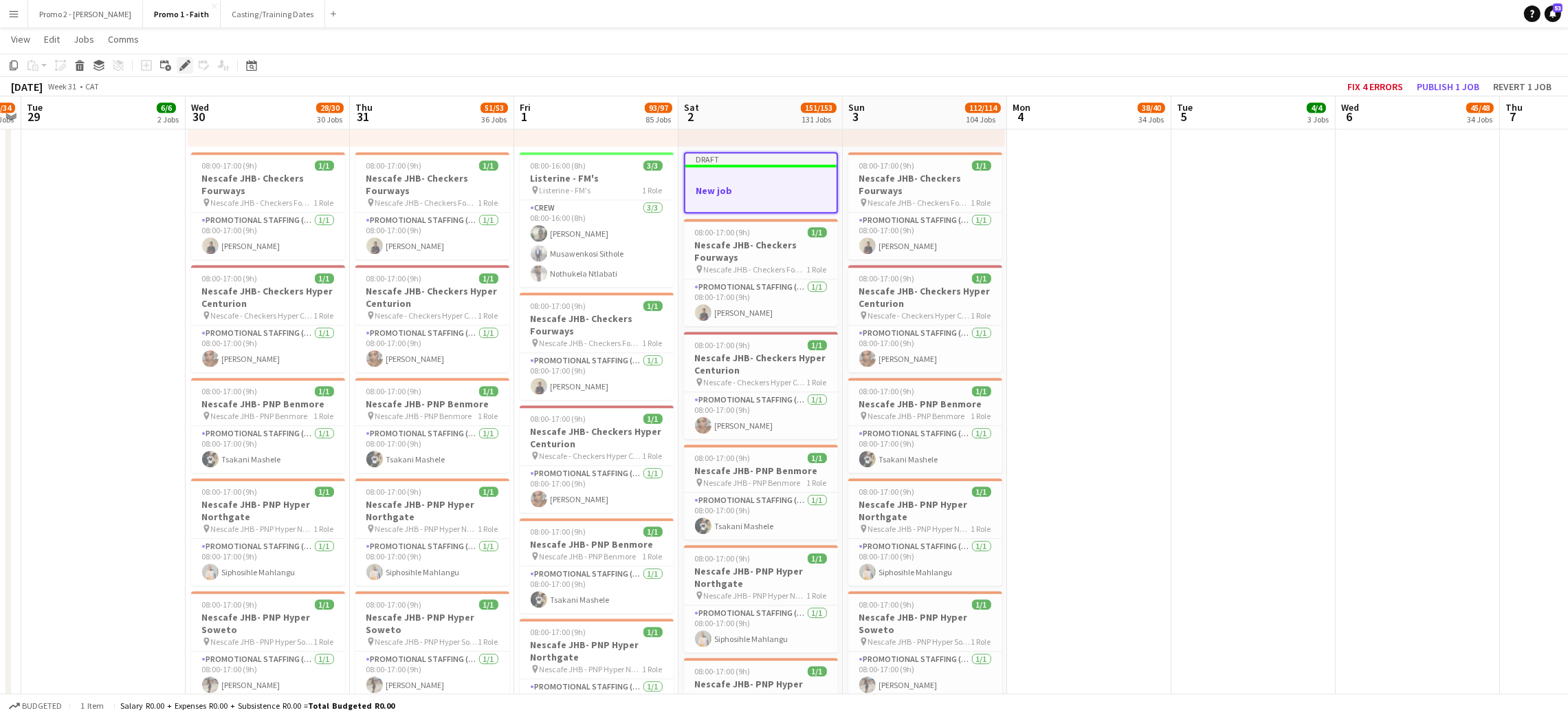
click at [184, 60] on icon "Edit" at bounding box center [184, 65] width 11 height 11
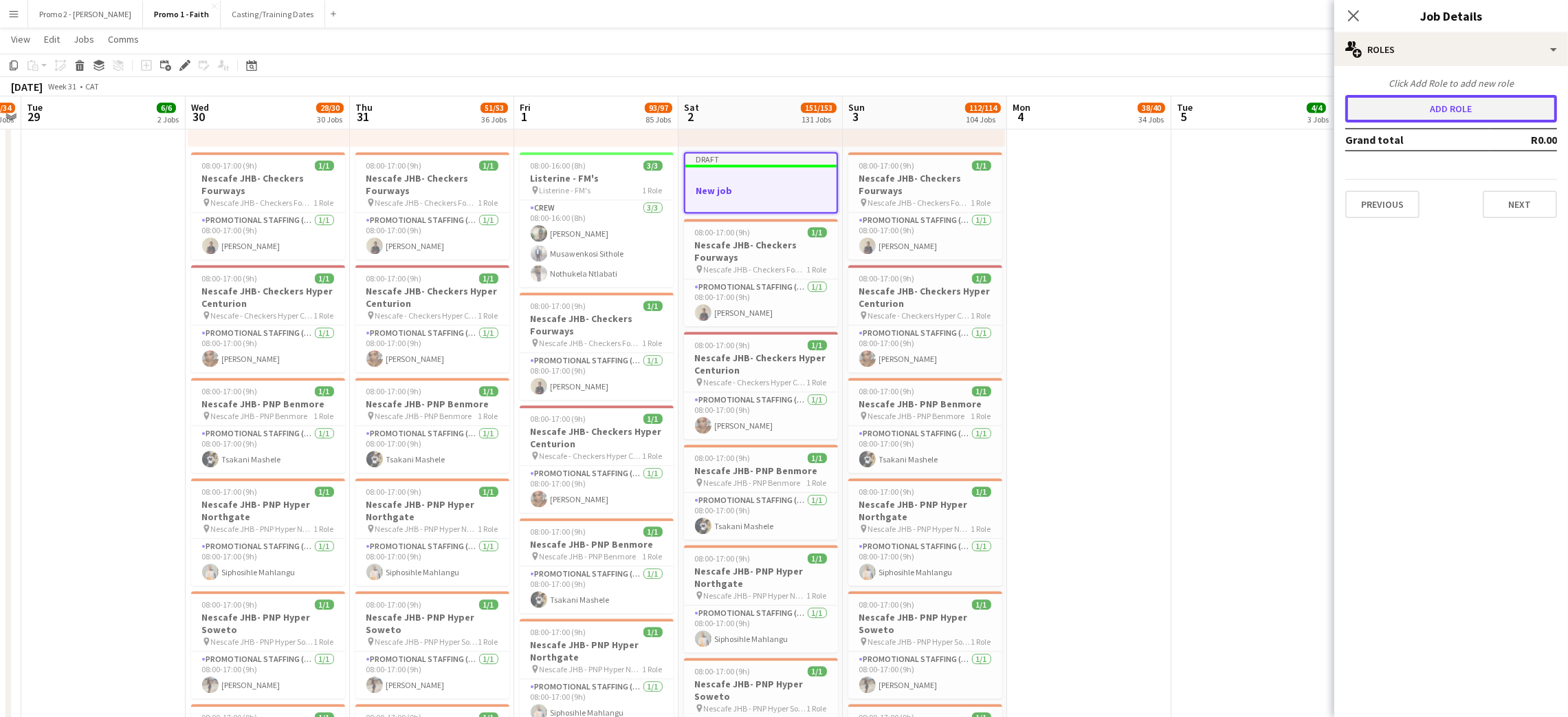
click at [1425, 106] on button "Add role" at bounding box center [1451, 108] width 212 height 27
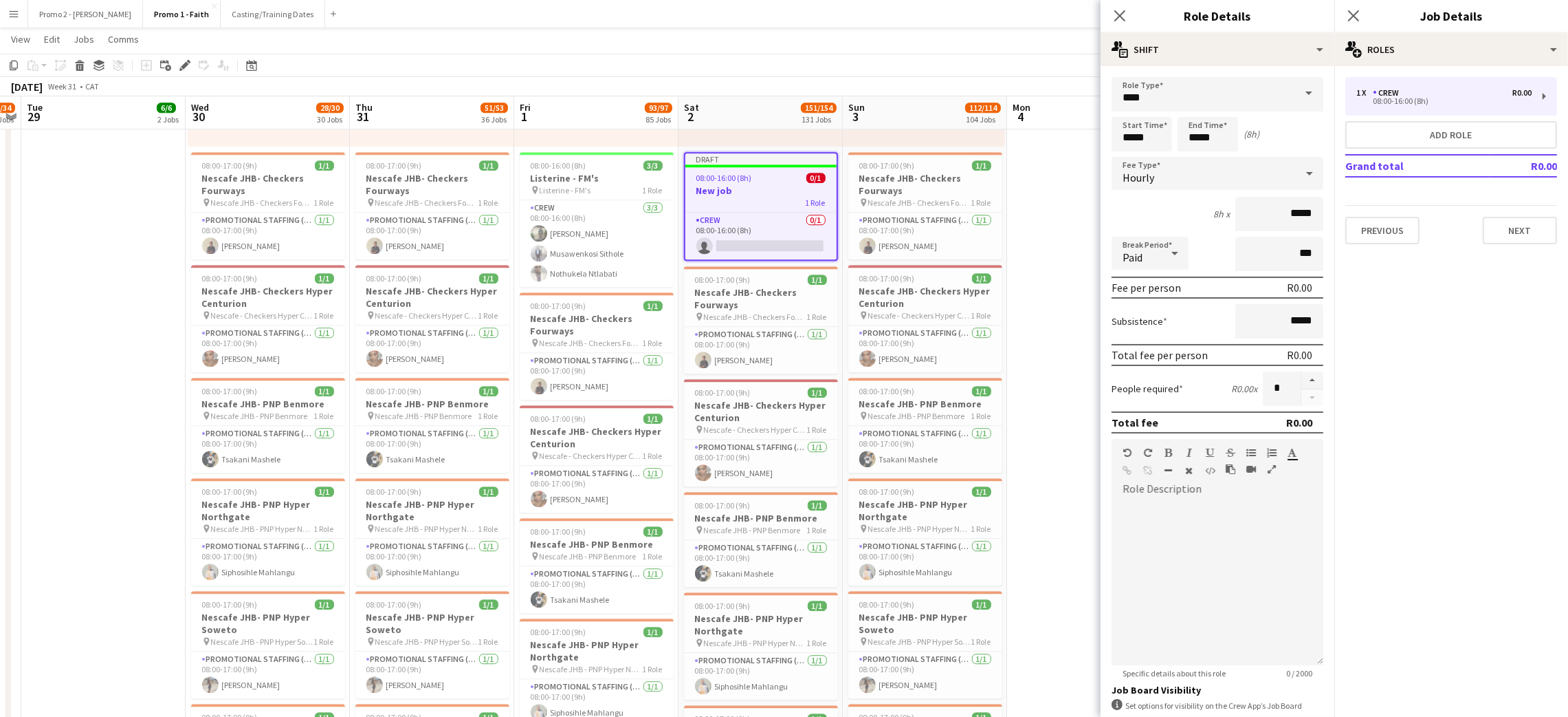
click at [1294, 87] on span at bounding box center [1309, 93] width 29 height 33
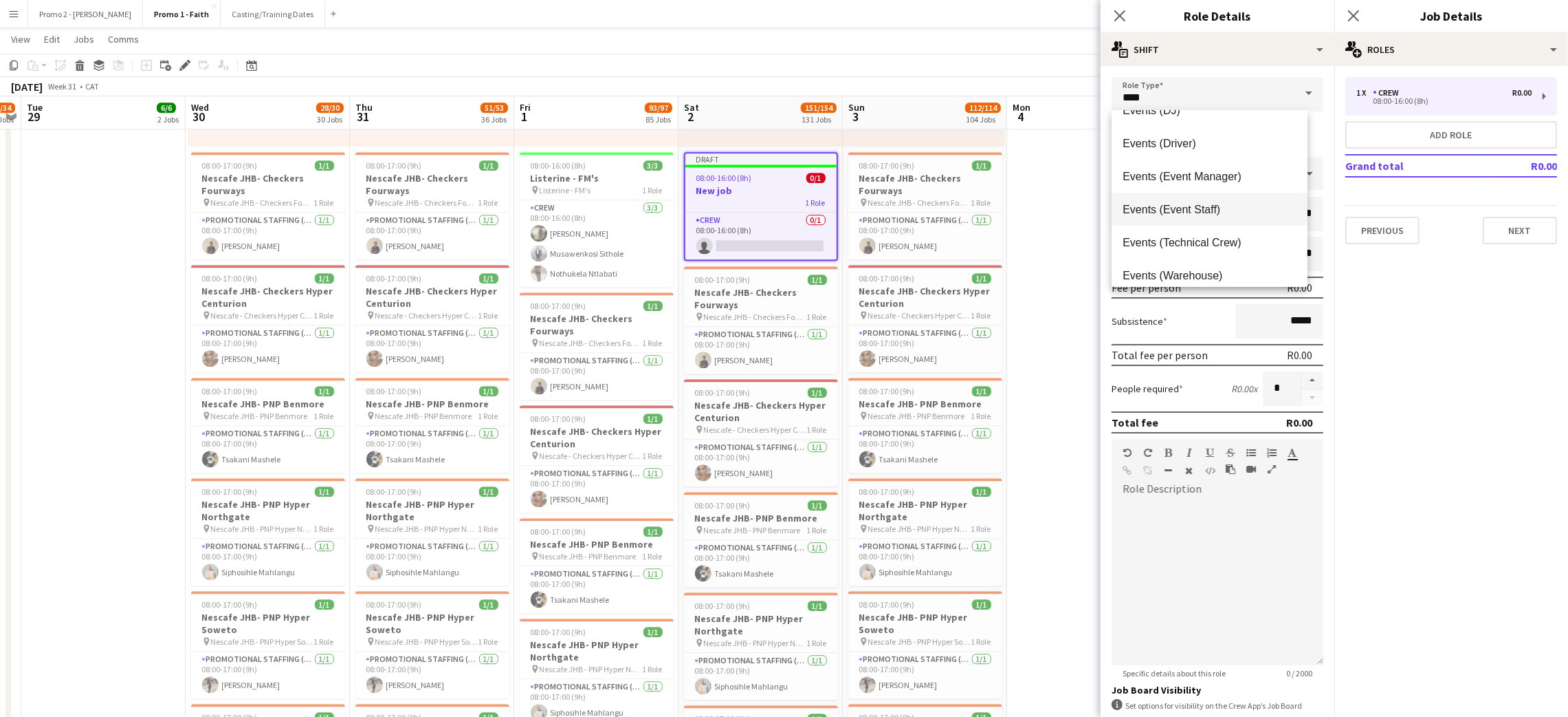
scroll to position [103, 0]
click at [1169, 250] on mat-option "Field Manager" at bounding box center [1209, 260] width 196 height 33
type input "**********"
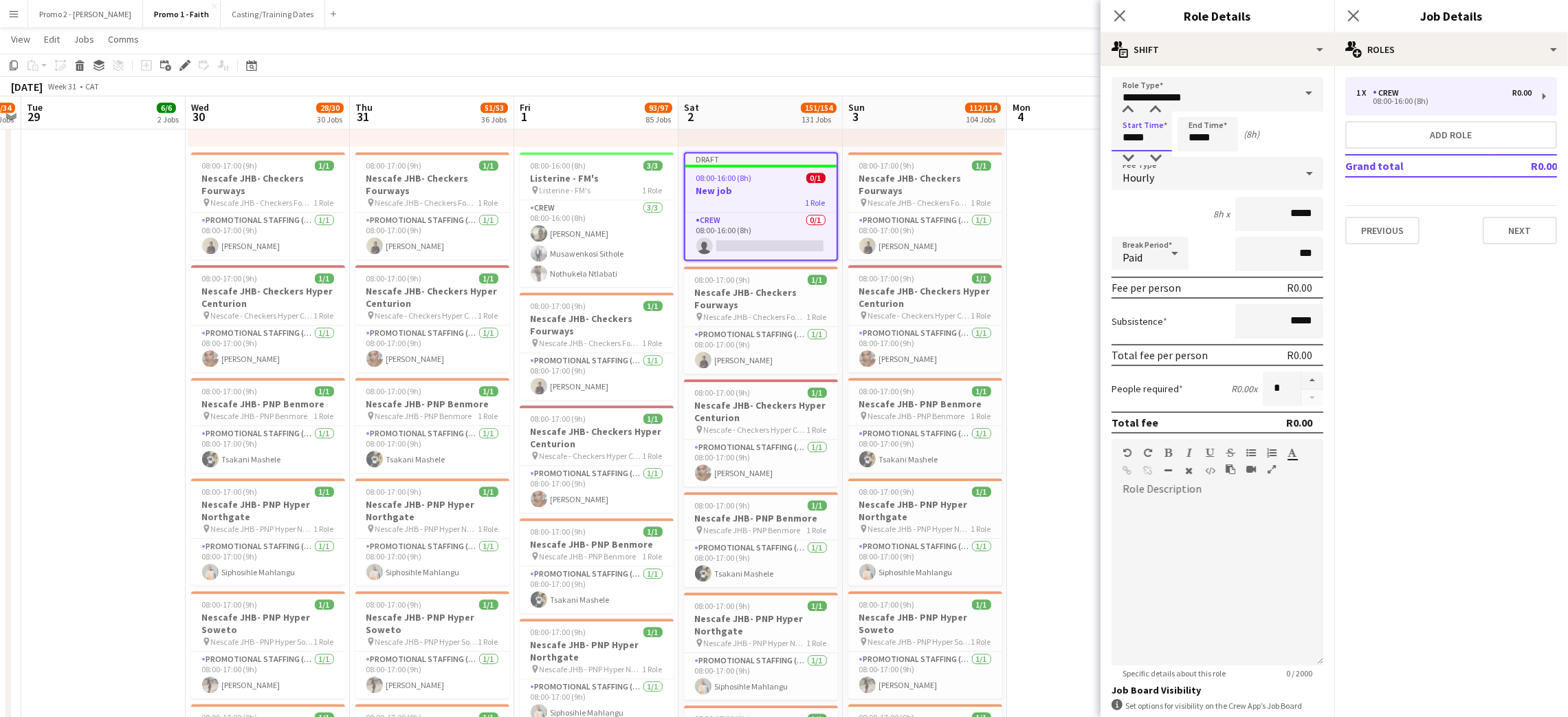
click at [1143, 139] on input "*****" at bounding box center [1141, 133] width 60 height 34
click at [1129, 105] on div at bounding box center [1128, 110] width 27 height 14
type input "*****"
click at [1202, 126] on input "*****" at bounding box center [1207, 133] width 60 height 34
click at [1194, 113] on div at bounding box center [1194, 110] width 27 height 14
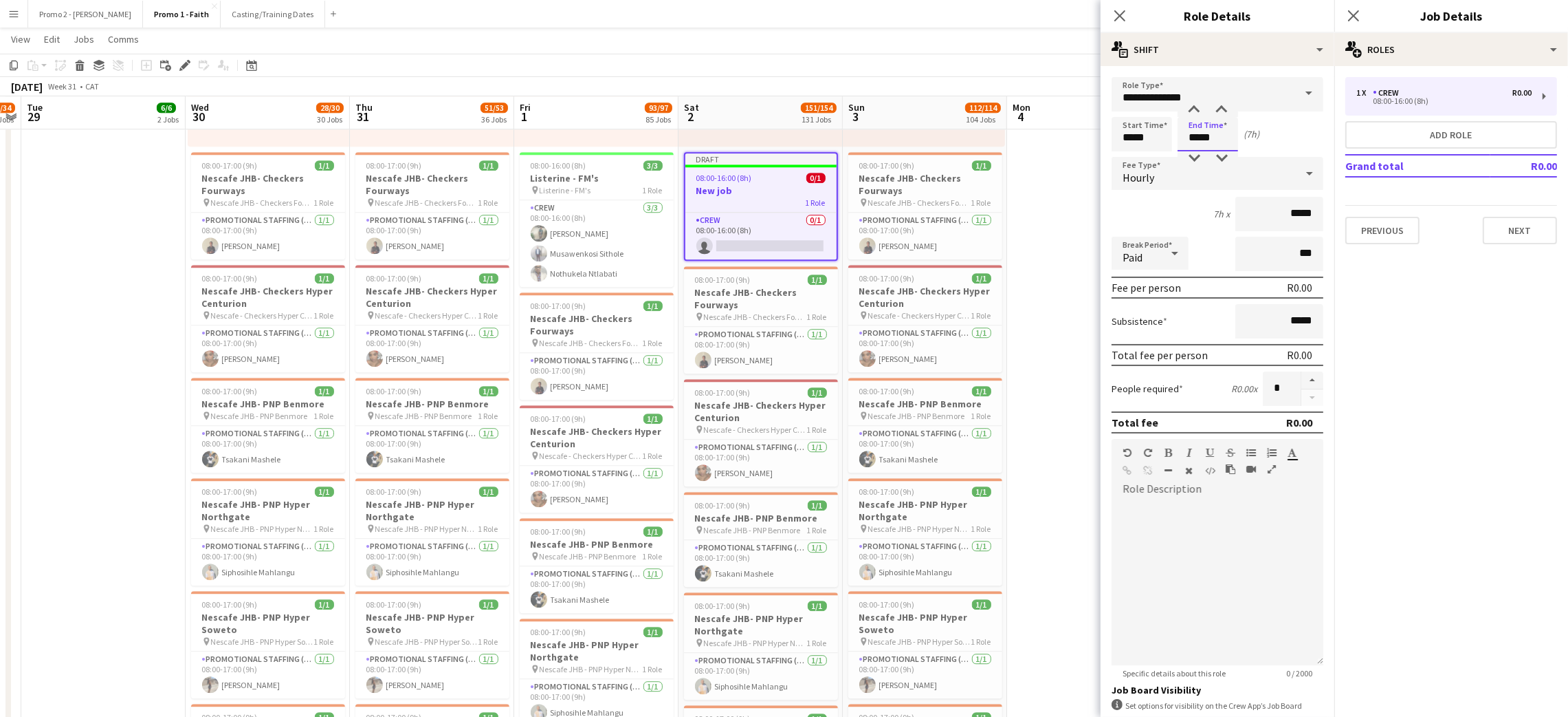
type input "*****"
click at [1268, 161] on div "Hourly" at bounding box center [1204, 173] width 184 height 33
click at [1185, 246] on span "Fixed" at bounding box center [1209, 246] width 174 height 13
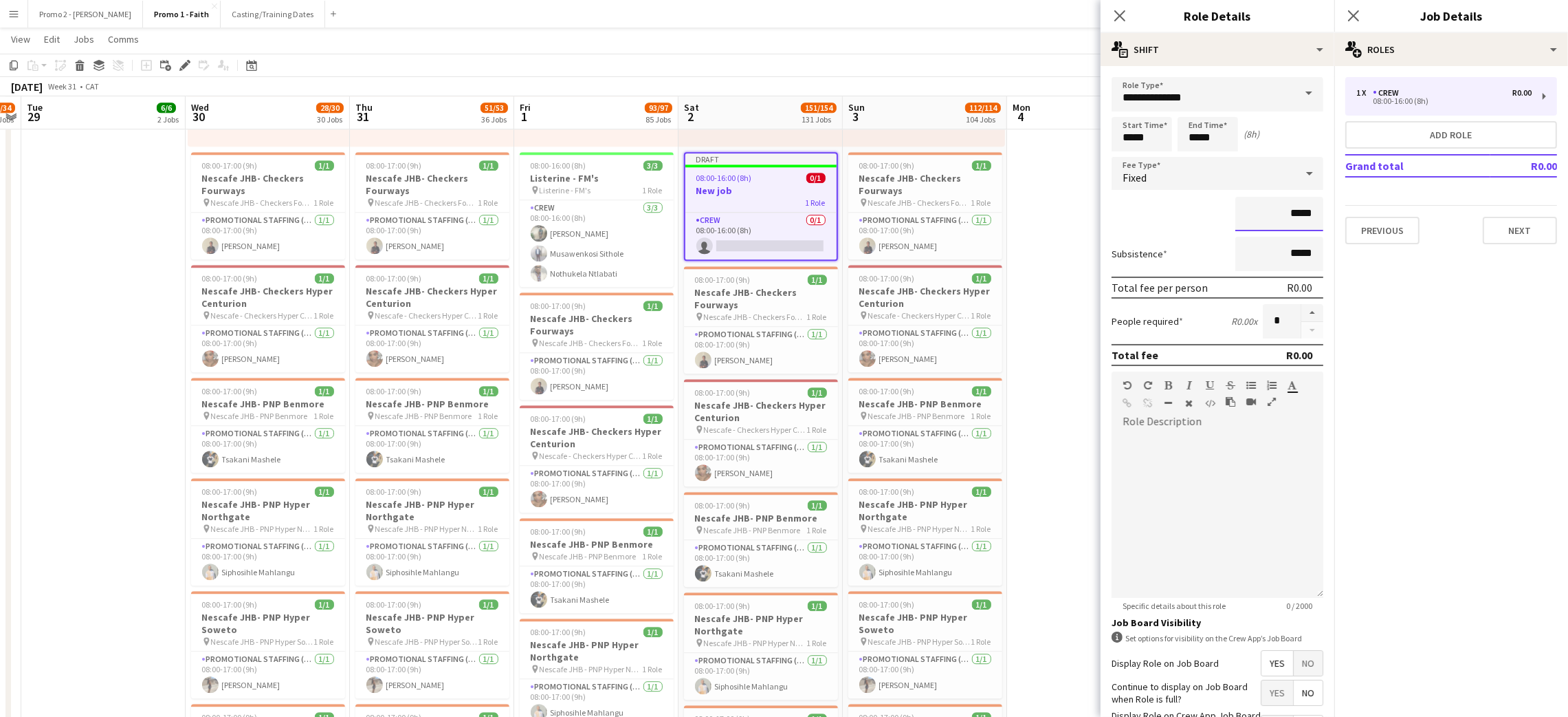
click at [1296, 213] on input "*****" at bounding box center [1278, 214] width 88 height 34
type input "*********"
click at [1514, 231] on button "Next" at bounding box center [1519, 230] width 74 height 27
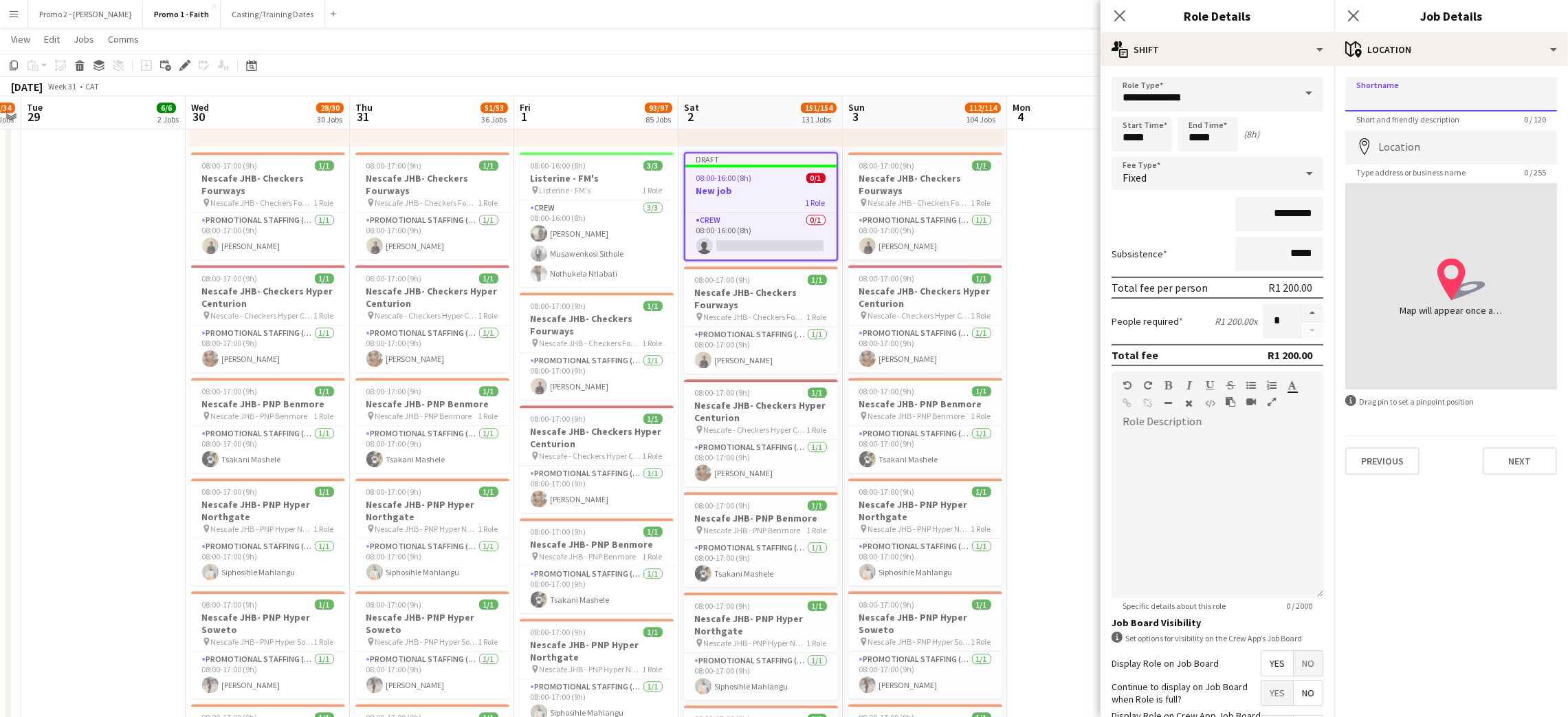
click at [1414, 95] on input "Shortname" at bounding box center [1451, 94] width 212 height 34
paste input "**********"
type input "**********"
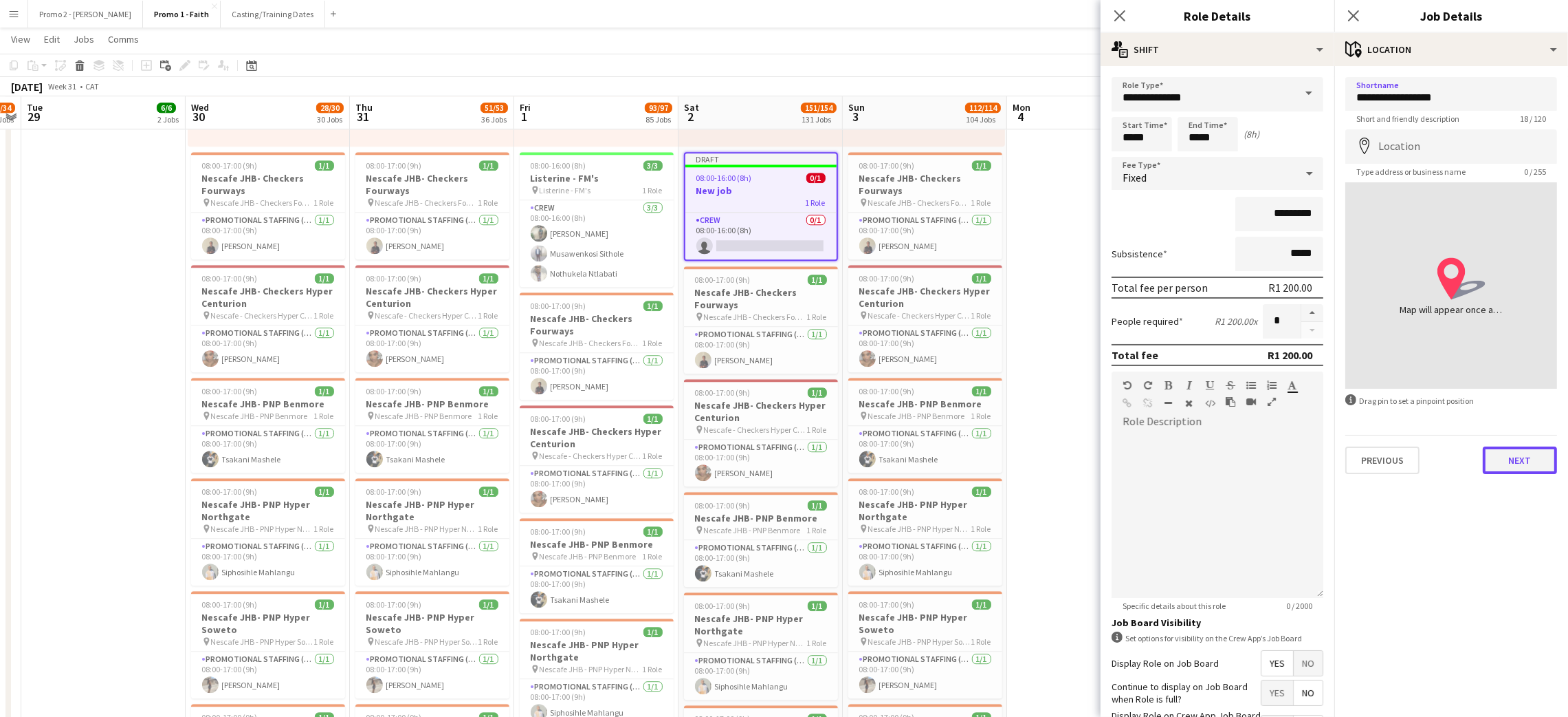
click at [1502, 465] on button "Next" at bounding box center [1519, 460] width 74 height 27
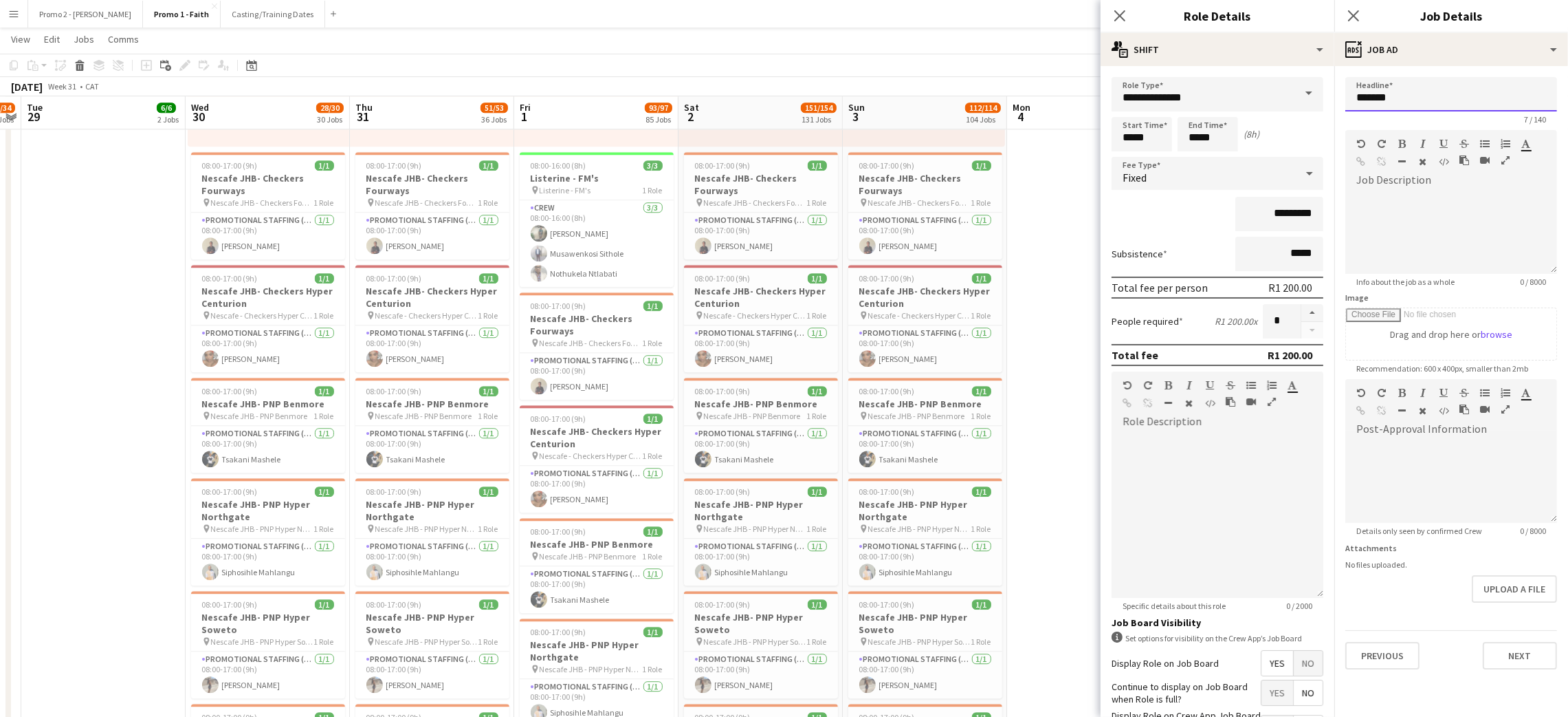
click at [1423, 95] on input "*******" at bounding box center [1451, 94] width 212 height 34
paste input "**********"
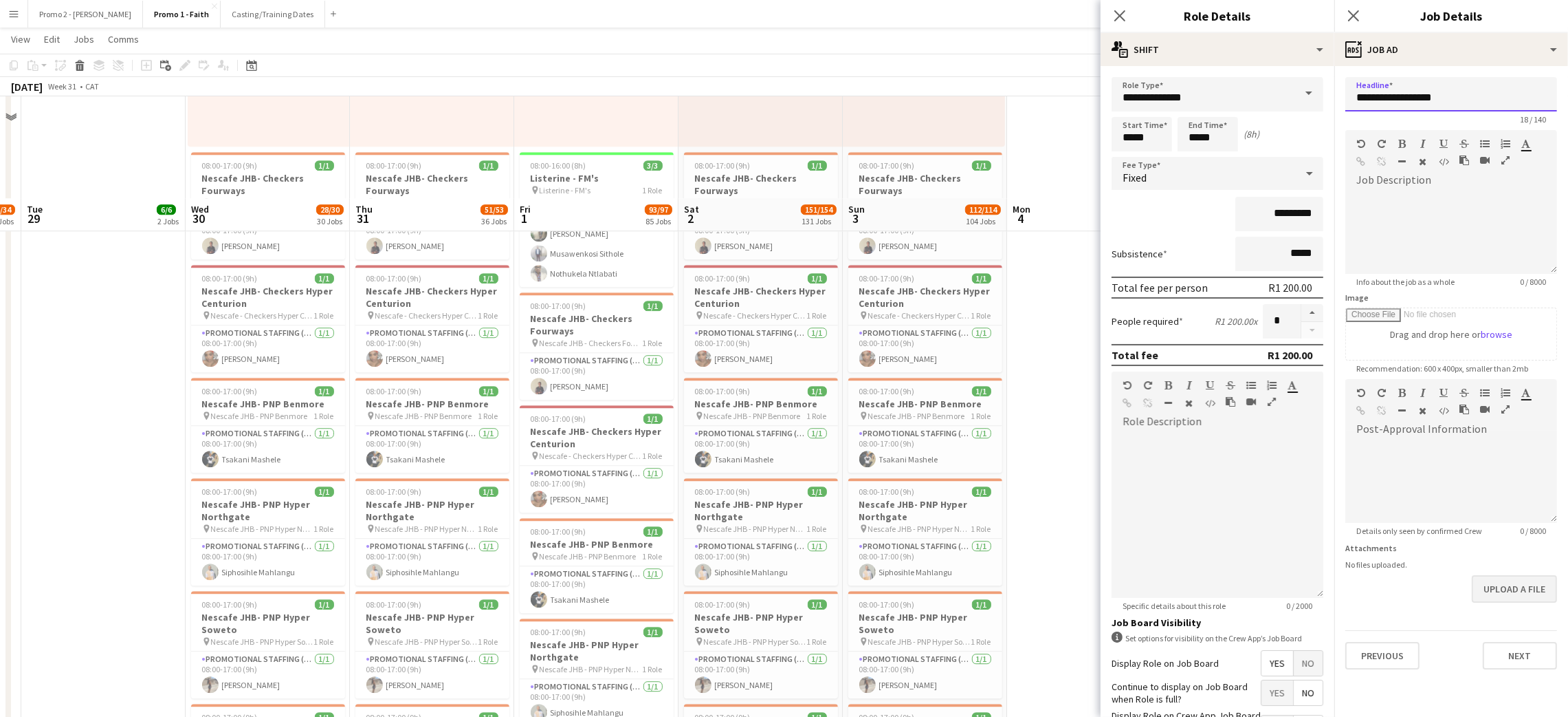
scroll to position [5773, 0]
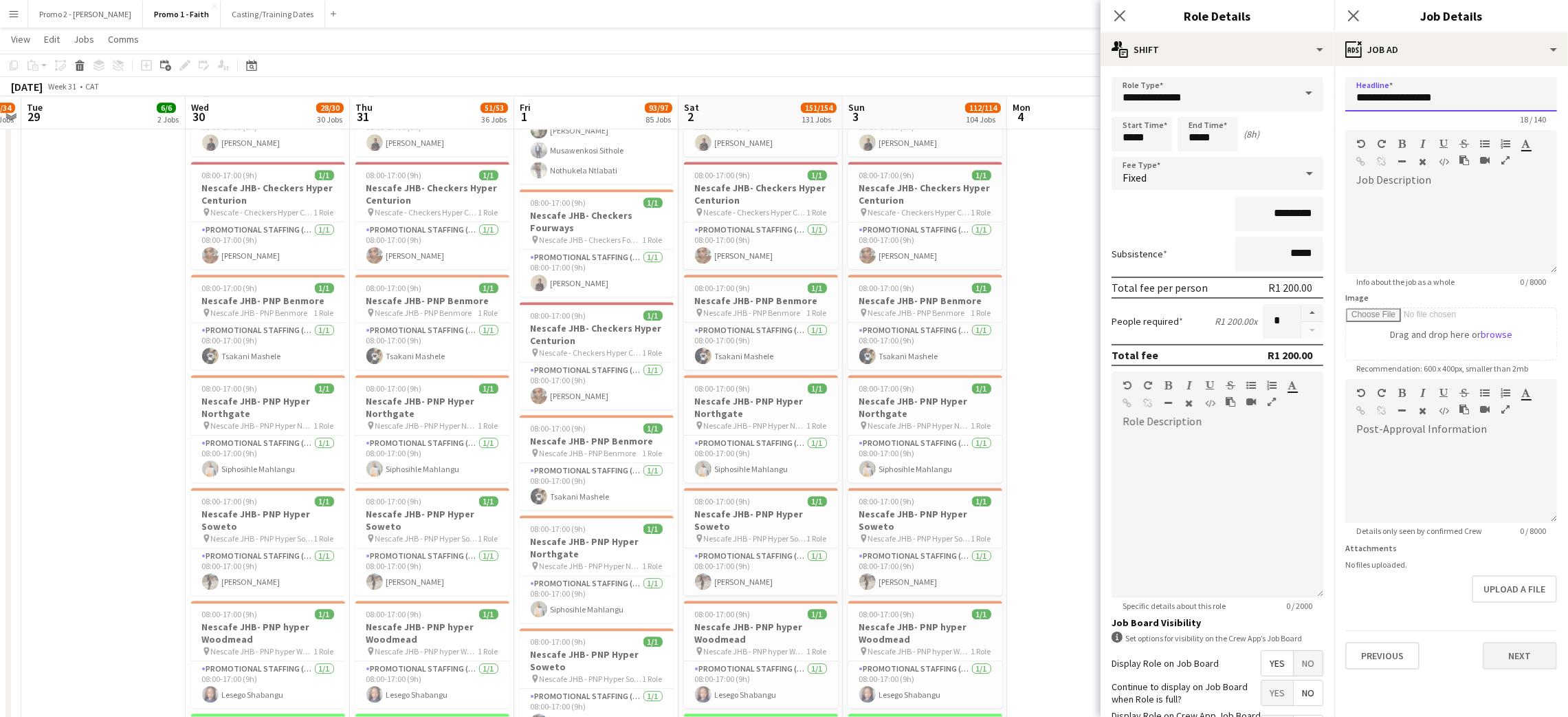
type input "**********"
click at [1513, 654] on button "Next" at bounding box center [1519, 655] width 74 height 27
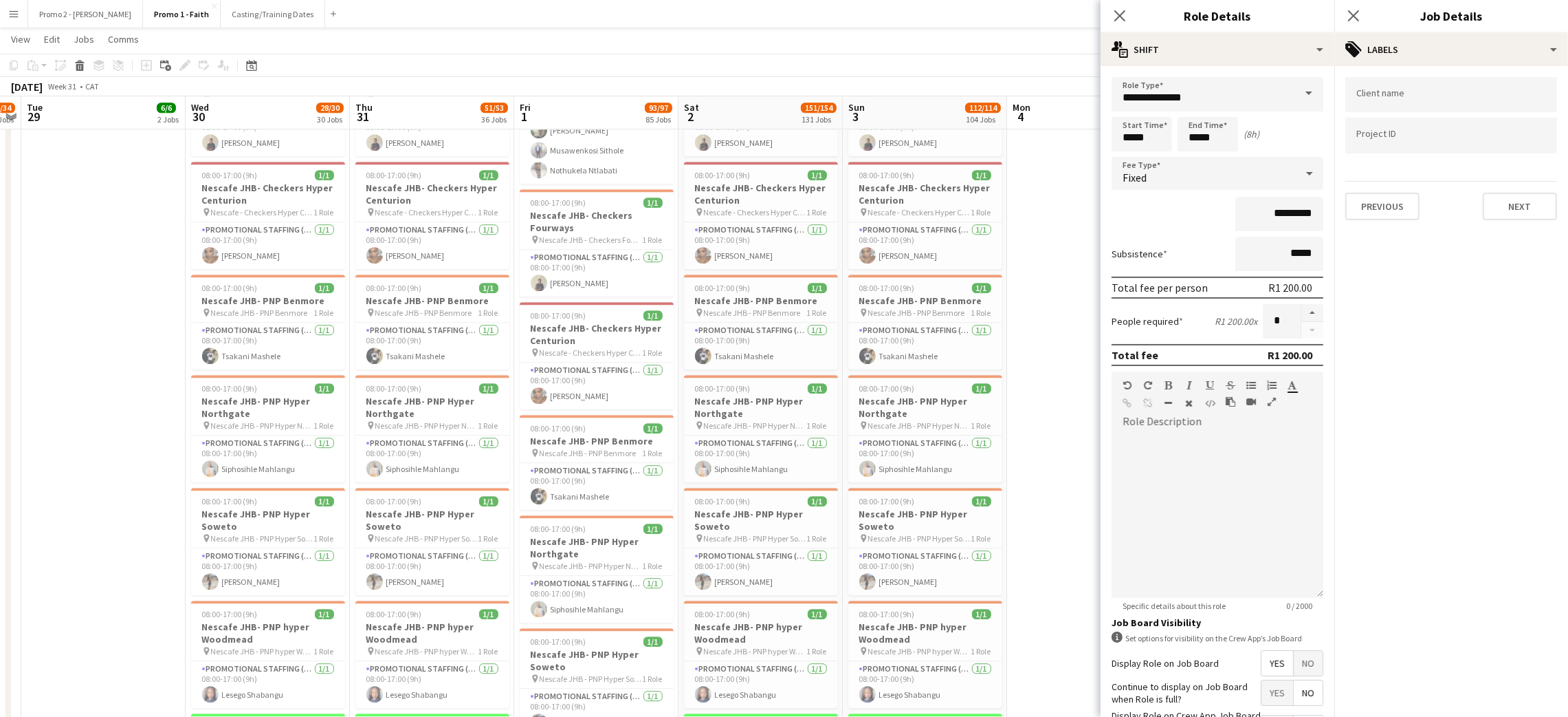
click at [1389, 96] on input "Type to search client labels..." at bounding box center [1451, 95] width 190 height 12
type input "********"
click at [1382, 175] on div "Neutrogena" at bounding box center [1451, 169] width 212 height 33
click at [1388, 138] on input "Type to search project ID labels..." at bounding box center [1451, 140] width 190 height 12
type input "********"
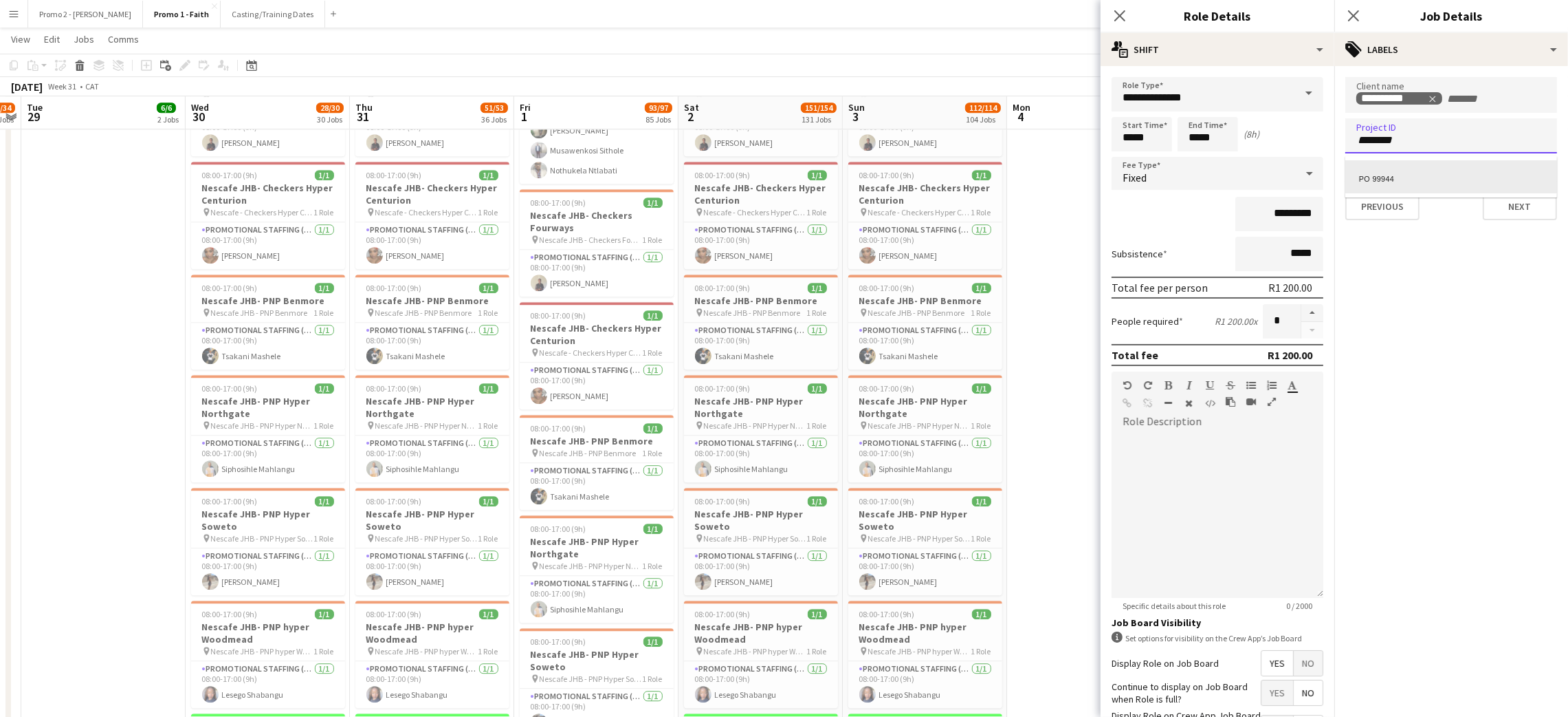
click at [1447, 171] on div "PO 99944" at bounding box center [1451, 176] width 212 height 33
click at [1508, 204] on button "Next" at bounding box center [1519, 206] width 74 height 27
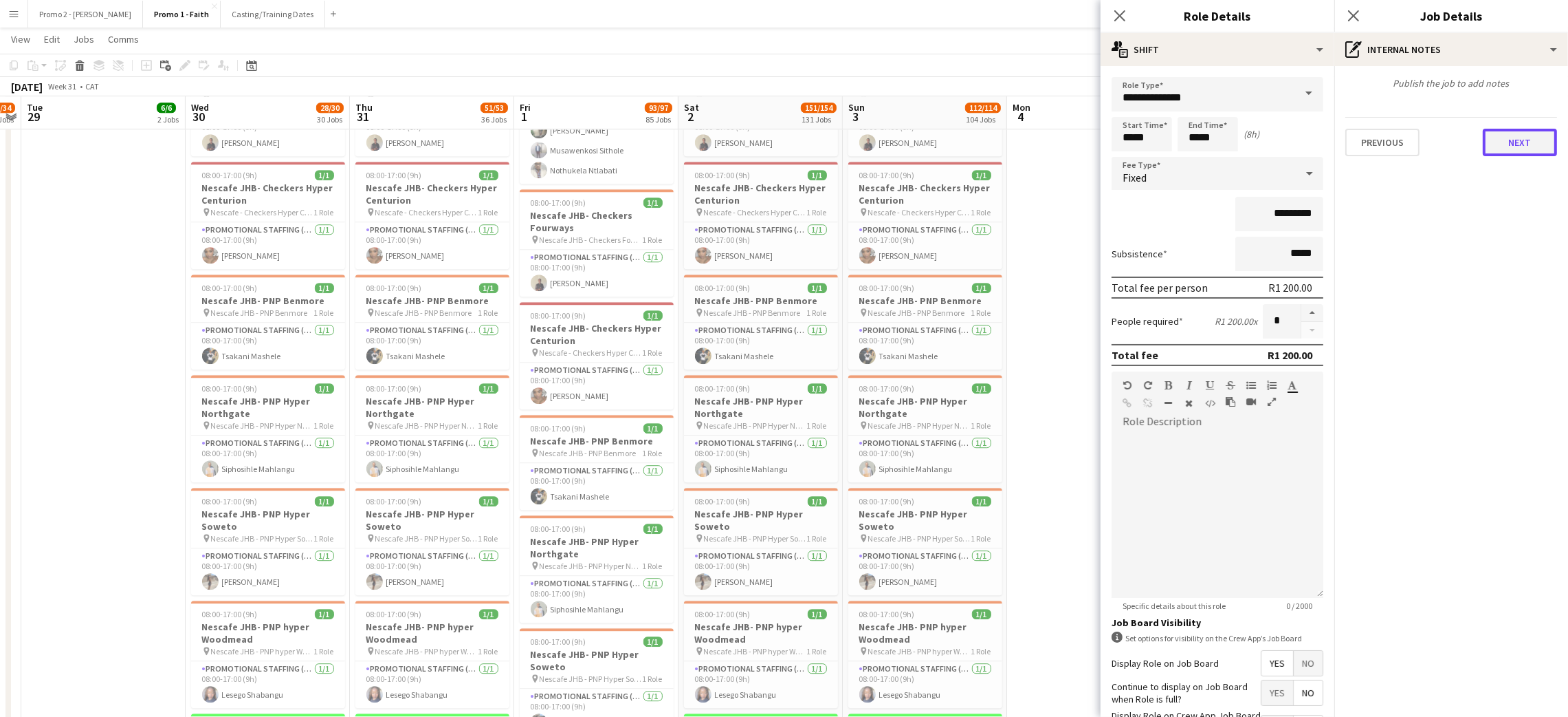
click at [1502, 138] on button "Next" at bounding box center [1519, 143] width 74 height 27
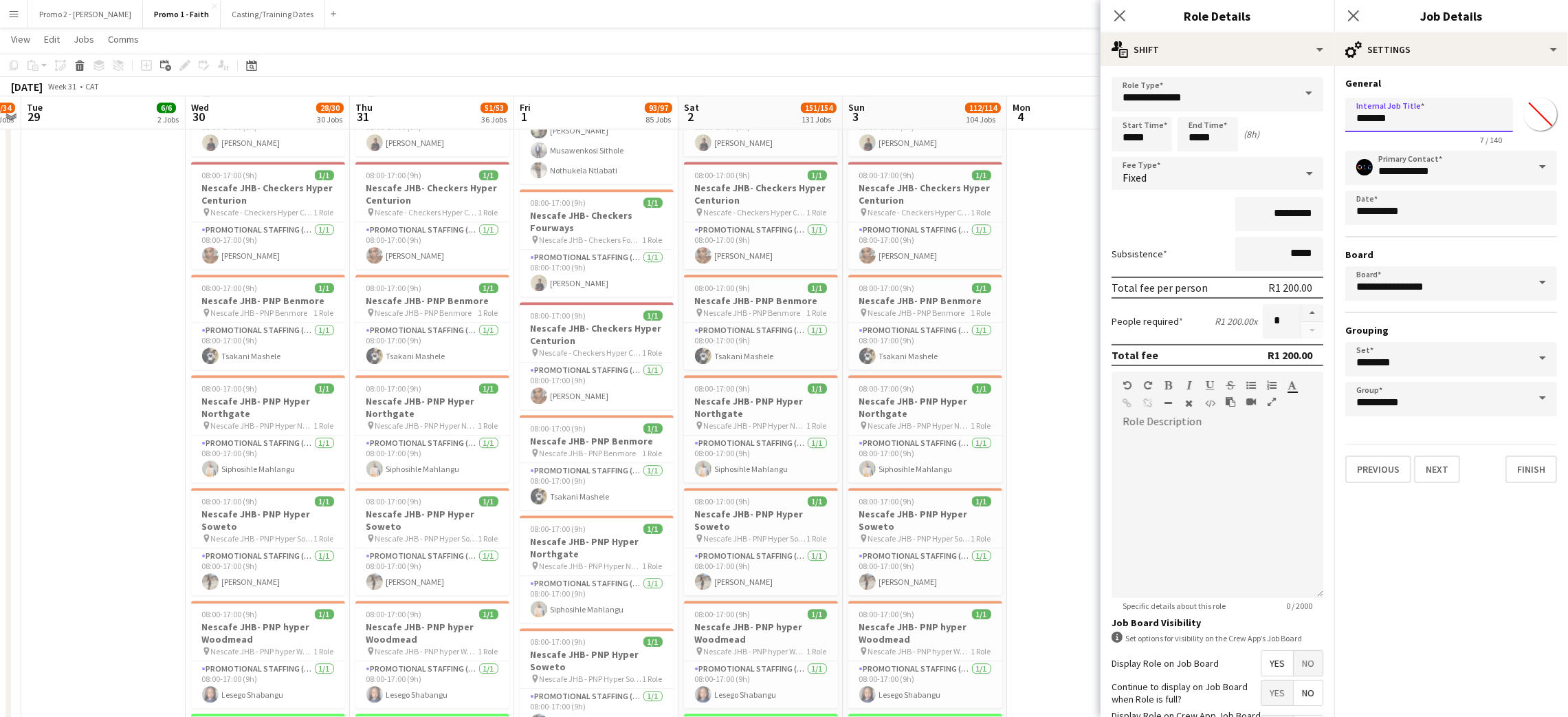
click at [1449, 111] on input "*******" at bounding box center [1429, 114] width 168 height 34
paste input "**********"
type input "**********"
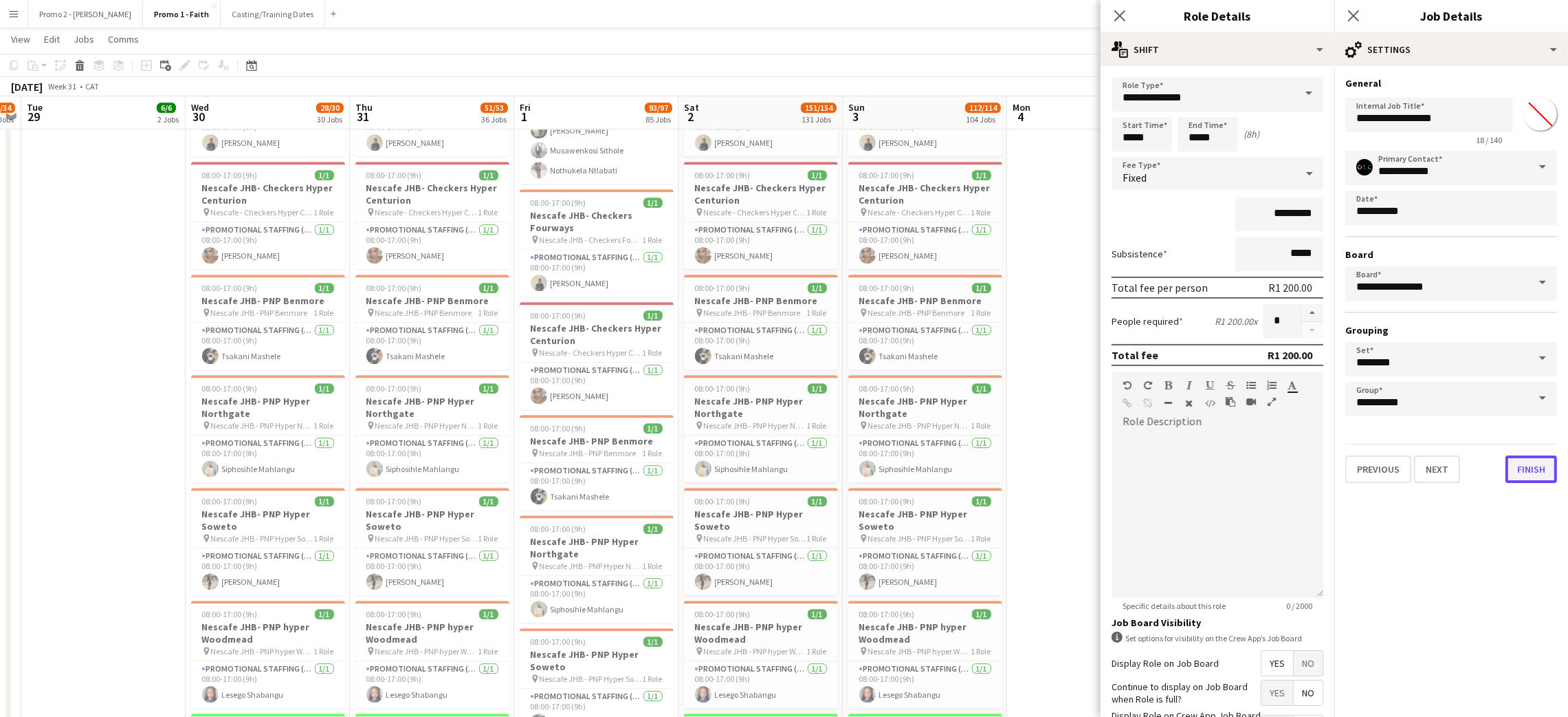
click at [1527, 468] on button "Finish" at bounding box center [1531, 469] width 52 height 27
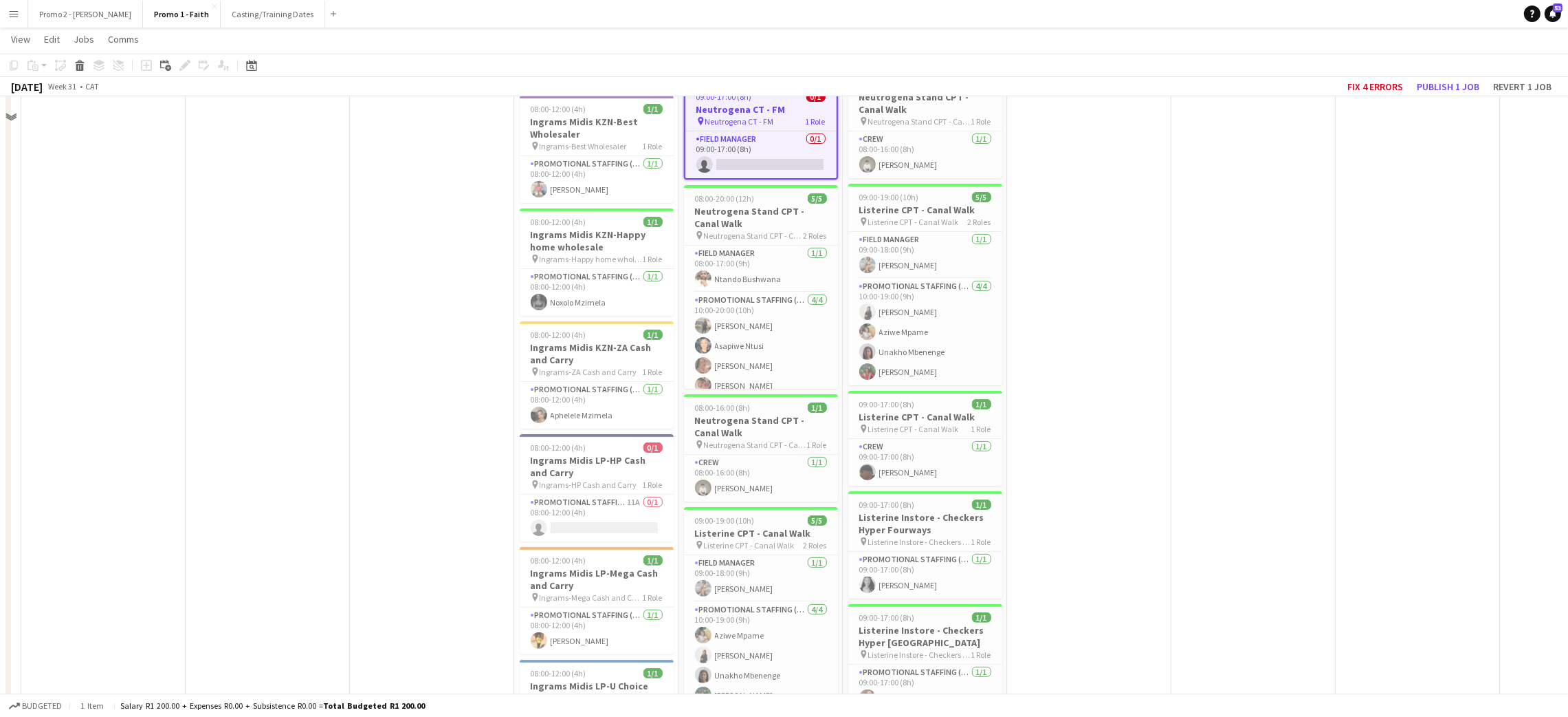
scroll to position [8249, 0]
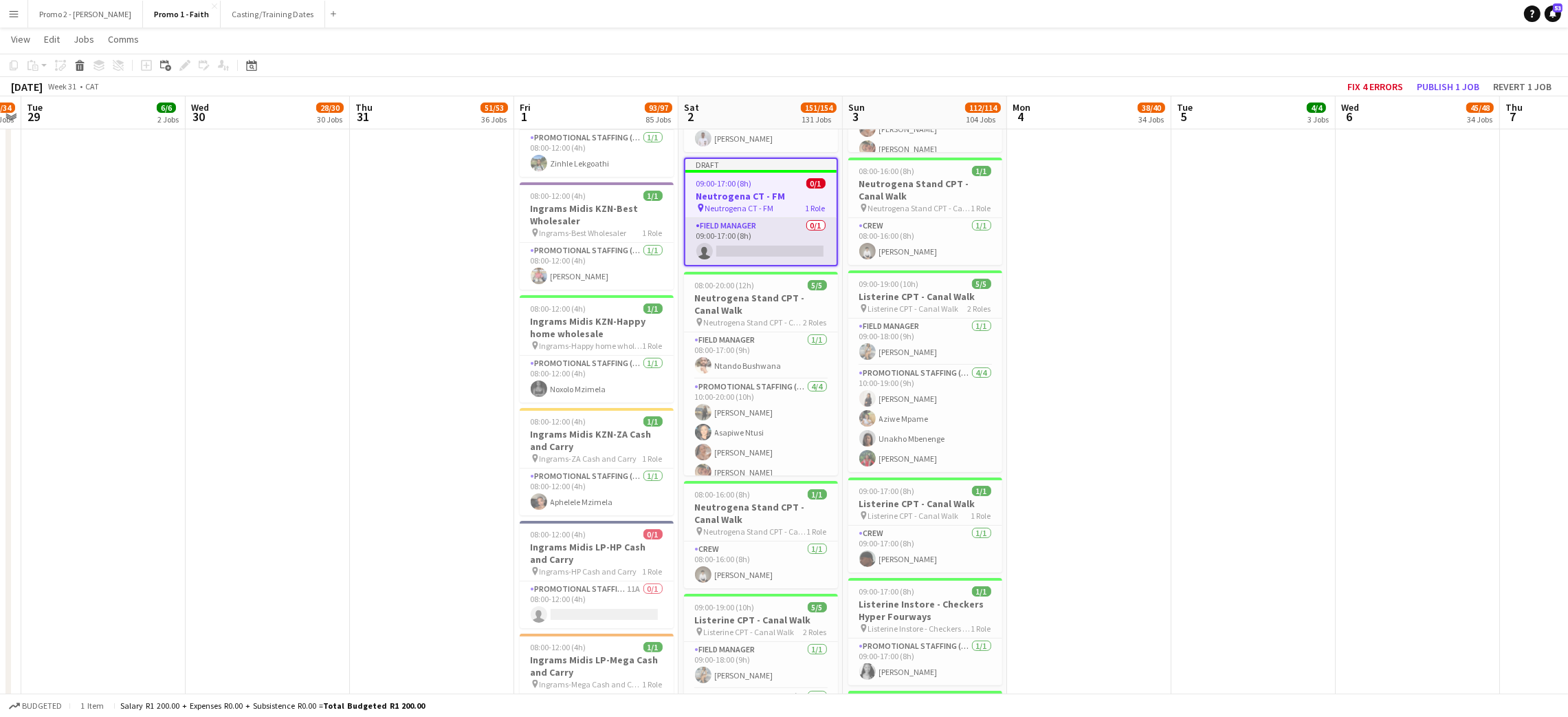
click at [752, 229] on app-card-role "Field Manager 0/1 09:00-17:00 (8h) single-neutral-actions" at bounding box center [761, 241] width 151 height 47
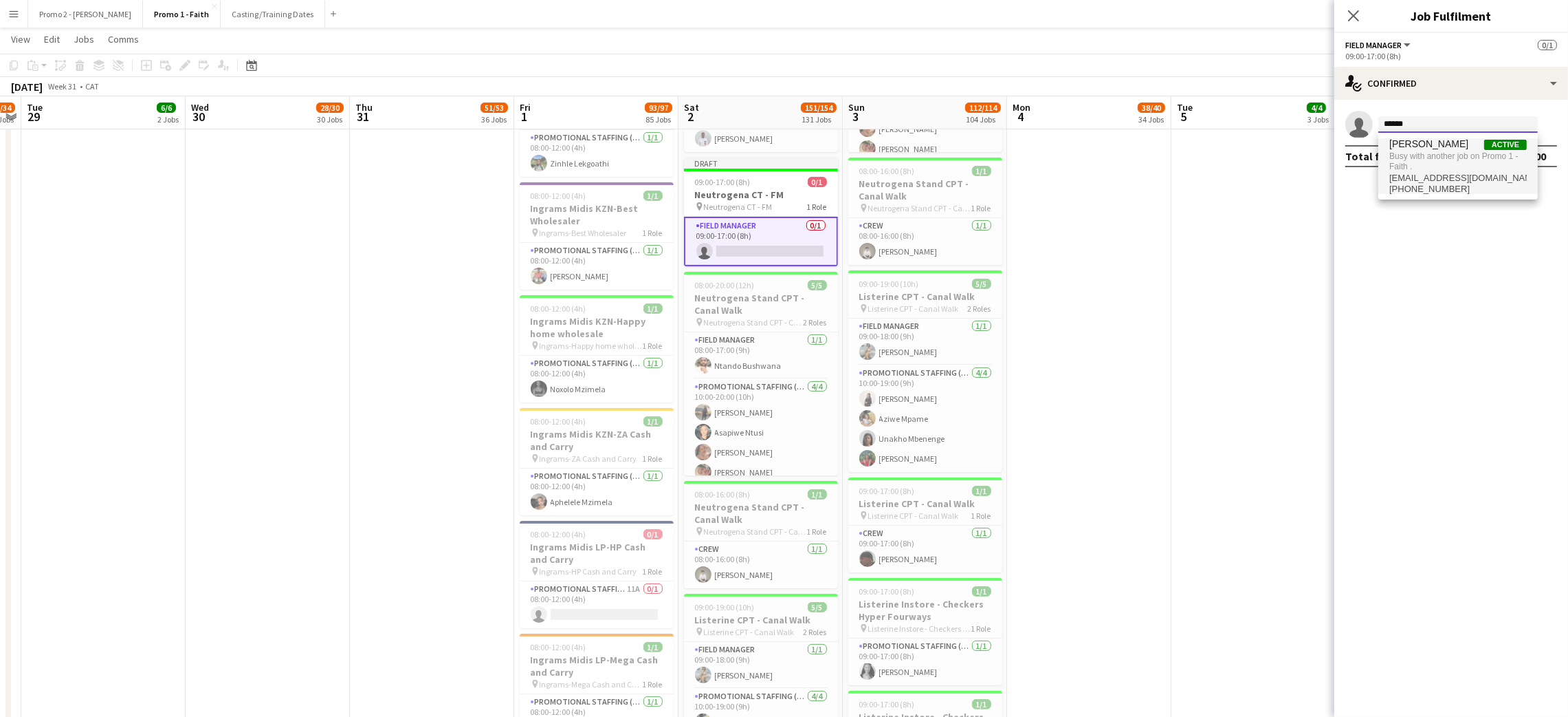
type input "*****"
click at [1434, 171] on span "Busy with another job on Promo 1 - Faith ." at bounding box center [1457, 162] width 137 height 23
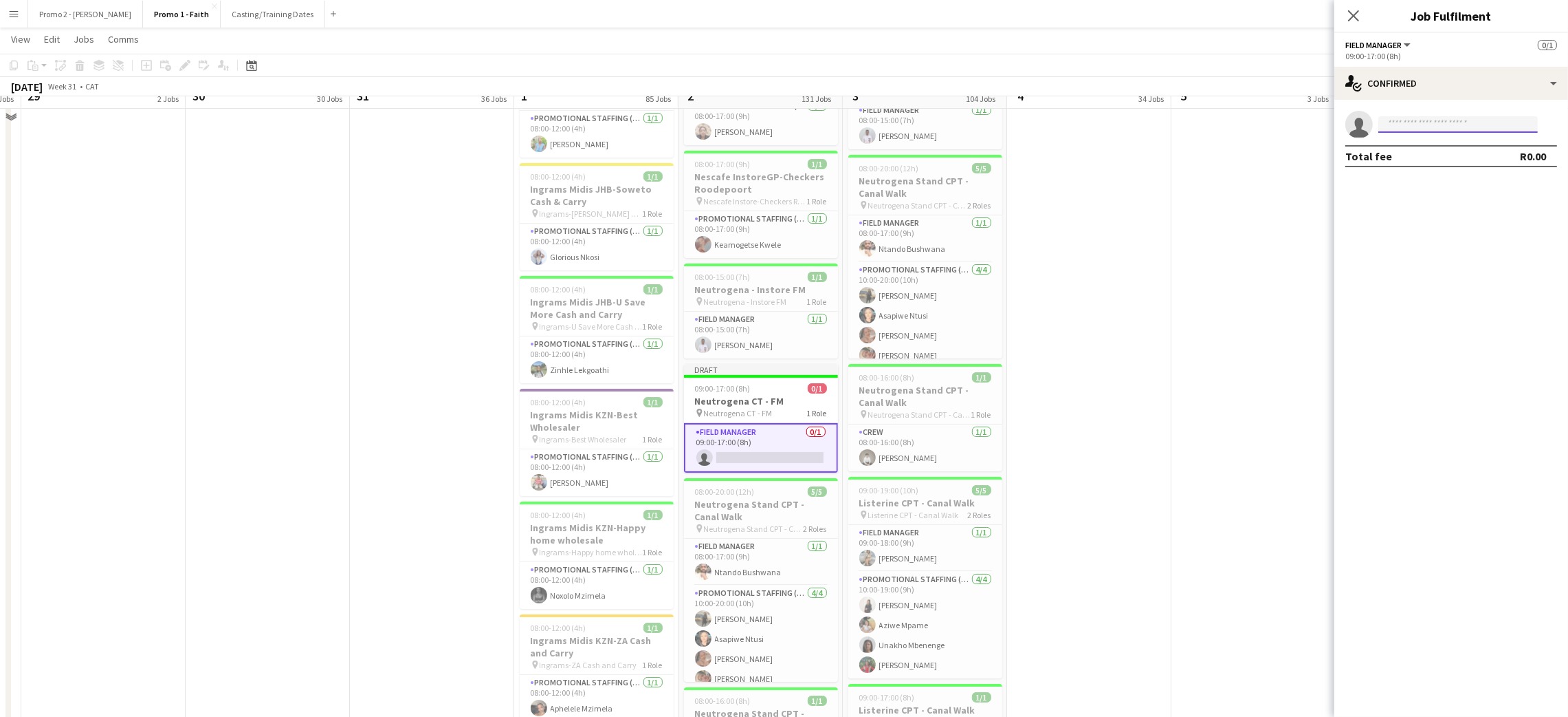
scroll to position [7940, 0]
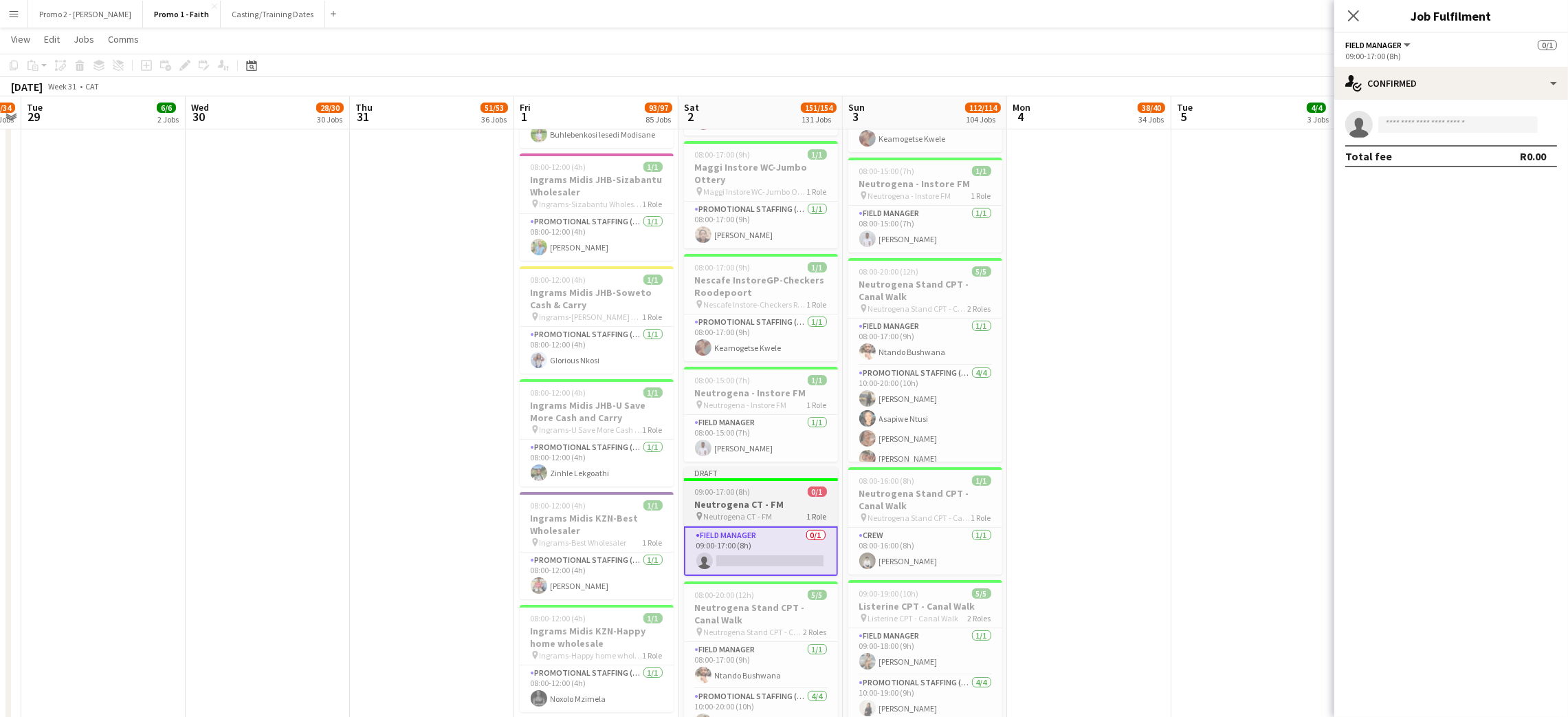
click at [749, 498] on h3 "Neutrogena CT - FM" at bounding box center [761, 504] width 154 height 12
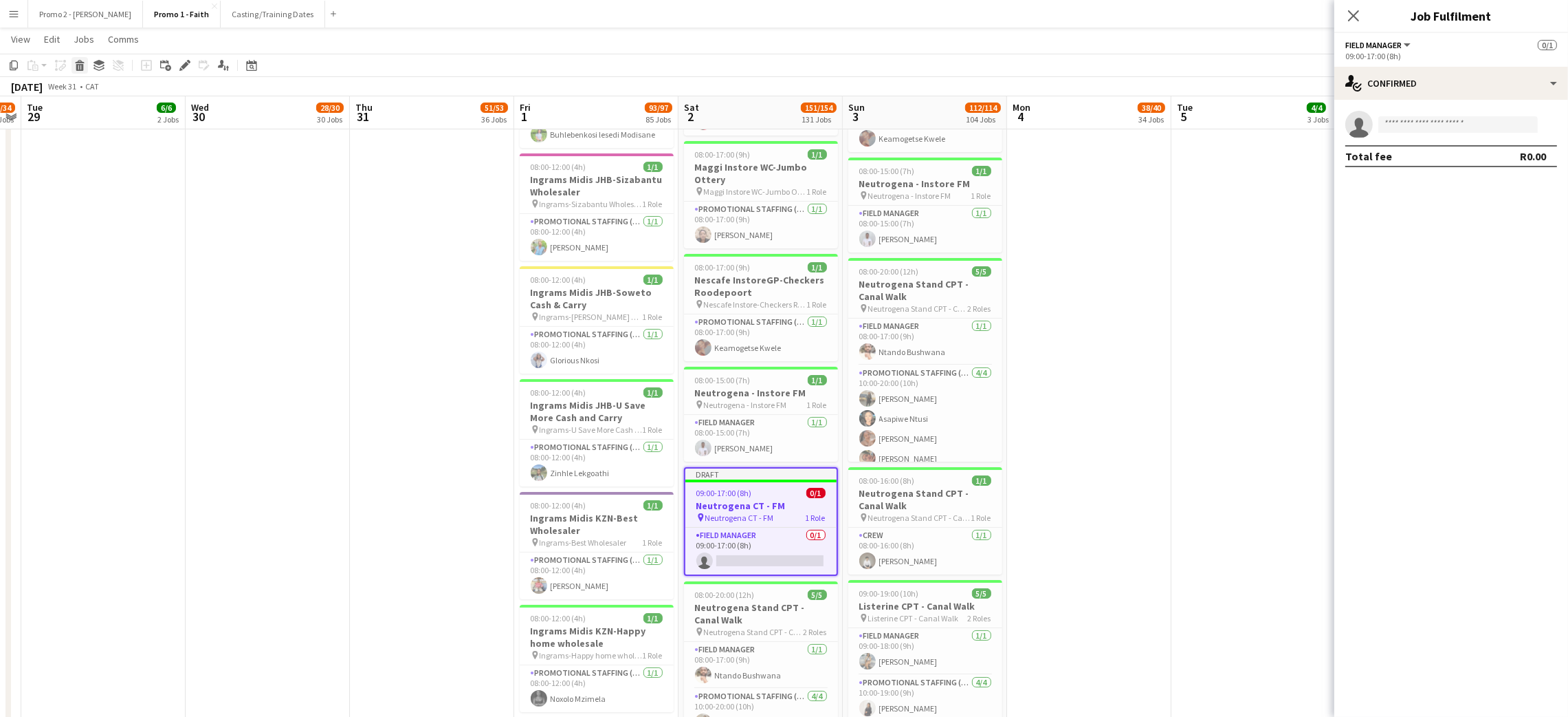
click at [76, 69] on icon at bounding box center [80, 67] width 8 height 7
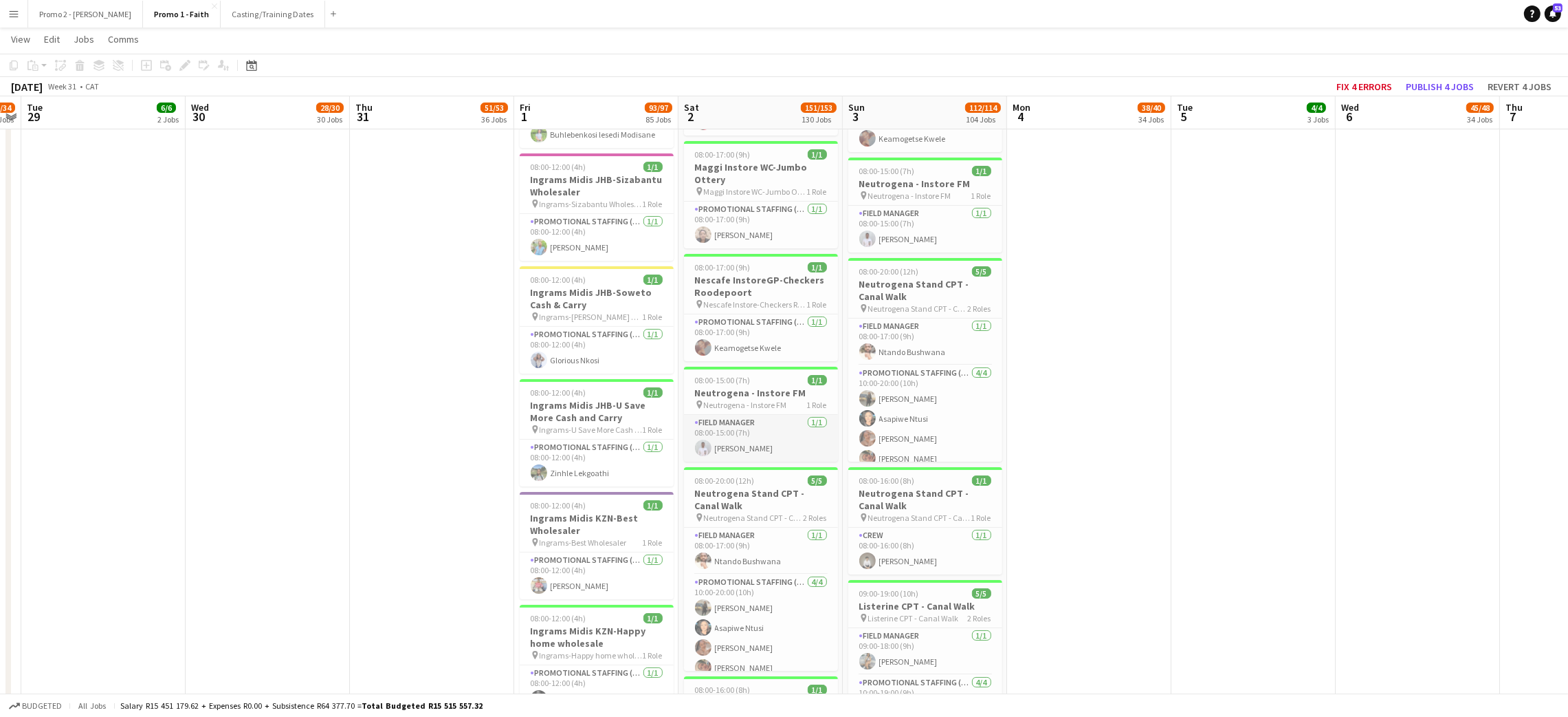
click at [740, 423] on app-card-role "Field Manager 1/1 08:00-15:00 (7h) Shane Ongansie" at bounding box center [761, 438] width 154 height 47
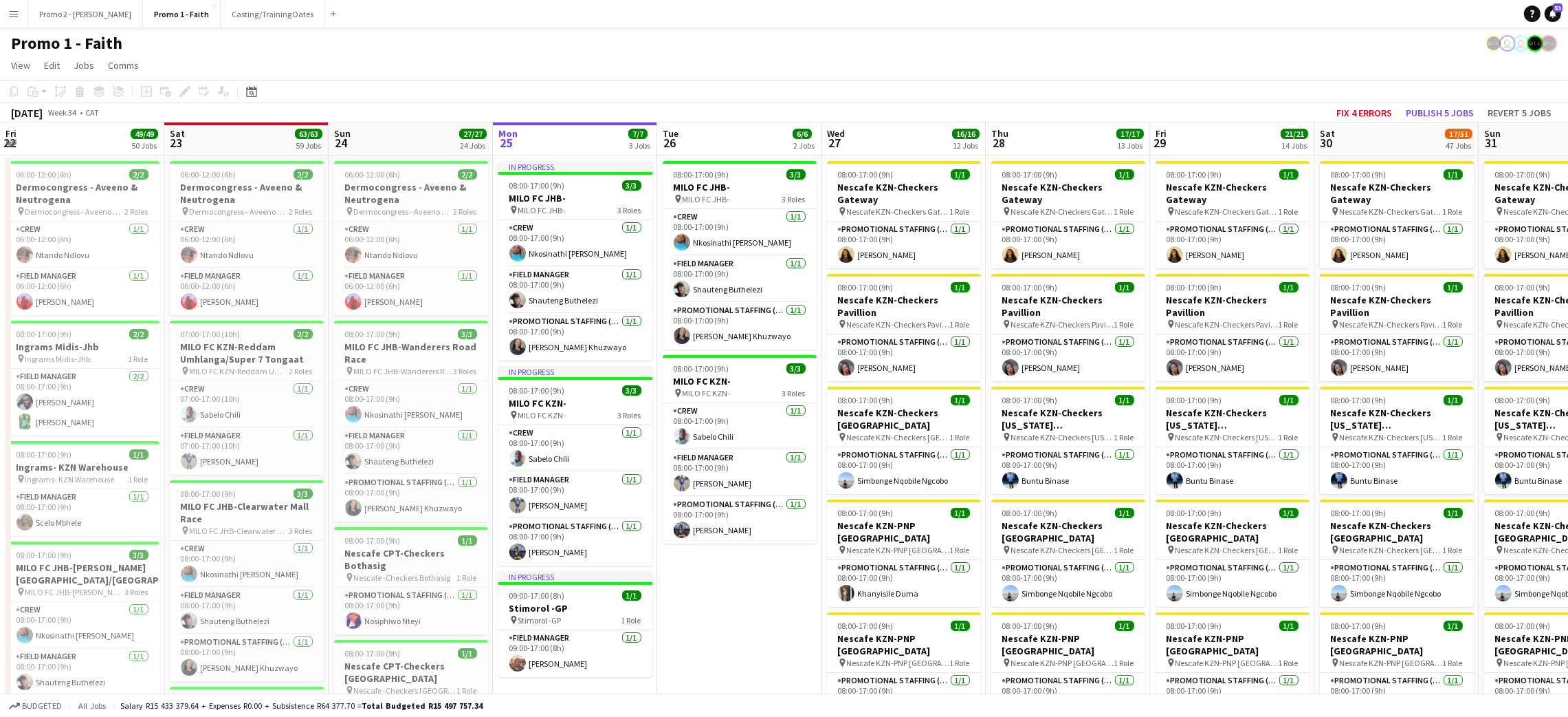
scroll to position [0, 328]
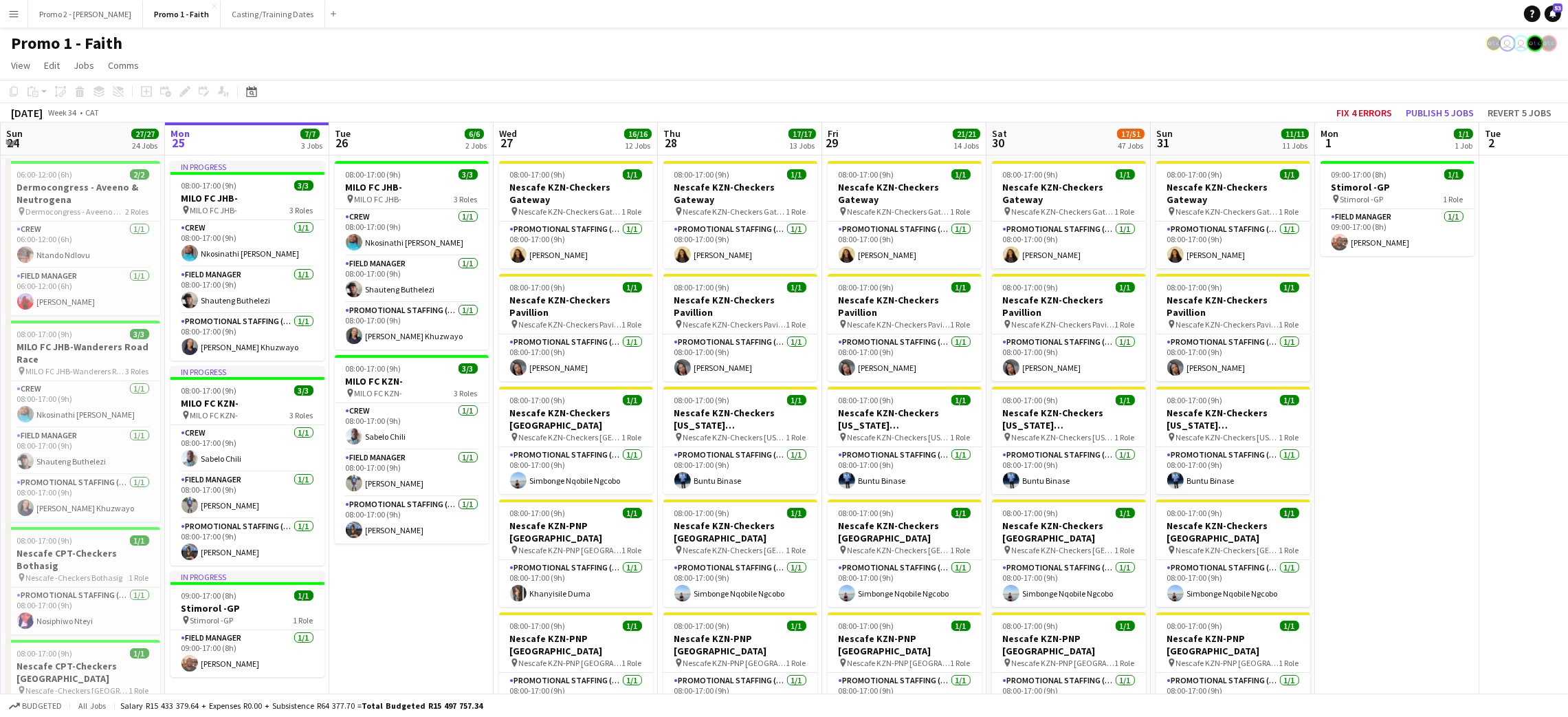
click at [18, 4] on button "Menu" at bounding box center [14, 14] width 27 height 27
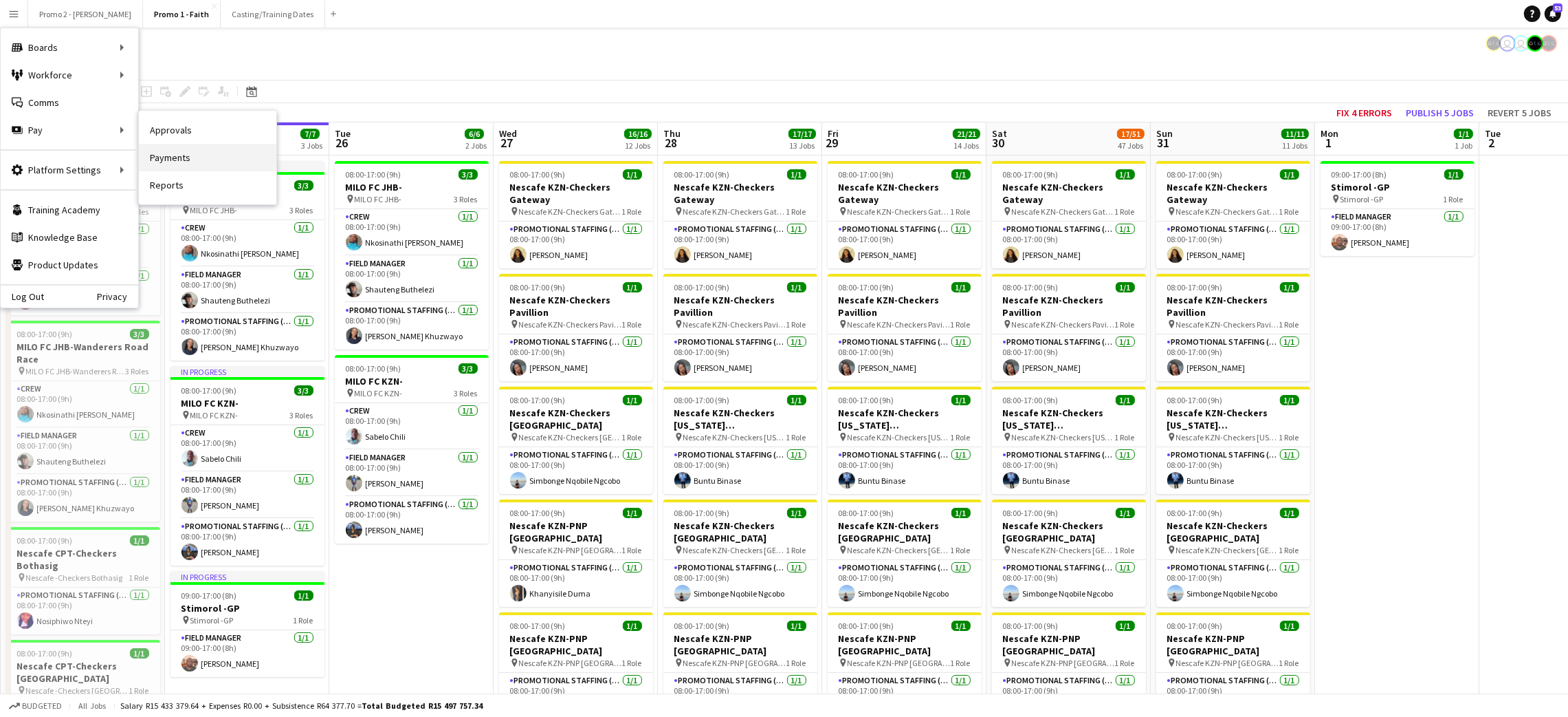
click at [200, 156] on link "Payments" at bounding box center [207, 157] width 137 height 27
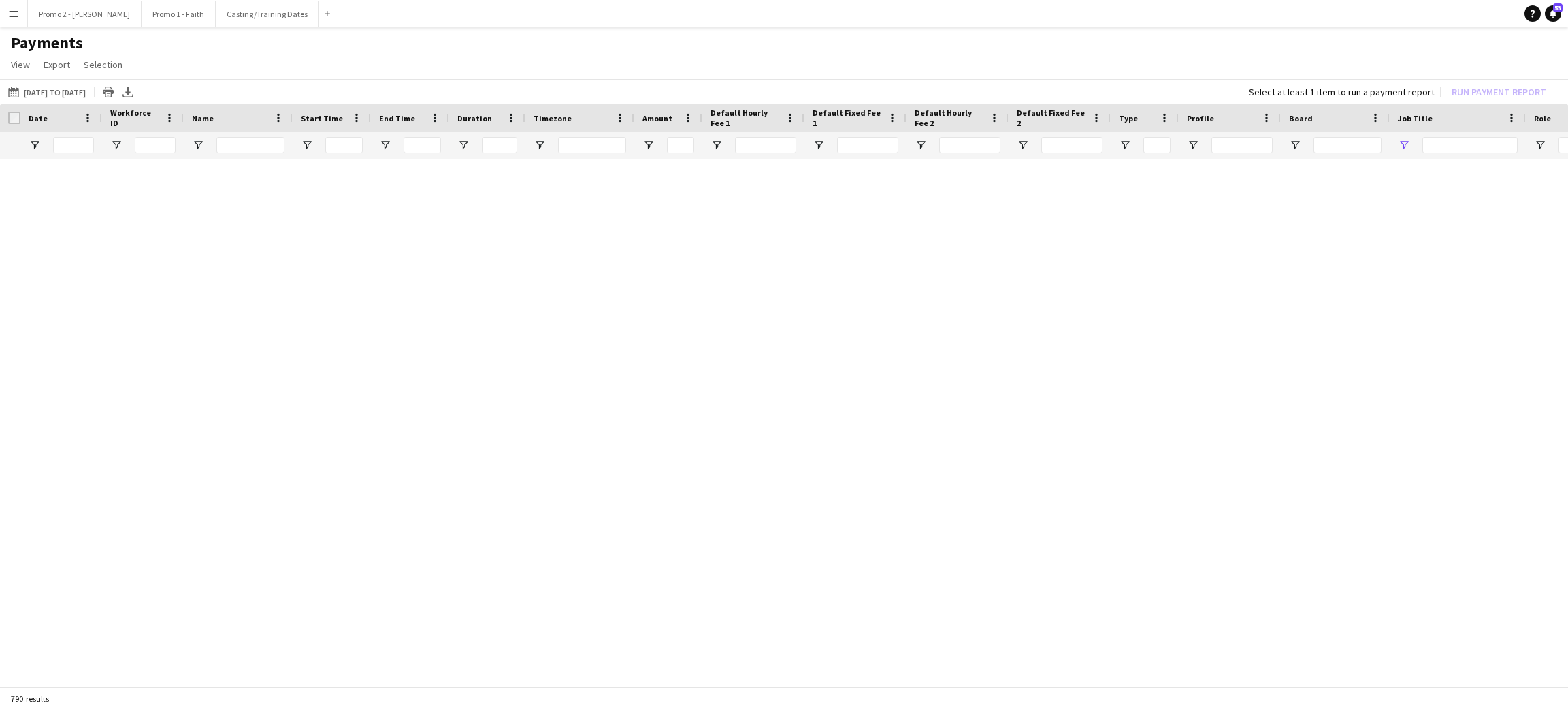
type input "***"
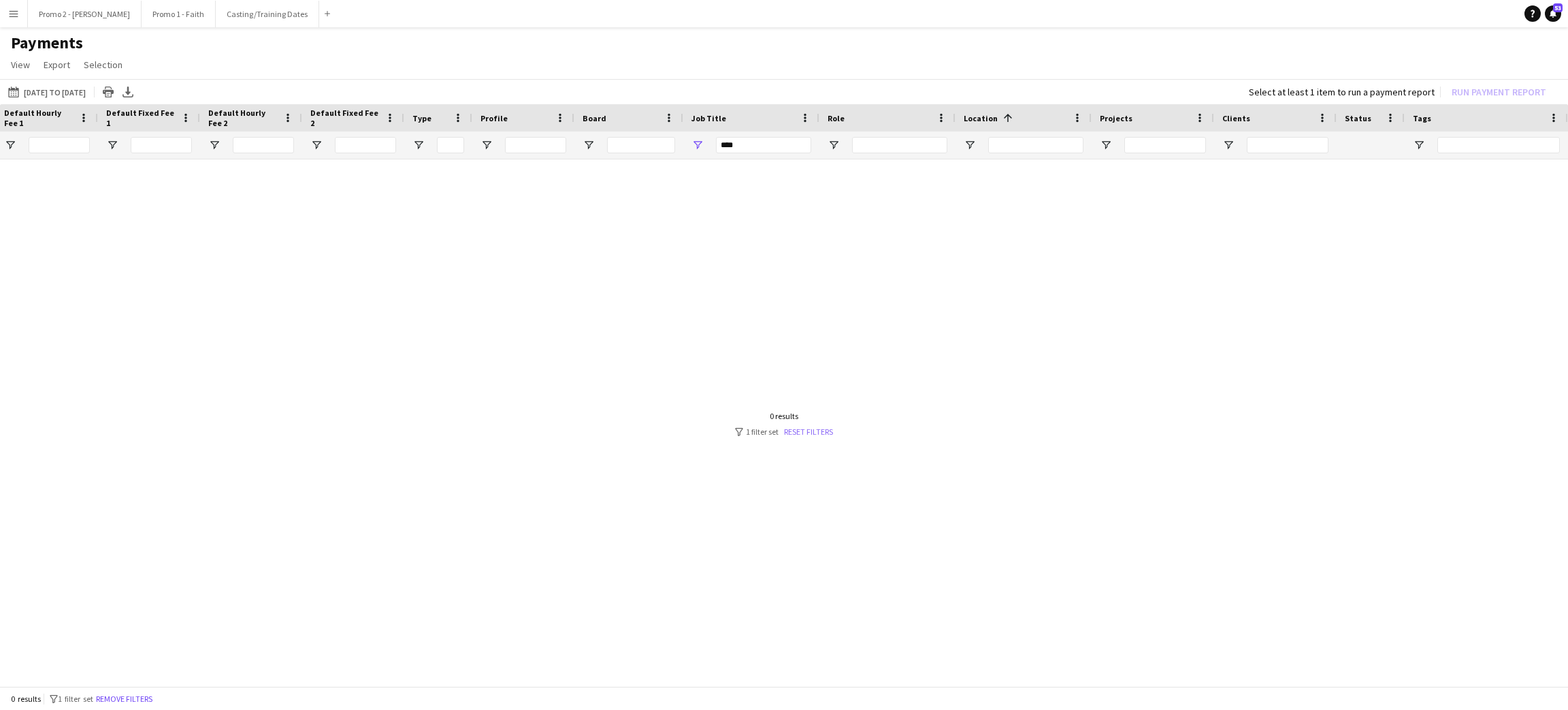
click at [799, 426] on link "Reset filters" at bounding box center [809, 431] width 49 height 11
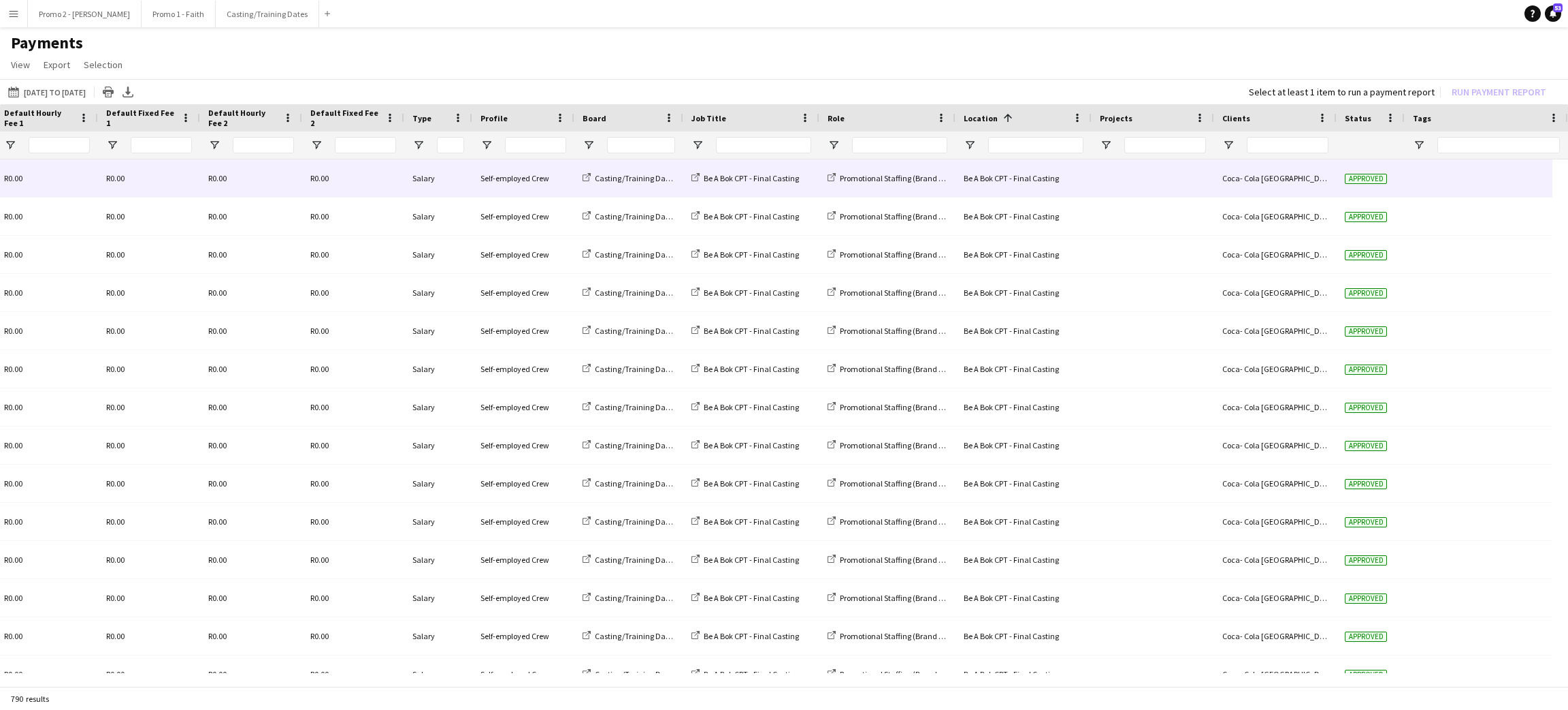
scroll to position [0, 618]
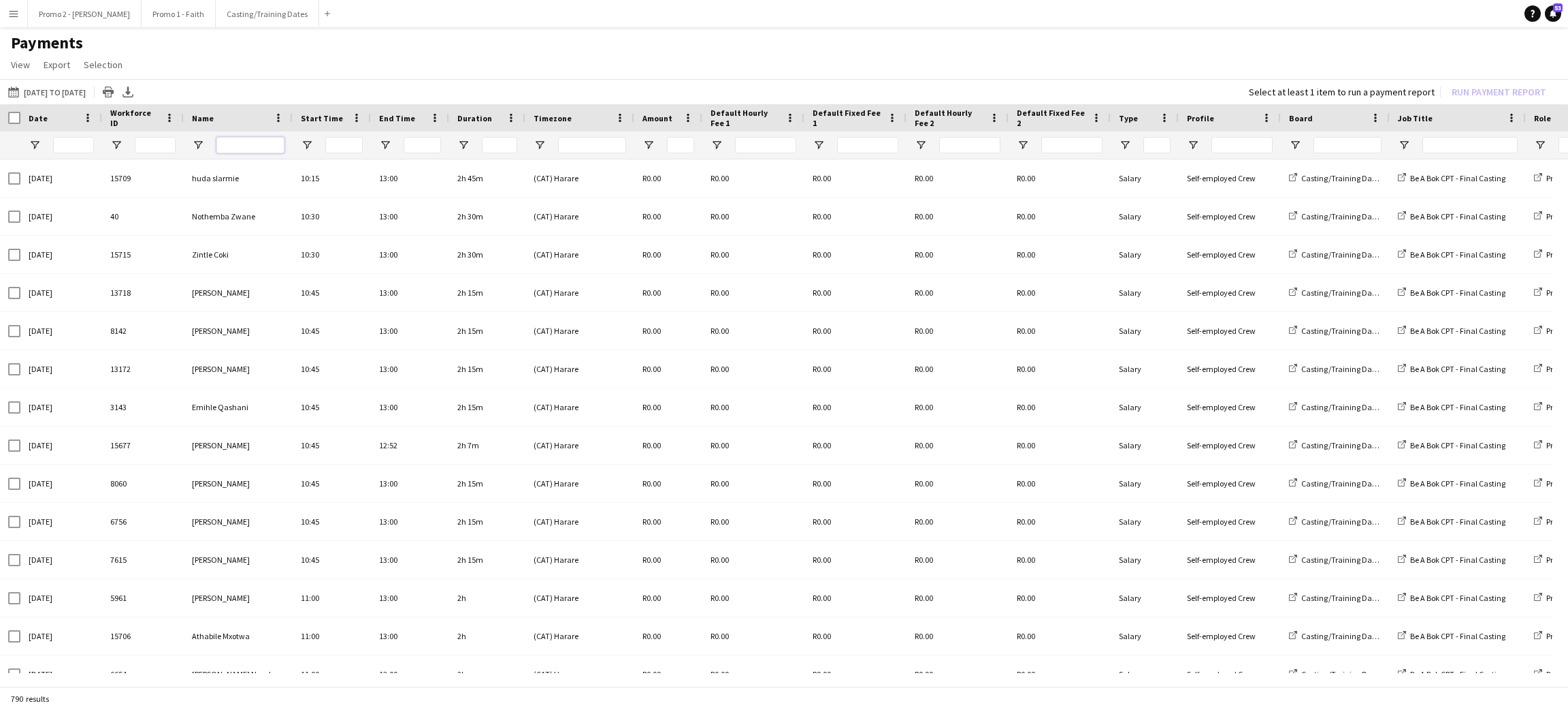
click at [231, 138] on input "Name Filter Input" at bounding box center [251, 145] width 68 height 17
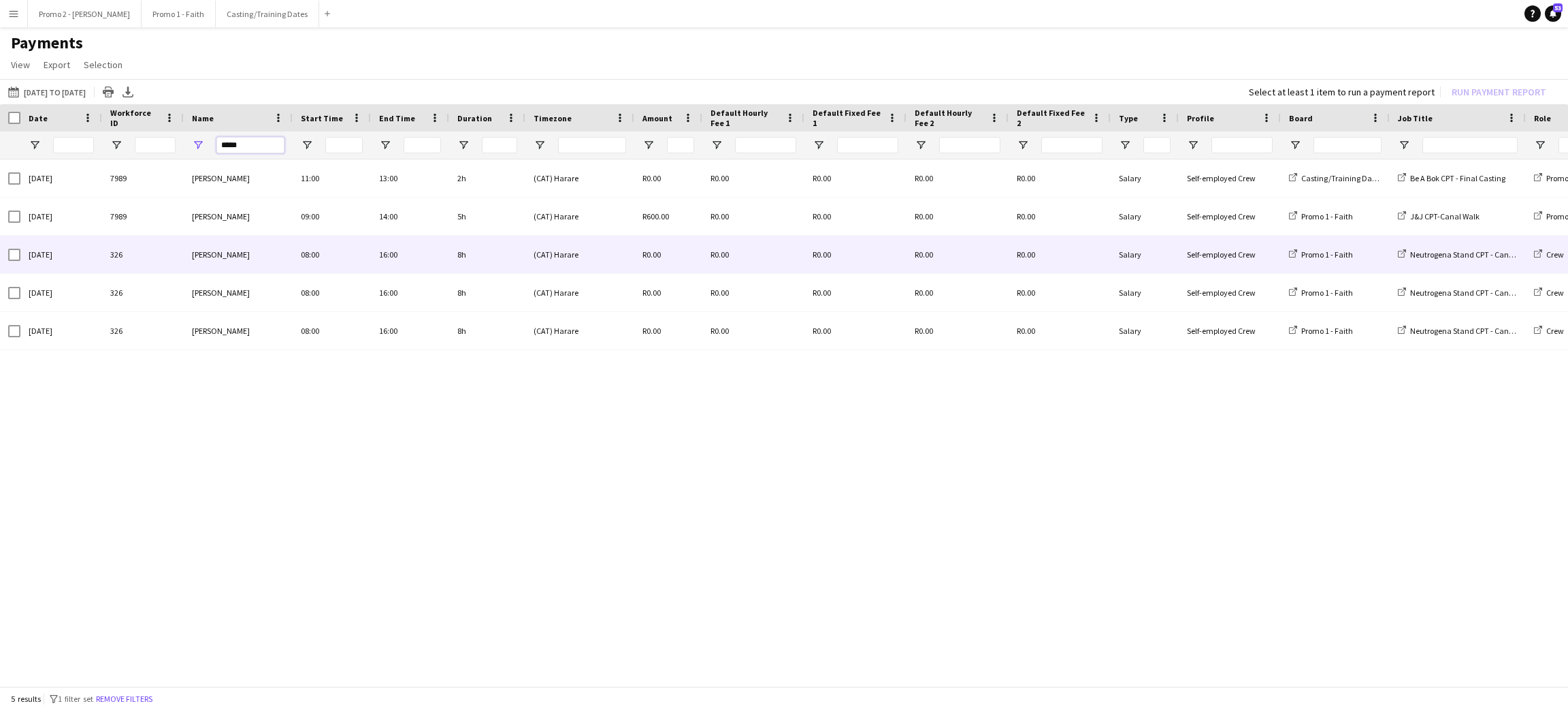
type input "*****"
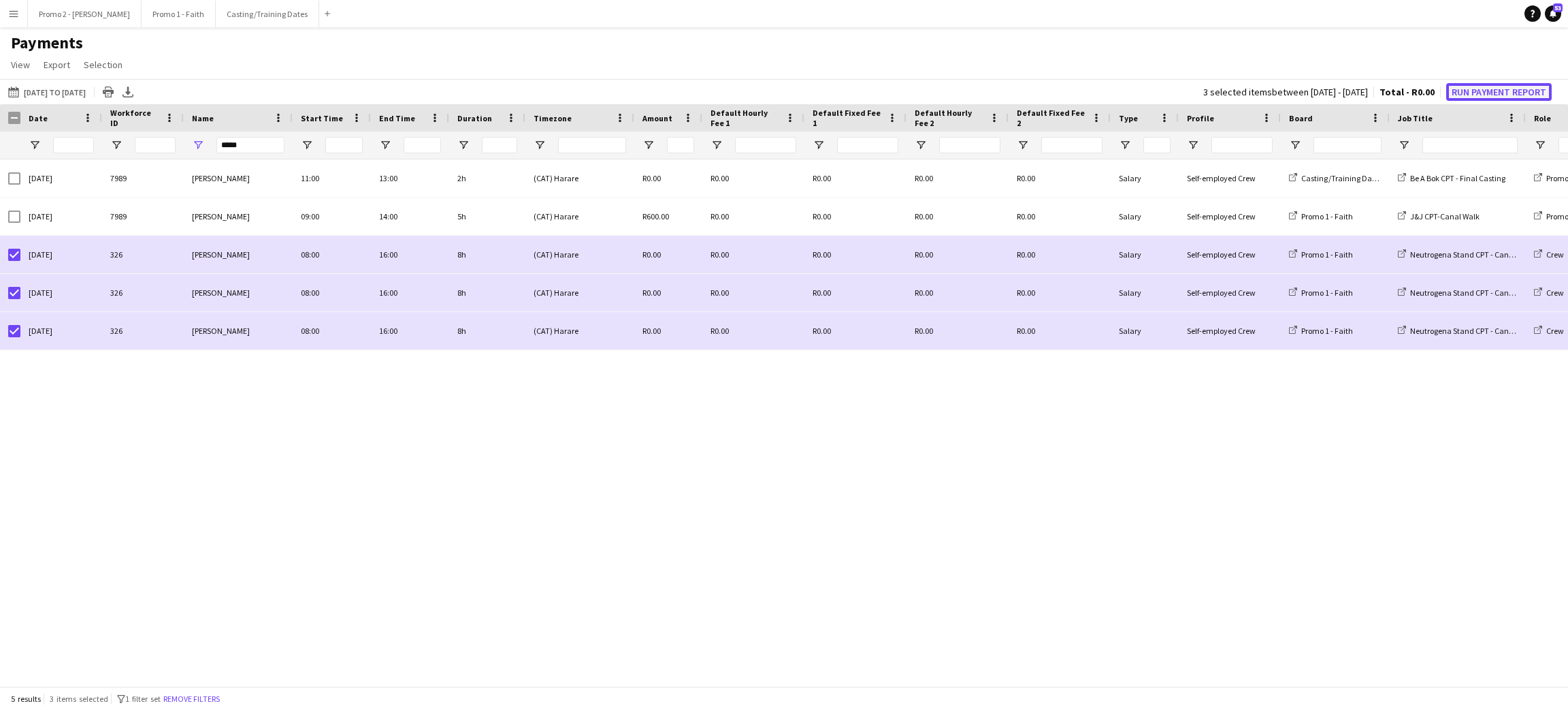
click at [1497, 89] on button "Run Payment Report" at bounding box center [1499, 91] width 106 height 17
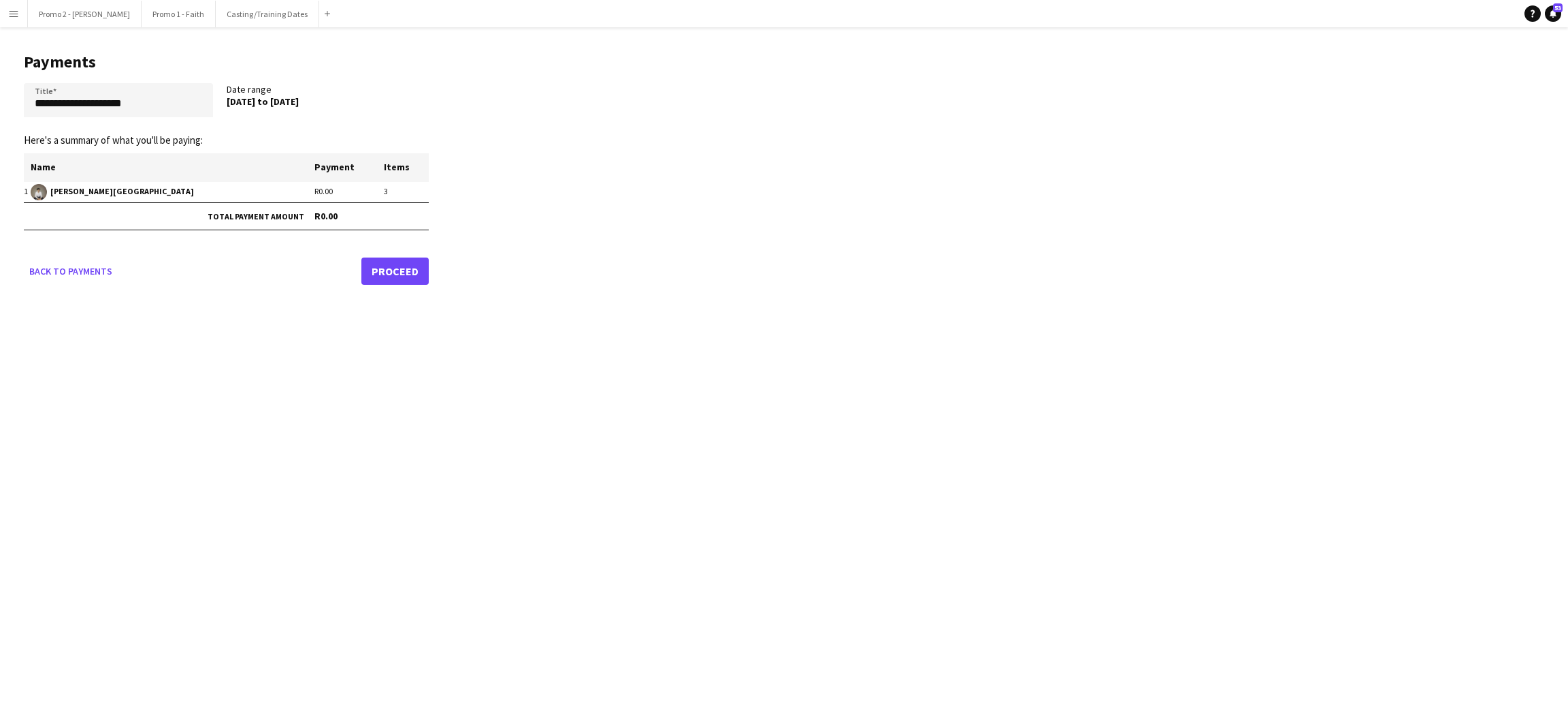
click at [402, 268] on link "Proceed" at bounding box center [395, 271] width 67 height 27
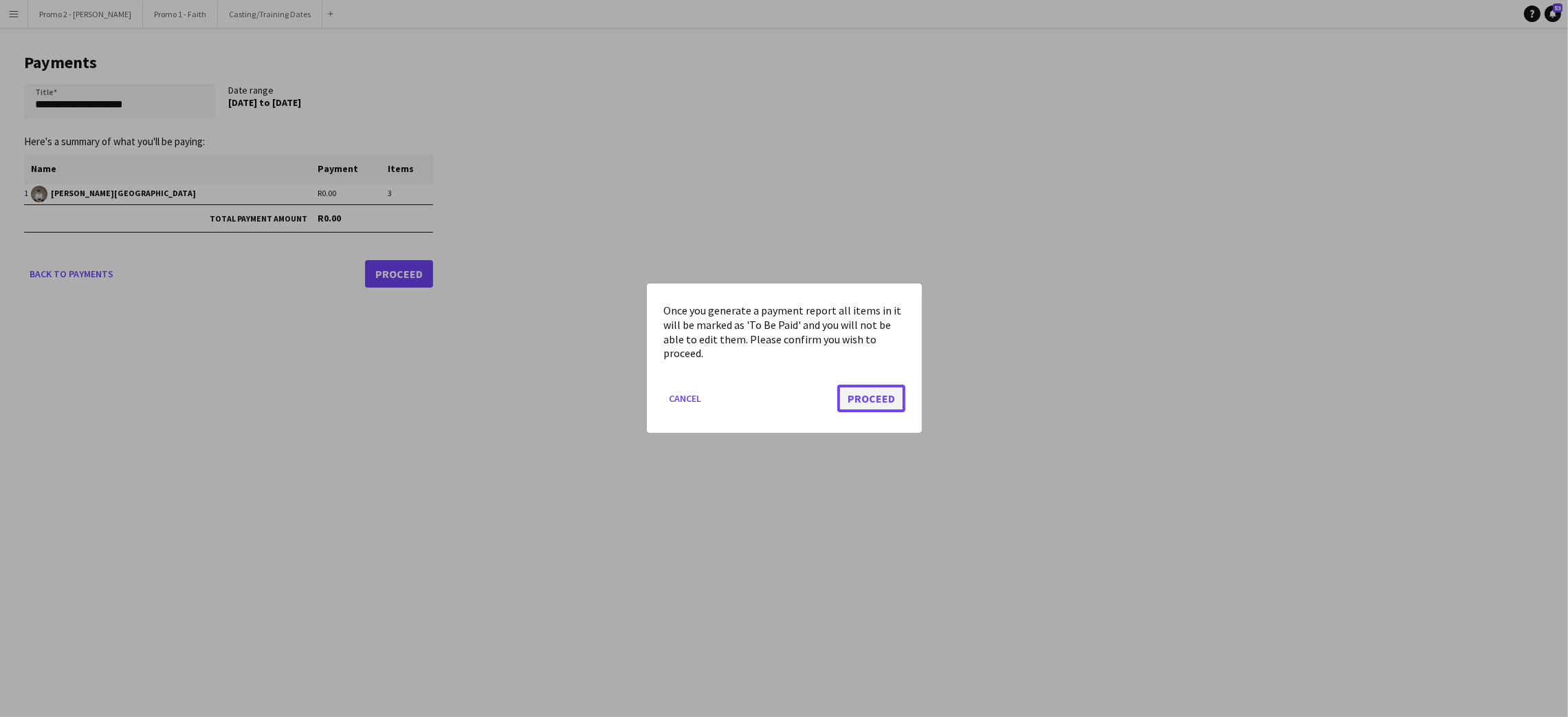
click at [880, 394] on button "Proceed" at bounding box center [871, 399] width 68 height 27
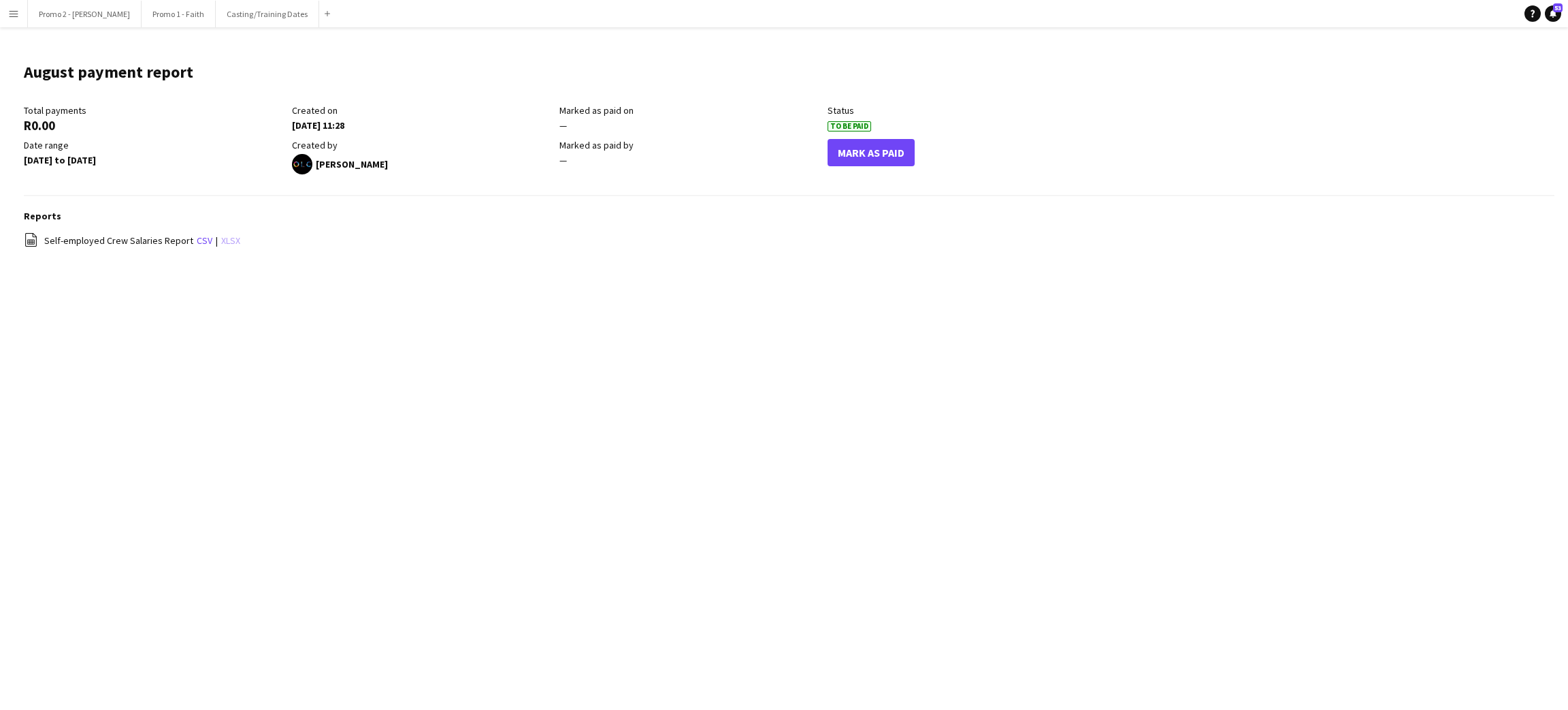
click at [221, 239] on link "xlsx" at bounding box center [230, 240] width 19 height 12
click at [382, 368] on div "Menu Boards Boards Boards All jobs Status Workforce Workforce My Workforce Recr…" at bounding box center [784, 355] width 1568 height 710
drag, startPoint x: 368, startPoint y: 367, endPoint x: 348, endPoint y: 310, distance: 60.4
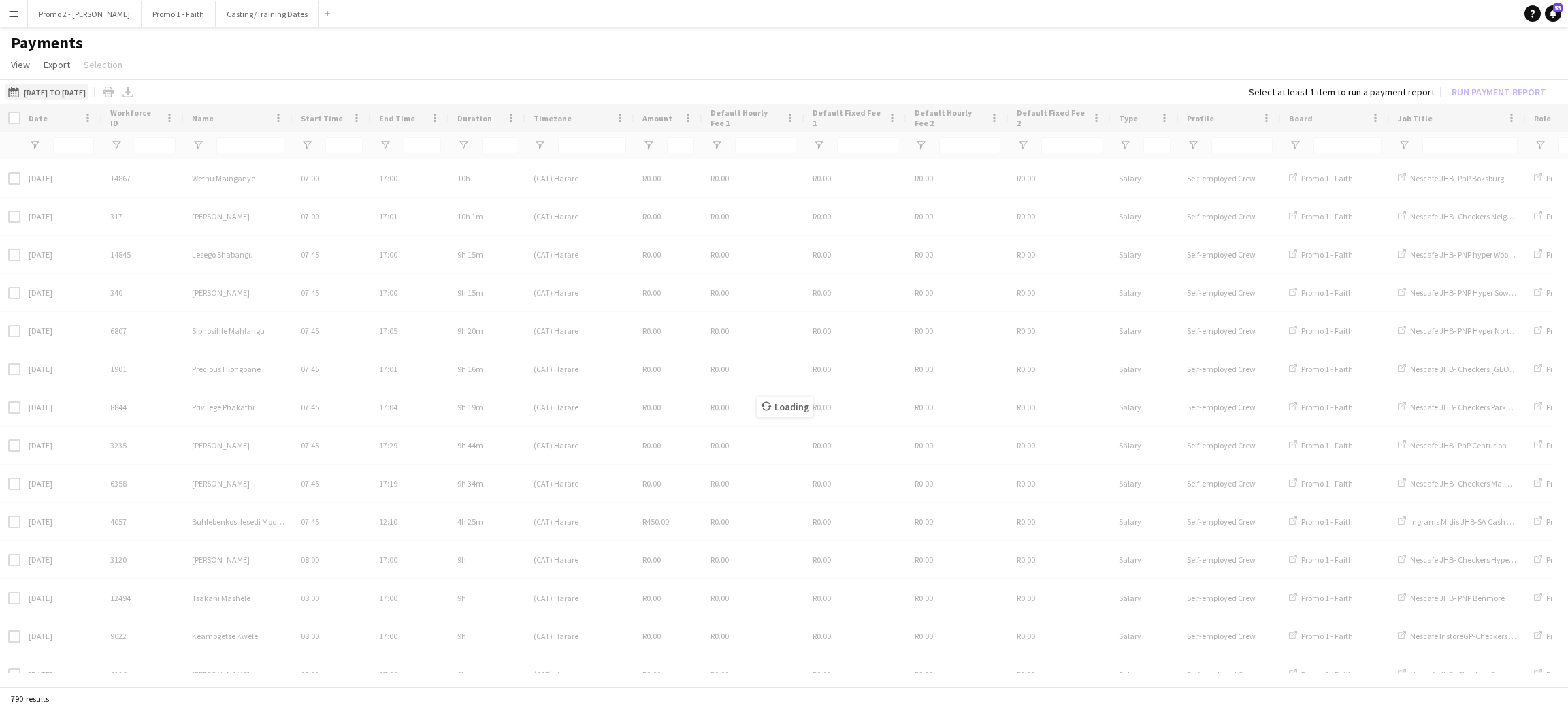
click at [59, 88] on button "[DATE] to [DATE] [DATE] to [DATE]" at bounding box center [47, 92] width 83 height 17
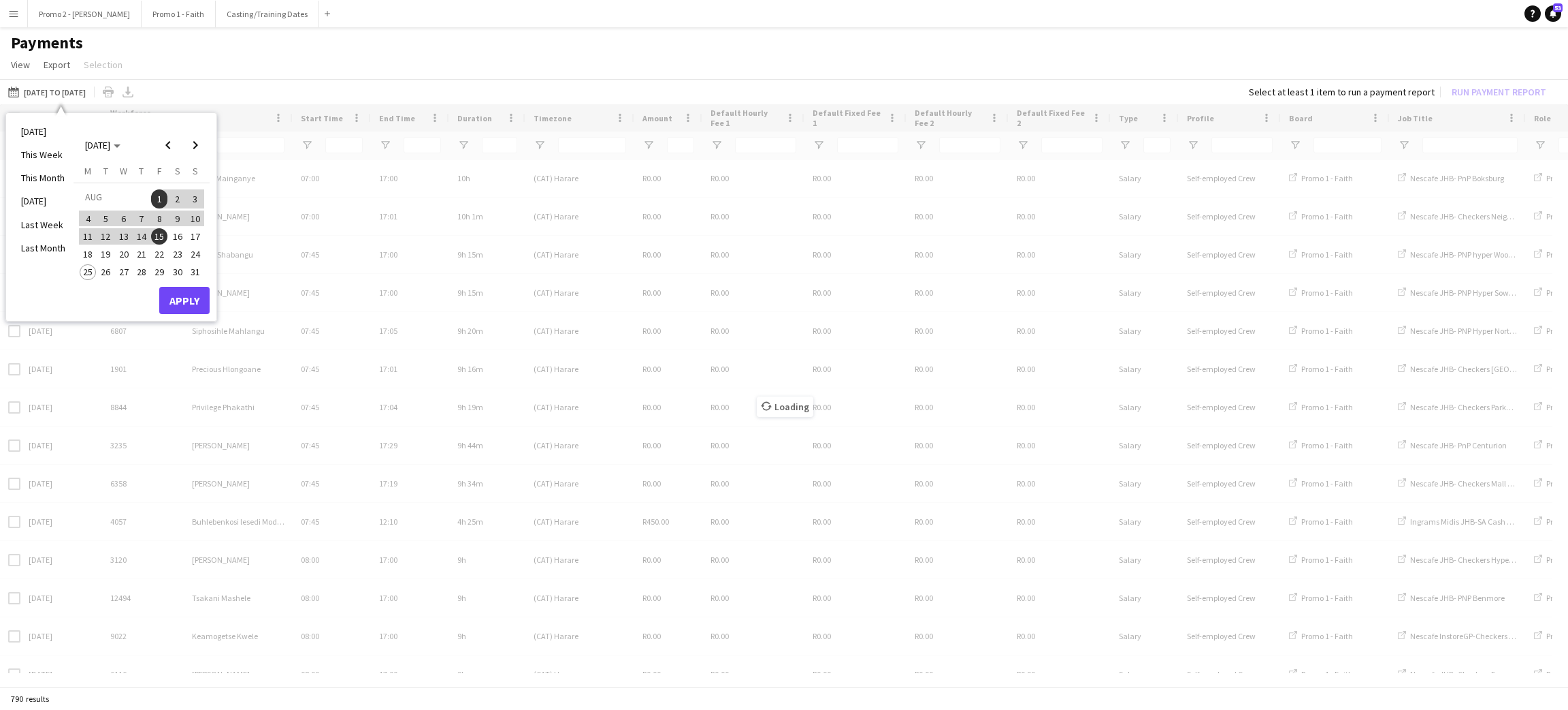
click at [84, 217] on span "4" at bounding box center [88, 219] width 17 height 17
click at [186, 297] on button "Apply" at bounding box center [184, 301] width 51 height 27
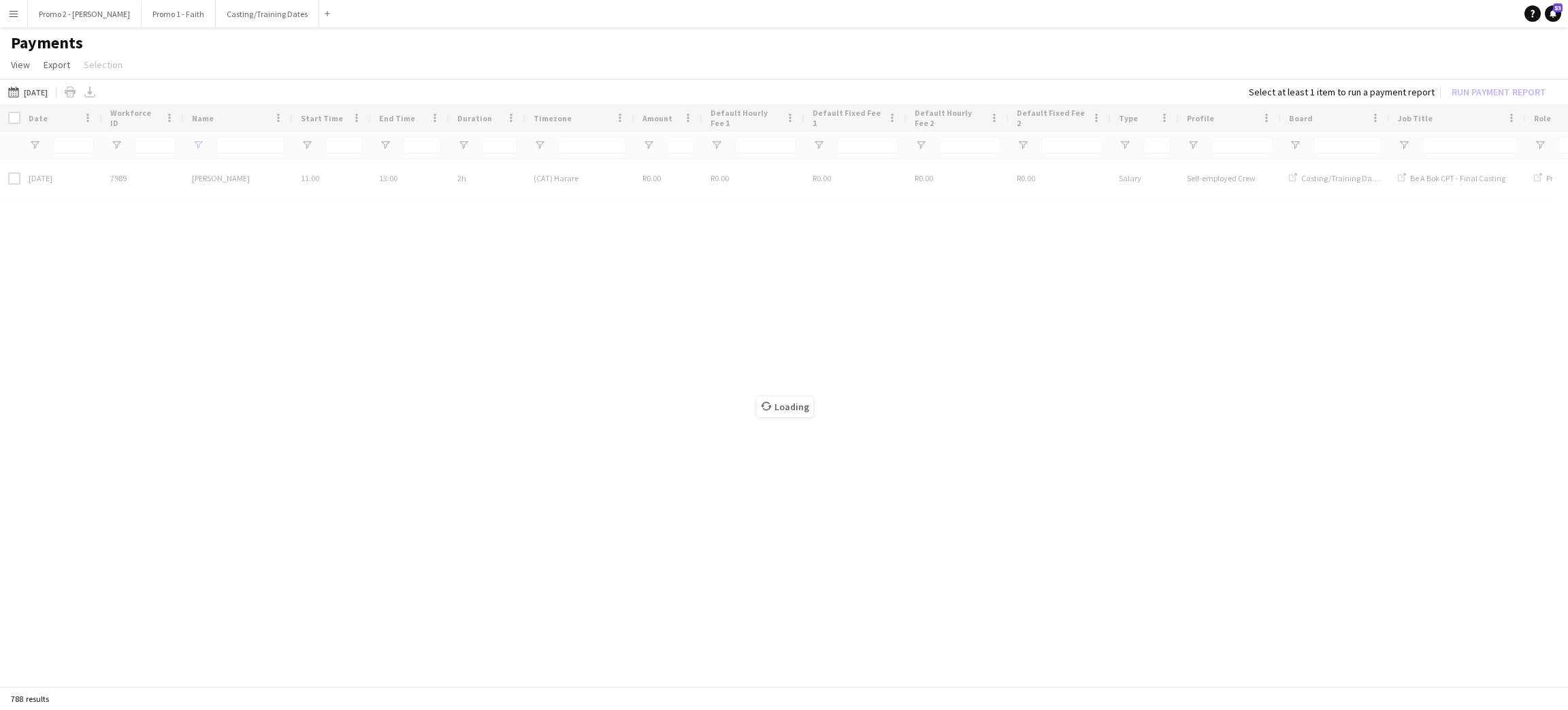
type input "*****"
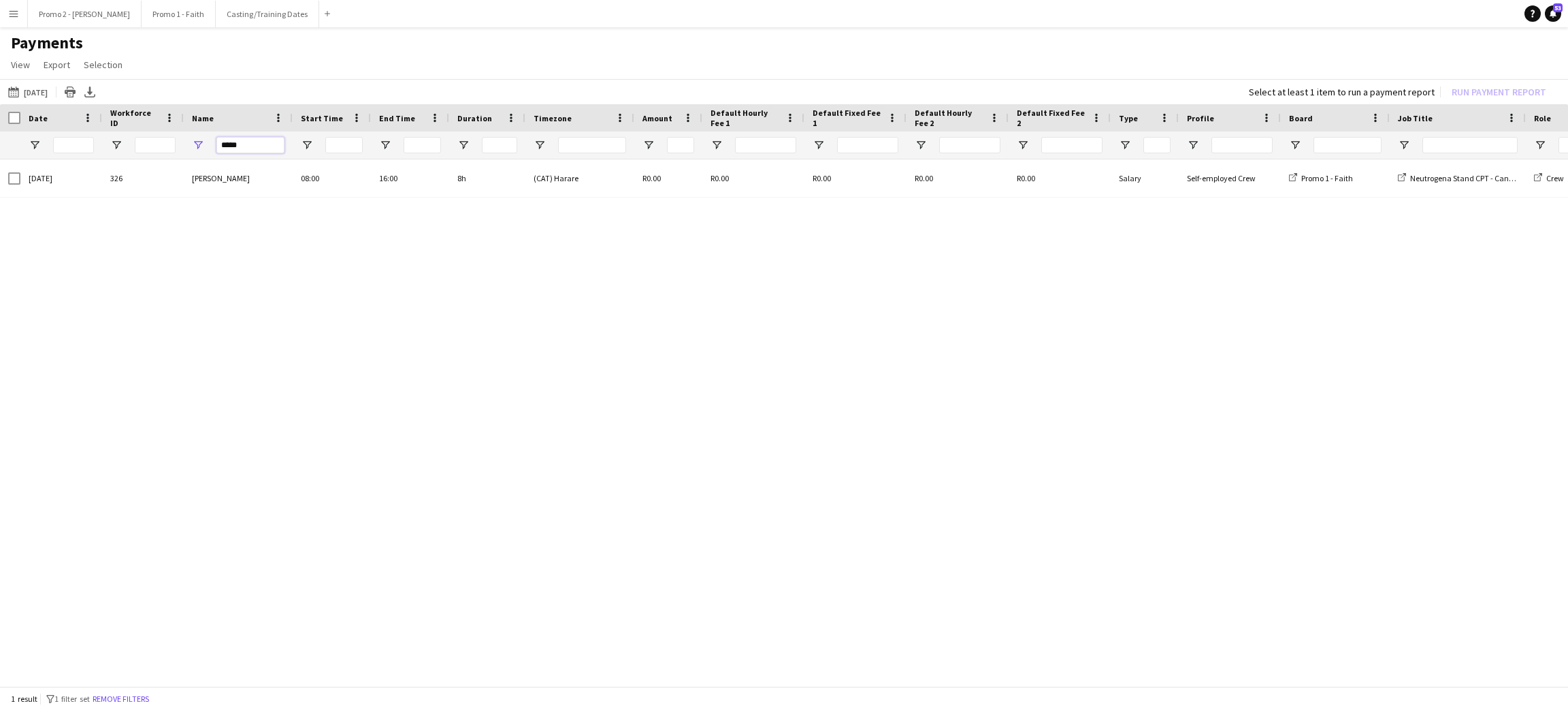
click at [247, 144] on input "*****" at bounding box center [251, 145] width 68 height 17
type input "*"
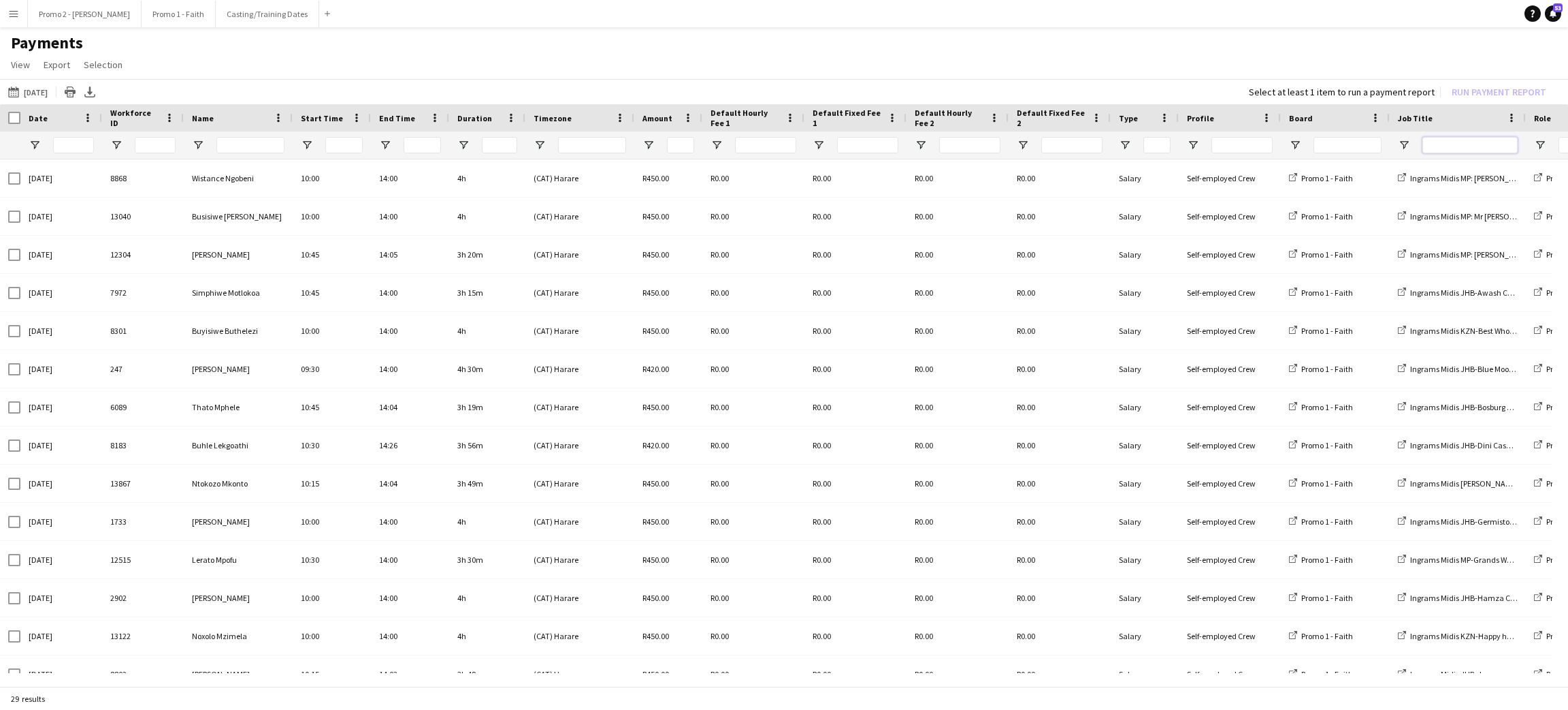
click at [1448, 149] on input "Job Title Filter Input" at bounding box center [1470, 145] width 95 height 17
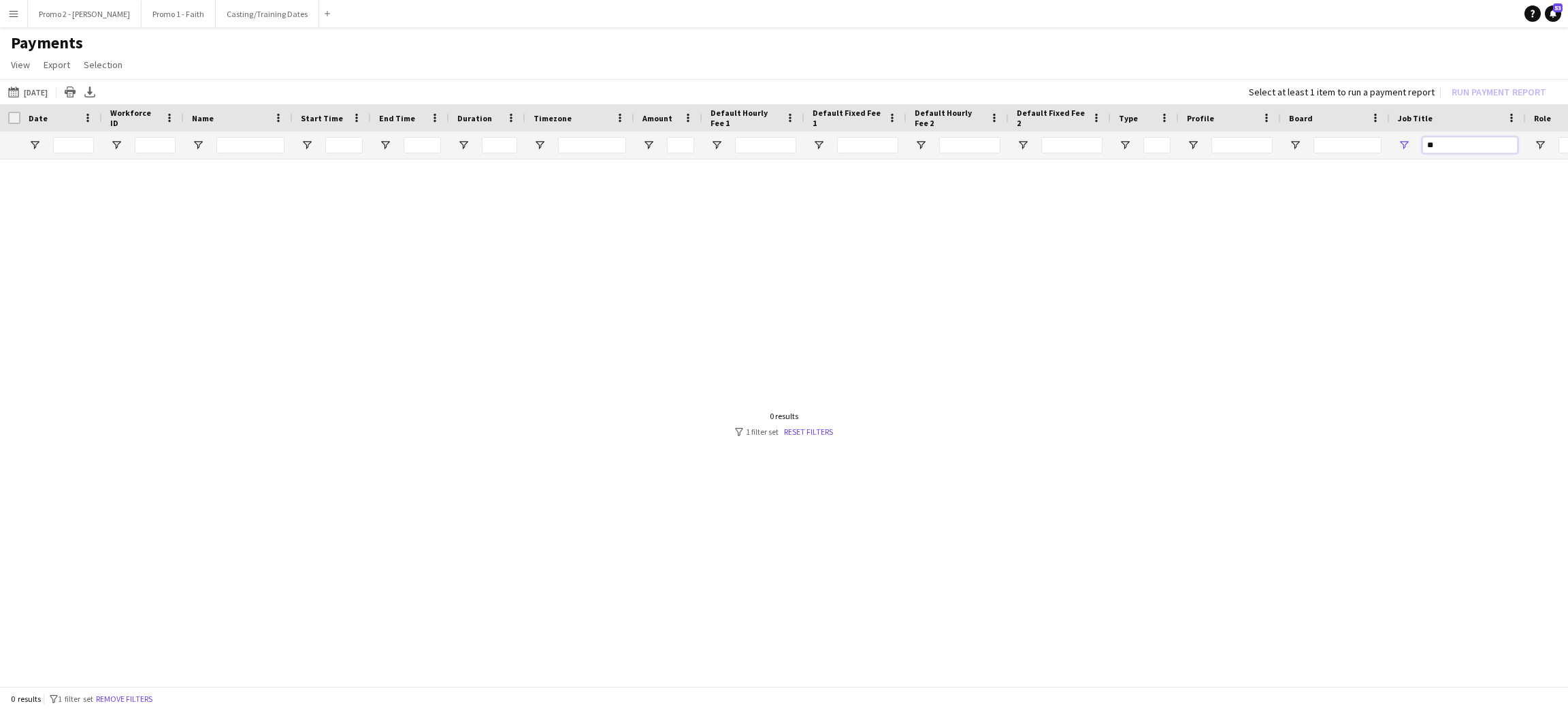
type input "*"
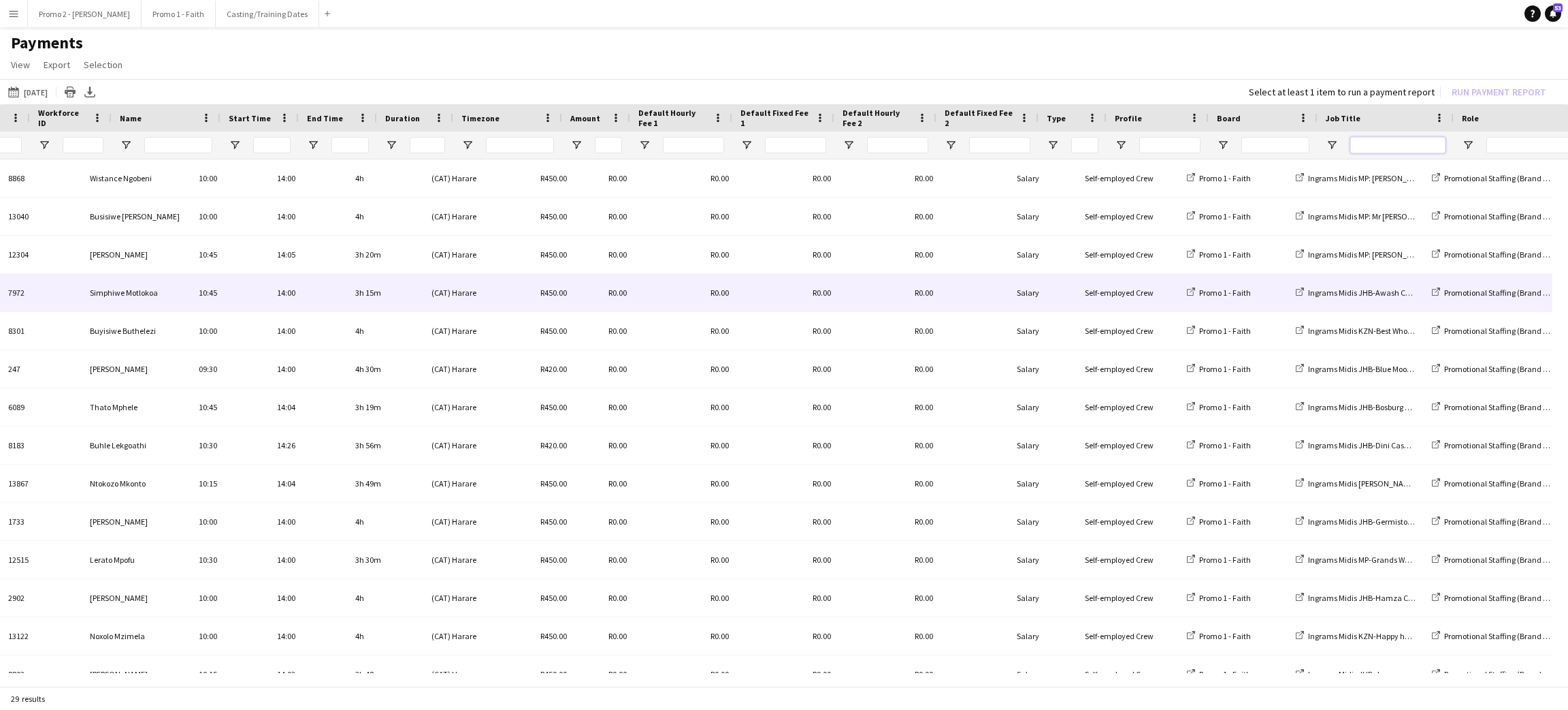
scroll to position [0, 102]
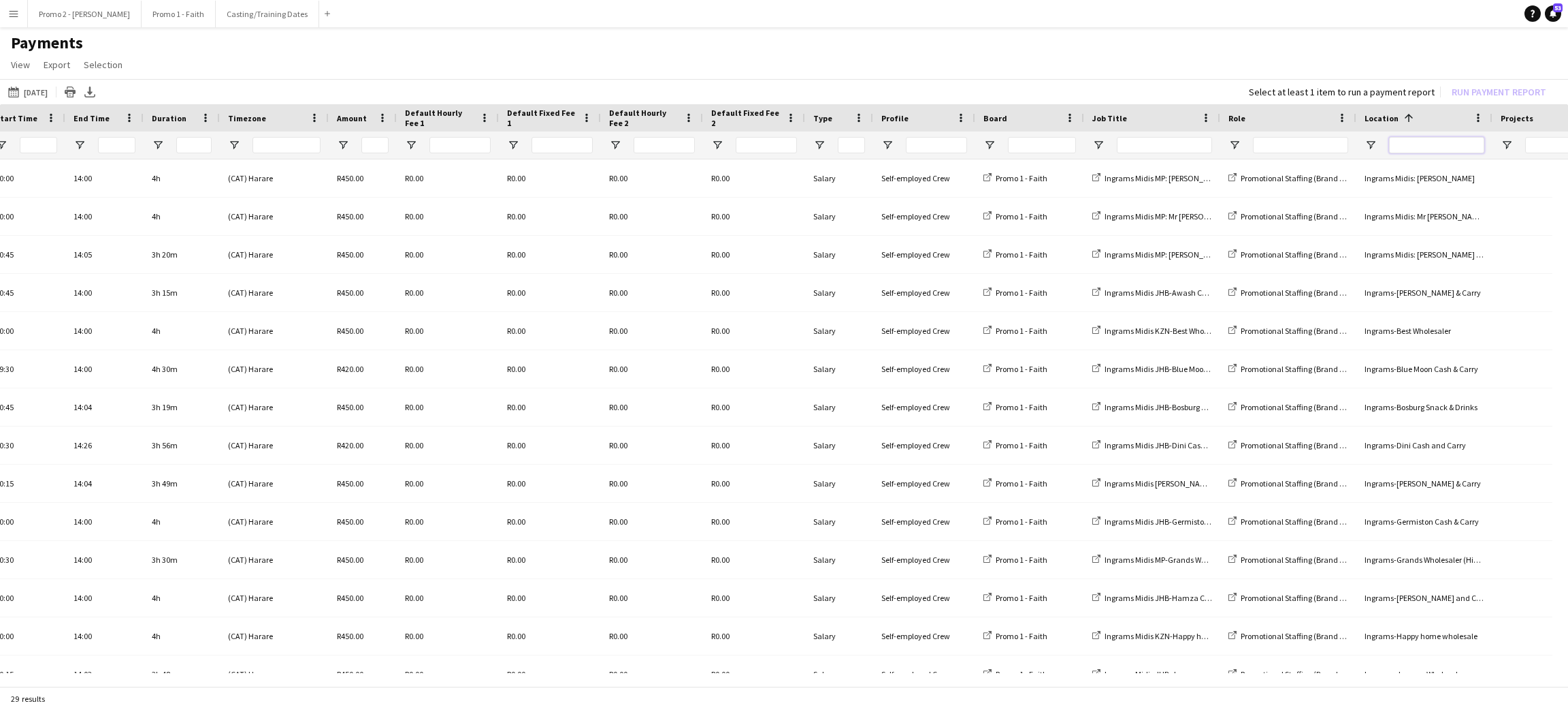
click at [1404, 147] on input "Location Filter Input" at bounding box center [1437, 145] width 95 height 17
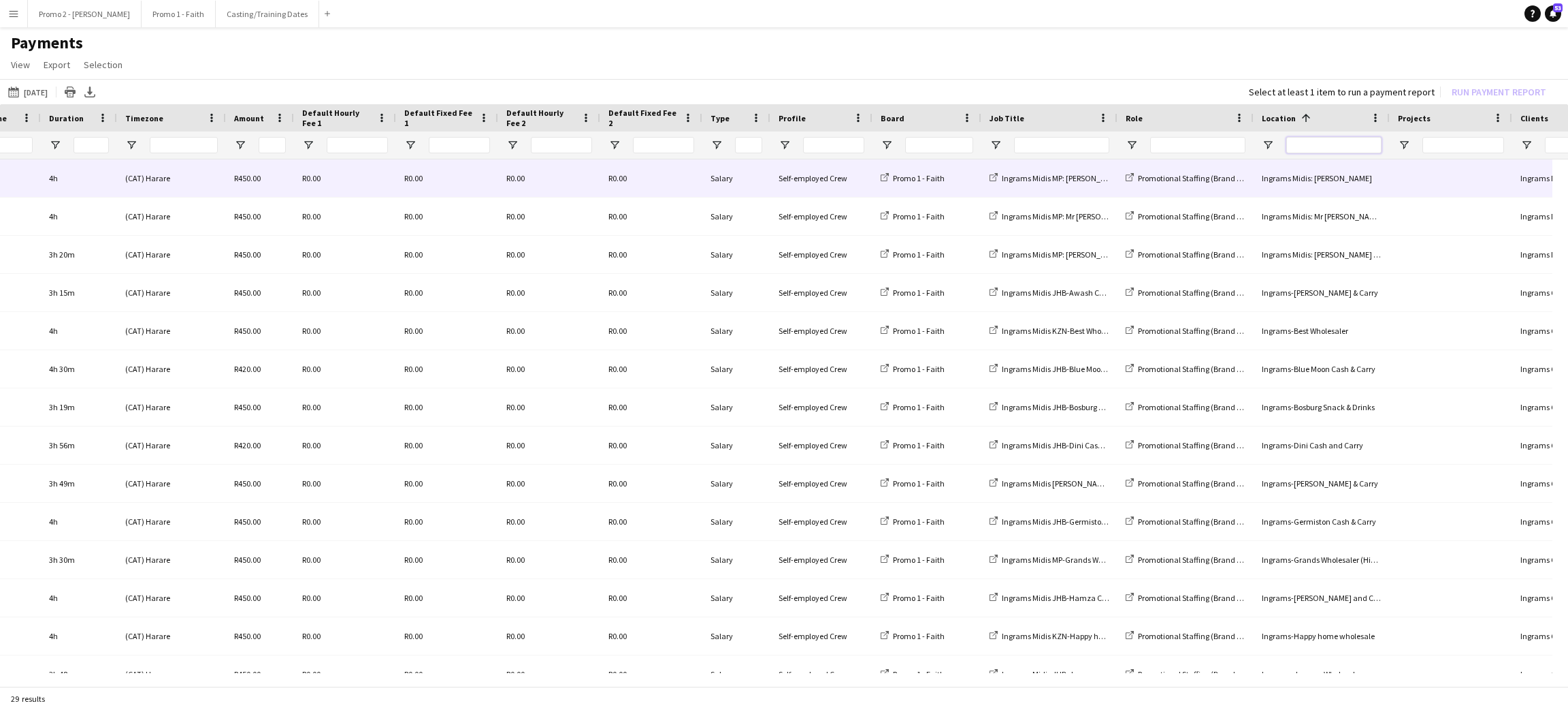
scroll to position [0, 510]
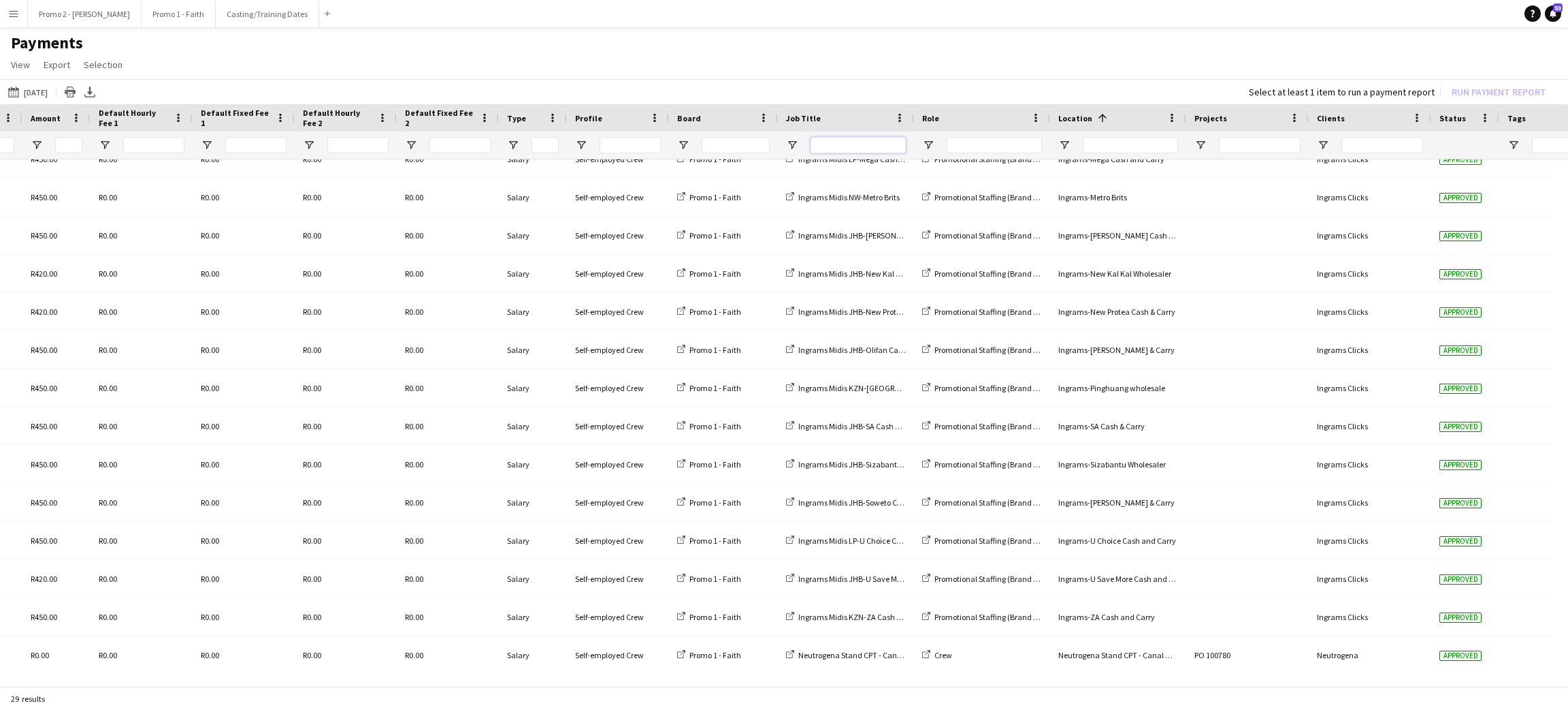
click at [831, 142] on input "Job Title Filter Input" at bounding box center [858, 145] width 95 height 17
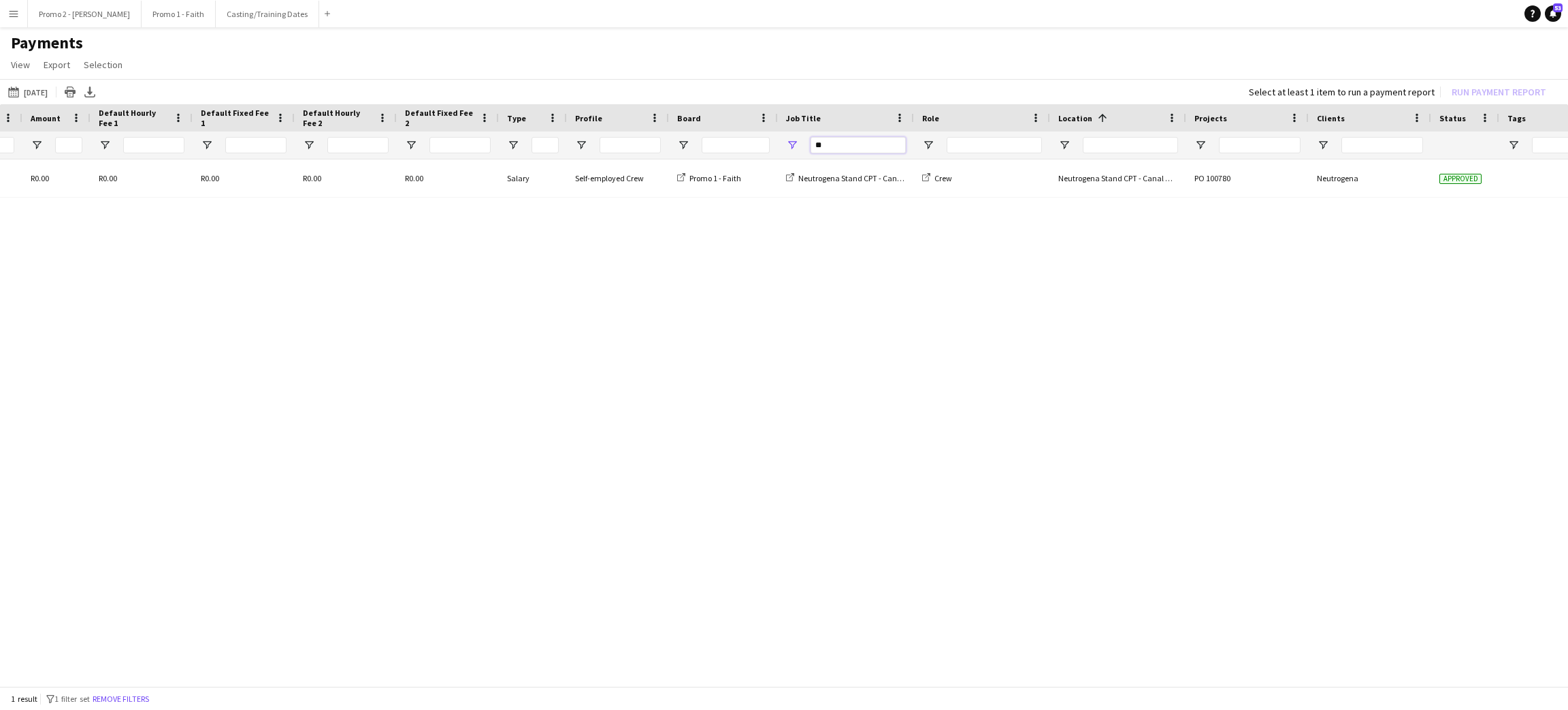
type input "*"
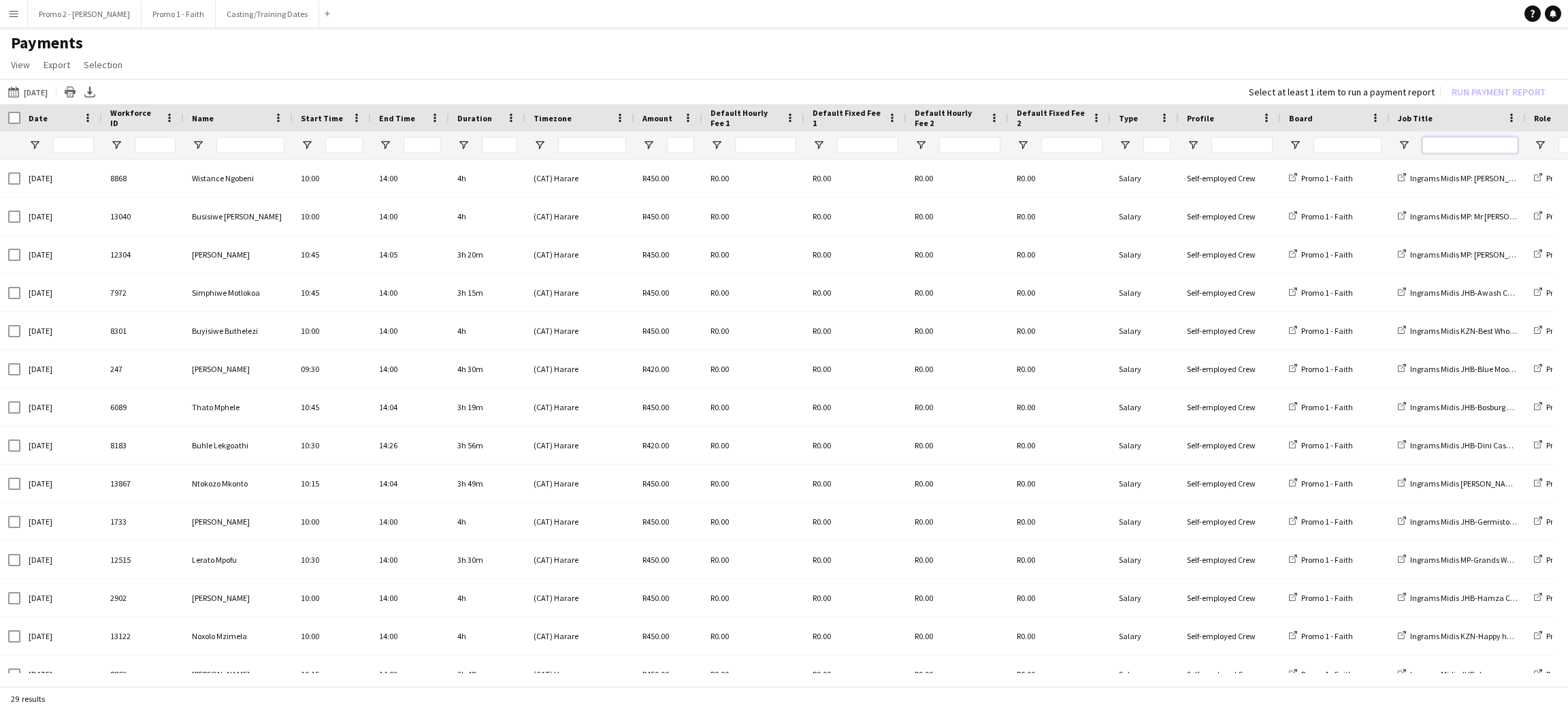
click at [1450, 143] on input "Job Title Filter Input" at bounding box center [1470, 145] width 95 height 17
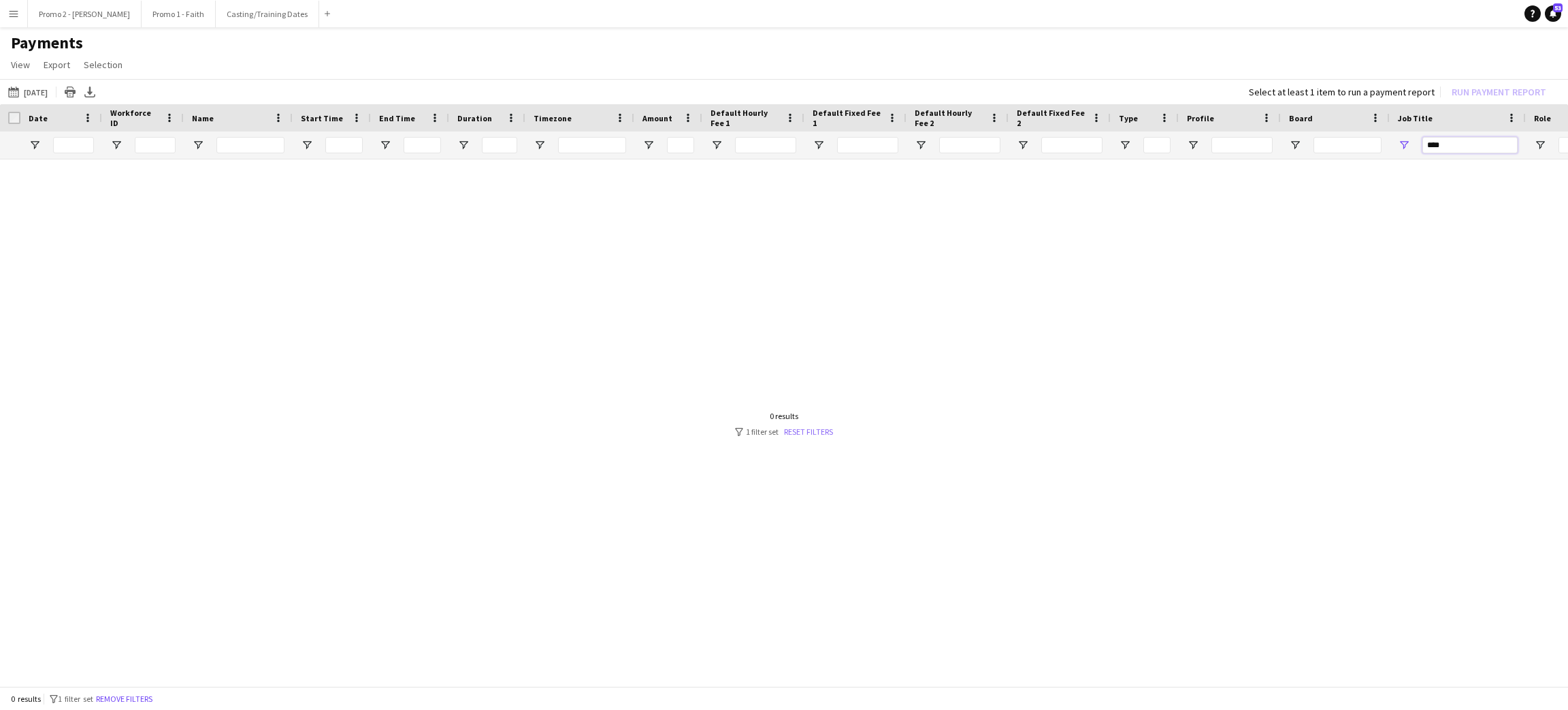
type input "****"
click at [821, 428] on link "Reset filters" at bounding box center [809, 431] width 49 height 11
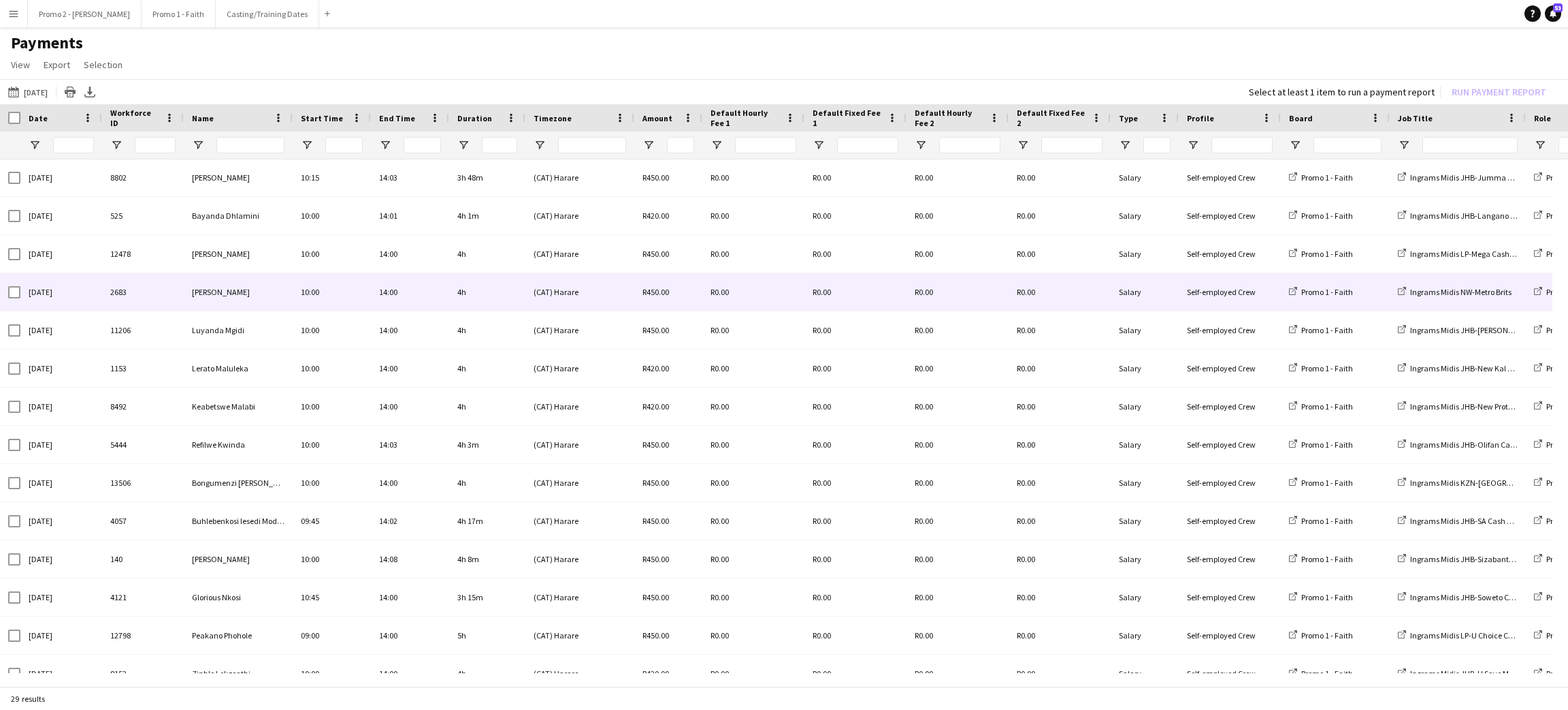
scroll to position [510, 0]
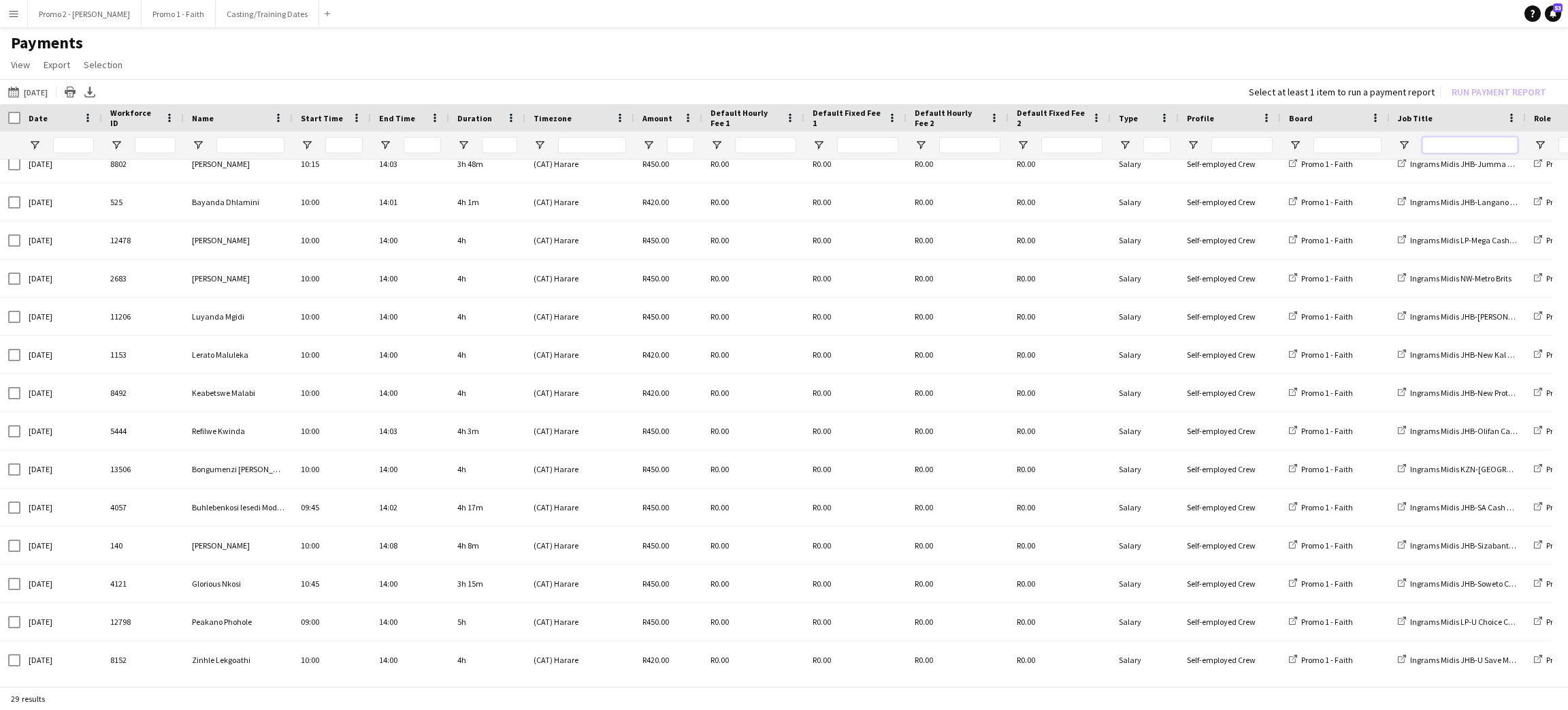
click at [1446, 146] on input "Job Title Filter Input" at bounding box center [1470, 145] width 95 height 17
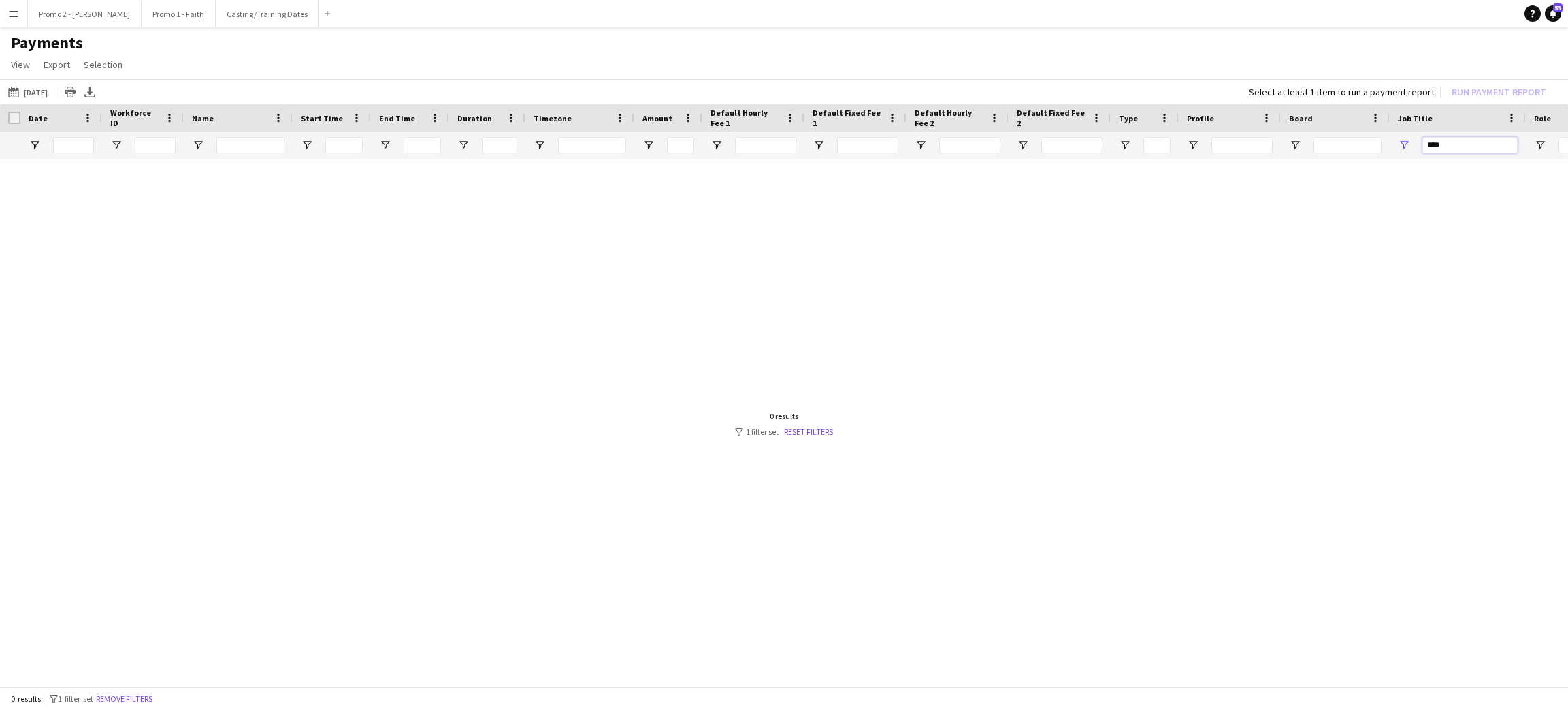
scroll to position [0, 0]
type input "***"
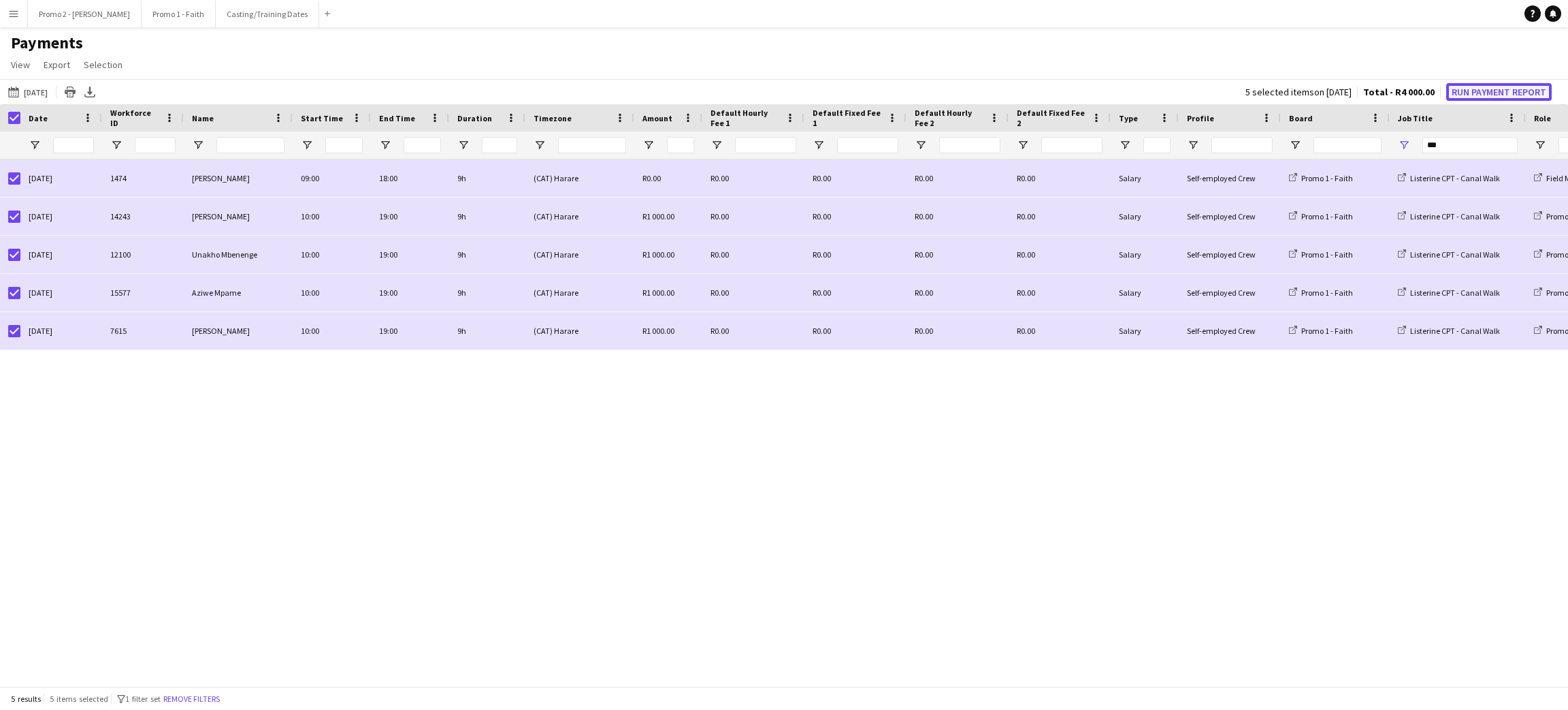
click at [1489, 88] on button "Run Payment Report" at bounding box center [1499, 91] width 106 height 17
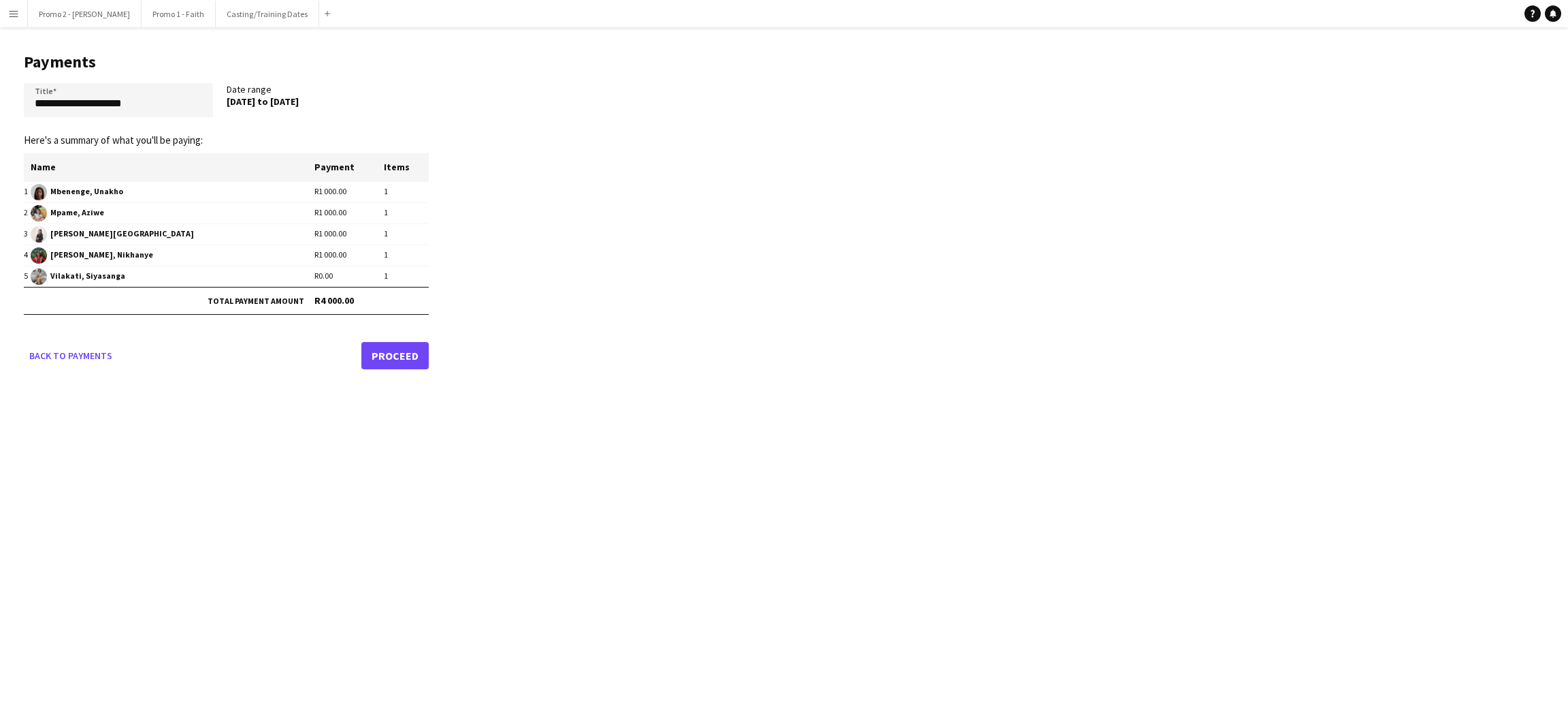
click at [384, 349] on link "Proceed" at bounding box center [395, 356] width 67 height 27
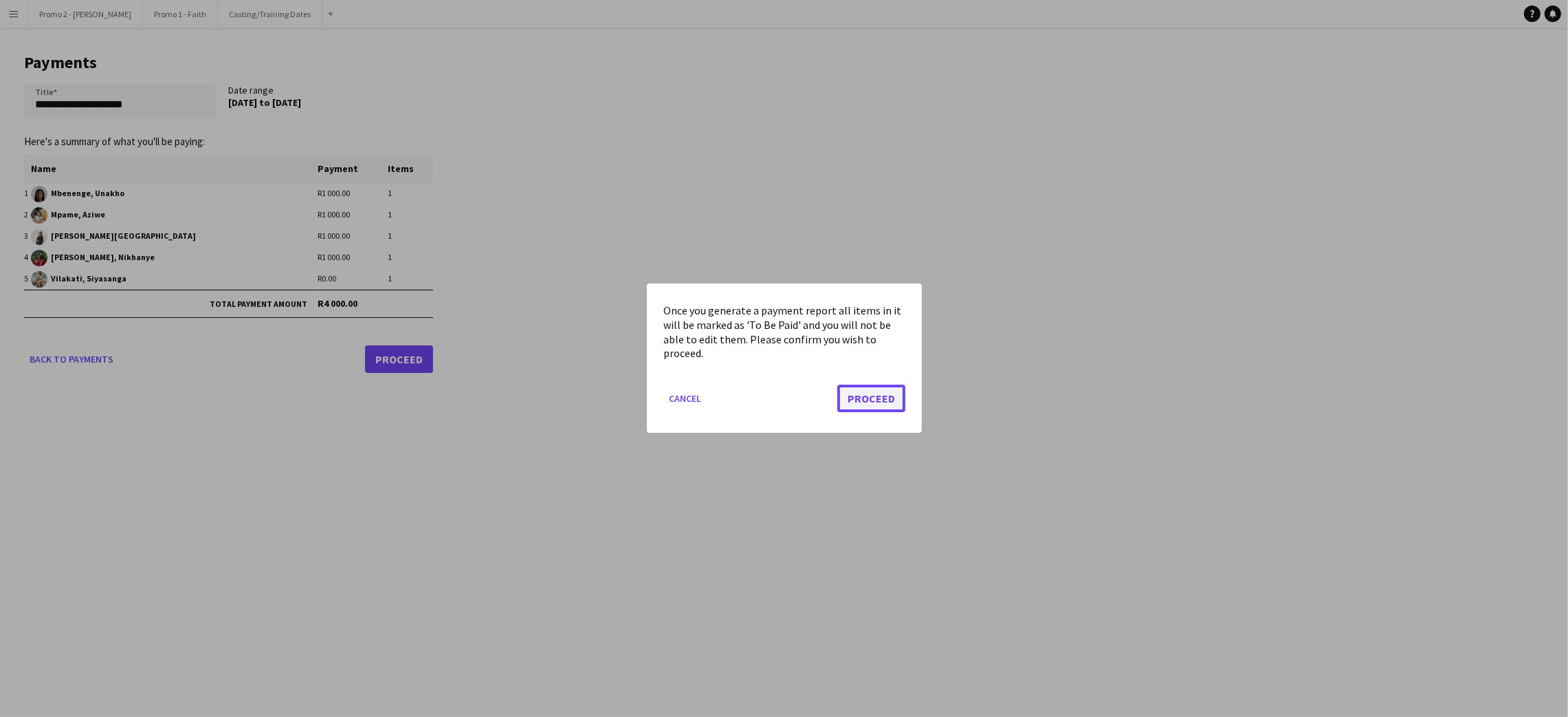
click at [856, 391] on button "Proceed" at bounding box center [871, 399] width 68 height 27
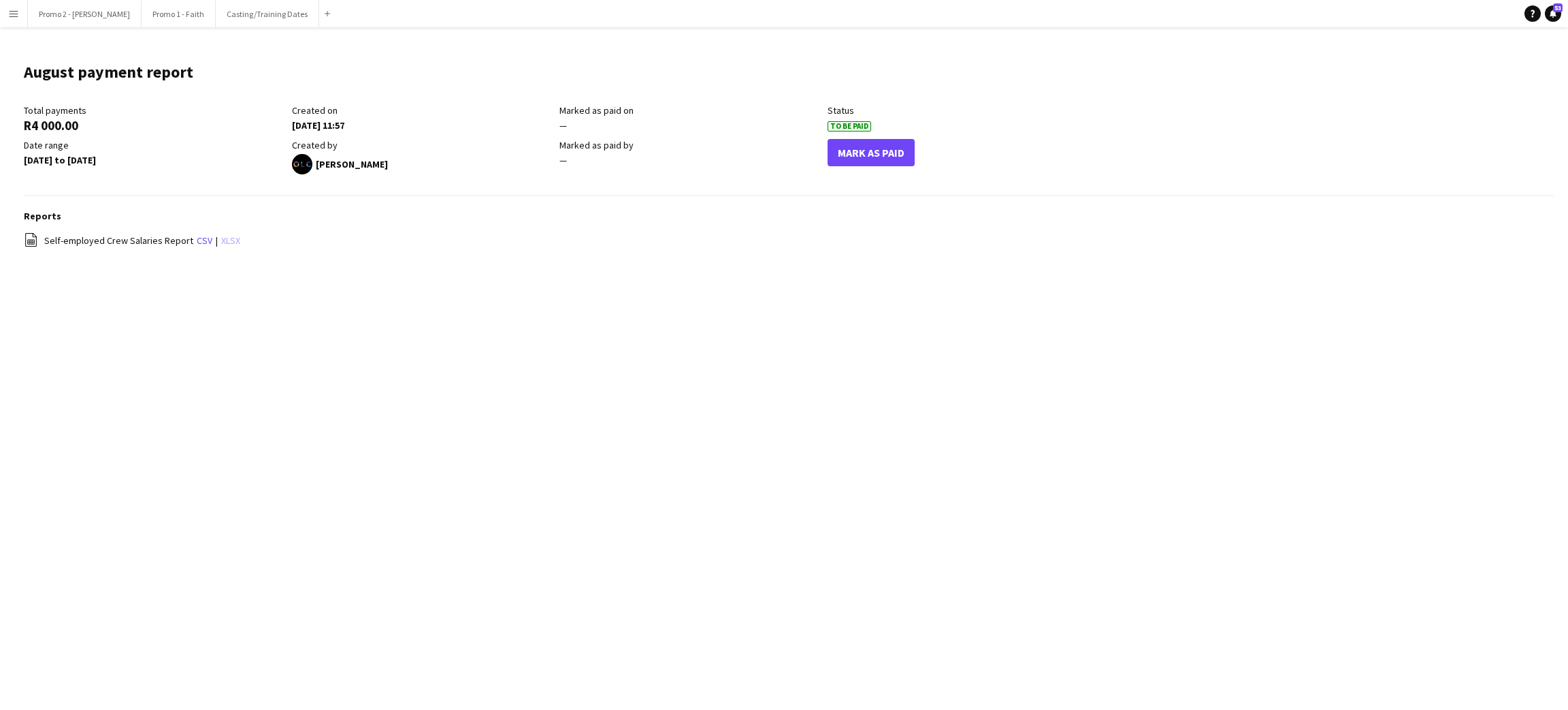
click at [224, 236] on link "xlsx" at bounding box center [230, 240] width 19 height 12
click at [22, 15] on button "Menu" at bounding box center [14, 14] width 27 height 27
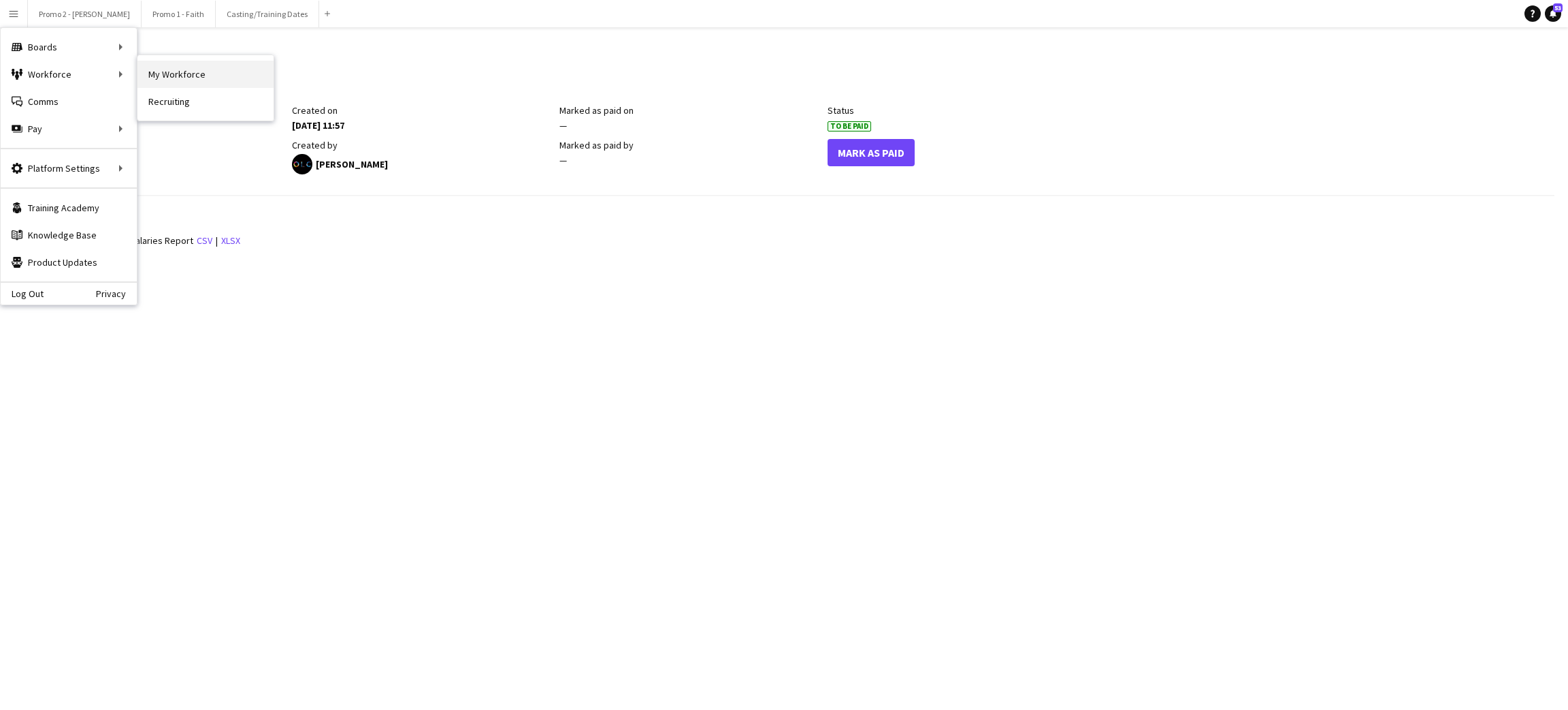
click at [179, 71] on link "My Workforce" at bounding box center [205, 74] width 136 height 27
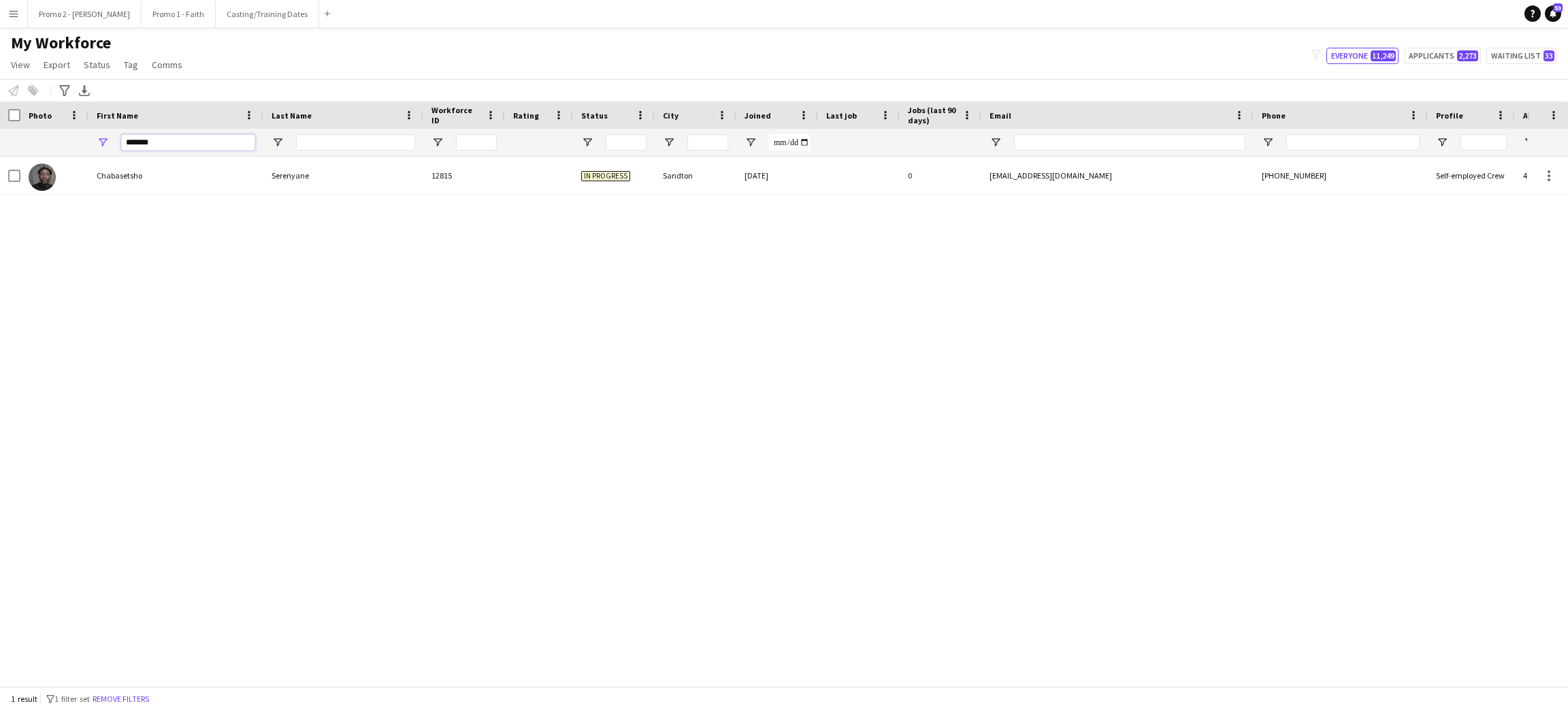
click at [149, 143] on input "*******" at bounding box center [188, 143] width 134 height 17
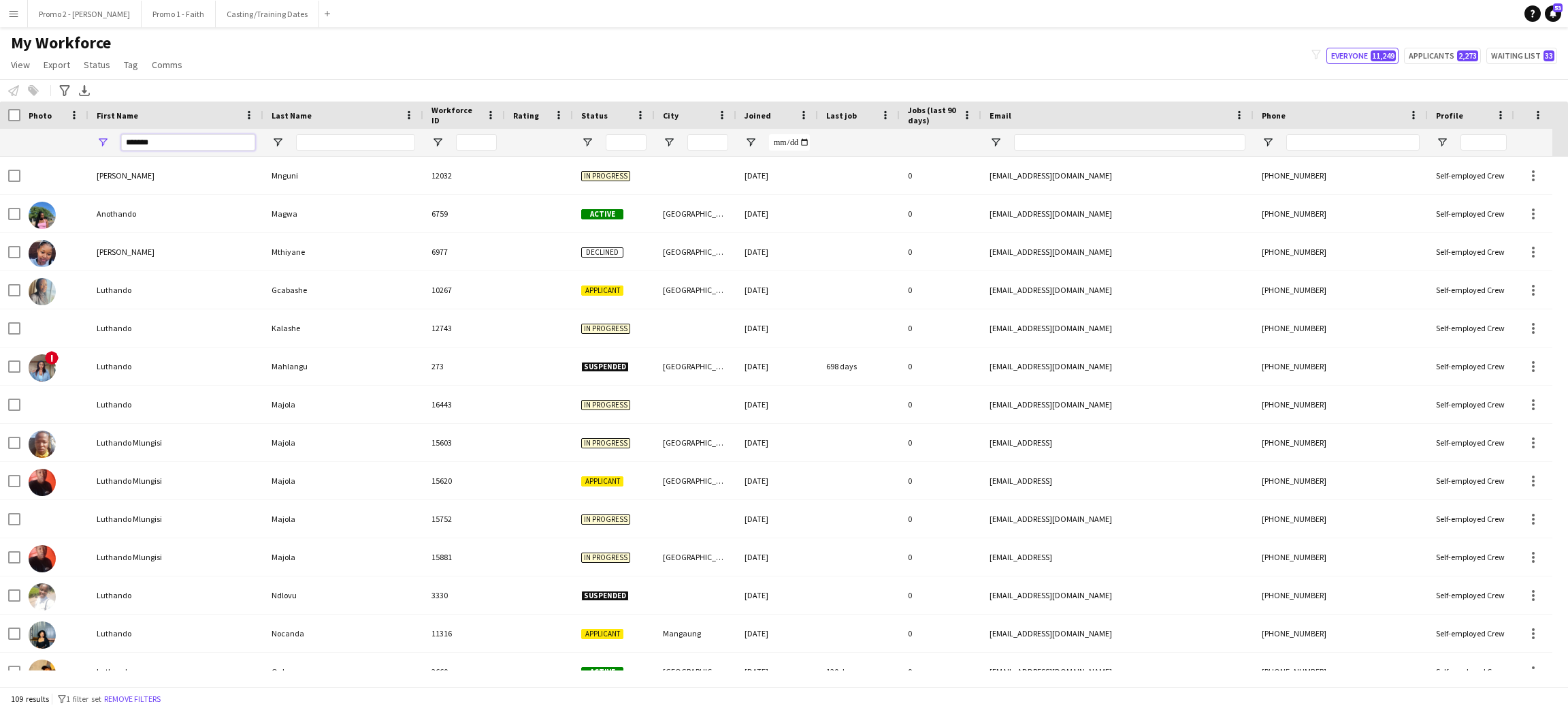
type input "******"
click at [343, 143] on input "Last Name Filter Input" at bounding box center [356, 143] width 119 height 17
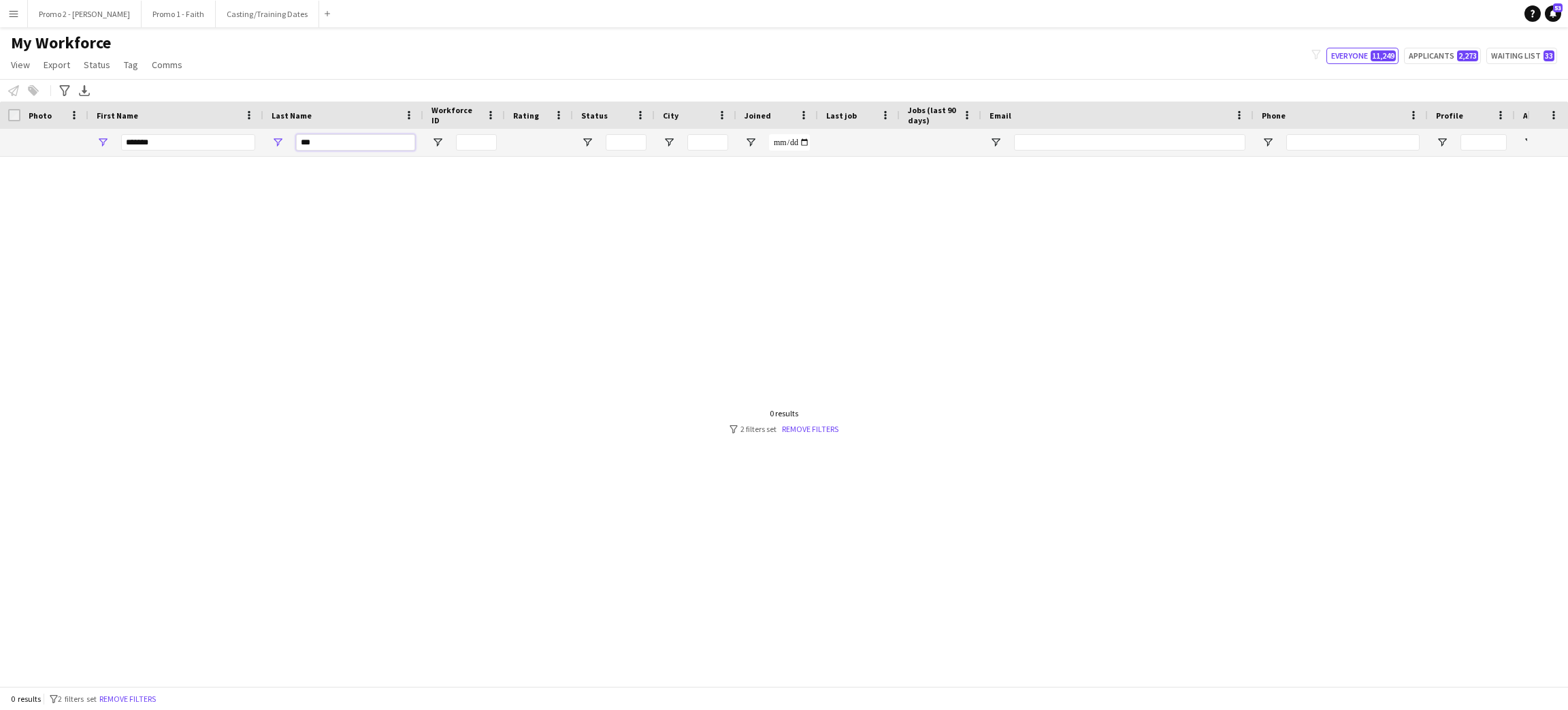
type input "***"
click at [173, 140] on input "******" at bounding box center [188, 143] width 134 height 17
type input "*"
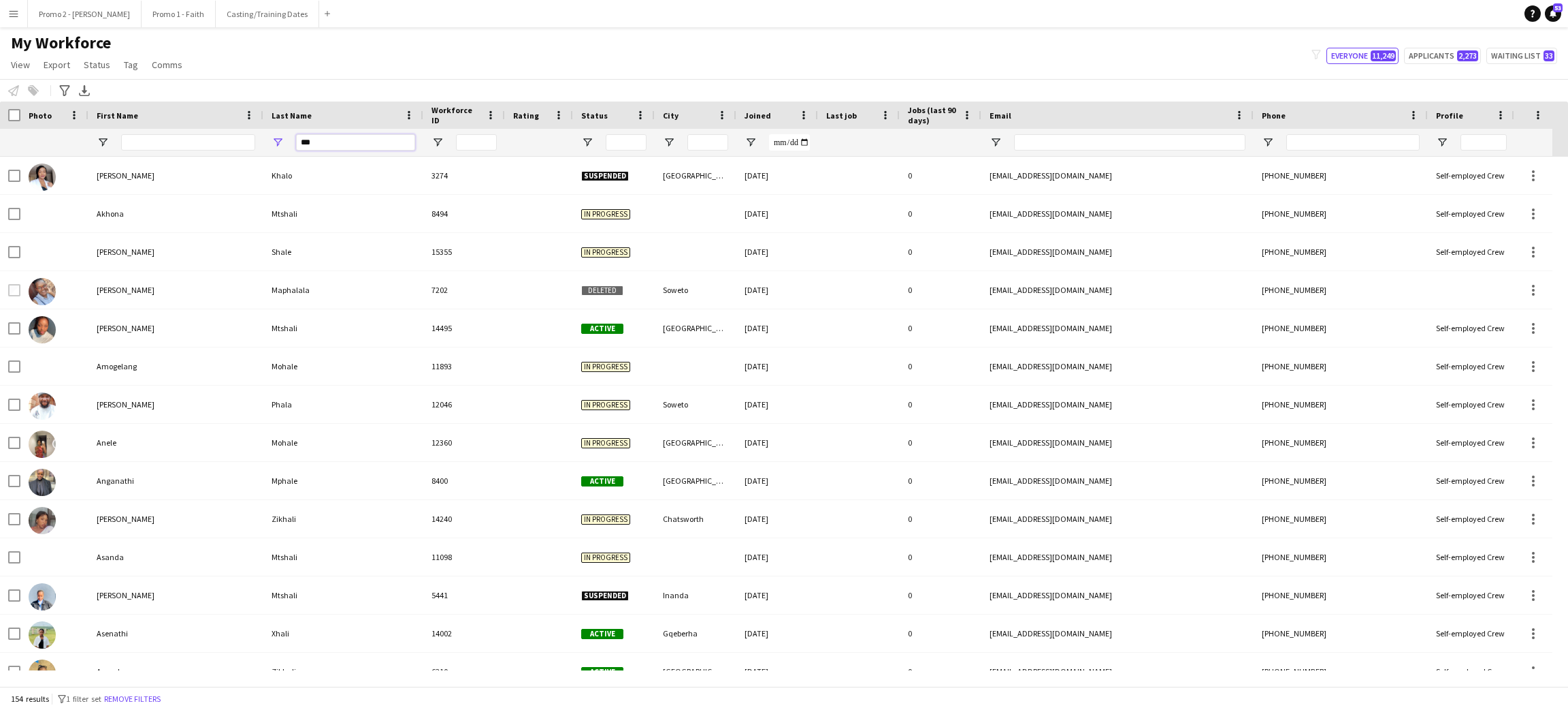
click at [322, 142] on input "***" at bounding box center [356, 143] width 119 height 17
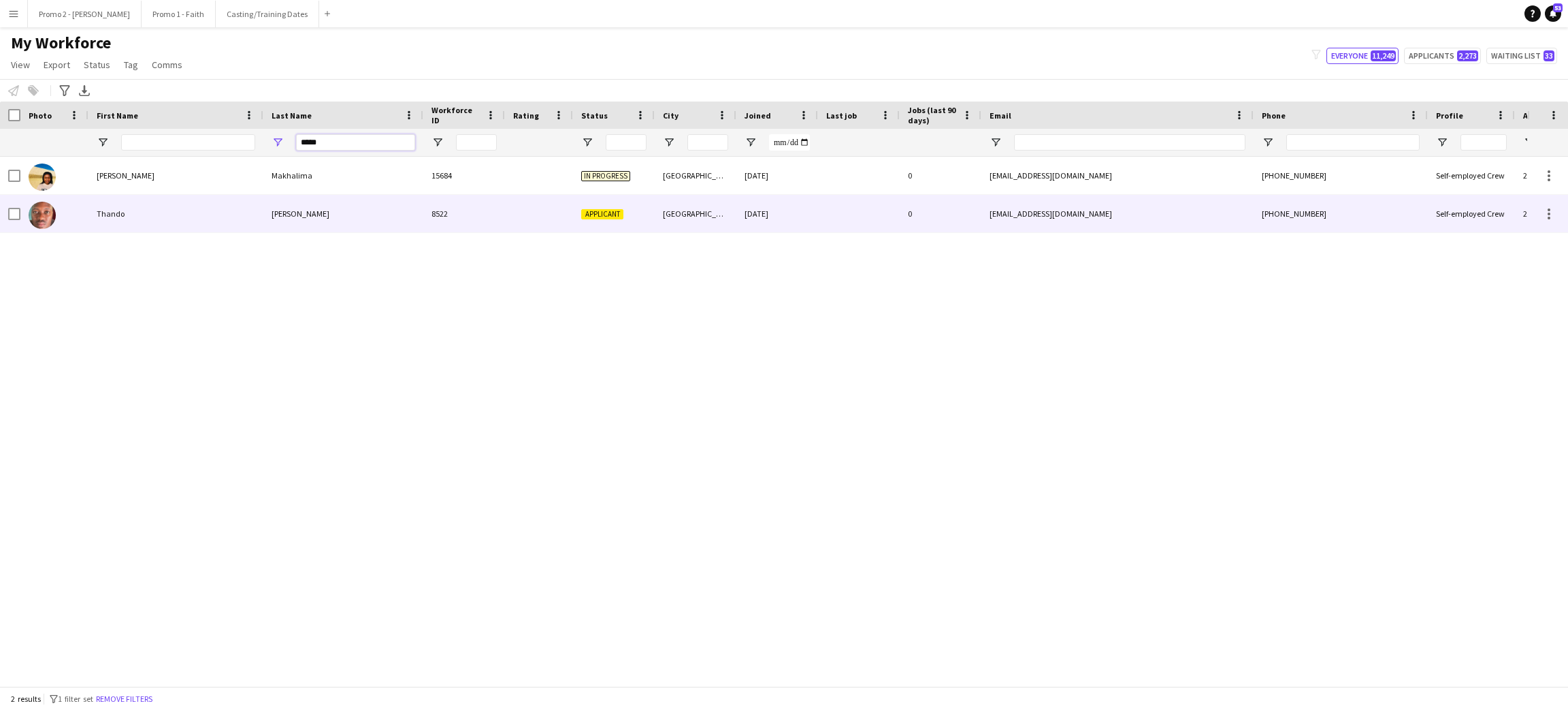
type input "*****"
click at [308, 217] on div "[PERSON_NAME]" at bounding box center [343, 214] width 160 height 38
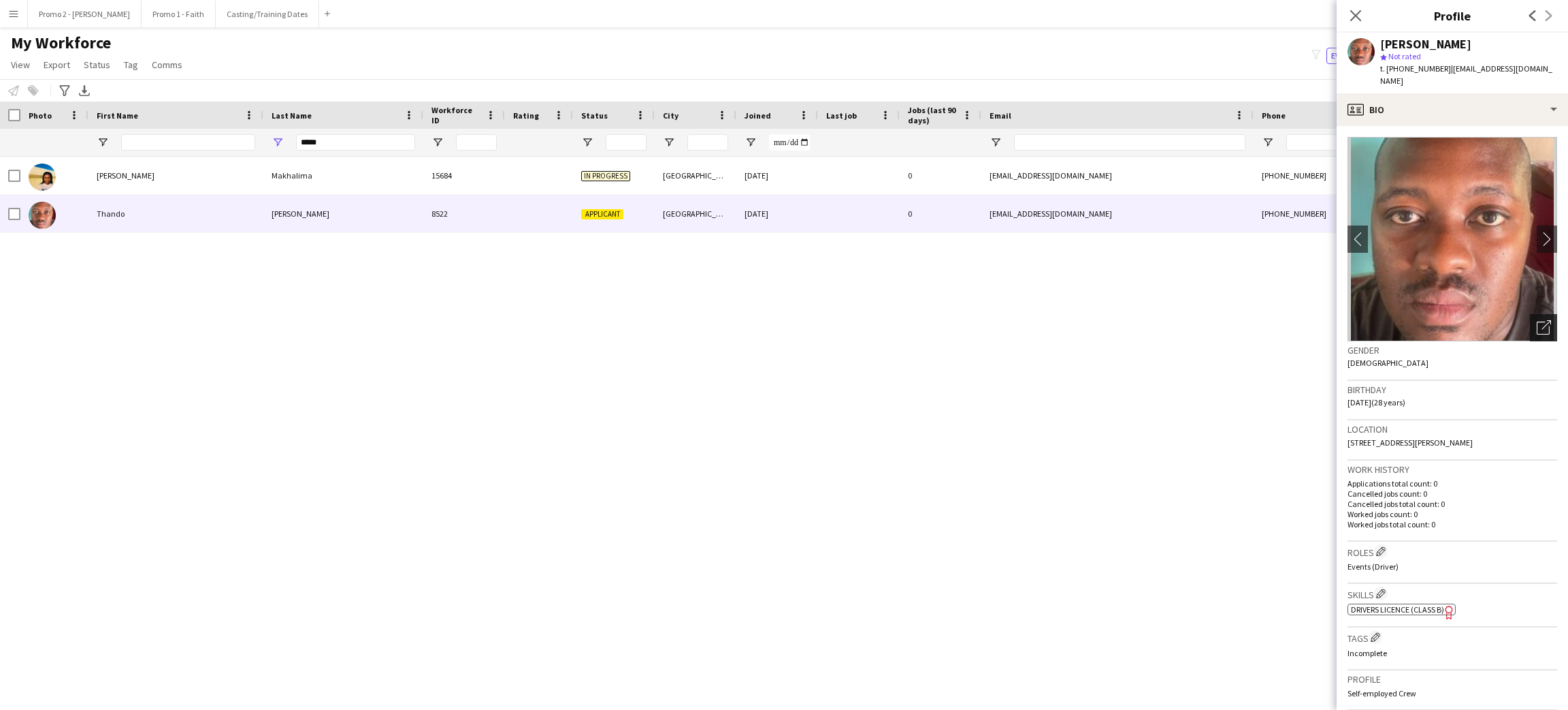
click at [1537, 321] on icon "Open photos pop-in" at bounding box center [1544, 327] width 14 height 14
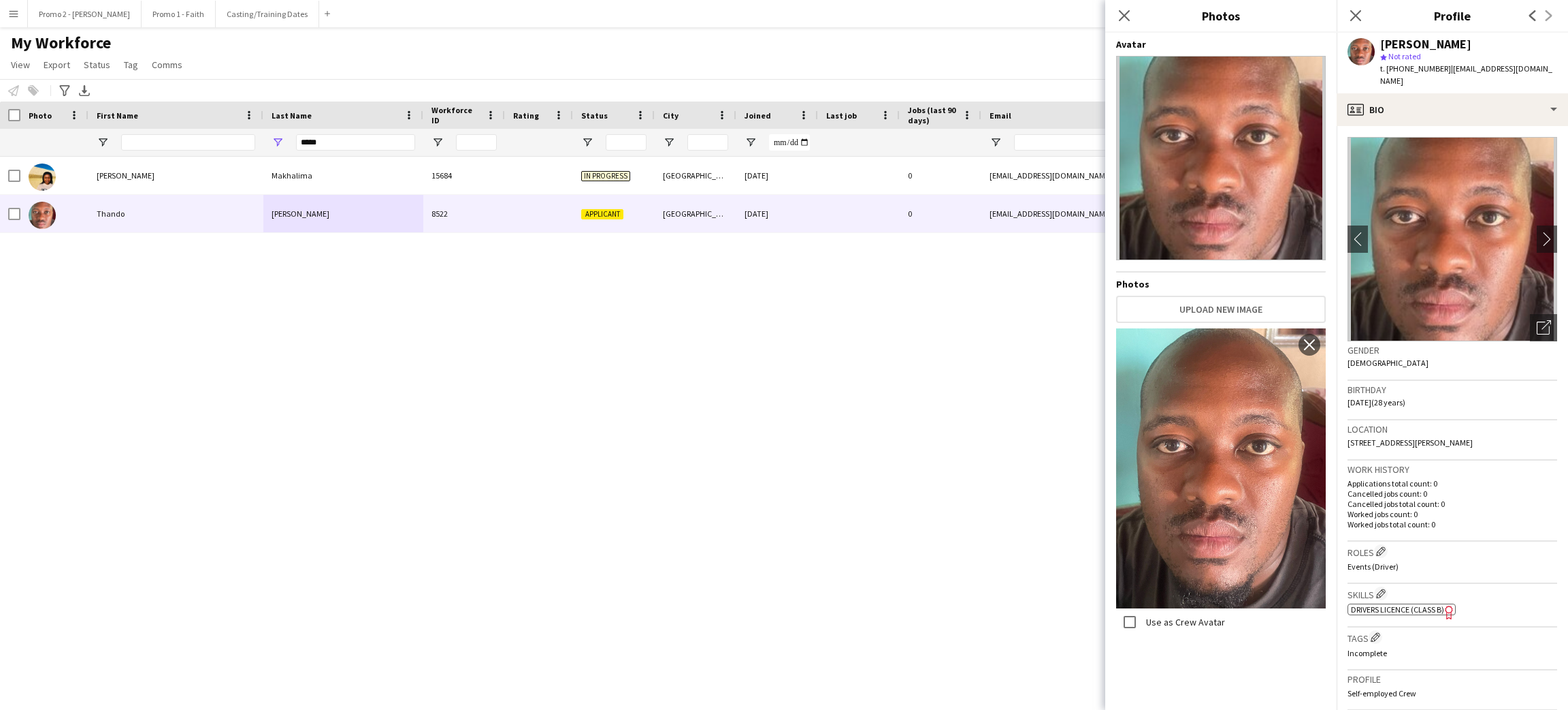
scroll to position [268, 0]
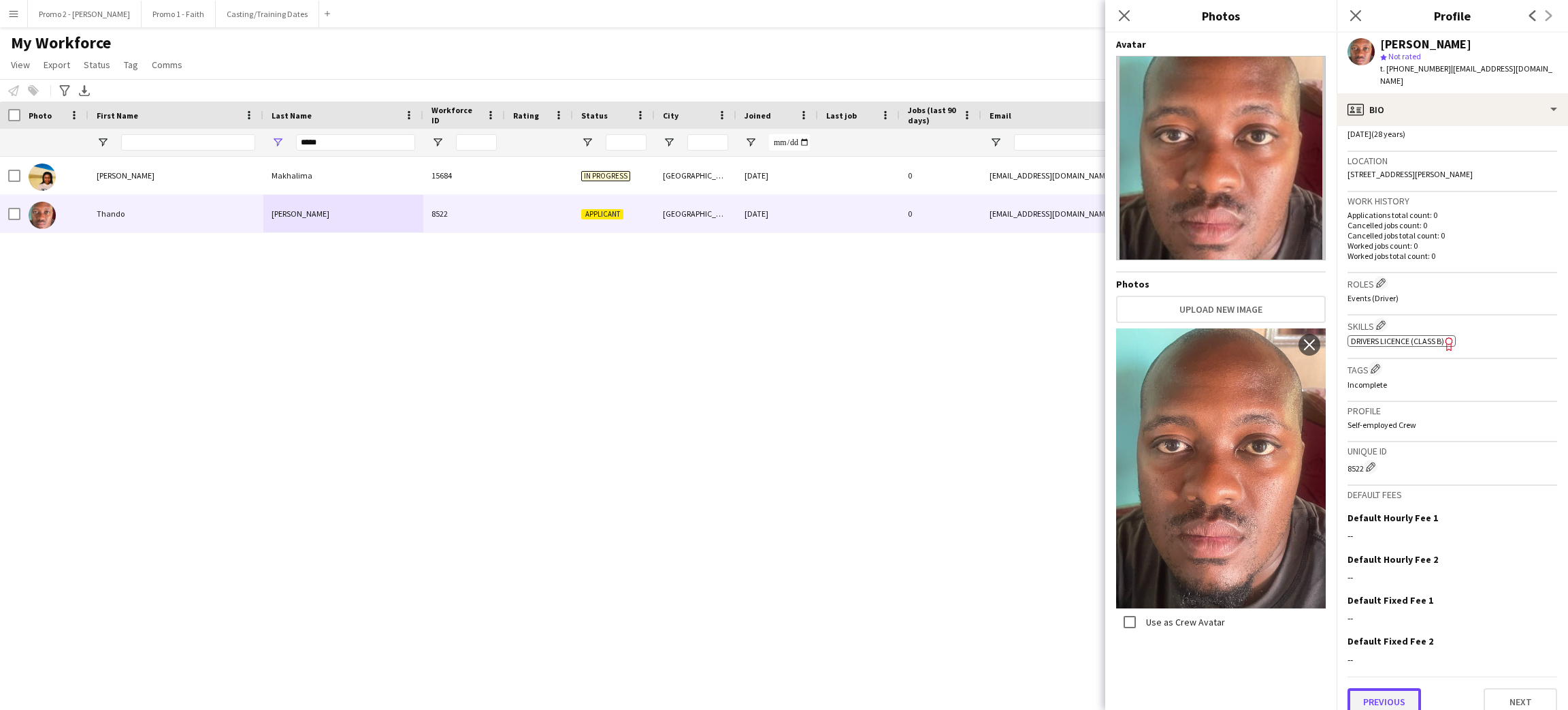
click at [1383, 688] on button "Previous" at bounding box center [1384, 702] width 73 height 27
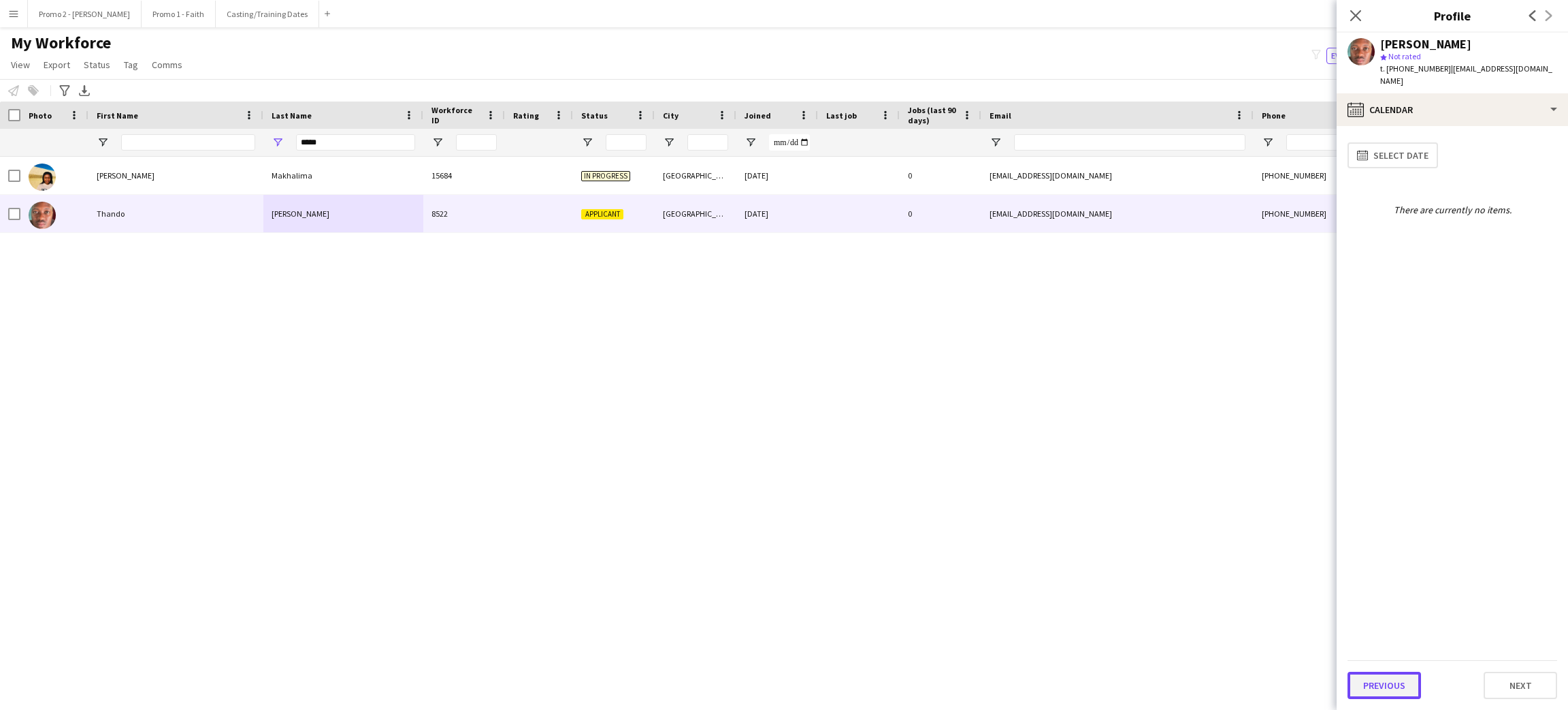
click at [1383, 682] on button "Previous" at bounding box center [1384, 685] width 73 height 27
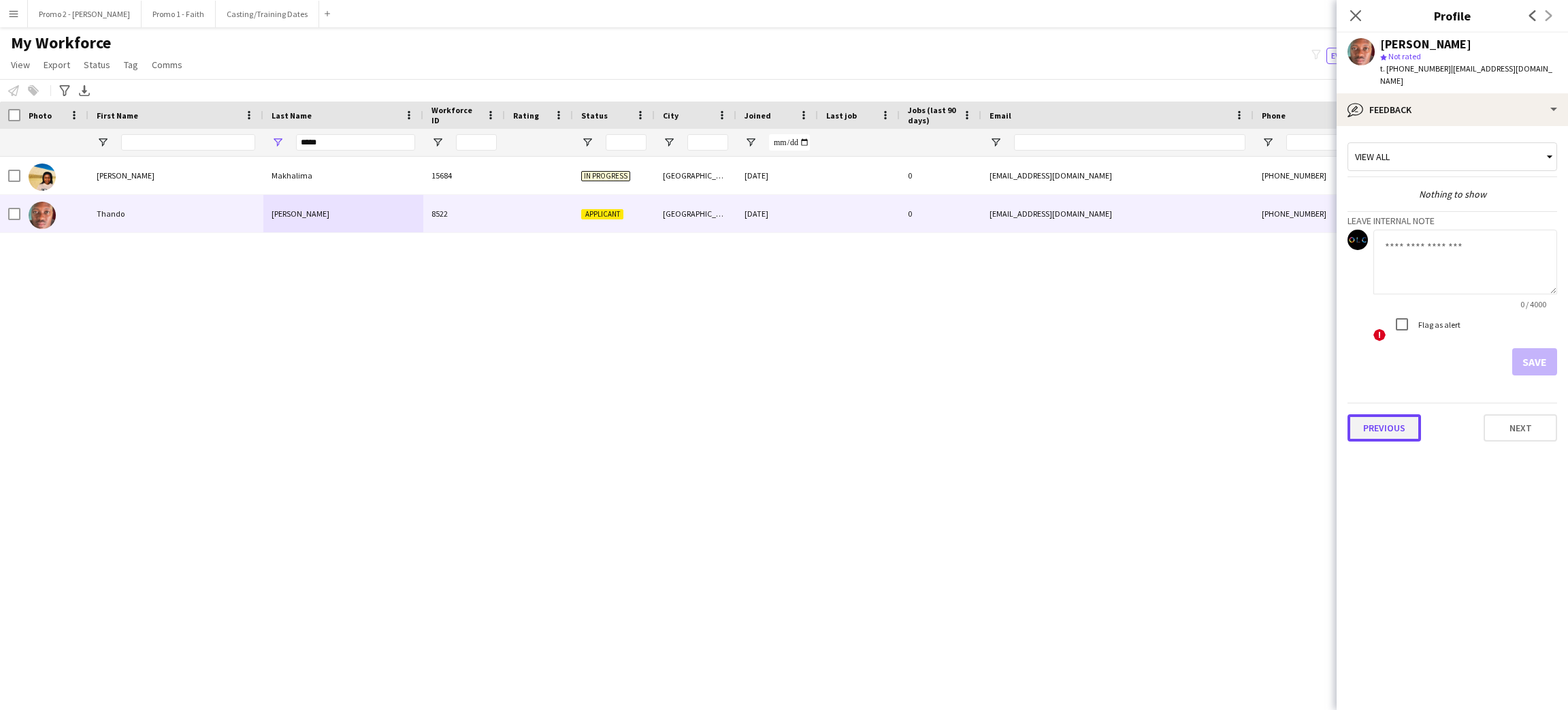
click at [1381, 414] on button "Previous" at bounding box center [1384, 428] width 73 height 27
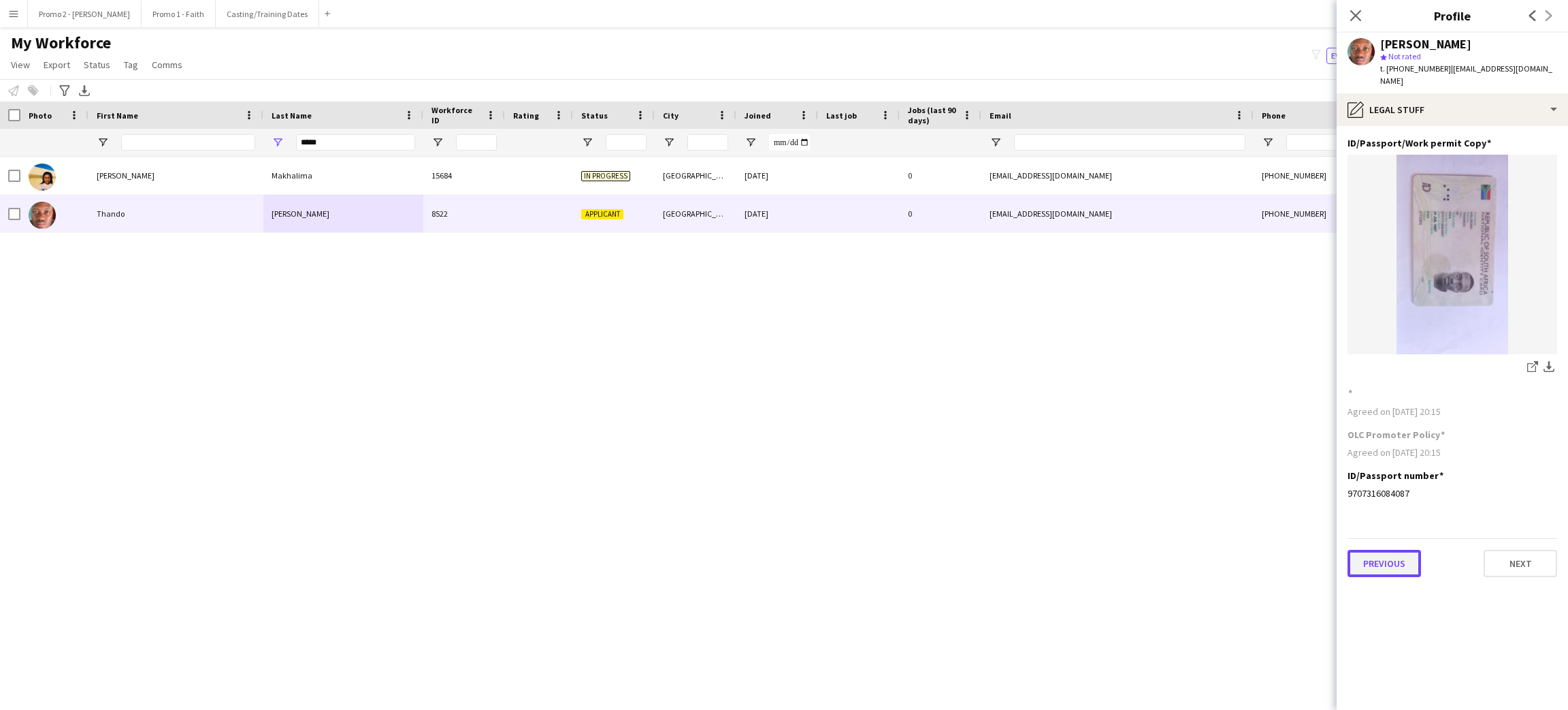
click at [1384, 551] on button "Previous" at bounding box center [1384, 563] width 73 height 27
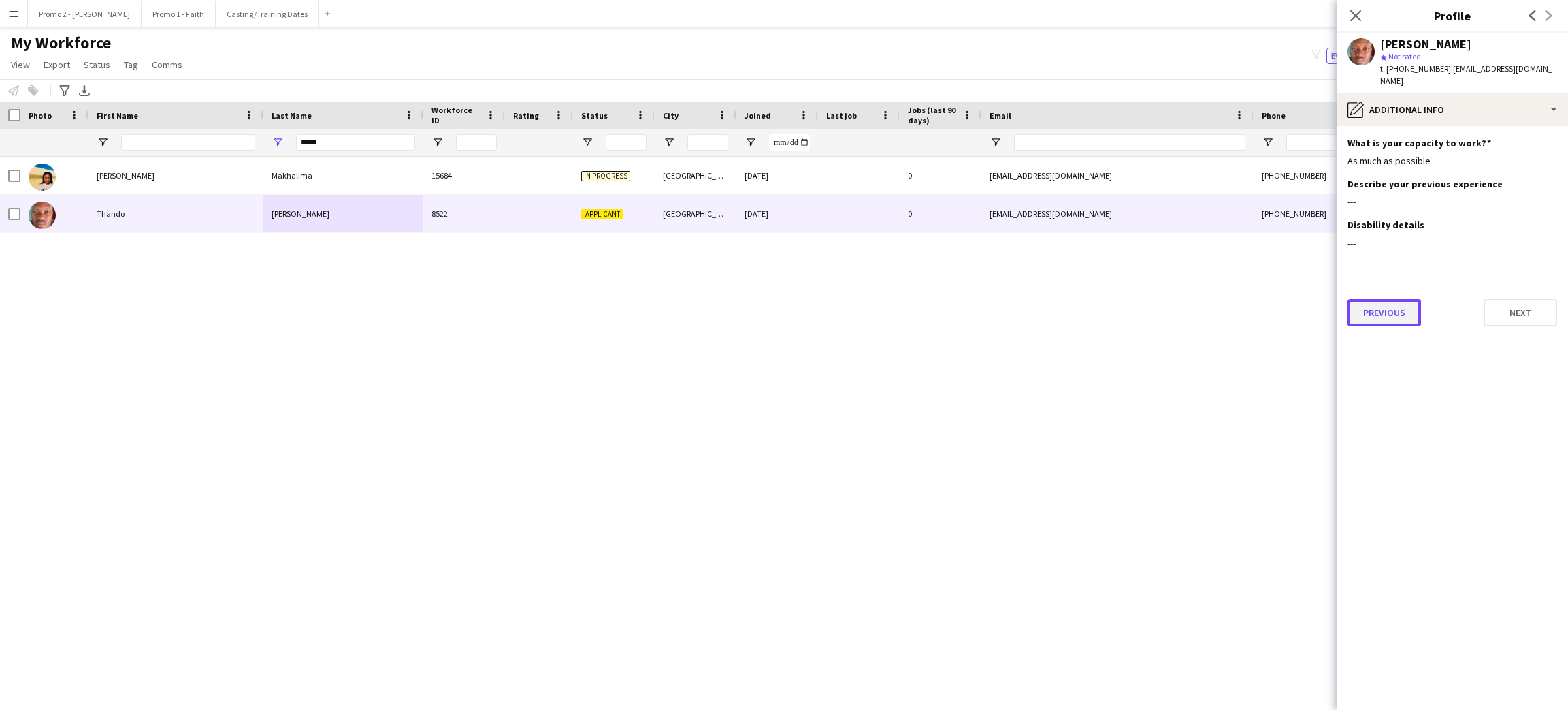
click at [1385, 306] on button "Previous" at bounding box center [1384, 313] width 73 height 27
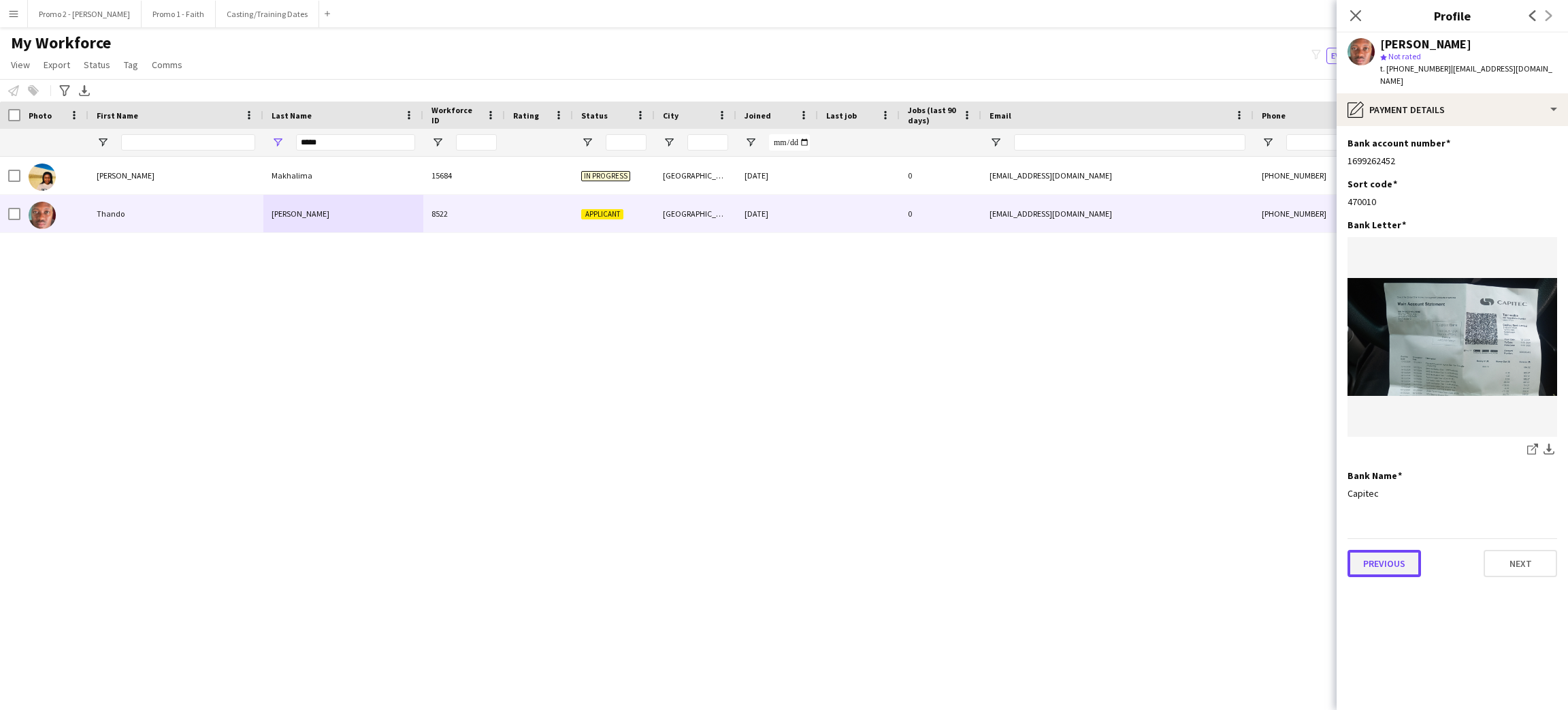
click at [1371, 553] on button "Previous" at bounding box center [1384, 563] width 73 height 27
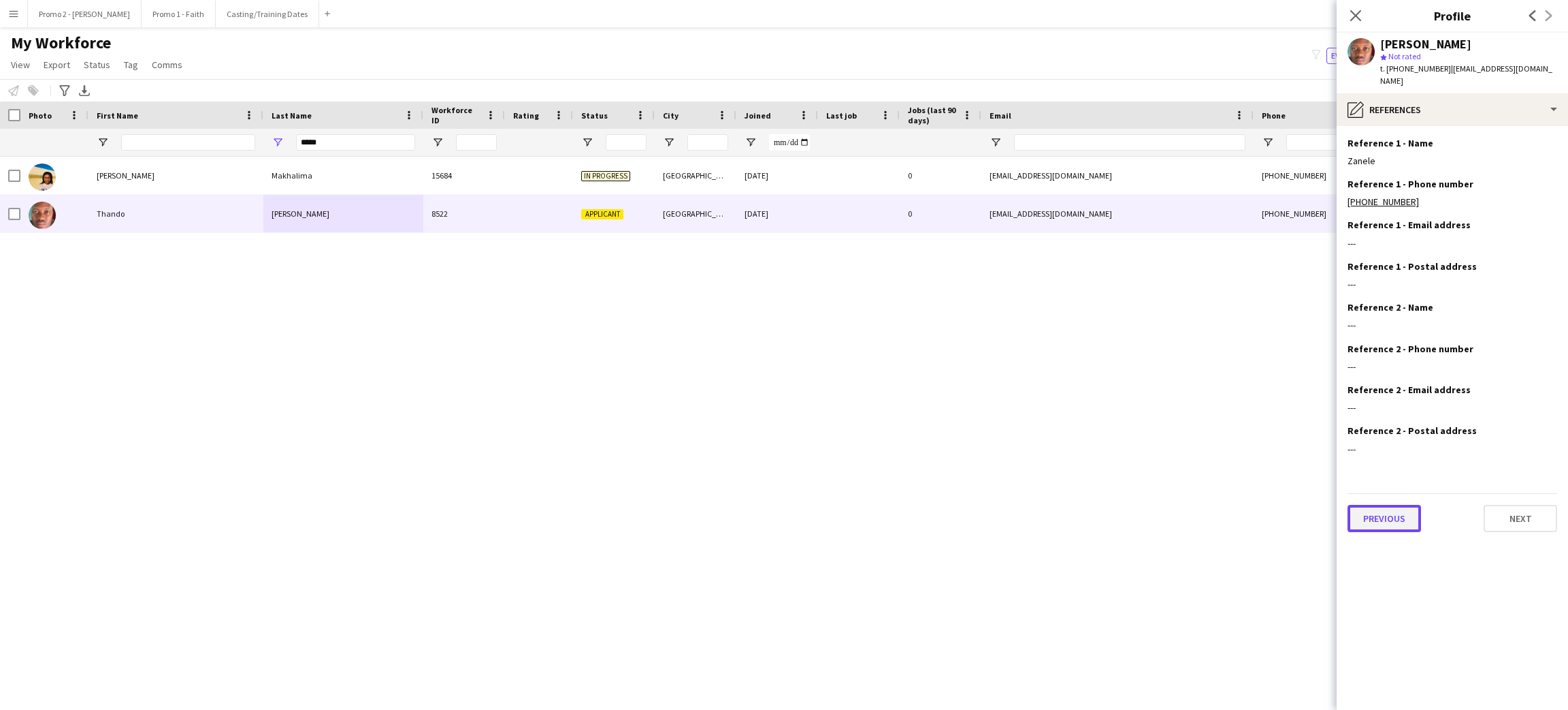
click at [1394, 505] on button "Previous" at bounding box center [1384, 518] width 73 height 27
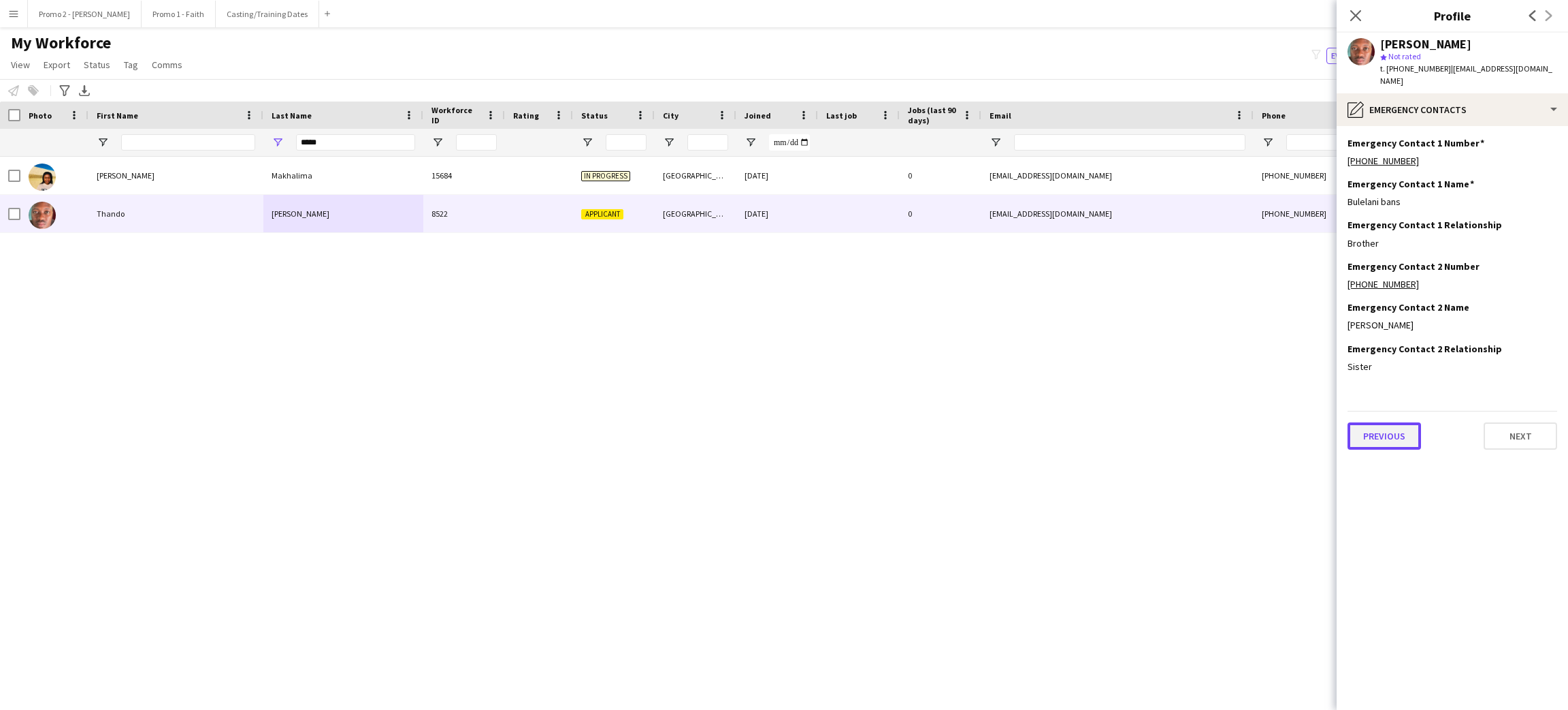
click at [1391, 422] on button "Previous" at bounding box center [1384, 436] width 73 height 27
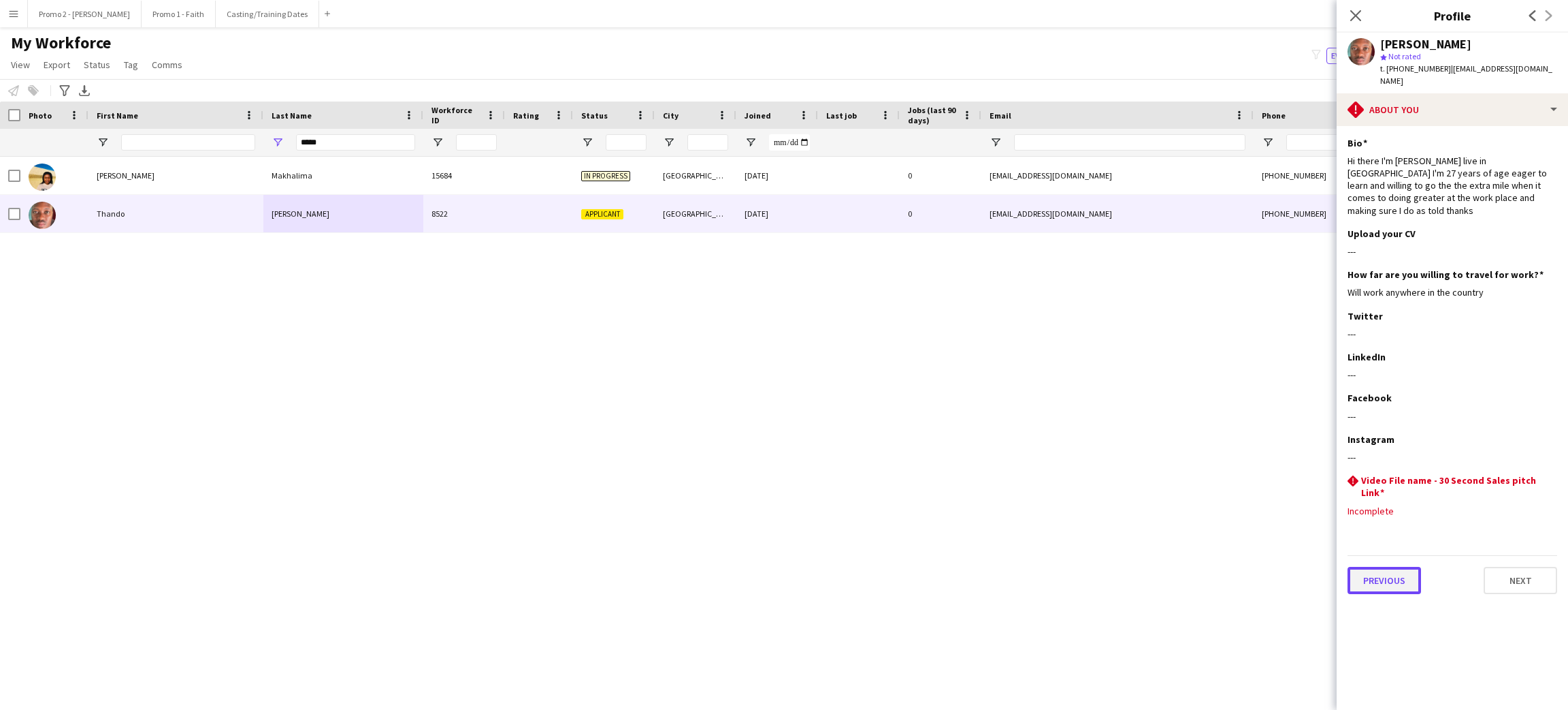
click at [1398, 566] on button "Previous" at bounding box center [1384, 580] width 73 height 27
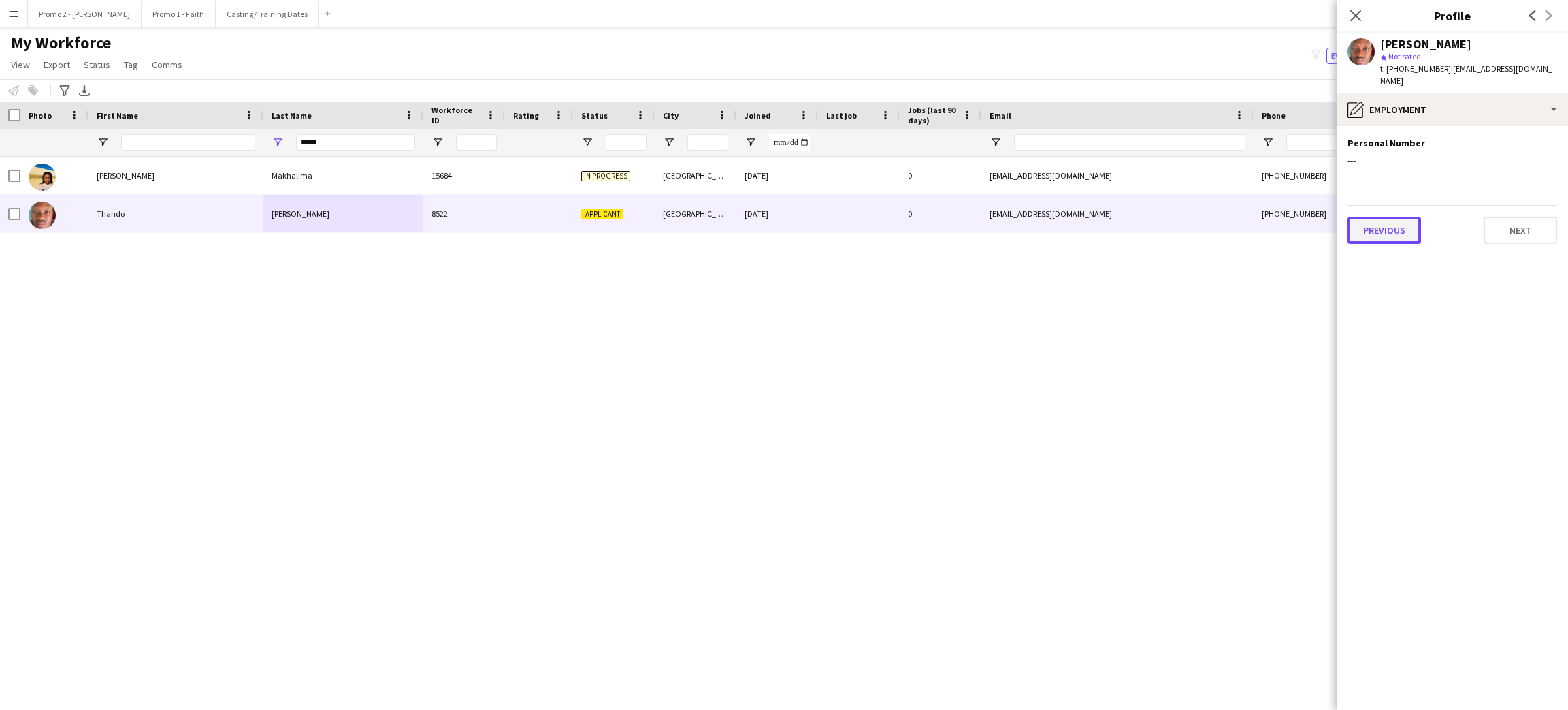
click at [1389, 219] on button "Previous" at bounding box center [1384, 230] width 73 height 27
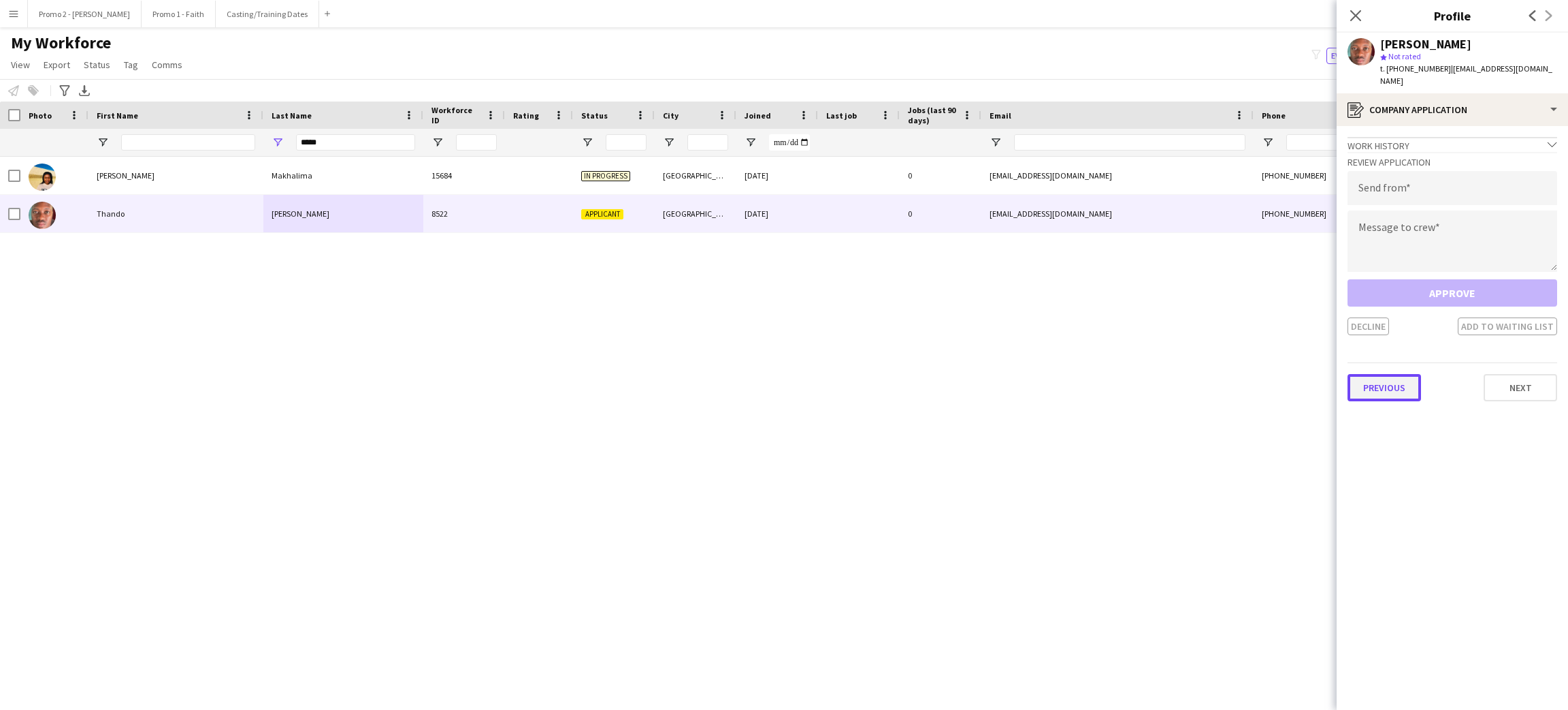
click at [1386, 374] on button "Previous" at bounding box center [1384, 387] width 73 height 27
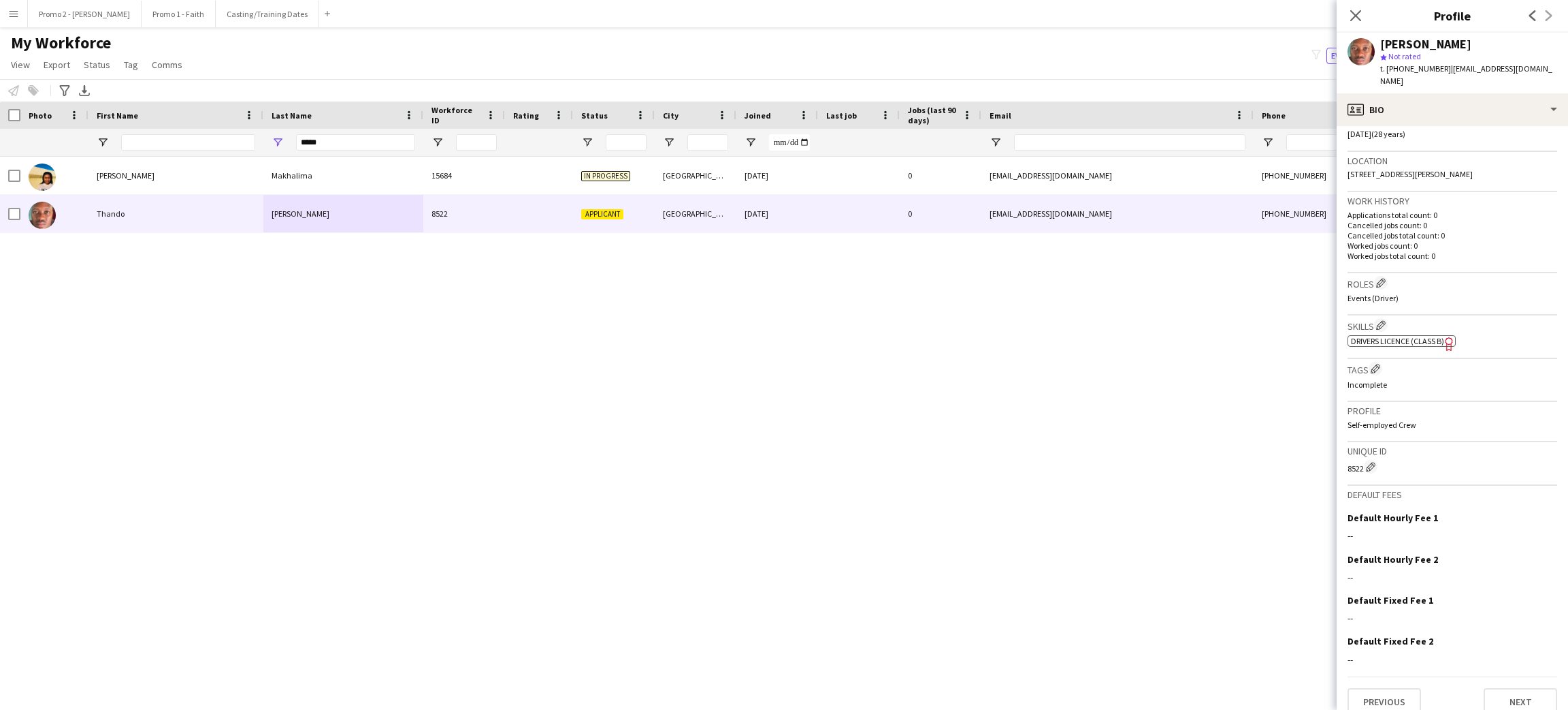
click at [11, 17] on app-icon "Menu" at bounding box center [14, 14] width 11 height 11
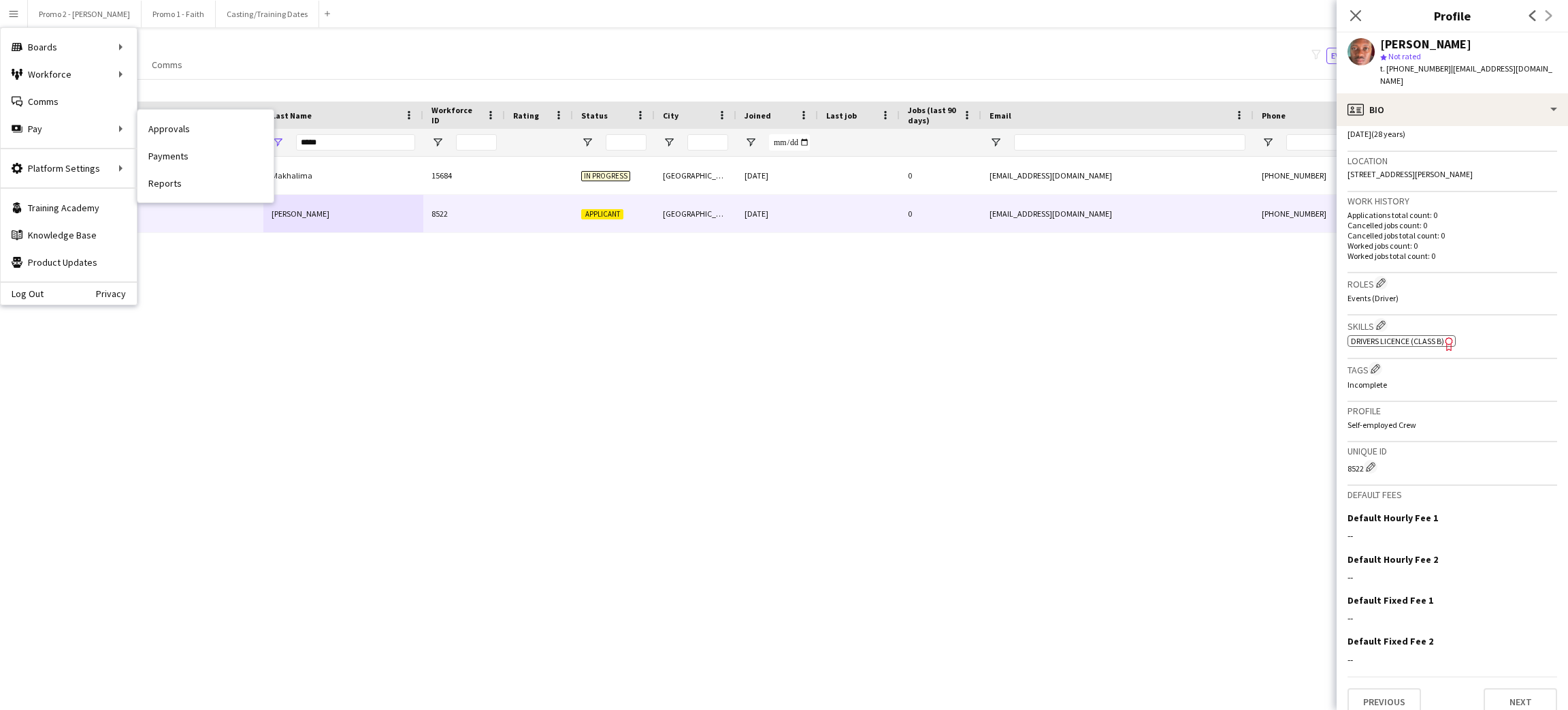
click at [177, 162] on link "Payments" at bounding box center [205, 156] width 136 height 27
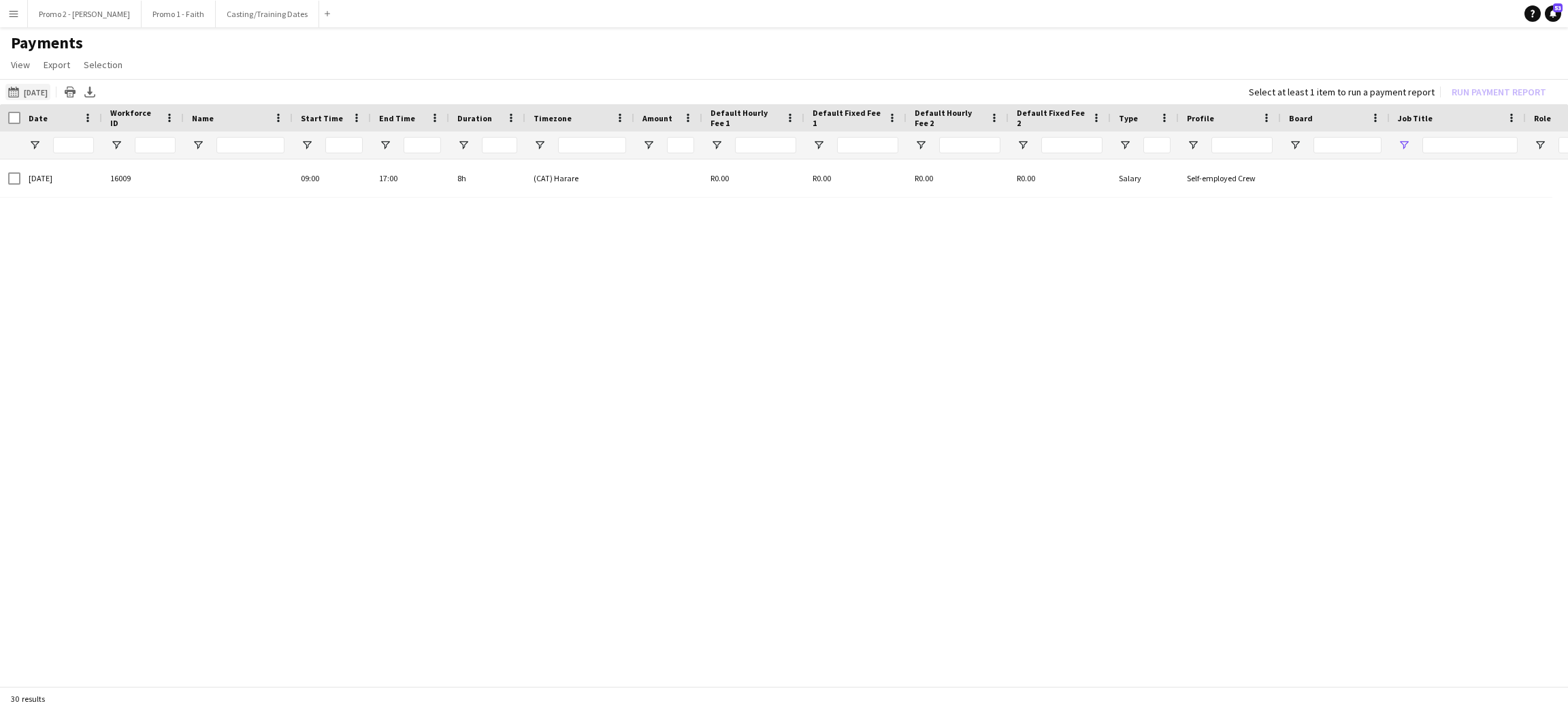
type input "***"
click at [40, 87] on button "[DATE] [DATE]" at bounding box center [28, 92] width 45 height 17
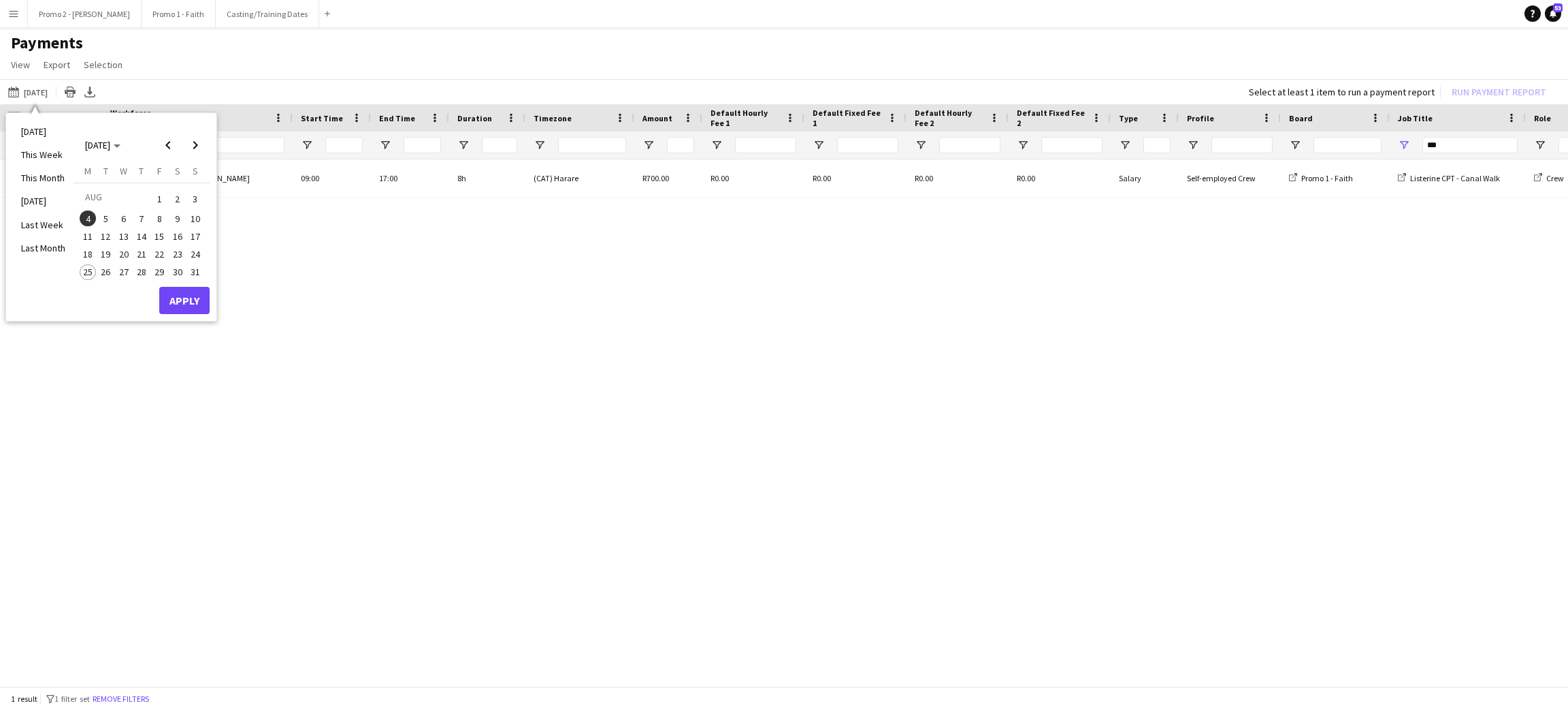
click at [158, 199] on span "1" at bounding box center [159, 199] width 17 height 19
click at [94, 215] on span "4" at bounding box center [88, 219] width 17 height 17
click at [186, 301] on button "Apply" at bounding box center [184, 301] width 51 height 27
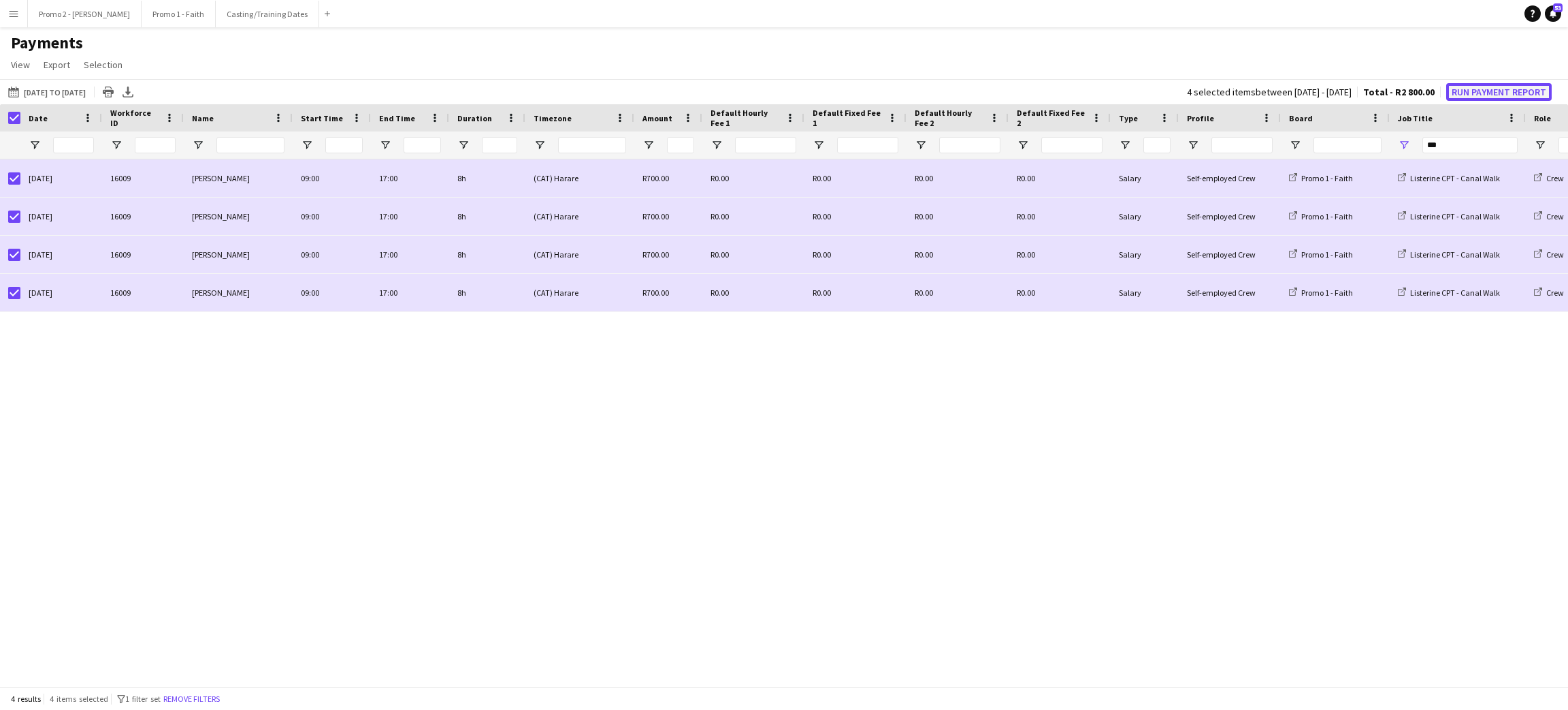
click at [1505, 94] on button "Run Payment Report" at bounding box center [1499, 91] width 106 height 17
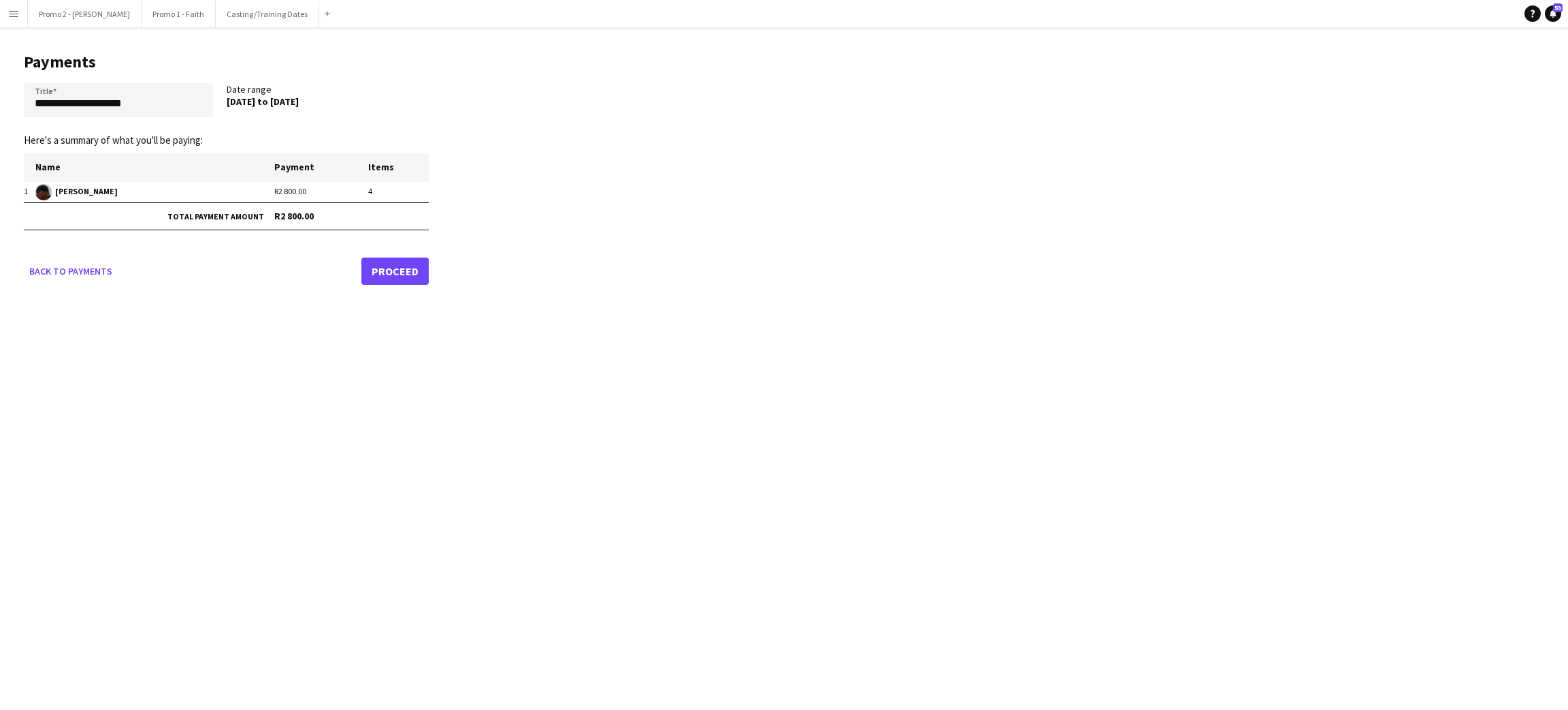
click at [389, 266] on link "Proceed" at bounding box center [395, 271] width 67 height 27
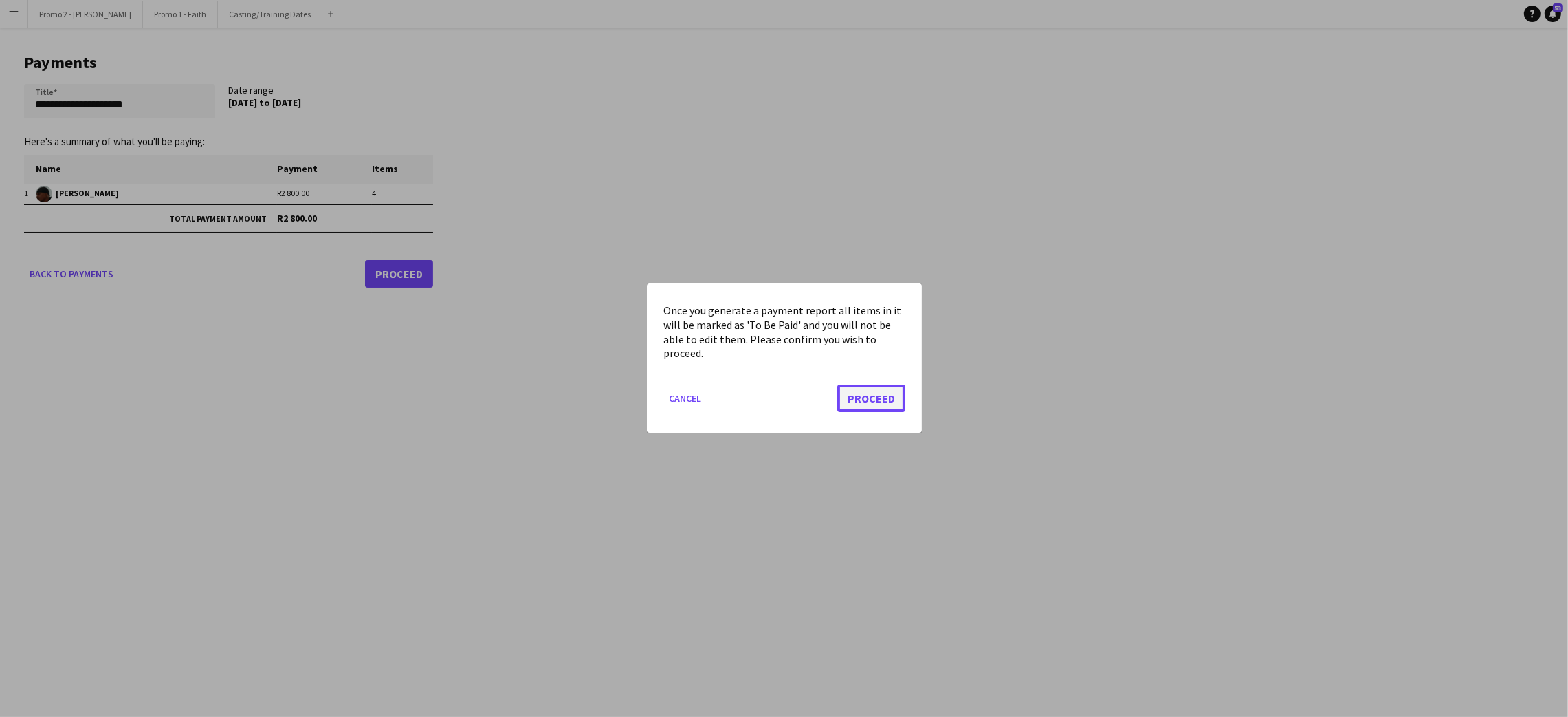
click at [885, 397] on button "Proceed" at bounding box center [871, 399] width 68 height 27
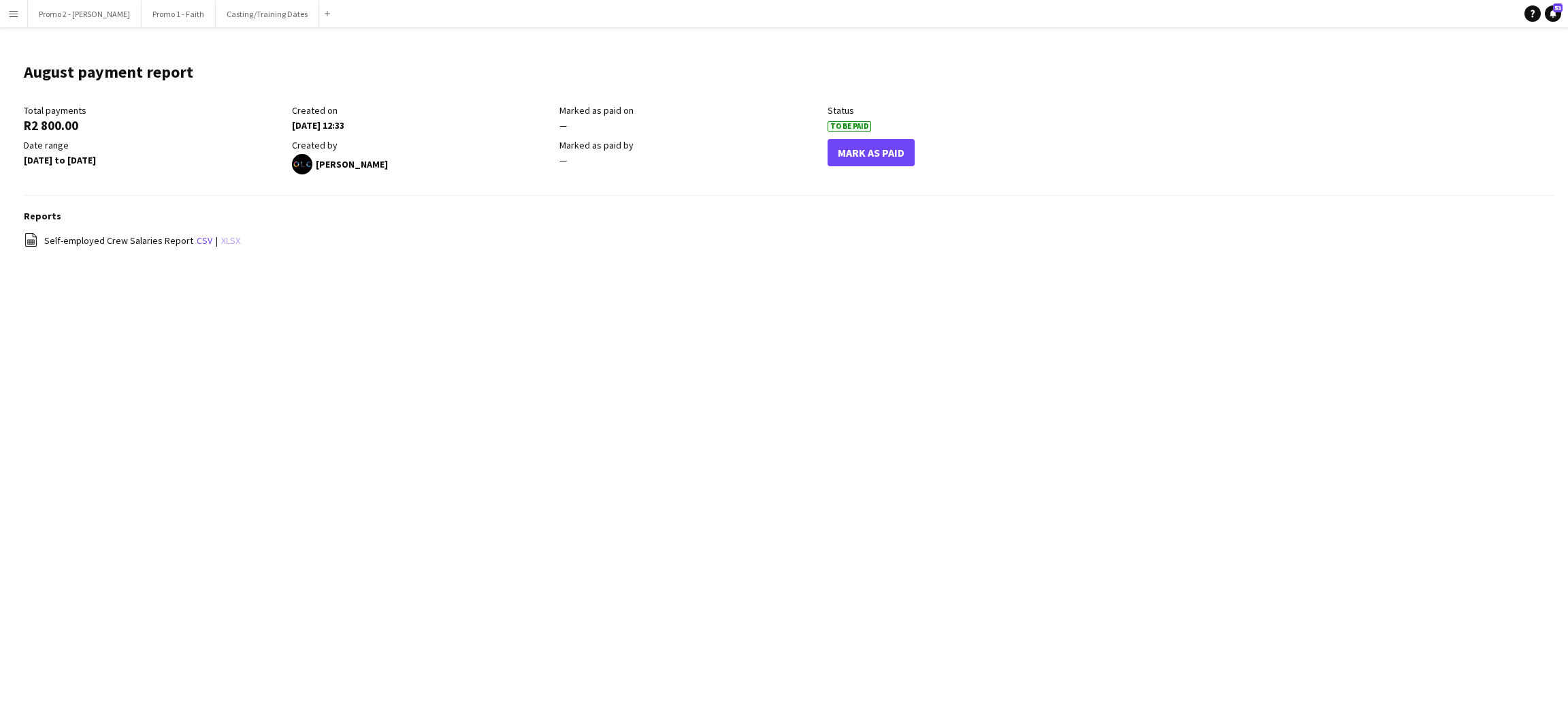
click at [221, 235] on link "xlsx" at bounding box center [230, 240] width 19 height 12
click at [205, 180] on div "Total payments R2 800.00 Created on [DATE] 12:33 Marked as paid on — Status To …" at bounding box center [559, 143] width 1071 height 77
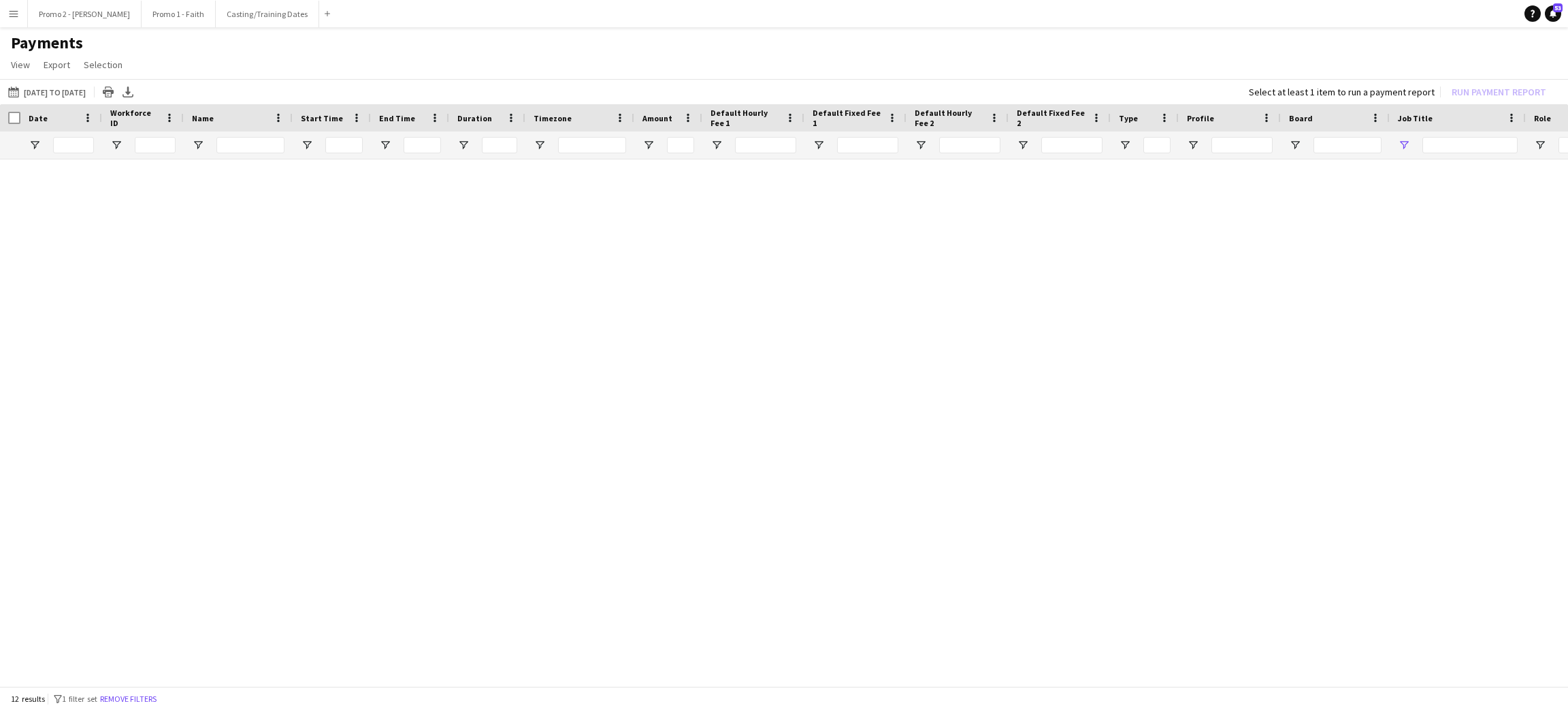
type input "***"
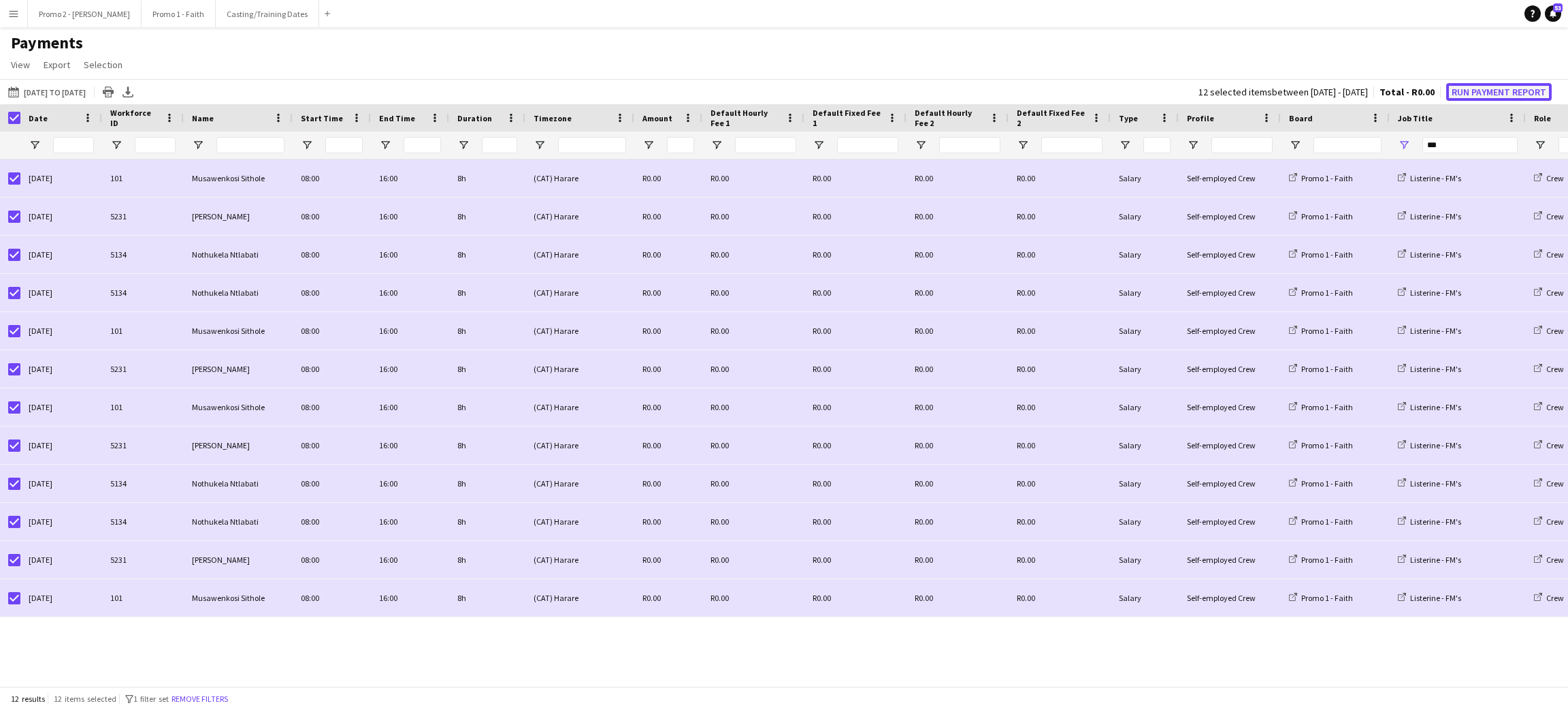
click at [1479, 88] on button "Run Payment Report" at bounding box center [1499, 91] width 106 height 17
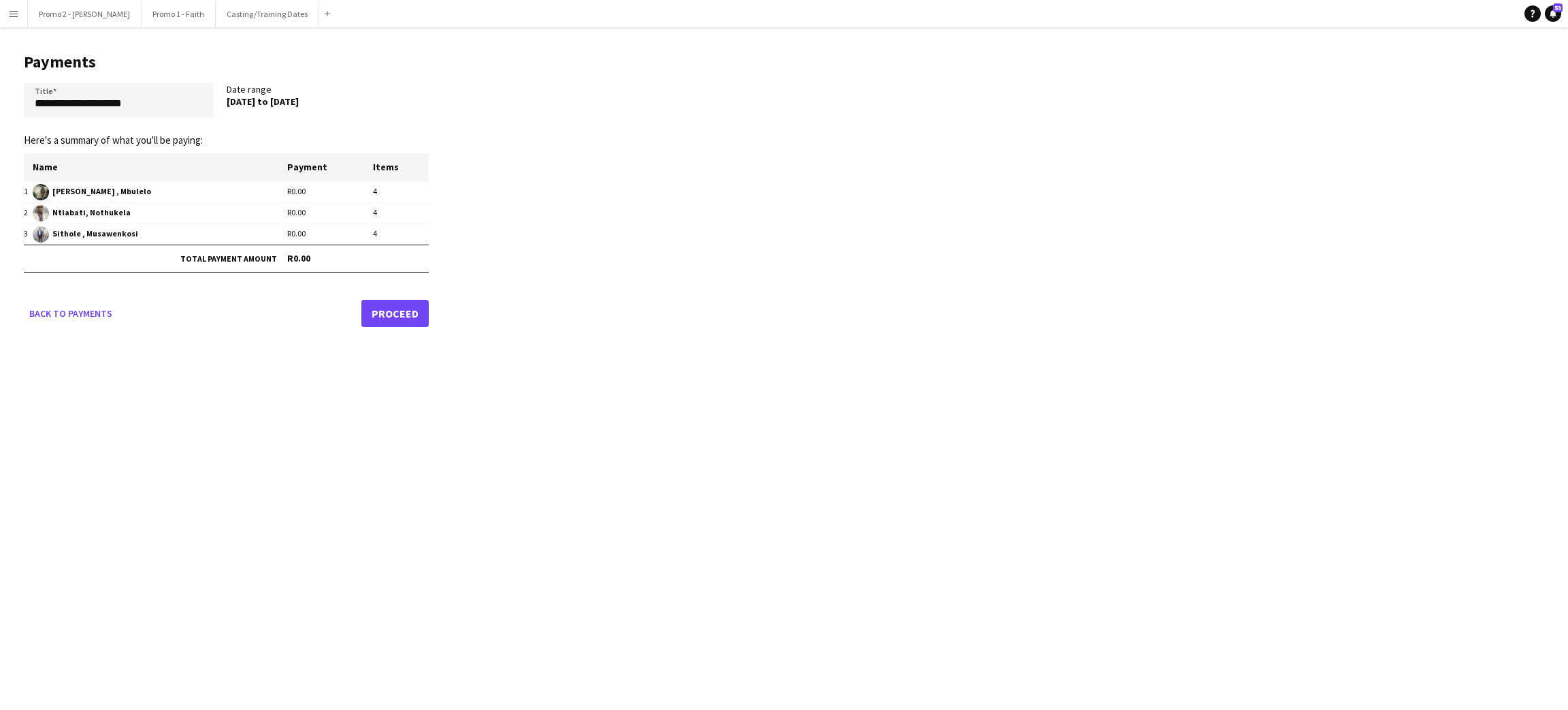
click at [393, 310] on link "Proceed" at bounding box center [395, 313] width 67 height 27
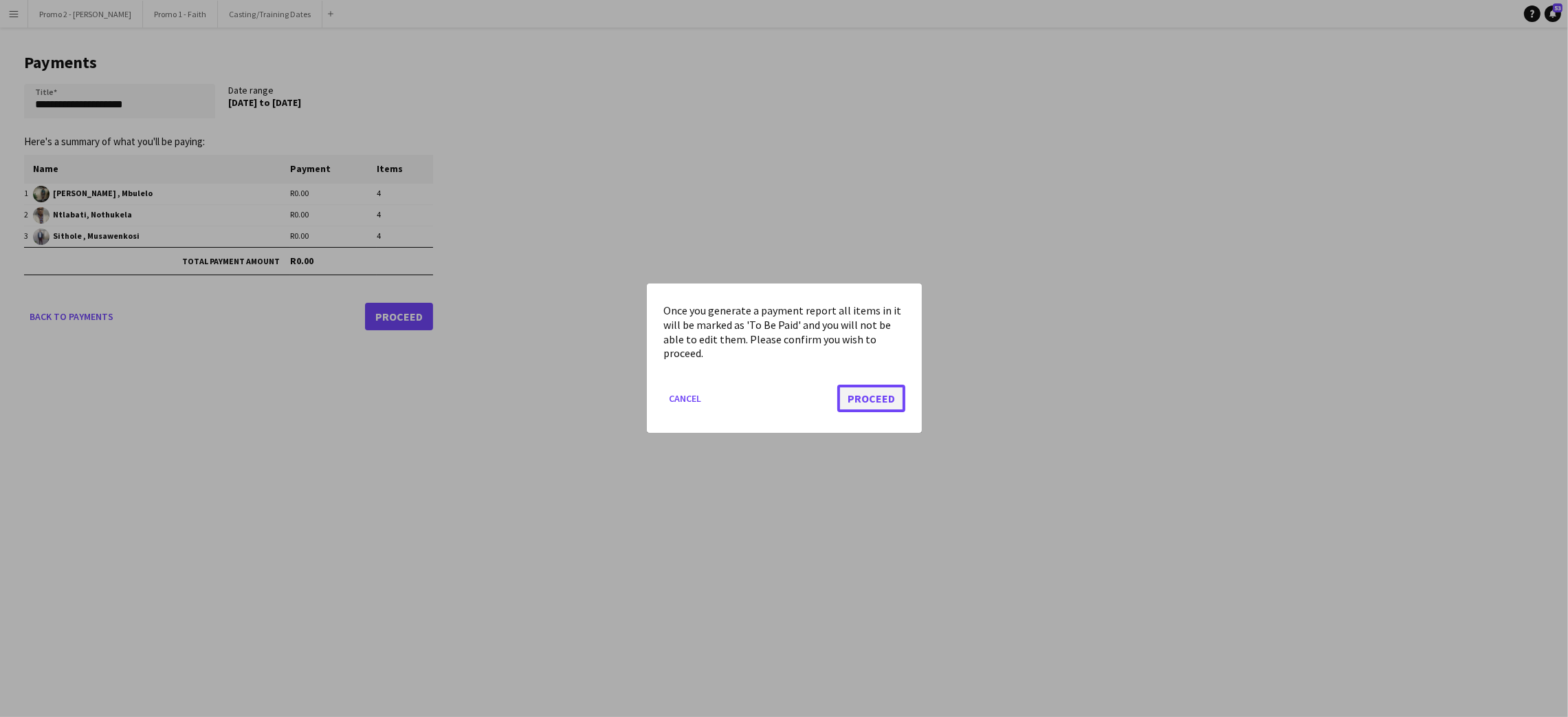
click at [884, 399] on button "Proceed" at bounding box center [871, 399] width 68 height 27
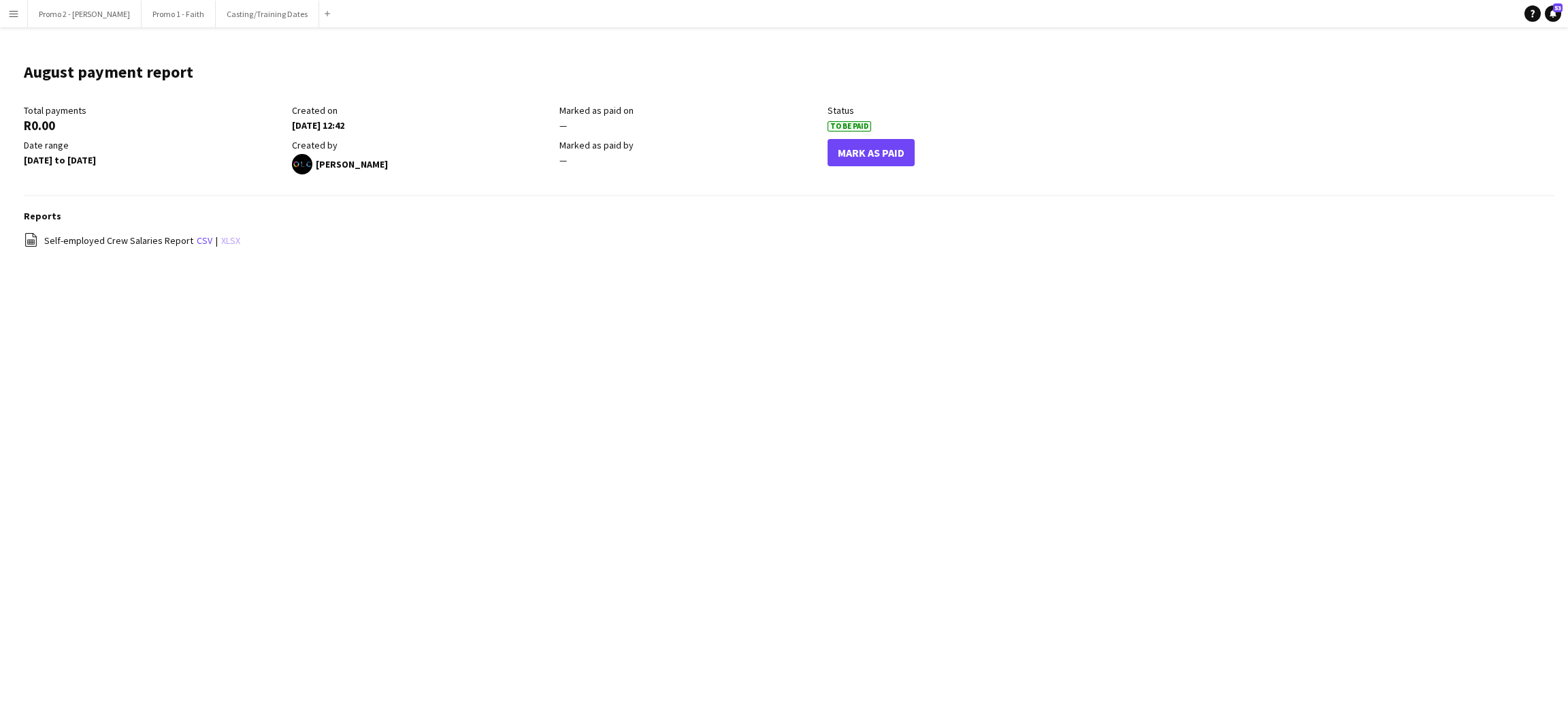
click at [227, 239] on link "xlsx" at bounding box center [230, 240] width 19 height 12
click at [509, 391] on div "Menu Boards Boards Boards All jobs Status Workforce Workforce My Workforce Recr…" at bounding box center [784, 355] width 1568 height 710
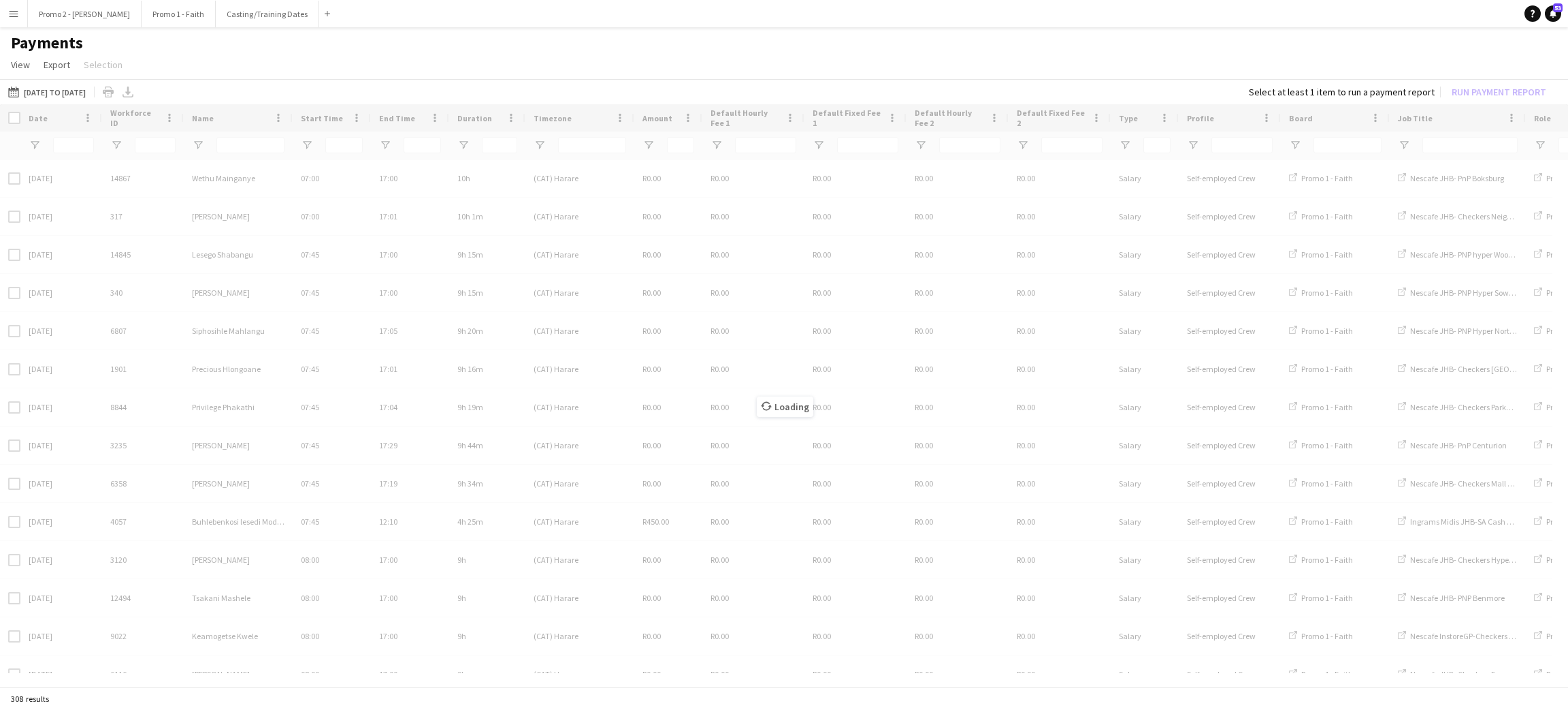
type input "***"
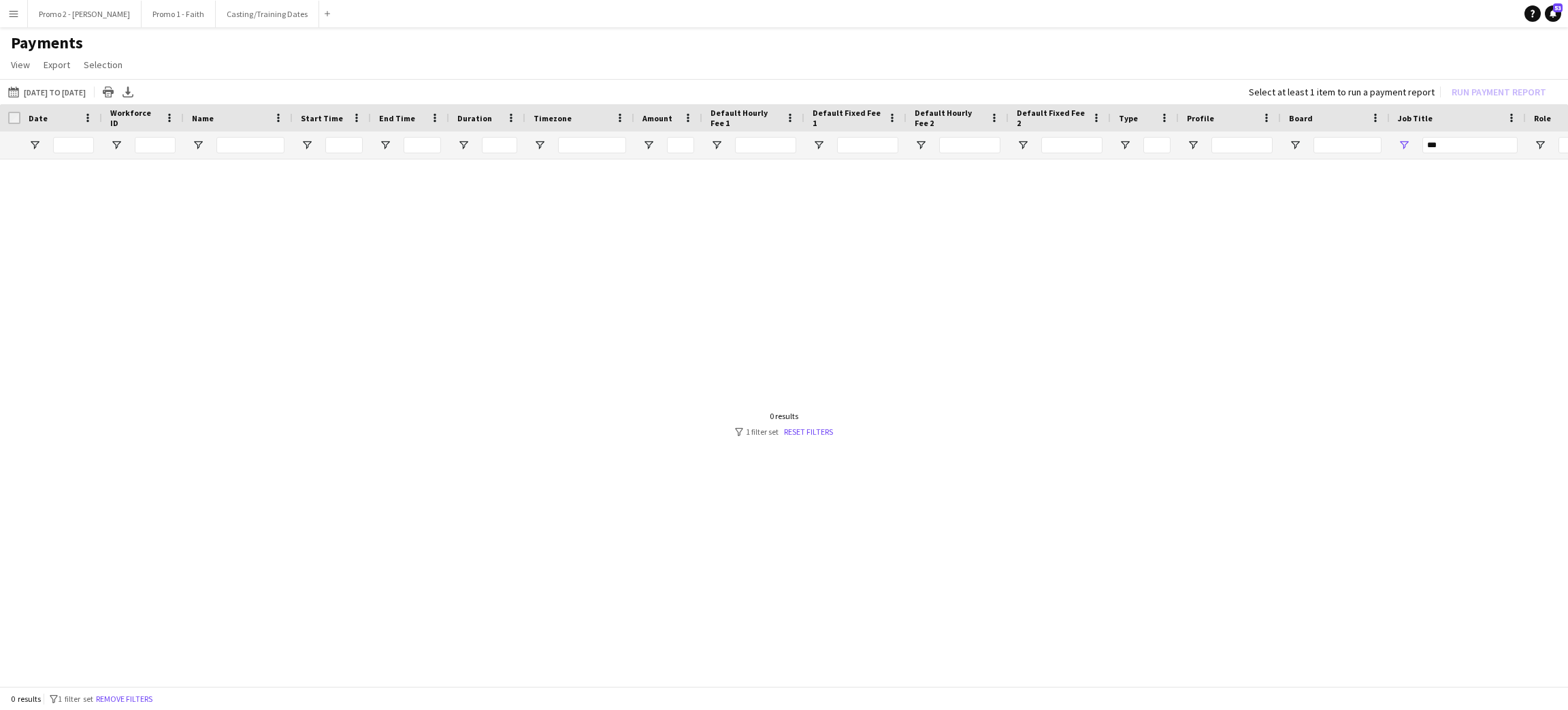
click at [14, 11] on app-icon "Menu" at bounding box center [14, 14] width 11 height 11
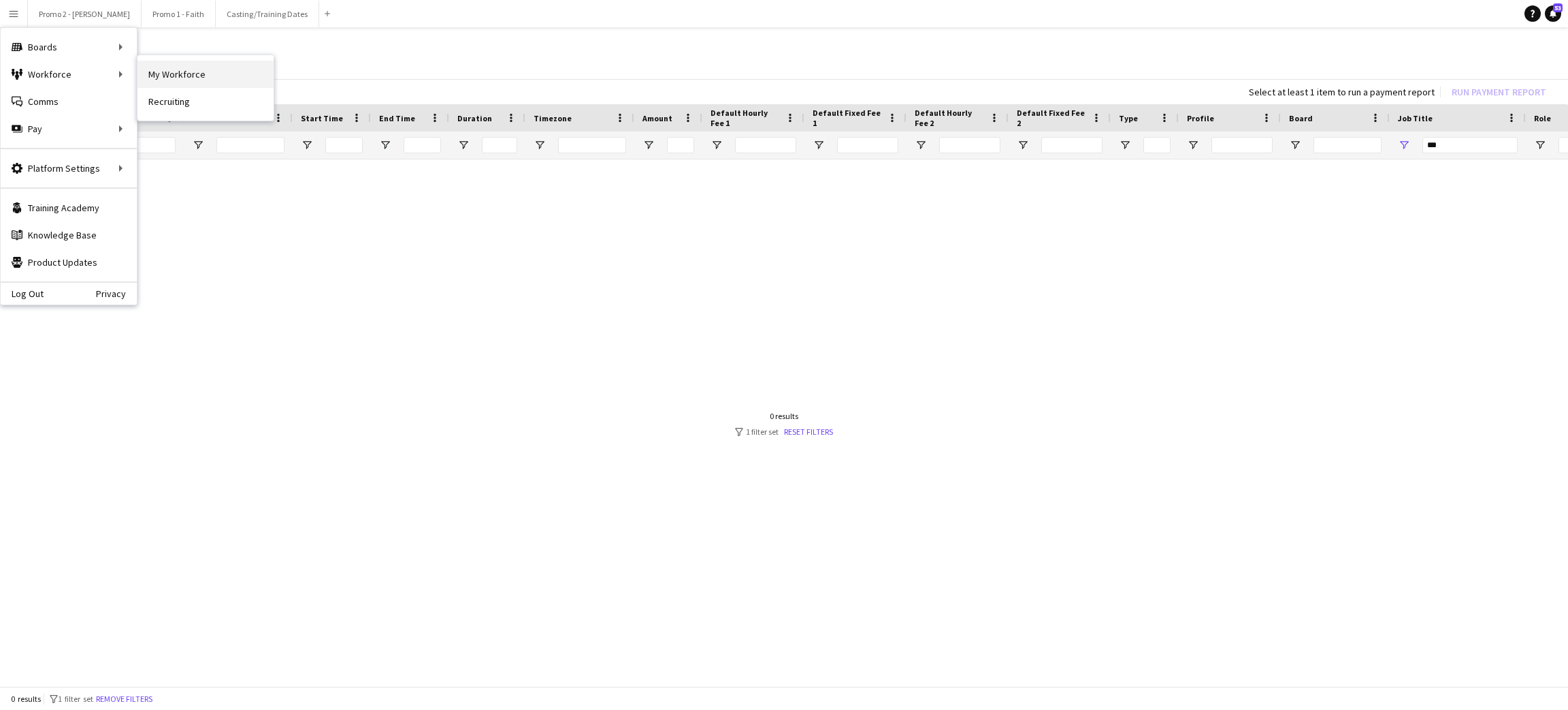
click at [171, 79] on link "My Workforce" at bounding box center [205, 74] width 136 height 27
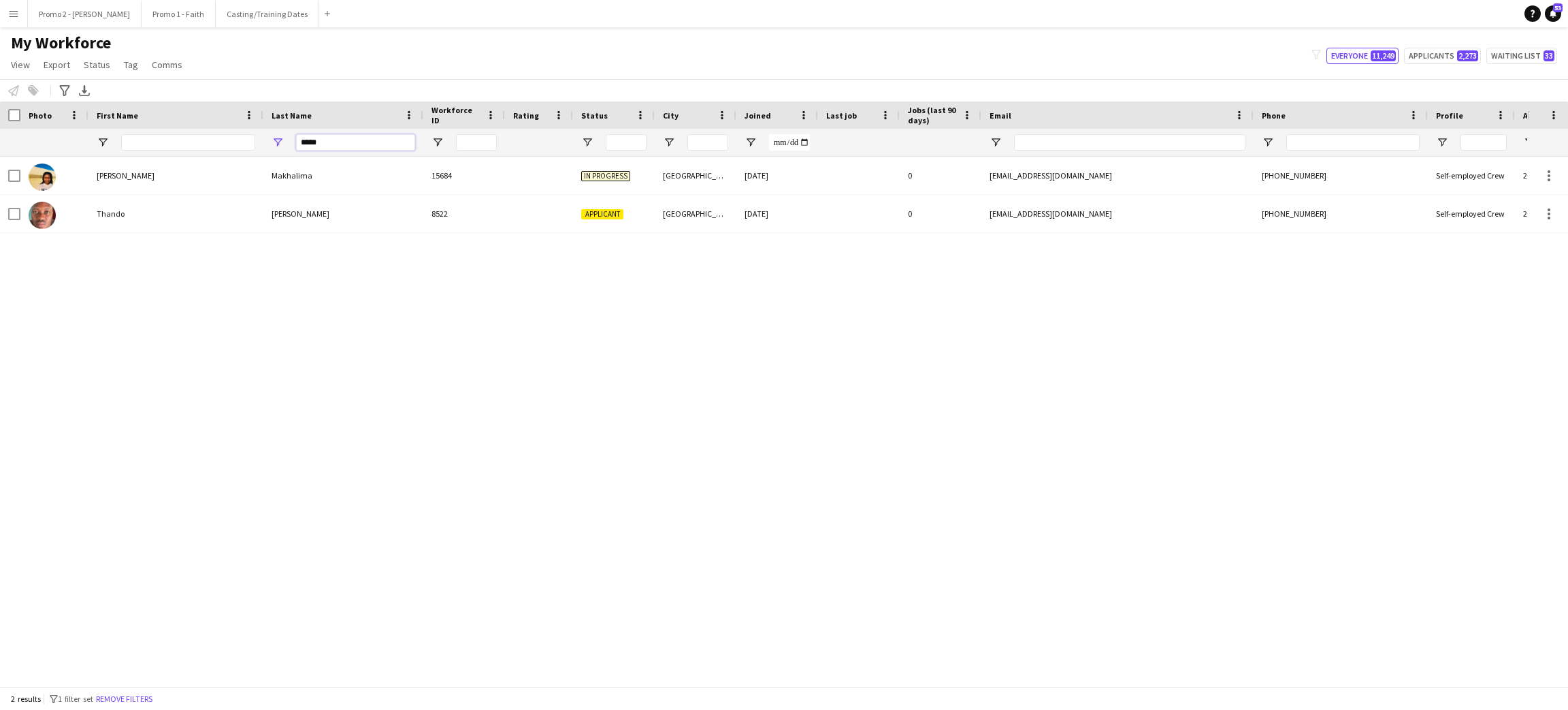
click at [364, 147] on input "*****" at bounding box center [356, 143] width 119 height 17
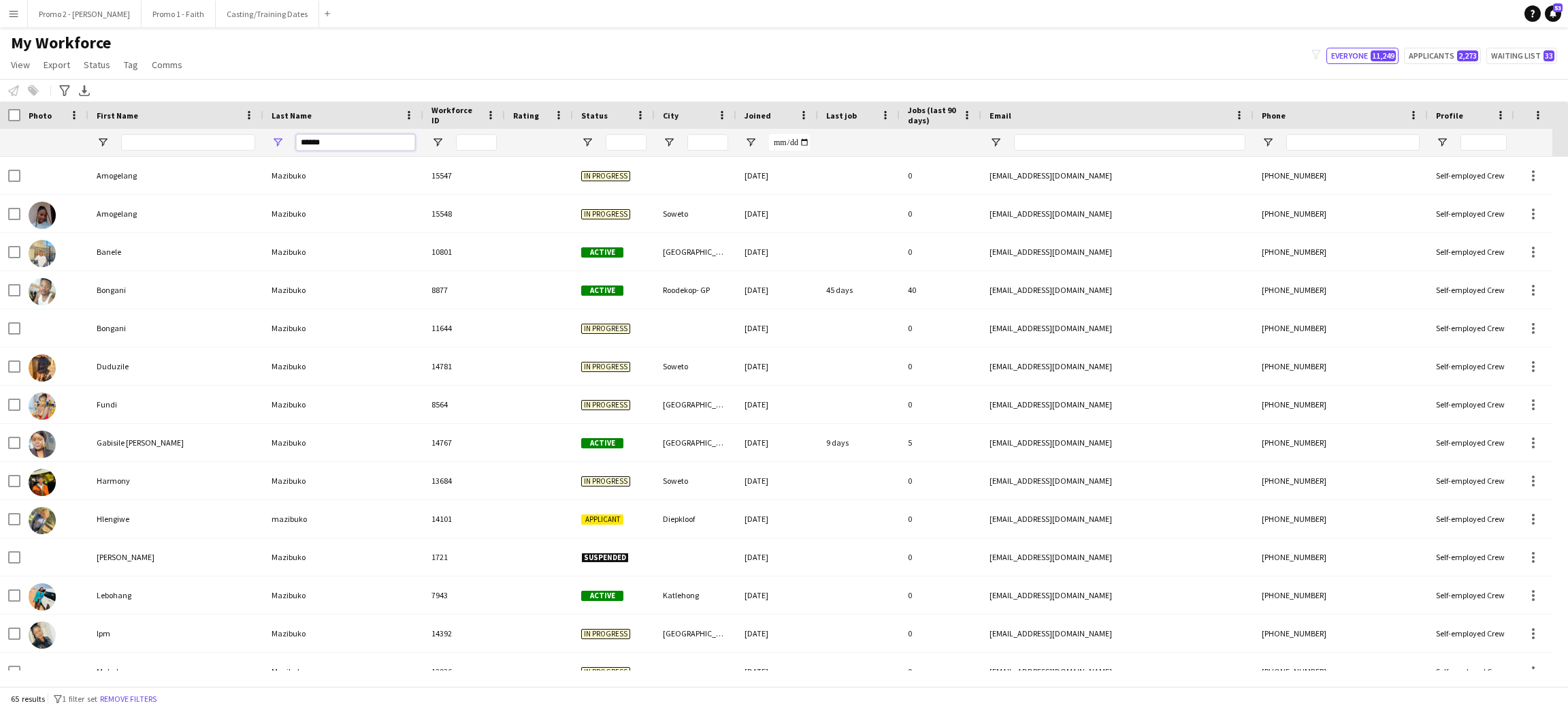
type input "******"
click at [220, 140] on input "First Name Filter Input" at bounding box center [188, 143] width 134 height 17
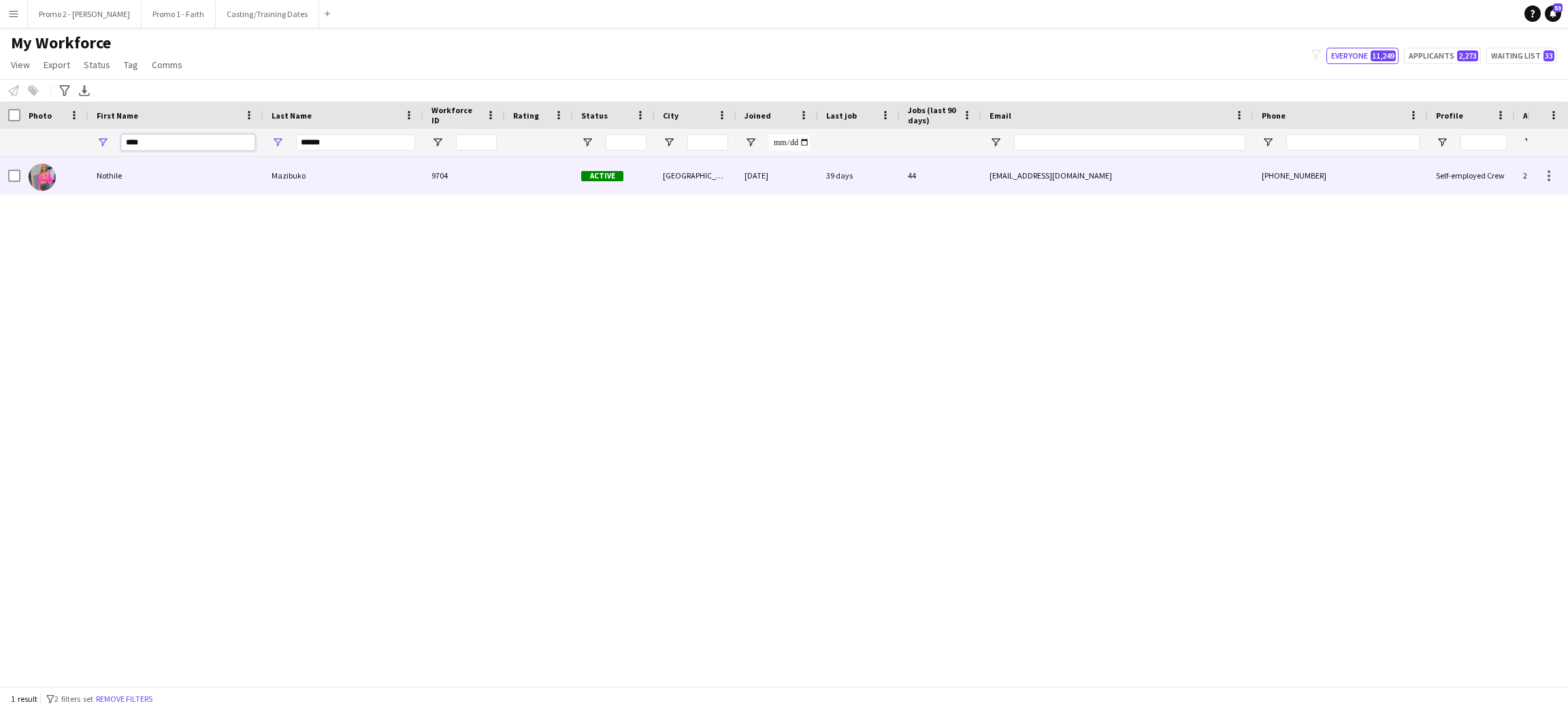
type input "****"
click at [271, 171] on div "Mazibuko" at bounding box center [343, 175] width 160 height 38
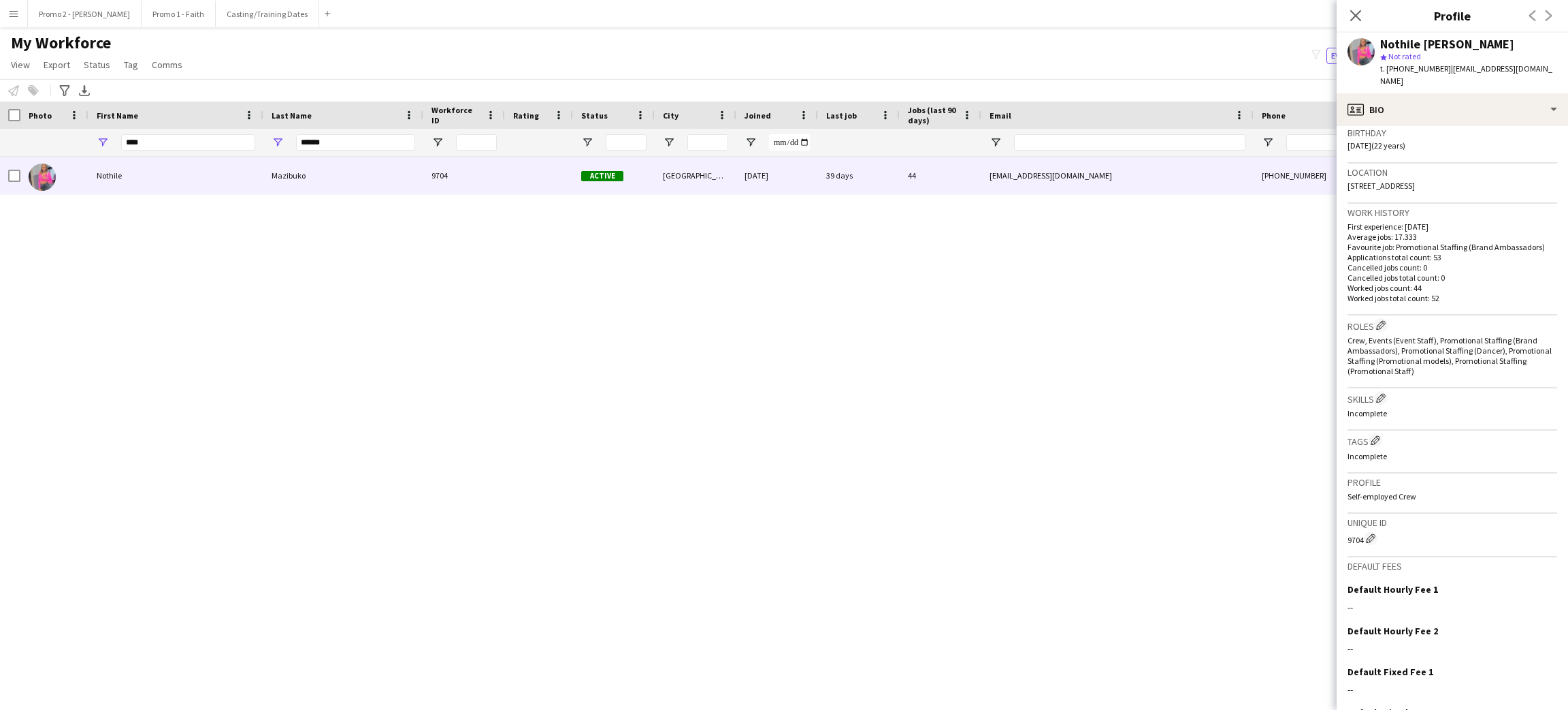
scroll to position [341, 0]
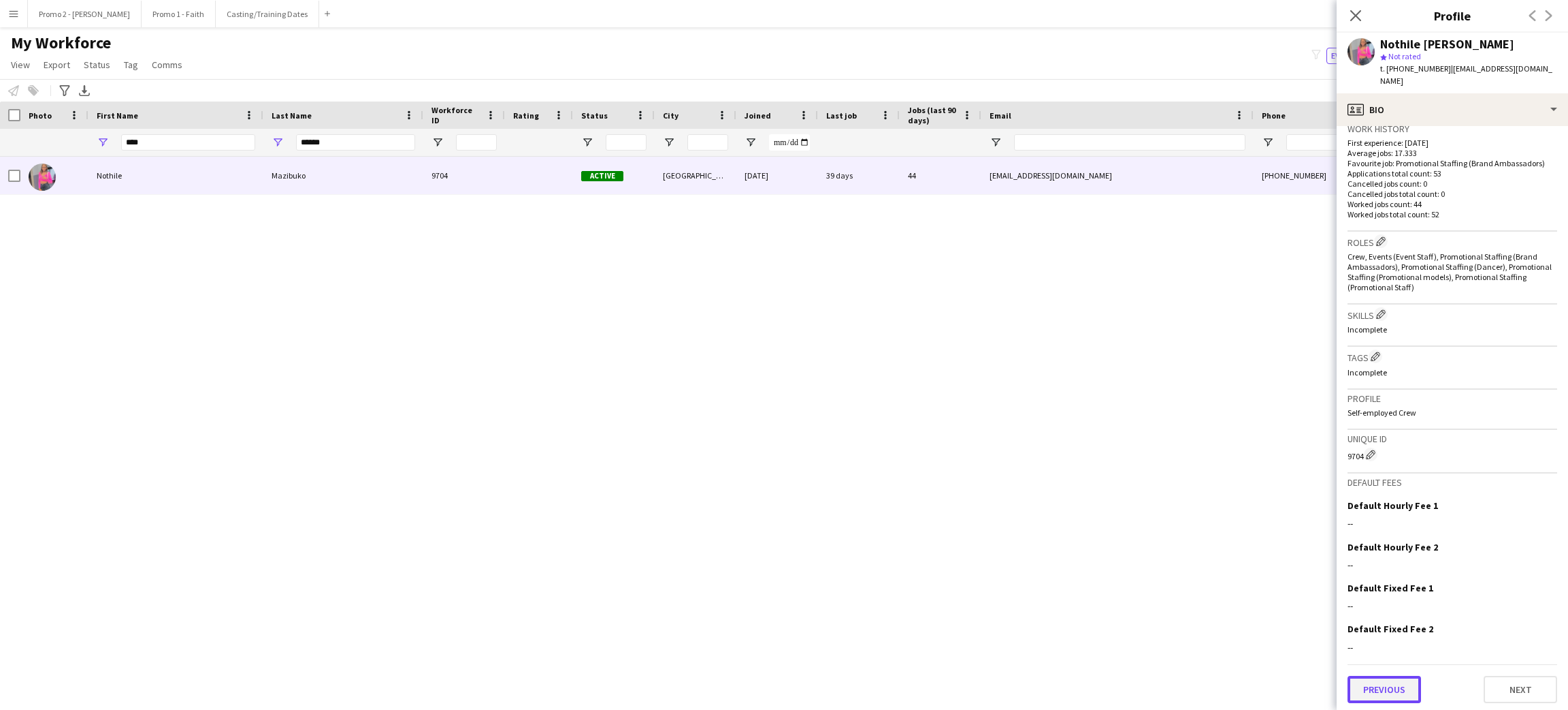
click at [1388, 676] on button "Previous" at bounding box center [1384, 689] width 73 height 27
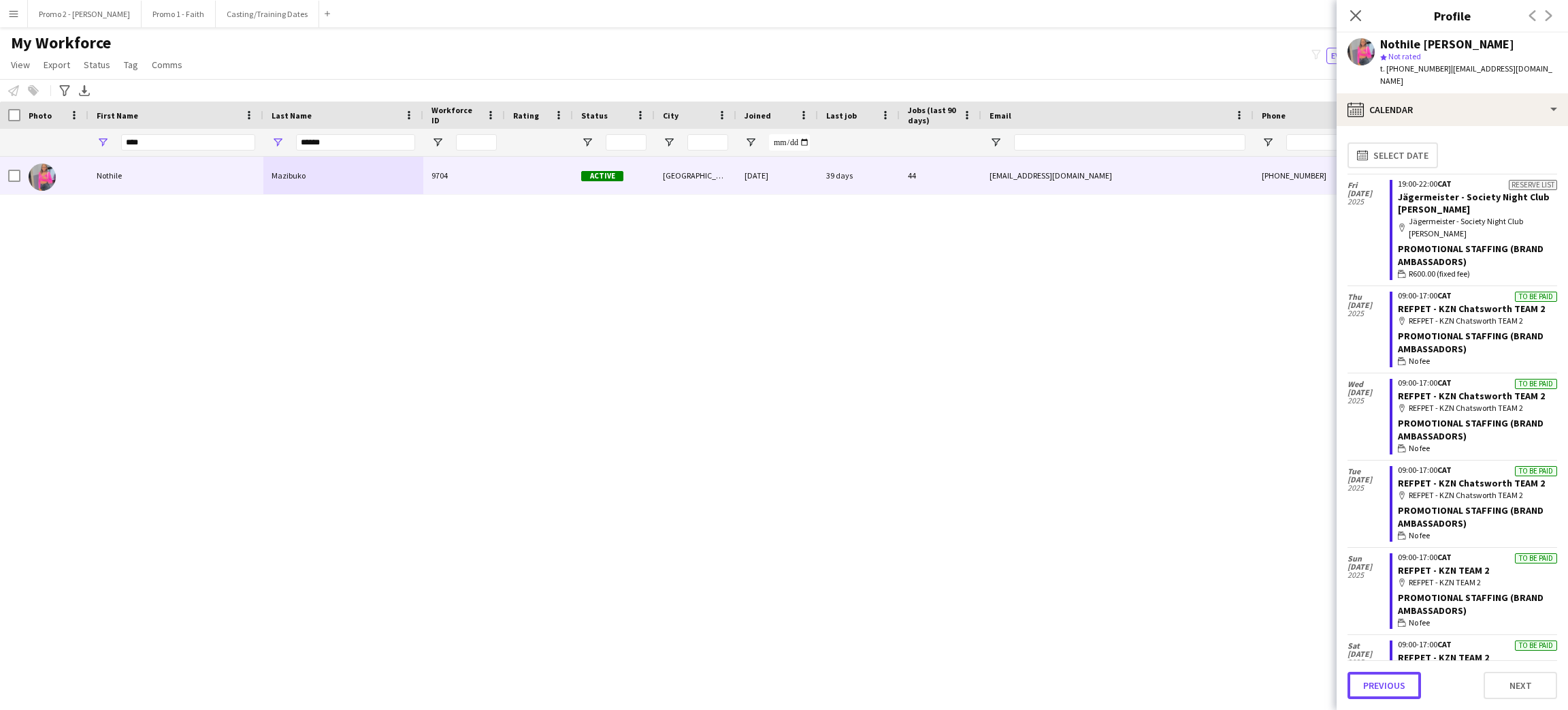
click at [1388, 676] on button "Previous" at bounding box center [1384, 685] width 73 height 27
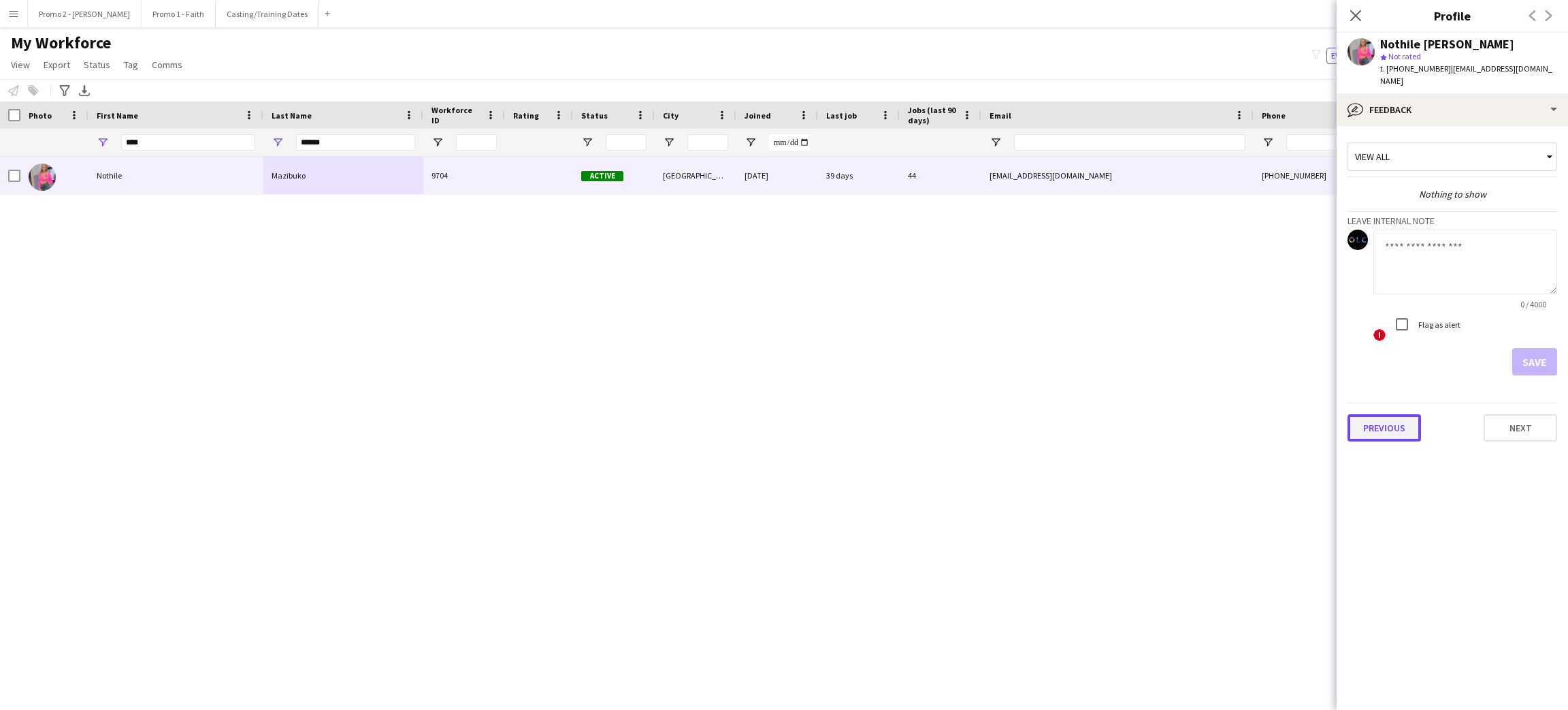
click at [1391, 414] on button "Previous" at bounding box center [1384, 428] width 73 height 27
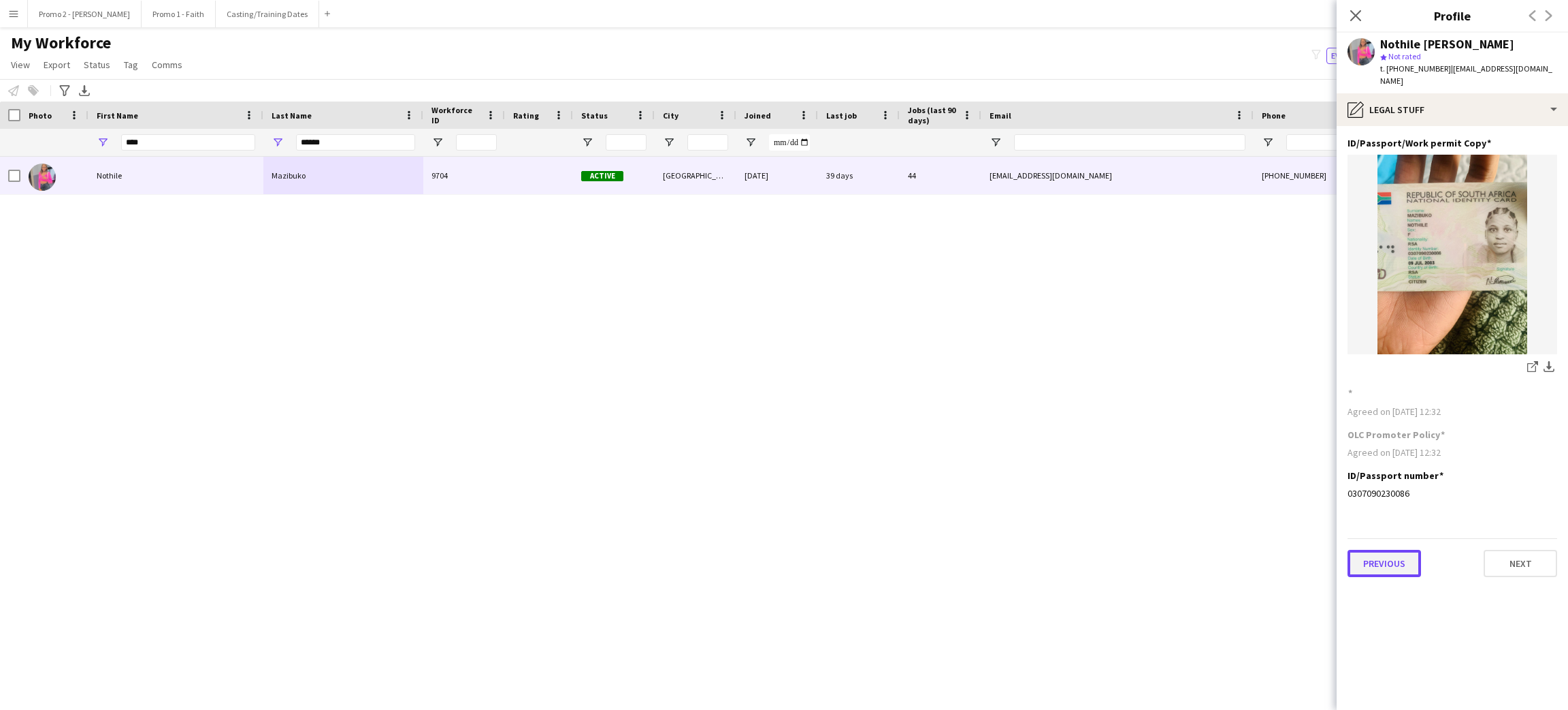
click at [1382, 551] on button "Previous" at bounding box center [1384, 563] width 73 height 27
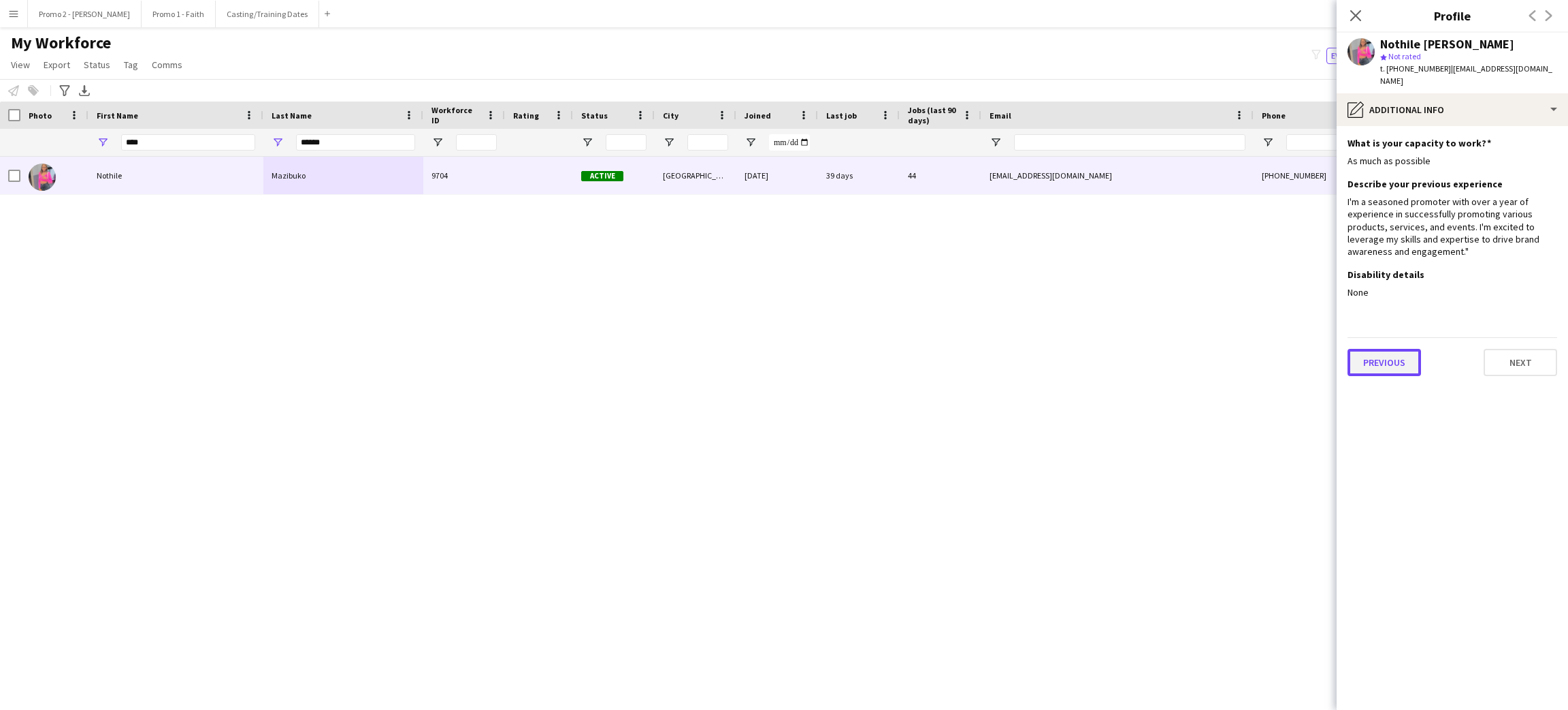
click at [1394, 353] on button "Previous" at bounding box center [1384, 363] width 73 height 27
